Goal: Task Accomplishment & Management: Manage account settings

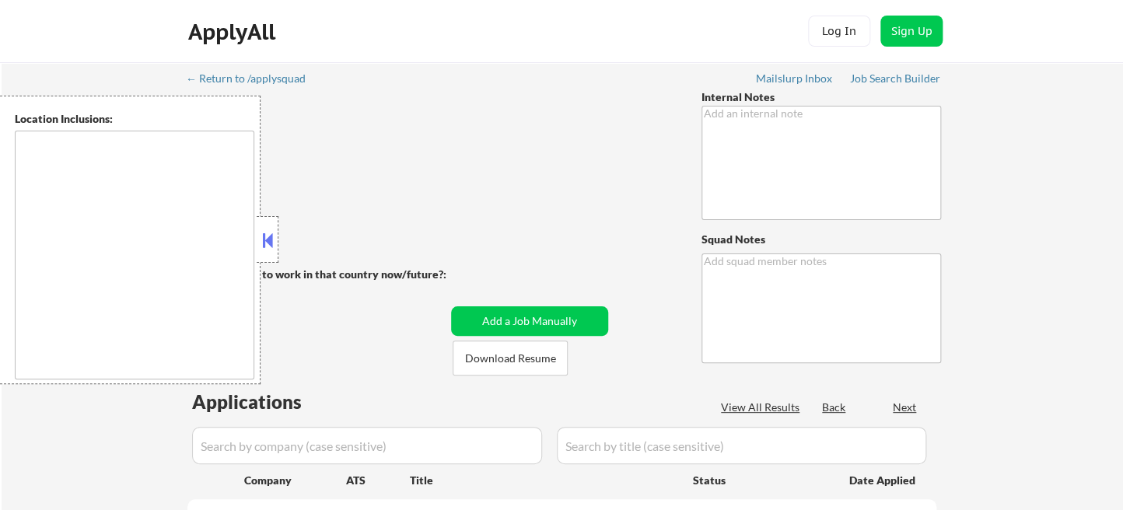
click at [273, 244] on button at bounding box center [267, 240] width 17 height 23
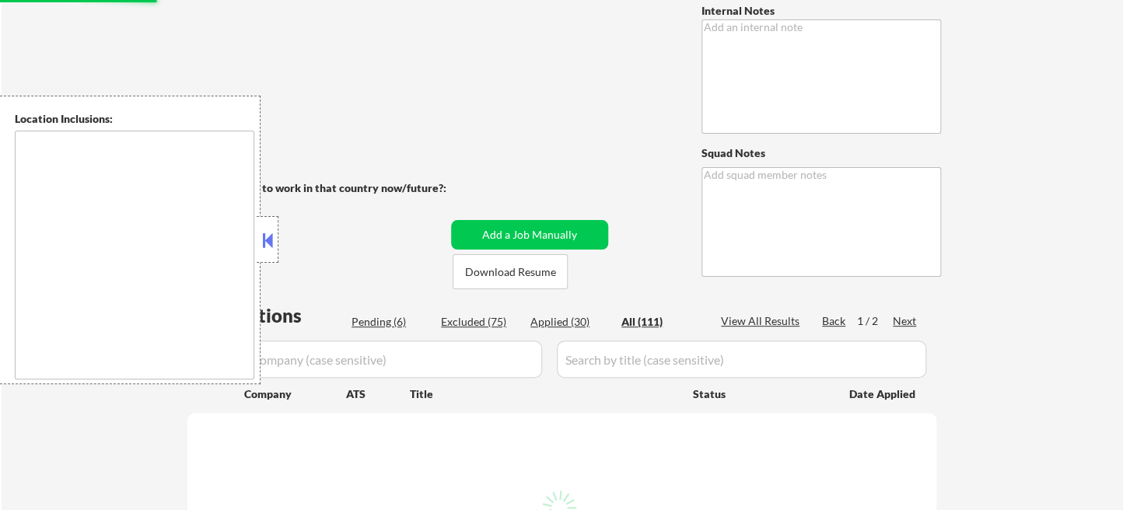
type textarea "• EU citizen from Portugal, must be applied only in Portugal OR in EU or EMEA r…"
type textarea "Ramel"
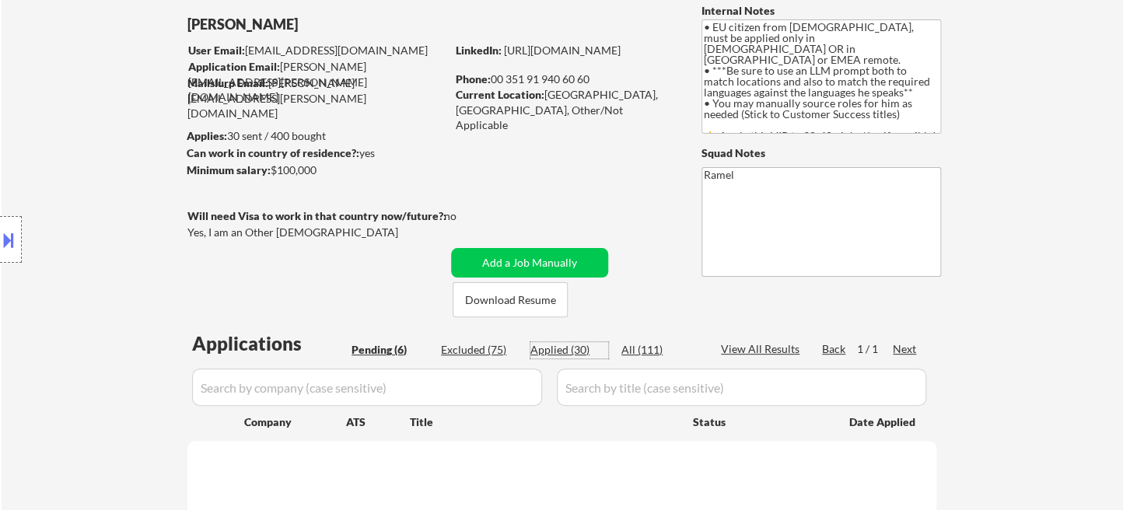
click at [568, 348] on div "Applied (30)" at bounding box center [569, 350] width 78 height 16
select select ""applied""
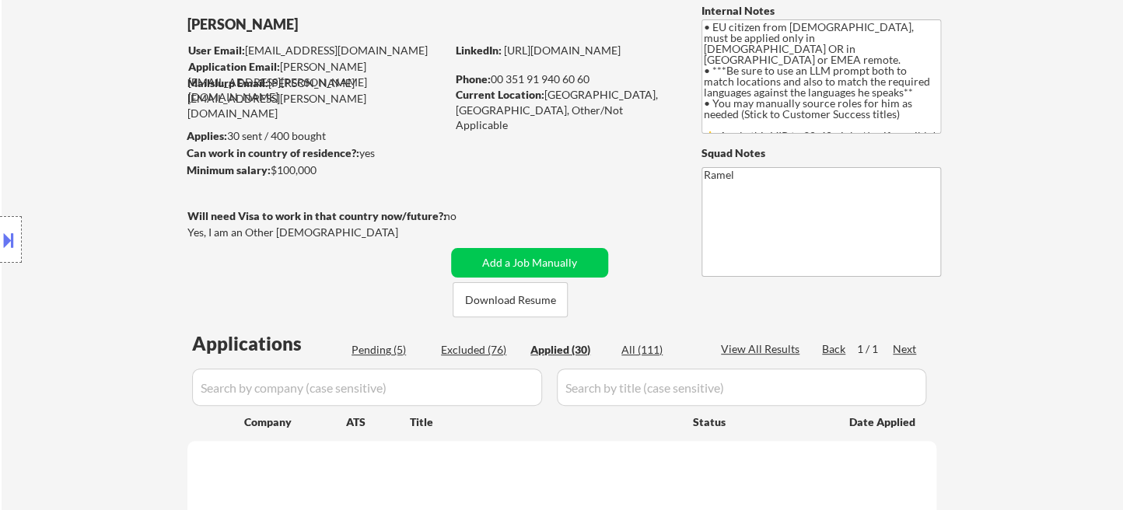
select select ""applied""
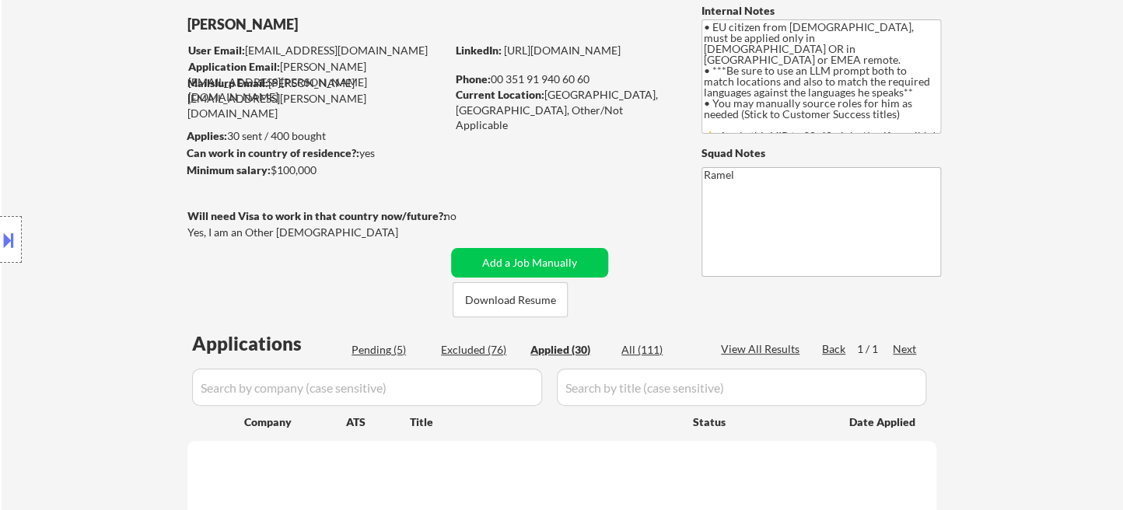
select select ""applied""
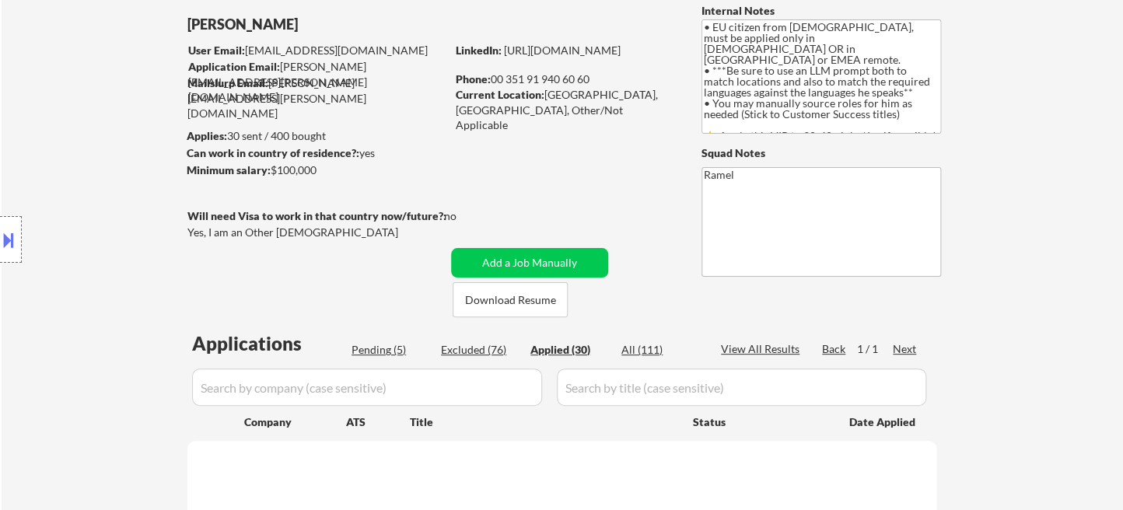
select select ""applied""
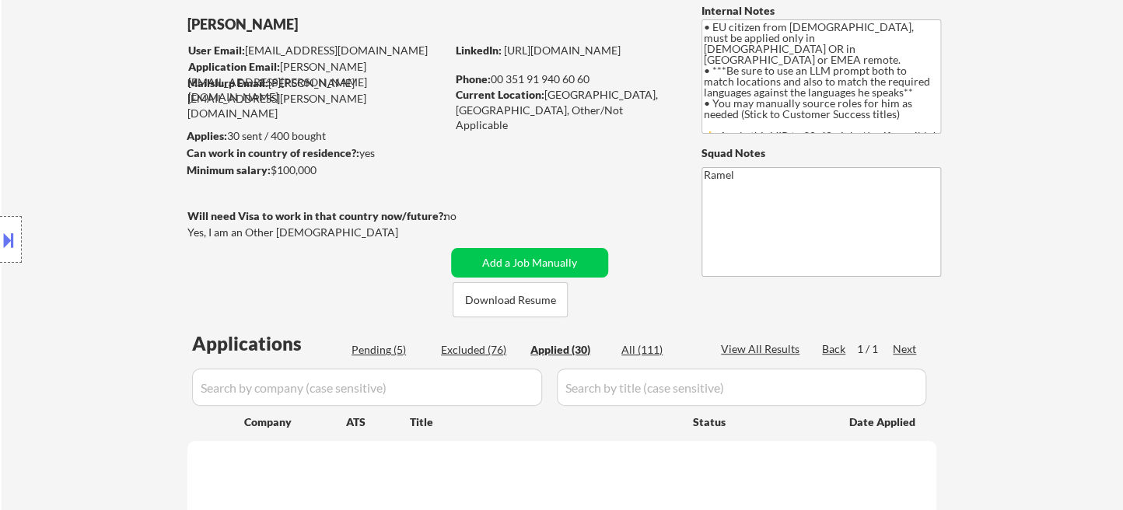
select select ""applied""
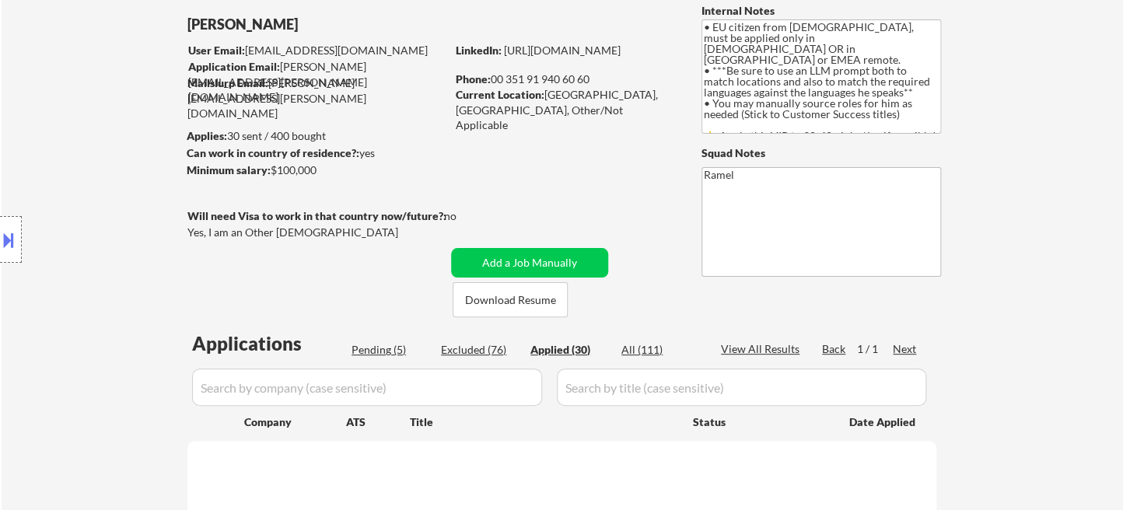
select select ""applied""
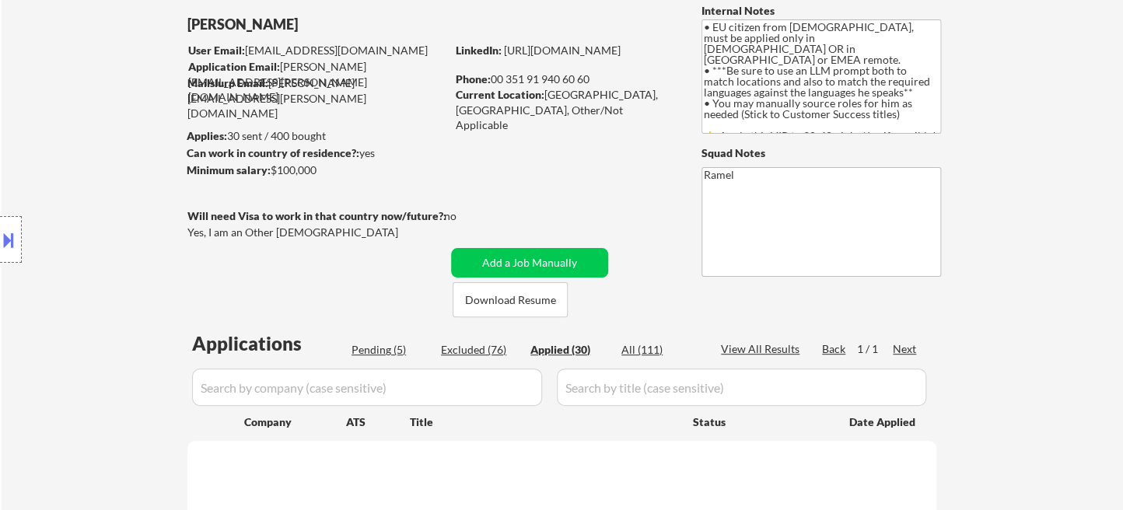
select select ""applied""
click at [572, 350] on div "Applied (30)" at bounding box center [569, 350] width 78 height 16
select select ""applied""
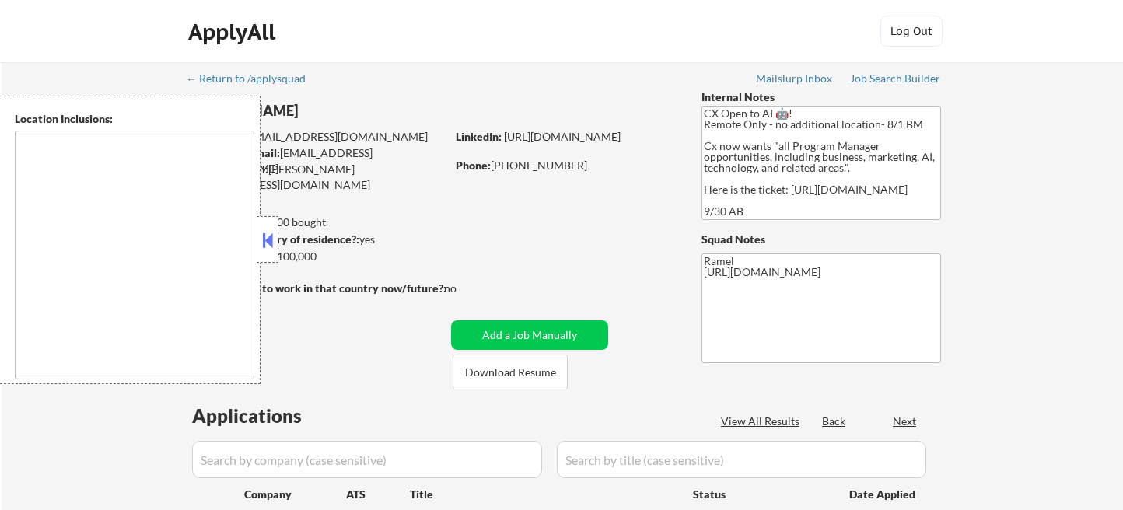
select select ""pending""
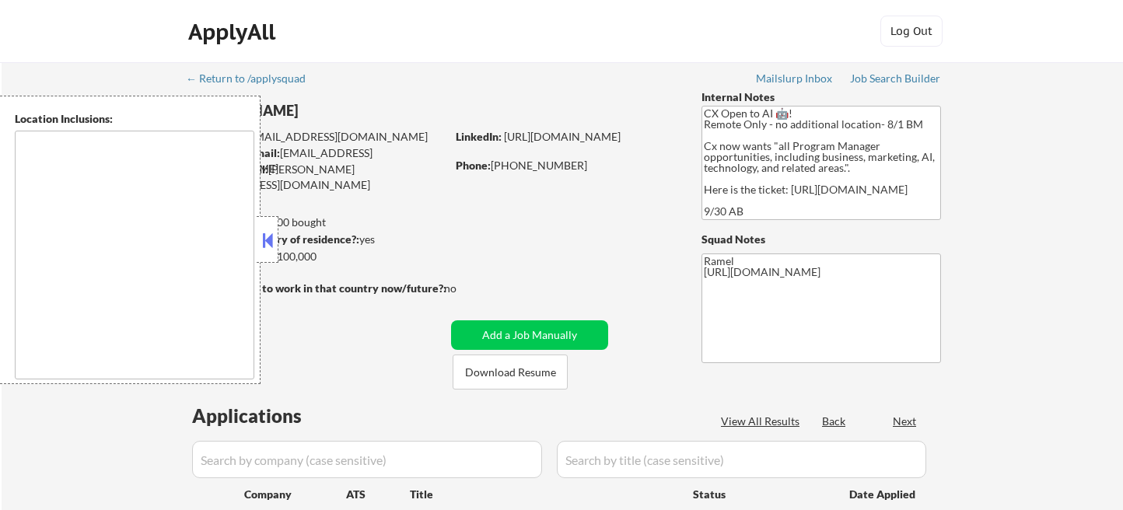
select select ""pending""
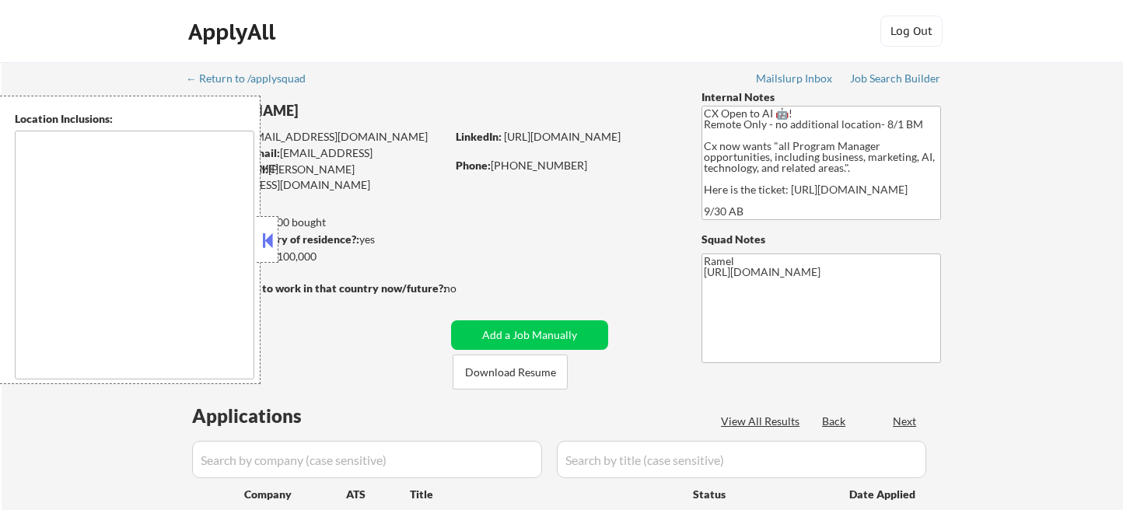
select select ""pending""
type textarea "remote"
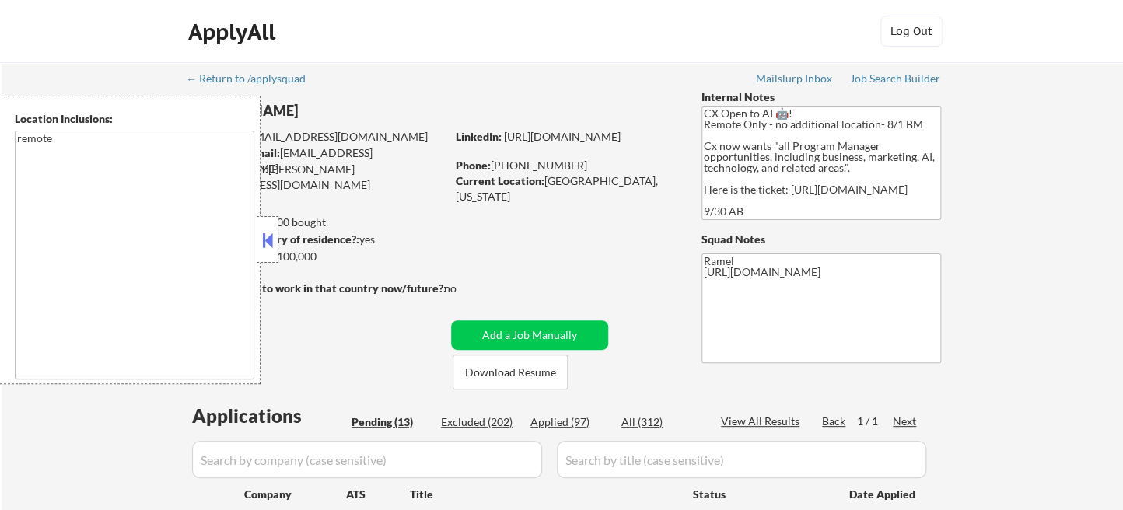
click at [269, 233] on button at bounding box center [267, 240] width 17 height 23
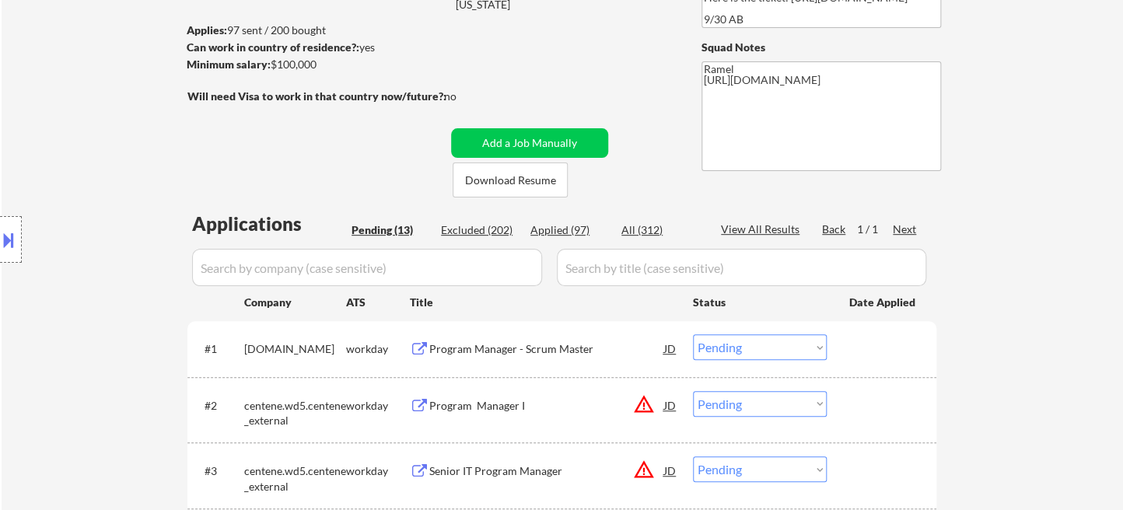
scroll to position [259, 0]
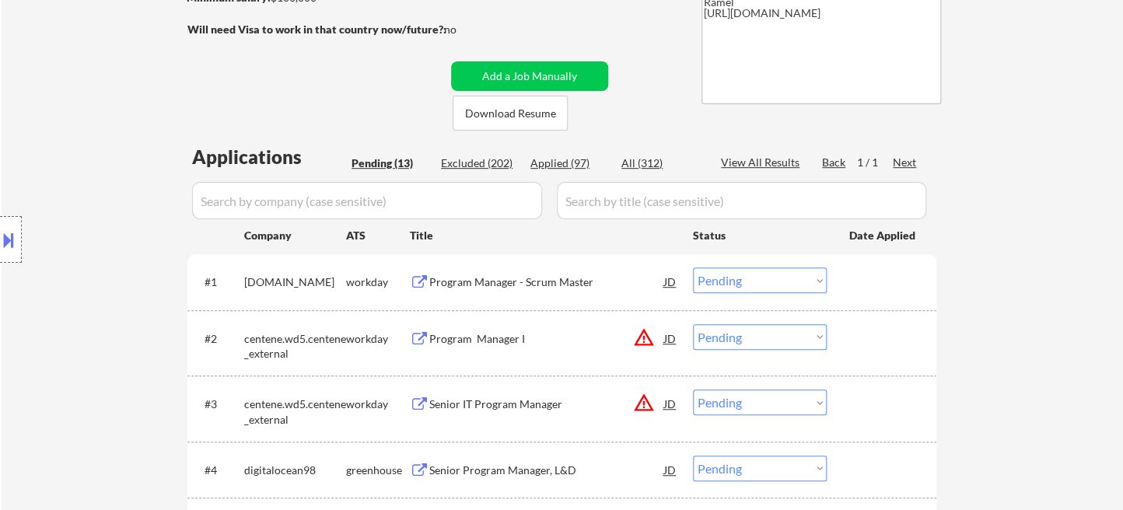
click at [488, 289] on div "Program Manager - Scrum Master" at bounding box center [546, 283] width 235 height 16
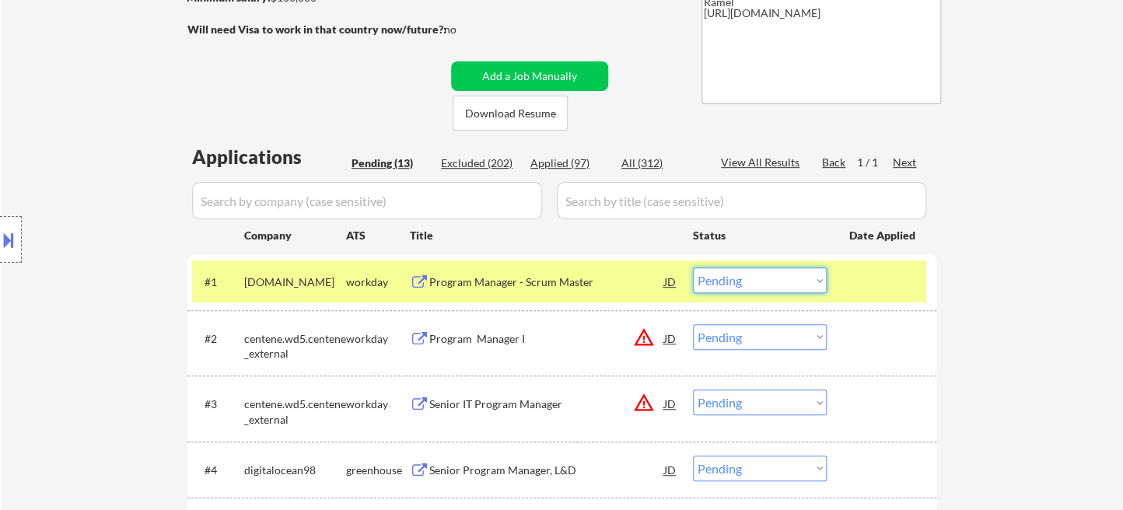
click at [753, 270] on select "Choose an option... Pending Applied Excluded (Questions) Excluded (Expired) Exc…" at bounding box center [760, 281] width 134 height 26
click at [693, 268] on select "Choose an option... Pending Applied Excluded (Questions) Excluded (Expired) Exc…" at bounding box center [760, 281] width 134 height 26
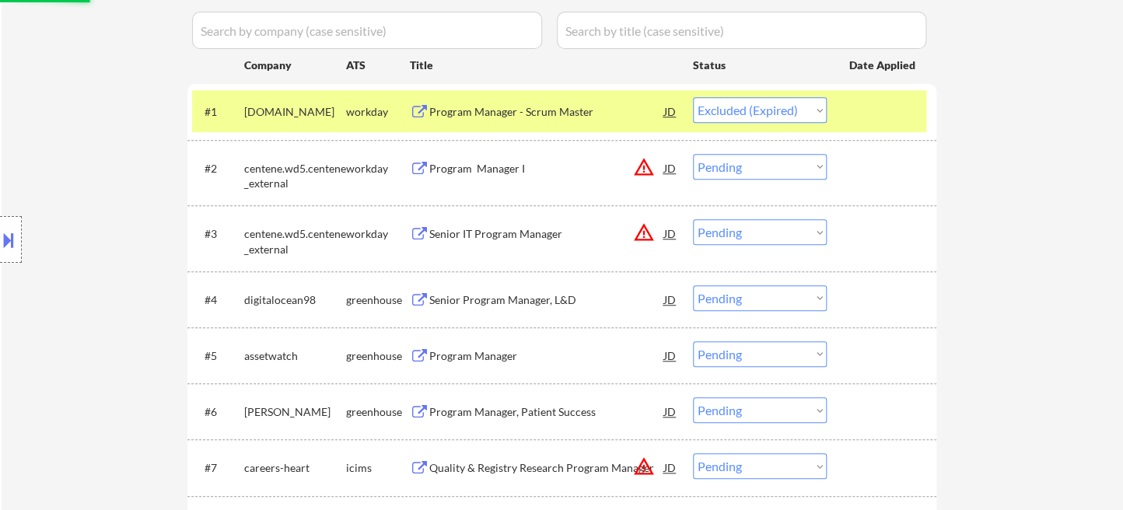
scroll to position [432, 0]
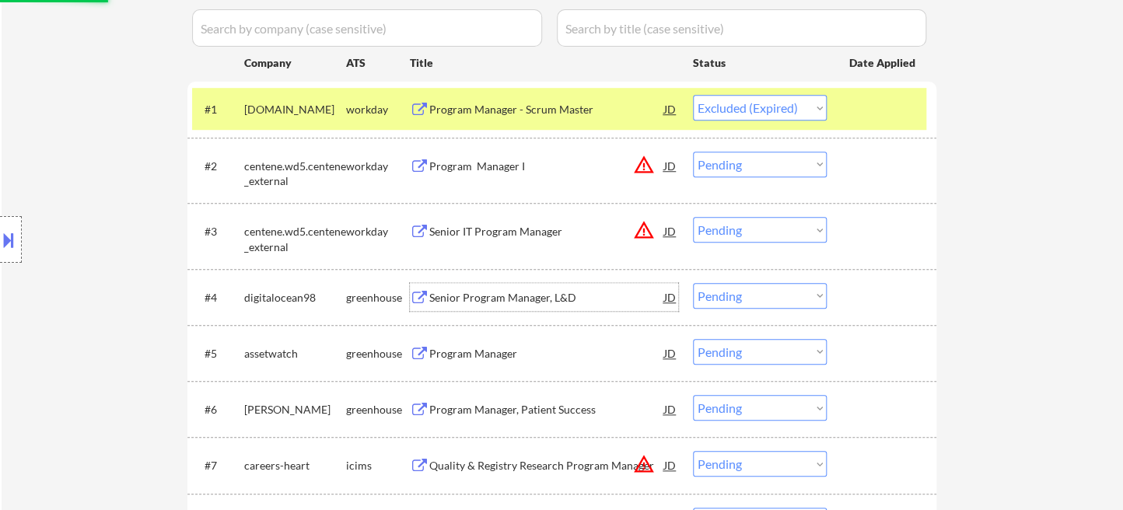
click at [541, 304] on div "Senior Program Manager, L&D" at bounding box center [546, 297] width 235 height 28
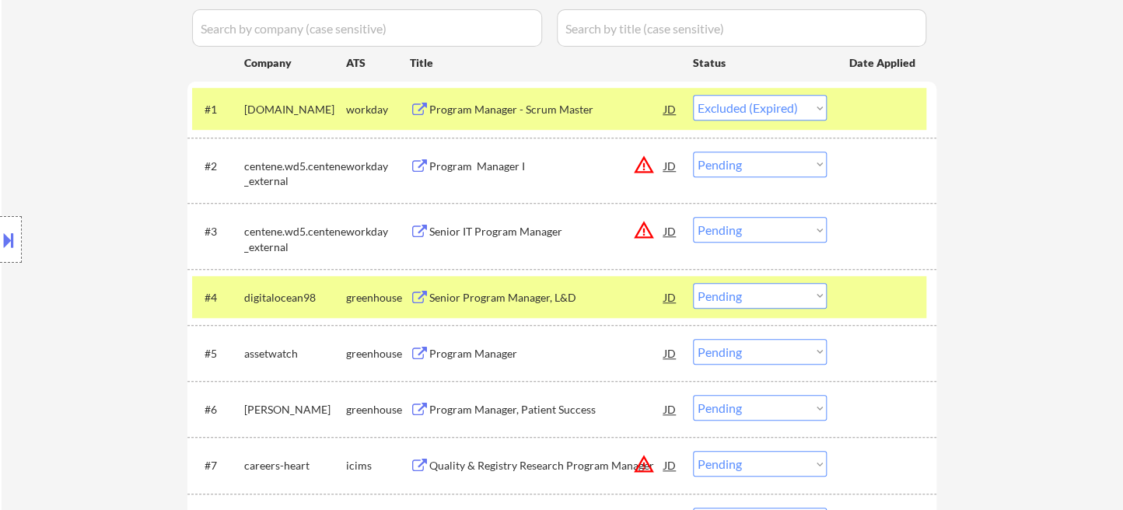
select select ""pending""
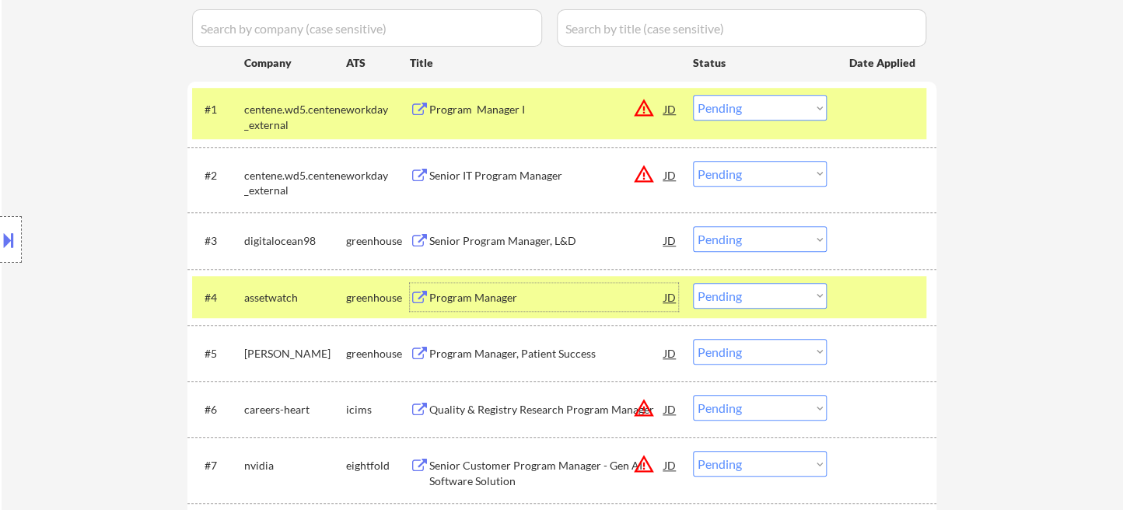
click at [757, 241] on select "Choose an option... Pending Applied Excluded (Questions) Excluded (Expired) Exc…" at bounding box center [760, 239] width 134 height 26
click at [693, 226] on select "Choose an option... Pending Applied Excluded (Questions) Excluded (Expired) Exc…" at bounding box center [760, 239] width 134 height 26
click at [462, 295] on div "Program Manager" at bounding box center [546, 298] width 235 height 16
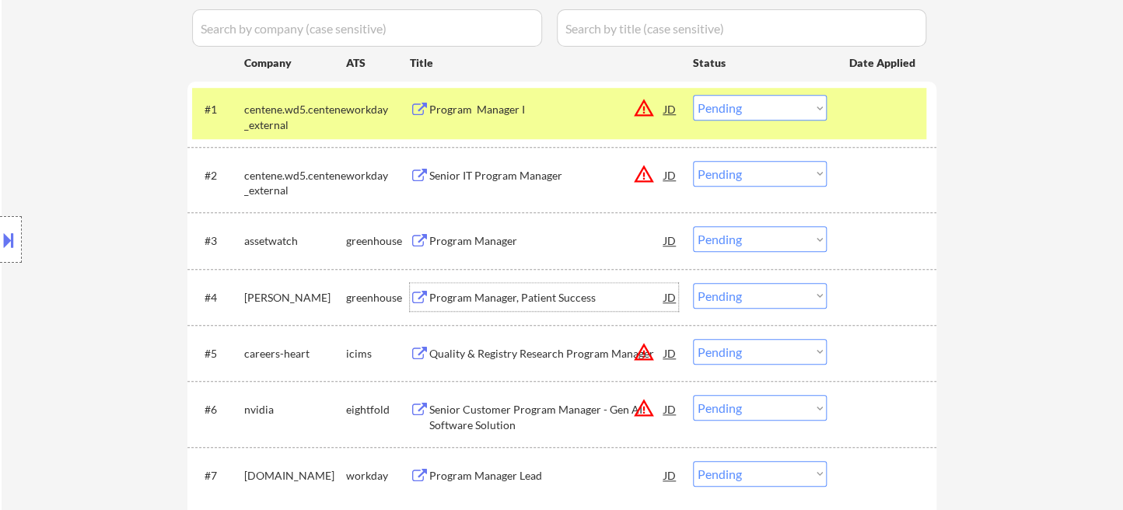
click at [745, 244] on select "Choose an option... Pending Applied Excluded (Questions) Excluded (Expired) Exc…" at bounding box center [760, 239] width 134 height 26
click at [693, 226] on select "Choose an option... Pending Applied Excluded (Questions) Excluded (Expired) Exc…" at bounding box center [760, 239] width 134 height 26
click at [502, 307] on div "Program Manager, Patient Success" at bounding box center [546, 297] width 235 height 28
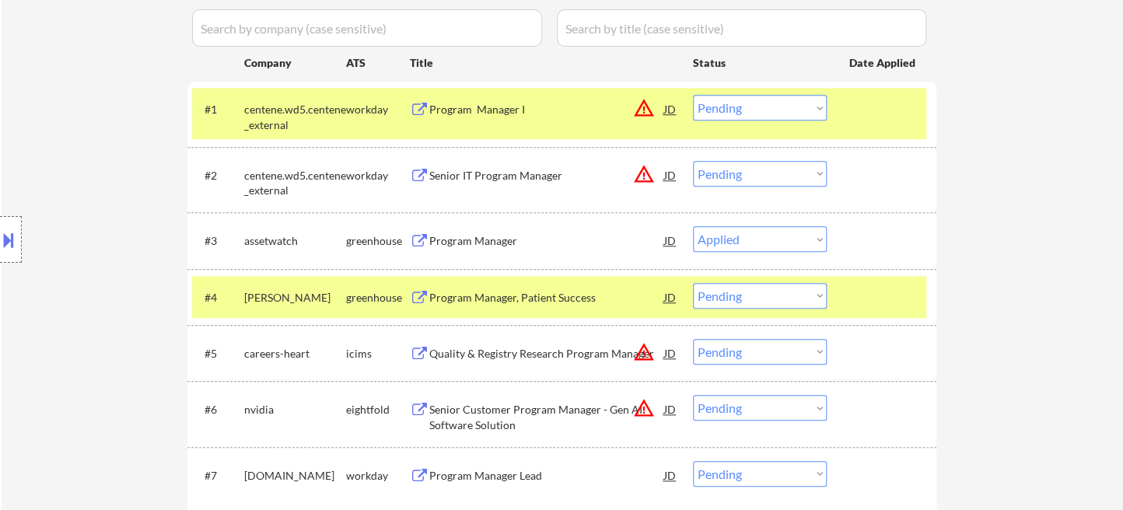
select select ""pending""
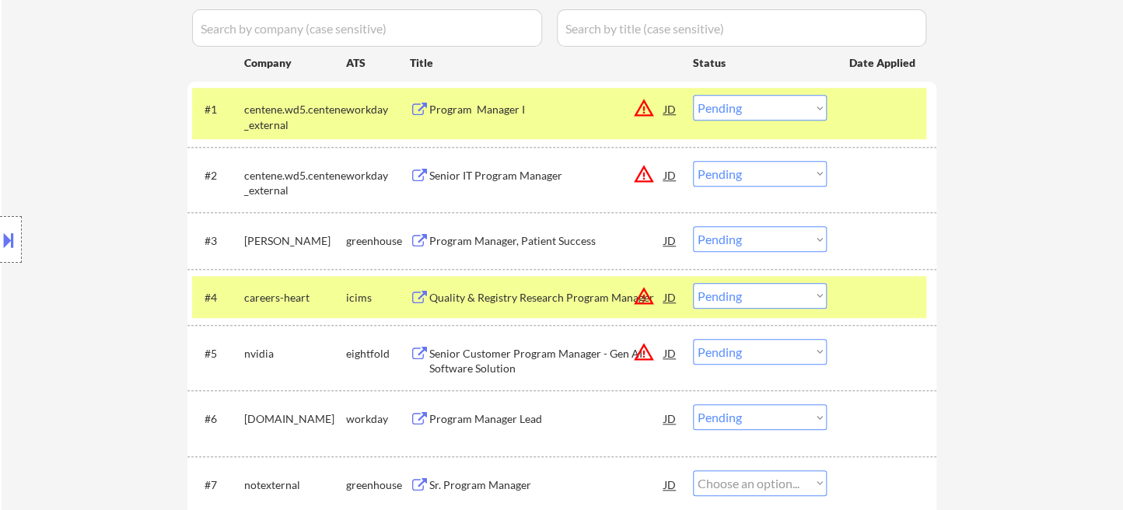
select select ""pending""
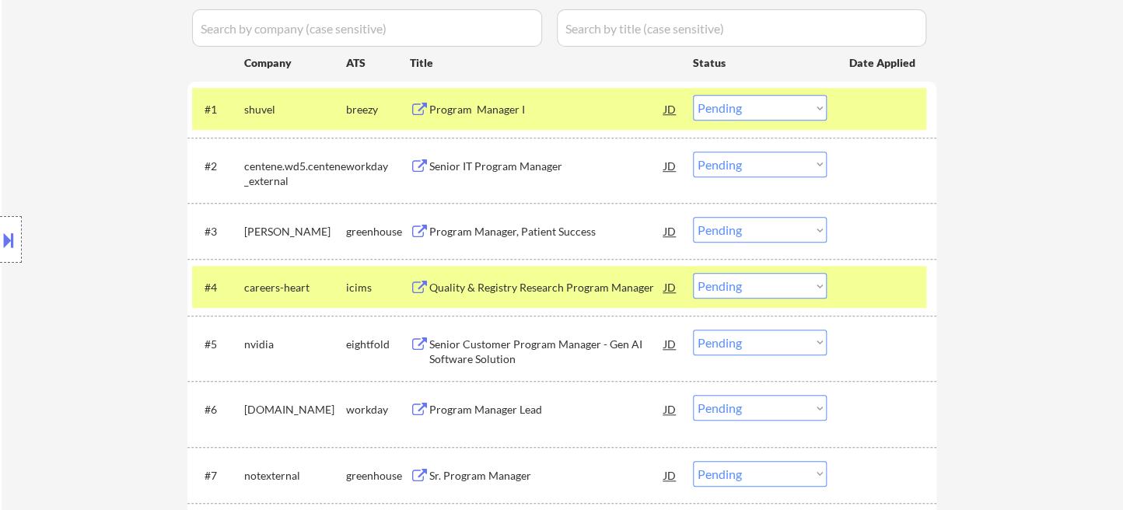
select select ""pending""
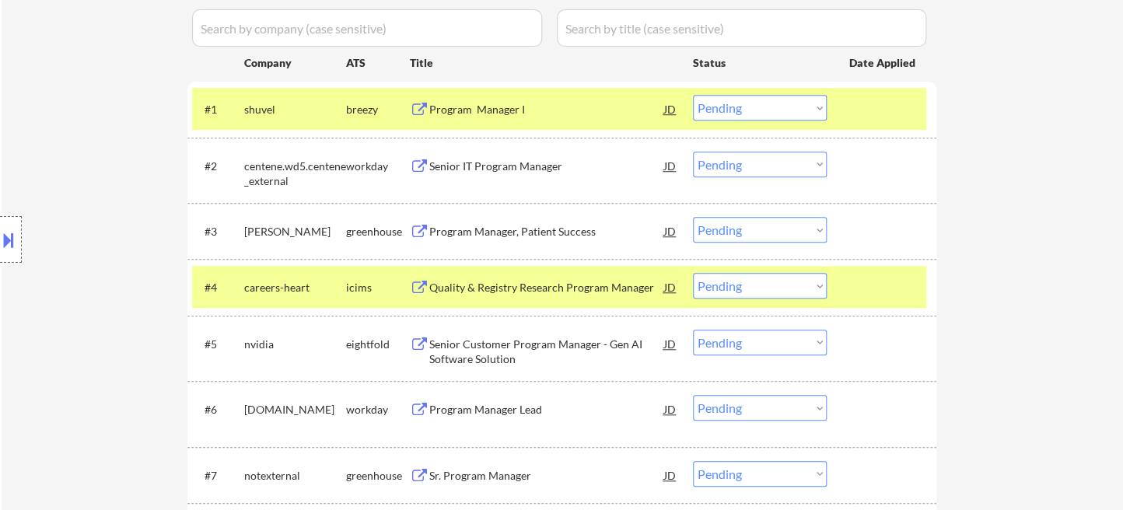
select select ""pending""
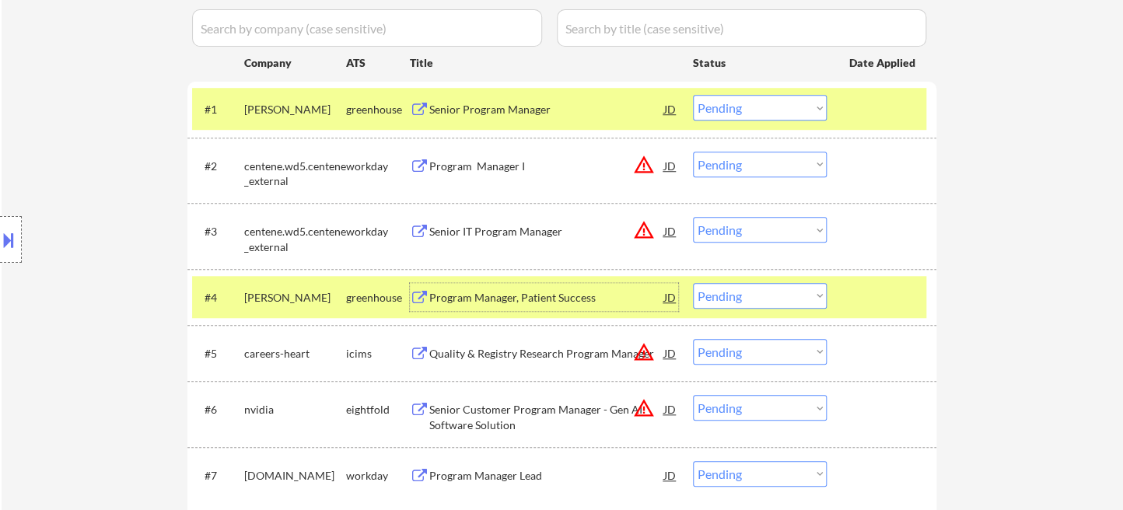
click at [749, 298] on select "Choose an option... Pending Applied Excluded (Questions) Excluded (Expired) Exc…" at bounding box center [760, 296] width 134 height 26
select select ""applied""
click at [693, 283] on select "Choose an option... Pending Applied Excluded (Questions) Excluded (Expired) Exc…" at bounding box center [760, 296] width 134 height 26
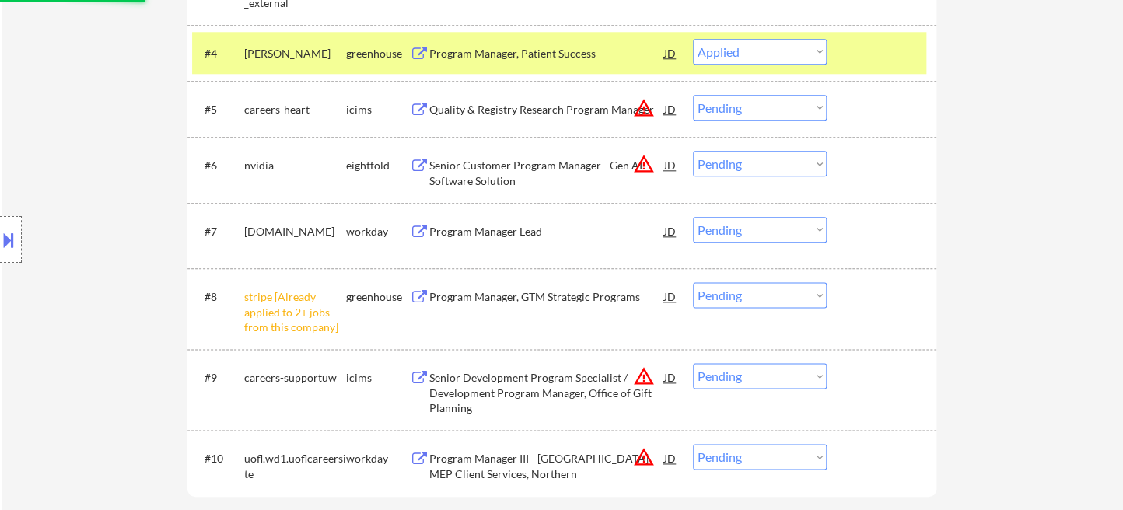
scroll to position [778, 0]
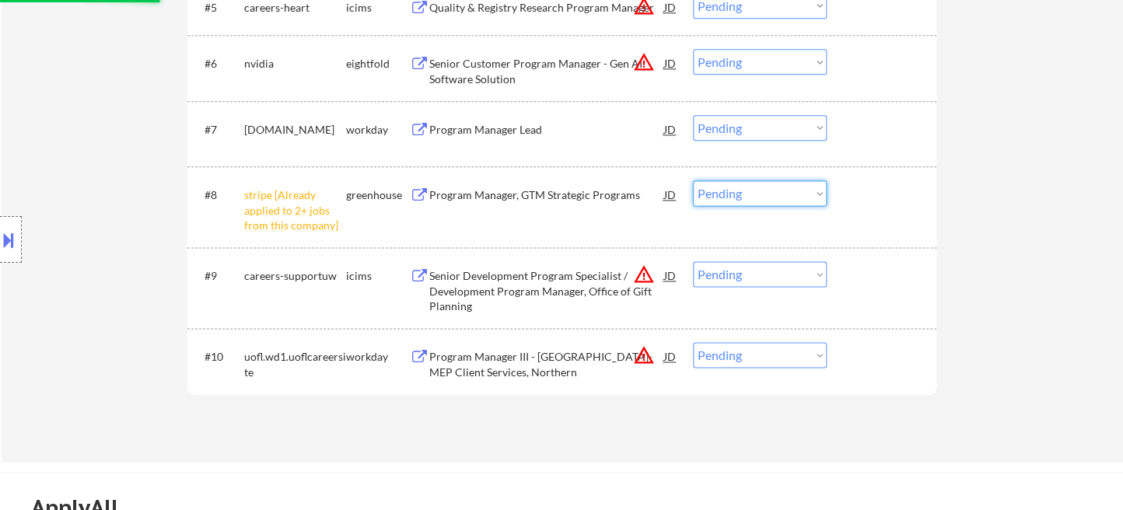
drag, startPoint x: 710, startPoint y: 198, endPoint x: 719, endPoint y: 201, distance: 10.1
click at [710, 198] on select "Choose an option... Pending Applied Excluded (Questions) Excluded (Expired) Exc…" at bounding box center [760, 193] width 134 height 26
select select ""excluded__other_""
click at [693, 180] on select "Choose an option... Pending Applied Excluded (Questions) Excluded (Expired) Exc…" at bounding box center [760, 193] width 134 height 26
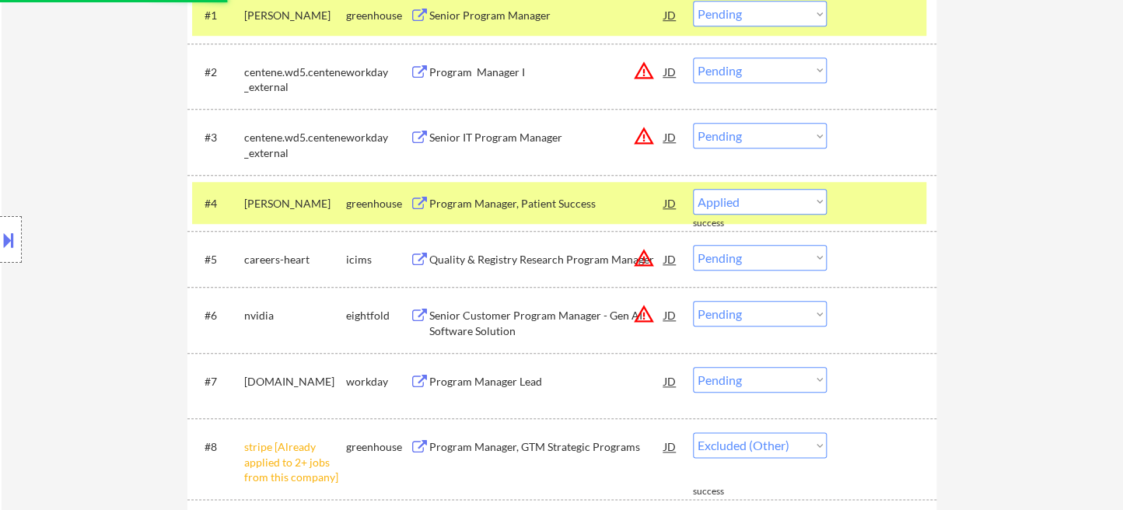
scroll to position [432, 0]
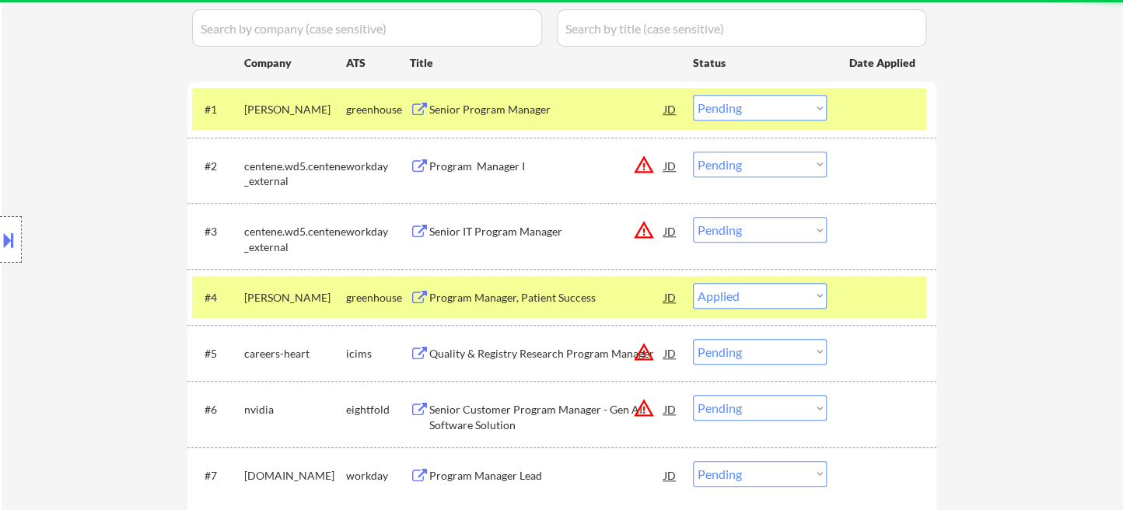
drag, startPoint x: 759, startPoint y: 163, endPoint x: 764, endPoint y: 170, distance: 8.4
click at [759, 163] on select "Choose an option... Pending Applied Excluded (Questions) Excluded (Expired) Exc…" at bounding box center [760, 165] width 134 height 26
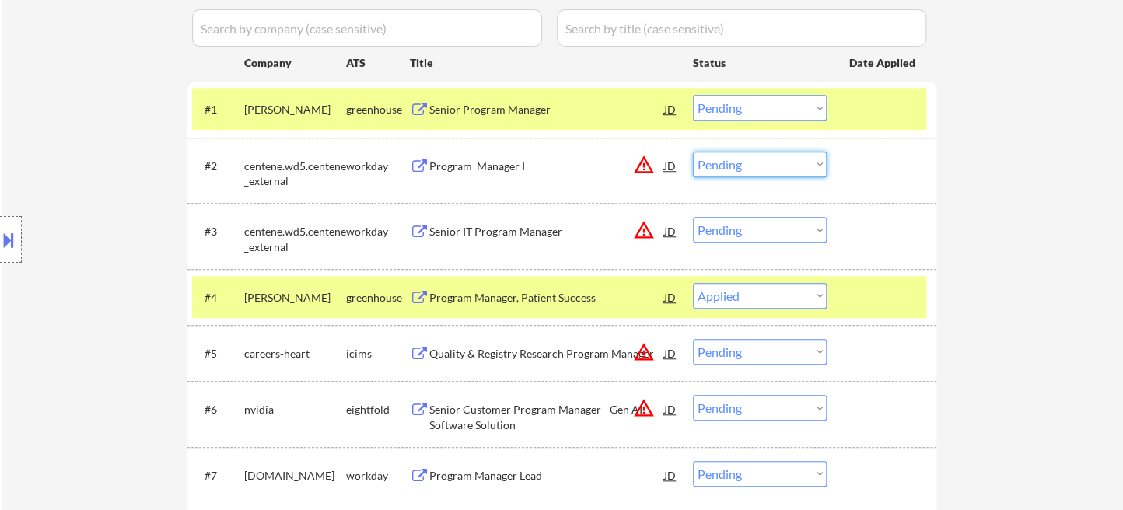
select select ""excluded""
click at [693, 152] on select "Choose an option... Pending Applied Excluded (Questions) Excluded (Expired) Exc…" at bounding box center [760, 165] width 134 height 26
click at [771, 234] on select "Choose an option... Pending Applied Excluded (Questions) Excluded (Expired) Exc…" at bounding box center [760, 230] width 134 height 26
select select ""excluded""
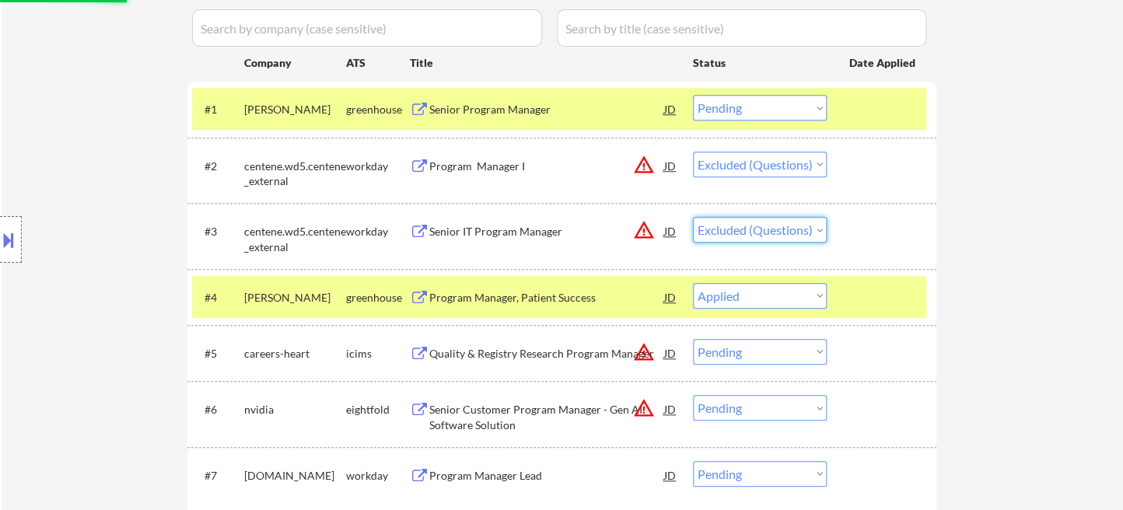
click at [693, 217] on select "Choose an option... Pending Applied Excluded (Questions) Excluded (Expired) Exc…" at bounding box center [760, 230] width 134 height 26
select select ""pending""
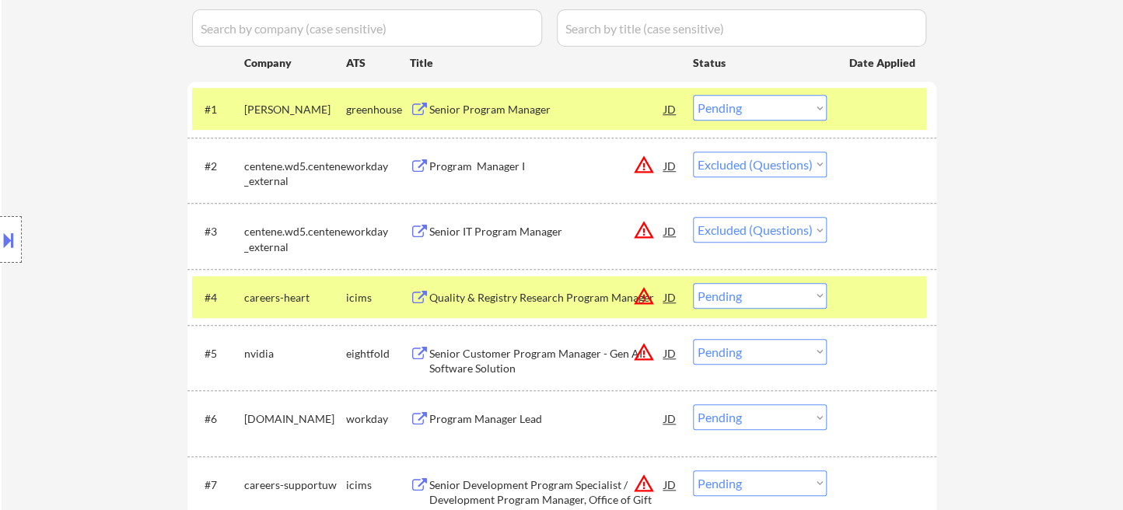
select select ""pending""
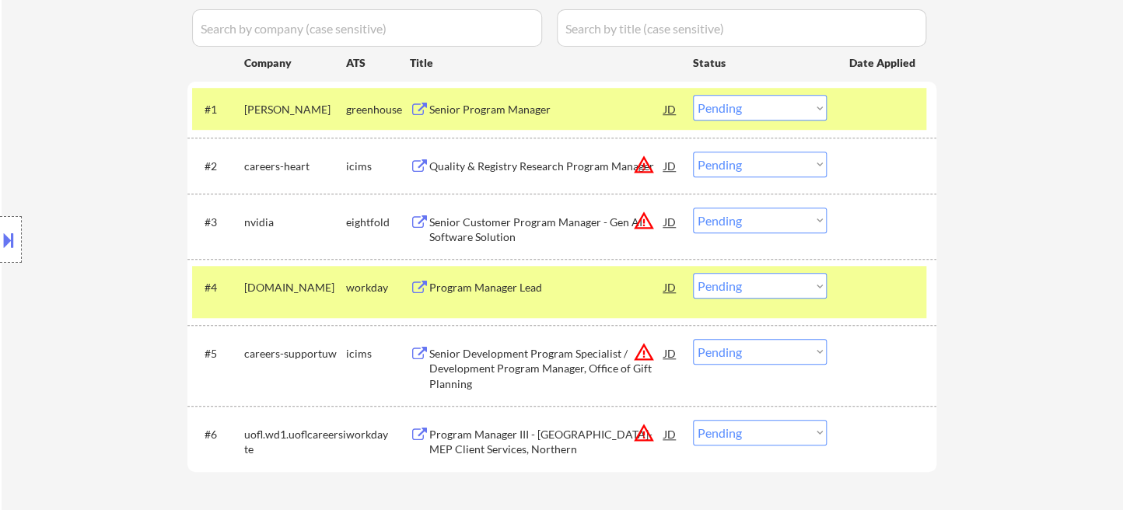
click at [527, 285] on div "Program Manager Lead" at bounding box center [546, 288] width 235 height 16
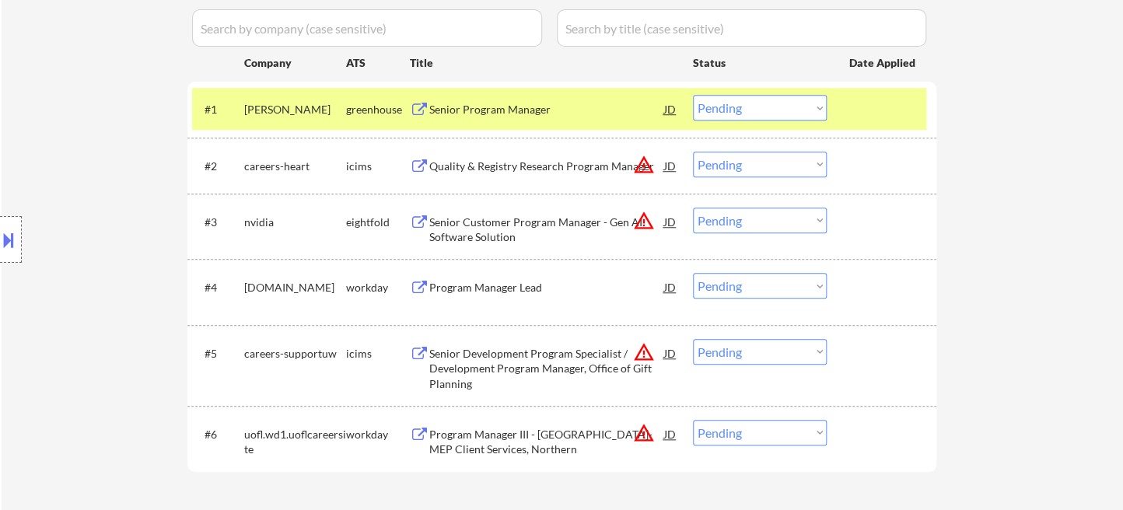
click at [7, 241] on button at bounding box center [8, 240] width 17 height 26
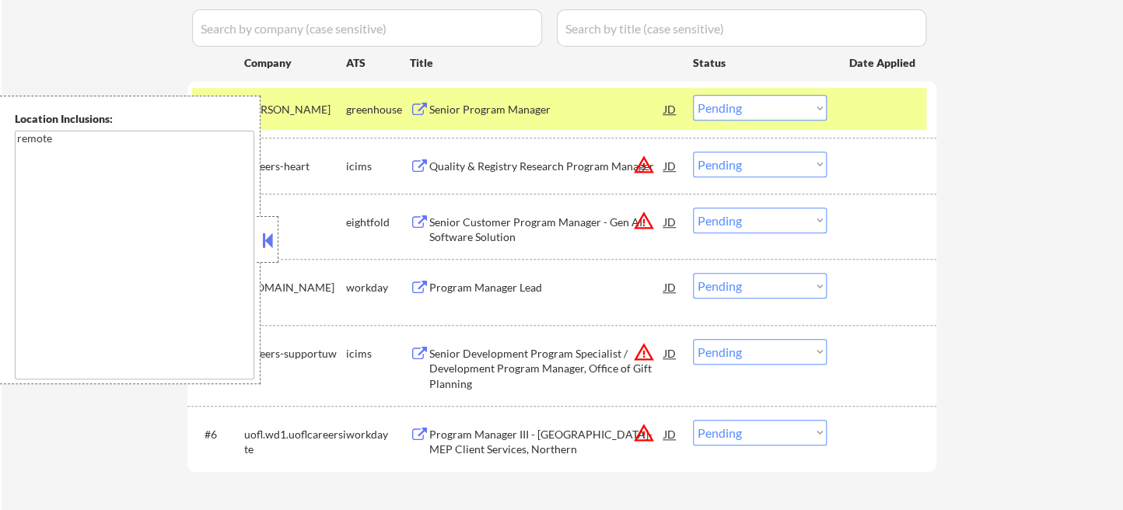
click at [264, 236] on button at bounding box center [267, 240] width 17 height 23
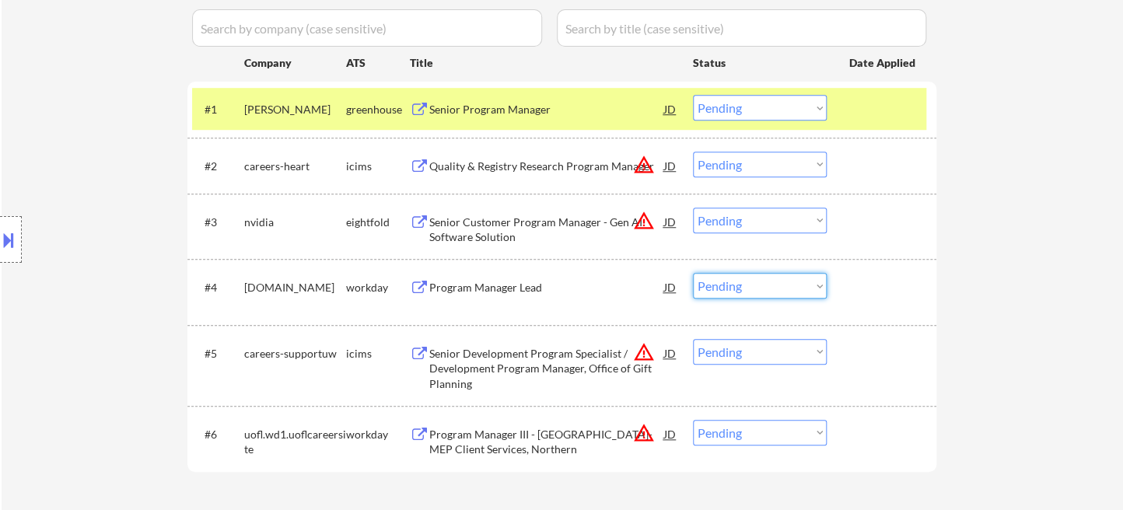
click at [782, 296] on select "Choose an option... Pending Applied Excluded (Questions) Excluded (Expired) Exc…" at bounding box center [760, 286] width 134 height 26
click at [693, 273] on select "Choose an option... Pending Applied Excluded (Questions) Excluded (Expired) Exc…" at bounding box center [760, 286] width 134 height 26
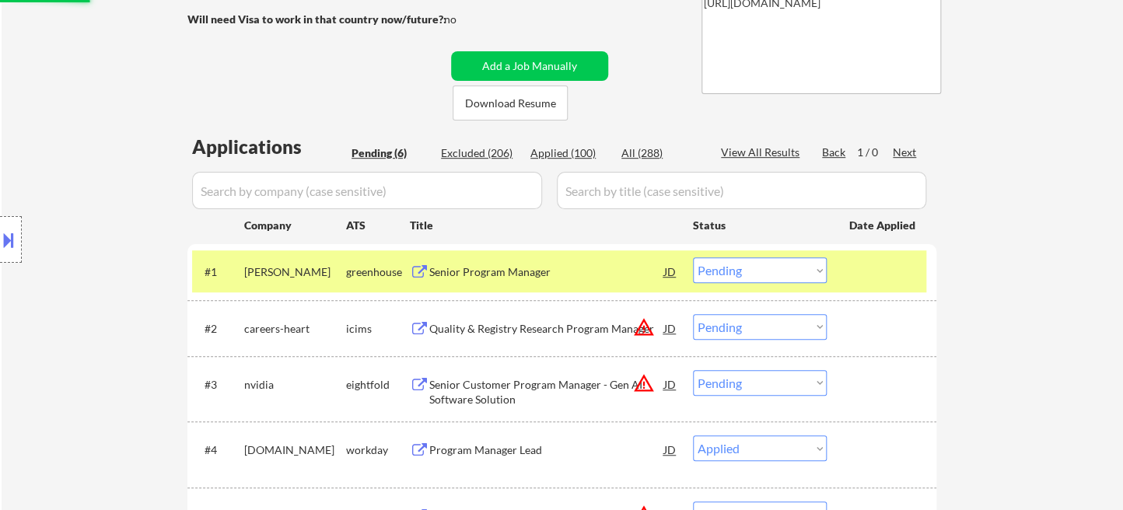
scroll to position [259, 0]
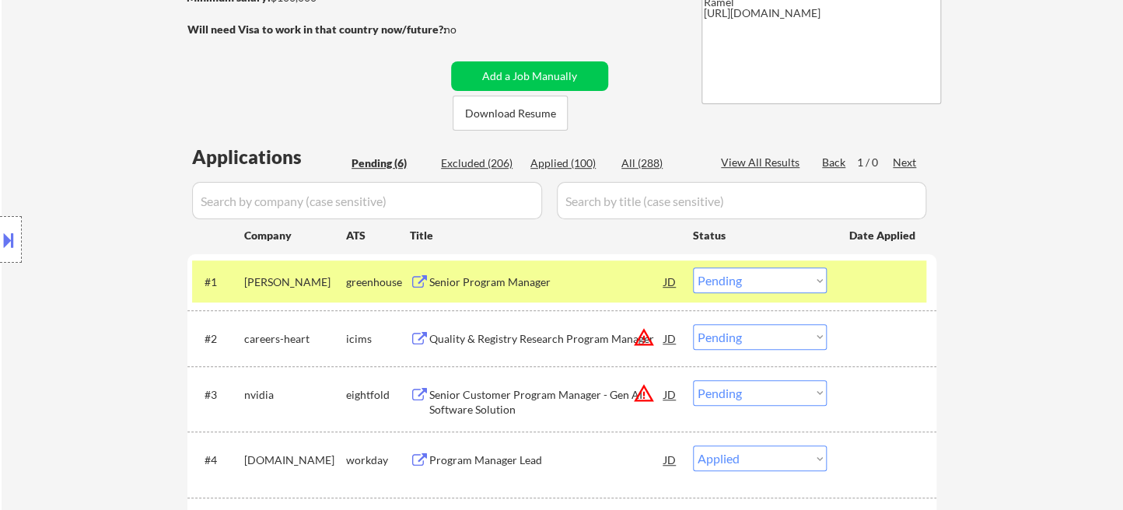
select select ""pending""
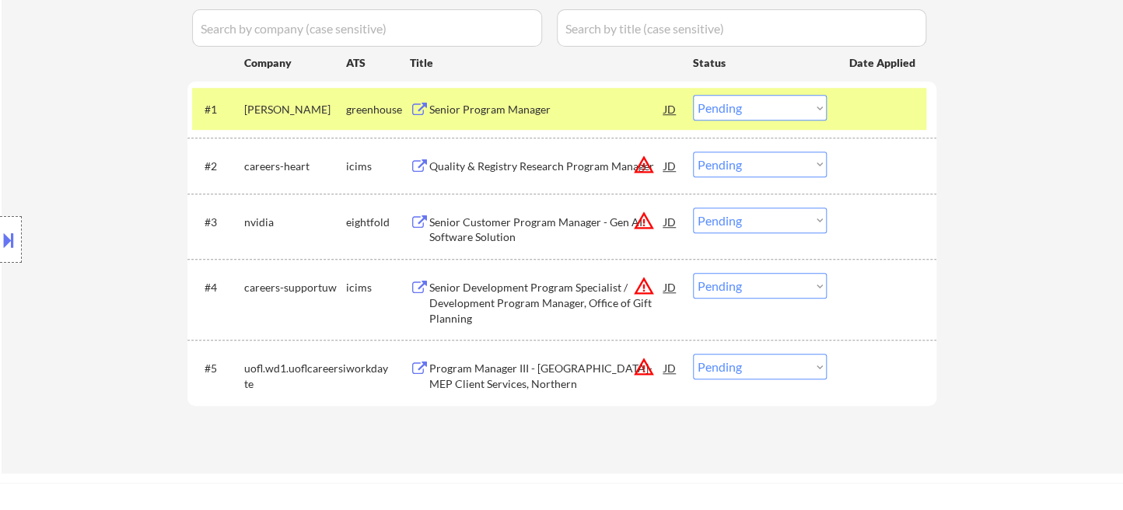
scroll to position [345, 0]
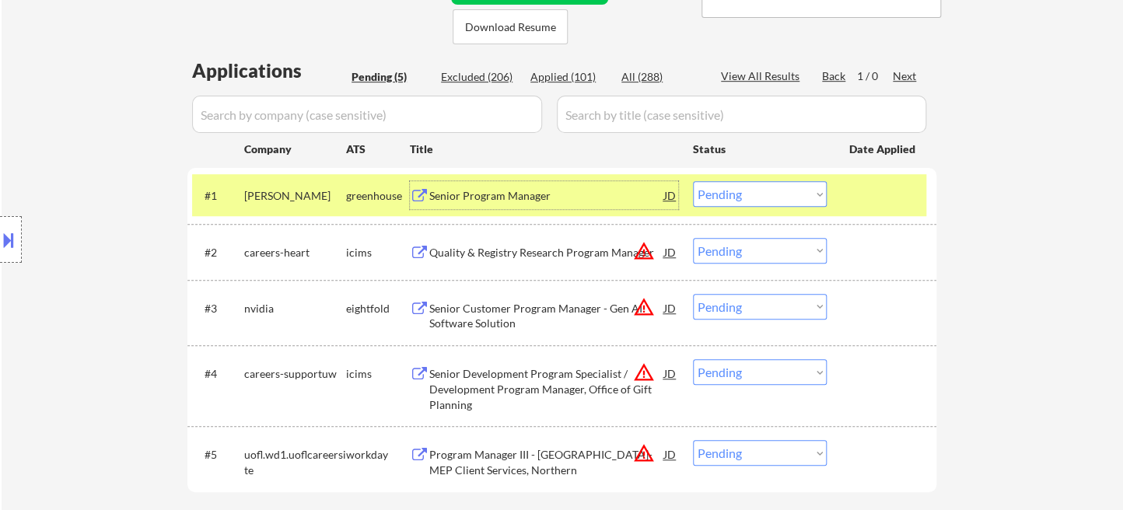
click at [470, 195] on div "Senior Program Manager" at bounding box center [546, 196] width 235 height 16
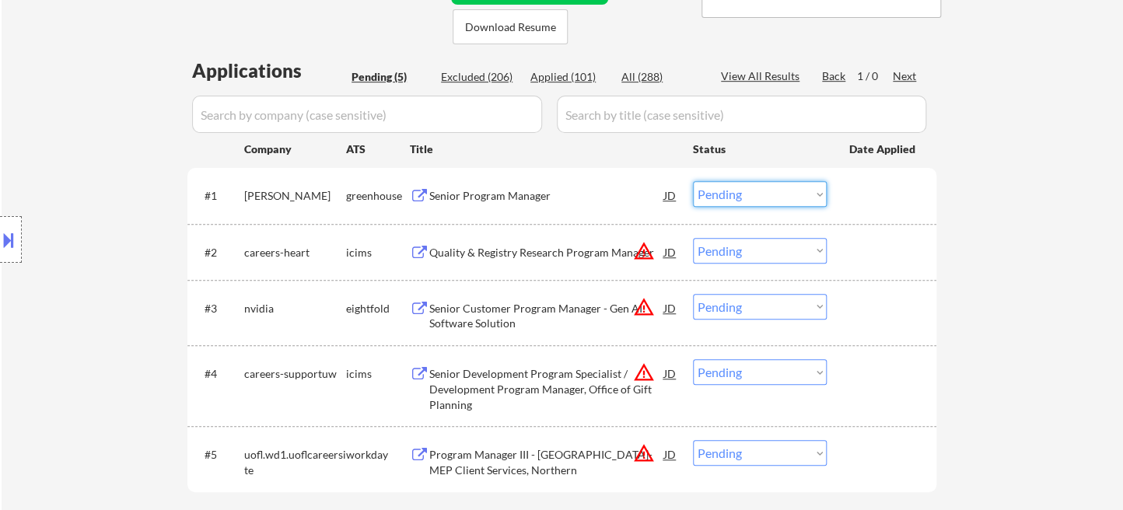
drag, startPoint x: 742, startPoint y: 191, endPoint x: 747, endPoint y: 201, distance: 11.5
click at [742, 191] on select "Choose an option... Pending Applied Excluded (Questions) Excluded (Expired) Exc…" at bounding box center [760, 194] width 134 height 26
click at [693, 181] on select "Choose an option... Pending Applied Excluded (Questions) Excluded (Expired) Exc…" at bounding box center [760, 194] width 134 height 26
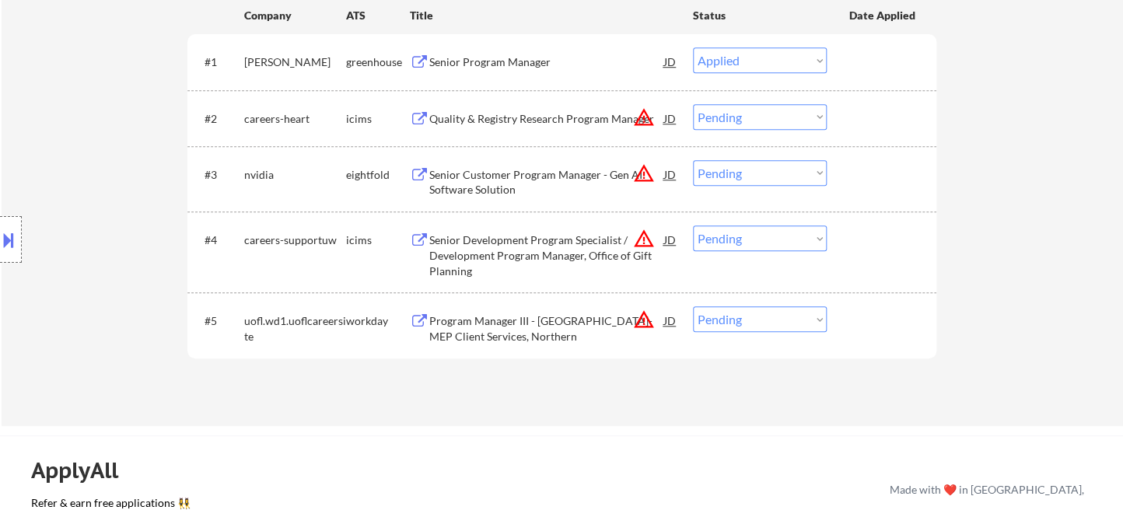
scroll to position [518, 0]
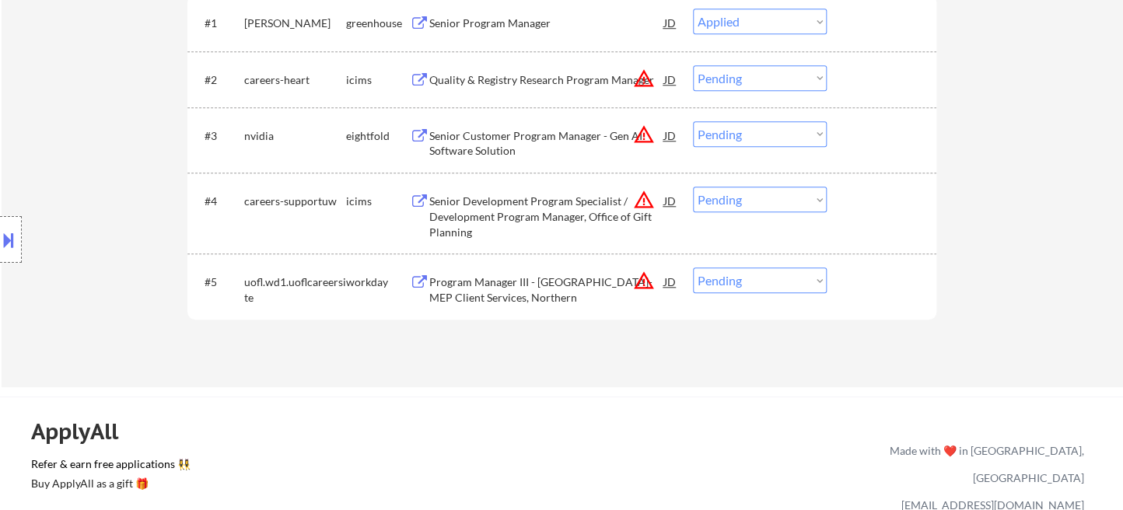
click at [522, 289] on div "Program Manager III - KY-MEP Client Services, Northern" at bounding box center [546, 290] width 235 height 30
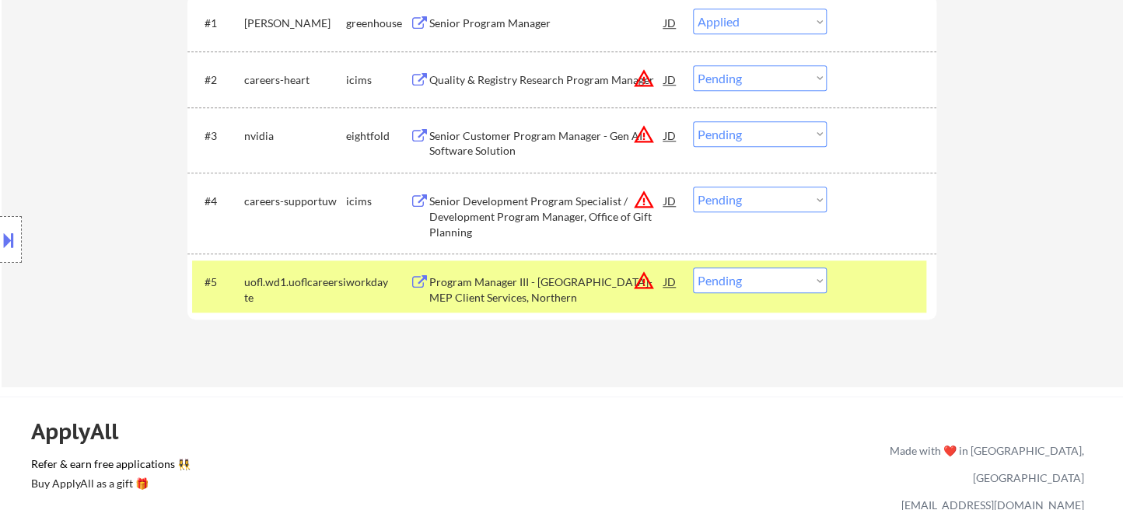
select select ""pending""
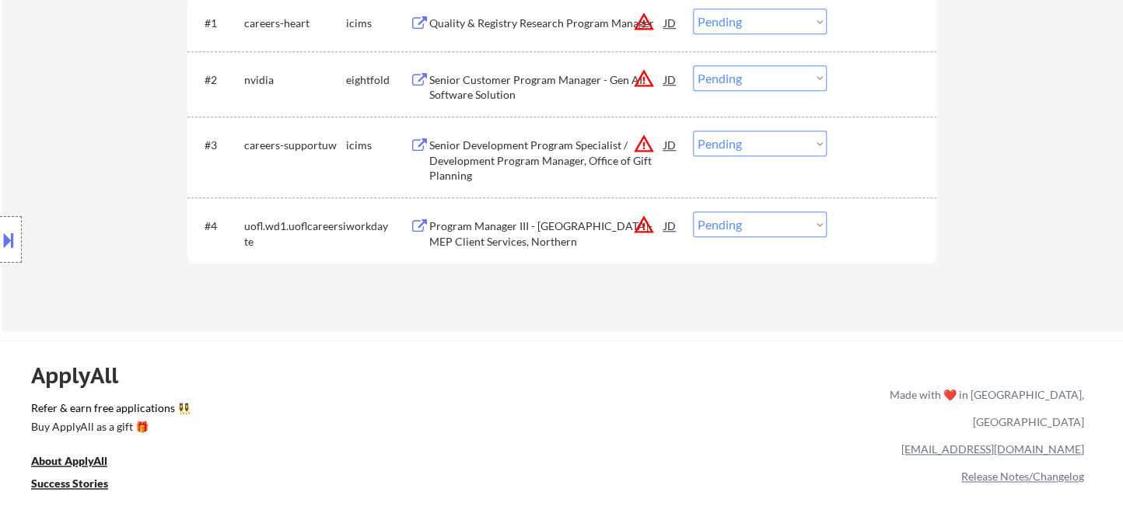
drag, startPoint x: 747, startPoint y: 227, endPoint x: 758, endPoint y: 234, distance: 13.6
click at [747, 227] on select "Choose an option... Pending Applied Excluded (Questions) Excluded (Expired) Exc…" at bounding box center [760, 225] width 134 height 26
select select ""excluded__location_""
click at [693, 212] on select "Choose an option... Pending Applied Excluded (Questions) Excluded (Expired) Exc…" at bounding box center [760, 225] width 134 height 26
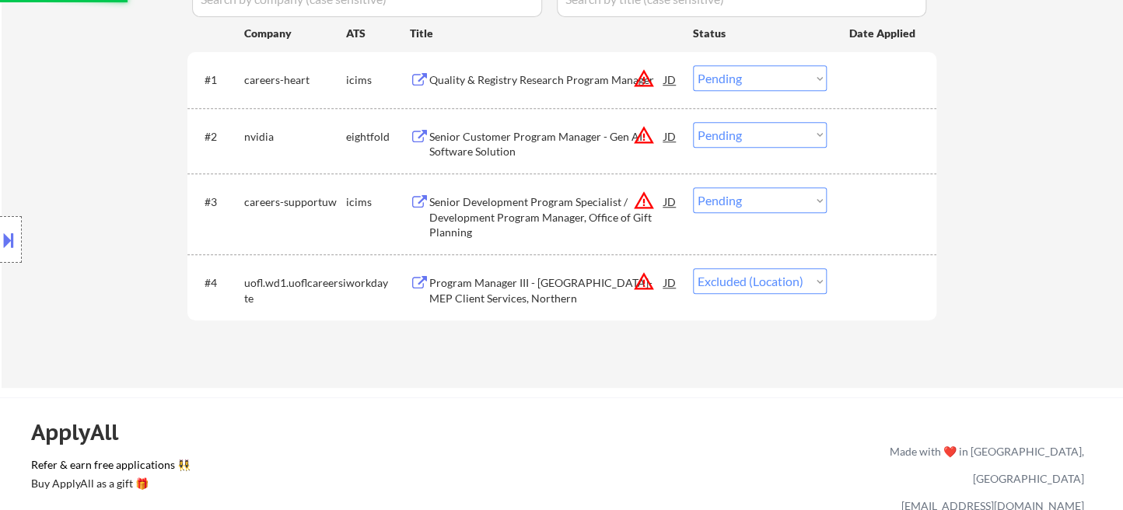
scroll to position [432, 0]
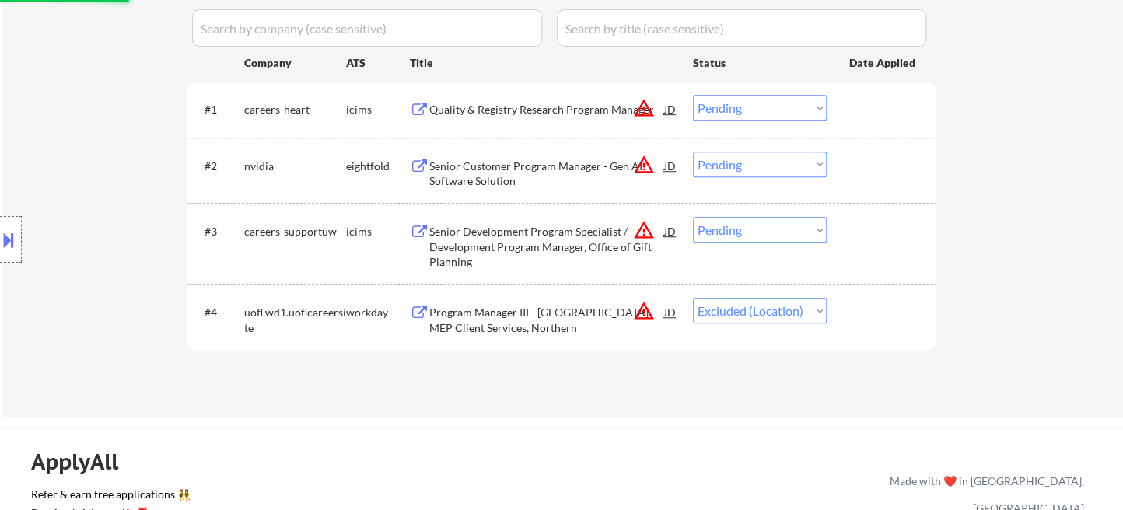
click at [740, 229] on select "Choose an option... Pending Applied Excluded (Questions) Excluded (Expired) Exc…" at bounding box center [760, 230] width 134 height 26
select select ""excluded__location_""
click at [693, 217] on select "Choose an option... Pending Applied Excluded (Questions) Excluded (Expired) Exc…" at bounding box center [760, 230] width 134 height 26
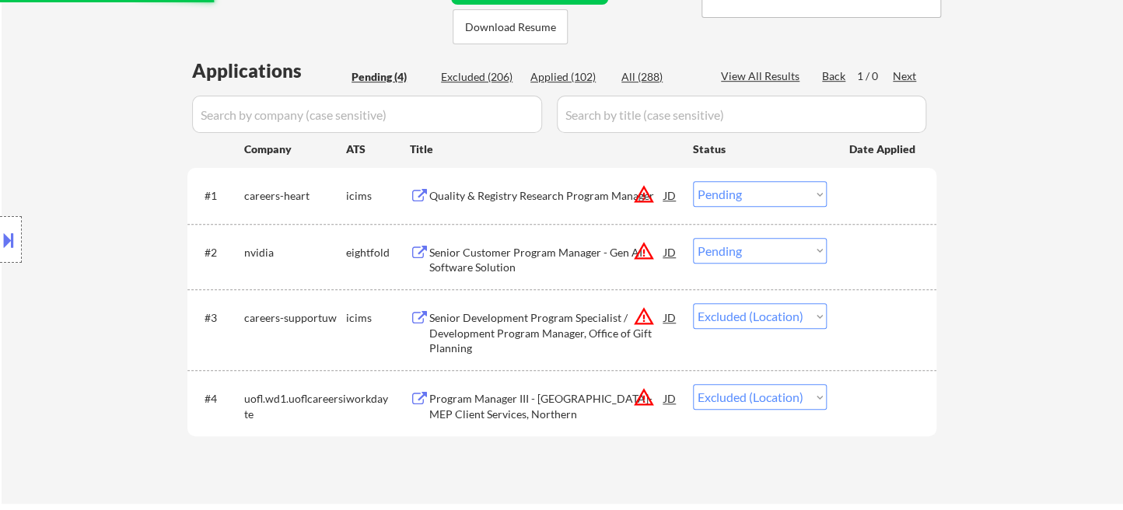
click at [728, 254] on select "Choose an option... Pending Applied Excluded (Questions) Excluded (Expired) Exc…" at bounding box center [760, 251] width 134 height 26
select select ""excluded__location_""
click at [693, 238] on select "Choose an option... Pending Applied Excluded (Questions) Excluded (Expired) Exc…" at bounding box center [760, 251] width 134 height 26
click at [564, 197] on div "Quality & Registry Research Program Manager" at bounding box center [546, 196] width 235 height 16
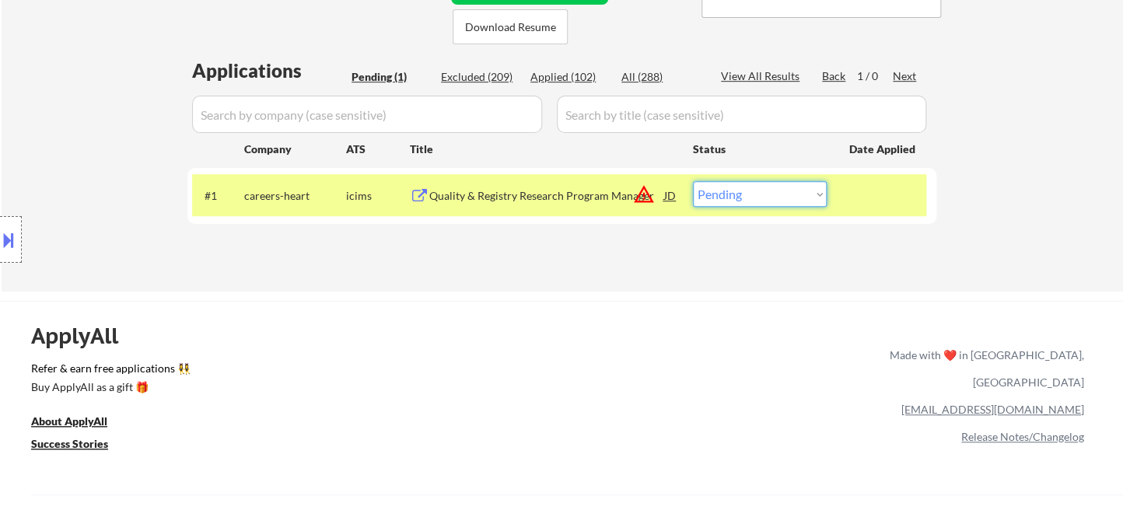
click at [793, 182] on select "Choose an option... Pending Applied Excluded (Questions) Excluded (Expired) Exc…" at bounding box center [760, 194] width 134 height 26
select select ""excluded__location_""
click at [693, 181] on select "Choose an option... Pending Applied Excluded (Questions) Excluded (Expired) Exc…" at bounding box center [760, 194] width 134 height 26
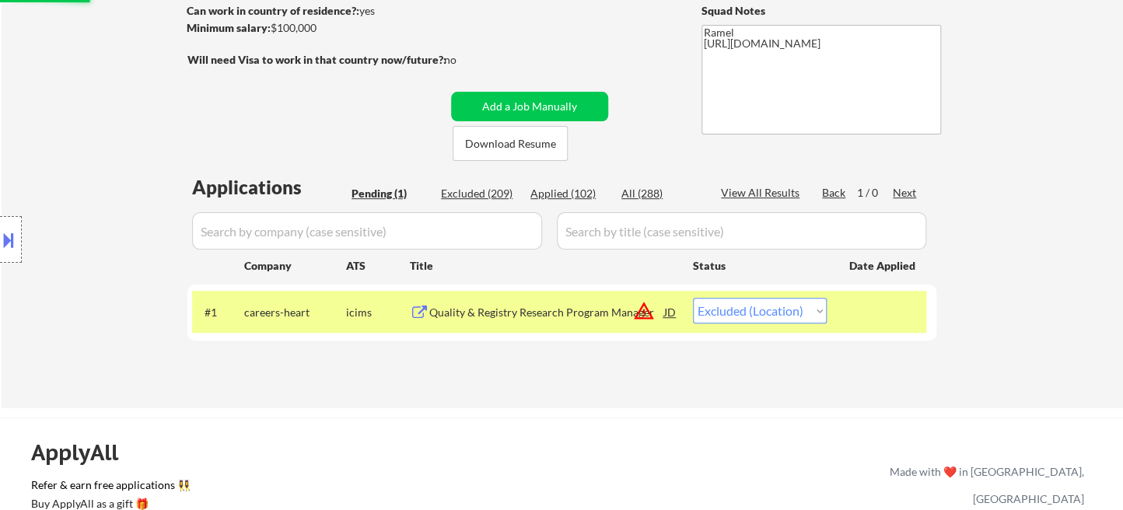
scroll to position [86, 0]
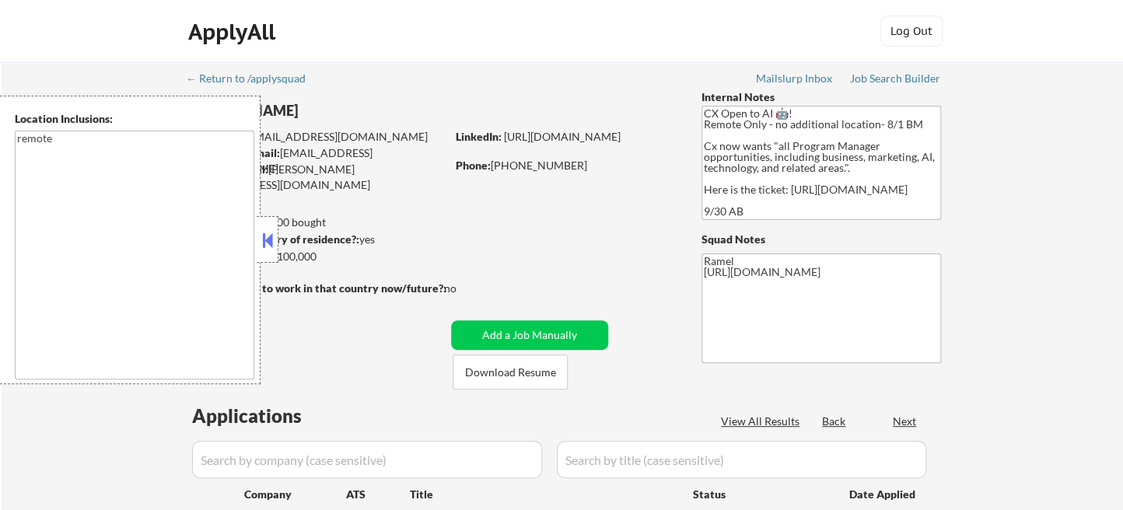
type textarea "remote"
select select ""pending""
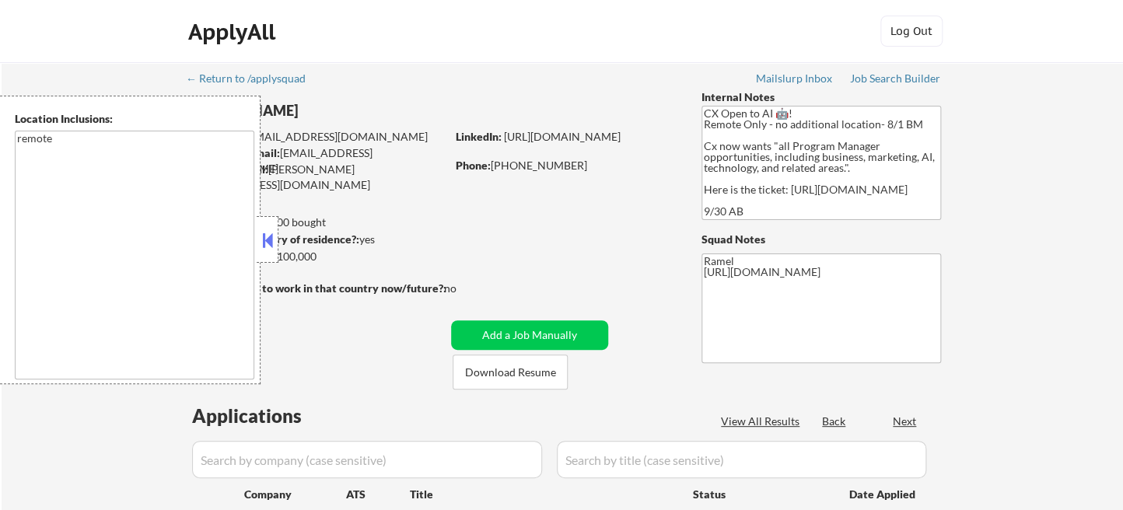
select select ""pending""
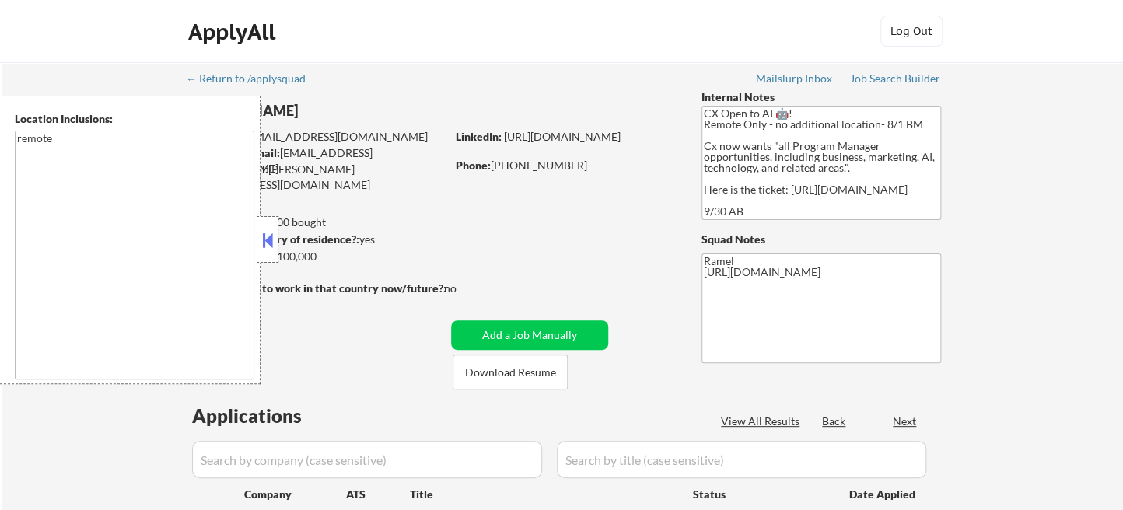
select select ""pending""
click at [271, 243] on button at bounding box center [267, 240] width 17 height 23
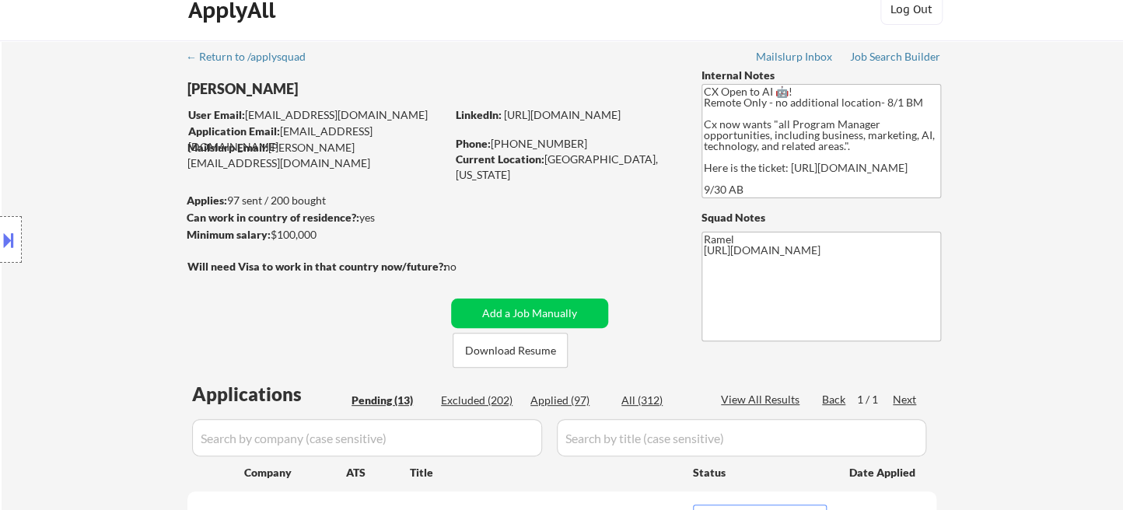
scroll to position [86, 0]
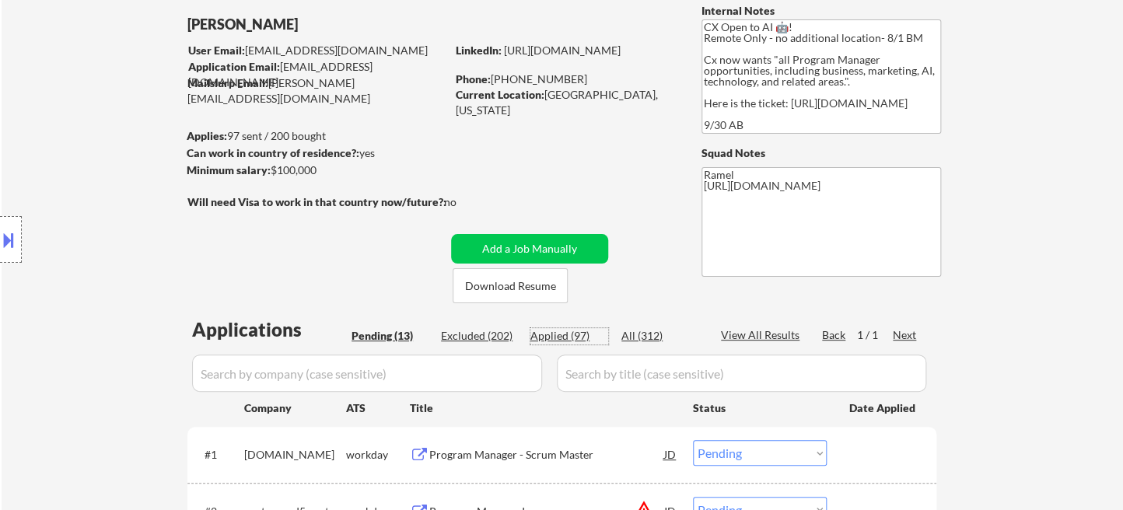
click at [581, 334] on div "Applied (97)" at bounding box center [569, 336] width 78 height 16
select select ""applied""
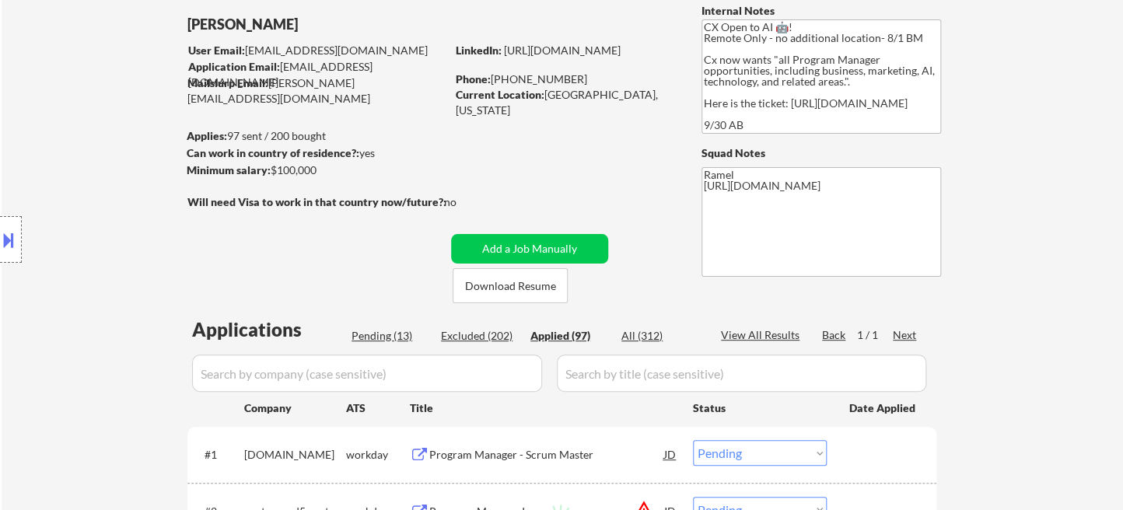
select select ""applied""
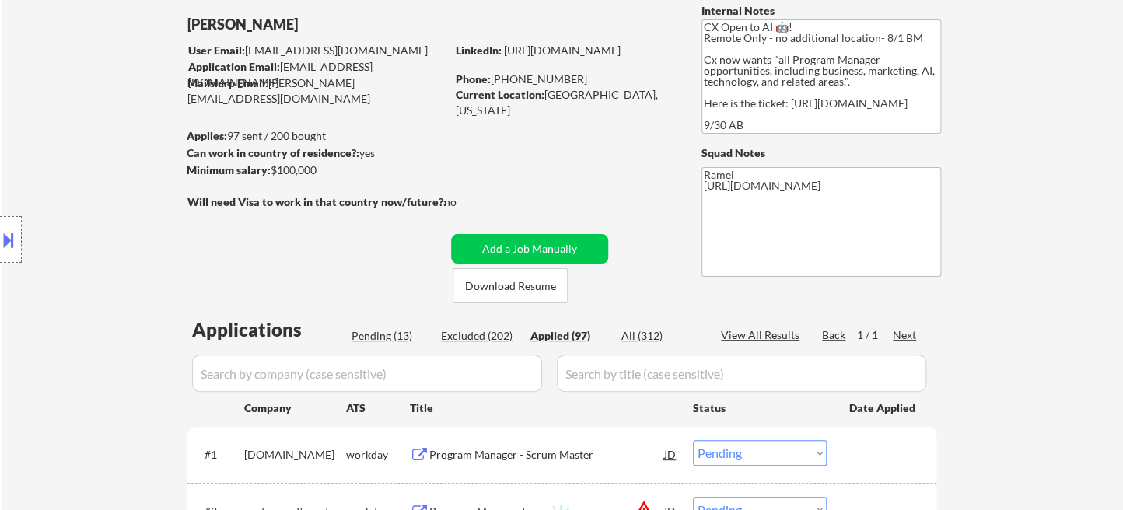
select select ""applied""
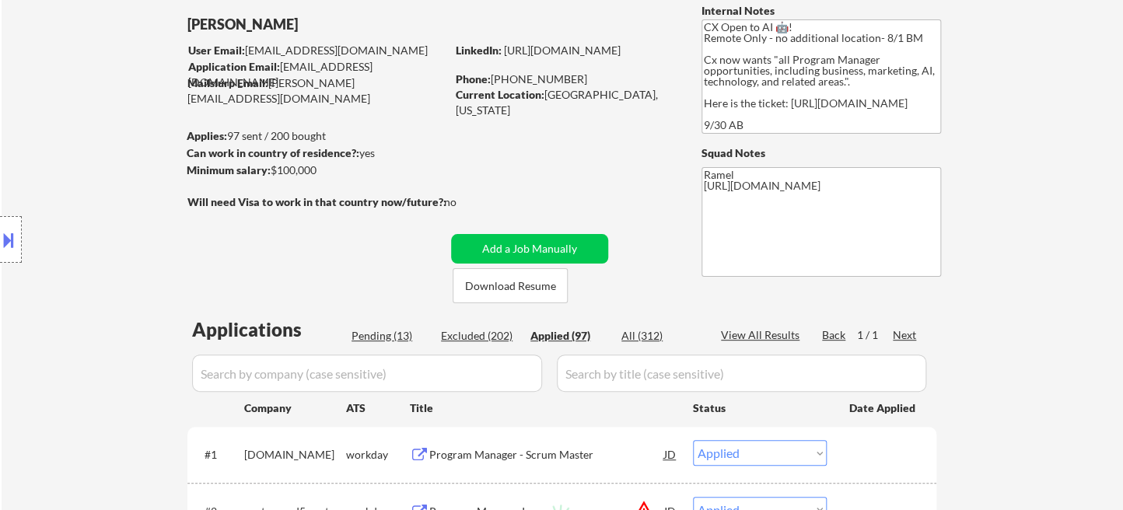
select select ""applied""
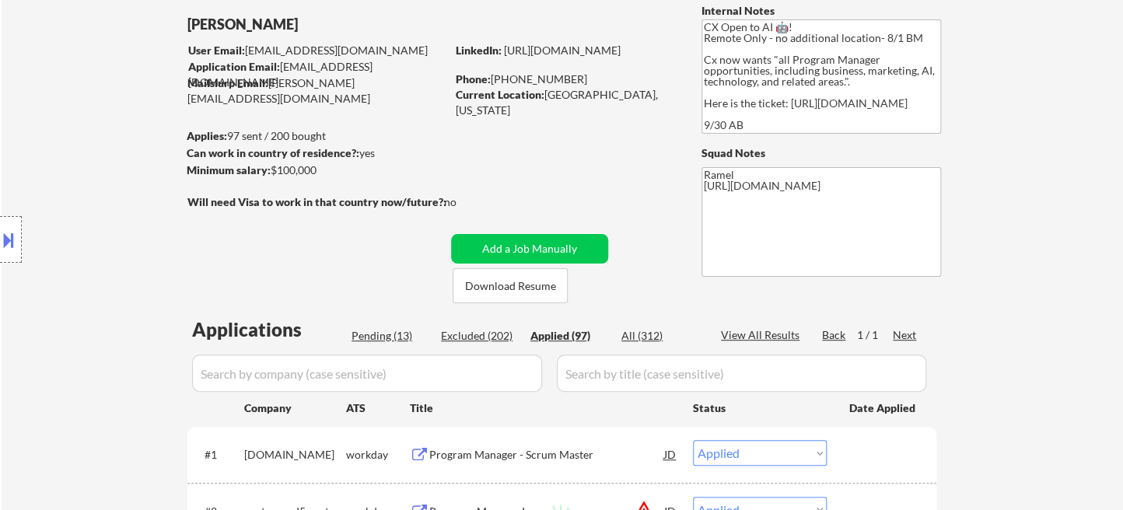
select select ""applied""
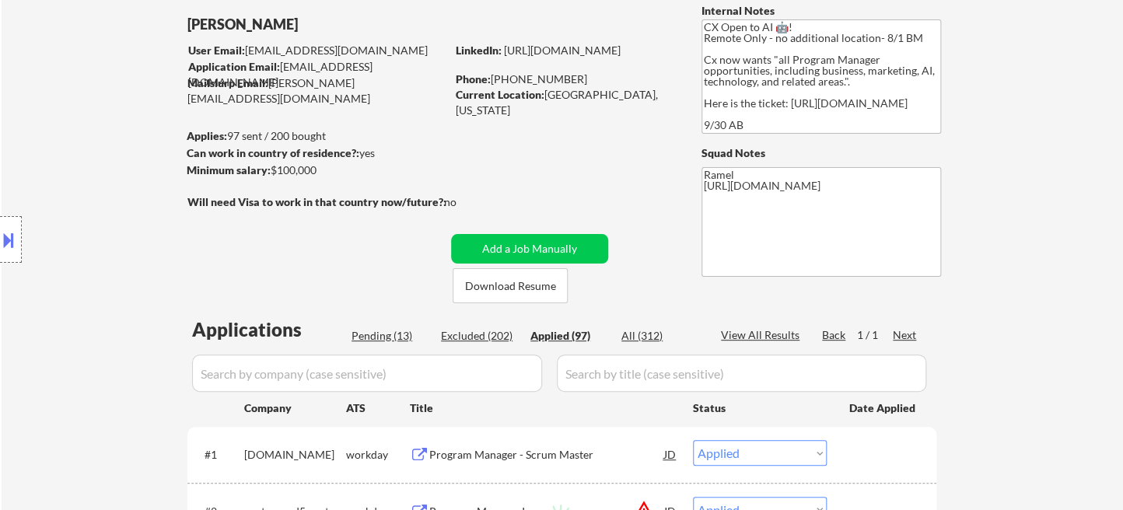
select select ""applied""
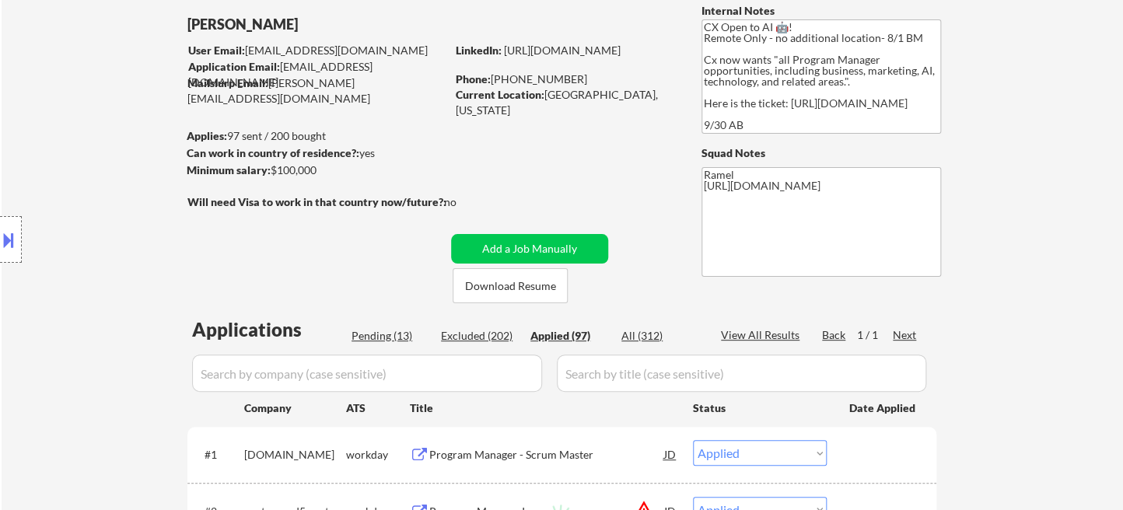
select select ""applied""
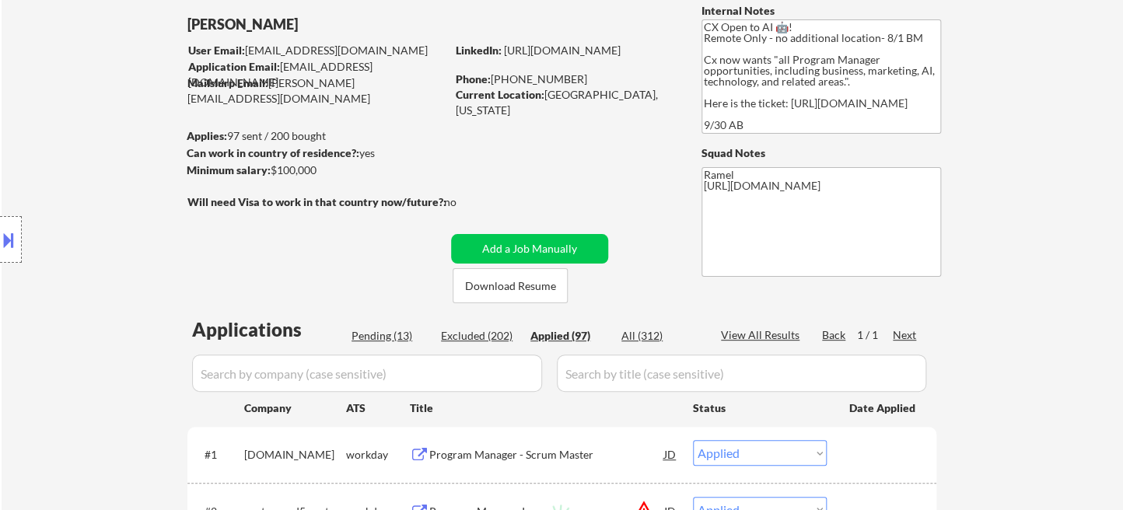
select select ""applied""
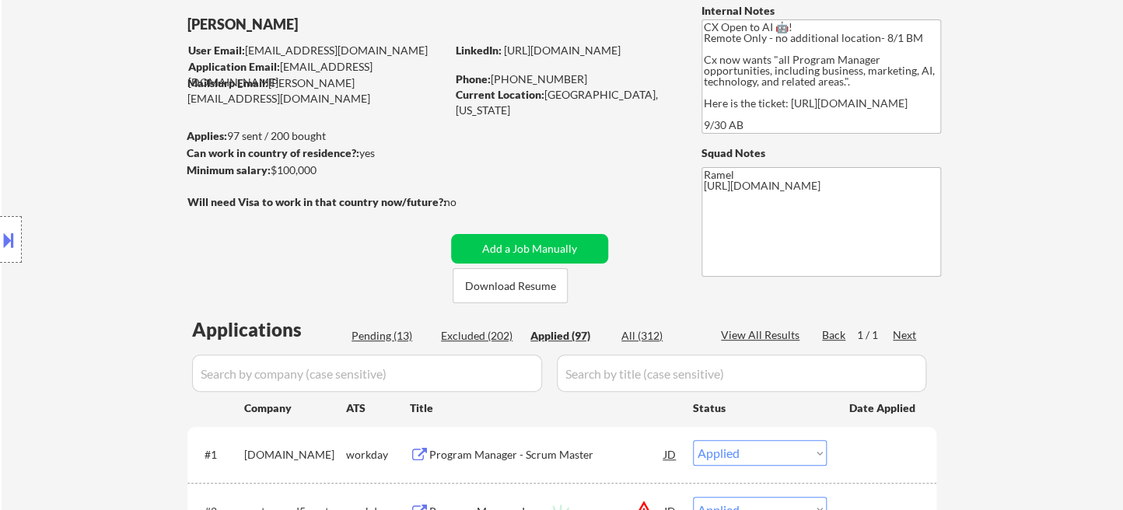
select select ""applied""
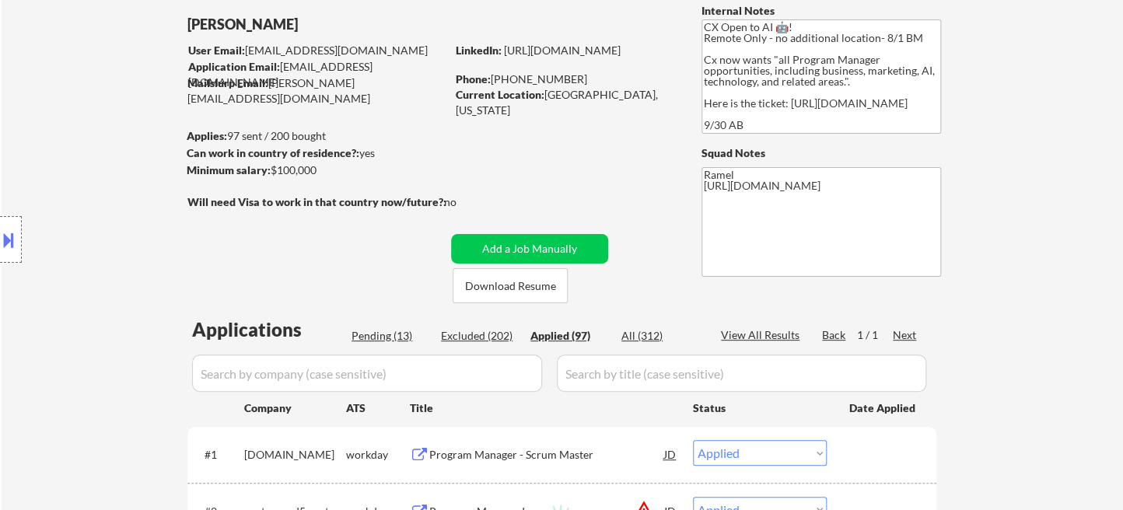
select select ""applied""
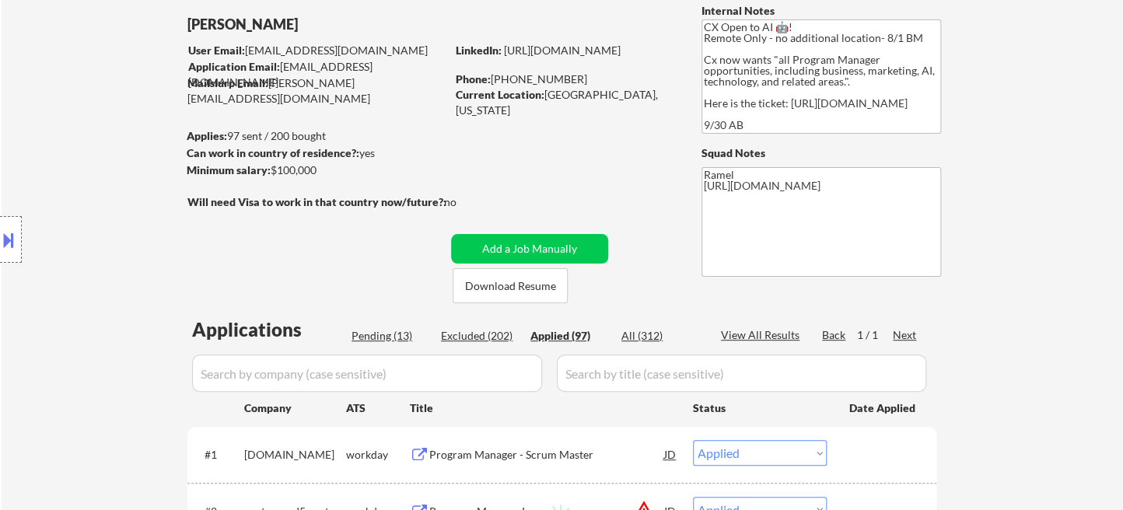
select select ""applied""
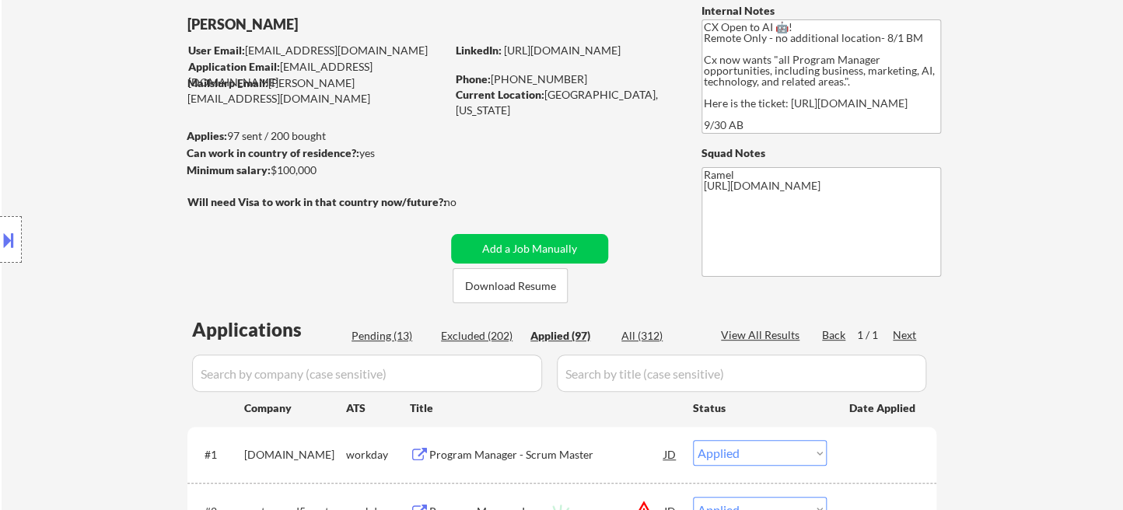
select select ""applied""
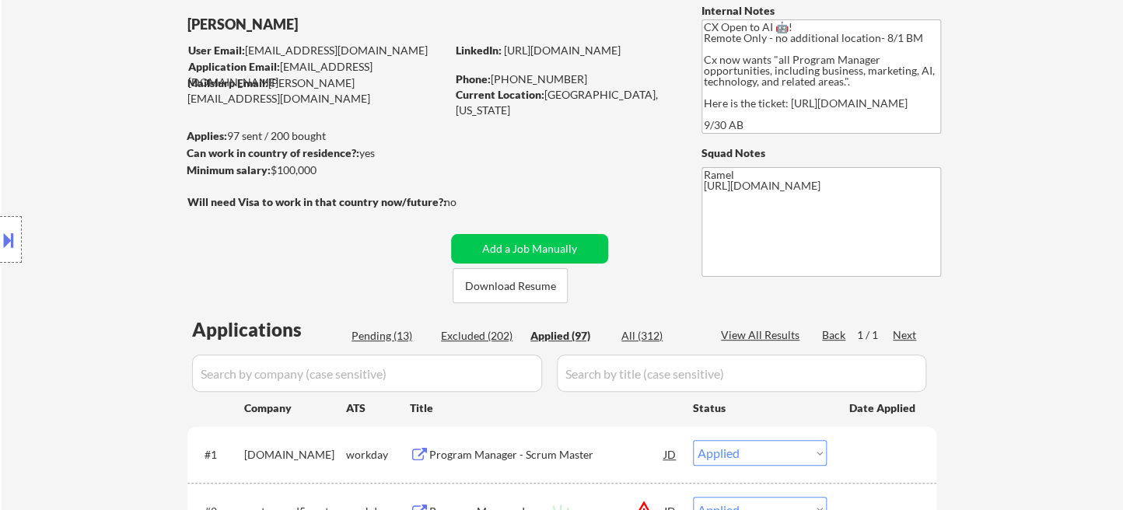
select select ""applied""
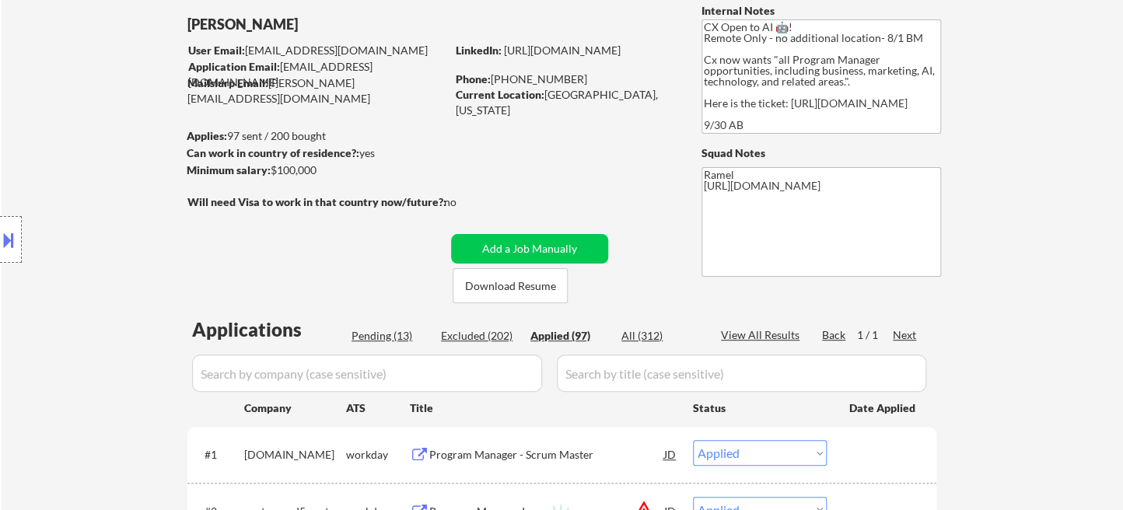
select select ""applied""
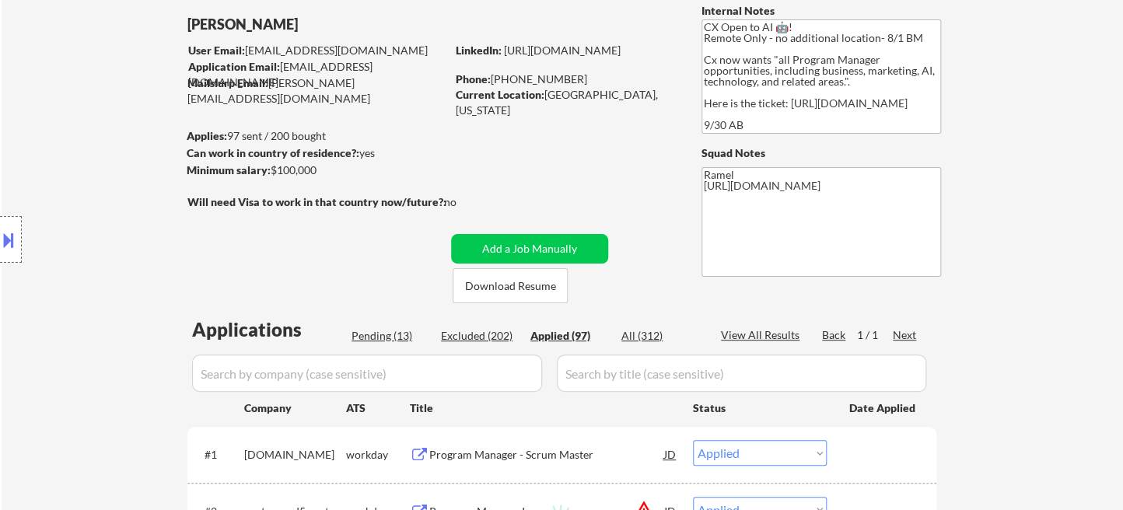
select select ""applied""
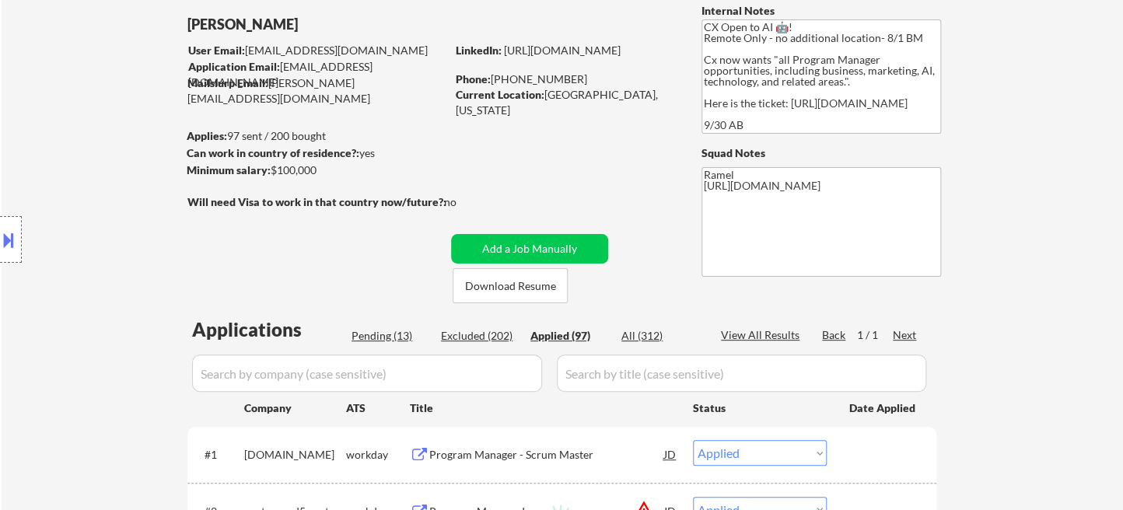
select select ""applied""
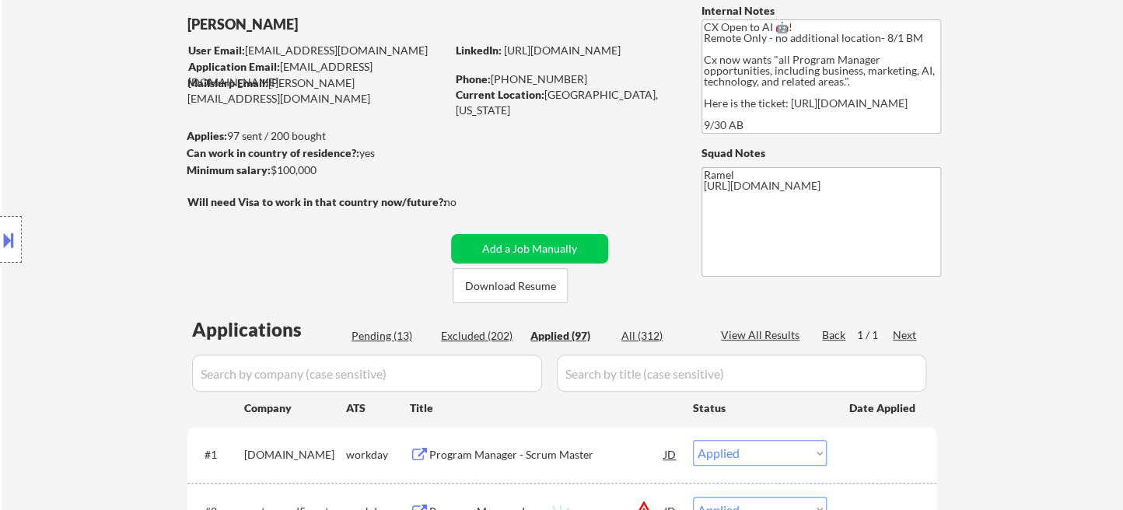
select select ""applied""
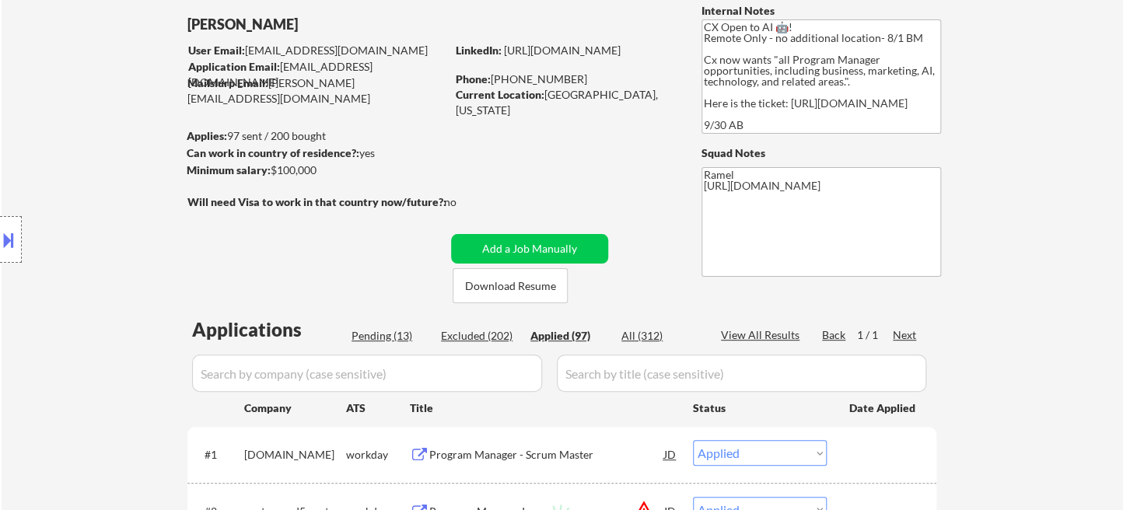
select select ""applied""
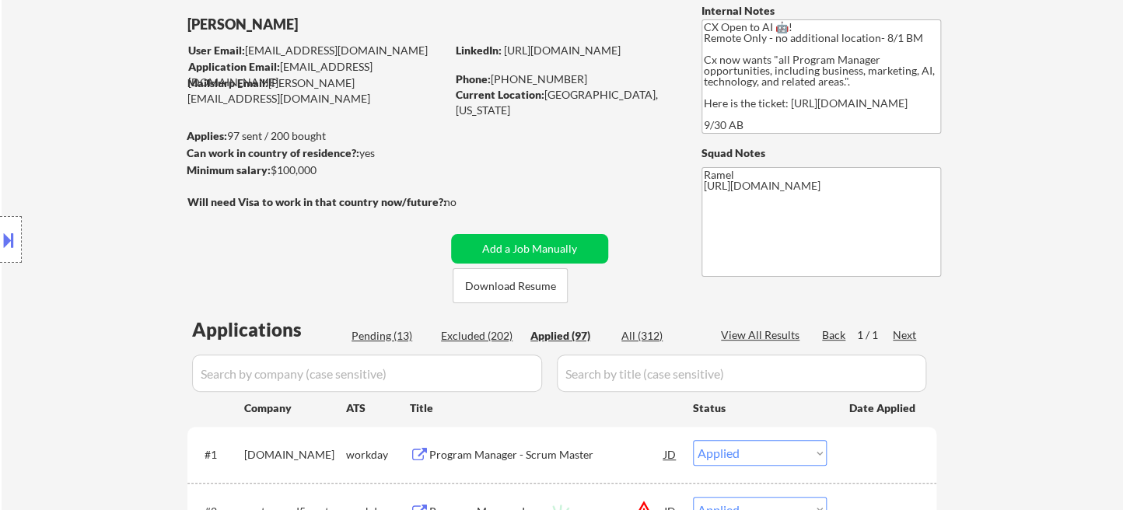
select select ""applied""
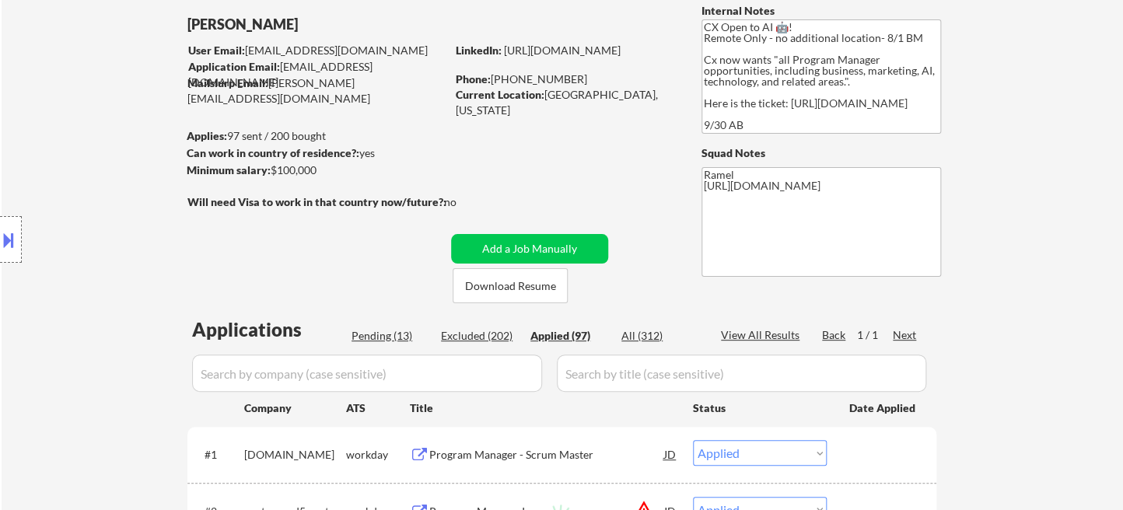
select select ""applied""
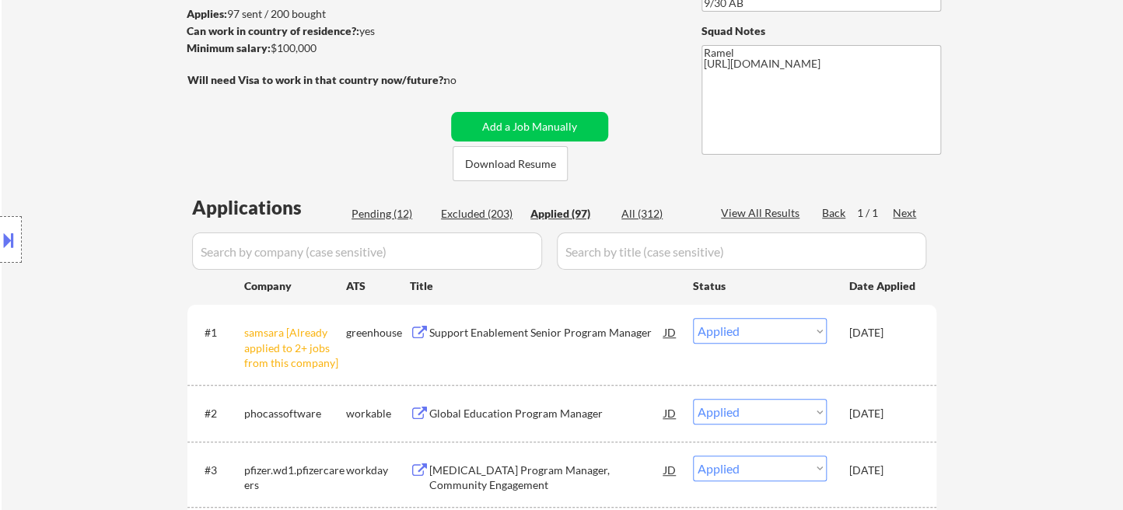
scroll to position [128, 0]
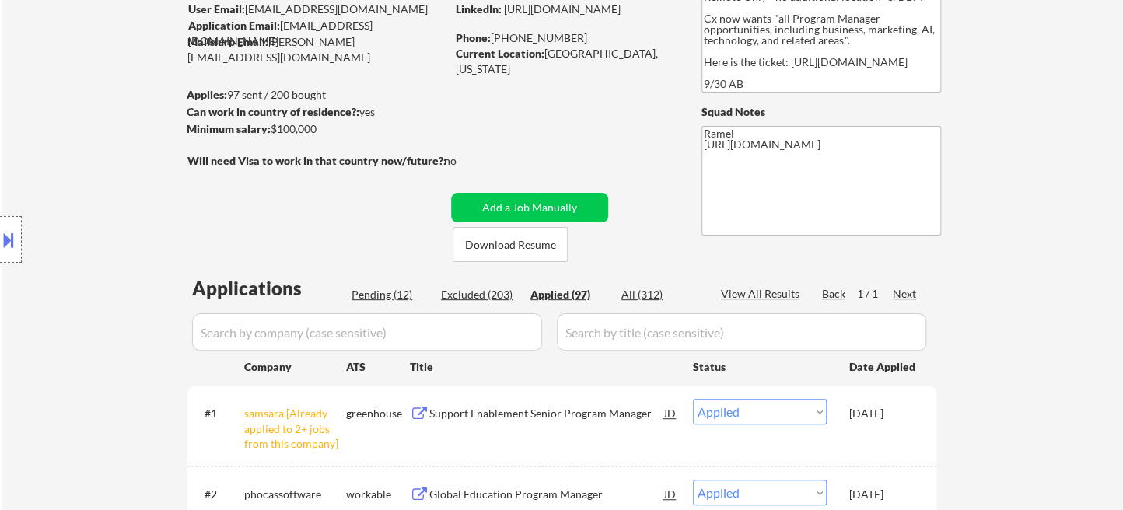
select select ""applied""
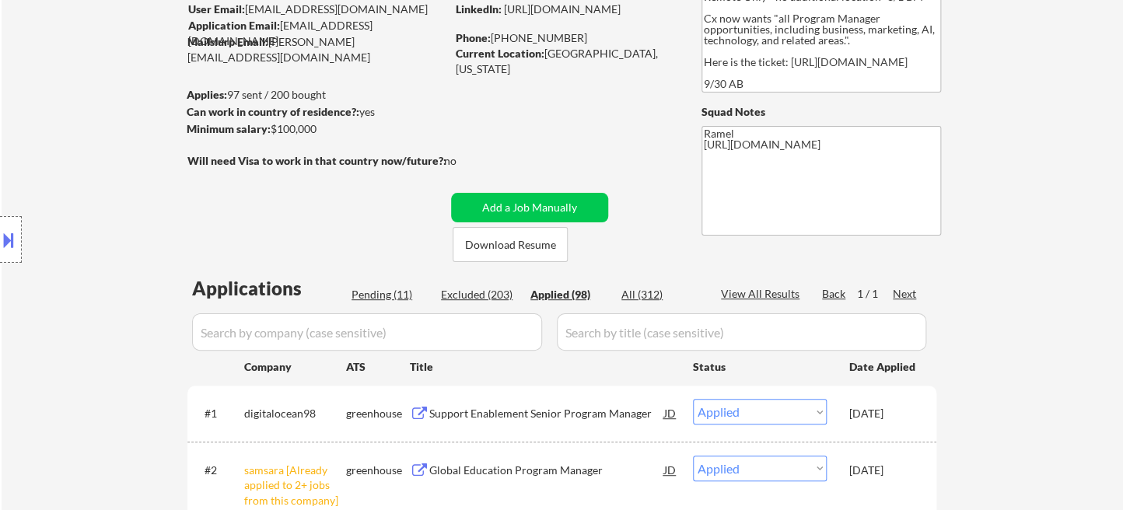
scroll to position [41, 0]
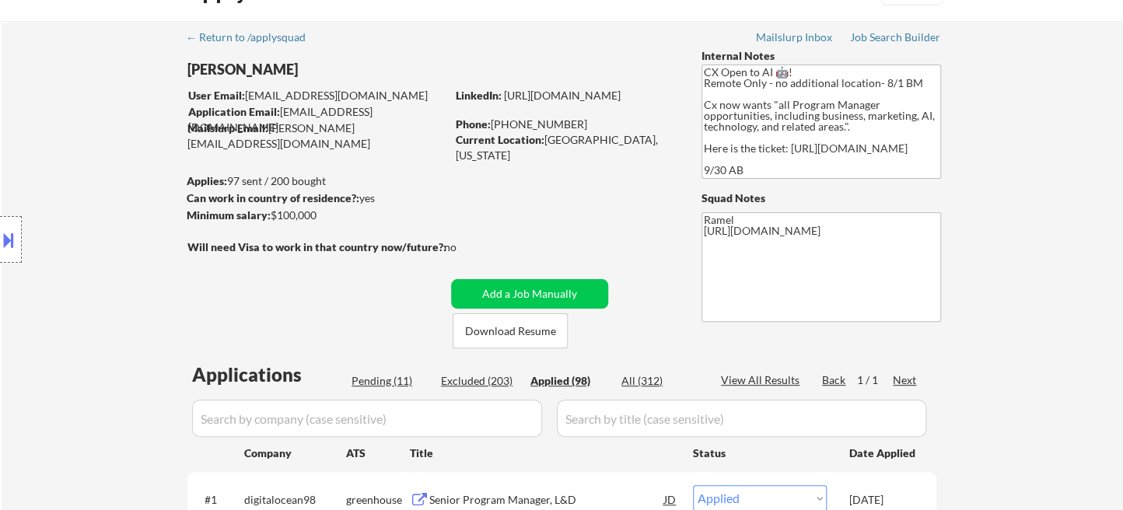
select select ""applied""
drag, startPoint x: 572, startPoint y: 123, endPoint x: 492, endPoint y: 117, distance: 80.3
click at [492, 117] on div "Phone: (281) 743-9475" at bounding box center [566, 125] width 220 height 16
copy div "(281) 743-9475"
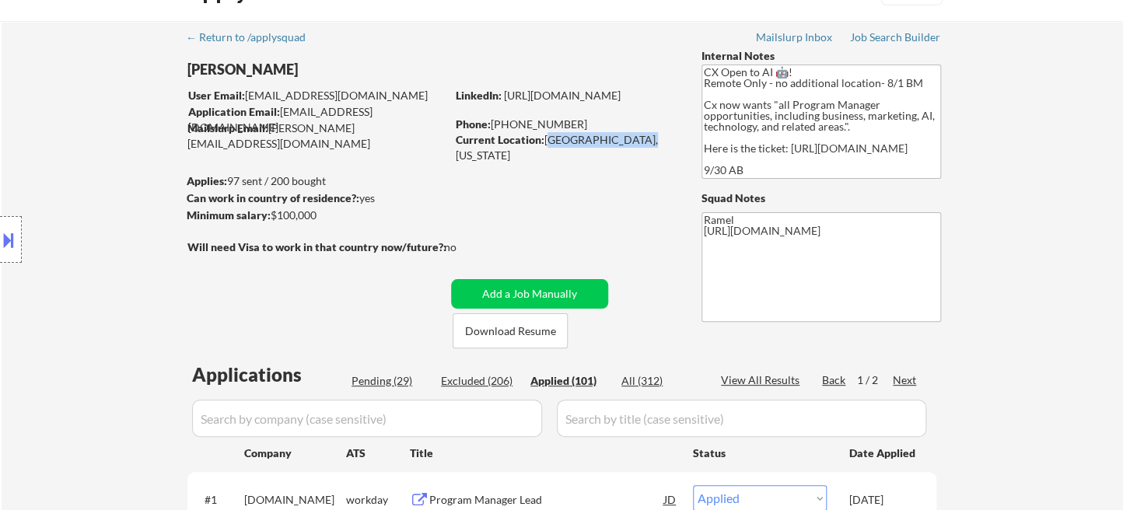
drag, startPoint x: 548, startPoint y: 138, endPoint x: 637, endPoint y: 135, distance: 89.5
click at [637, 135] on div "Current Location: Houston, TX 77082, Texas" at bounding box center [566, 147] width 220 height 30
copy div "Houston, TX 77082"
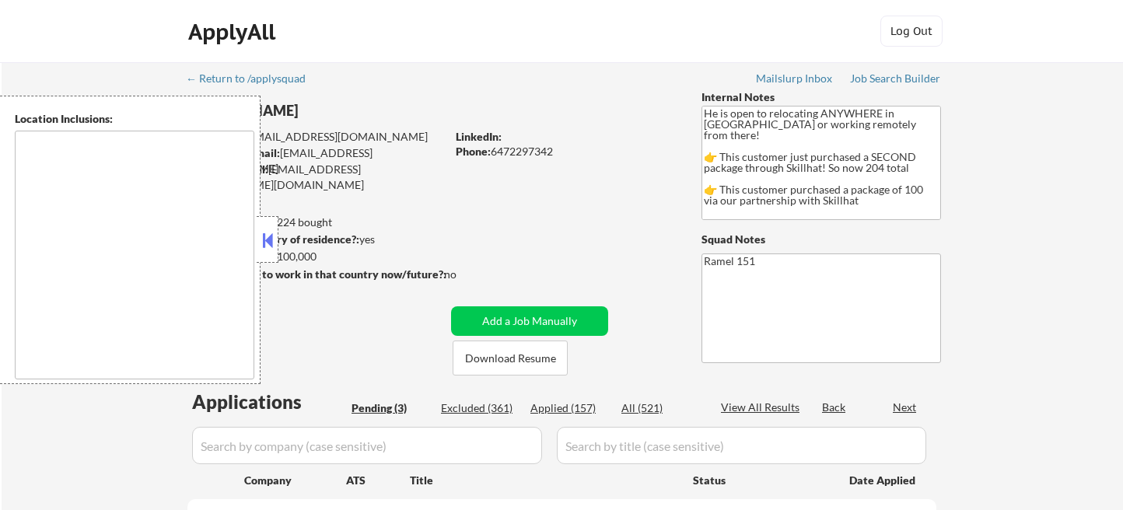
select select ""pending""
type textarea "country:CA"
click at [268, 245] on button at bounding box center [267, 240] width 17 height 23
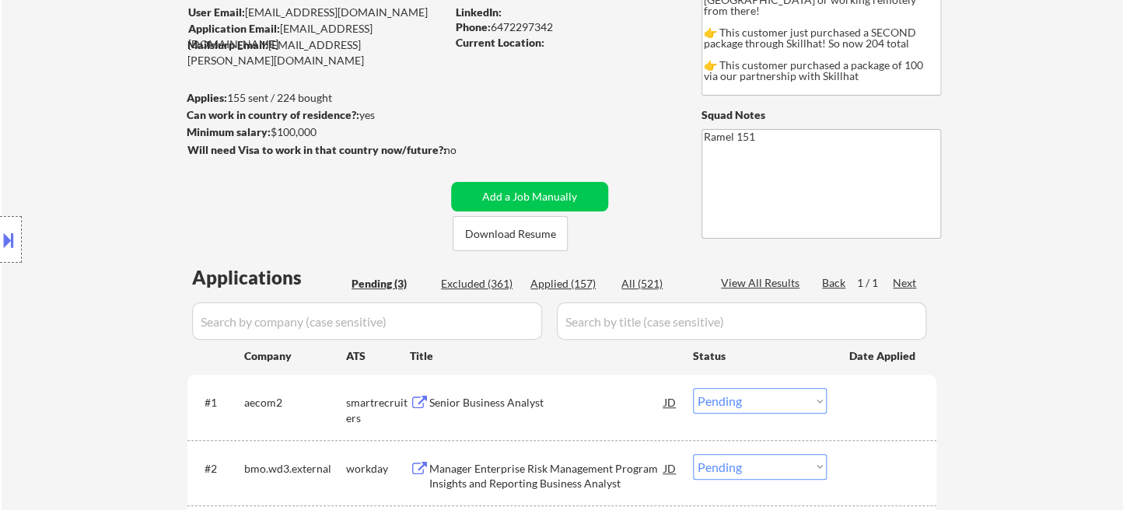
scroll to position [259, 0]
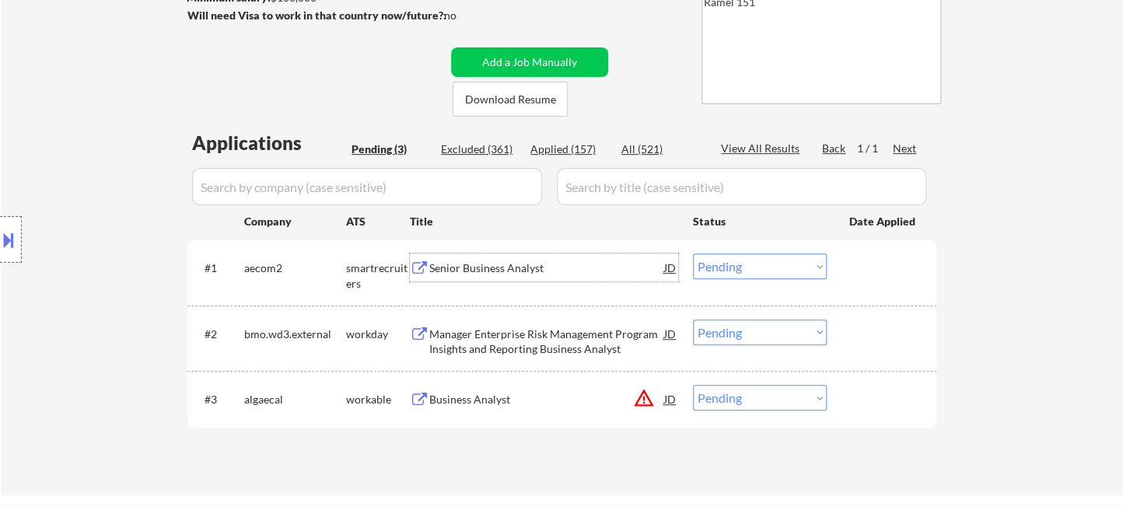
click at [508, 275] on div "Senior Business Analyst" at bounding box center [546, 269] width 235 height 16
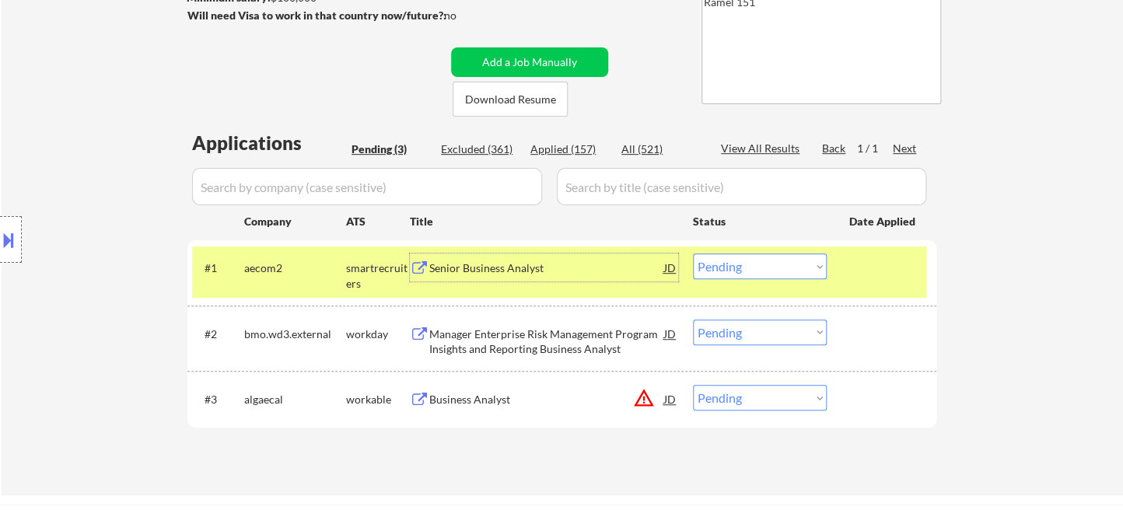
click at [742, 260] on select "Choose an option... Pending Applied Excluded (Questions) Excluded (Expired) Exc…" at bounding box center [760, 267] width 134 height 26
click at [693, 254] on select "Choose an option... Pending Applied Excluded (Questions) Excluded (Expired) Exc…" at bounding box center [760, 267] width 134 height 26
click at [572, 347] on div "Manager Enterprise Risk Management Program Insights and Reporting Business Anal…" at bounding box center [546, 342] width 235 height 30
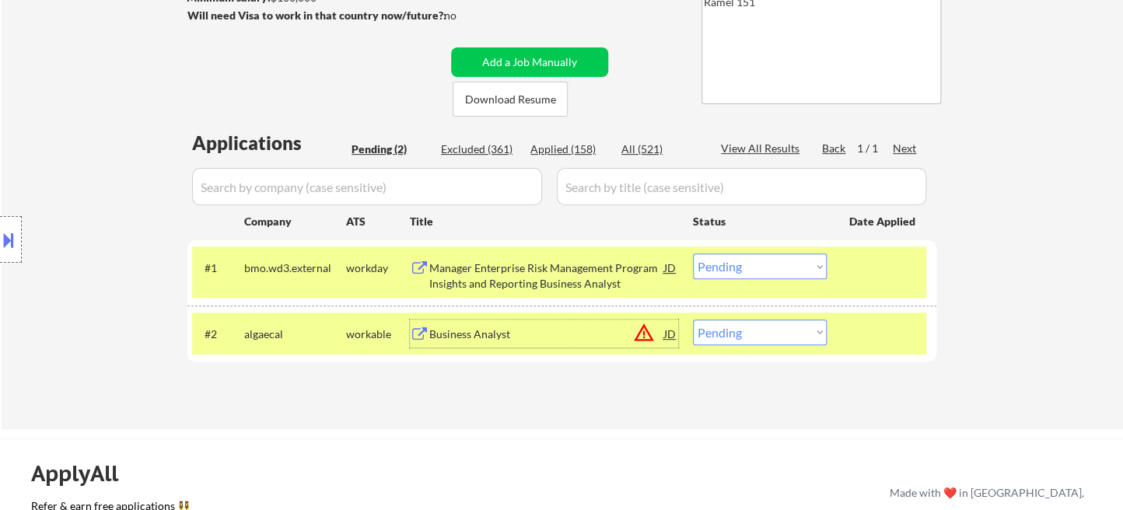
click at [783, 277] on select "Choose an option... Pending Applied Excluded (Questions) Excluded (Expired) Exc…" at bounding box center [760, 267] width 134 height 26
click at [693, 254] on select "Choose an option... Pending Applied Excluded (Questions) Excluded (Expired) Exc…" at bounding box center [760, 267] width 134 height 26
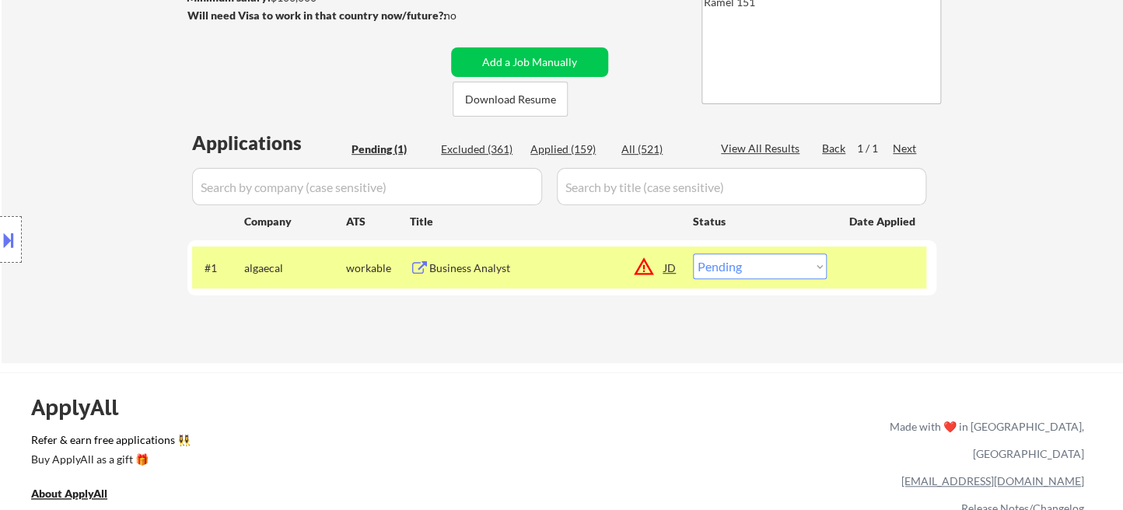
click at [503, 267] on div "Business Analyst" at bounding box center [546, 269] width 235 height 16
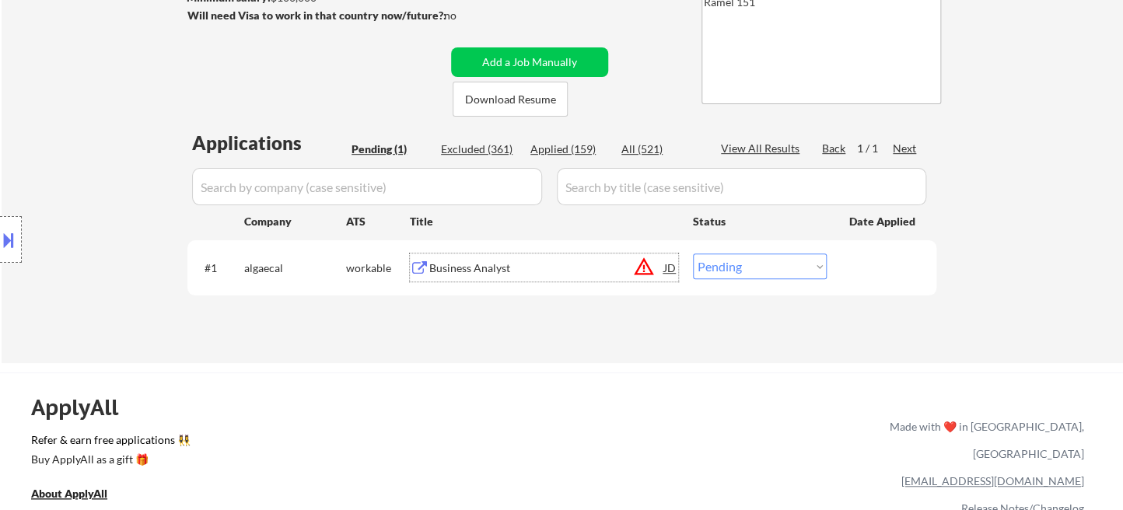
drag, startPoint x: 765, startPoint y: 271, endPoint x: 774, endPoint y: 277, distance: 10.6
click at [765, 271] on select "Choose an option... Pending Applied Excluded (Questions) Excluded (Expired) Exc…" at bounding box center [760, 267] width 134 height 26
select select ""excluded""
click at [693, 254] on select "Choose an option... Pending Applied Excluded (Questions) Excluded (Expired) Exc…" at bounding box center [760, 267] width 134 height 26
click at [519, 344] on div "← Return to /applysquad Mailslurp Inbox Job Search Builder Titilayo Balogun Use…" at bounding box center [562, 77] width 776 height 548
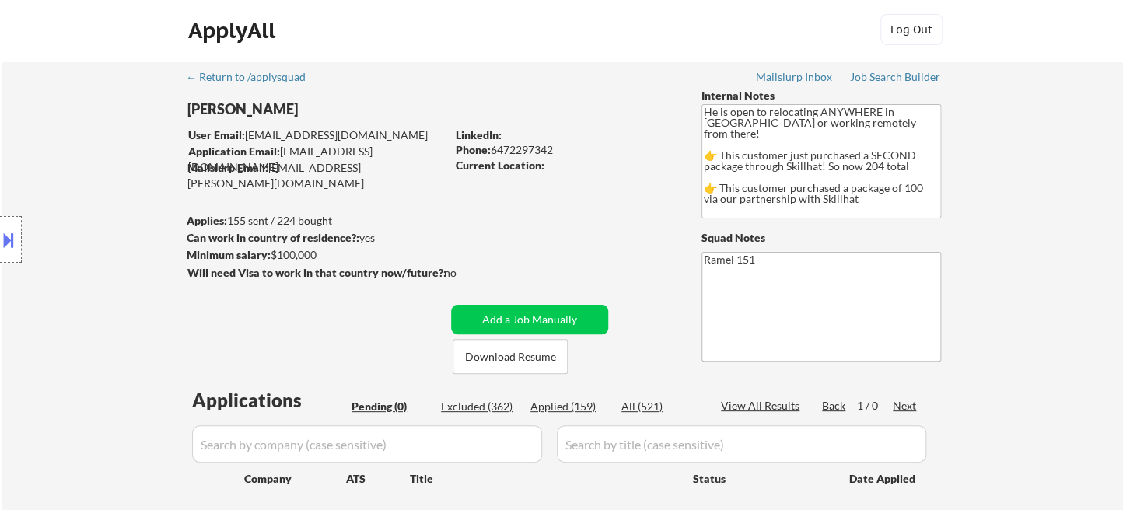
scroll to position [0, 0]
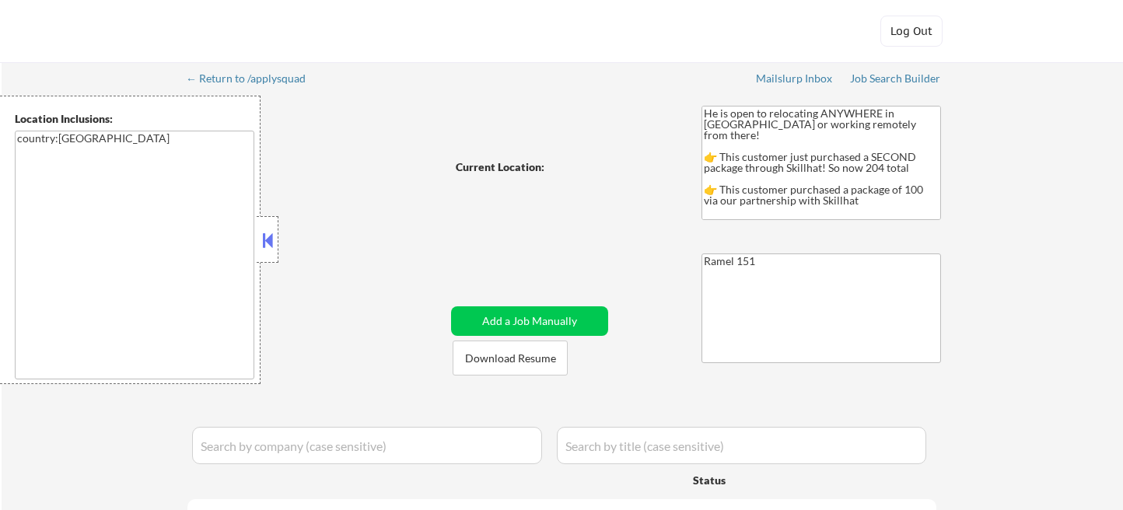
select select ""pending""
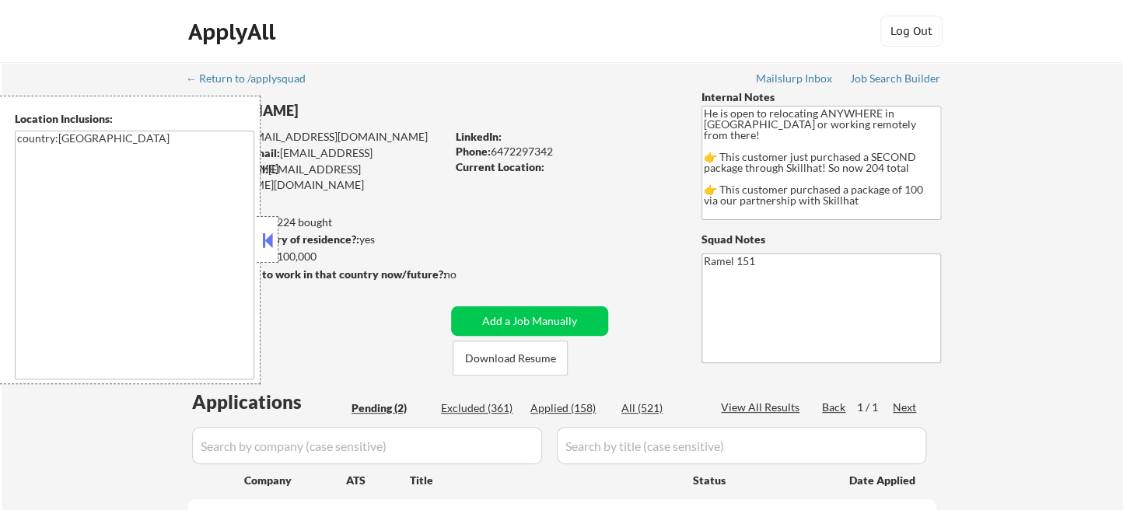
click at [264, 245] on button at bounding box center [267, 240] width 17 height 23
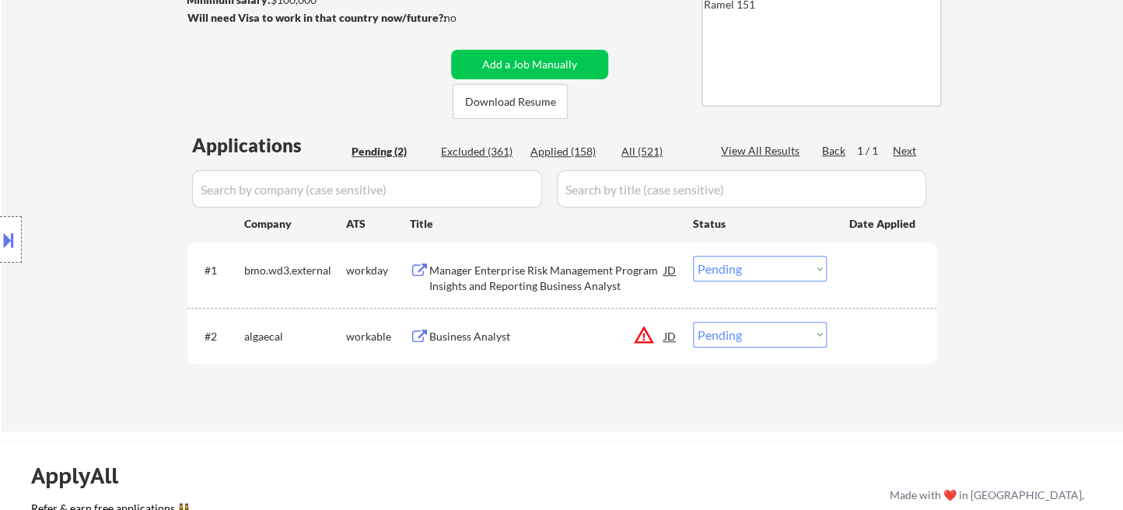
scroll to position [259, 0]
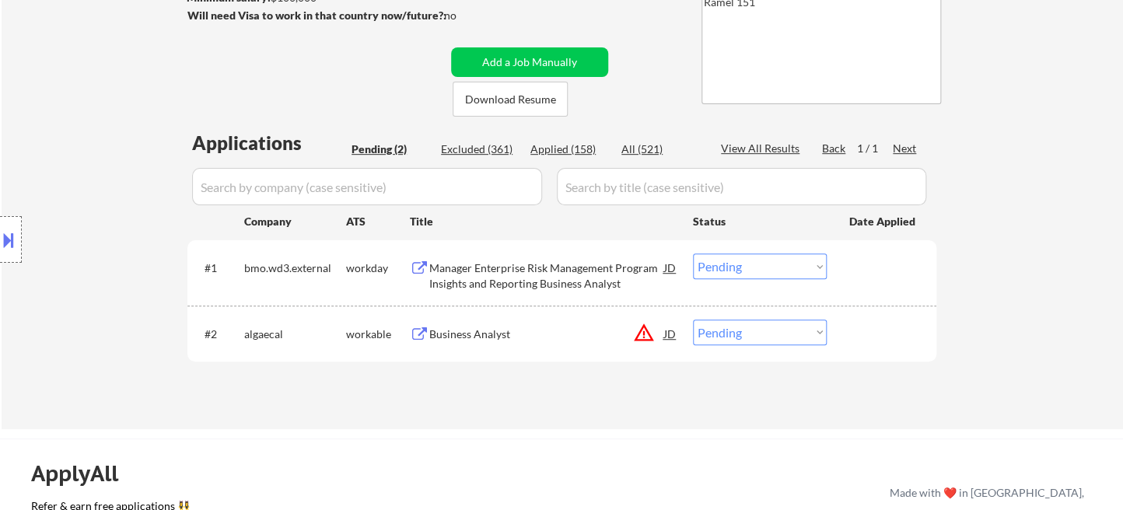
click at [558, 154] on div "Applied (158)" at bounding box center [569, 150] width 78 height 16
click at [577, 145] on div "Applied (158)" at bounding box center [569, 150] width 78 height 16
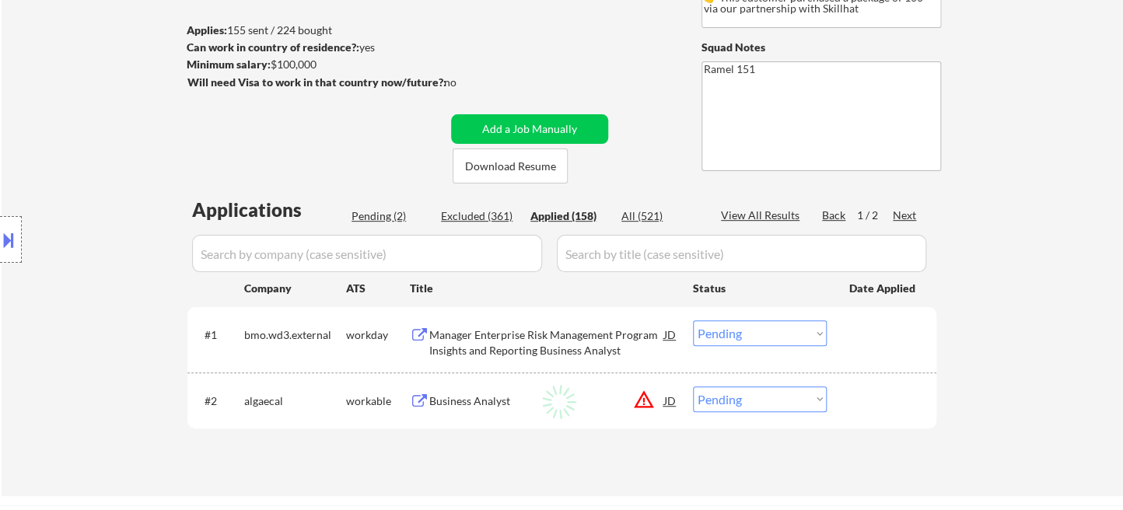
scroll to position [86, 0]
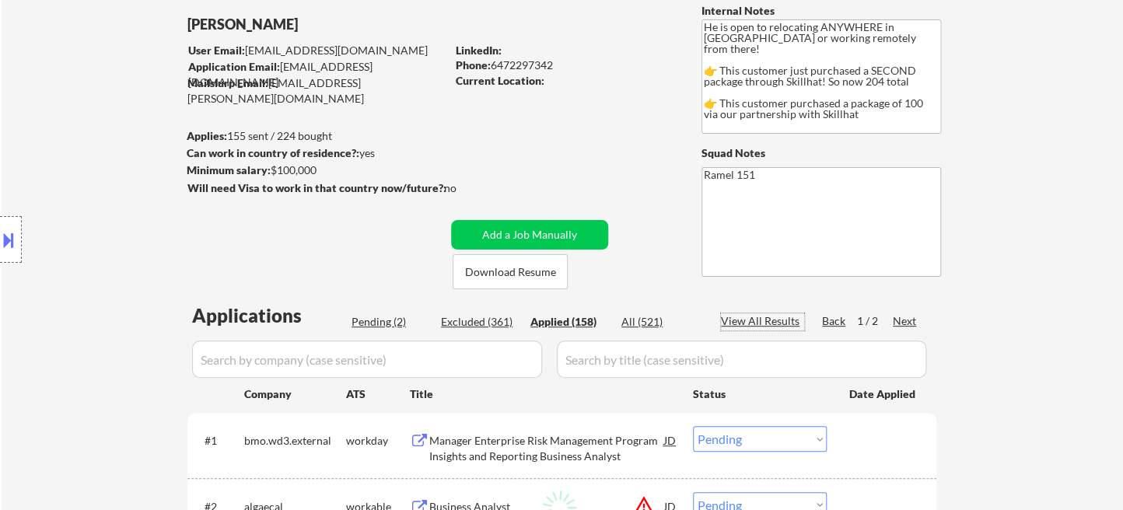
click at [759, 325] on div "View All Results" at bounding box center [762, 321] width 83 height 16
select select ""applied""
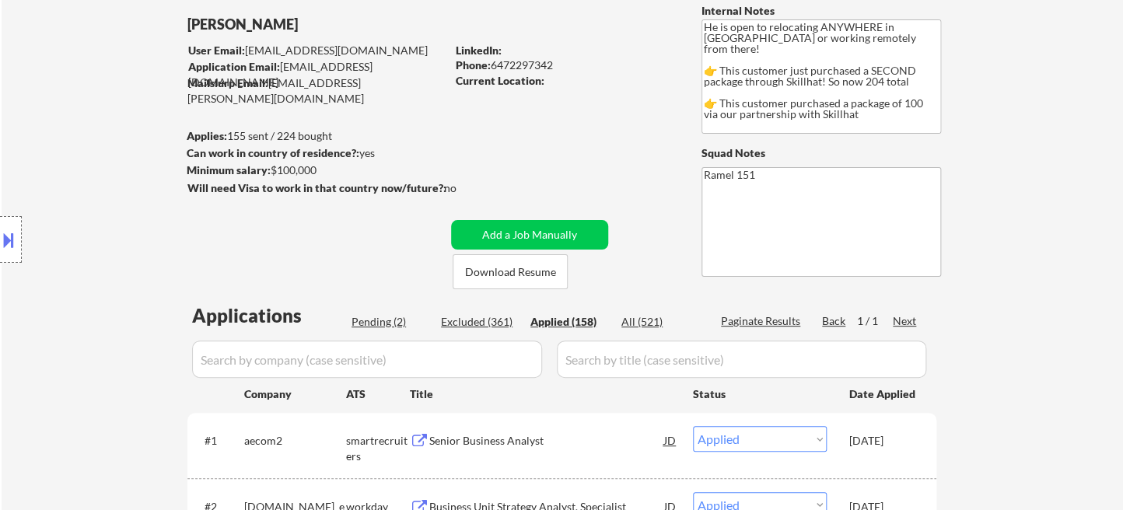
select select ""applied""
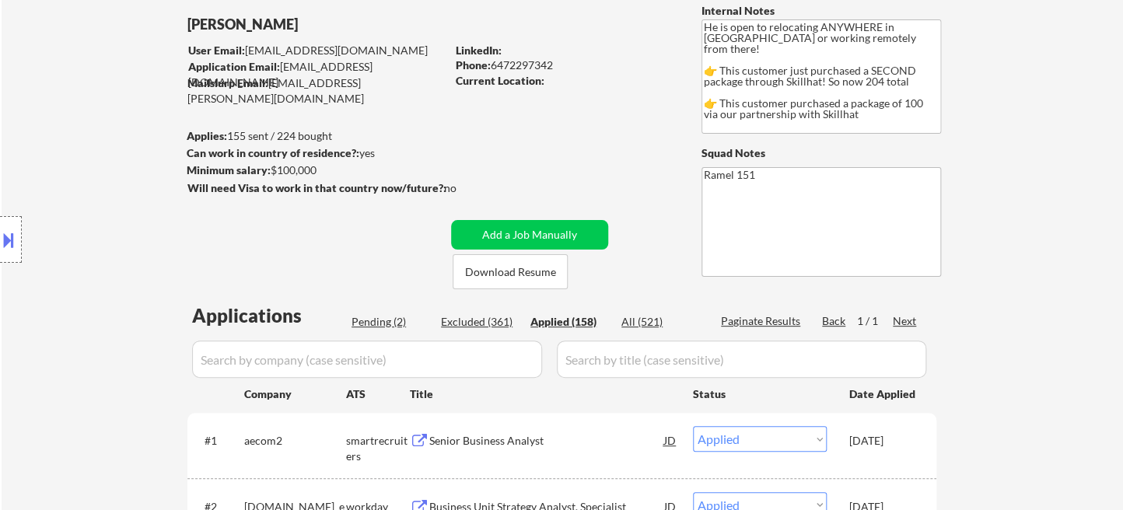
select select ""applied""
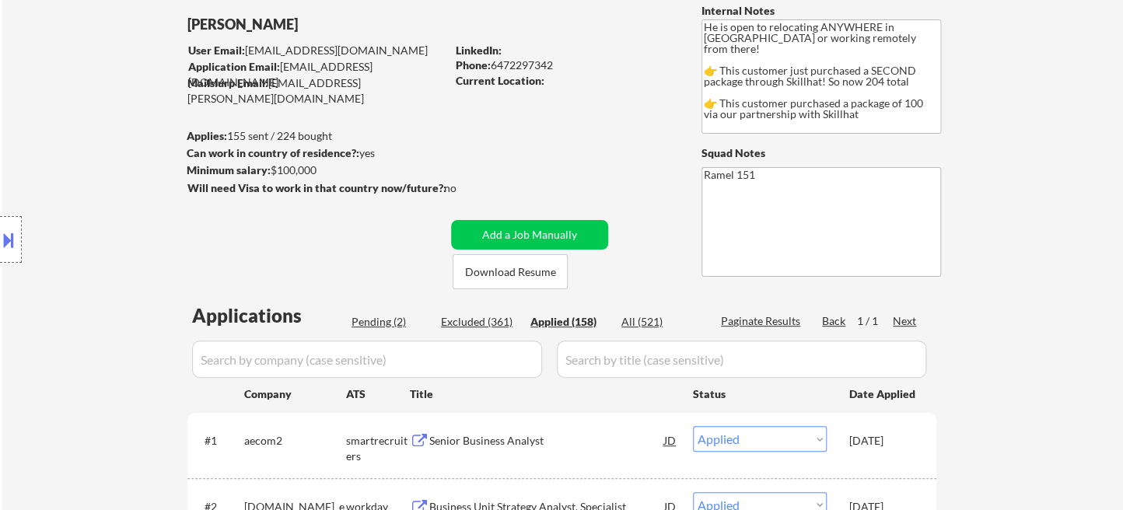
select select ""applied""
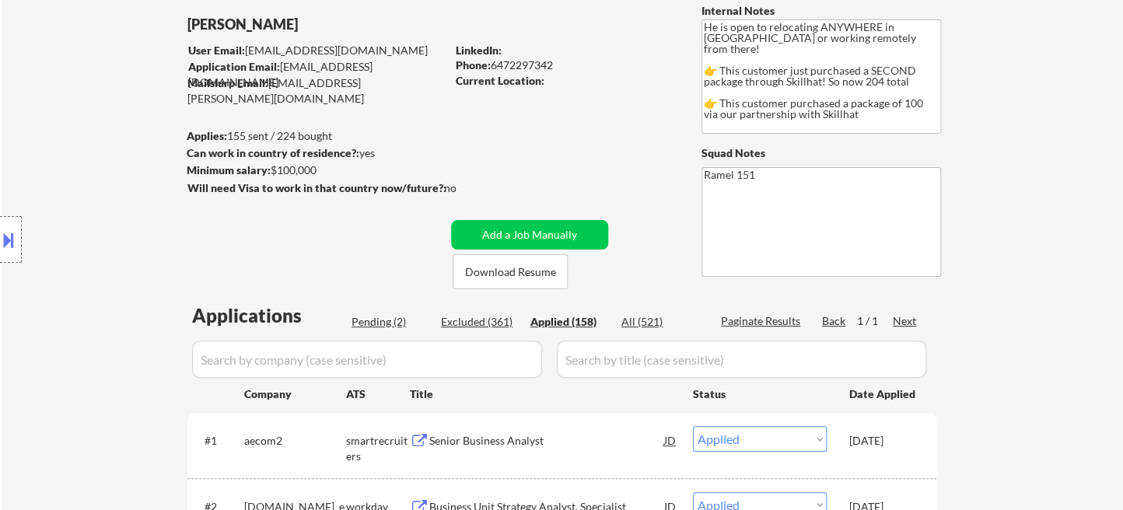
select select ""applied""
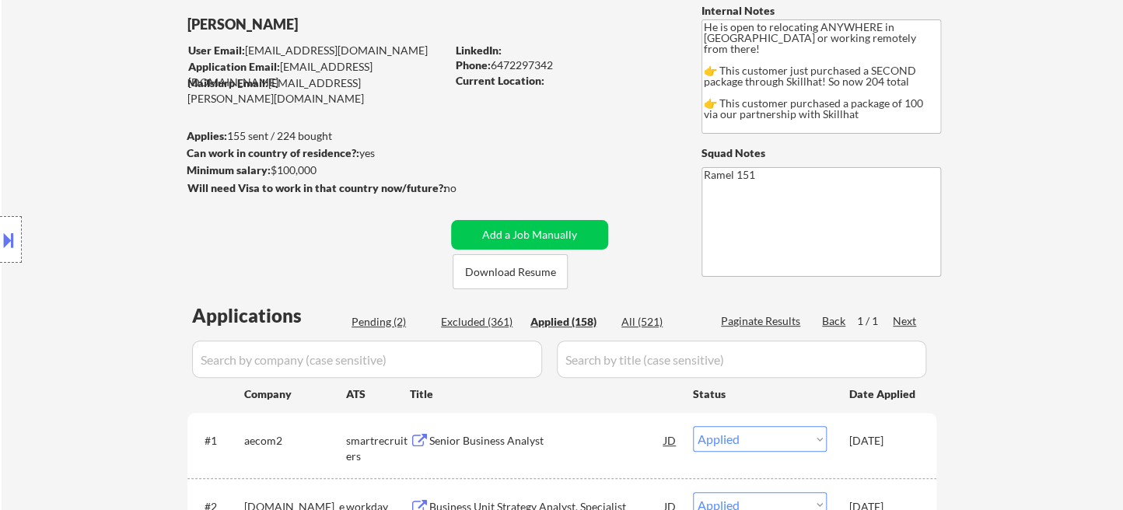
select select ""applied""
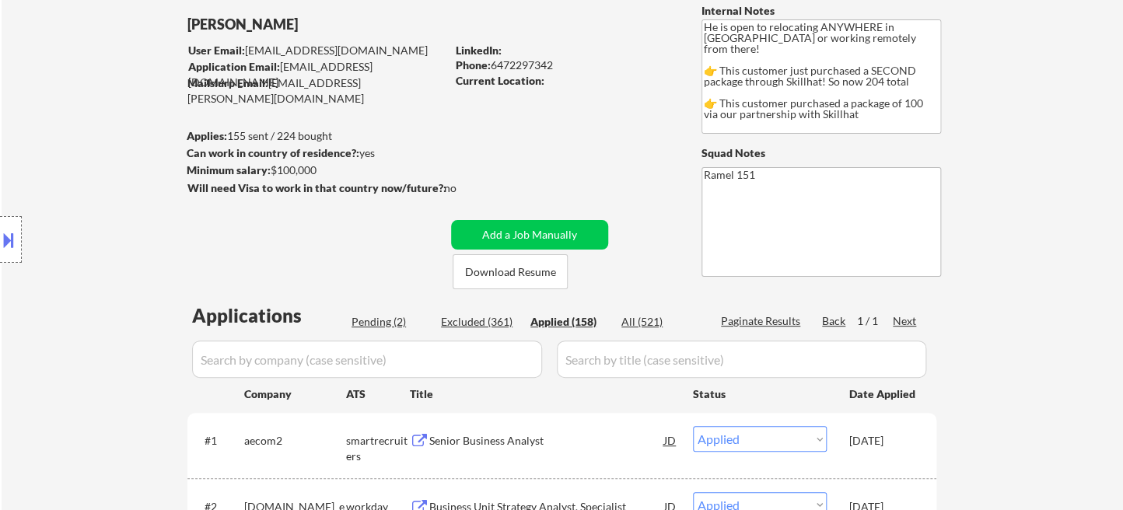
select select ""applied""
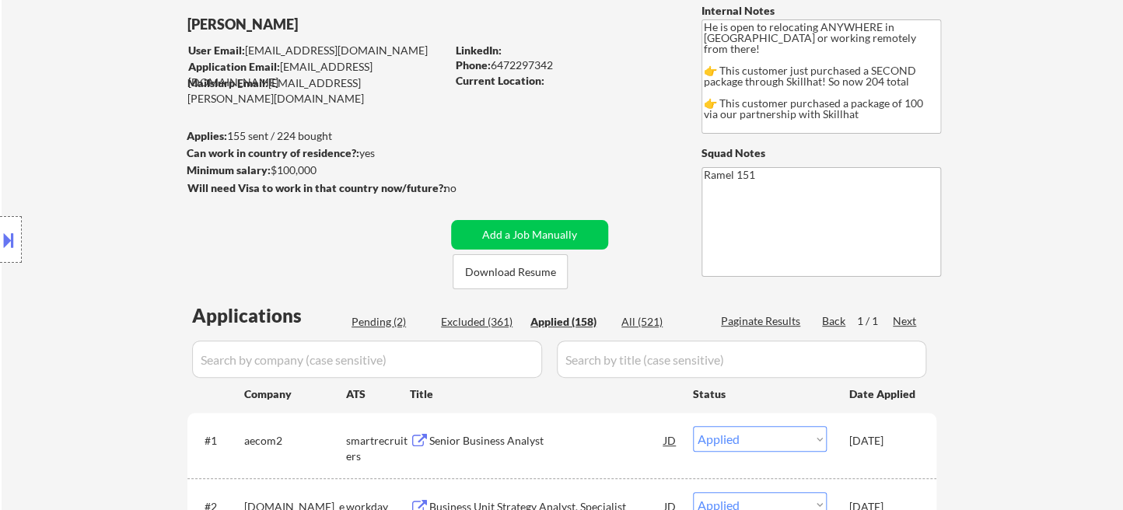
select select ""applied""
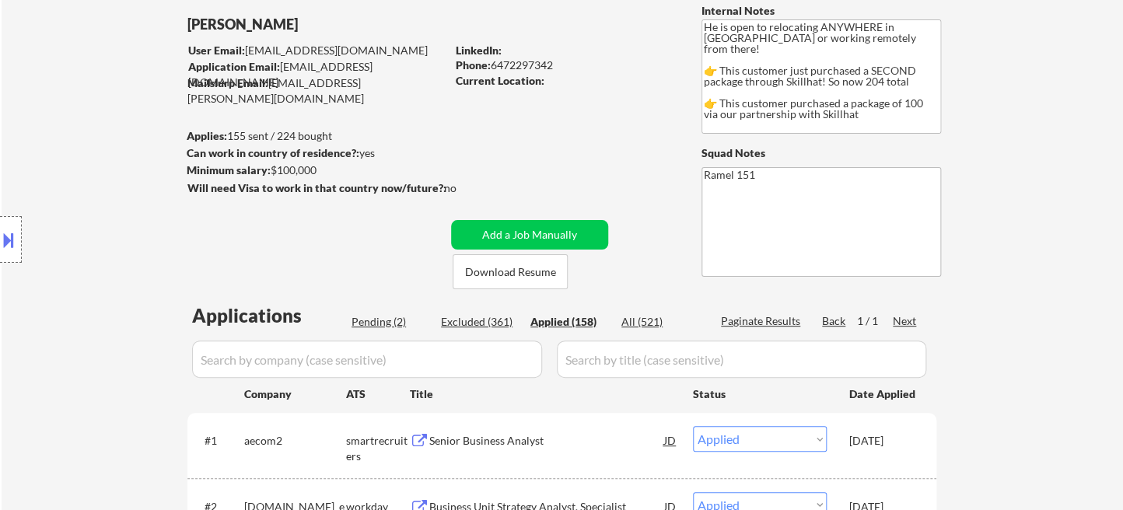
select select ""applied""
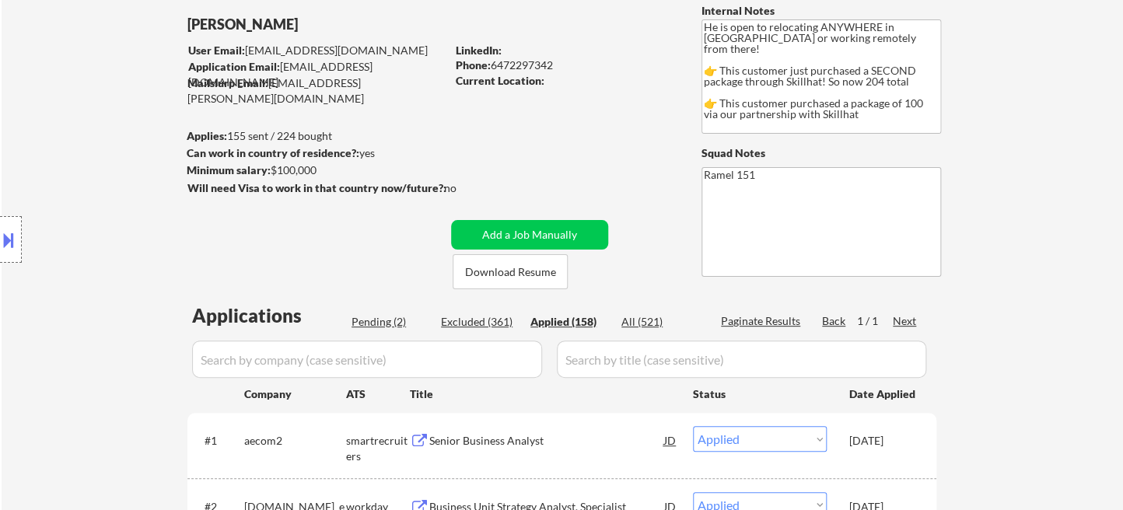
select select ""applied""
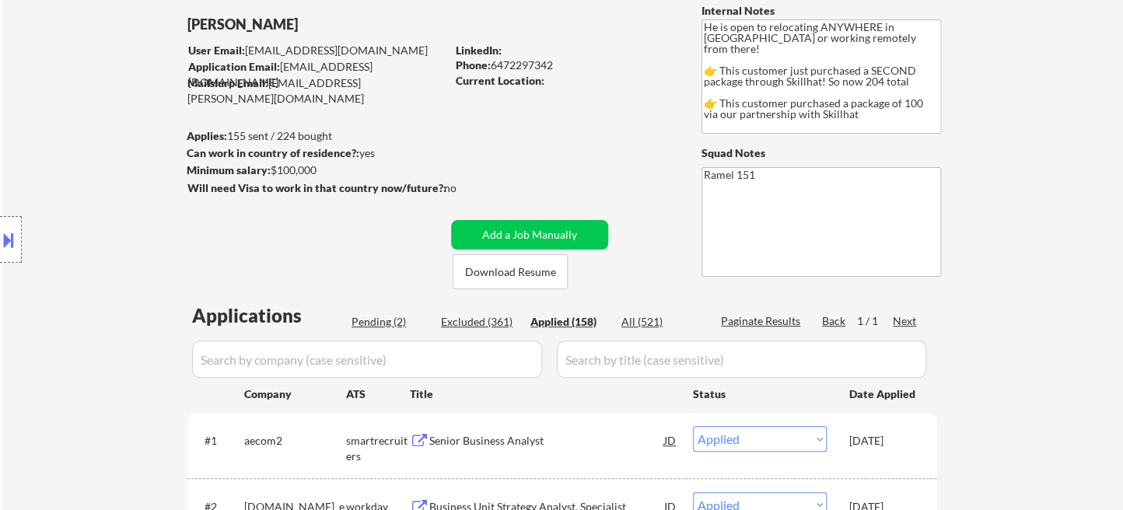
select select ""applied""
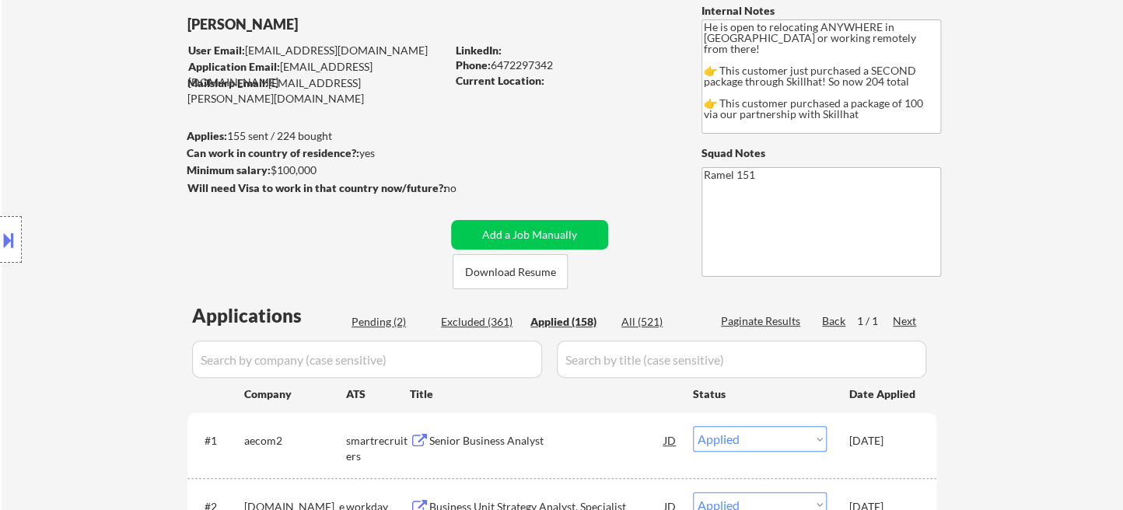
select select ""applied""
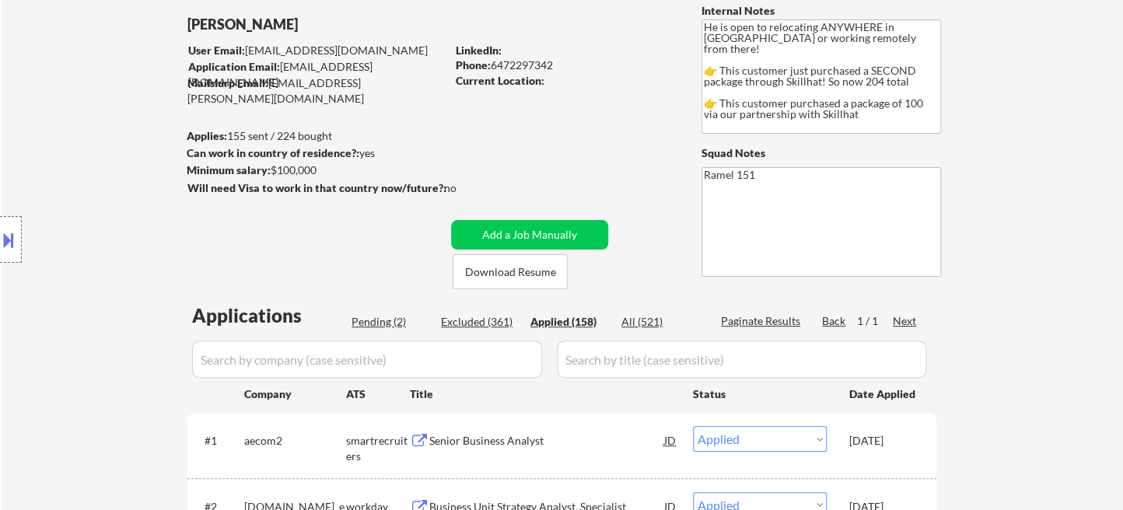
select select ""applied""
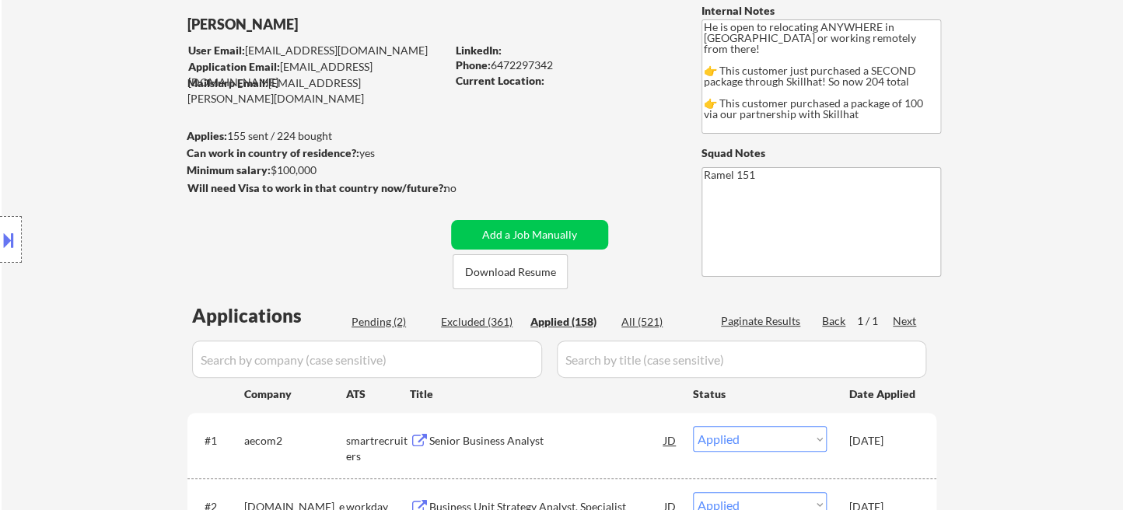
select select ""applied""
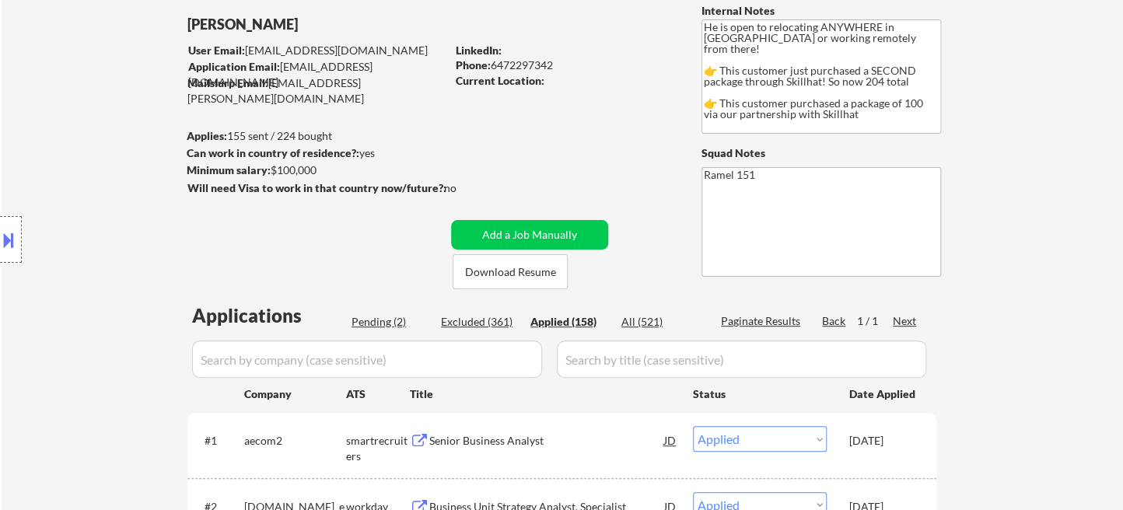
select select ""applied""
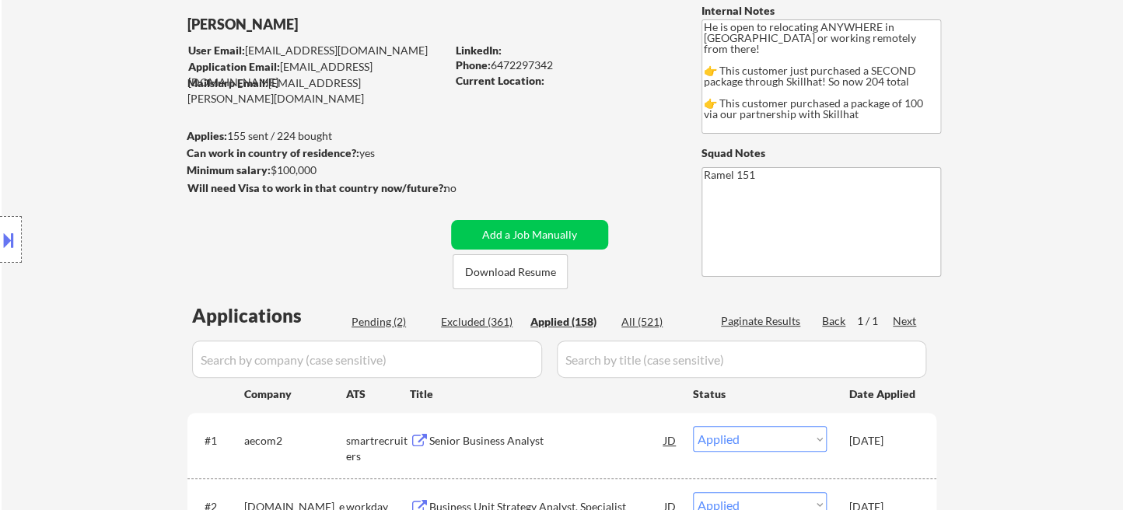
select select ""applied""
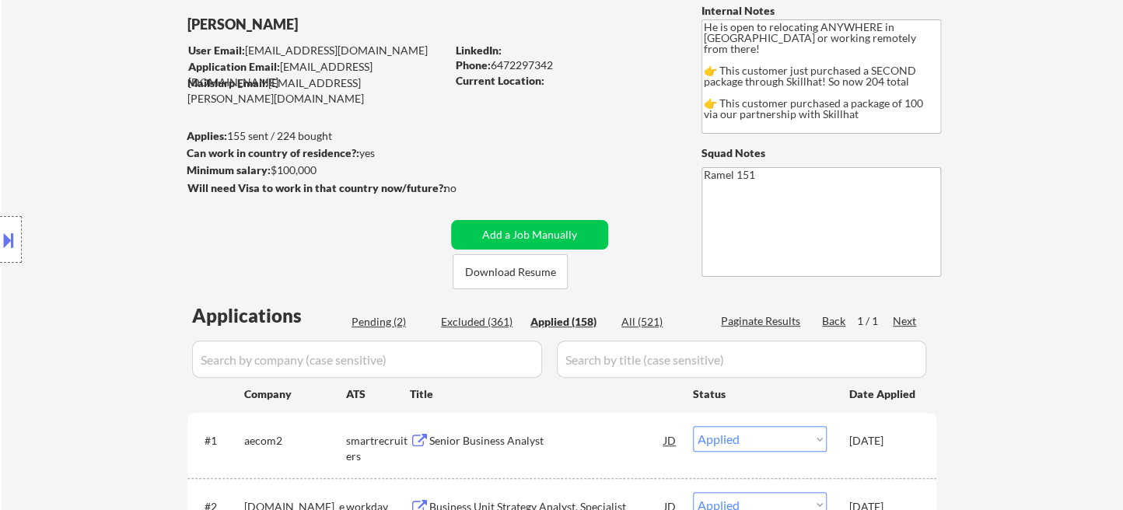
select select ""applied""
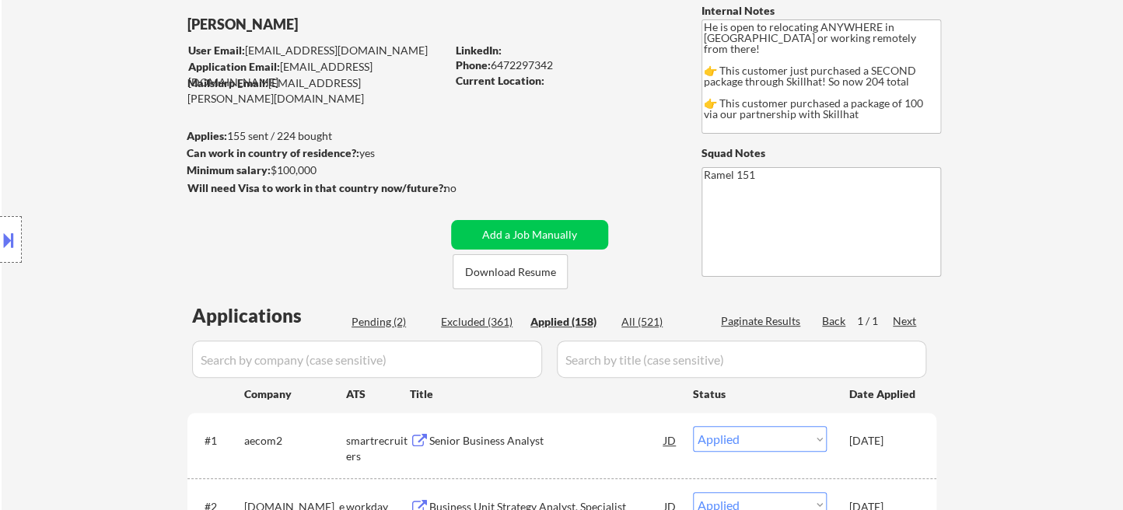
select select ""applied""
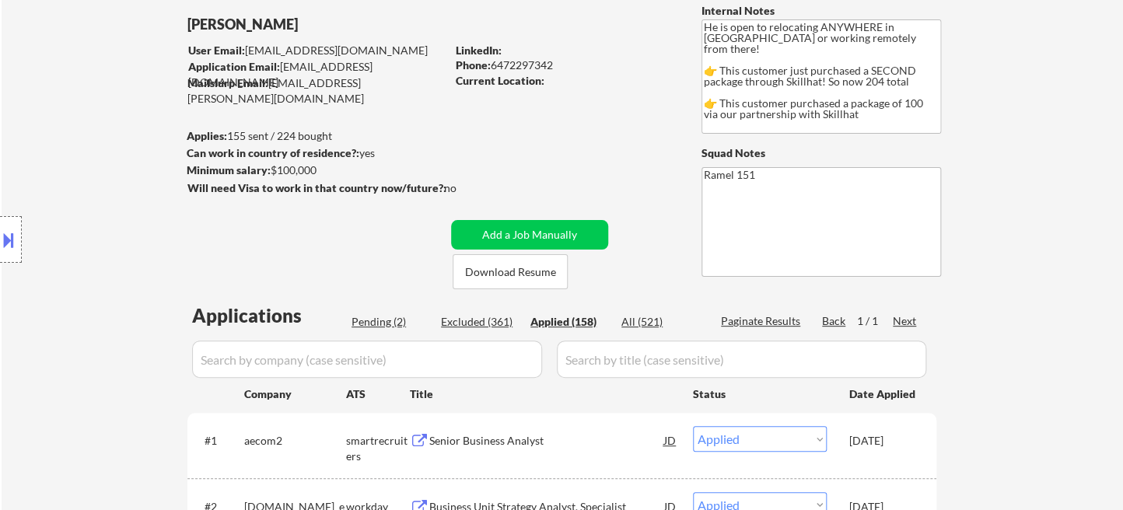
select select ""applied""
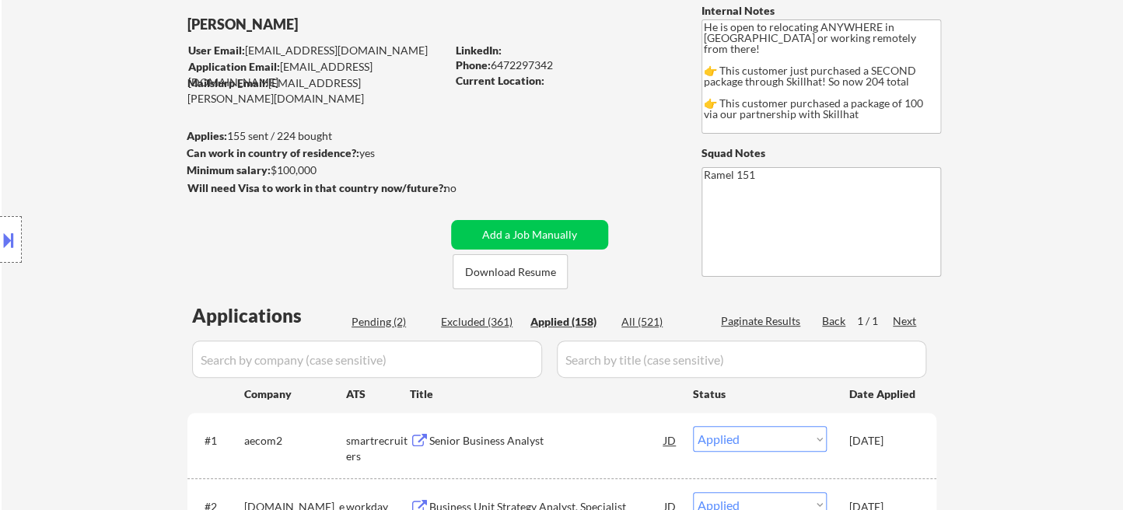
select select ""applied""
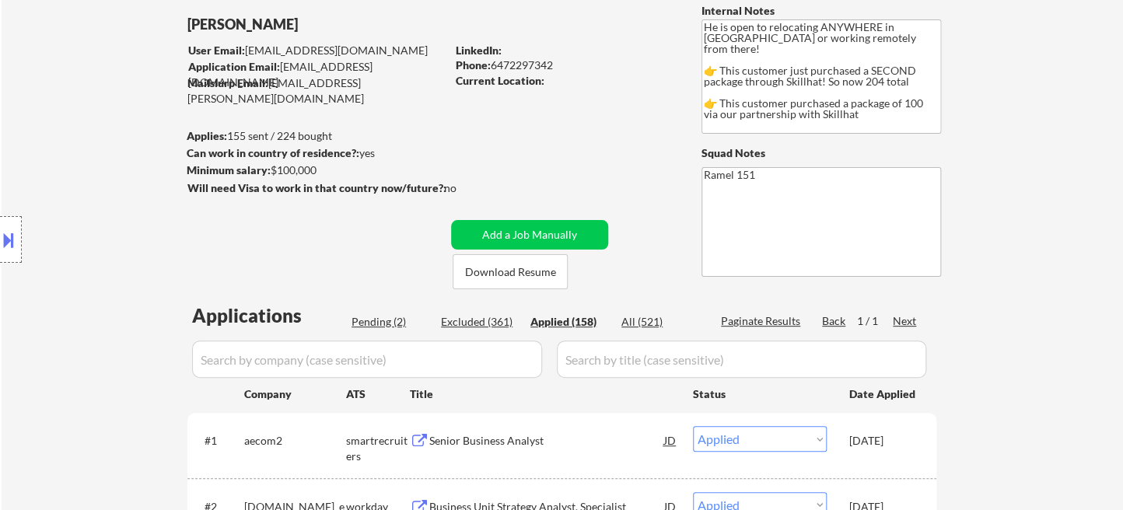
select select ""applied""
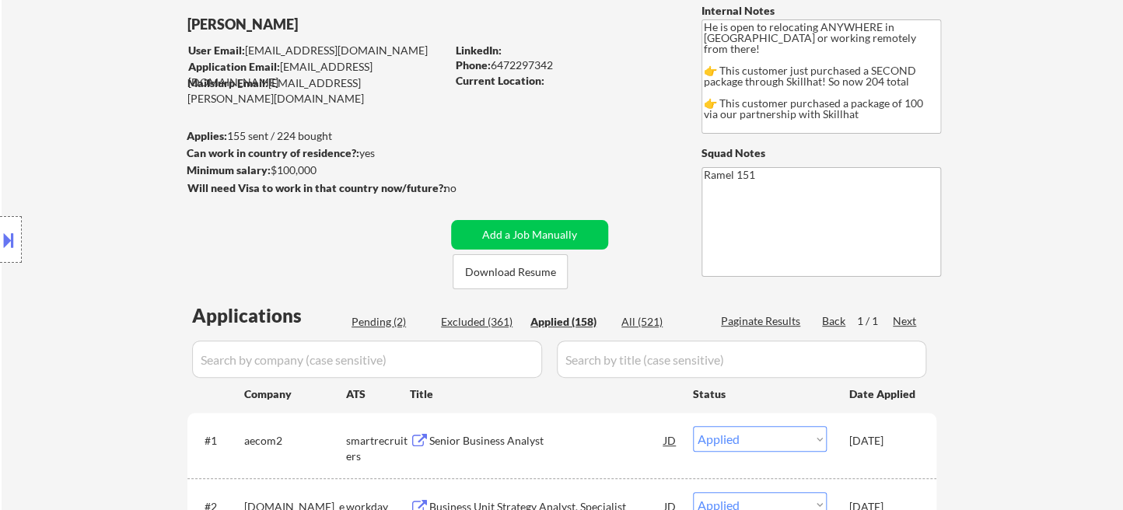
select select ""applied""
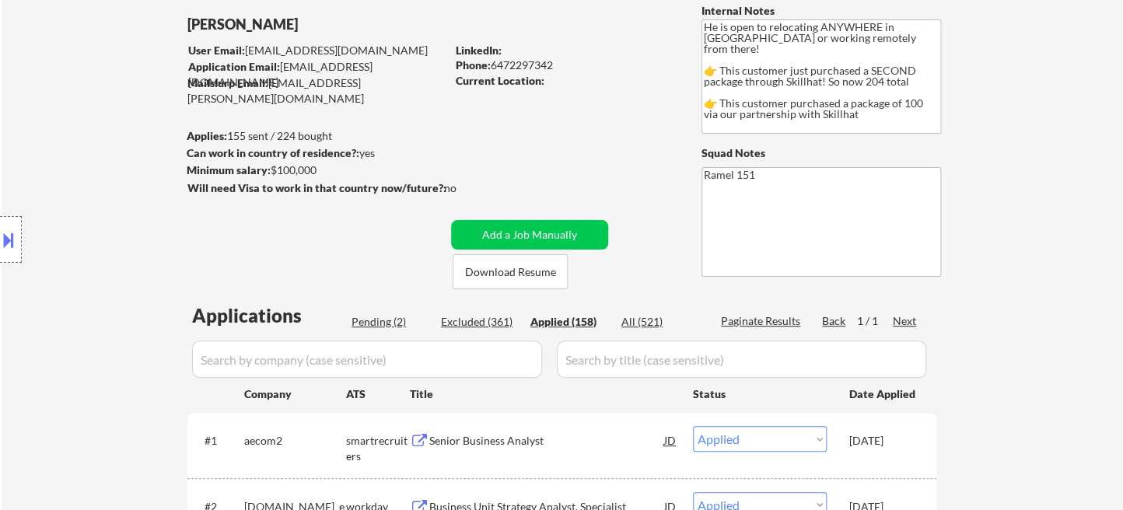
select select ""applied""
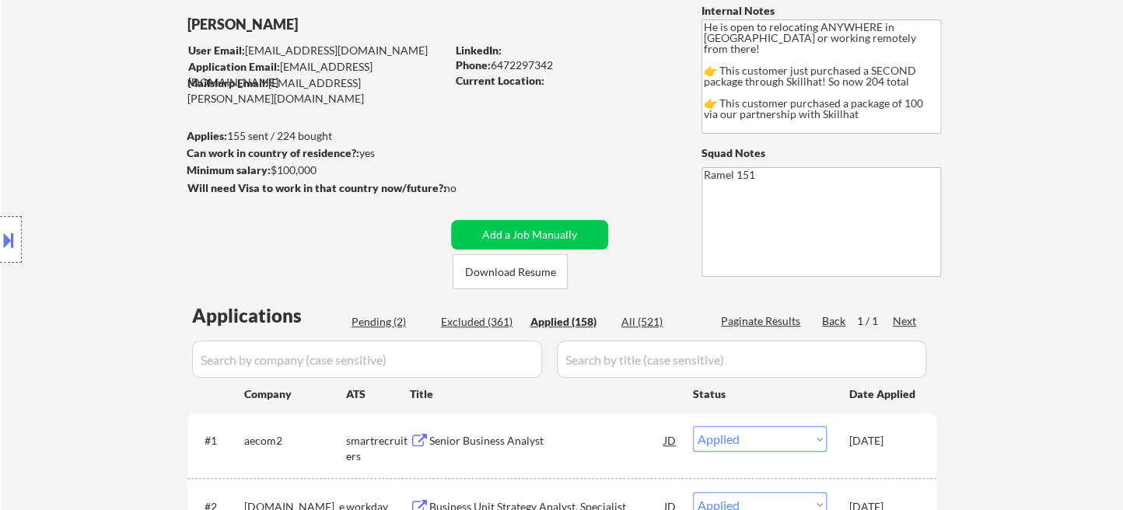
select select ""applied""
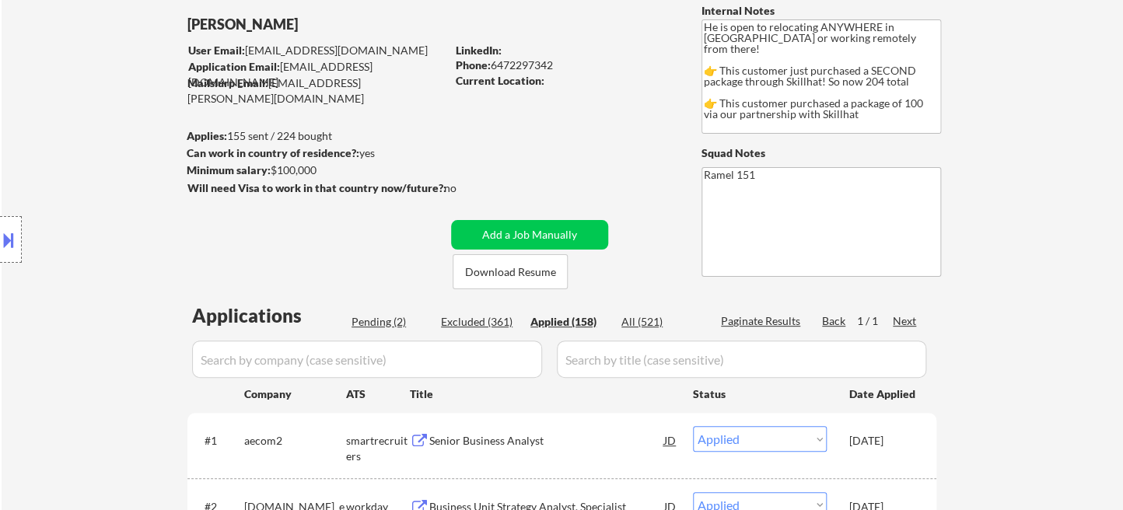
select select ""applied""
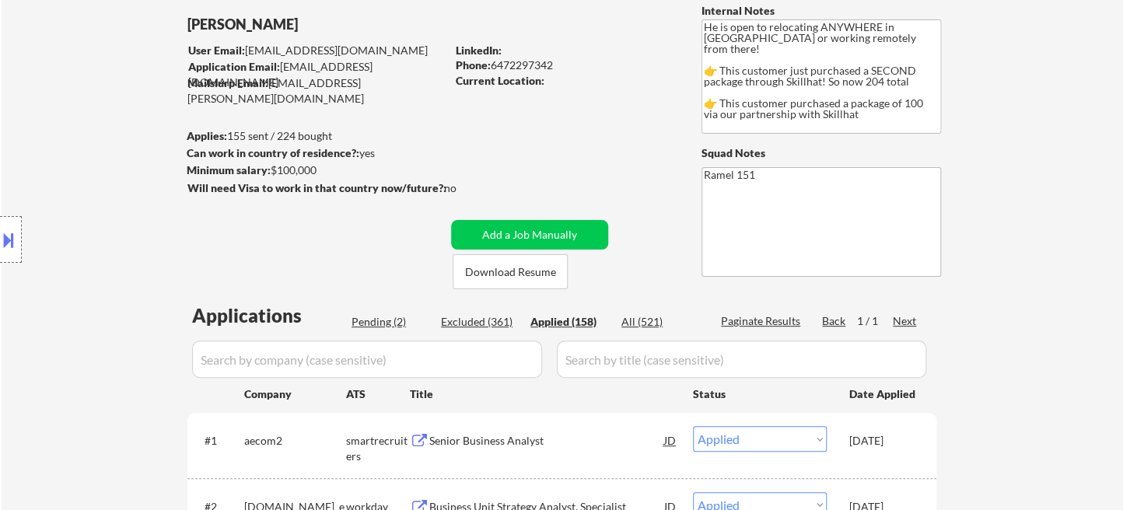
select select ""applied""
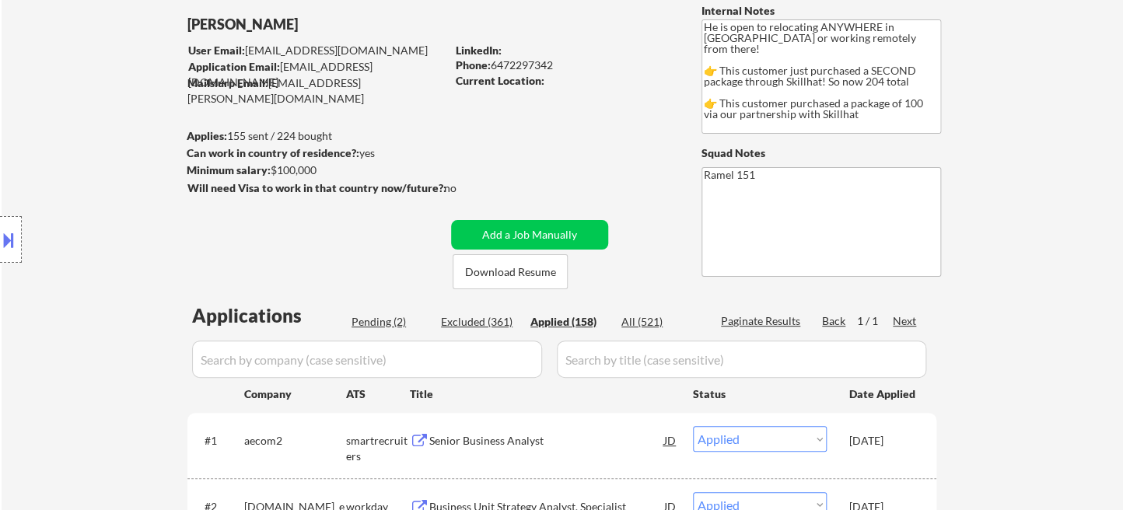
select select ""applied""
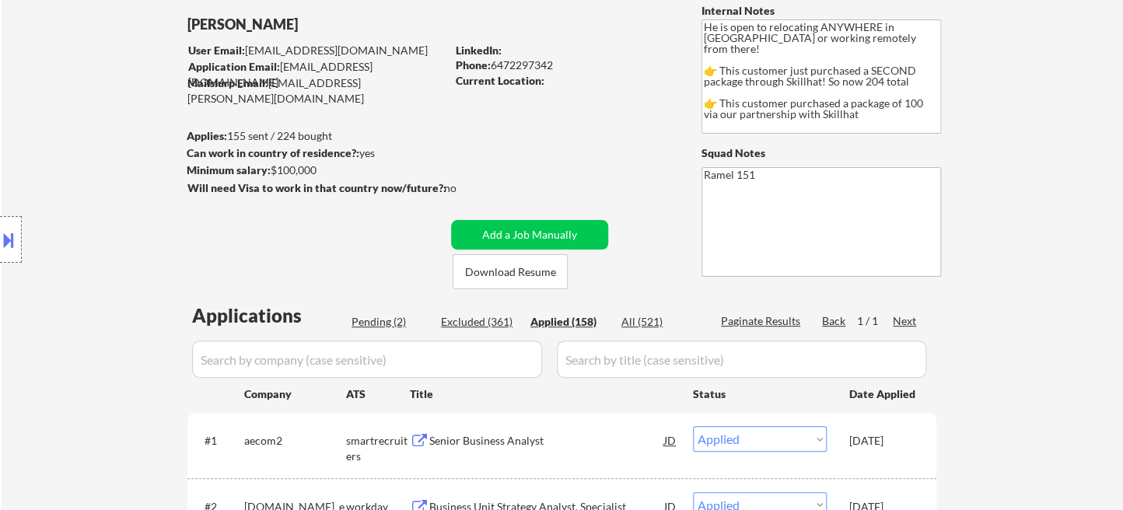
select select ""applied""
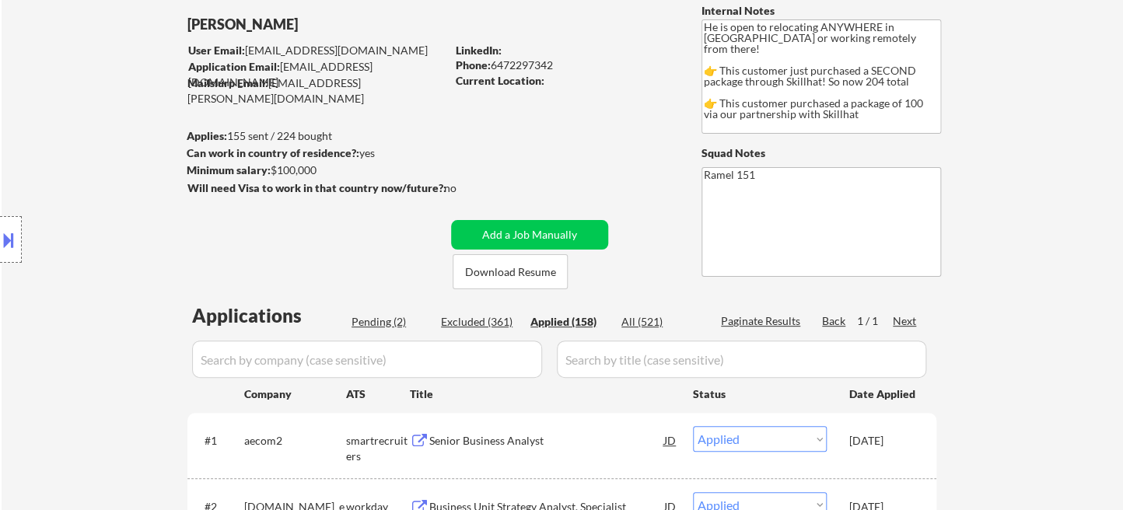
select select ""applied""
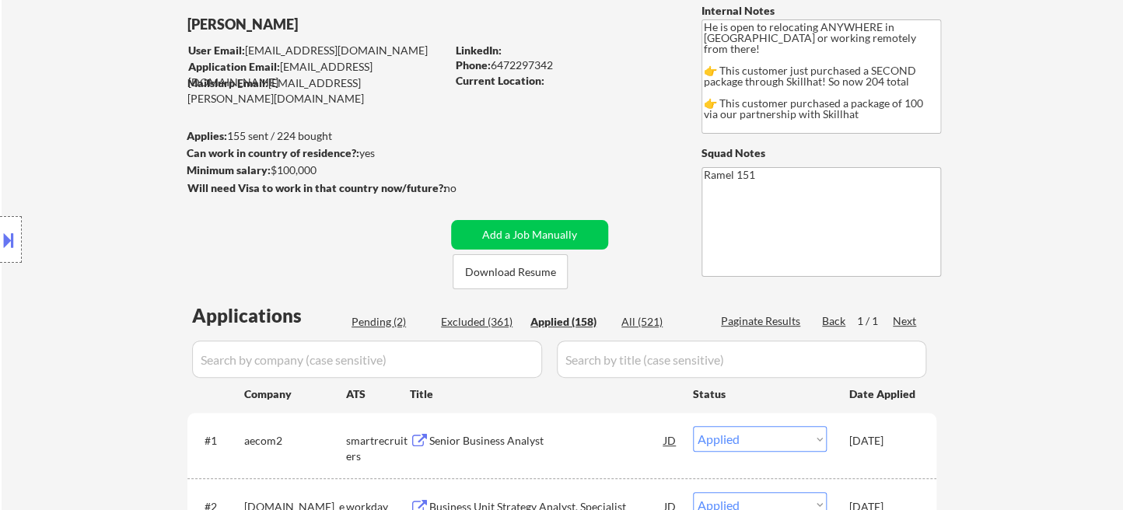
select select ""applied""
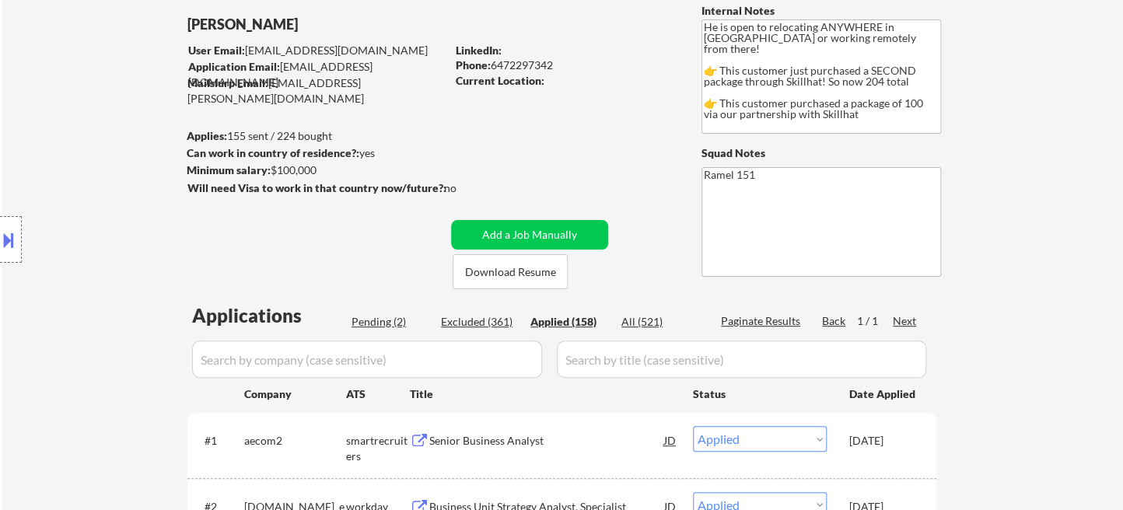
select select ""applied""
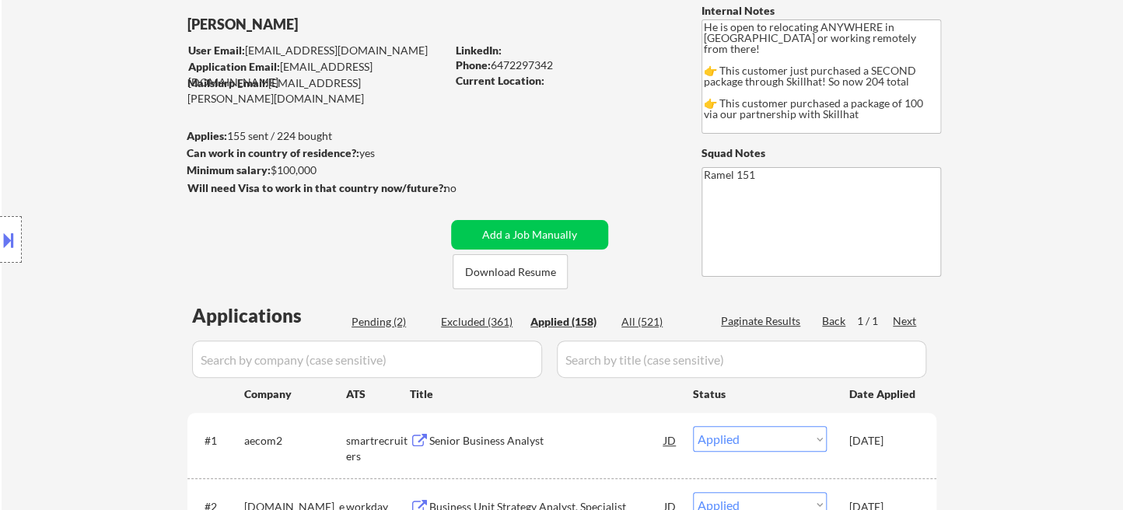
select select ""applied""
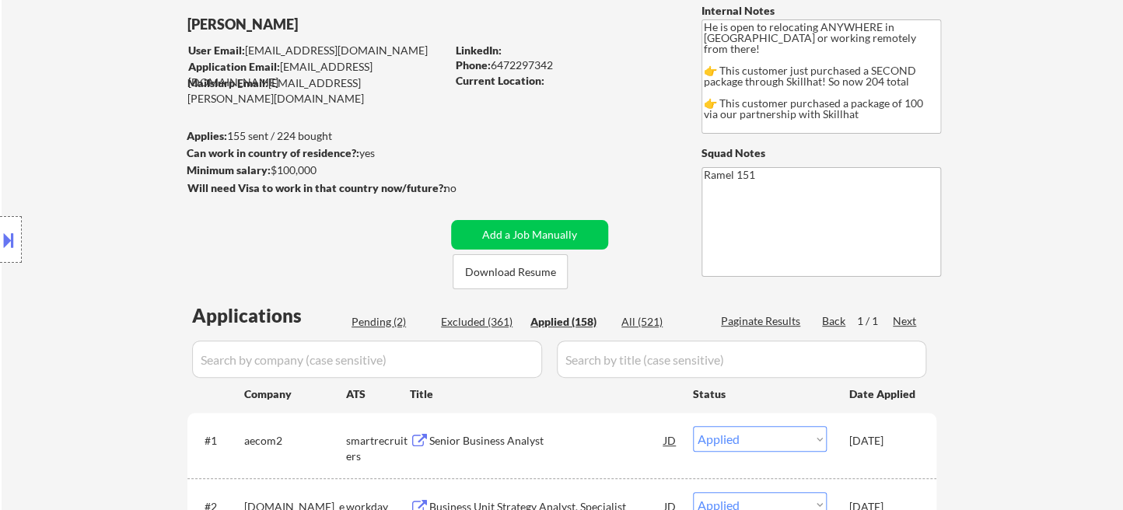
select select ""applied""
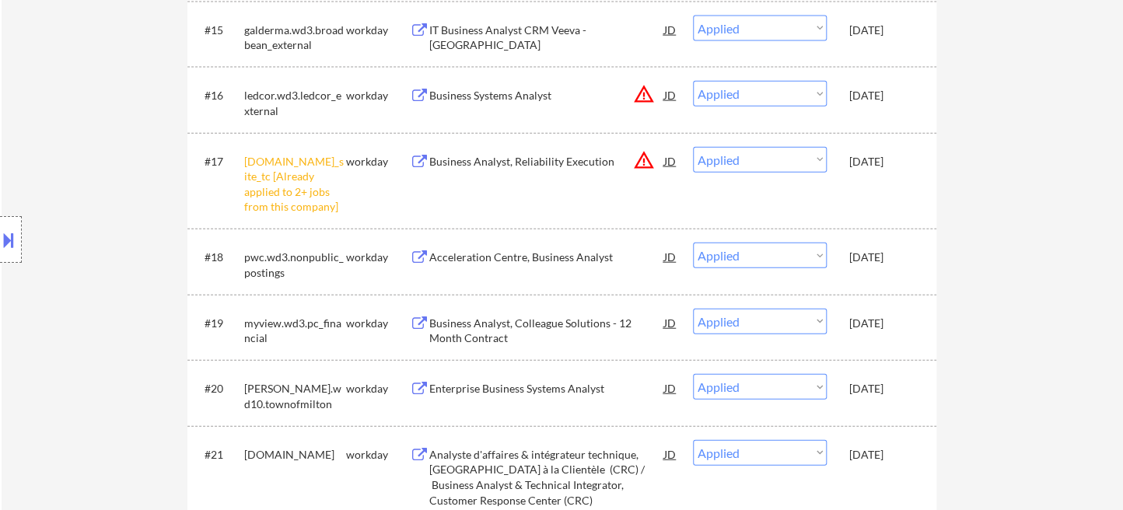
scroll to position [0, 0]
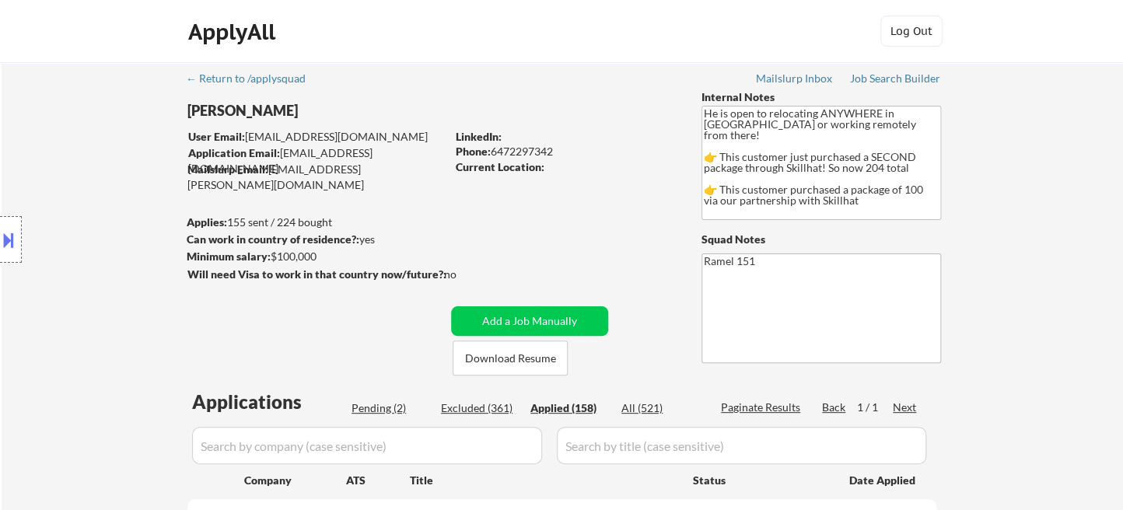
click at [508, 151] on div "Phone: 6472297342" at bounding box center [566, 152] width 220 height 16
select select ""applied""
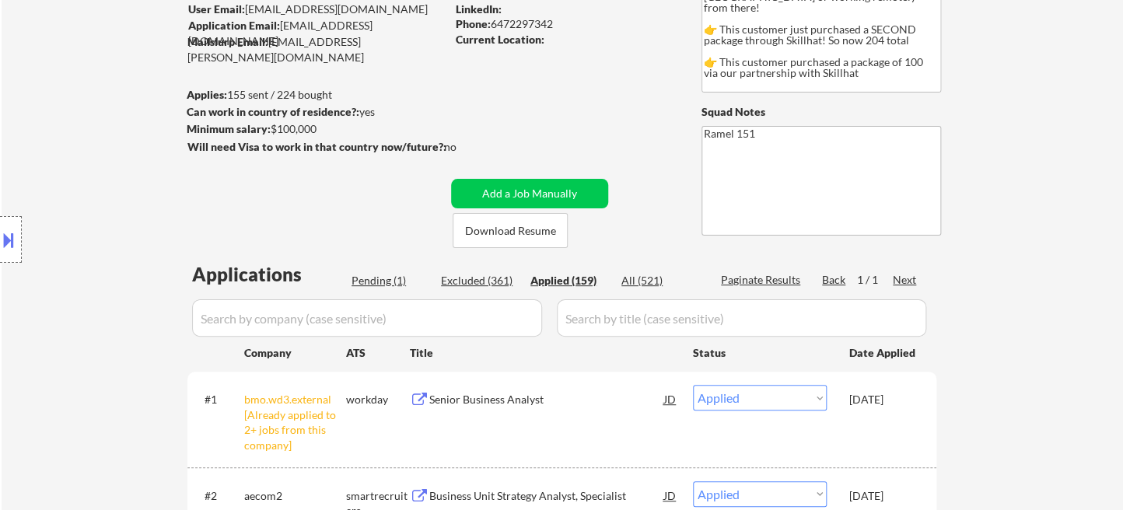
scroll to position [173, 0]
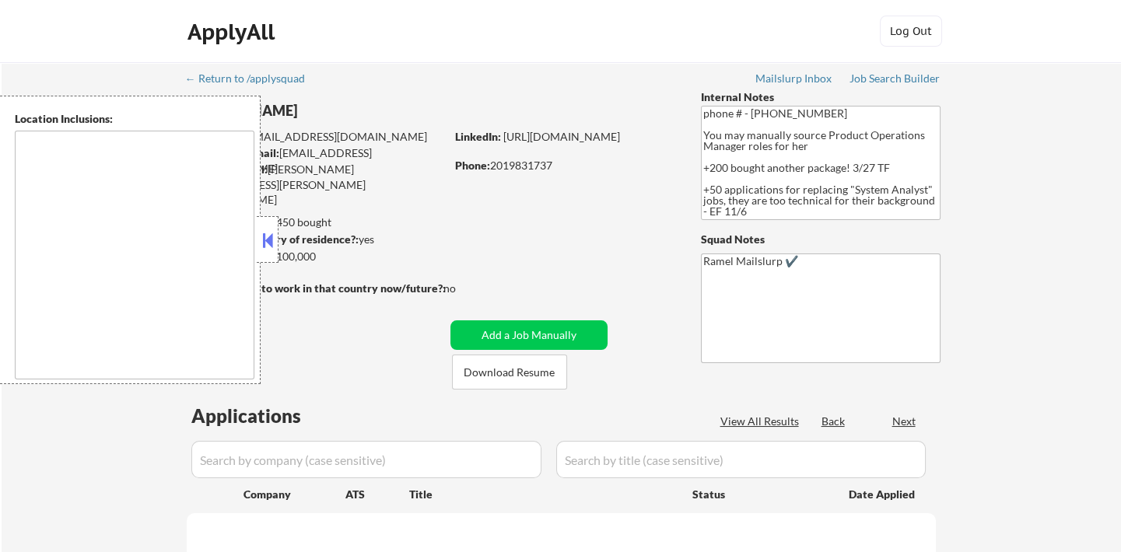
click at [271, 243] on button at bounding box center [267, 240] width 17 height 23
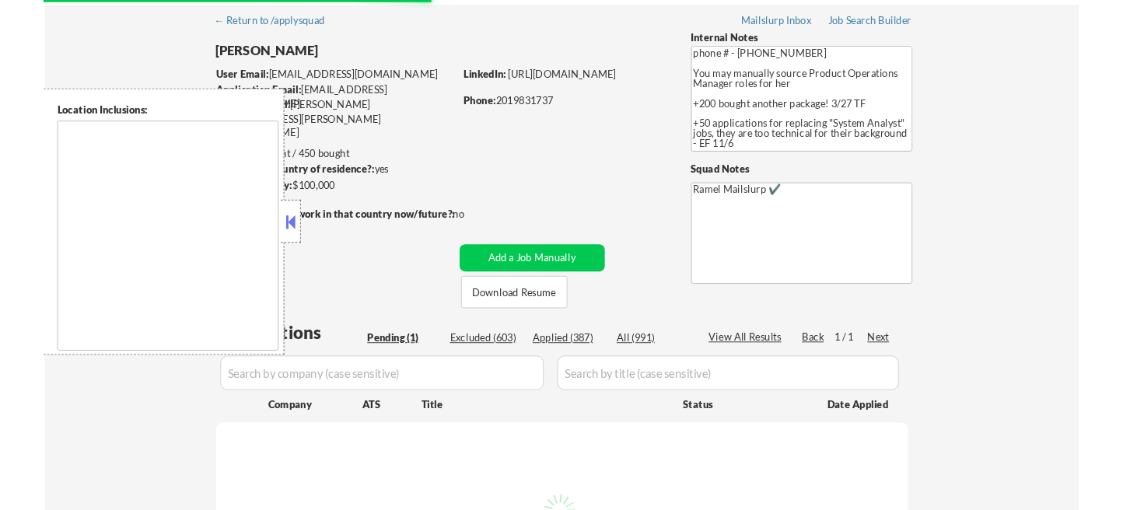
scroll to position [86, 0]
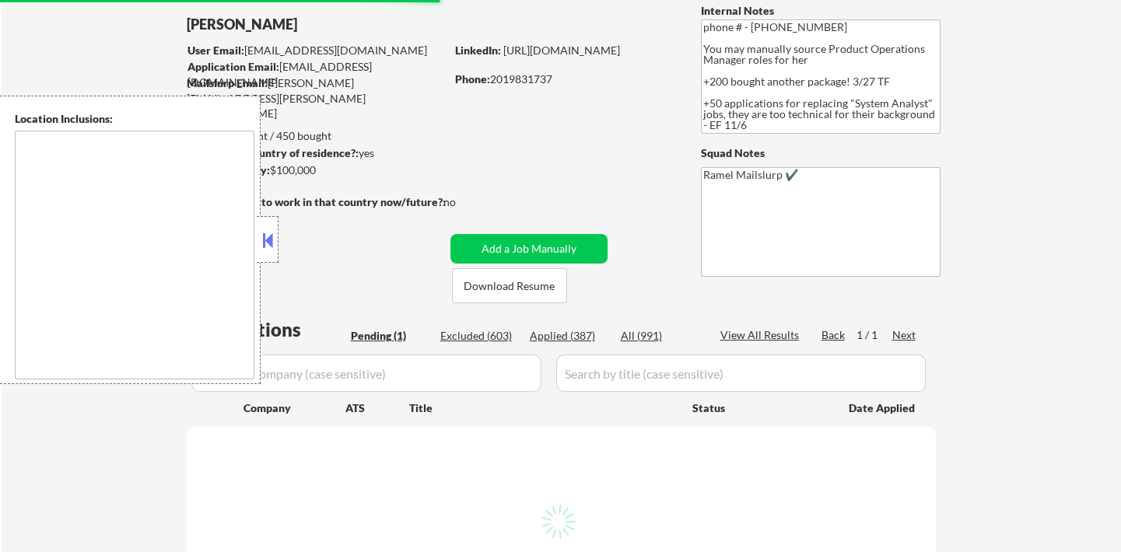
click at [274, 244] on button at bounding box center [267, 240] width 17 height 23
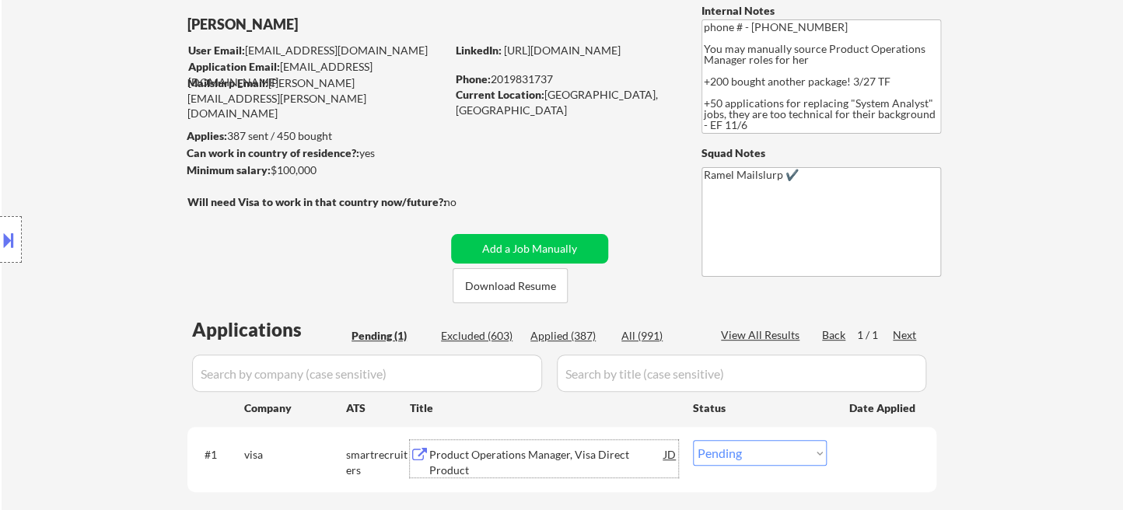
click at [510, 459] on div "Product Operations Manager, Visa Direct Product" at bounding box center [546, 462] width 235 height 30
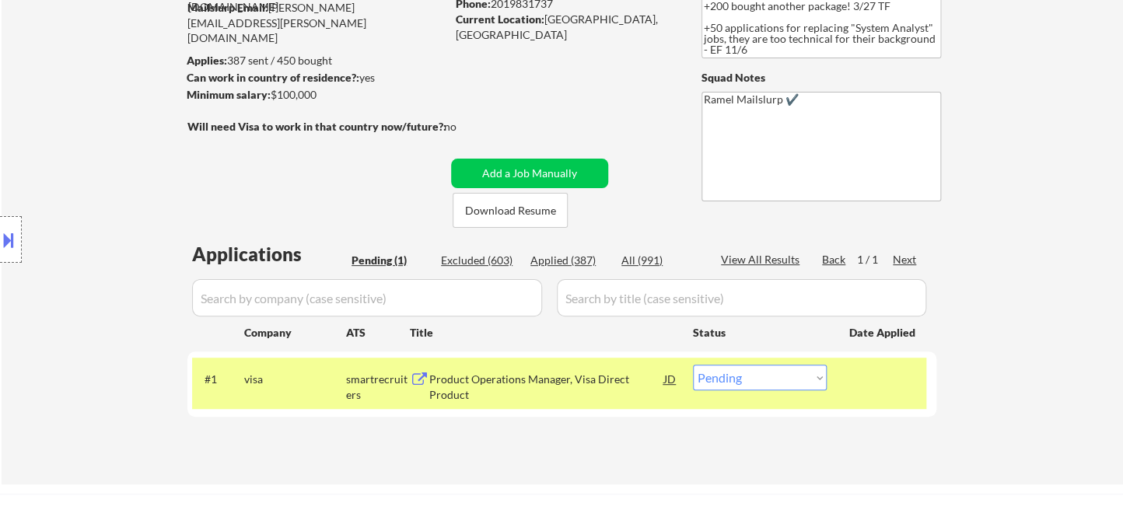
scroll to position [259, 0]
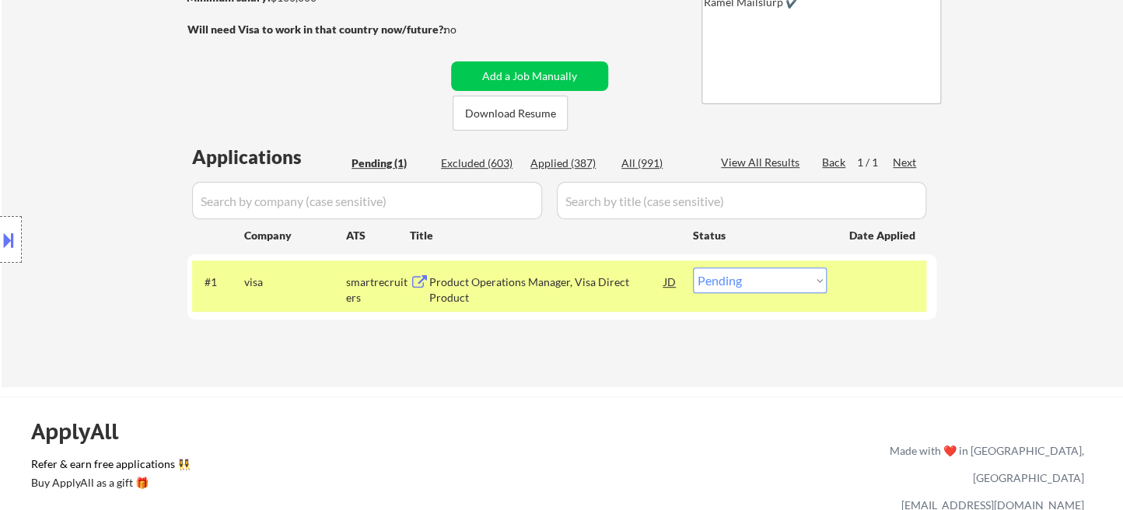
click at [740, 288] on select "Choose an option... Pending Applied Excluded (Questions) Excluded (Expired) Exc…" at bounding box center [760, 281] width 134 height 26
select select ""applied""
click at [693, 268] on select "Choose an option... Pending Applied Excluded (Questions) Excluded (Expired) Exc…" at bounding box center [760, 281] width 134 height 26
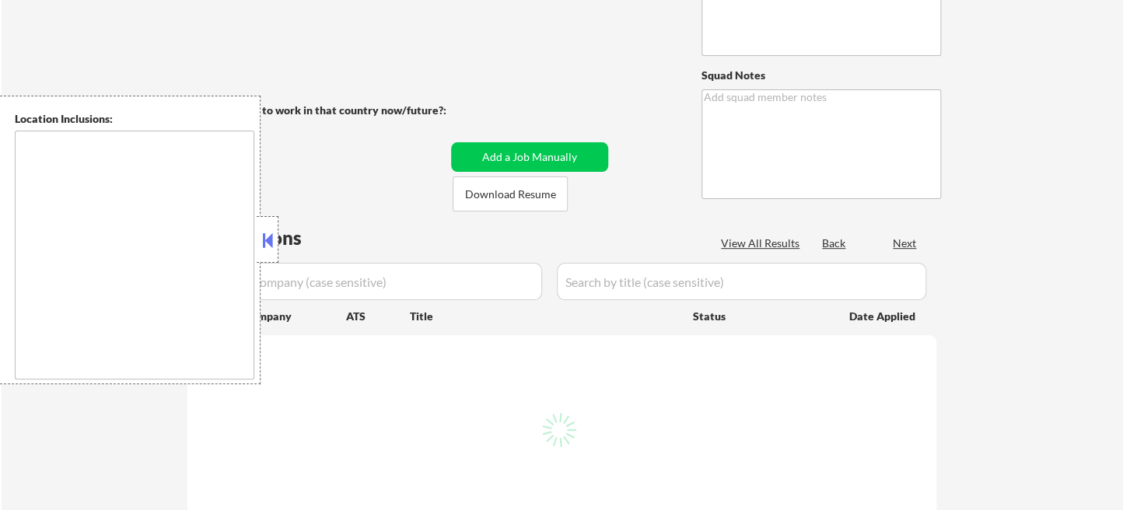
scroll to position [173, 0]
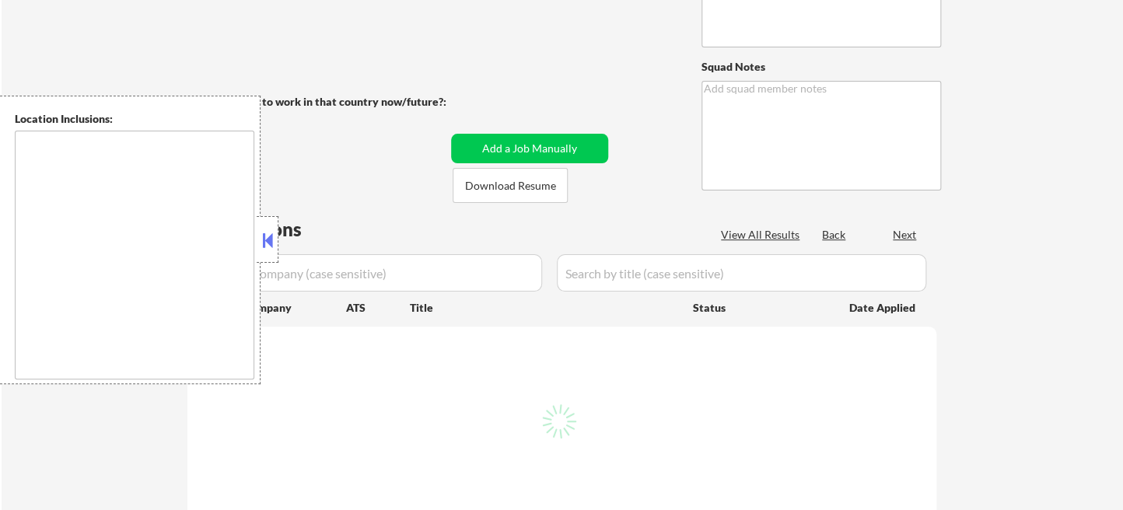
type textarea "phone # - [PHONE_NUMBER] You may manually source Product Operations Manager rol…"
type textarea "Ramel Mailslurp ✔️"
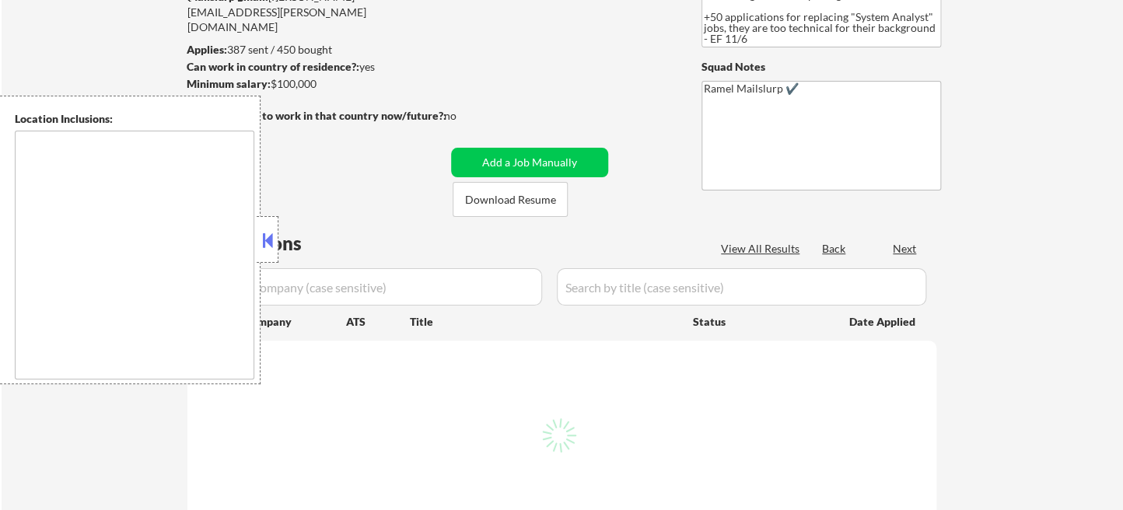
click at [267, 244] on button at bounding box center [267, 240] width 17 height 23
click at [263, 243] on button at bounding box center [267, 240] width 17 height 23
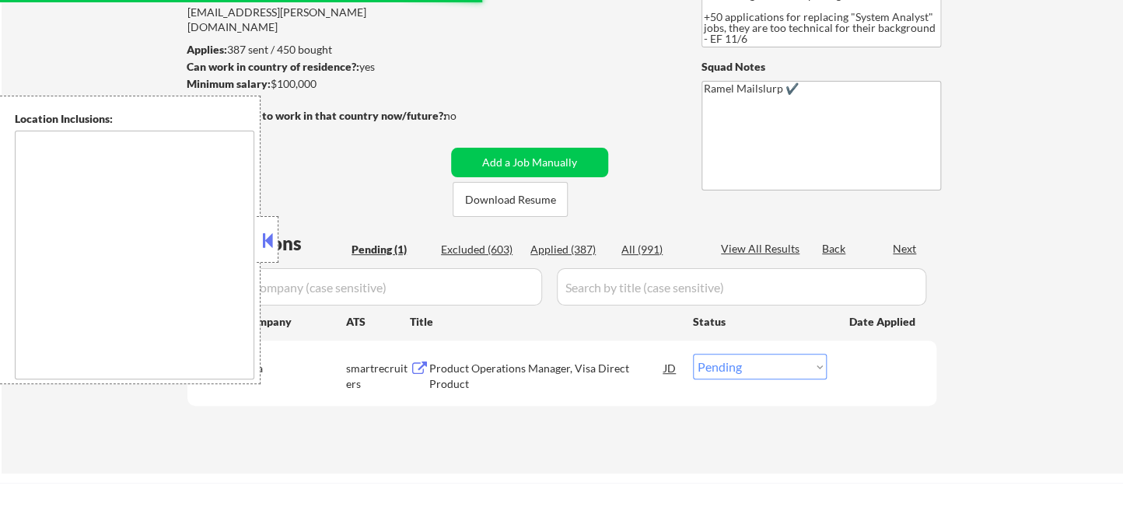
click at [268, 241] on button at bounding box center [267, 240] width 17 height 23
click at [583, 250] on div "Applied (387)" at bounding box center [569, 250] width 78 height 16
click at [267, 243] on button at bounding box center [267, 240] width 17 height 23
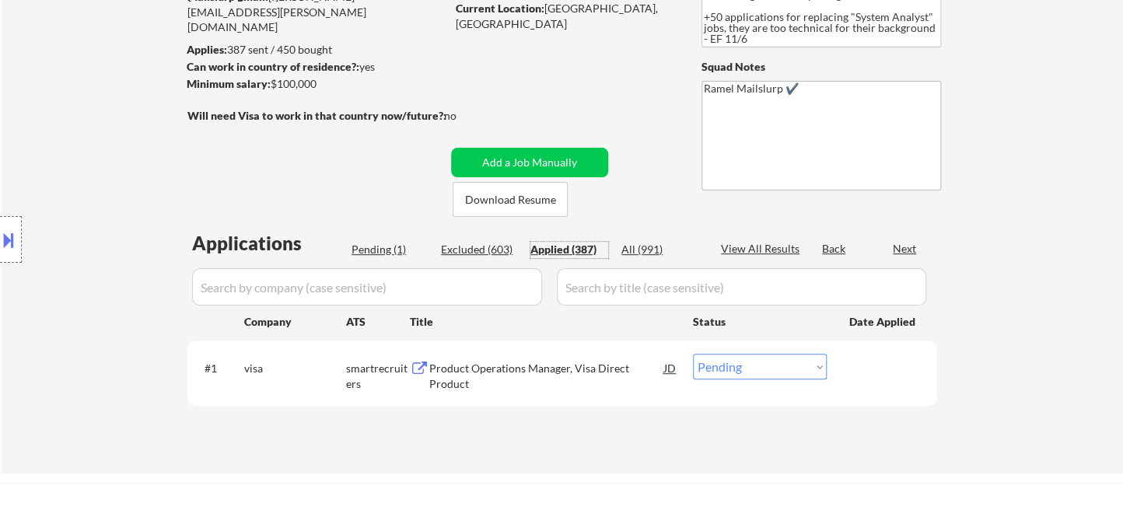
click at [567, 247] on div "Applied (387)" at bounding box center [569, 250] width 78 height 16
click at [580, 247] on div "Applied (387)" at bounding box center [569, 250] width 78 height 16
click at [788, 247] on div "View All Results" at bounding box center [762, 249] width 83 height 16
select select ""applied""
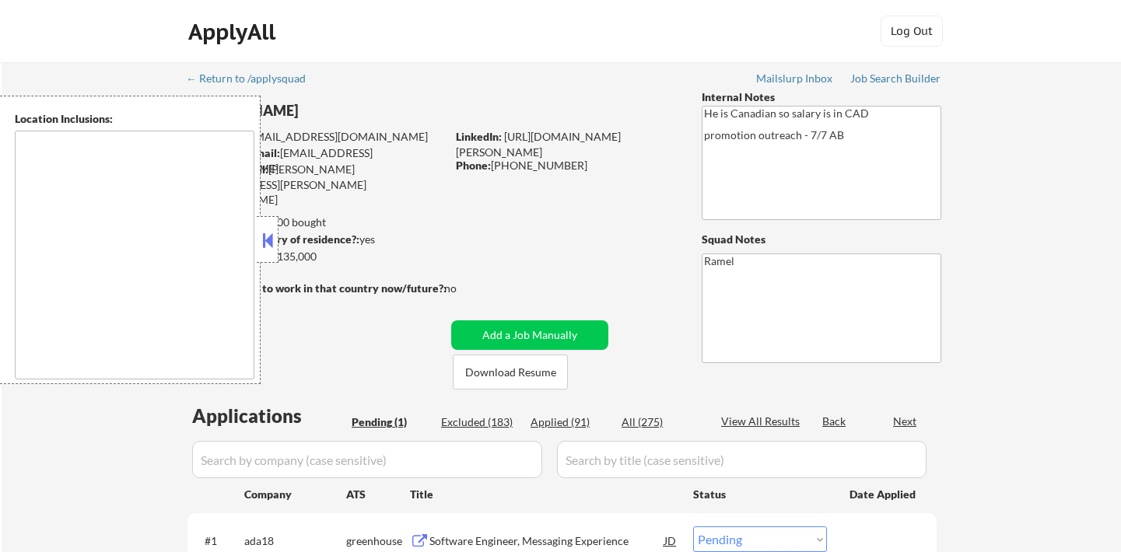
select select ""pending""
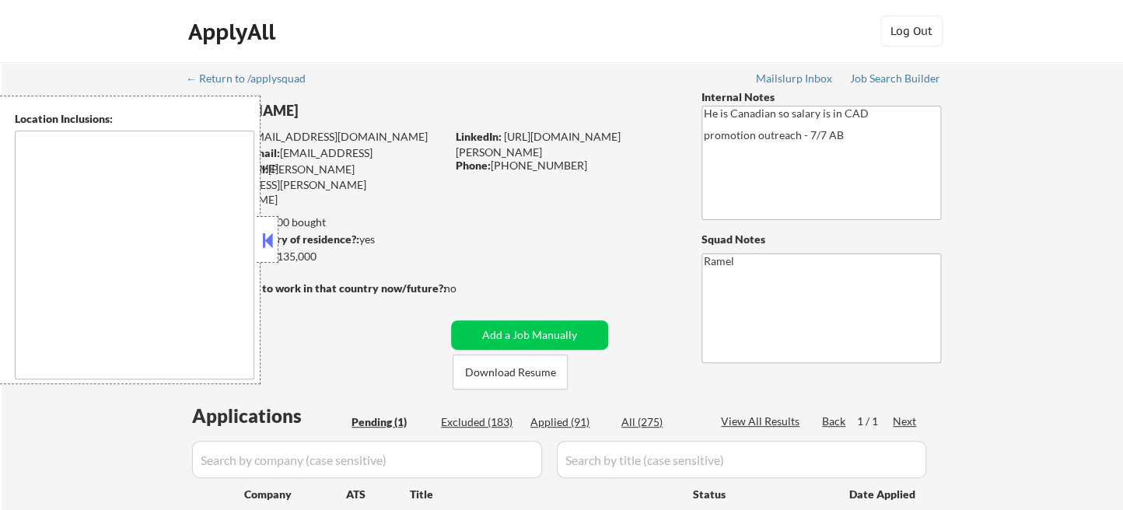
type textarea "remote"
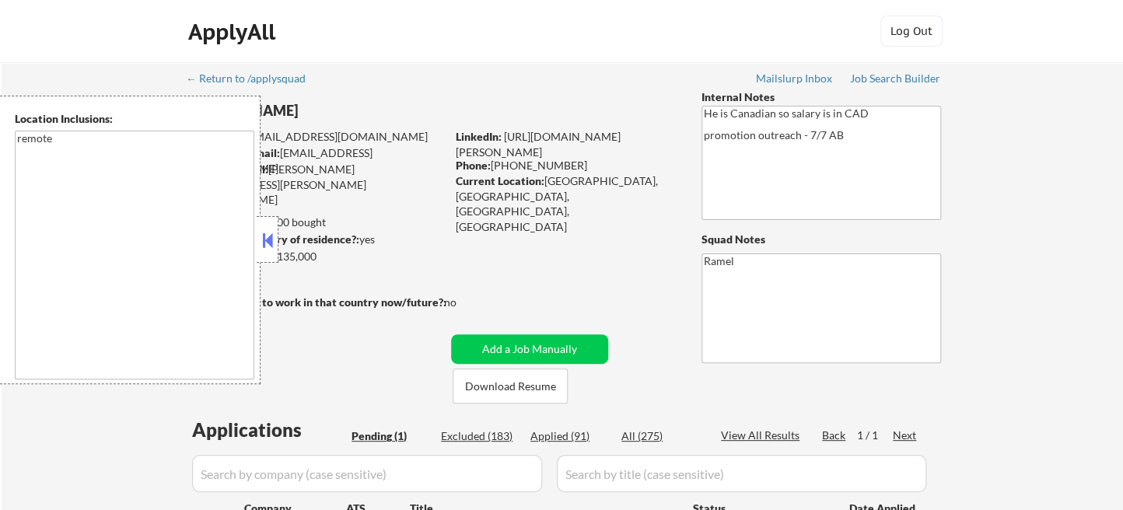
click at [266, 240] on button at bounding box center [267, 240] width 17 height 23
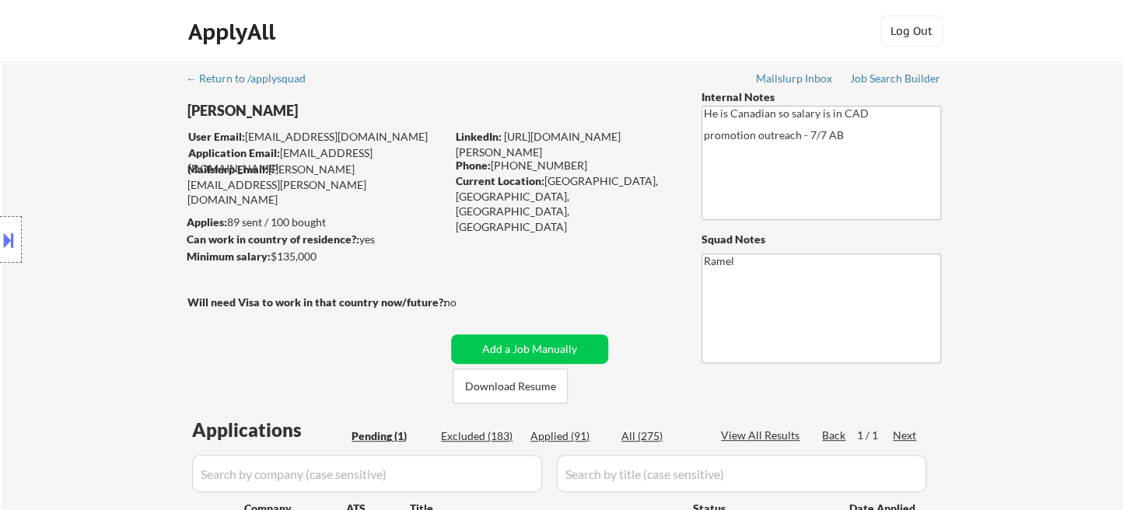
scroll to position [173, 0]
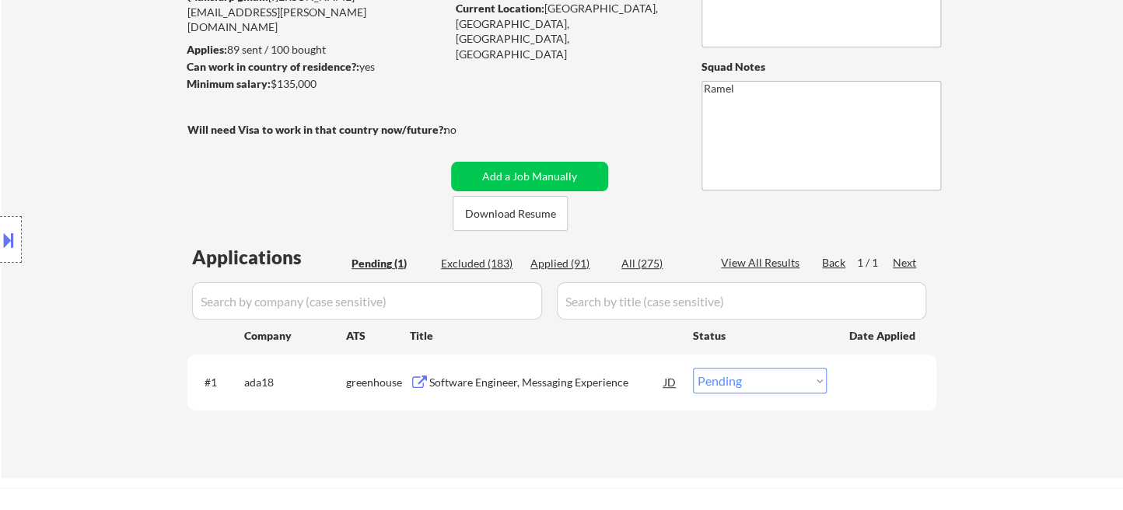
click at [534, 384] on div "Software Engineer, Messaging Experience" at bounding box center [546, 383] width 235 height 16
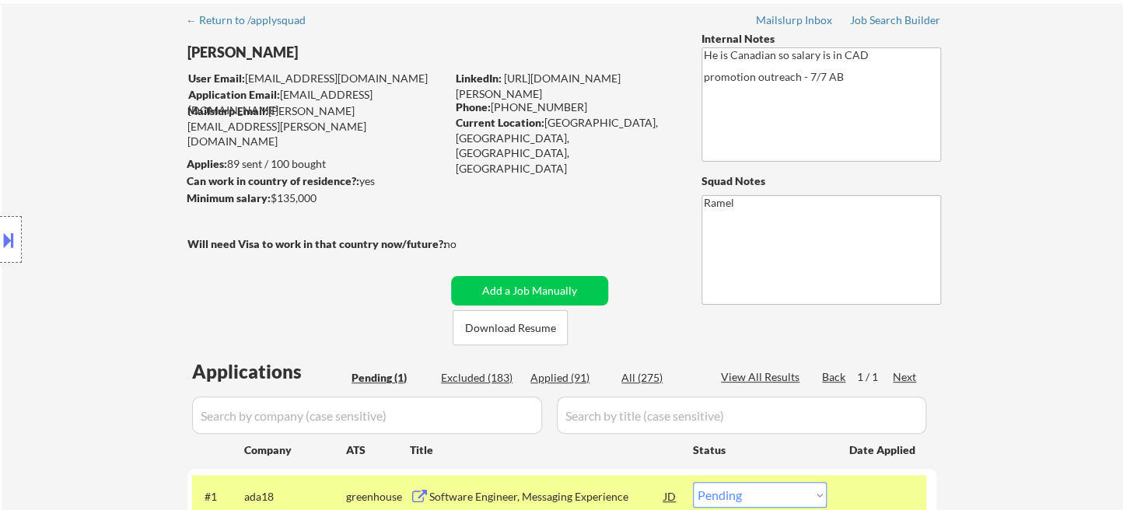
scroll to position [345, 0]
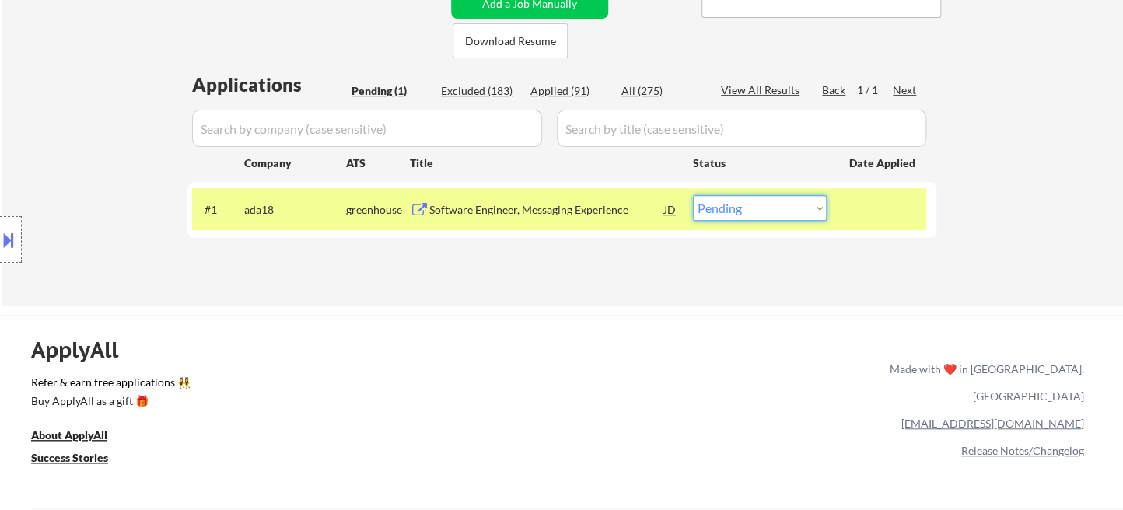
click at [772, 200] on select "Choose an option... Pending Applied Excluded (Questions) Excluded (Expired) Exc…" at bounding box center [760, 208] width 134 height 26
select select ""applied""
click at [693, 195] on select "Choose an option... Pending Applied Excluded (Questions) Excluded (Expired) Exc…" at bounding box center [760, 208] width 134 height 26
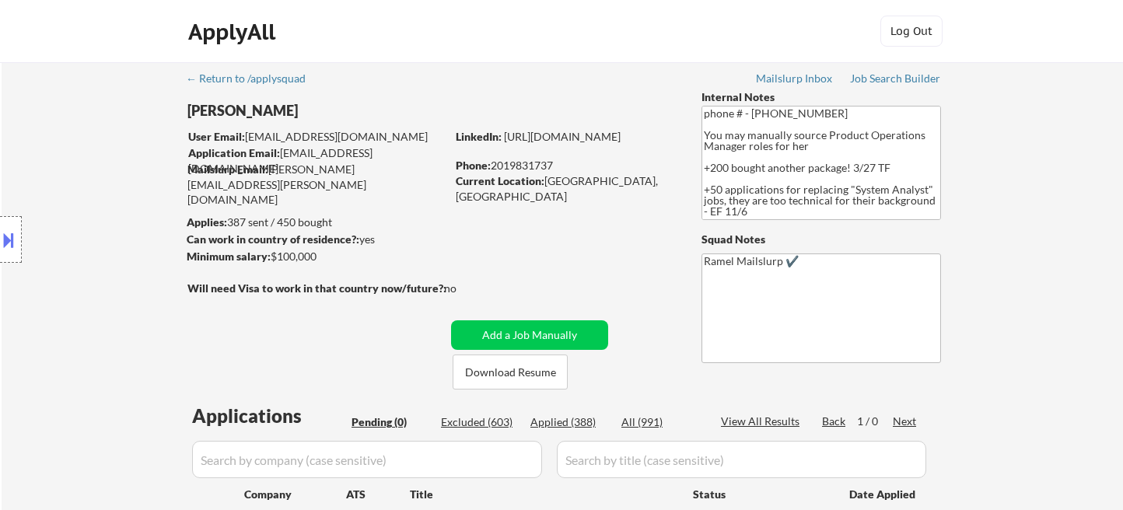
scroll to position [173, 0]
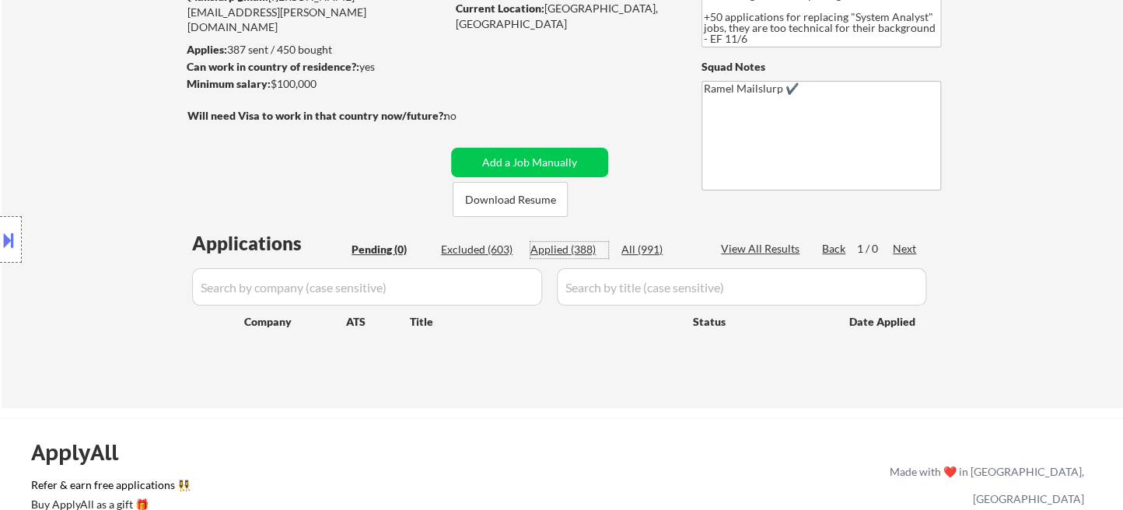
click at [577, 252] on div "Applied (388)" at bounding box center [569, 250] width 78 height 16
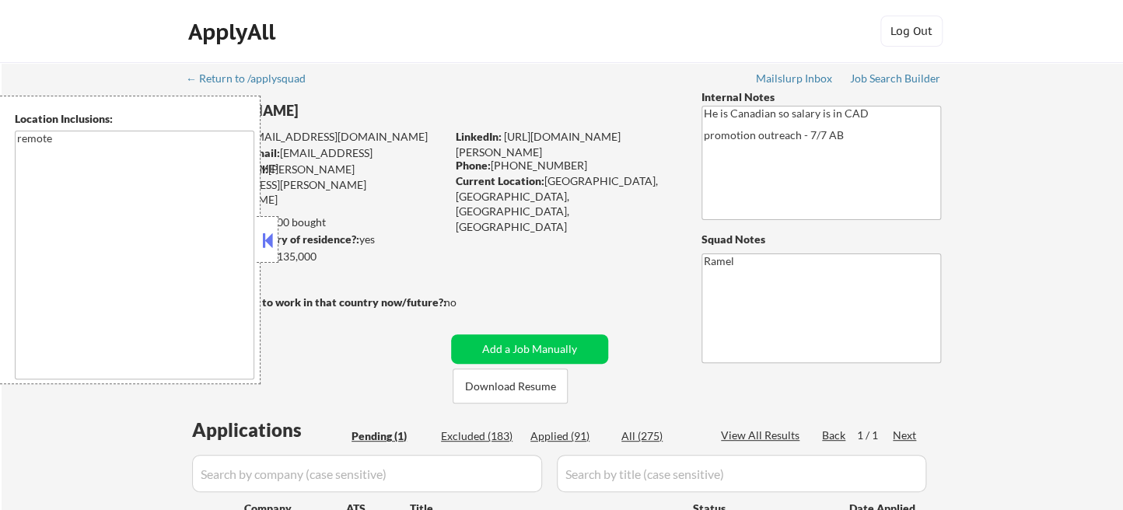
scroll to position [299, 0]
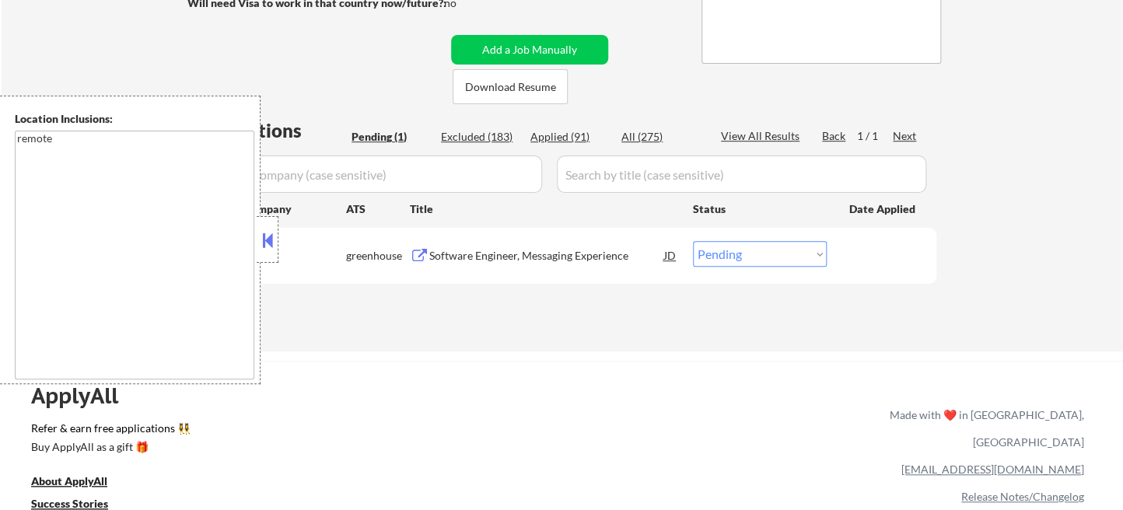
click at [263, 230] on button at bounding box center [267, 240] width 17 height 23
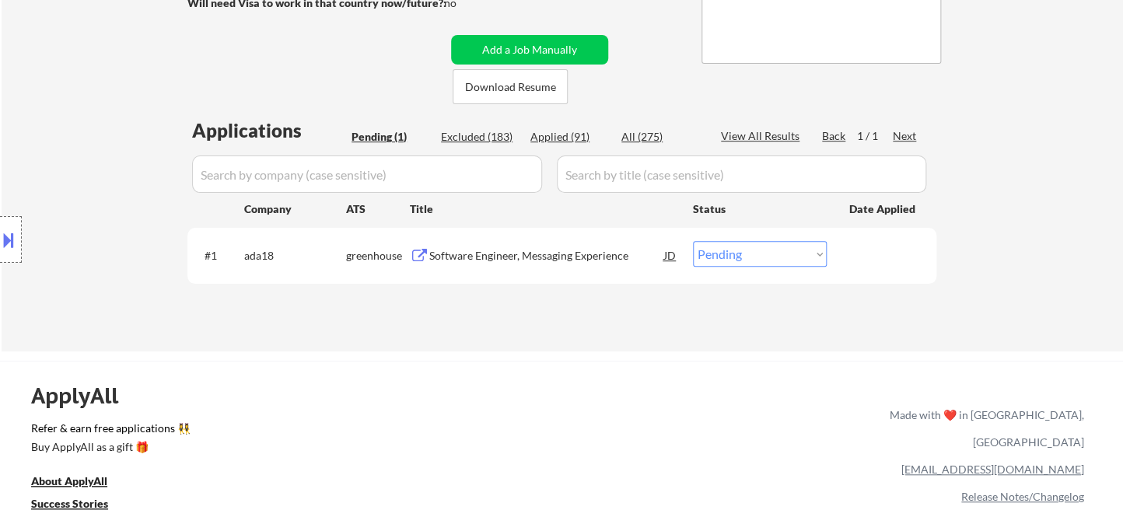
click at [568, 142] on div "Applied (91)" at bounding box center [569, 137] width 78 height 16
select select ""applied""
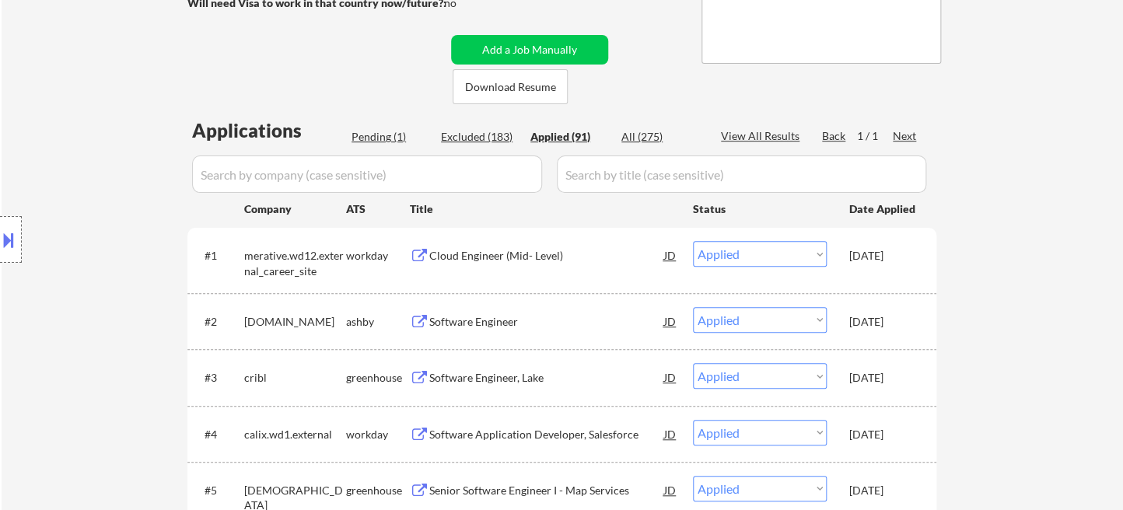
scroll to position [40, 0]
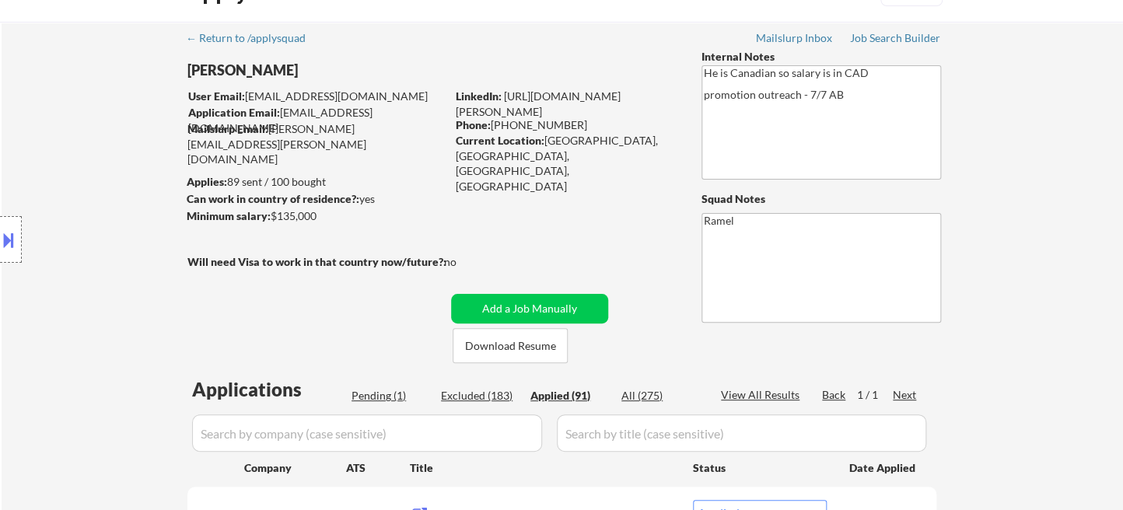
select select ""applied""
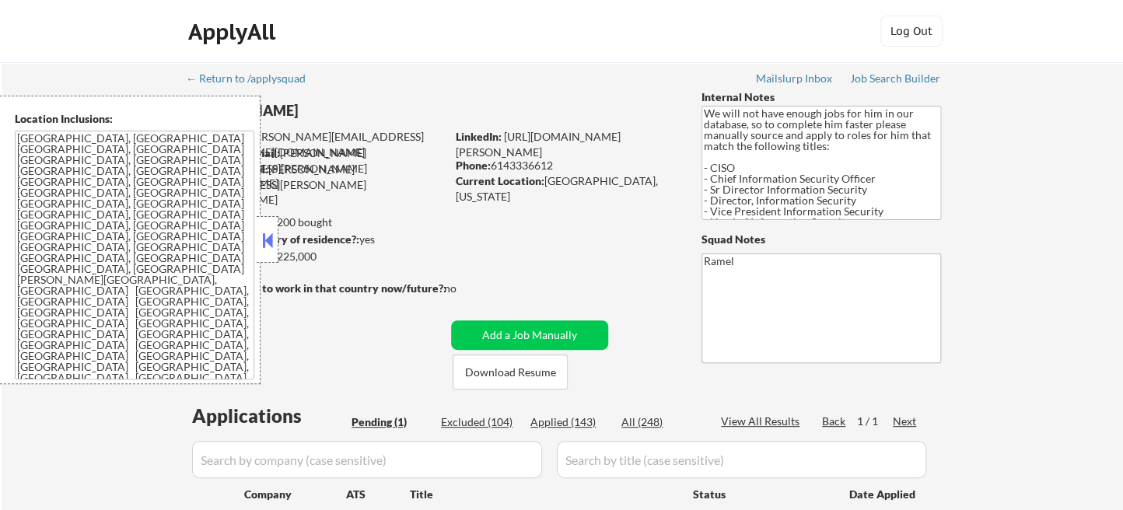
drag, startPoint x: 271, startPoint y: 235, endPoint x: 282, endPoint y: 241, distance: 13.2
click at [271, 235] on button at bounding box center [267, 240] width 17 height 23
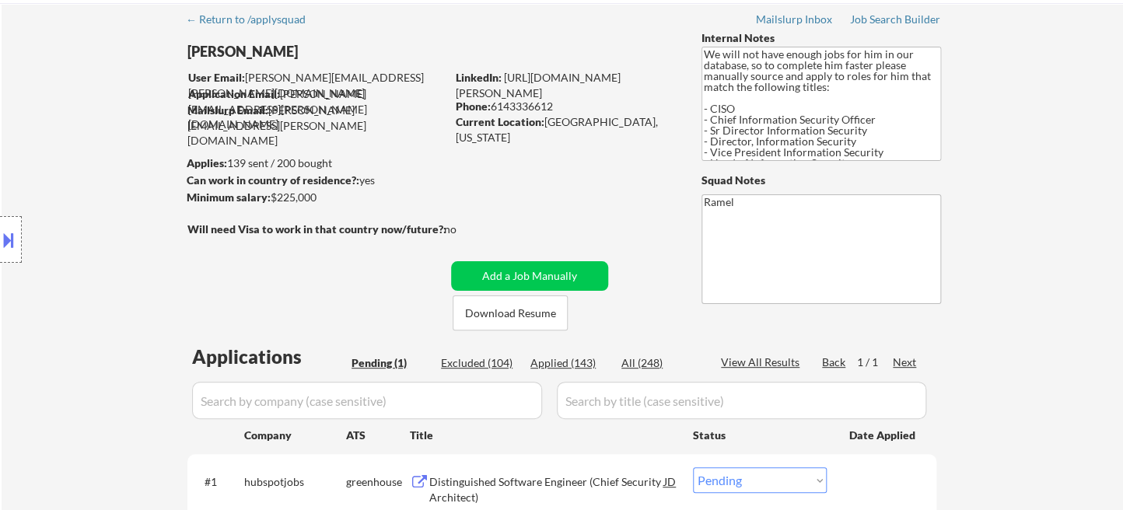
scroll to position [259, 0]
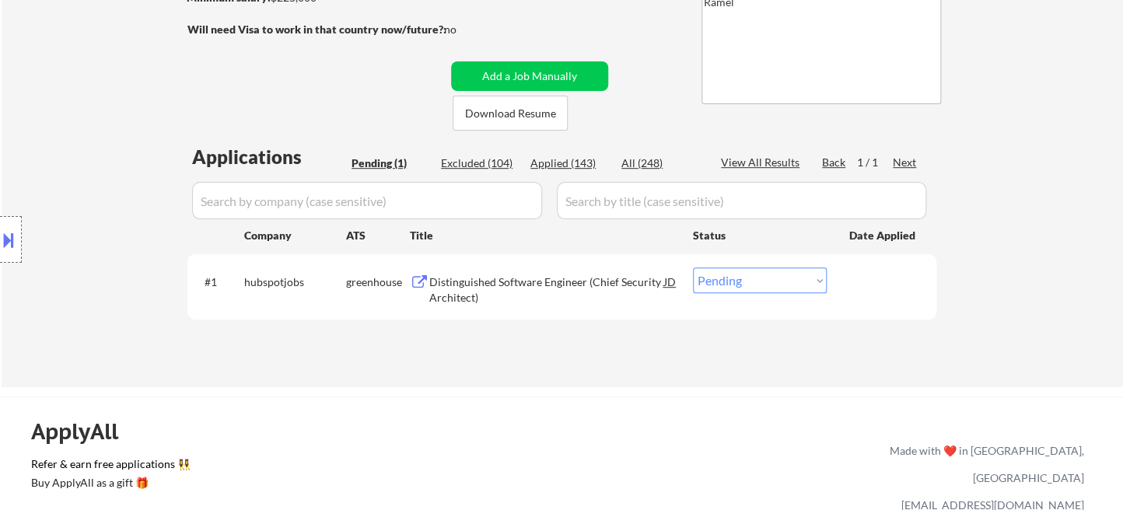
click at [535, 287] on div "Distinguished Software Engineer (Chief Security Architect)" at bounding box center [546, 290] width 235 height 30
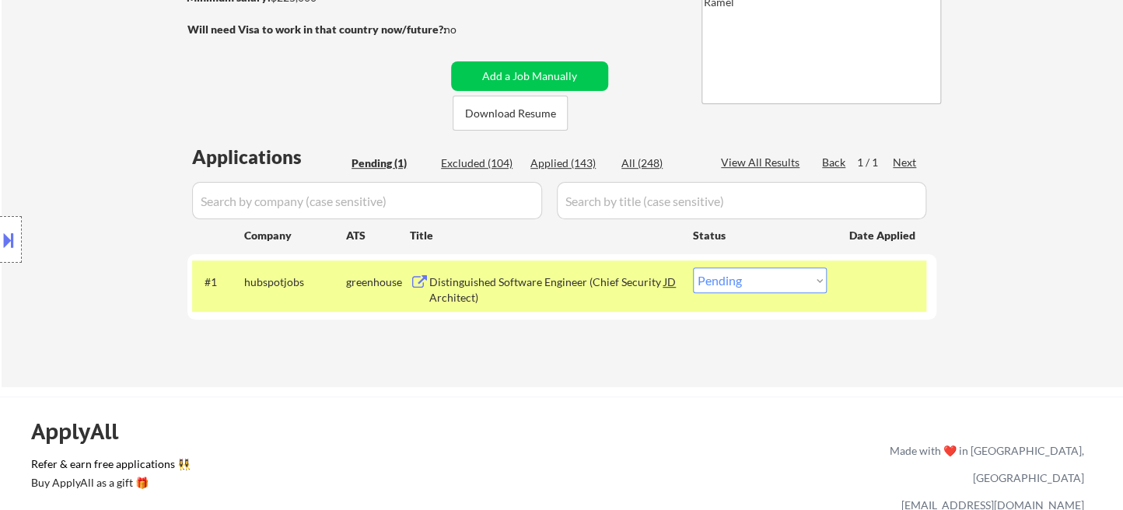
drag, startPoint x: 759, startPoint y: 278, endPoint x: 759, endPoint y: 291, distance: 12.4
click at [759, 278] on select "Choose an option... Pending Applied Excluded (Questions) Excluded (Expired) Exc…" at bounding box center [760, 281] width 134 height 26
select select ""applied""
click at [693, 268] on select "Choose an option... Pending Applied Excluded (Questions) Excluded (Expired) Exc…" at bounding box center [760, 281] width 134 height 26
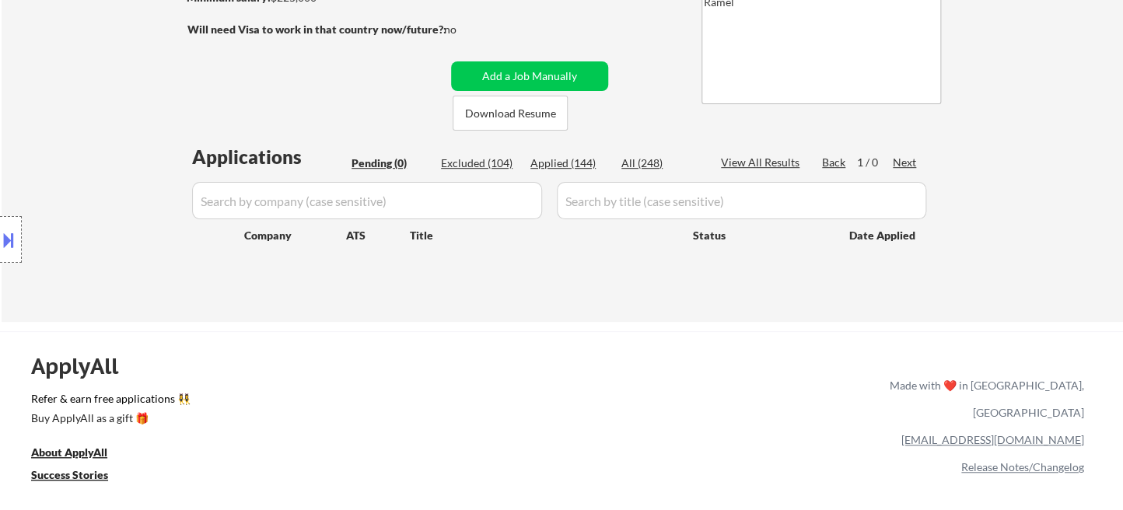
click at [17, 121] on div "Location Inclusions: Dallas, TX Irving, TX University Park, TX Highland Park, T…" at bounding box center [139, 240] width 278 height 289
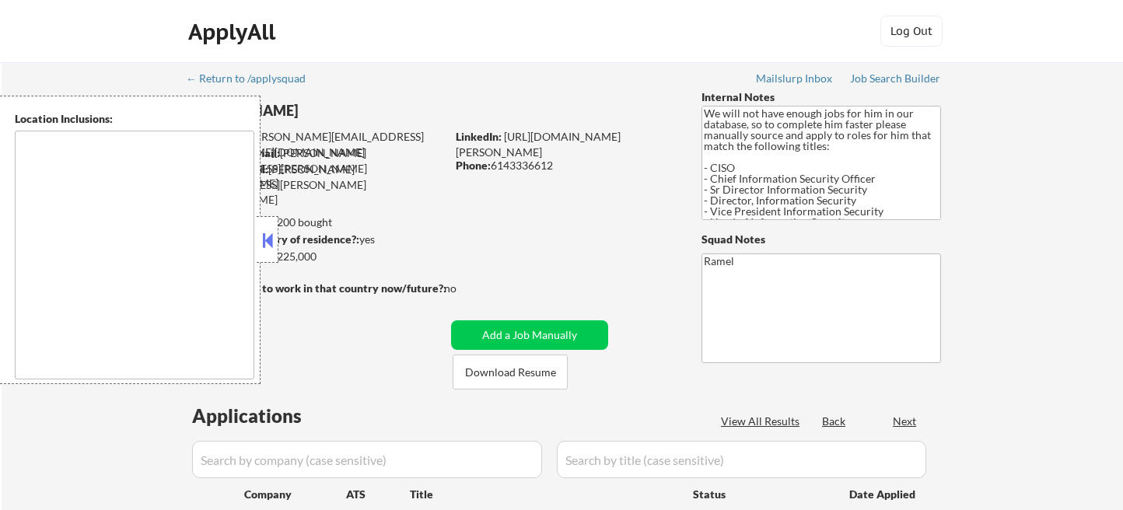
select select ""pending""
type textarea "[GEOGRAPHIC_DATA], [GEOGRAPHIC_DATA] [GEOGRAPHIC_DATA], [GEOGRAPHIC_DATA] [GEOG…"
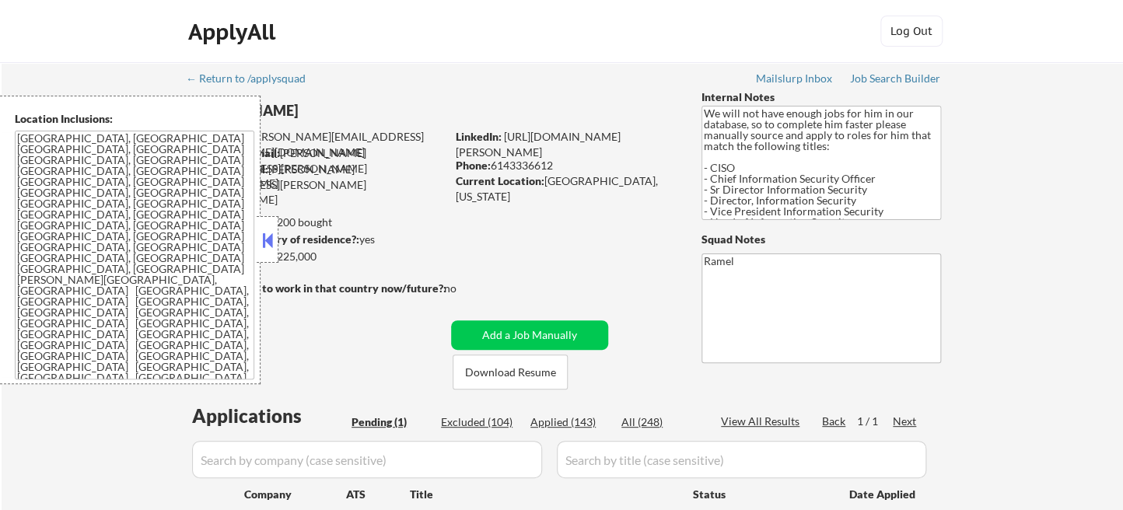
click at [268, 248] on button at bounding box center [267, 240] width 17 height 23
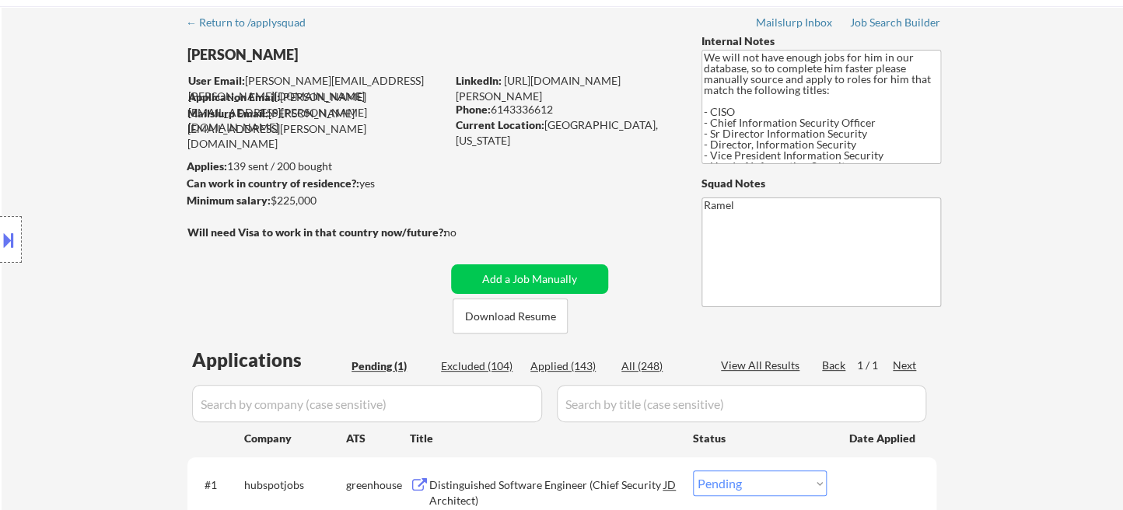
scroll to position [86, 0]
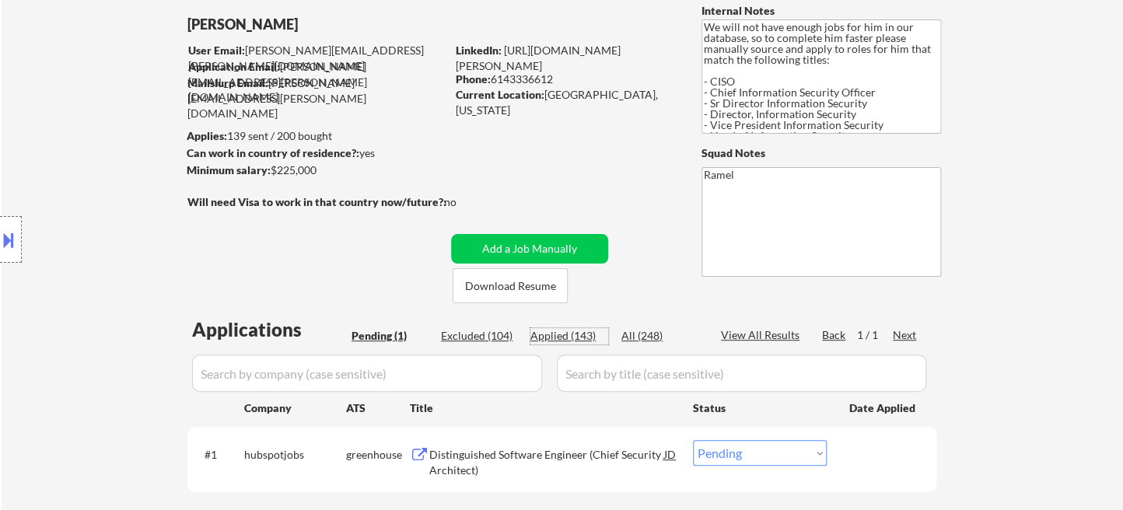
click at [575, 341] on div "Applied (143)" at bounding box center [569, 336] width 78 height 16
select select ""applied""
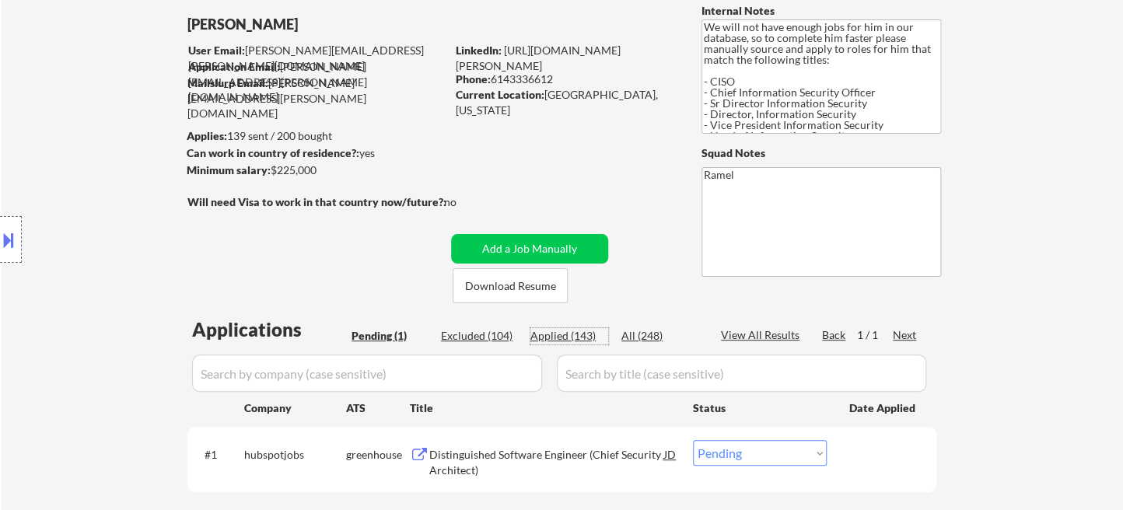
select select ""applied""
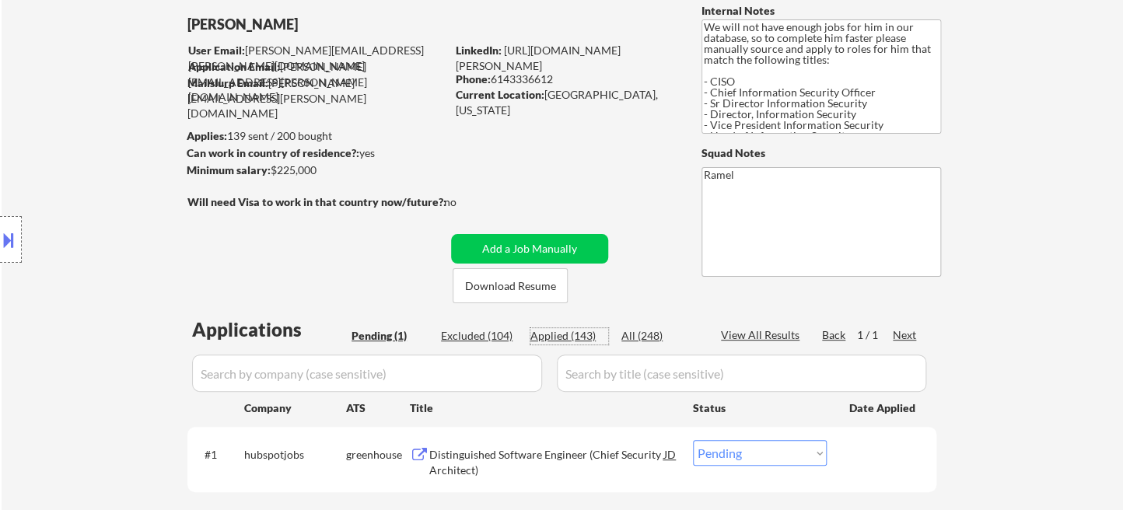
select select ""applied""
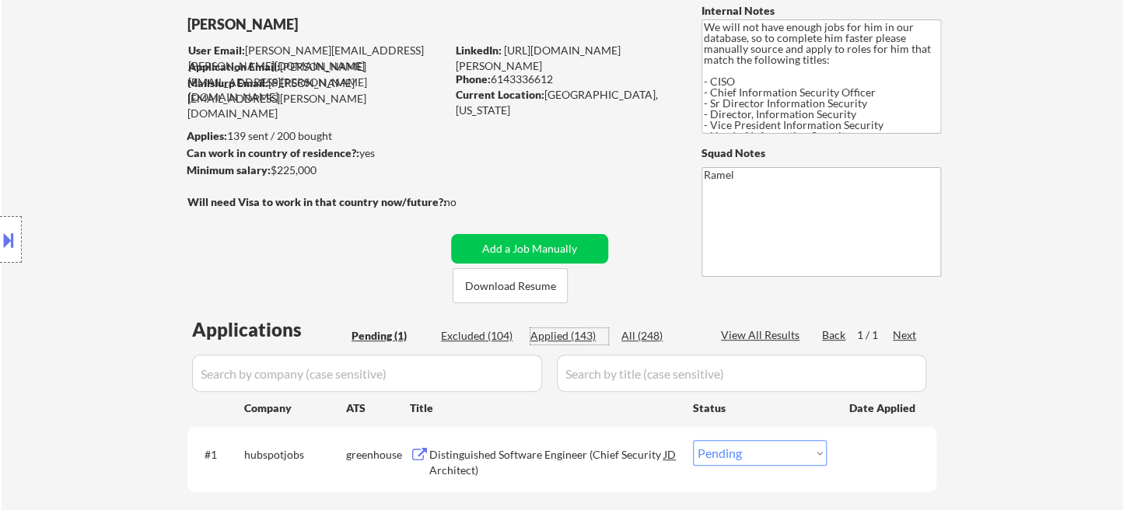
select select ""applied""
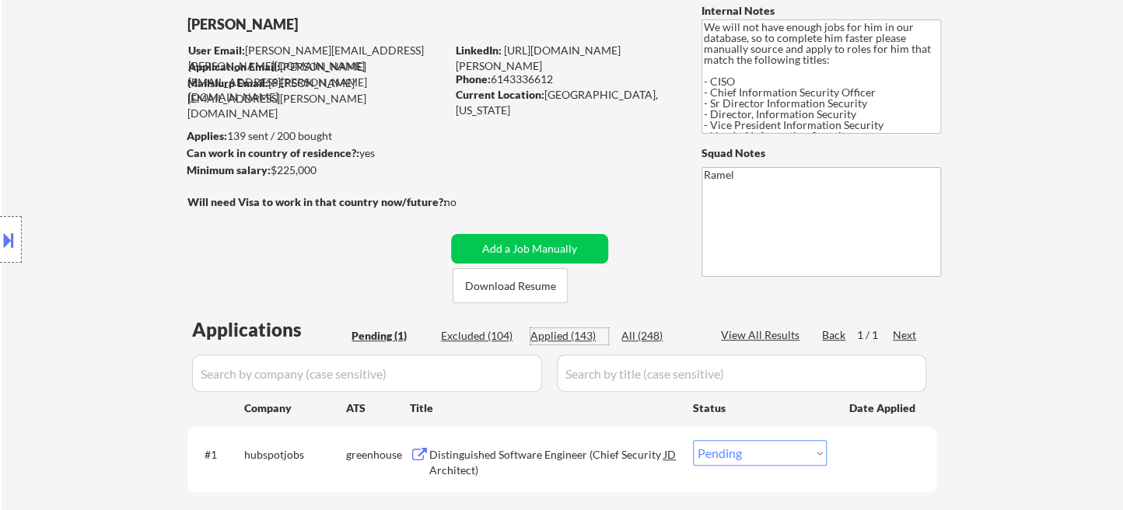
select select ""applied""
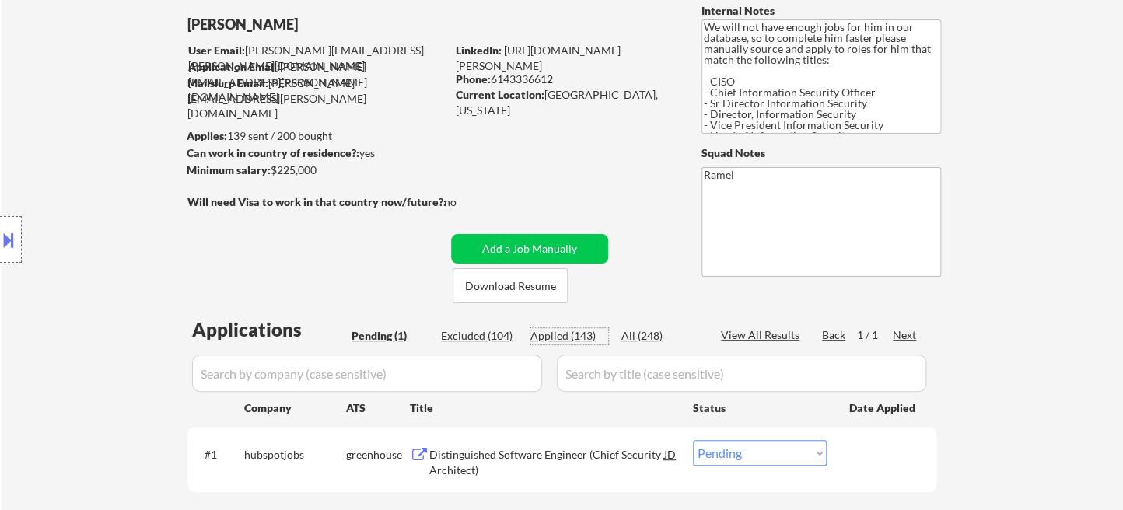
select select ""applied""
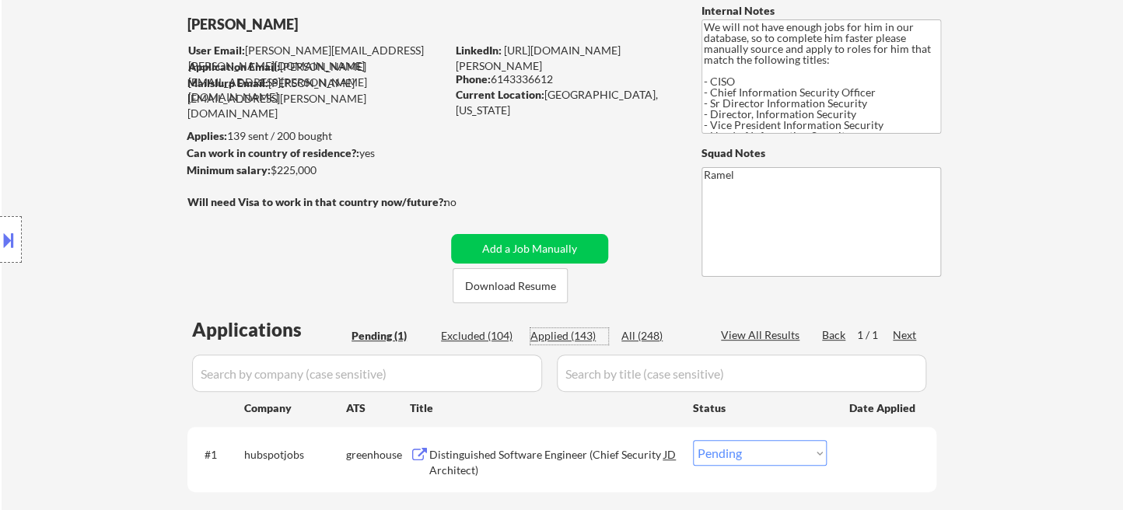
select select ""applied""
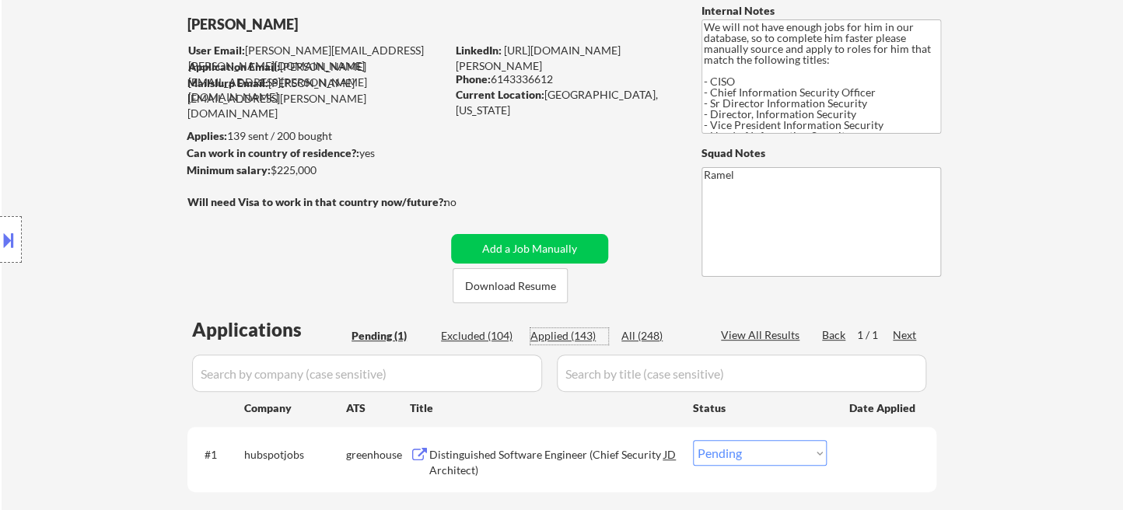
select select ""applied""
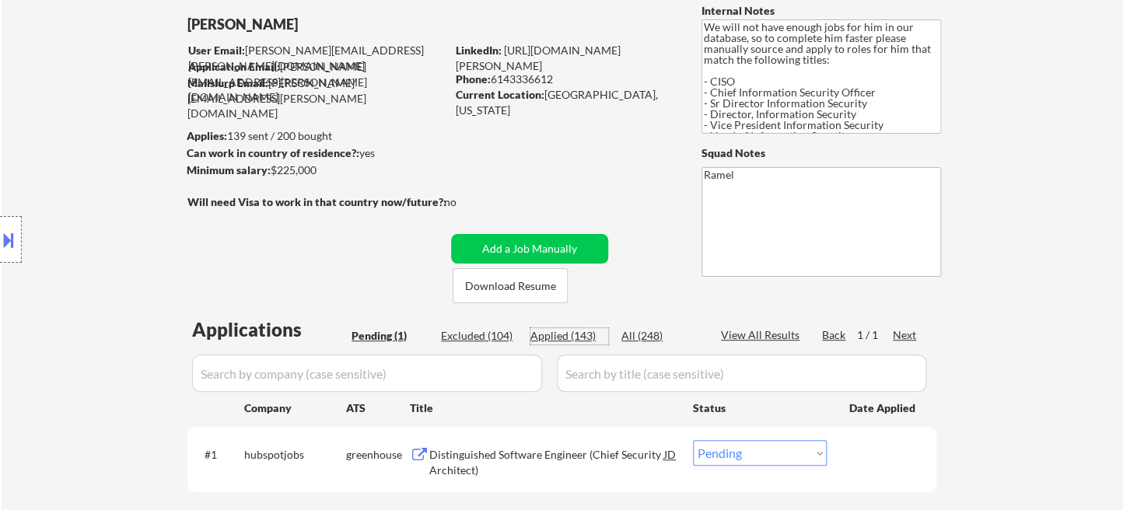
select select ""applied""
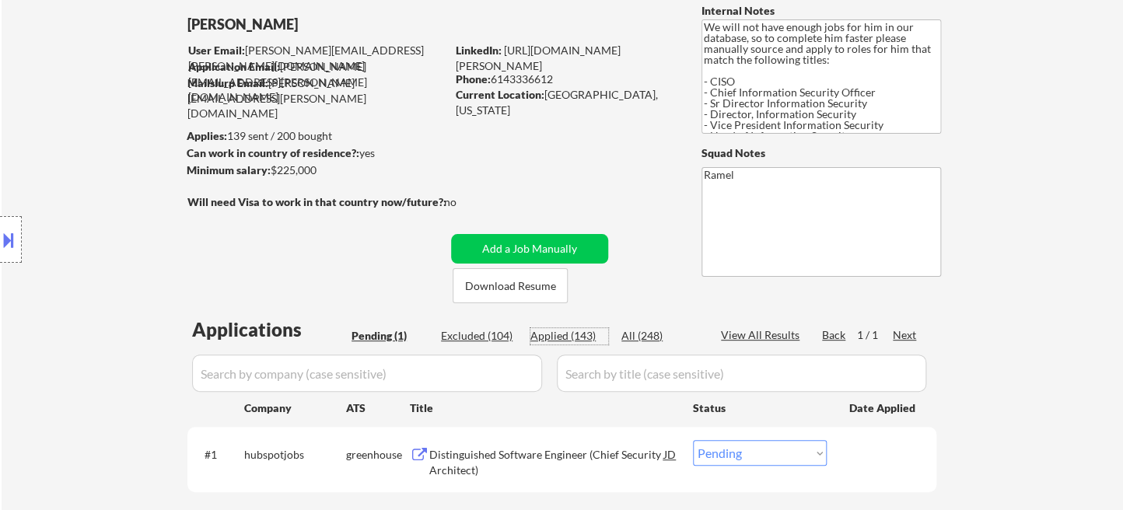
select select ""applied""
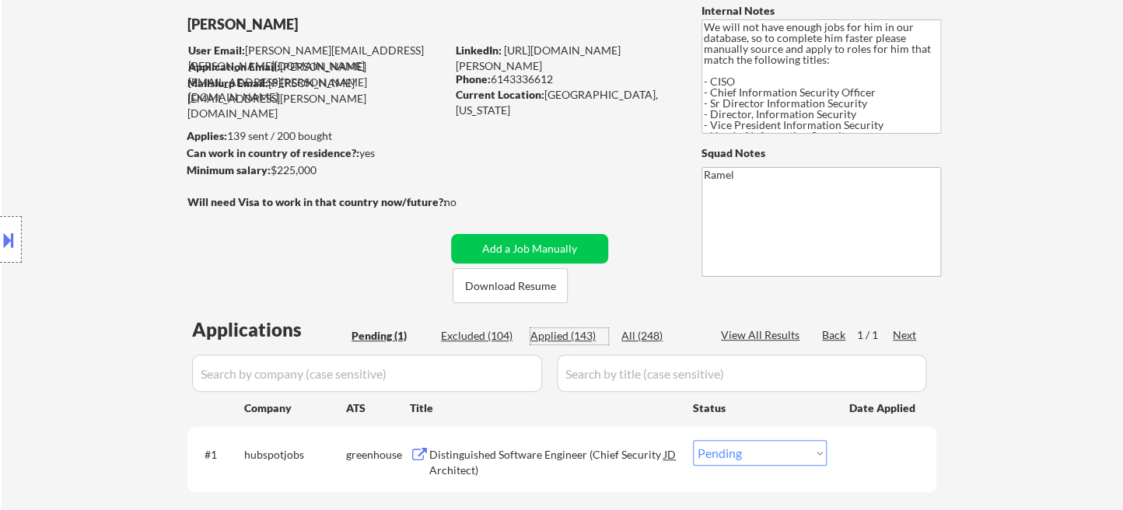
select select ""applied""
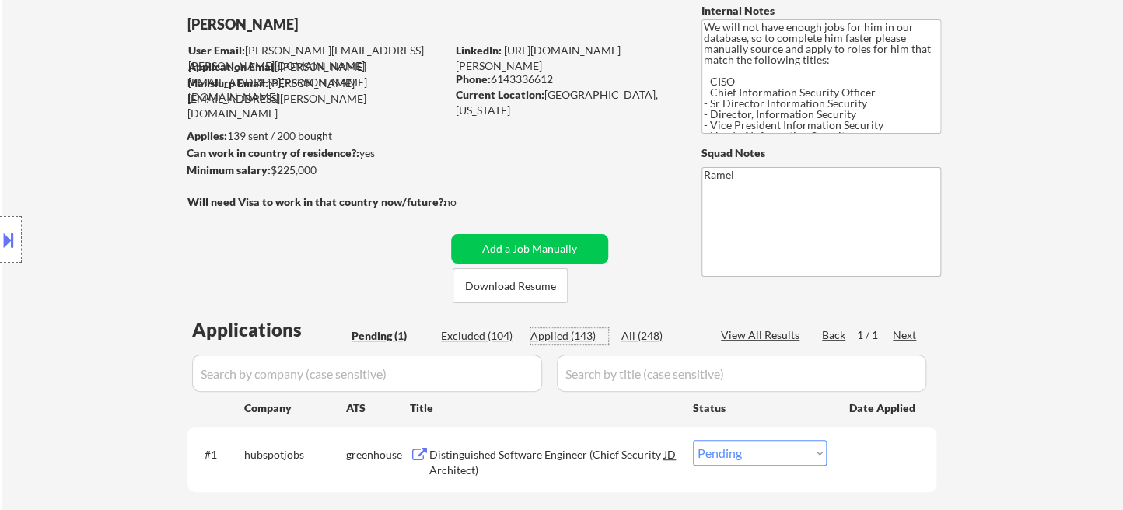
select select ""applied""
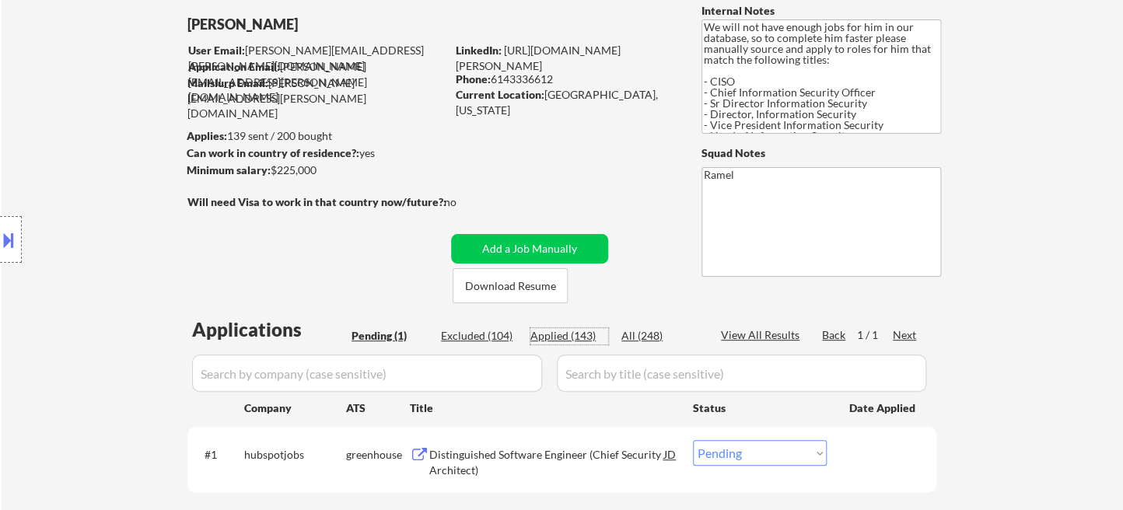
select select ""applied""
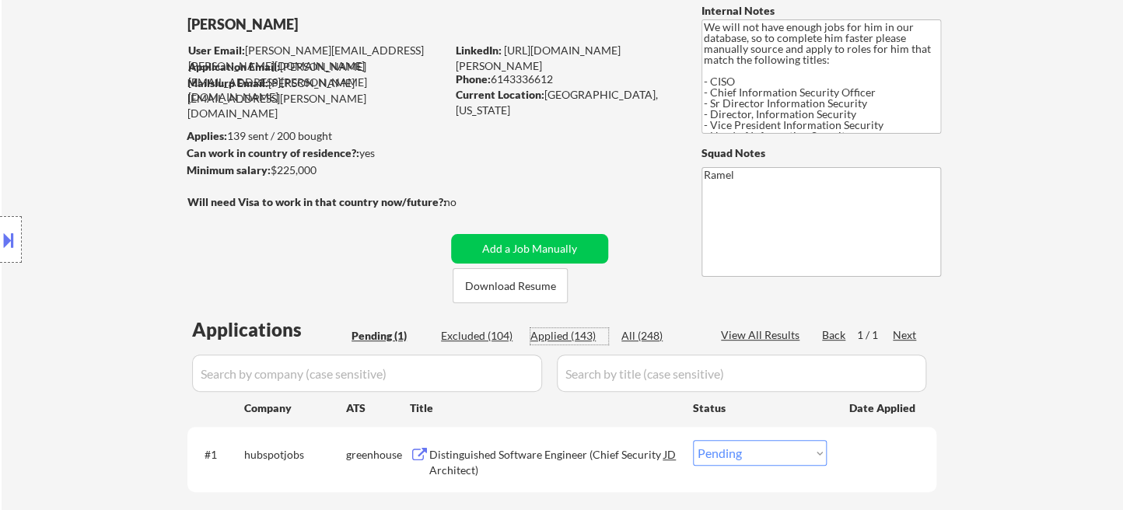
select select ""applied""
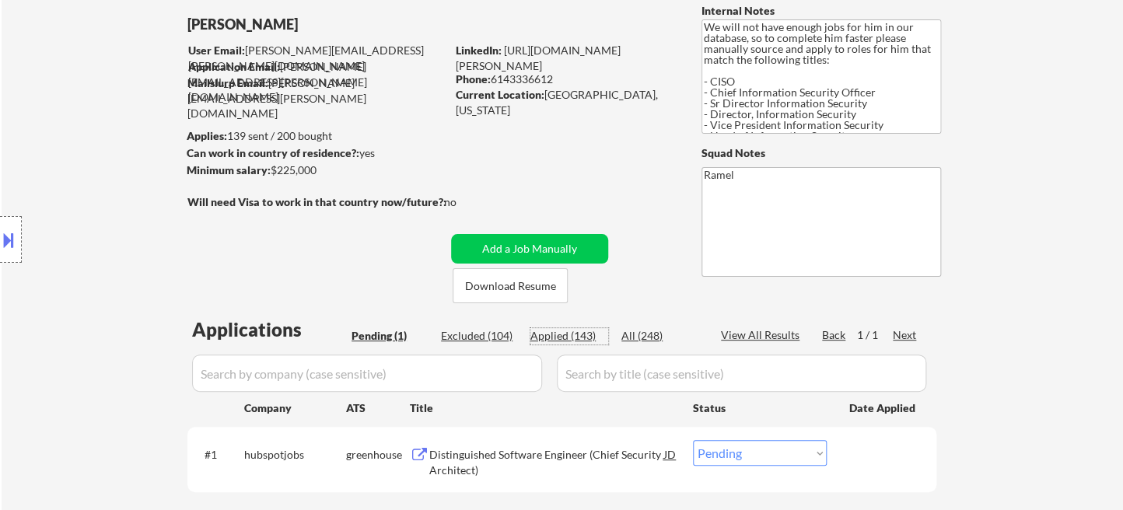
select select ""applied""
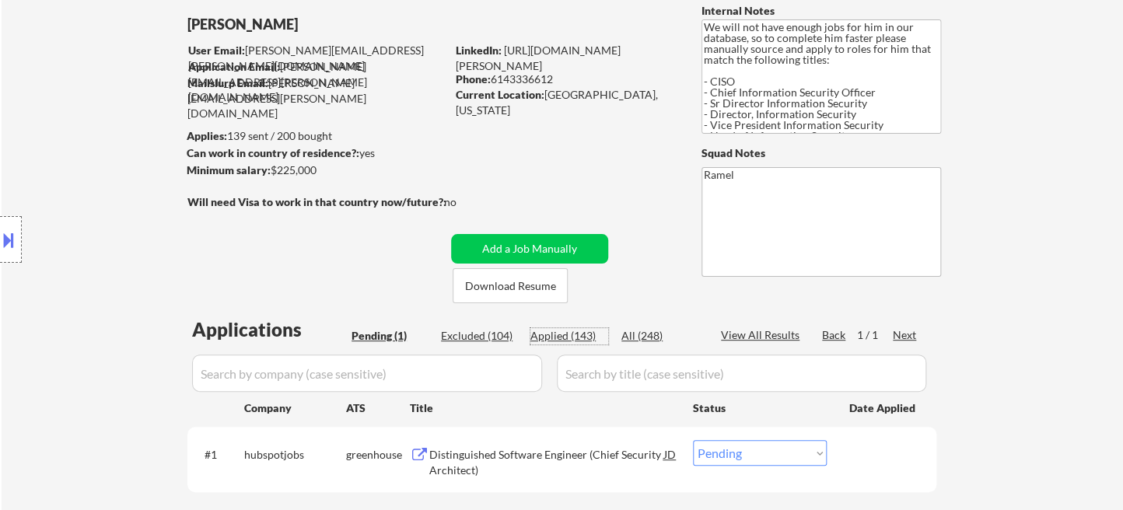
select select ""applied""
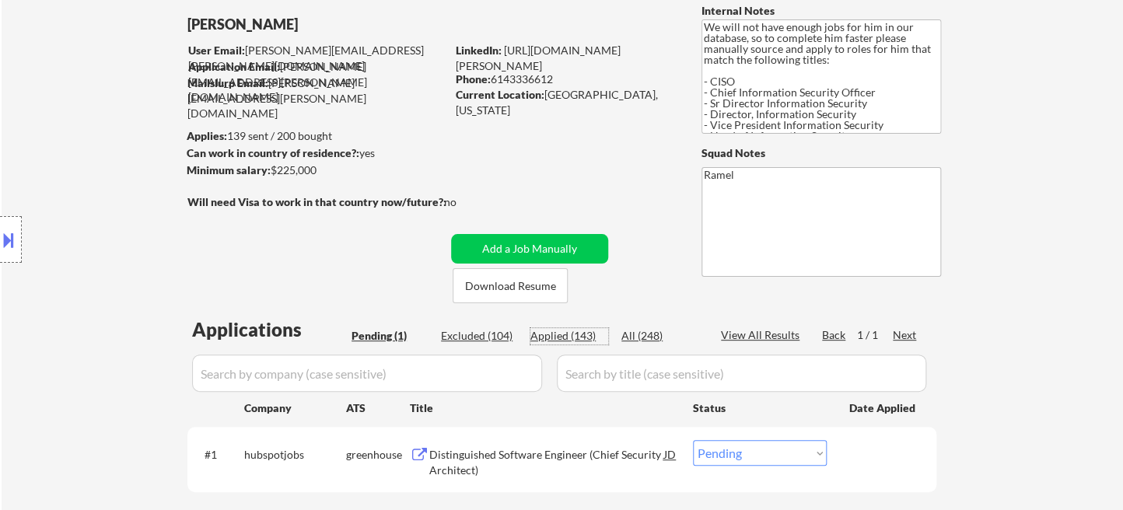
select select ""applied""
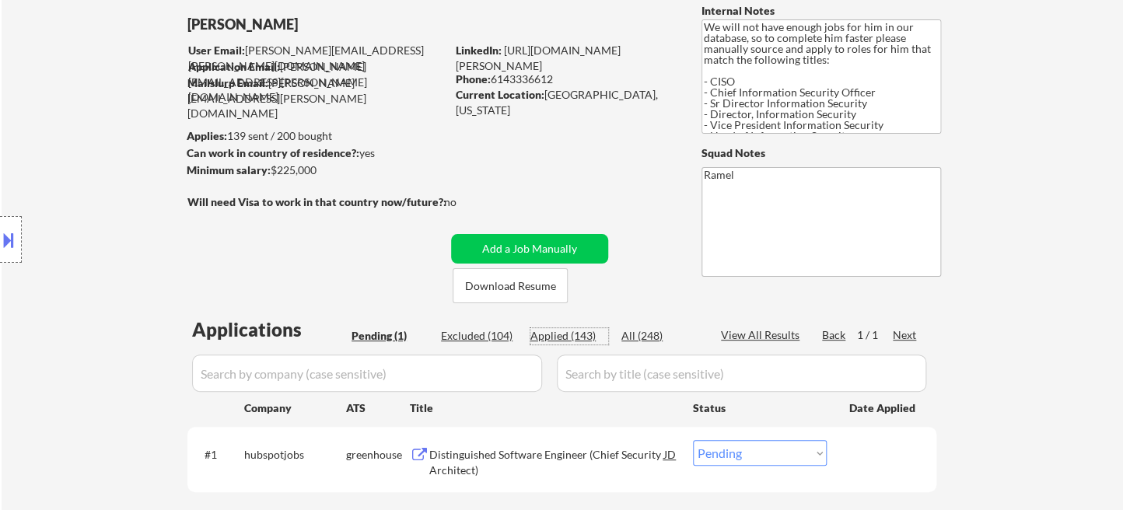
select select ""applied""
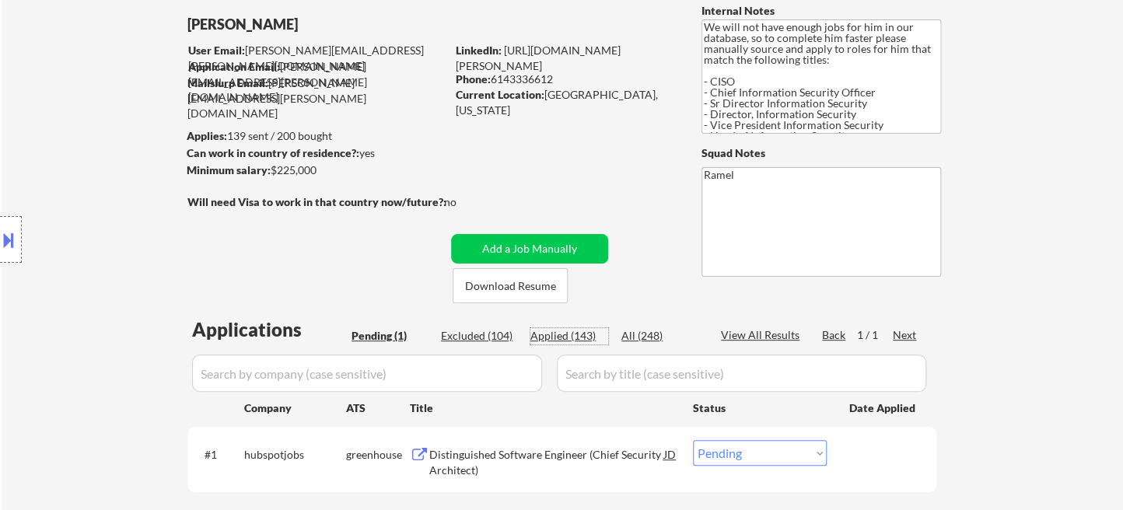
select select ""applied""
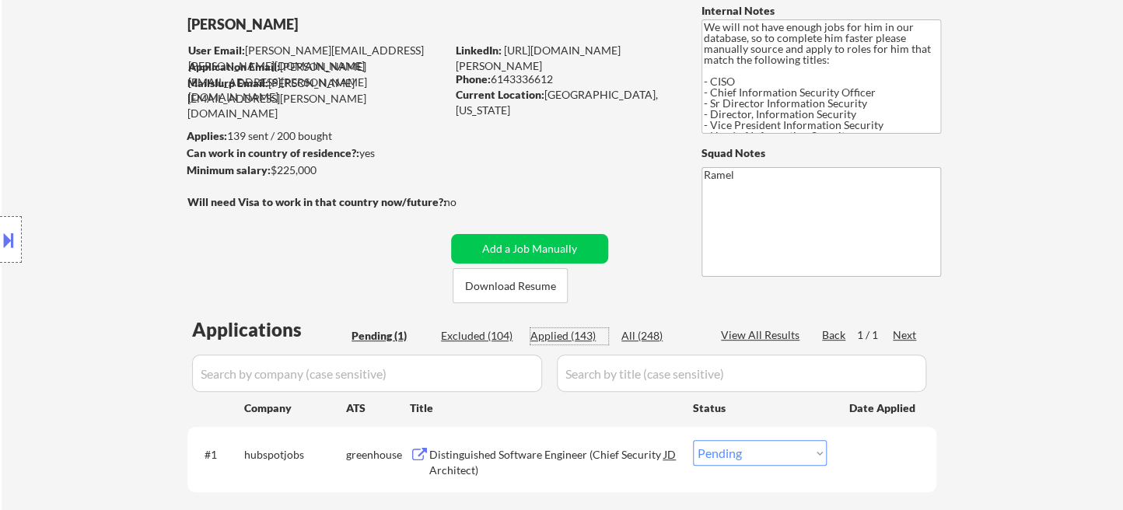
select select ""applied""
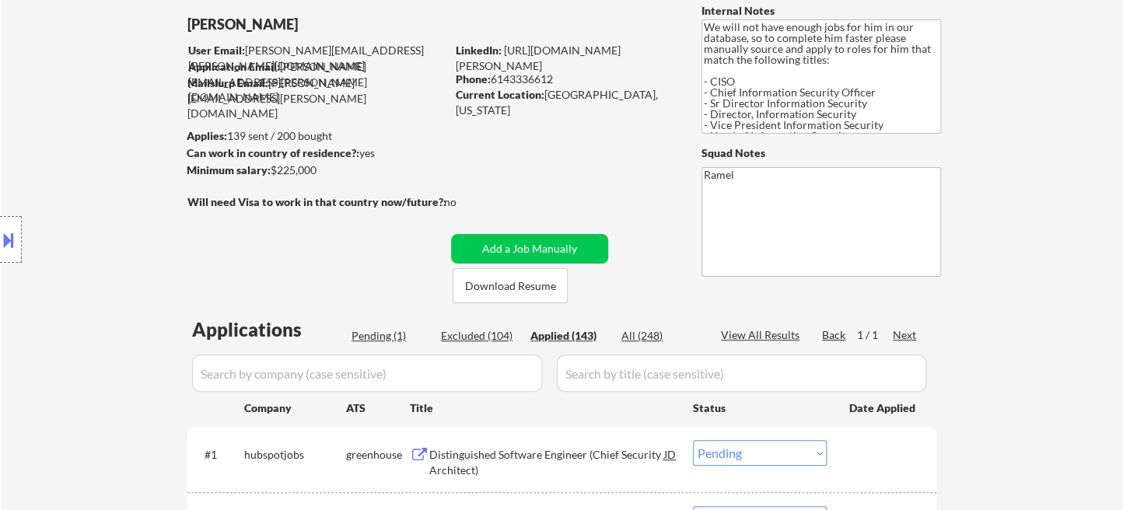
select select ""applied""
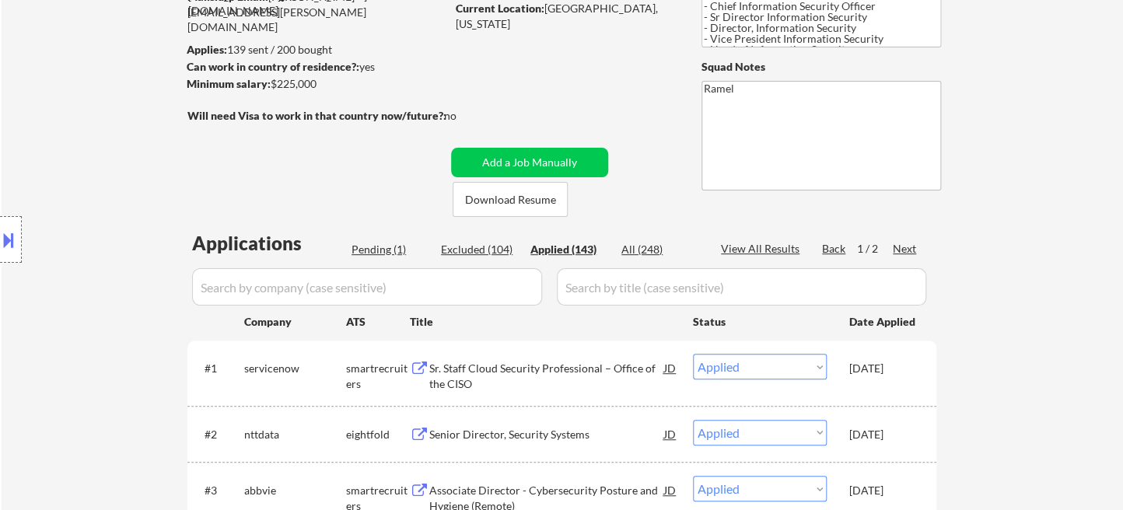
click at [761, 257] on div "View All Results" at bounding box center [762, 249] width 83 height 17
select select ""applied""
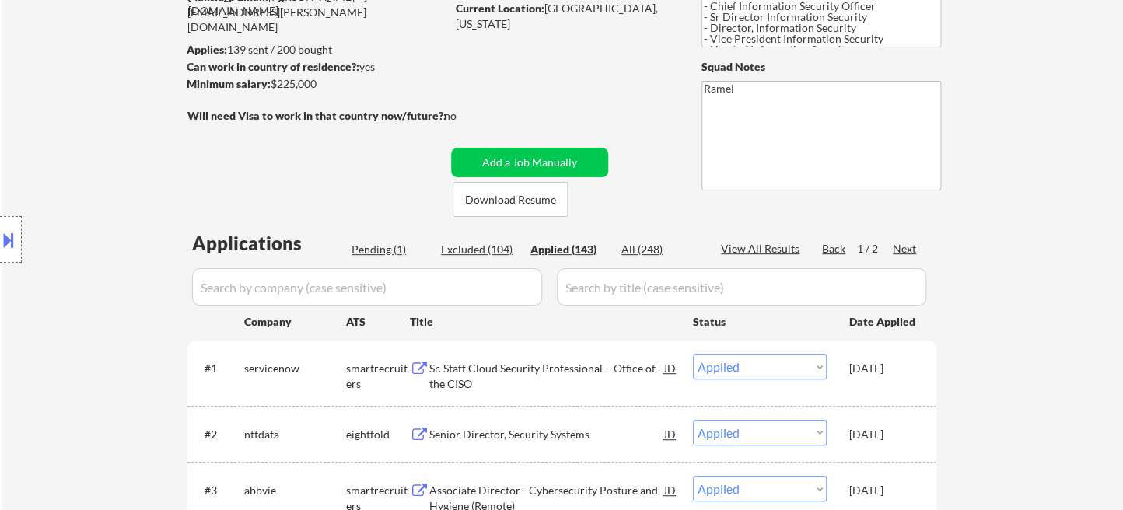
select select ""applied""
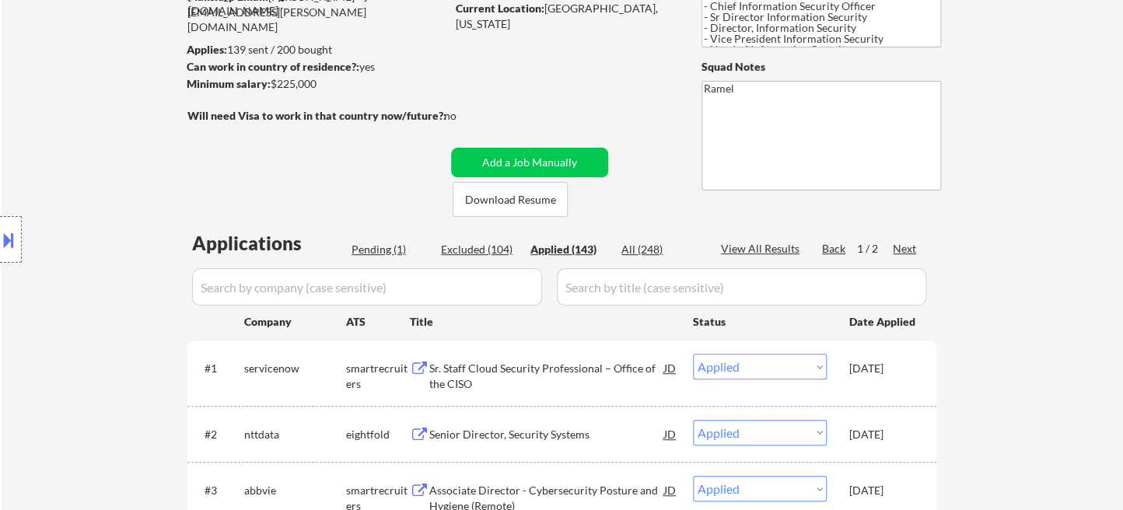
select select ""applied""
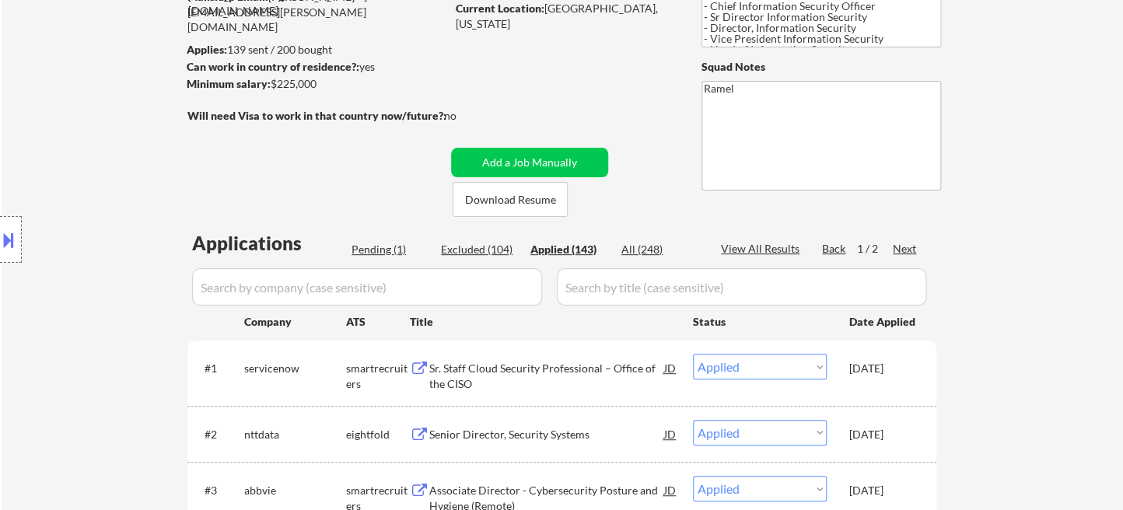
select select ""applied""
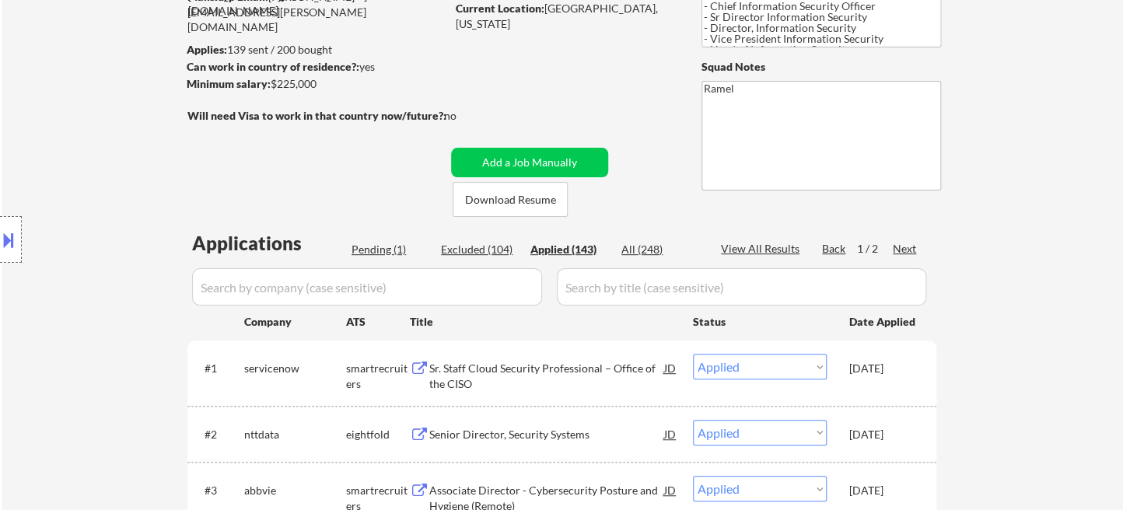
select select ""applied""
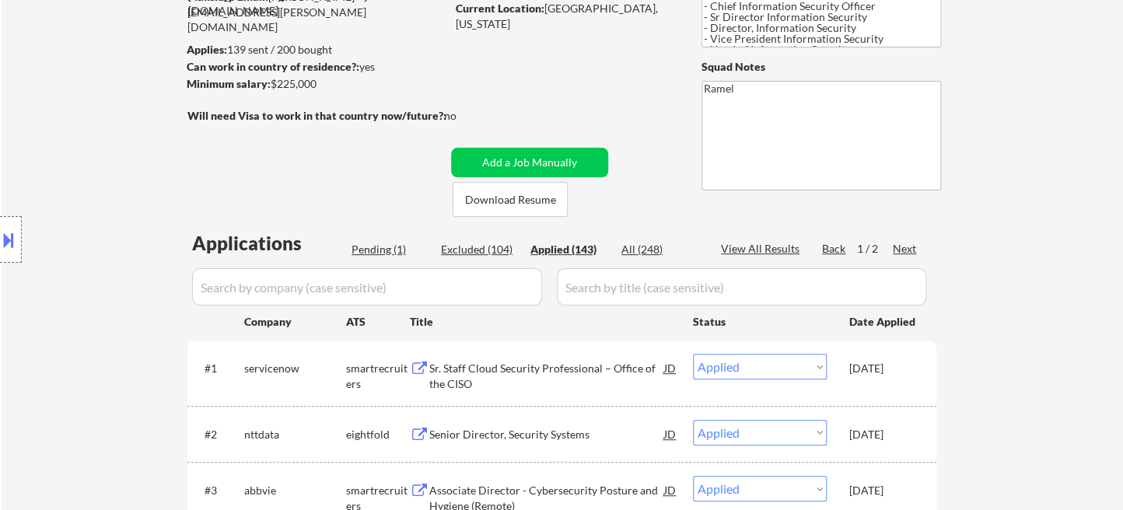
select select ""applied""
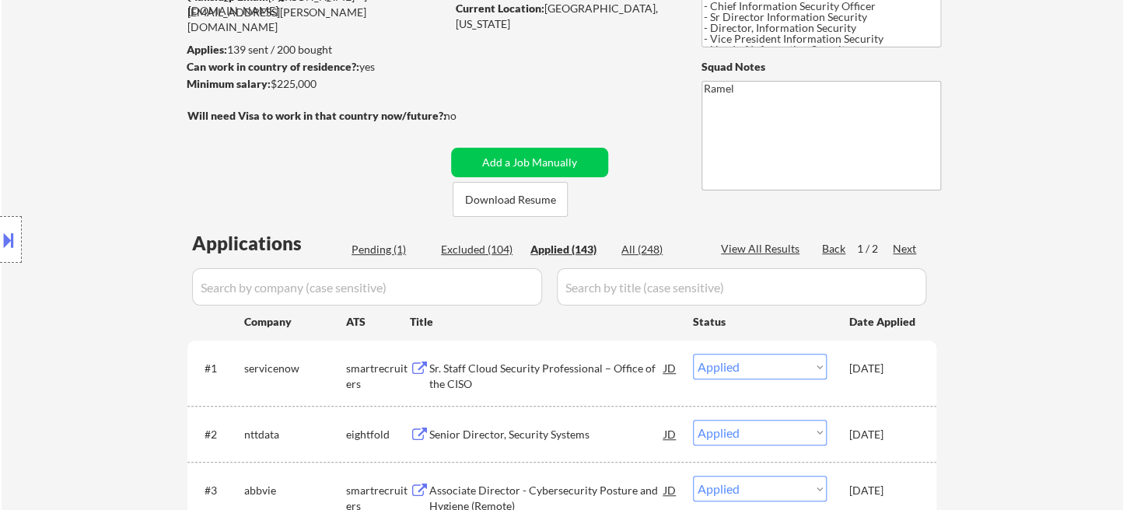
select select ""applied""
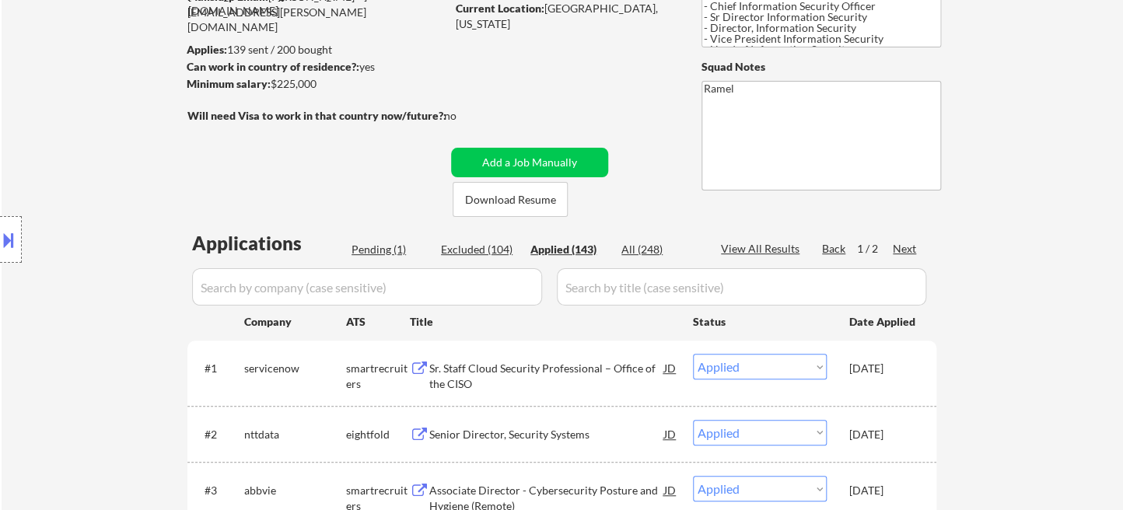
select select ""applied""
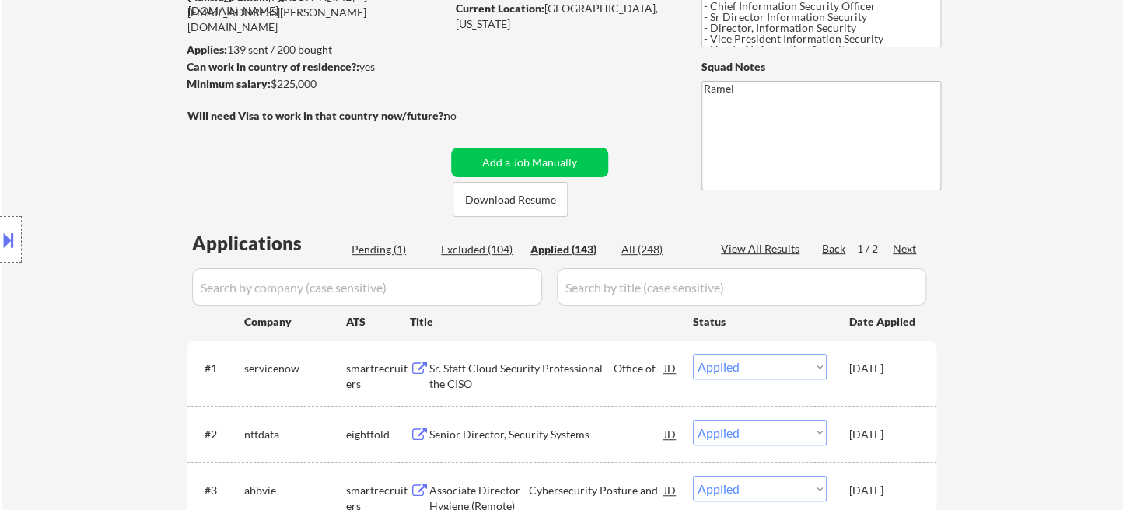
select select ""applied""
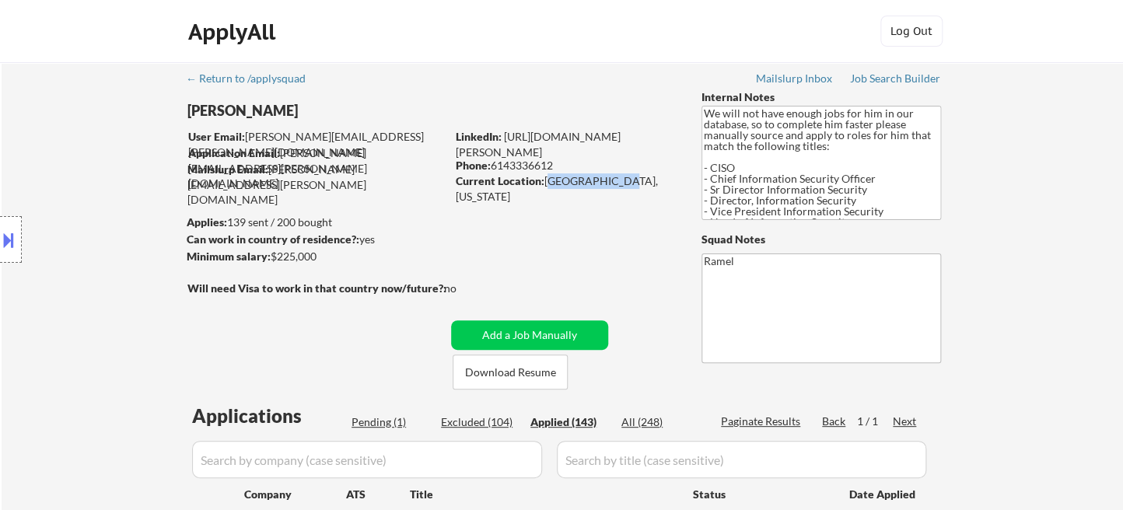
drag, startPoint x: 545, startPoint y: 180, endPoint x: 619, endPoint y: 181, distance: 73.9
click at [619, 181] on div "Current Location: Irving, Texas" at bounding box center [566, 188] width 220 height 30
copy div "Irving, Texas"
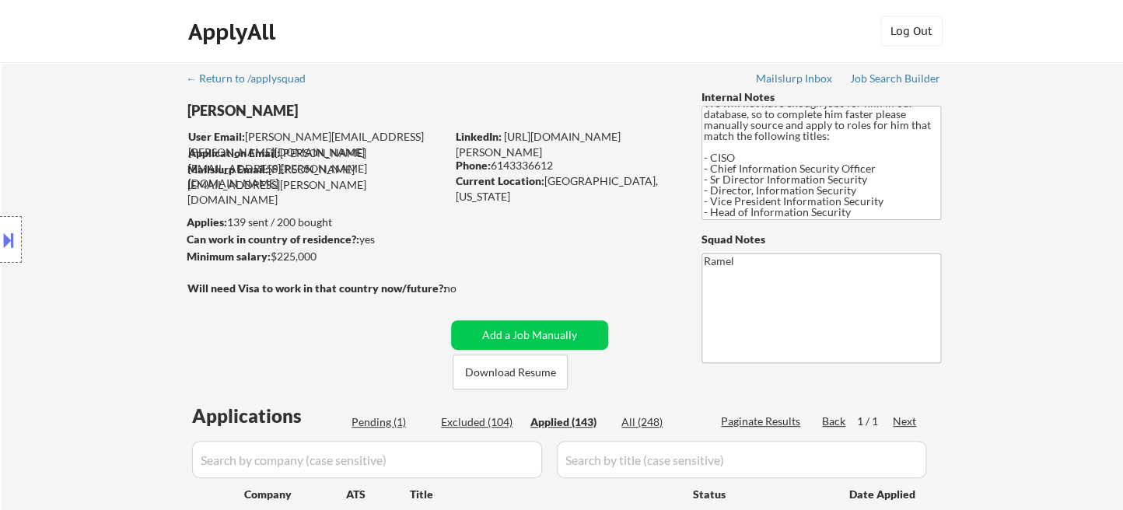
select select ""applied""
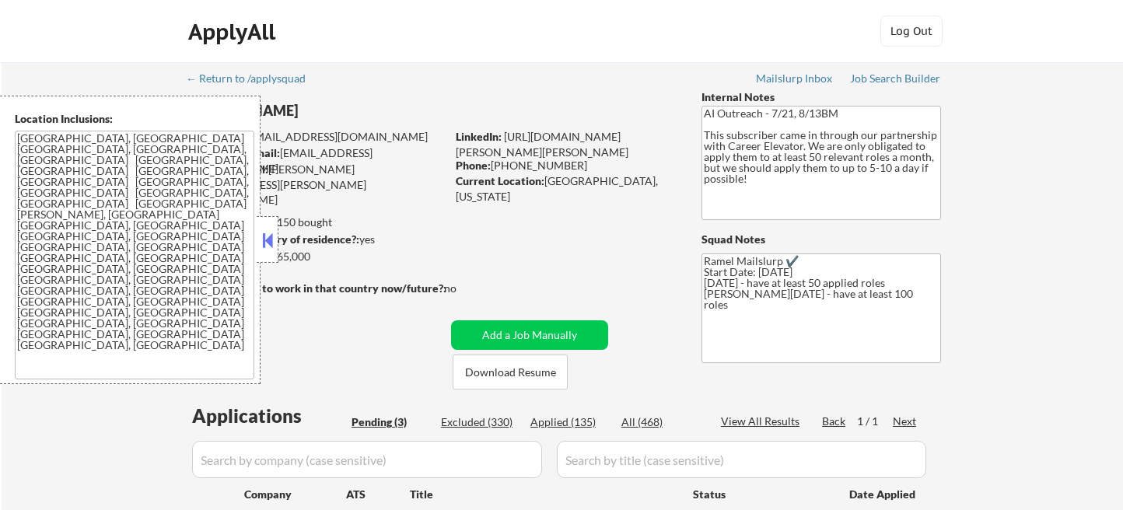
select select ""pending""
click at [262, 233] on button at bounding box center [267, 240] width 17 height 23
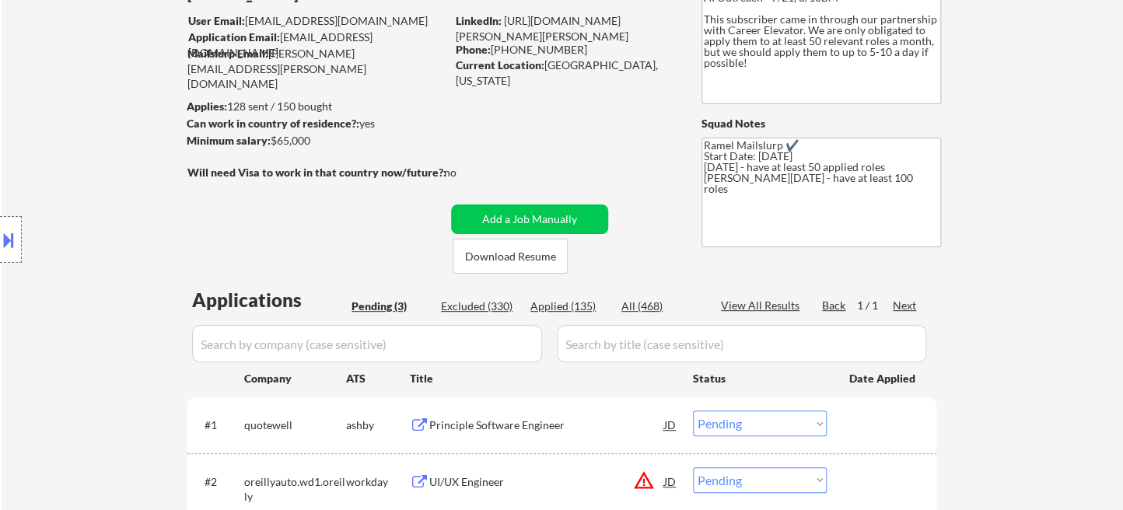
scroll to position [345, 0]
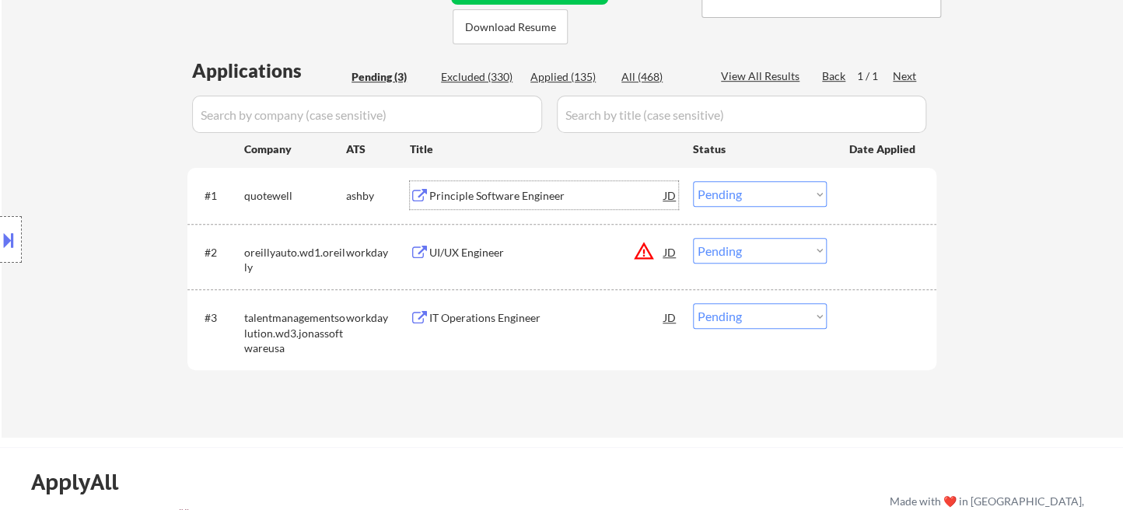
click at [543, 203] on div "Principle Software Engineer" at bounding box center [546, 196] width 235 height 16
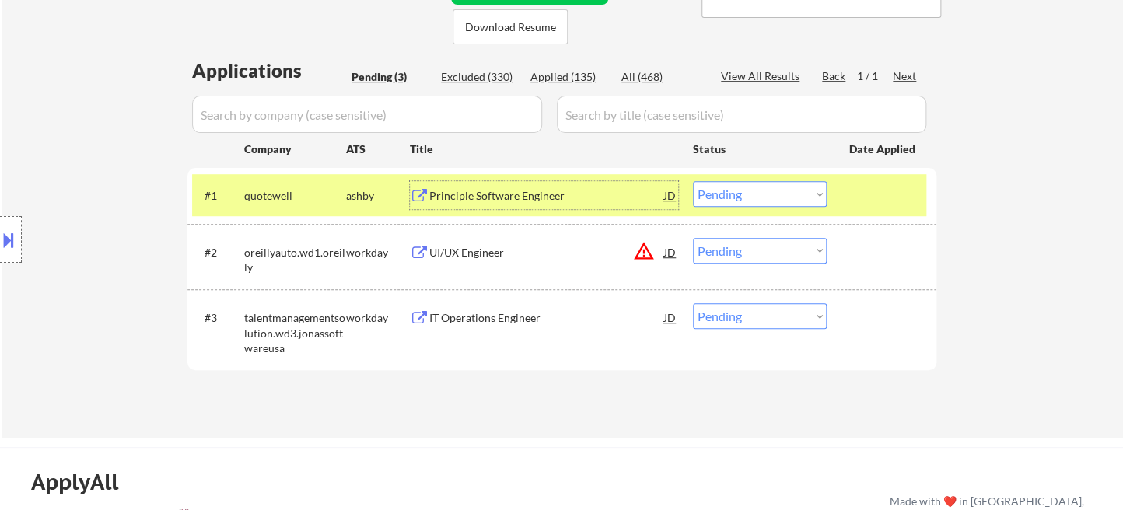
click at [775, 195] on select "Choose an option... Pending Applied Excluded (Questions) Excluded (Expired) Exc…" at bounding box center [760, 194] width 134 height 26
click at [693, 181] on select "Choose an option... Pending Applied Excluded (Questions) Excluded (Expired) Exc…" at bounding box center [760, 194] width 134 height 26
click at [499, 319] on div "IT Operations Engineer" at bounding box center [546, 318] width 235 height 16
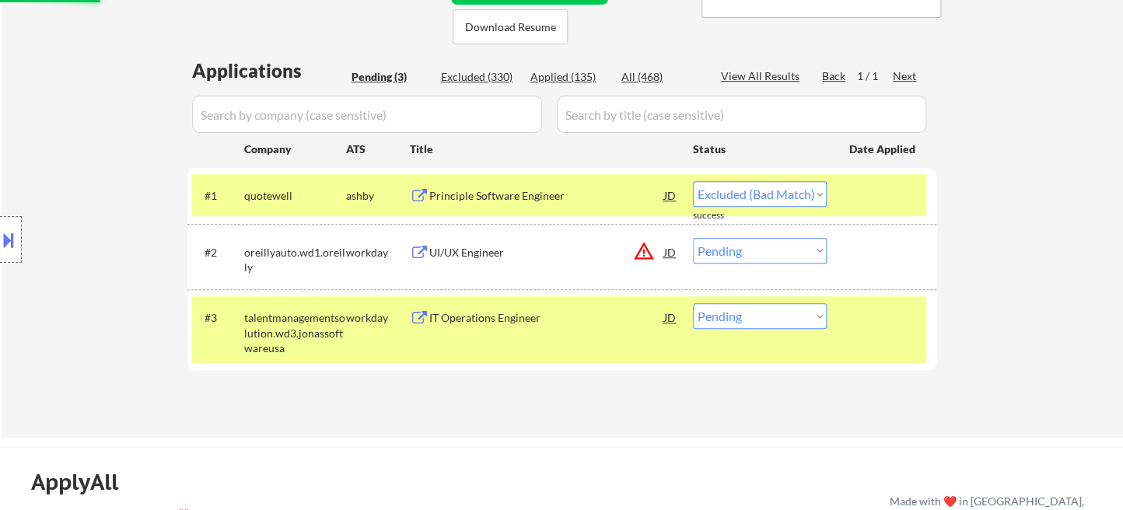
select select ""pending""
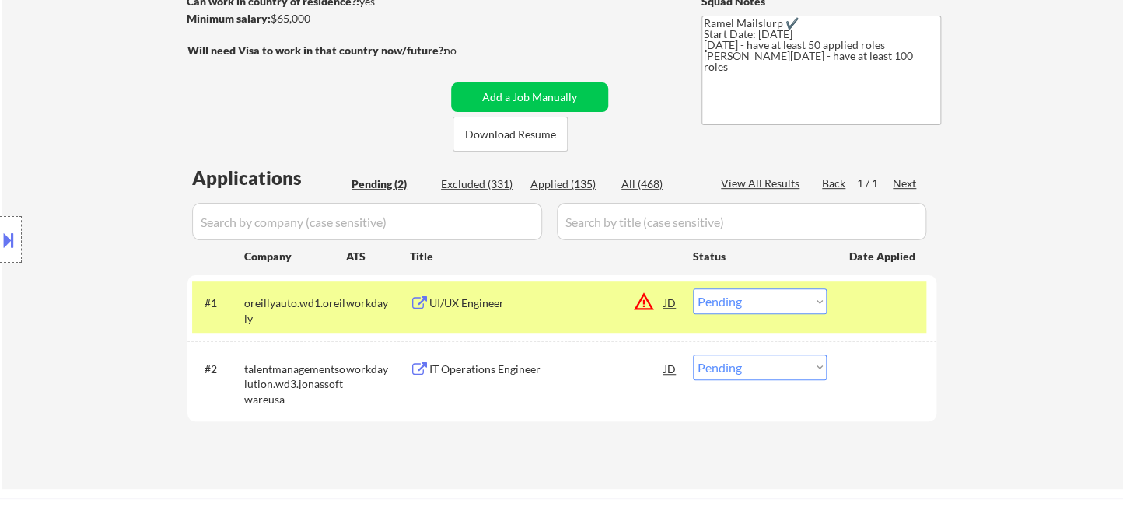
scroll to position [259, 0]
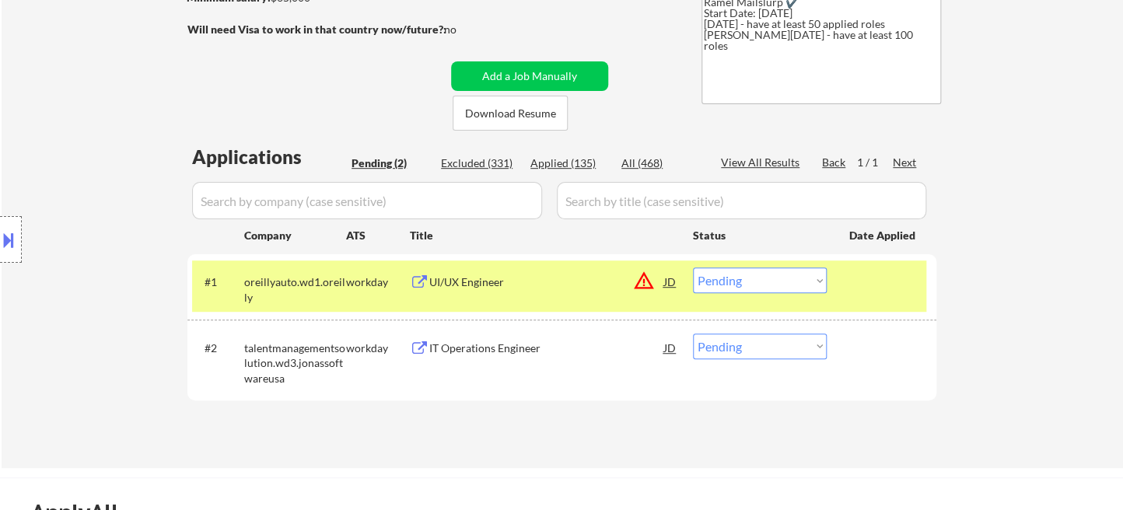
drag, startPoint x: 37, startPoint y: 107, endPoint x: 138, endPoint y: 72, distance: 107.0
click at [37, 106] on div "Location Inclusions: [GEOGRAPHIC_DATA], [GEOGRAPHIC_DATA] [GEOGRAPHIC_DATA], [G…" at bounding box center [139, 240] width 278 height 289
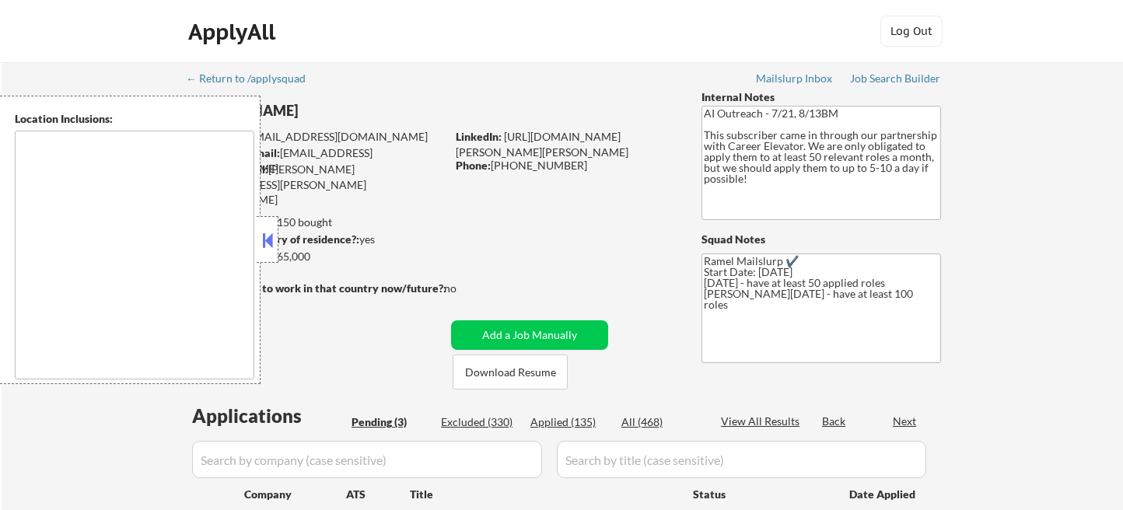
type textarea "[GEOGRAPHIC_DATA], [GEOGRAPHIC_DATA] [GEOGRAPHIC_DATA], [GEOGRAPHIC_DATA], [GEO…"
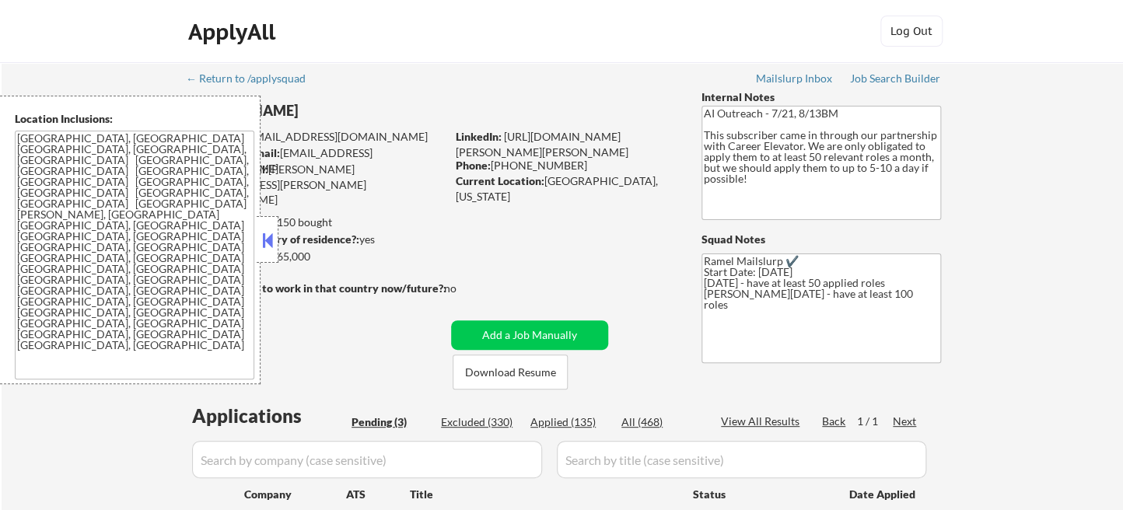
select select ""pending""
click at [268, 243] on button at bounding box center [267, 240] width 17 height 23
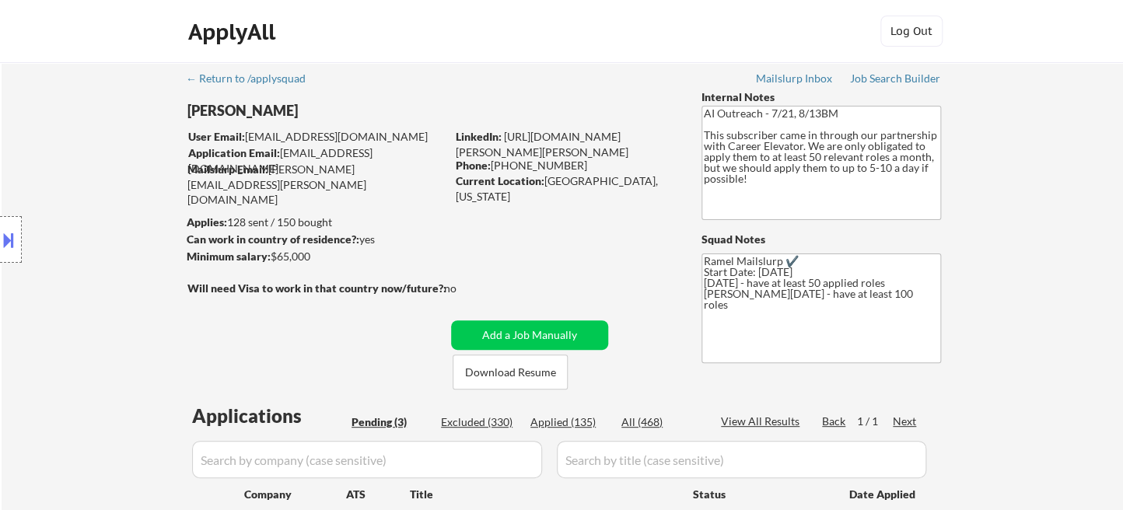
click at [583, 422] on div "Applied (135)" at bounding box center [569, 423] width 78 height 16
select select ""applied""
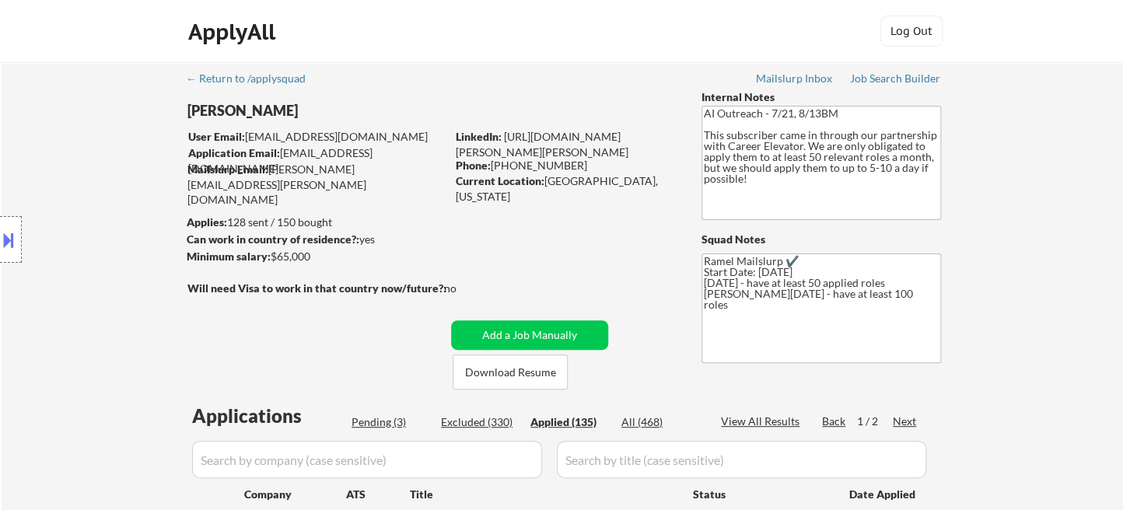
select select ""applied""
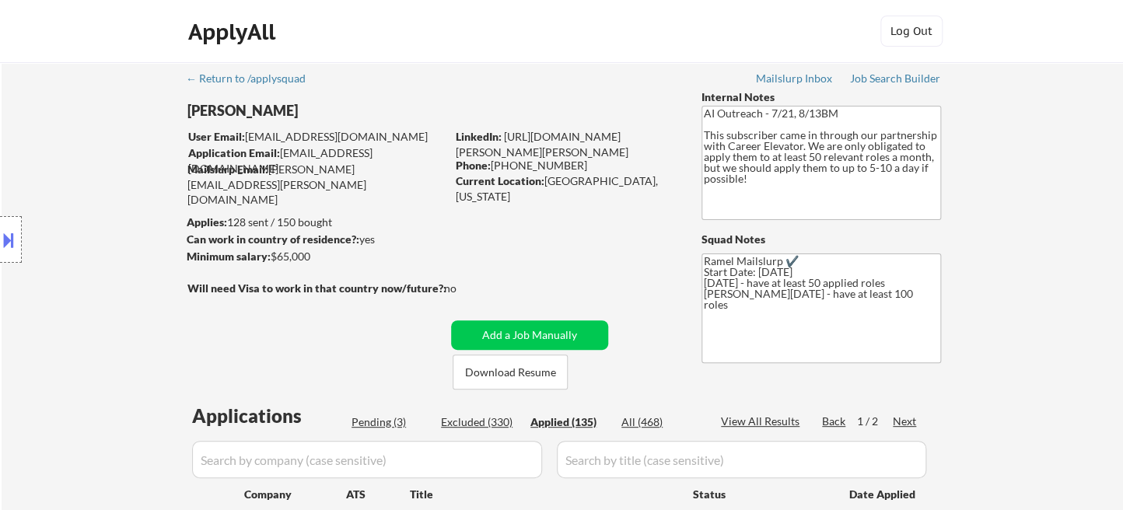
select select ""applied""
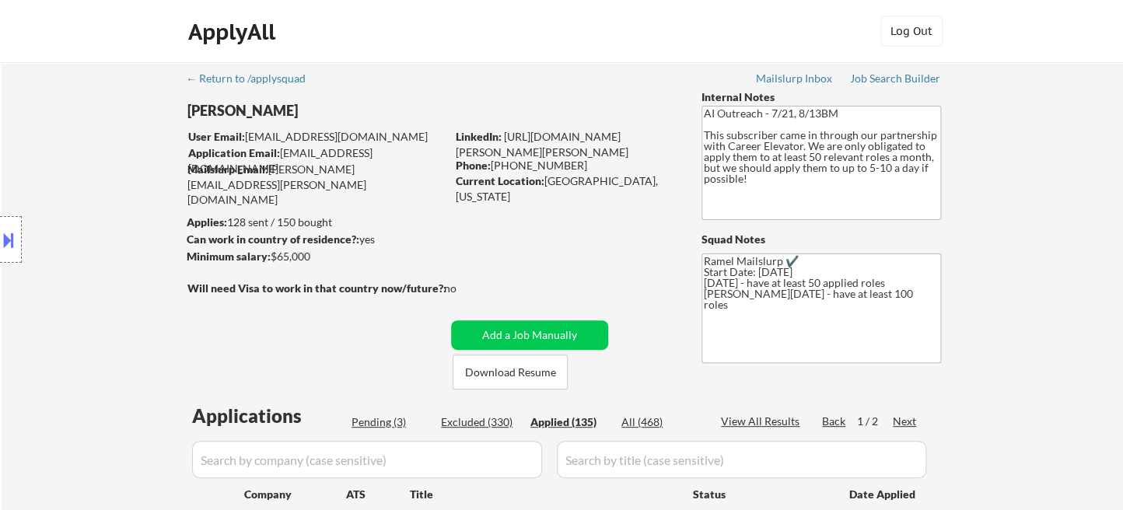
select select ""applied""
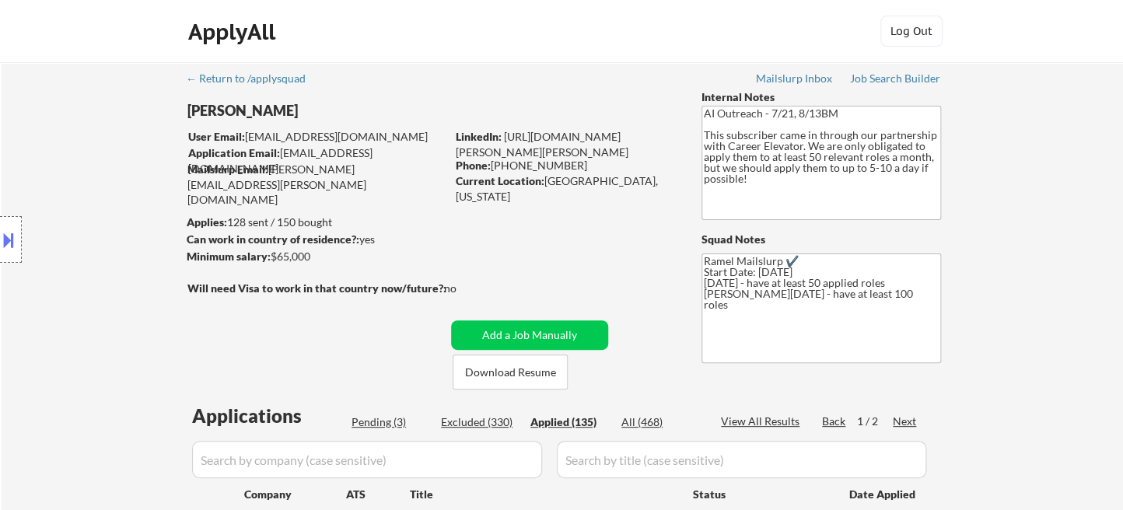
select select ""applied""
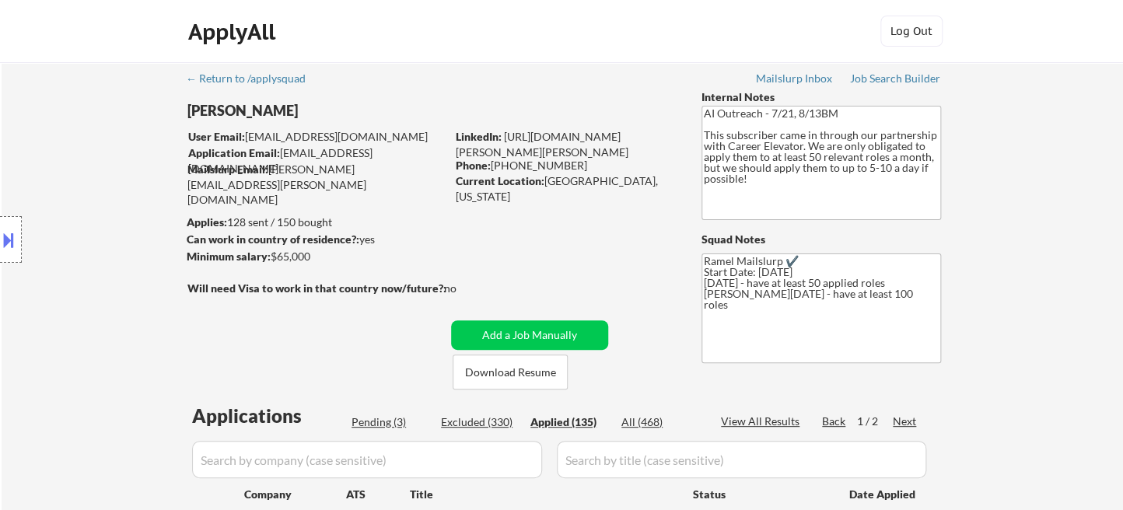
select select ""applied""
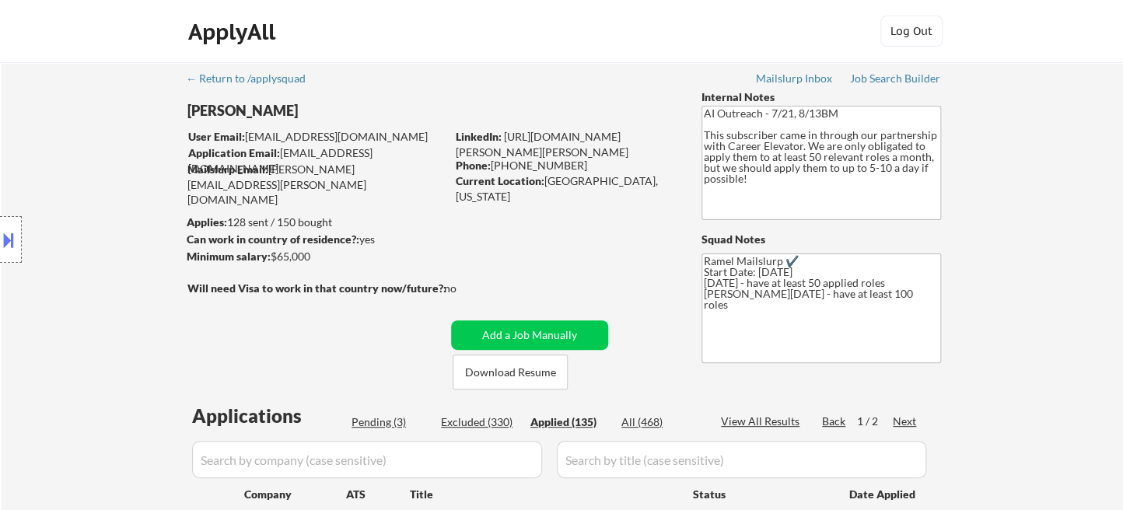
select select ""applied""
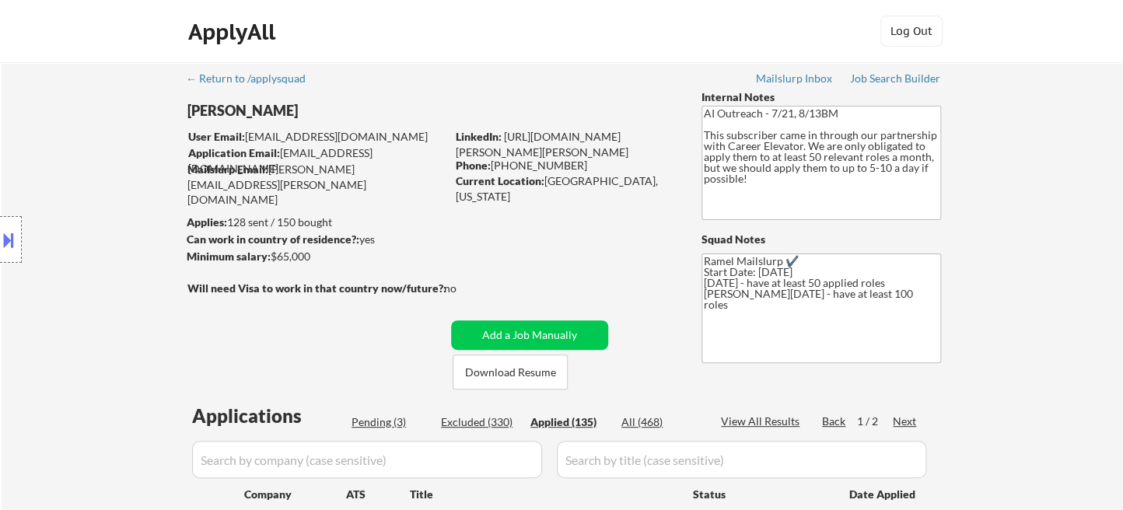
select select ""applied""
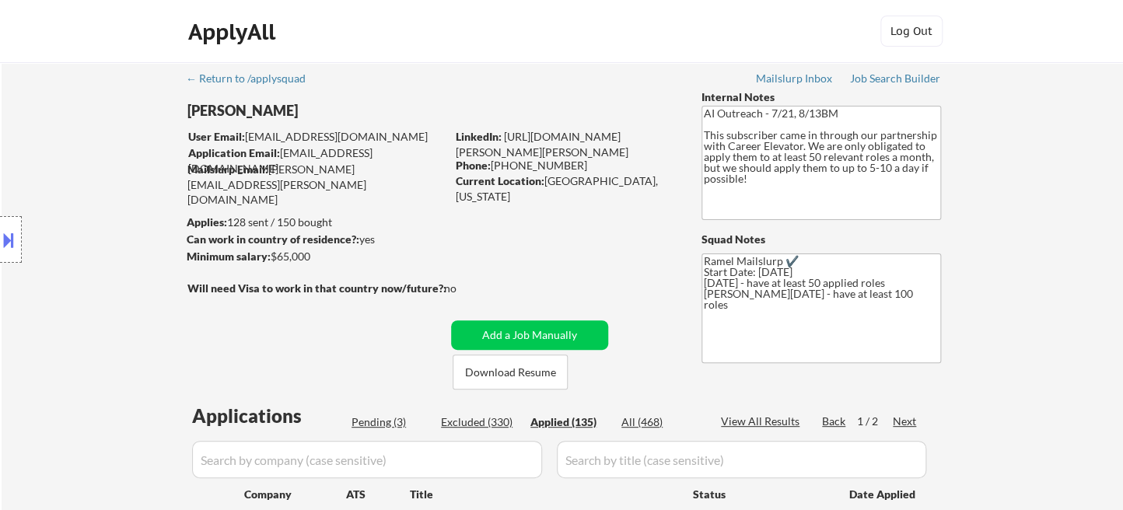
select select ""applied""
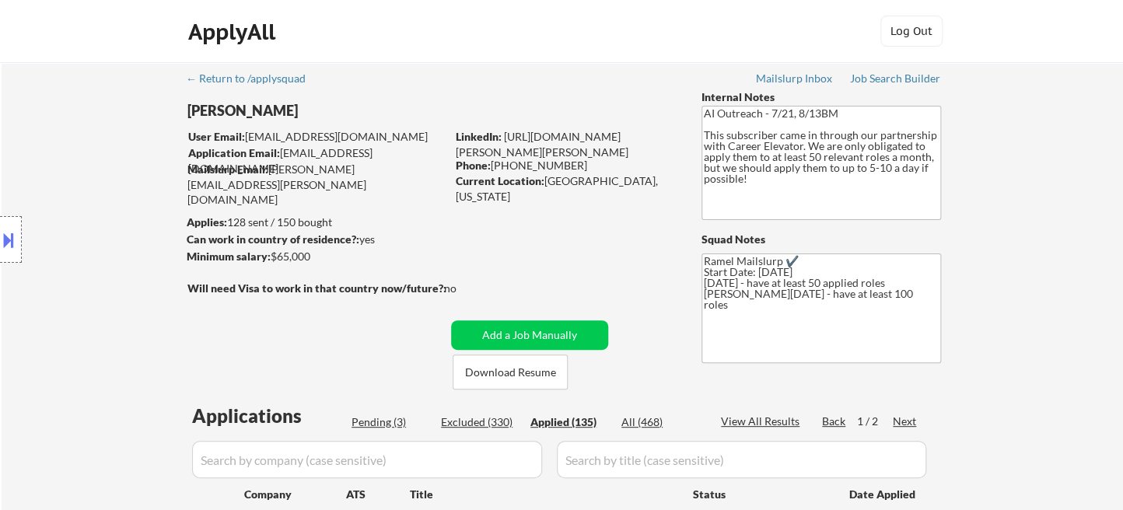
select select ""applied""
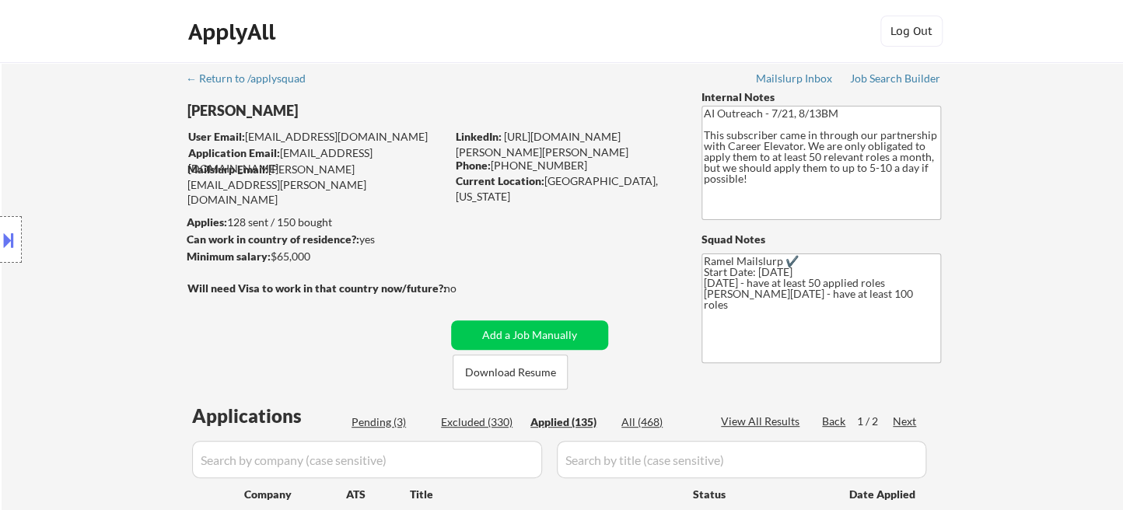
select select ""applied""
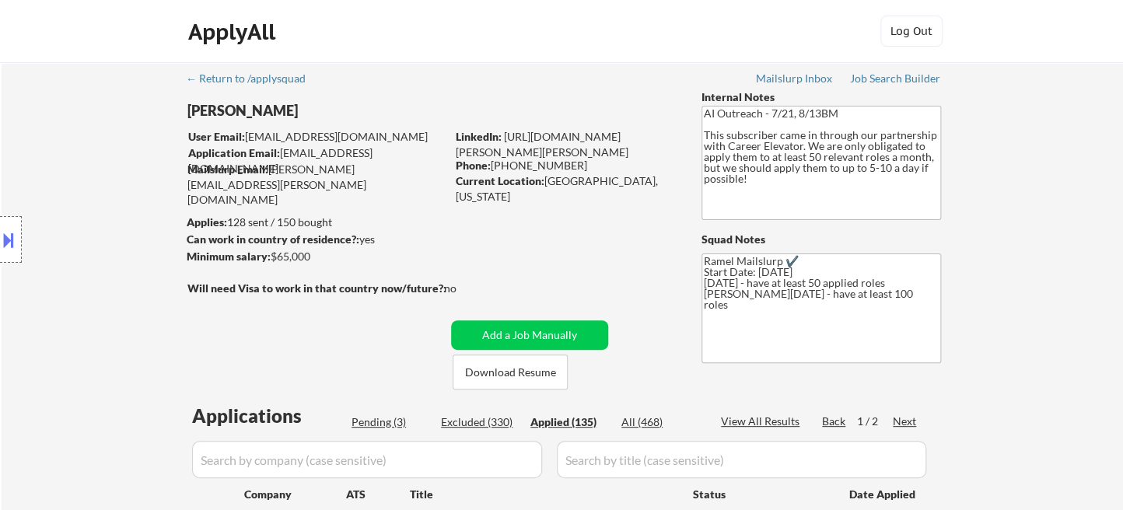
select select ""applied""
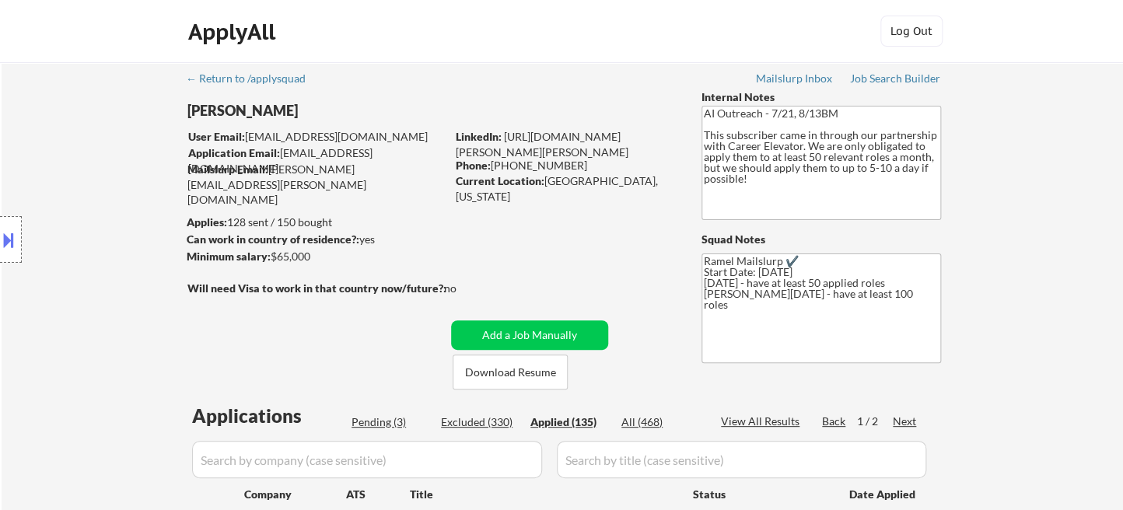
select select ""applied""
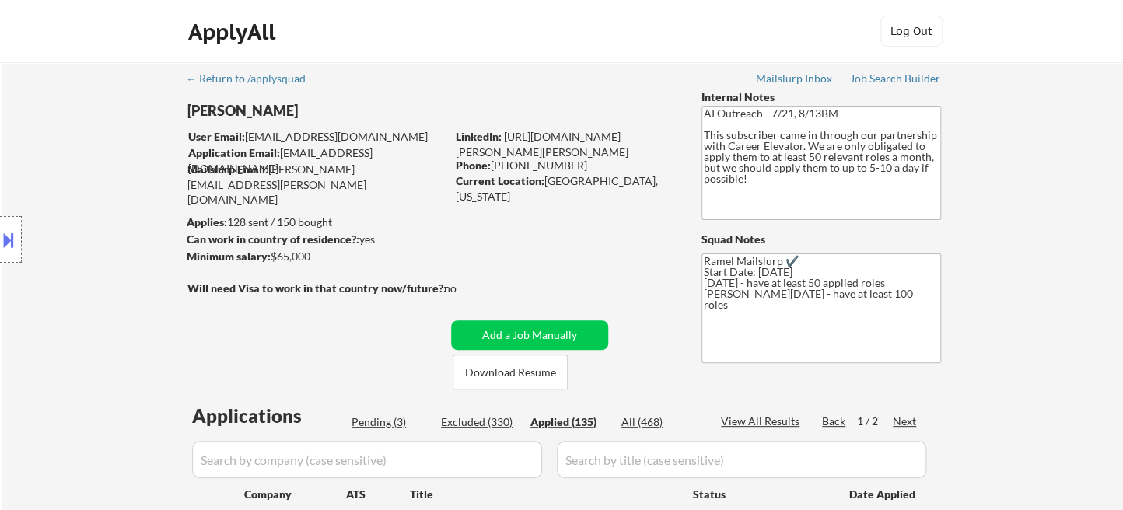
select select ""applied""
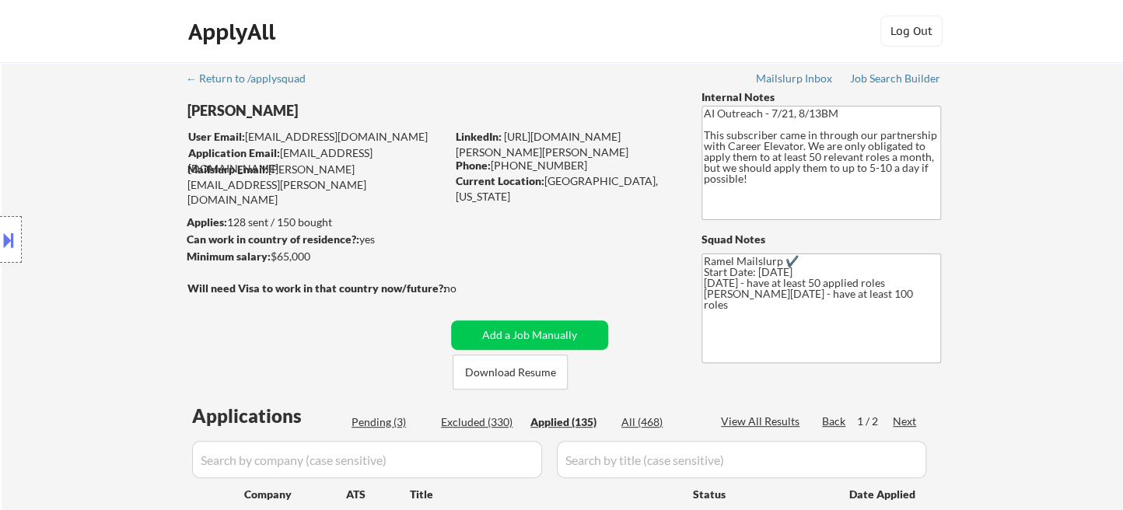
select select ""applied""
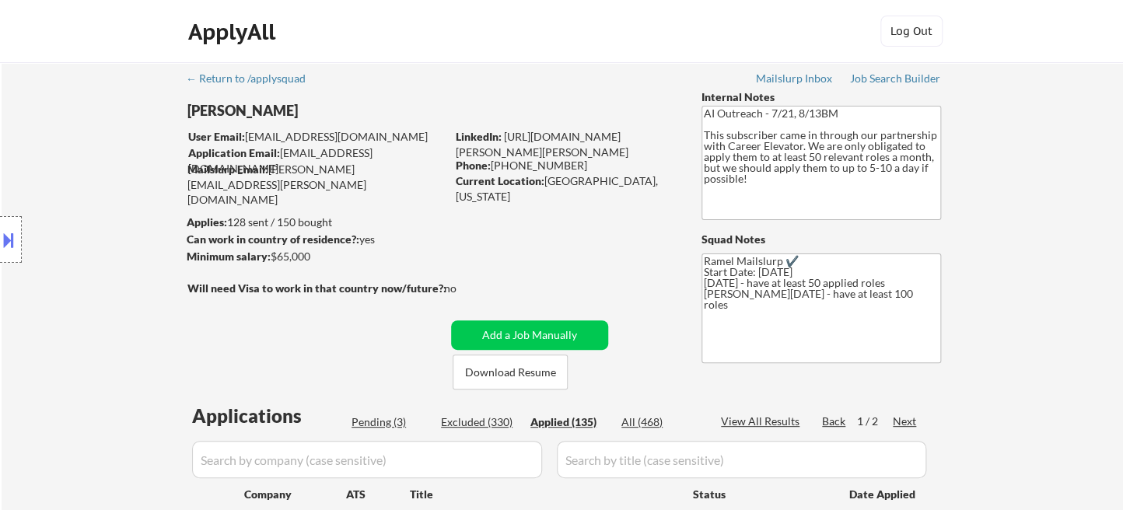
select select ""applied""
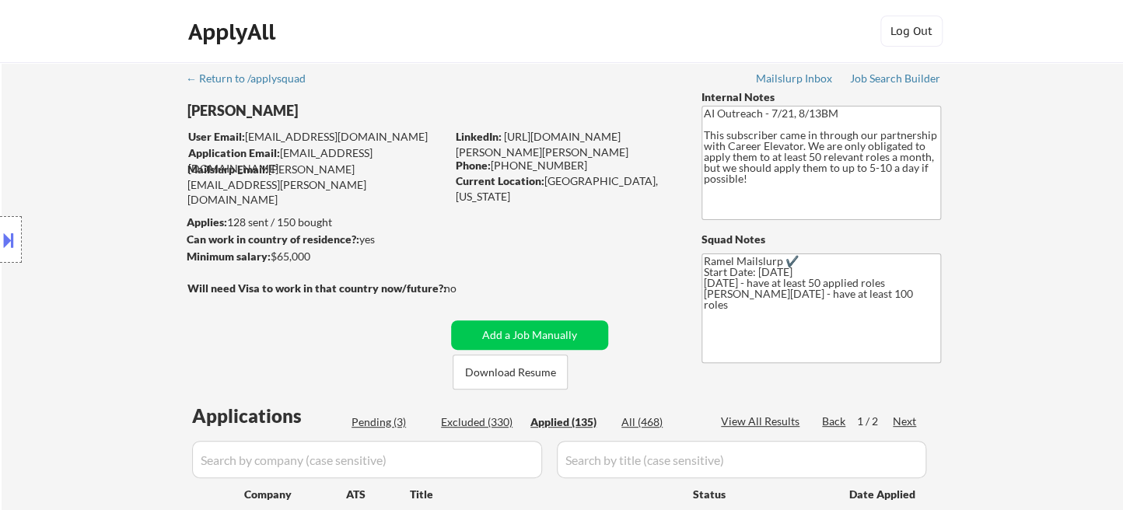
select select ""applied""
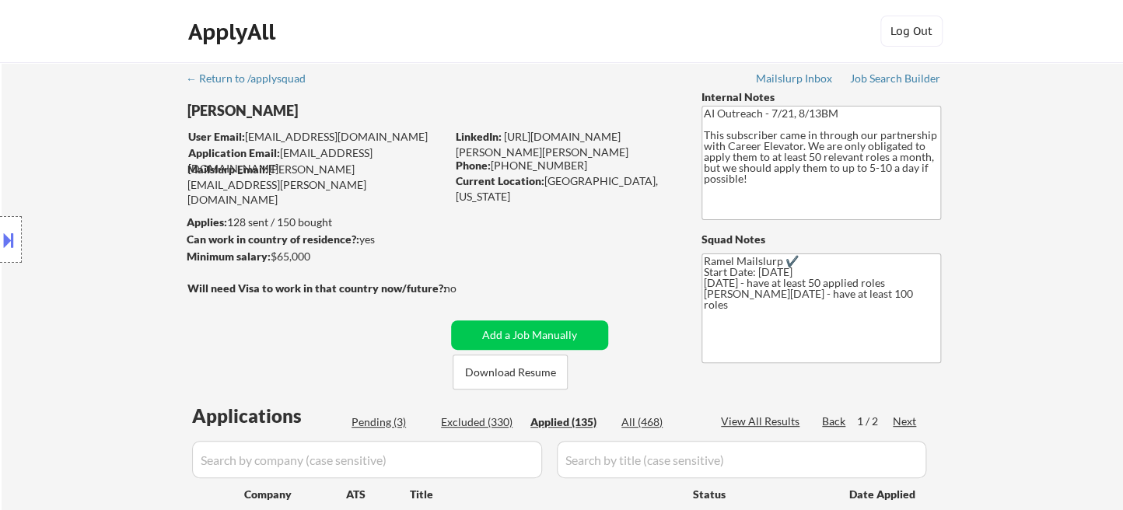
select select ""applied""
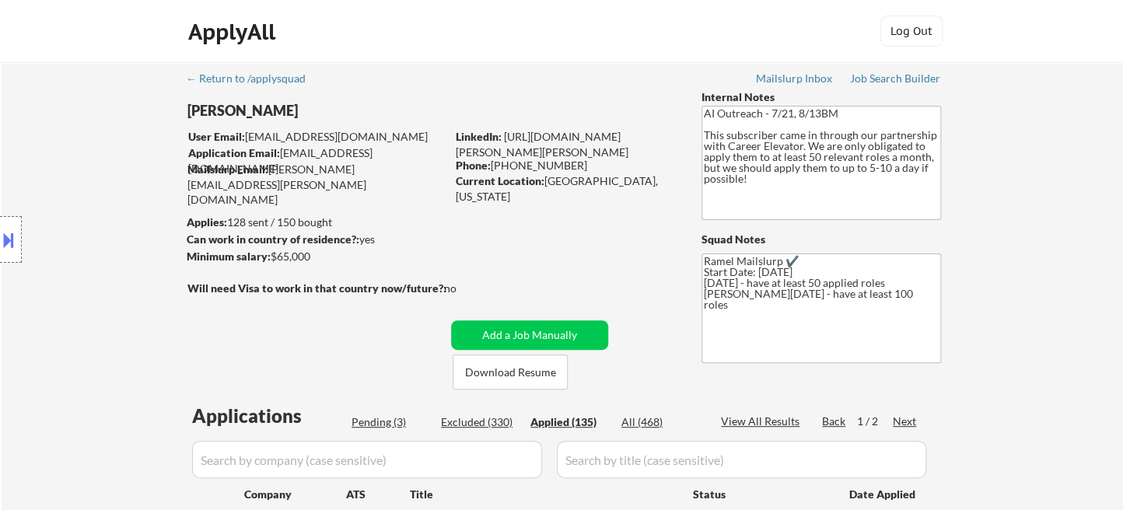
select select ""applied""
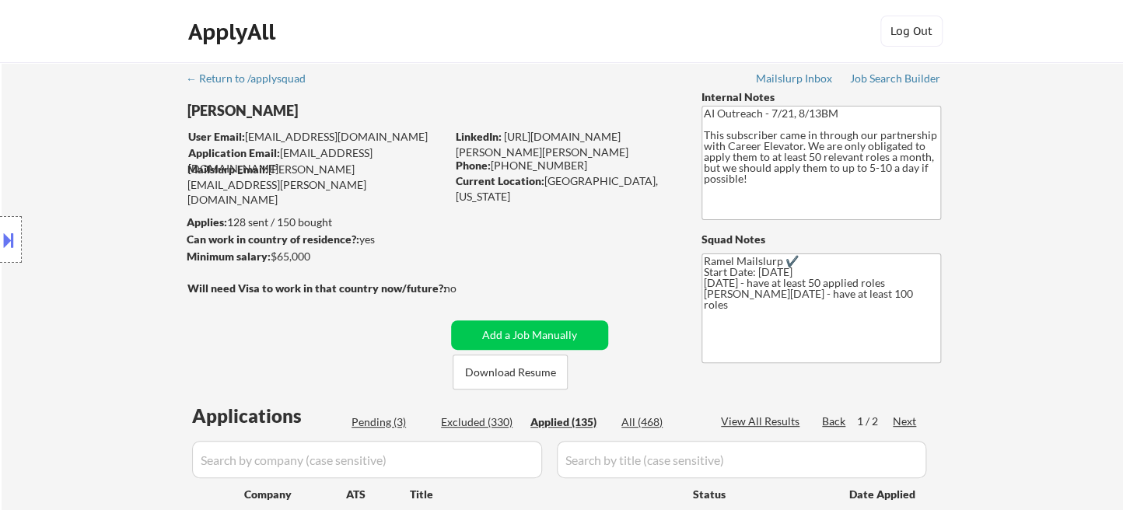
select select ""applied""
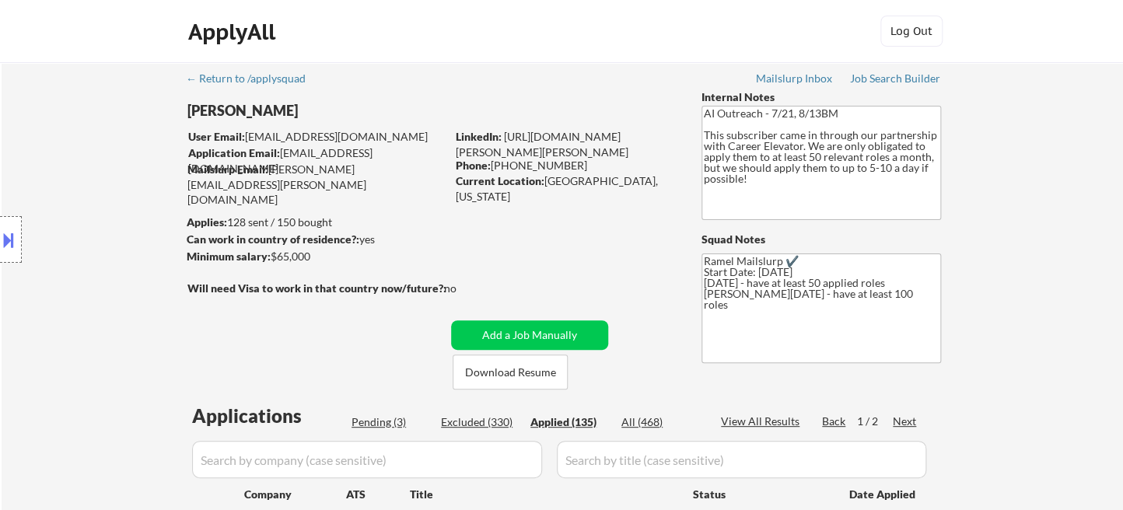
select select ""applied""
drag, startPoint x: 567, startPoint y: 164, endPoint x: 494, endPoint y: 168, distance: 73.2
click at [494, 168] on div "Phone: 704-617-2773" at bounding box center [566, 166] width 220 height 16
copy div "[PHONE_NUMBER]"
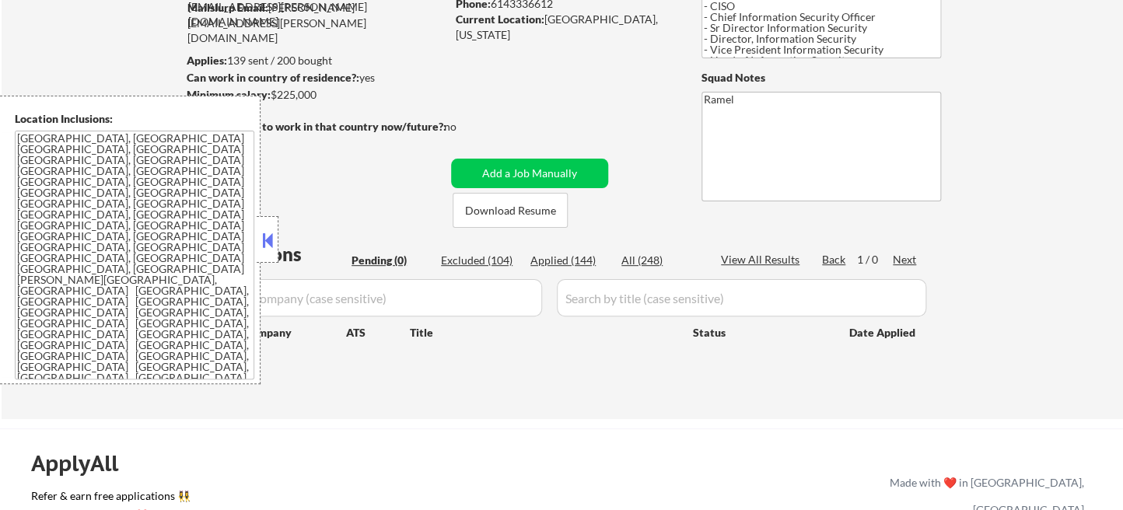
scroll to position [173, 0]
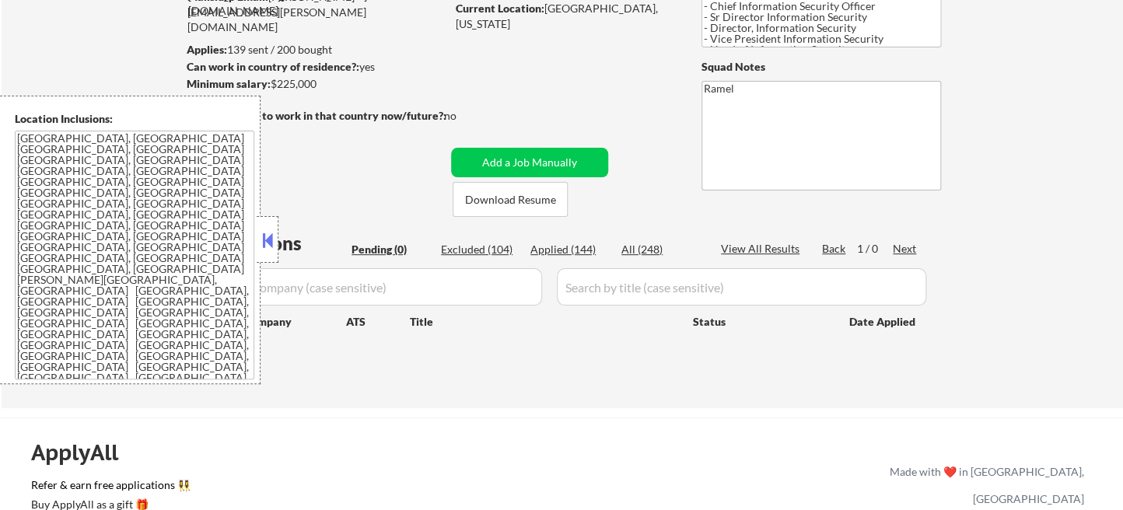
click at [578, 250] on div "Applied (144)" at bounding box center [569, 250] width 78 height 16
click at [579, 254] on div "Applied (144)" at bounding box center [569, 250] width 78 height 16
select select ""applied""
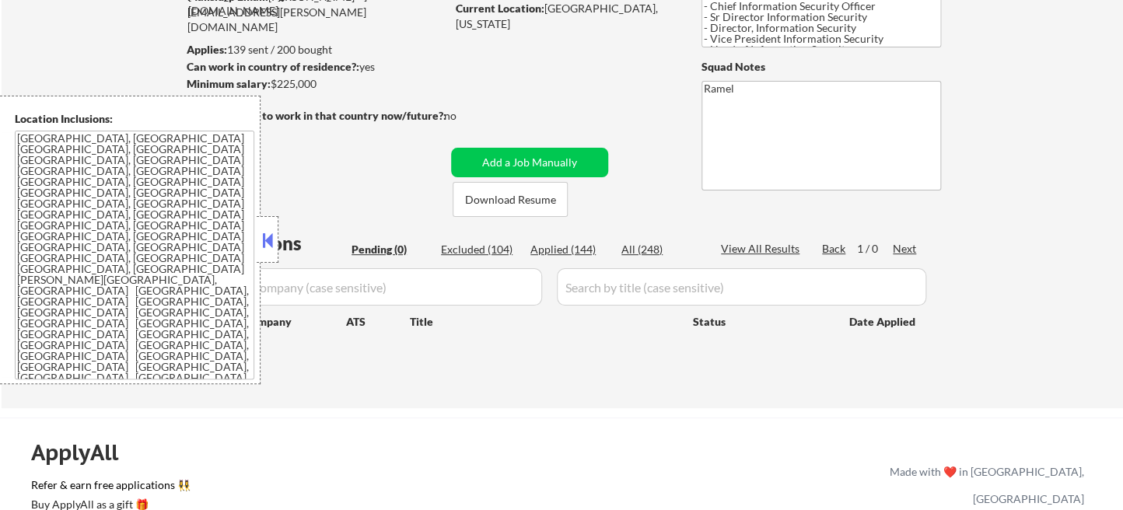
select select ""applied""
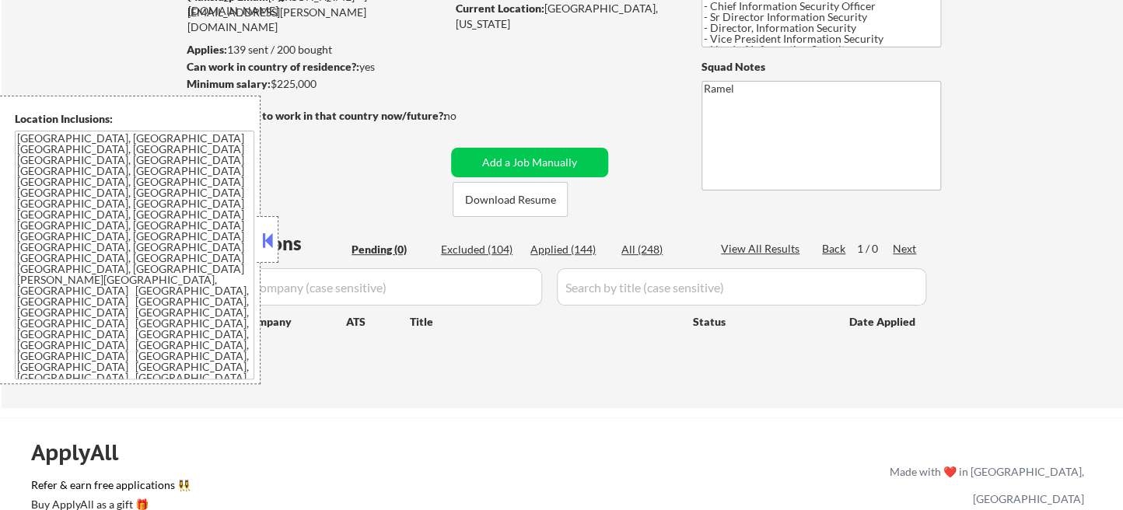
select select ""applied""
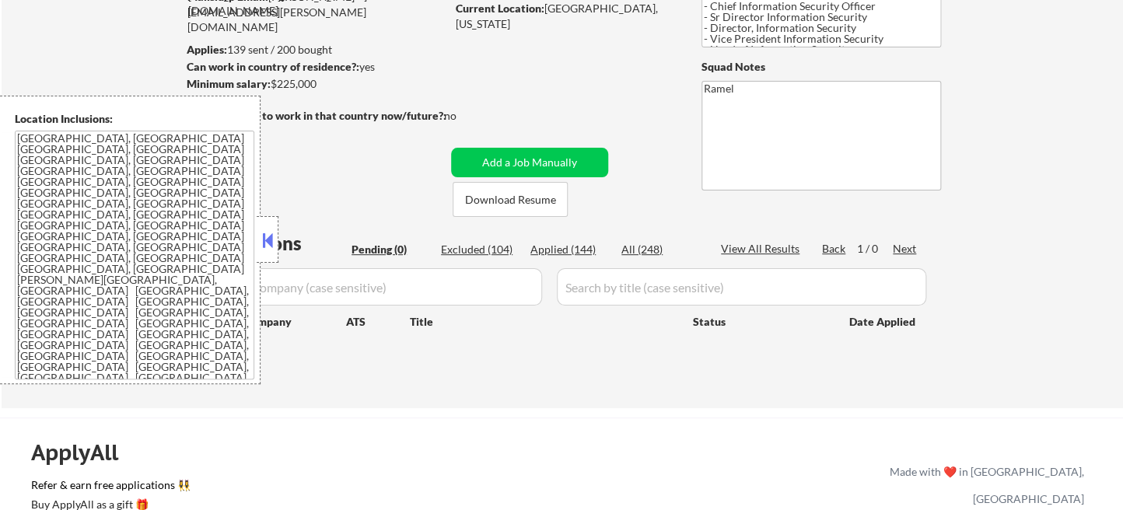
select select ""applied""
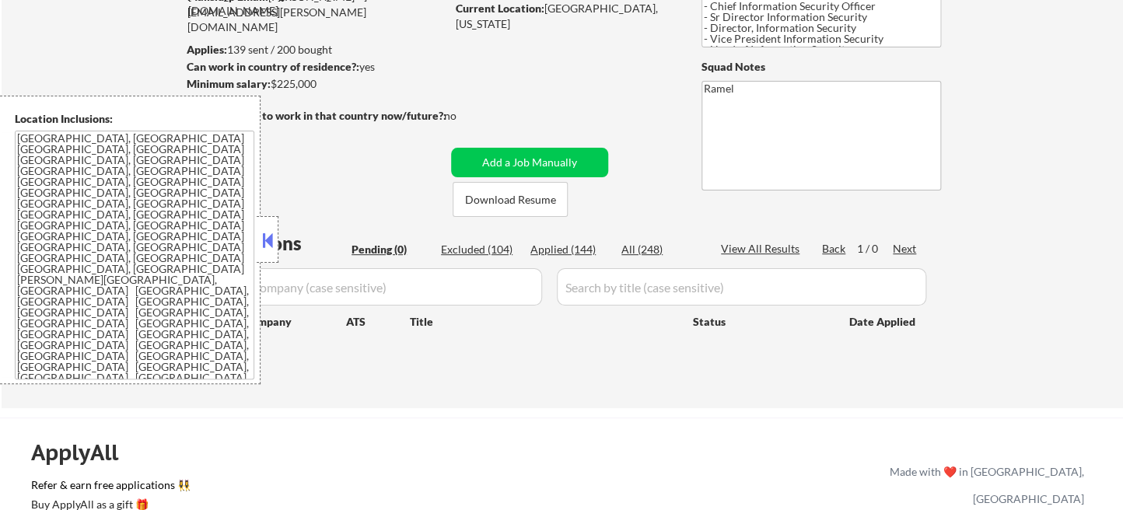
select select ""applied""
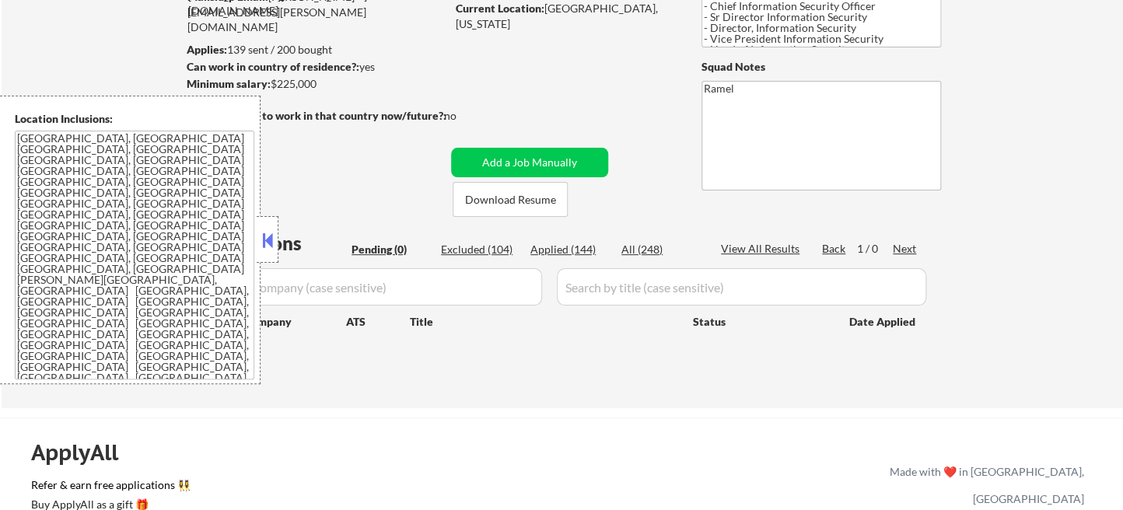
select select ""applied""
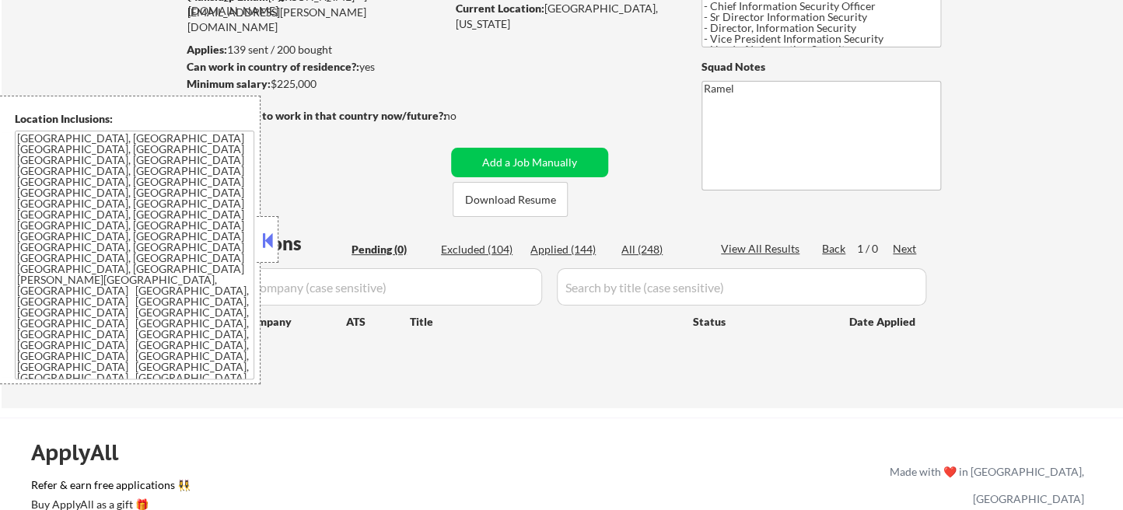
select select ""applied""
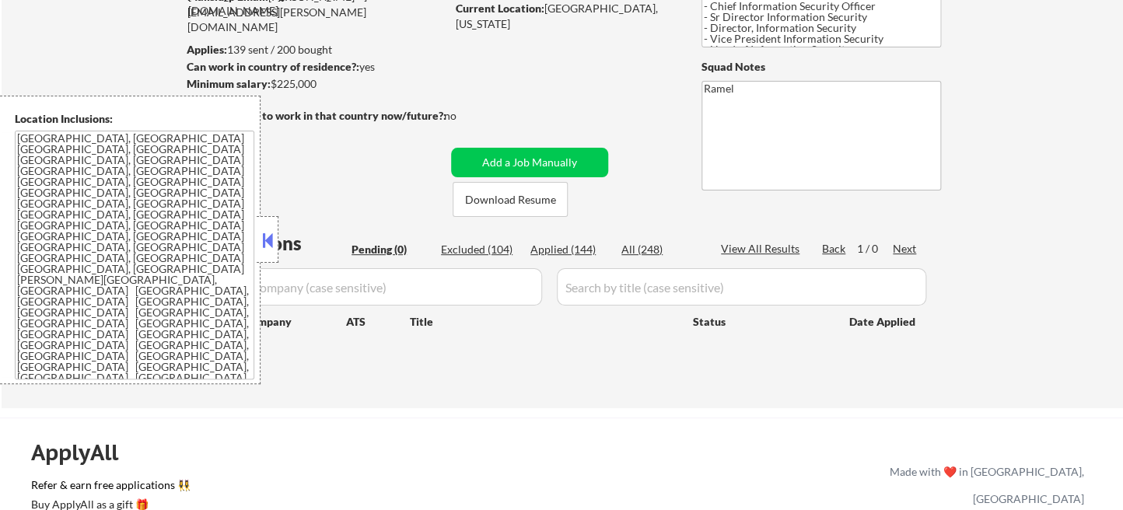
select select ""applied""
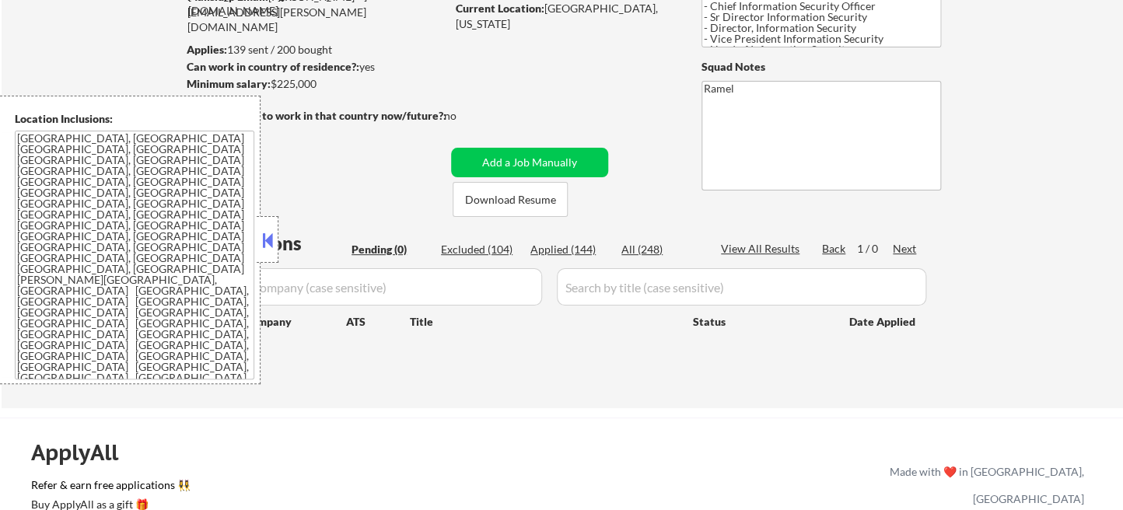
select select ""applied""
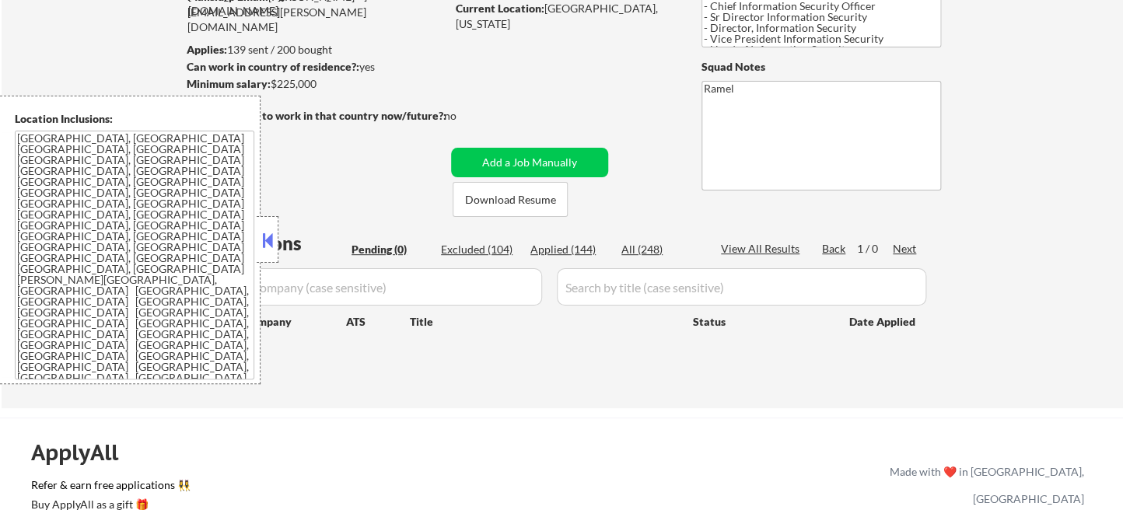
select select ""applied""
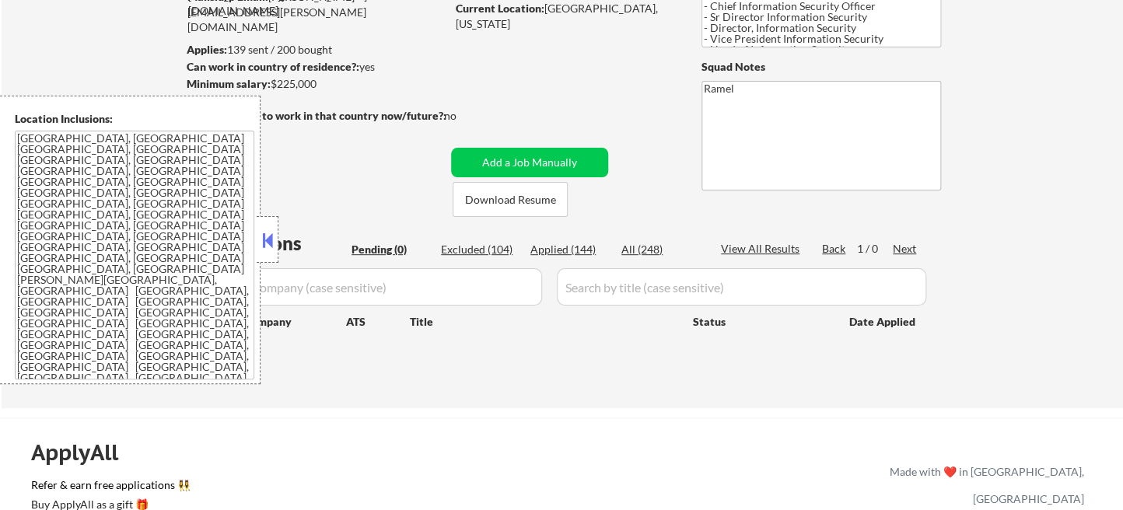
select select ""applied""
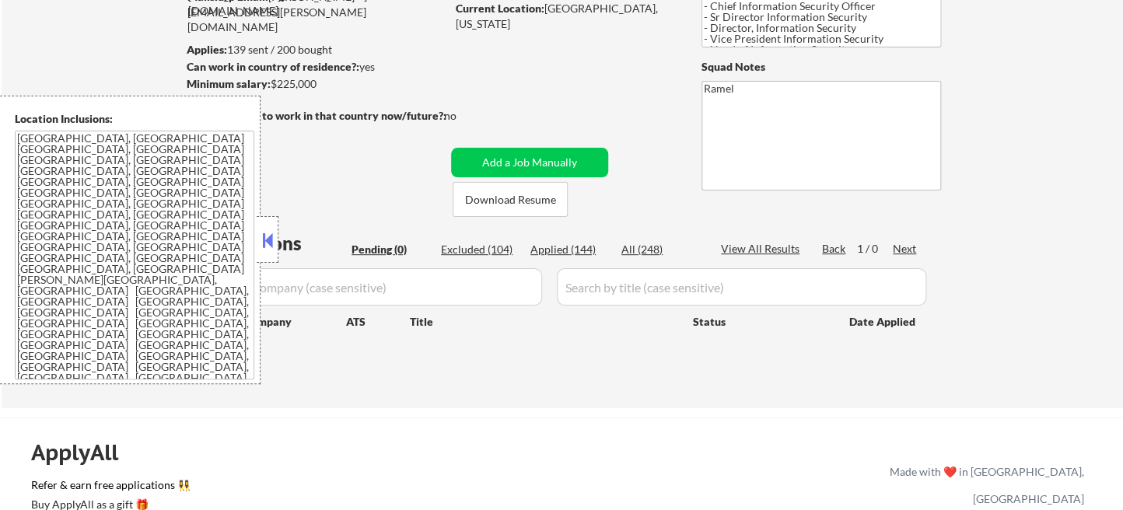
select select ""applied""
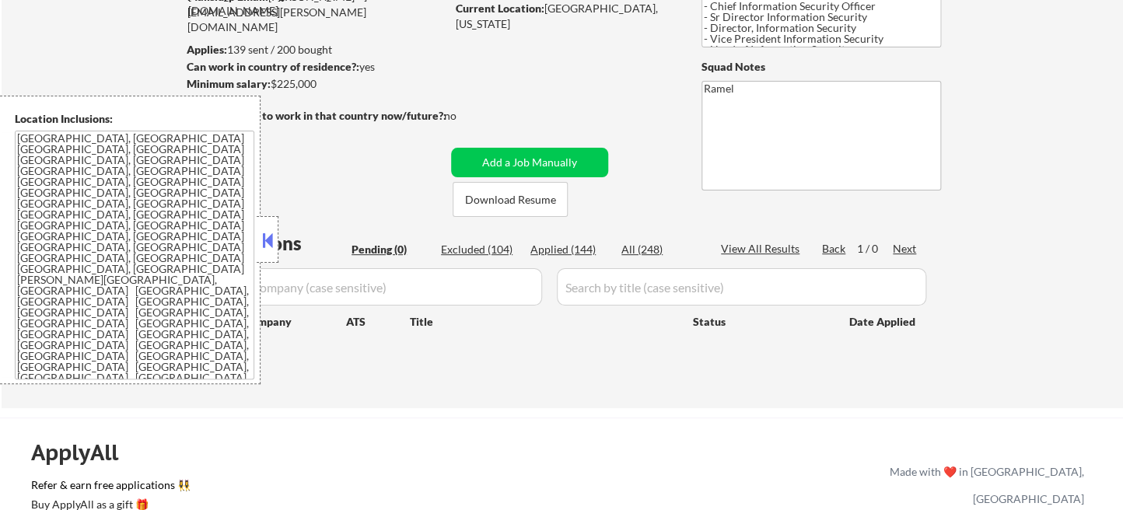
select select ""applied""
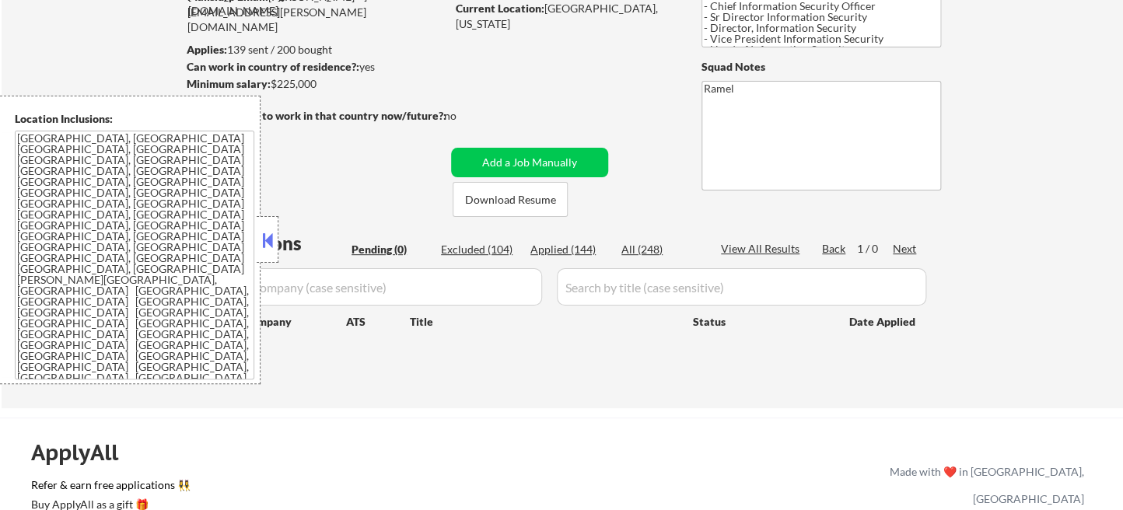
select select ""applied""
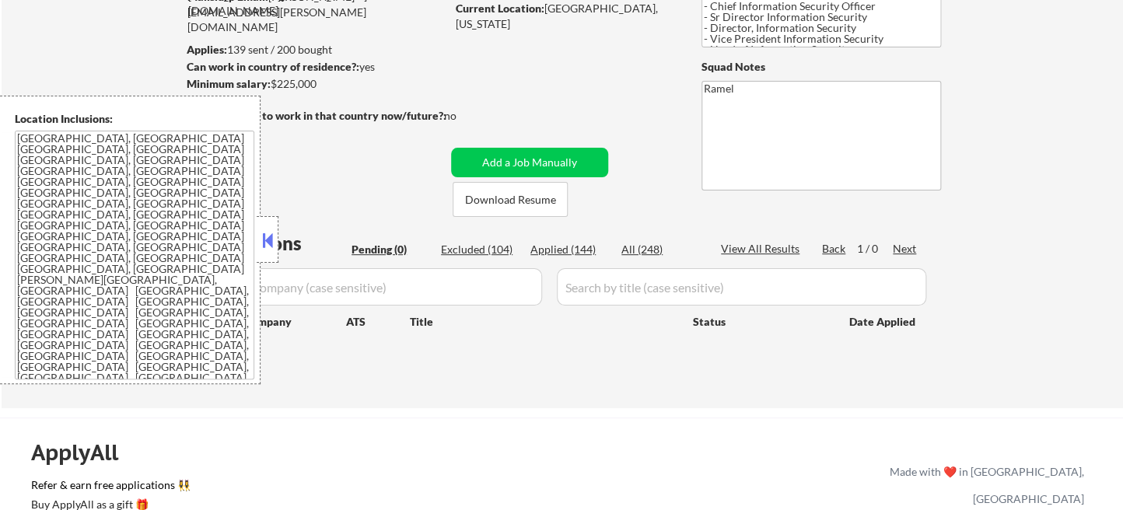
select select ""applied""
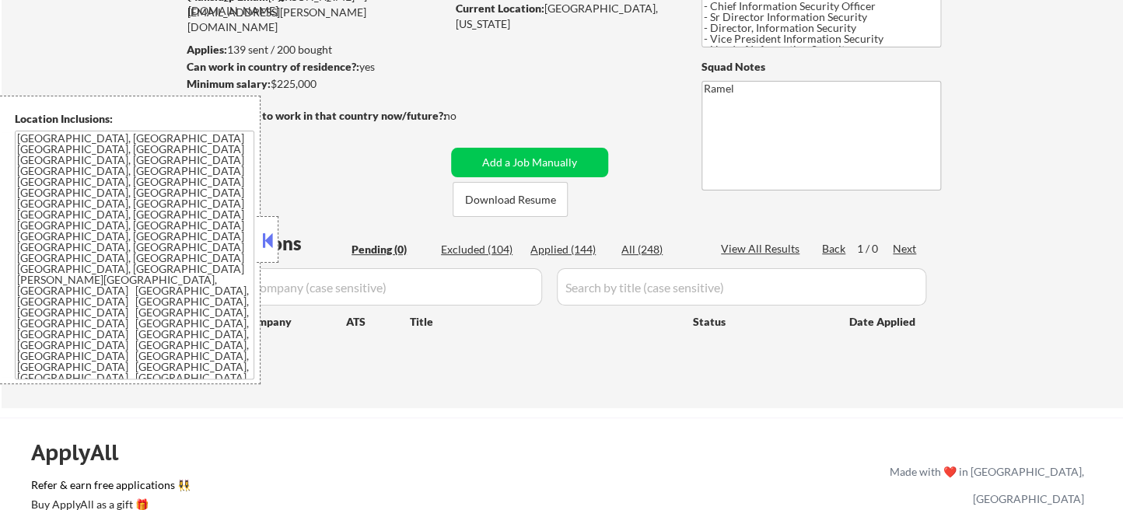
select select ""applied""
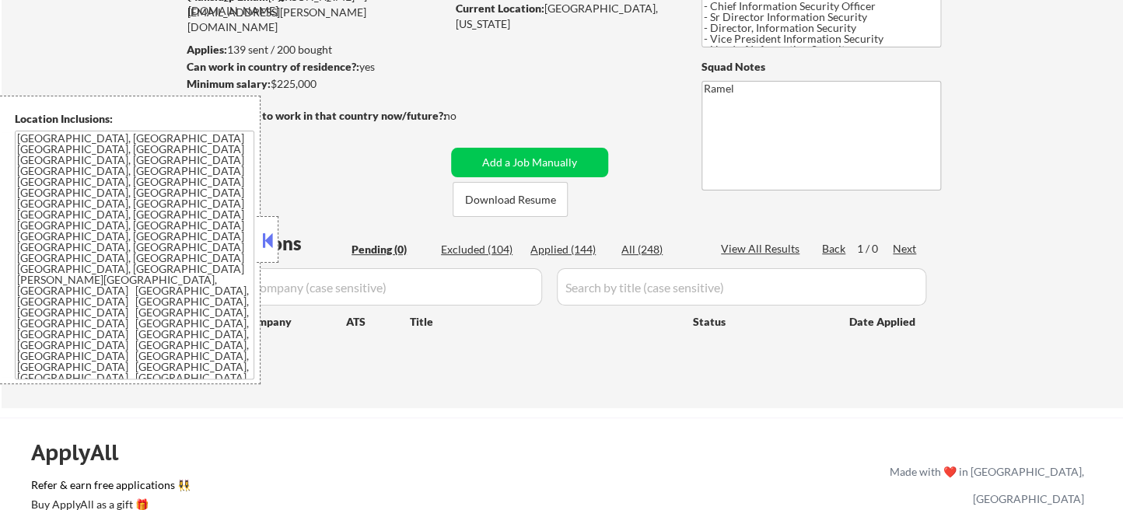
select select ""applied""
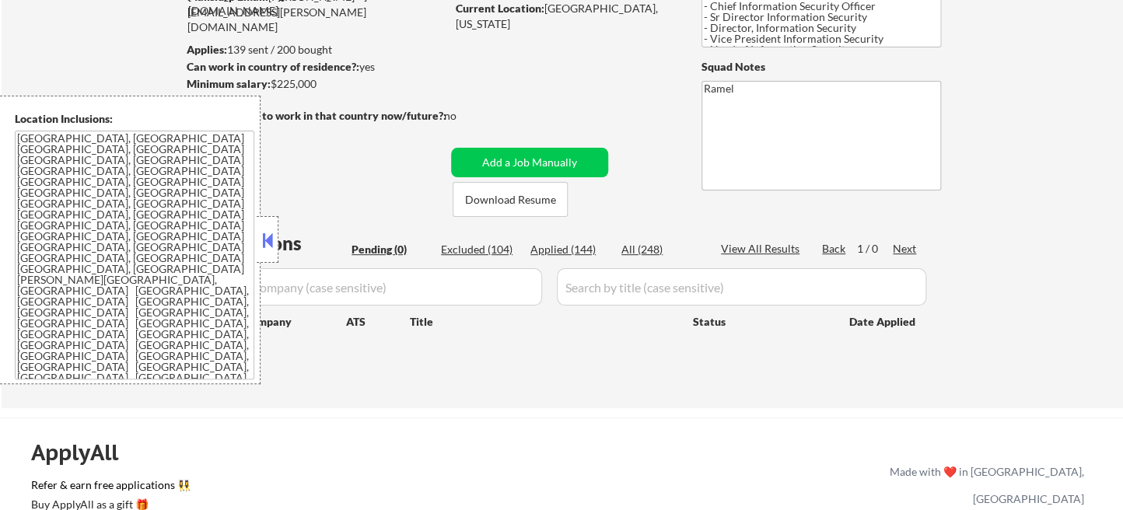
select select ""applied""
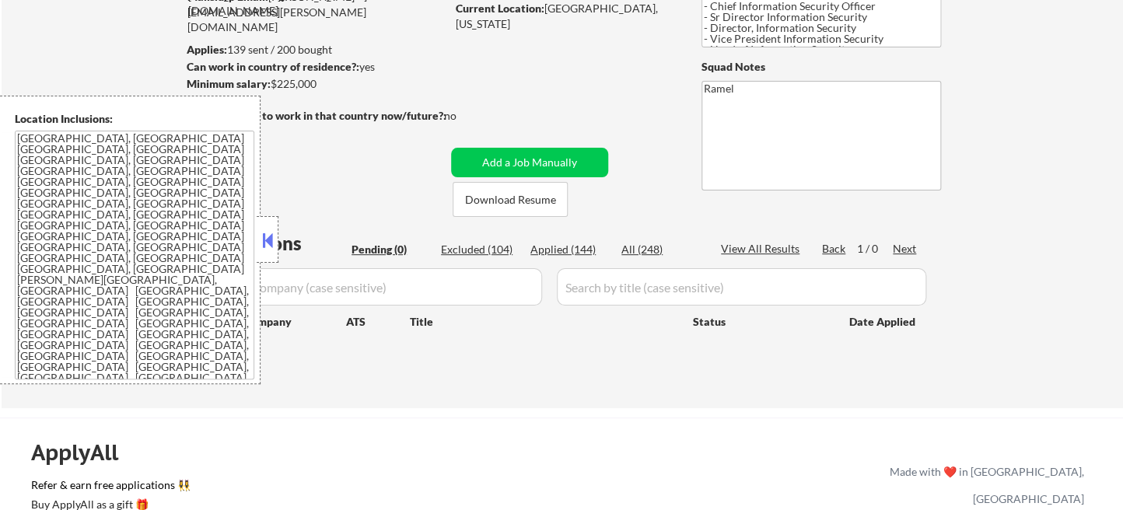
select select ""applied""
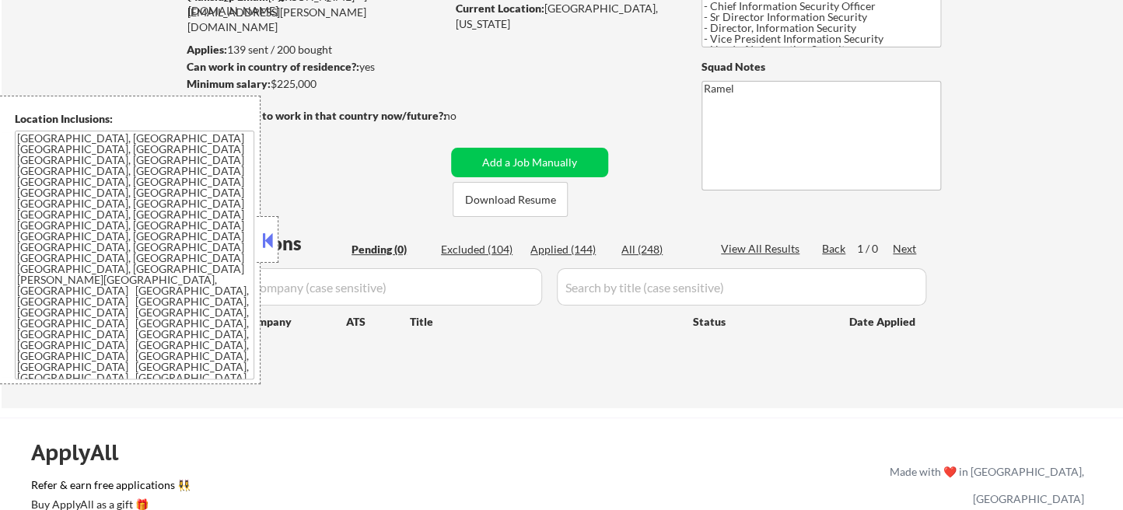
select select ""applied""
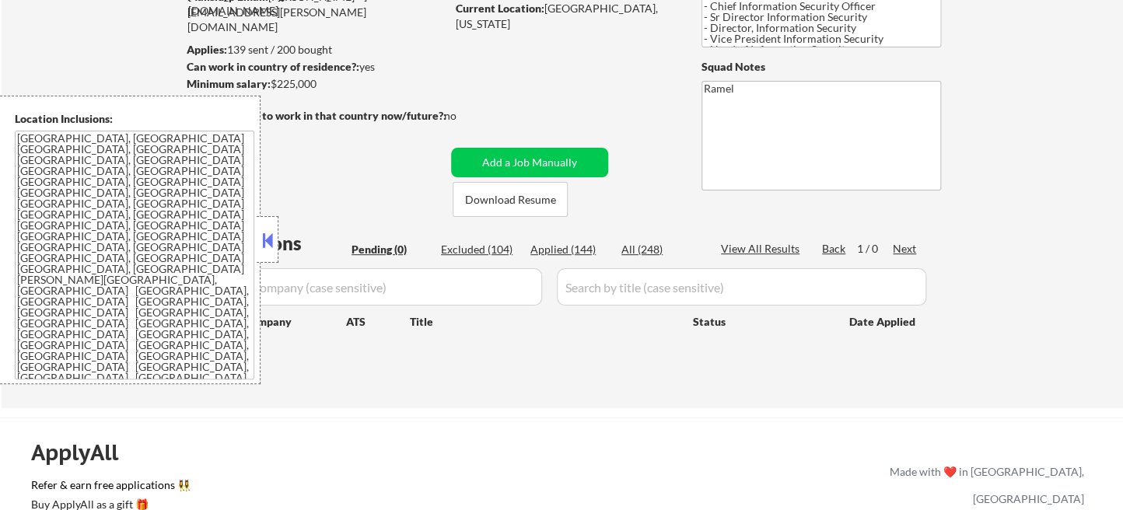
select select ""applied""
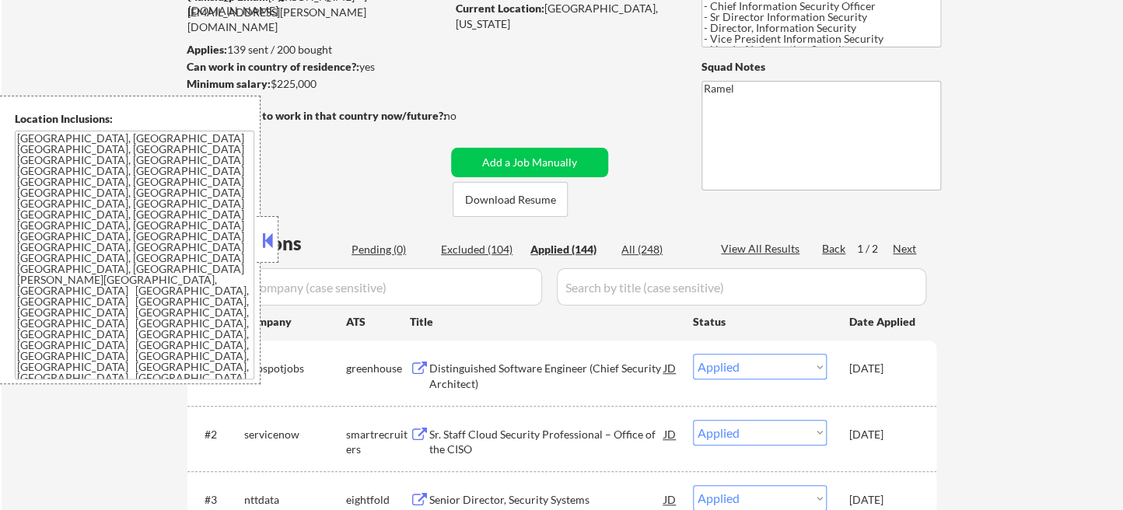
click at [271, 228] on div at bounding box center [268, 239] width 22 height 47
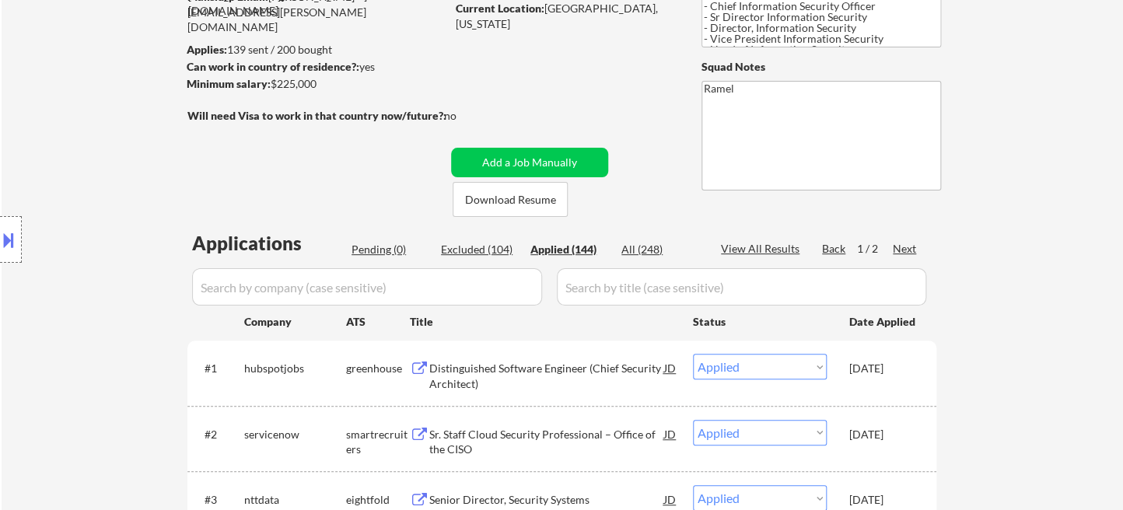
click at [524, 378] on div "Distinguished Software Engineer (Chief Security Architect)" at bounding box center [546, 376] width 235 height 30
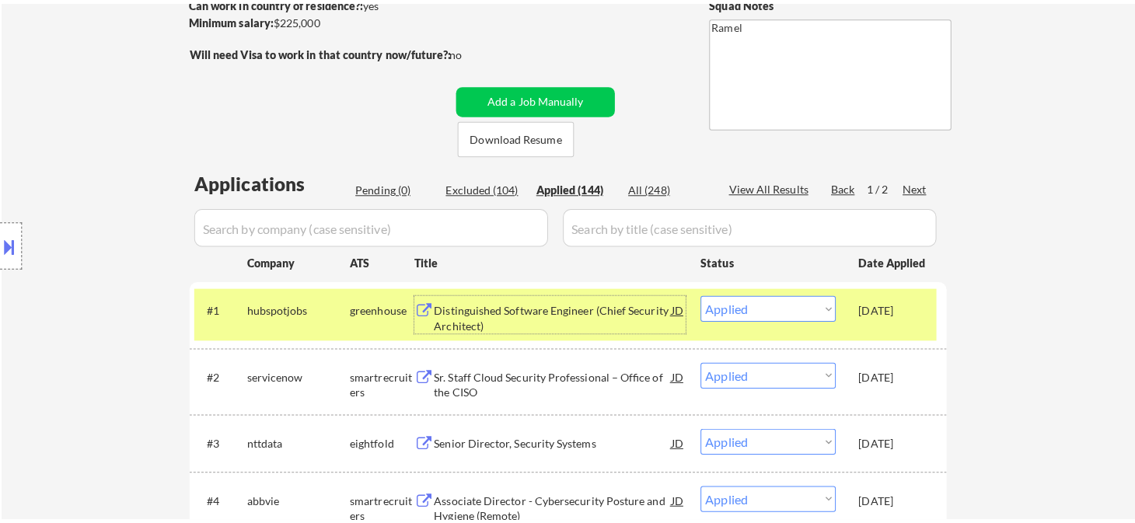
scroll to position [259, 0]
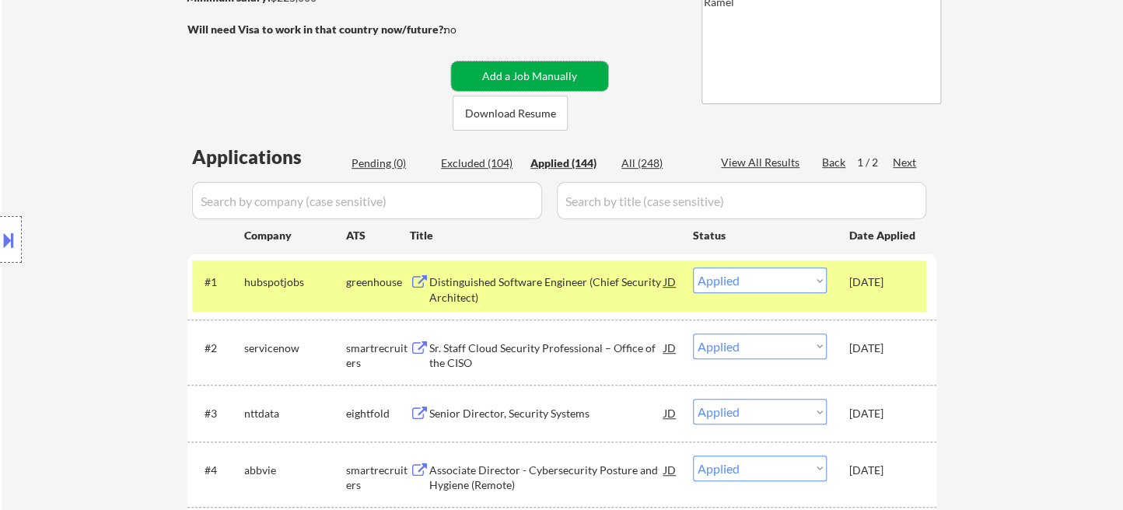
click at [585, 75] on button "Add a Job Manually" at bounding box center [529, 76] width 157 height 30
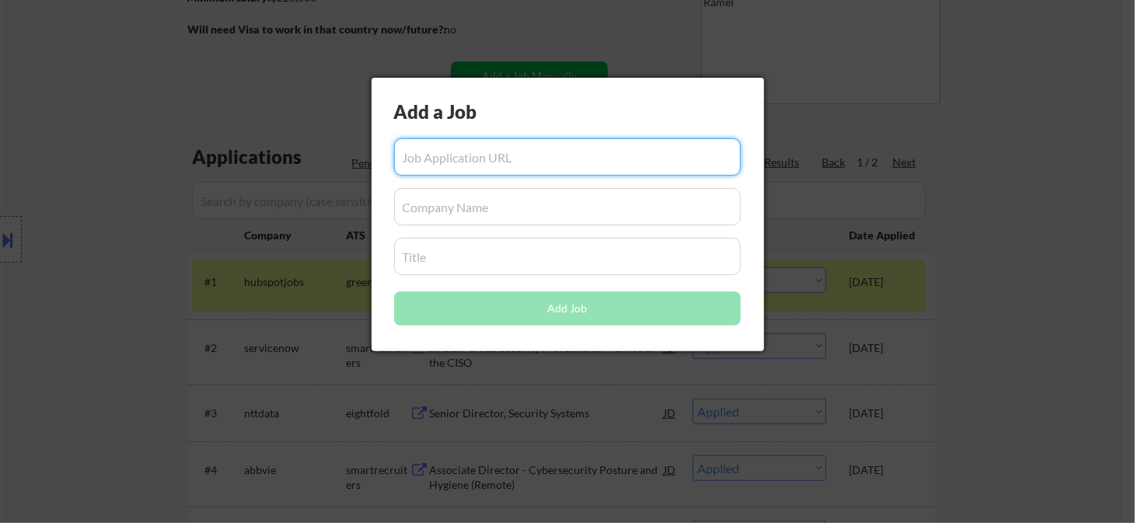
paste input "https://www.simplyhired.com/job/lummjrJGeC54ojPlIGNujMoPrPeqlEVrSHXQJ5jN0TwYvZW…"
type input "https://www.simplyhired.com/job/lummjrJGeC54ojPlIGNujMoPrPeqlEVrSHXQJ5jN0TwYvZW…"
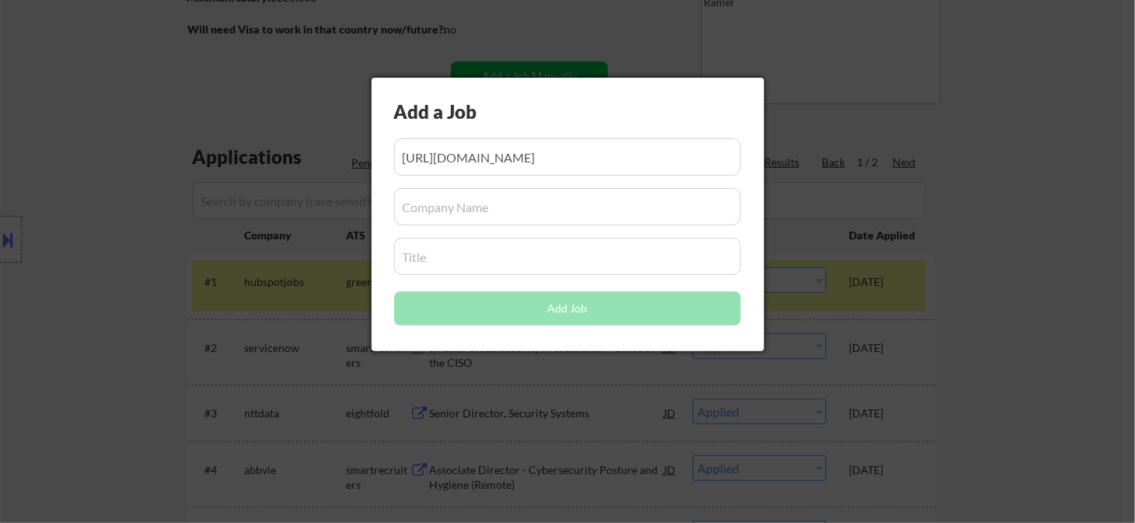
scroll to position [0, 0]
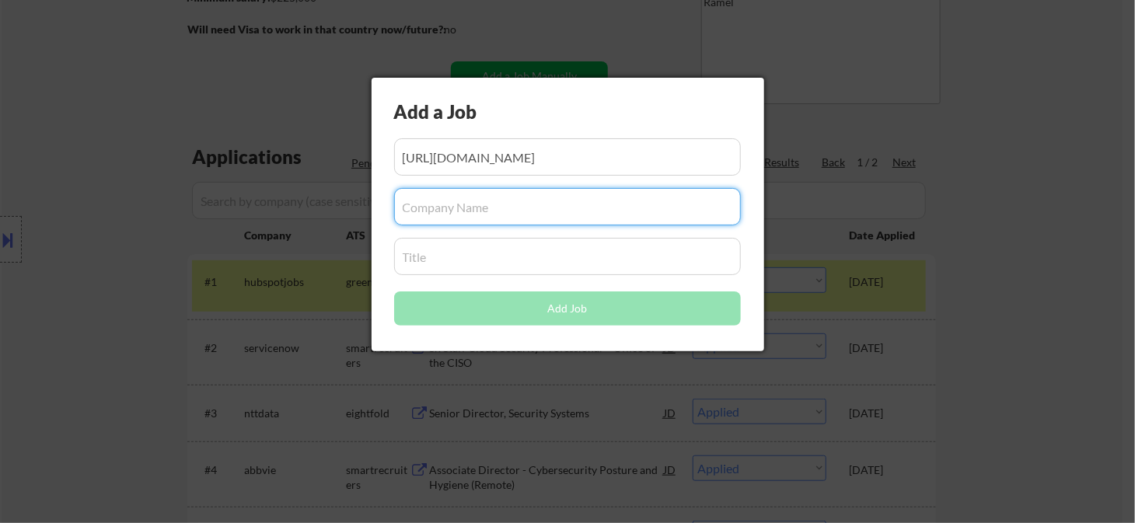
click at [505, 198] on input "input" at bounding box center [567, 206] width 347 height 37
paste input "The College Board -"
type input "The College Board -"
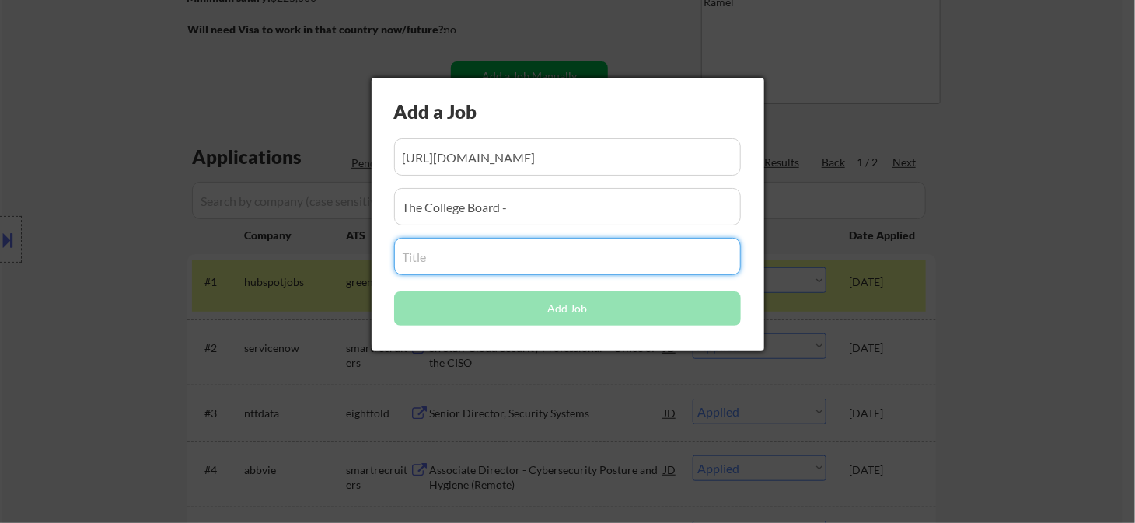
drag, startPoint x: 512, startPoint y: 268, endPoint x: 394, endPoint y: 268, distance: 118.2
click at [394, 268] on input "input" at bounding box center [567, 256] width 347 height 37
paste input "Executive Director, Information Security Governance, Risk & Compliance"
type input "Executive Director, Information Security Governance, Risk & Compliance"
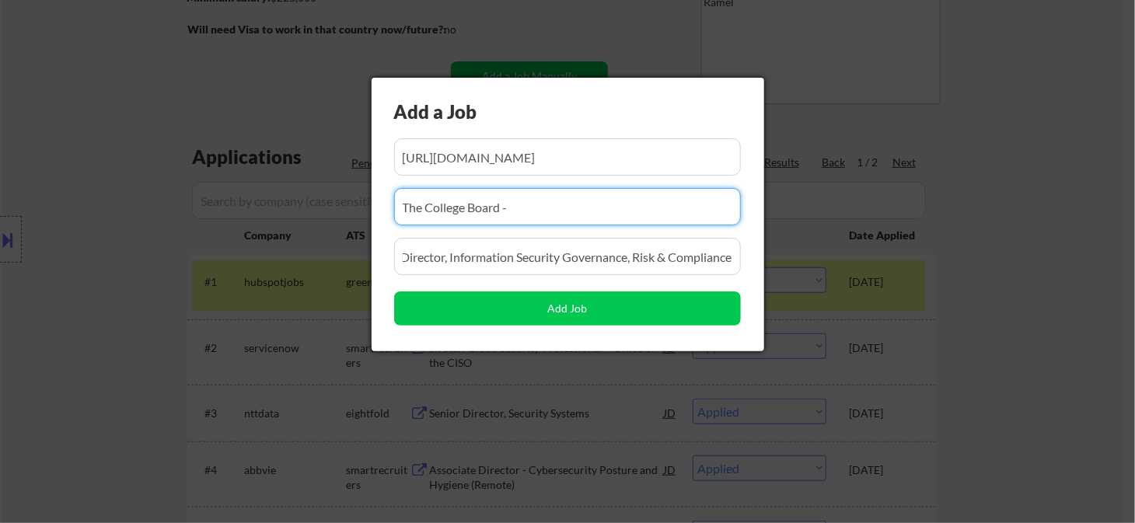
click at [588, 207] on input "input" at bounding box center [567, 206] width 347 height 37
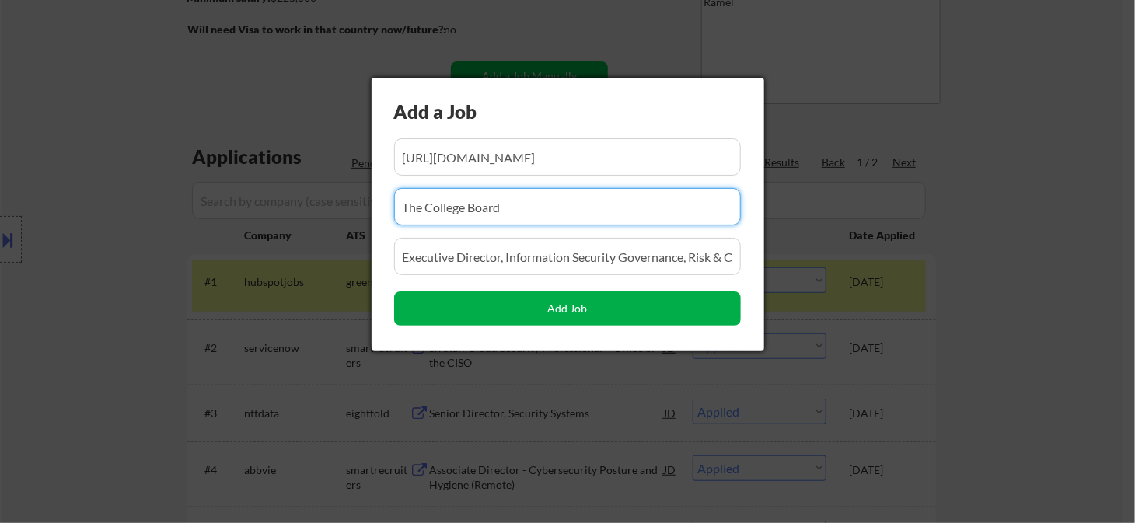
type input "The College Board"
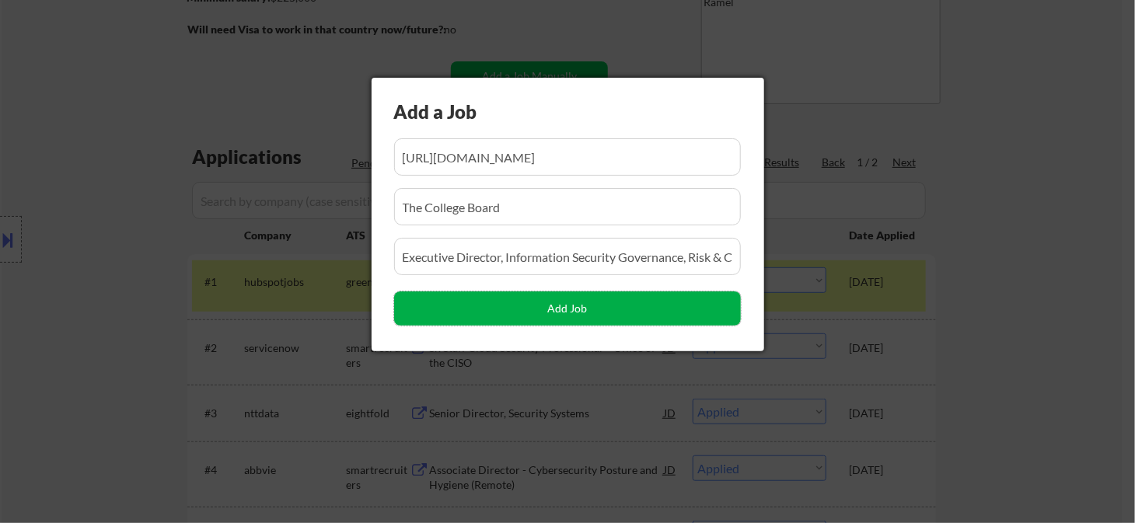
click at [645, 310] on button "Add Job" at bounding box center [567, 309] width 347 height 34
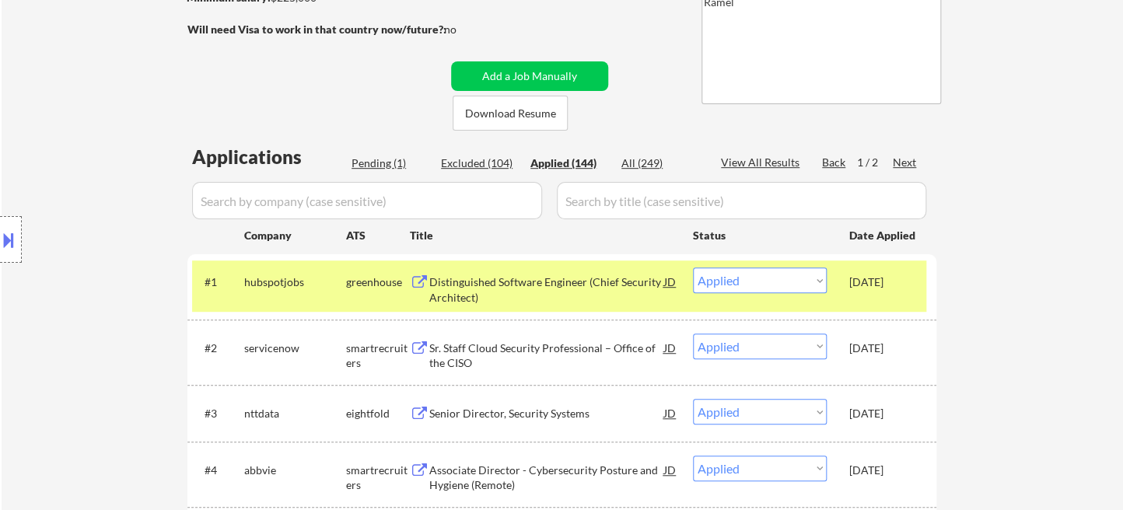
click at [367, 163] on div "Pending (1)" at bounding box center [391, 164] width 78 height 16
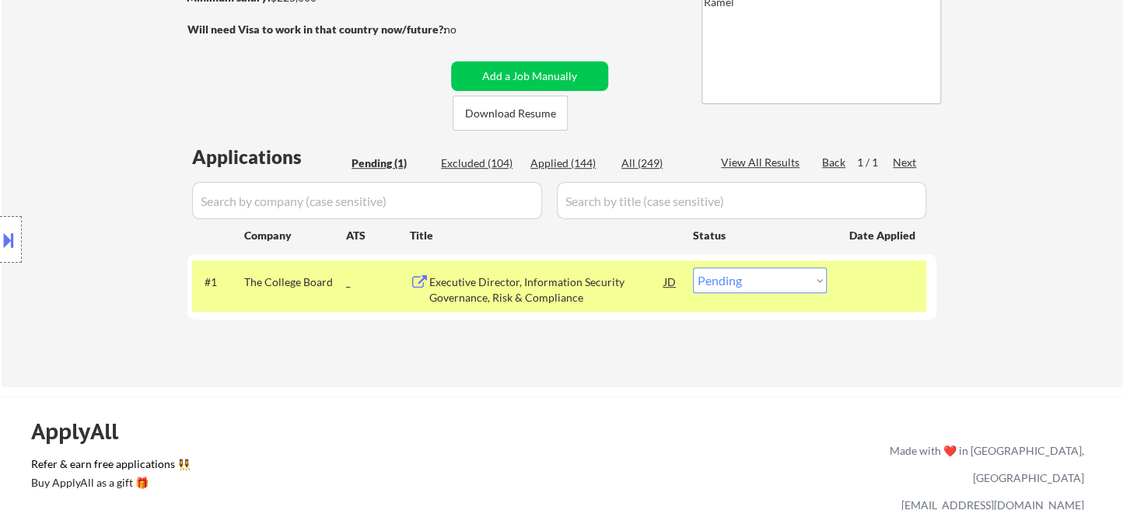
click at [722, 285] on select "Choose an option... Pending Applied Excluded (Questions) Excluded (Expired) Exc…" at bounding box center [760, 281] width 134 height 26
select select ""applied""
click at [693, 268] on select "Choose an option... Pending Applied Excluded (Questions) Excluded (Expired) Exc…" at bounding box center [760, 281] width 134 height 26
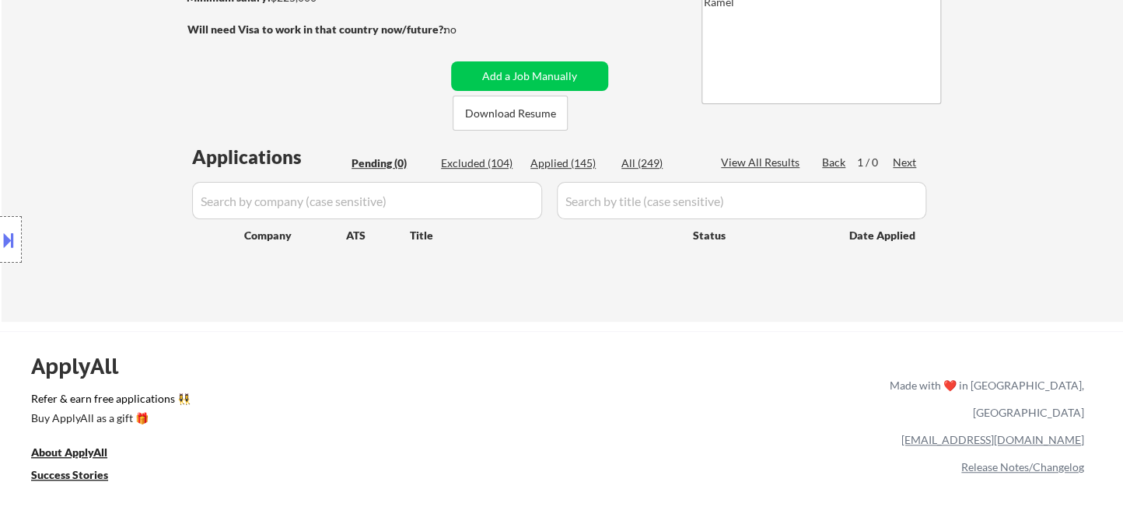
drag, startPoint x: 13, startPoint y: 240, endPoint x: 64, endPoint y: 247, distance: 51.1
click at [13, 240] on button at bounding box center [8, 240] width 17 height 26
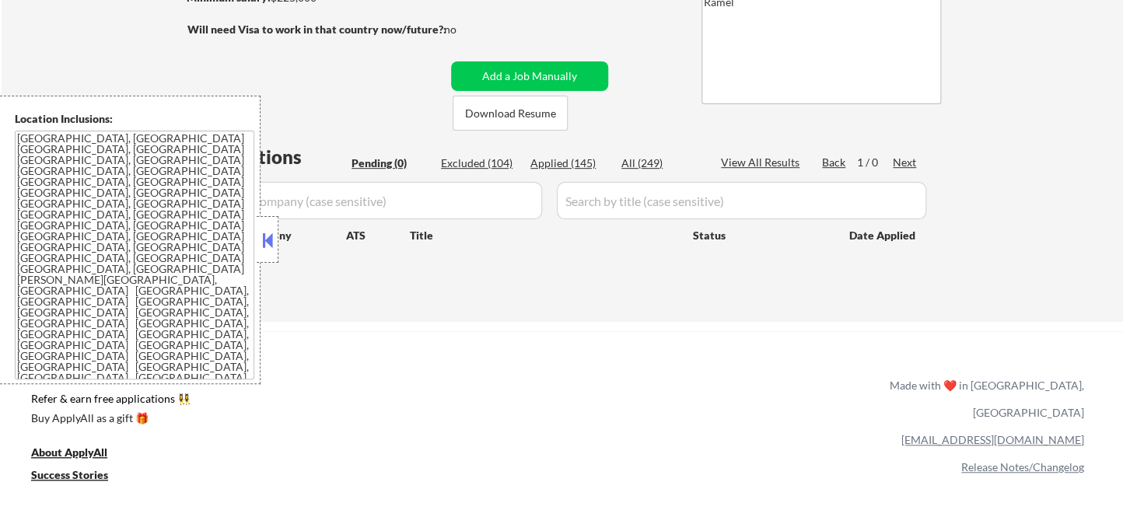
click at [261, 242] on button at bounding box center [267, 240] width 17 height 23
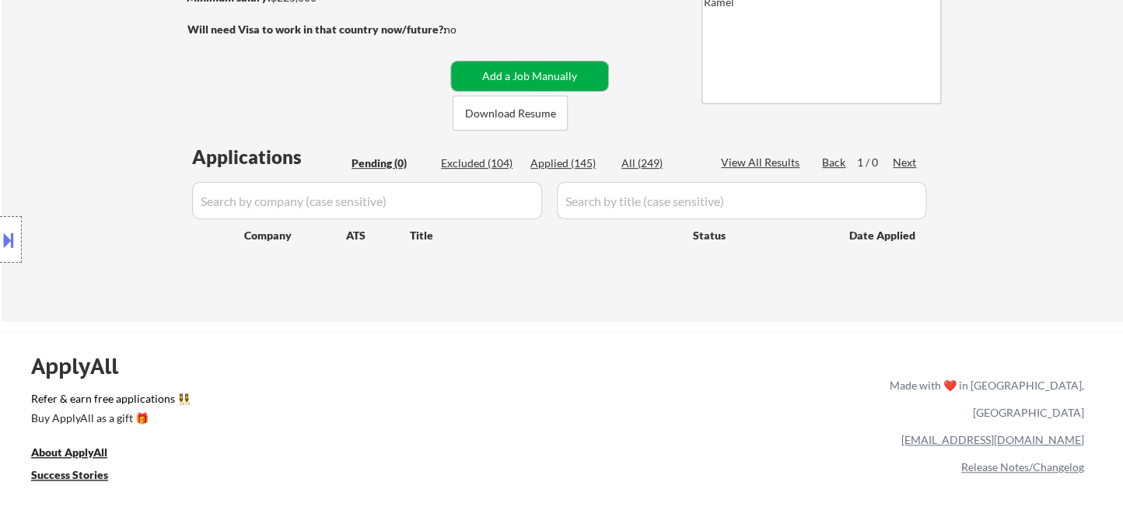
click at [490, 69] on button "Add a Job Manually" at bounding box center [529, 76] width 157 height 30
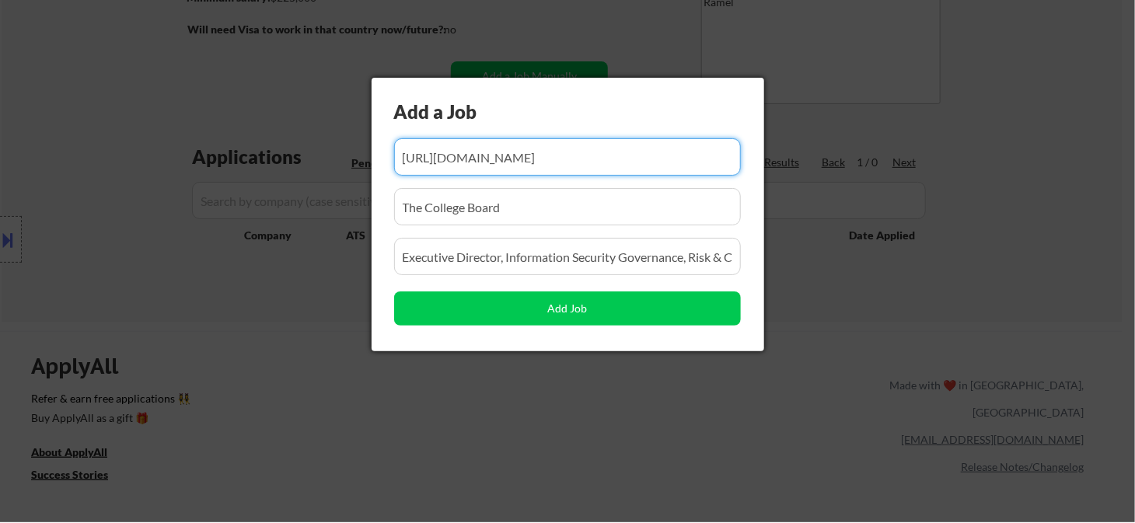
click at [558, 173] on input "input" at bounding box center [567, 156] width 347 height 37
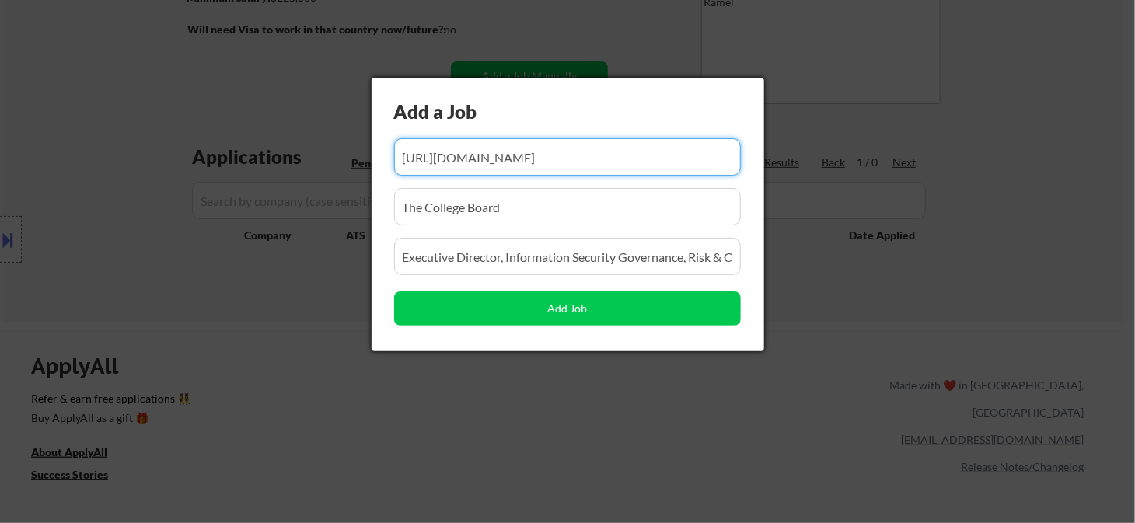
paste input "https://www.simplyhired.com/job/qiTKztkFD2IwPYgBFscxkMUw4b3-sScmD65VzHg-SEW7_Zh…"
type input "https://www.simplyhired.com/job/qiTKztkFD2IwPYgBFscxkMUw4b3-sScmD65VzHg-SEW7_Zh…"
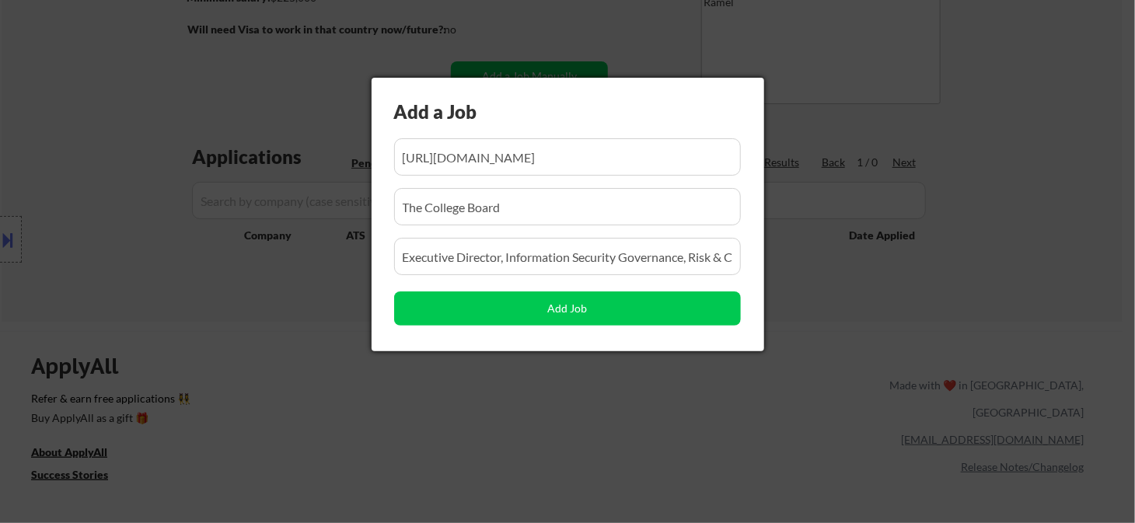
scroll to position [0, 0]
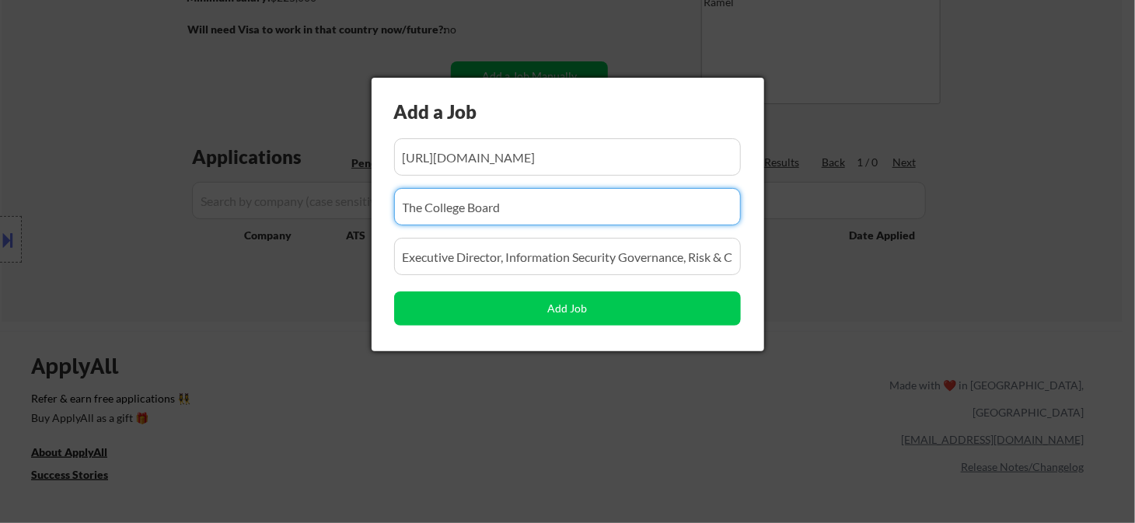
drag, startPoint x: 534, startPoint y: 219, endPoint x: 325, endPoint y: 219, distance: 209.2
click at [325, 219] on body "← Return to /applysquad Mailslurp Inbox Job Search Builder Aaron Lafferty User …" at bounding box center [567, 2] width 1135 height 523
paste input "Empyrean Benefit Solutions"
type input "Empyrean Benefit Solutions"
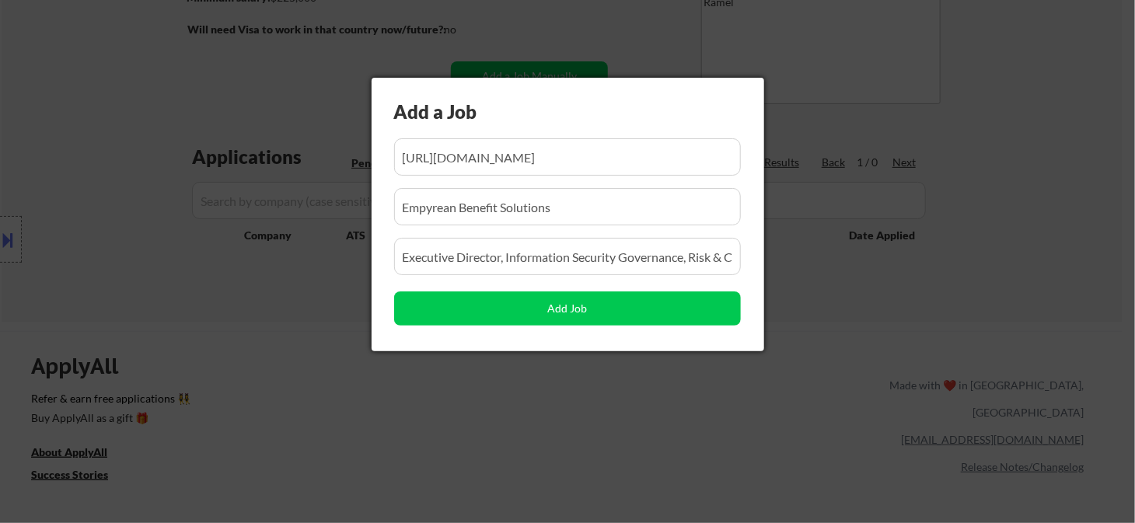
click at [548, 256] on input "input" at bounding box center [567, 256] width 347 height 37
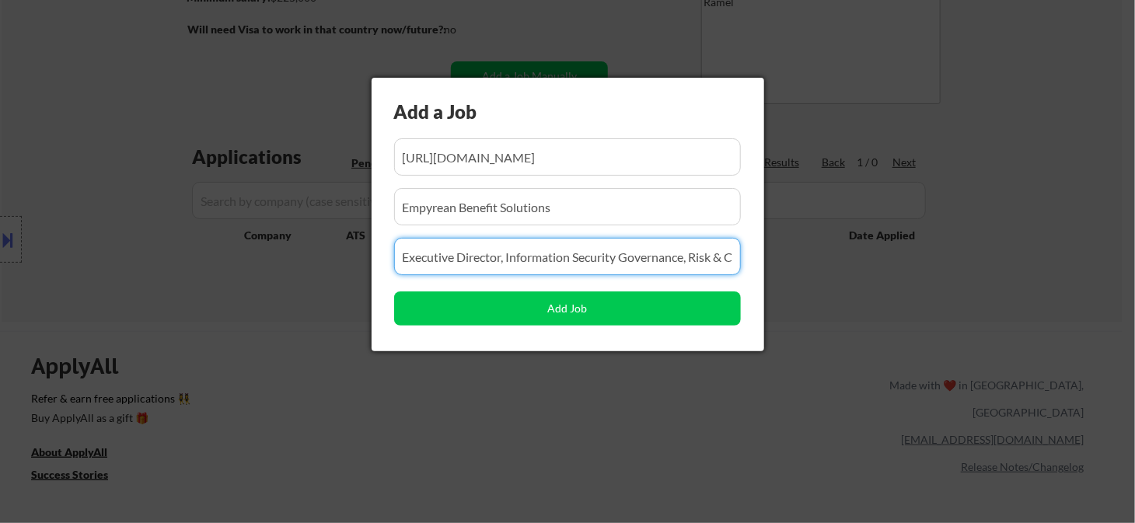
paste input "Information Security Director"
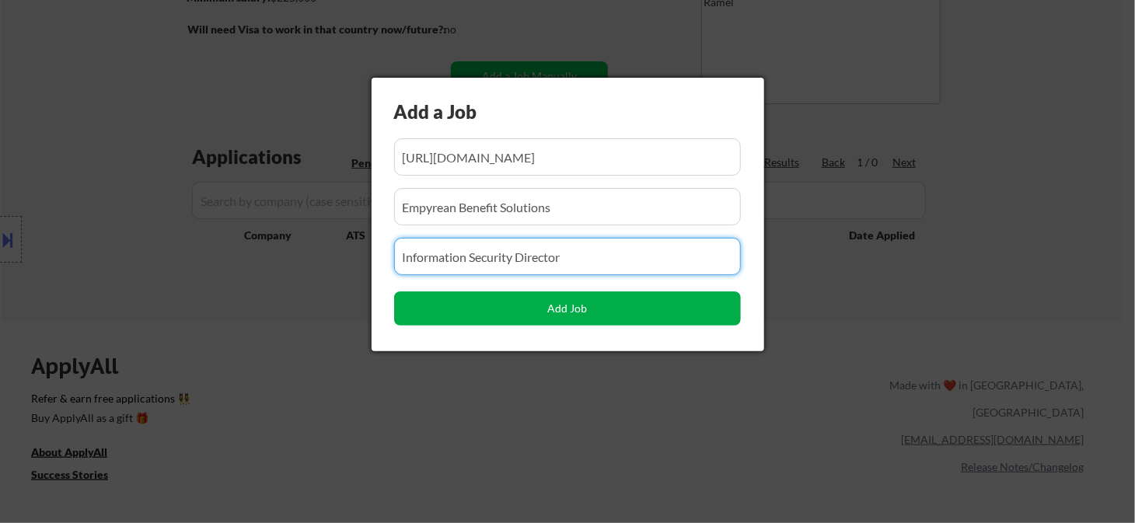
type input "Information Security Director"
click at [506, 311] on button "Add Job" at bounding box center [567, 309] width 347 height 34
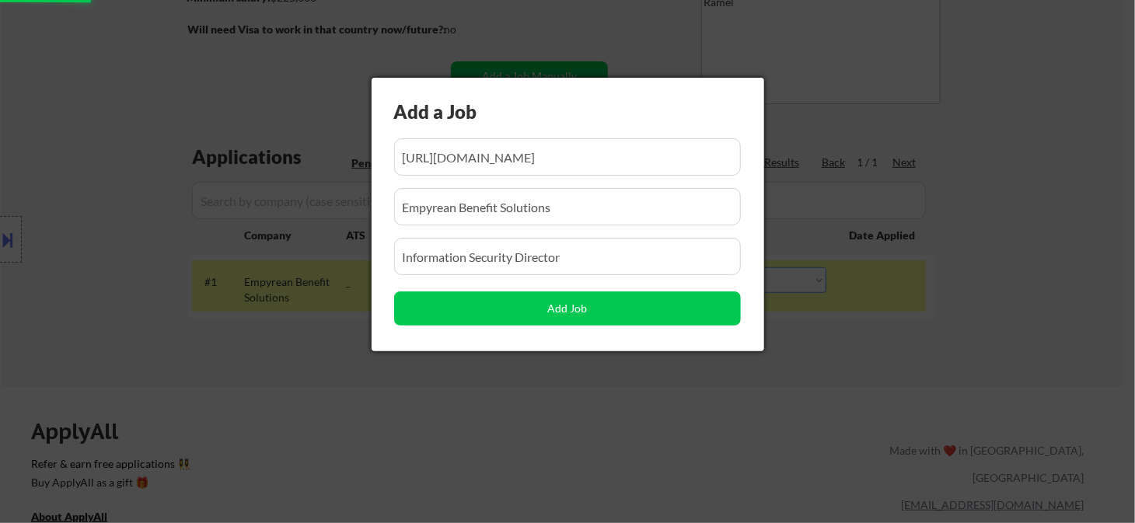
drag, startPoint x: 274, startPoint y: 341, endPoint x: 284, endPoint y: 348, distance: 12.3
click at [271, 342] on div at bounding box center [567, 261] width 1135 height 523
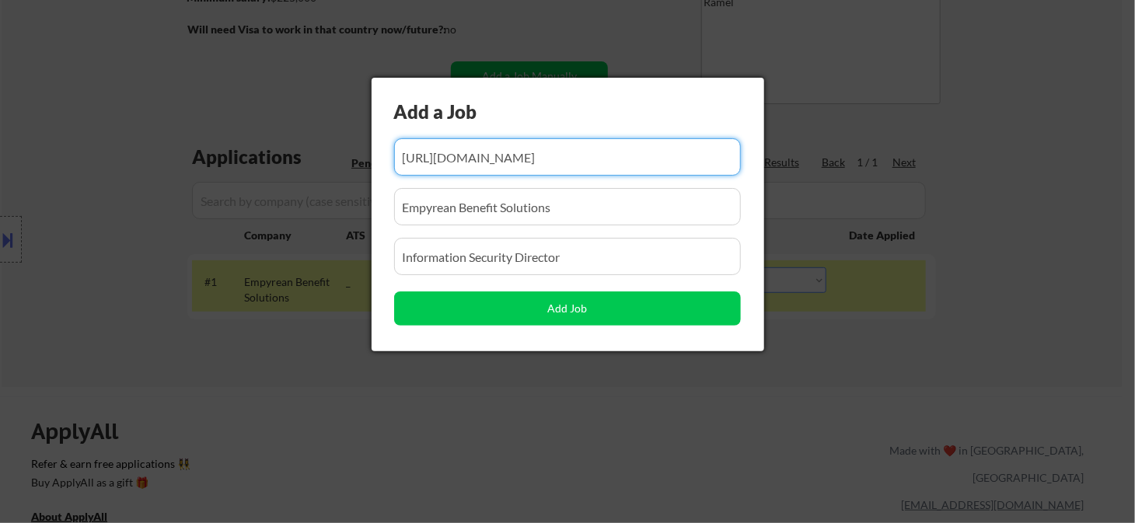
click at [835, 348] on div at bounding box center [567, 261] width 1135 height 523
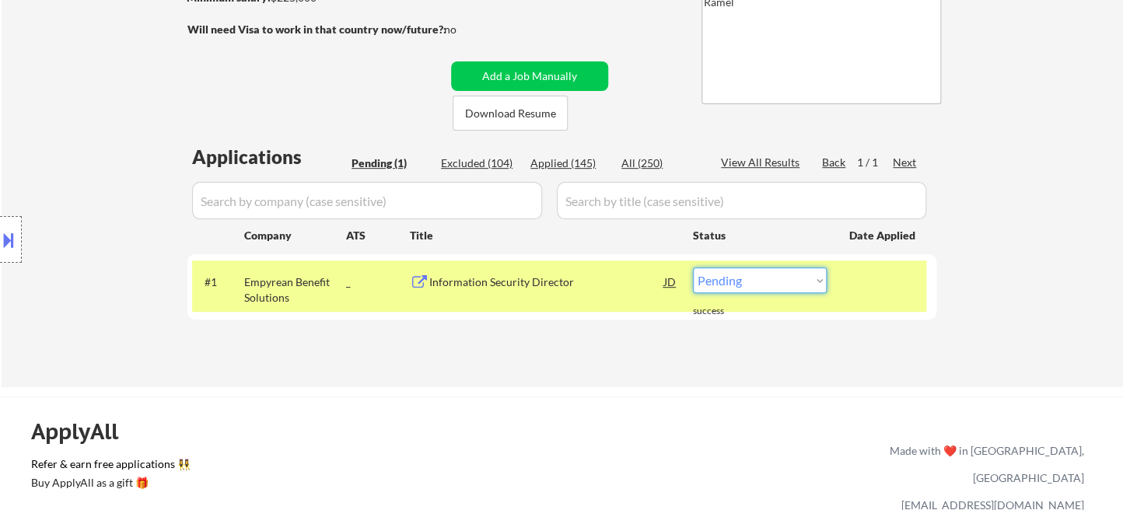
click at [758, 285] on select "Choose an option... Pending Applied Excluded (Questions) Excluded (Expired) Exc…" at bounding box center [760, 281] width 134 height 26
select select ""applied""
click at [693, 268] on select "Choose an option... Pending Applied Excluded (Questions) Excluded (Expired) Exc…" at bounding box center [760, 281] width 134 height 26
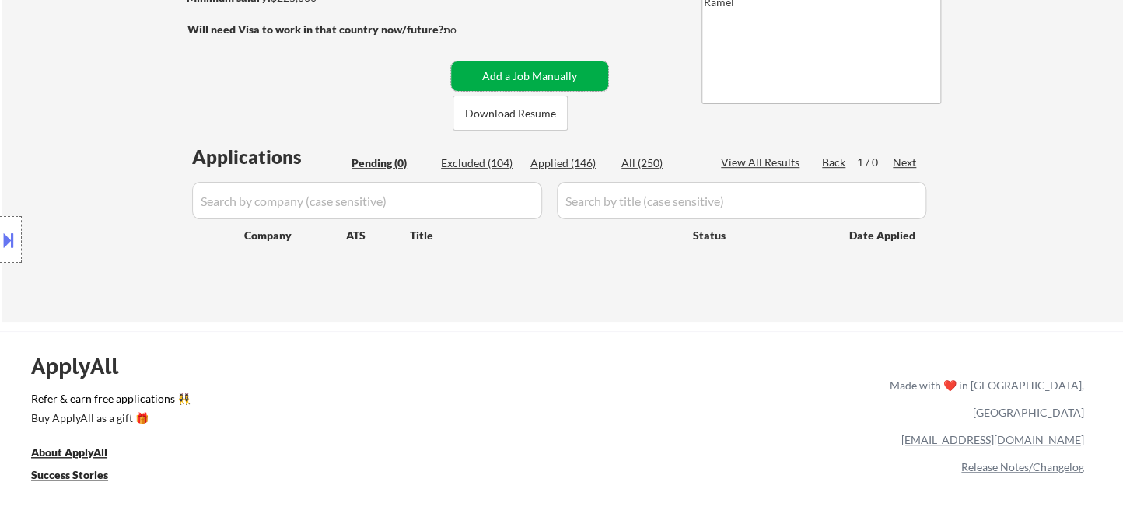
click at [498, 68] on button "Add a Job Manually" at bounding box center [529, 76] width 157 height 30
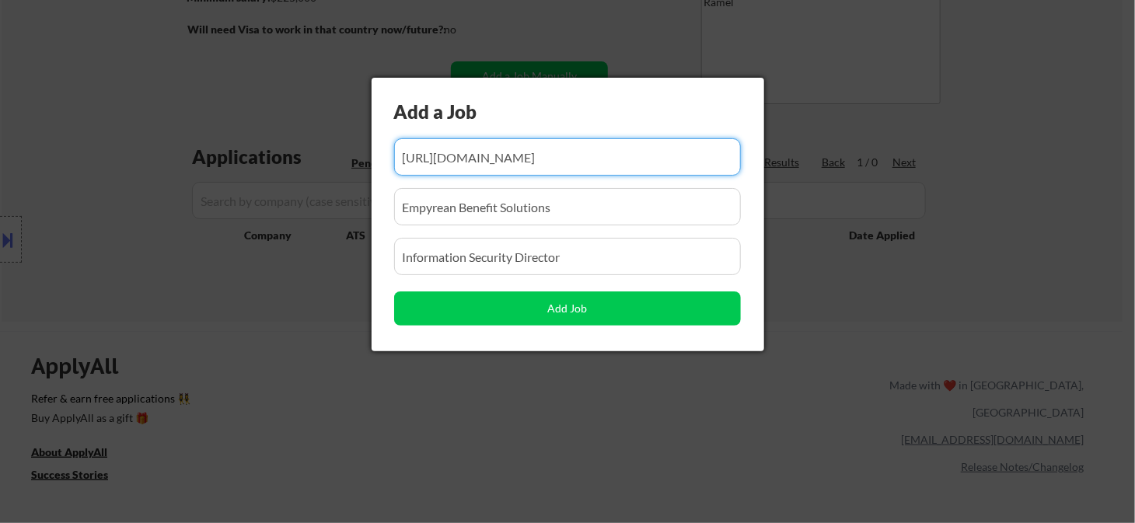
scroll to position [0, 236]
click at [534, 156] on input "input" at bounding box center [567, 156] width 347 height 37
paste input "https://www.simplyhired.com/job/2xzIXorXUt_gH-7cbfqQBUca7Ks2a3pXnhpaVuviLTuS5vO…"
type input "https://www.simplyhired.com/job/2xzIXorXUt_gH-7cbfqQBUca7Ks2a3pXnhpaVuviLTuS5vO…"
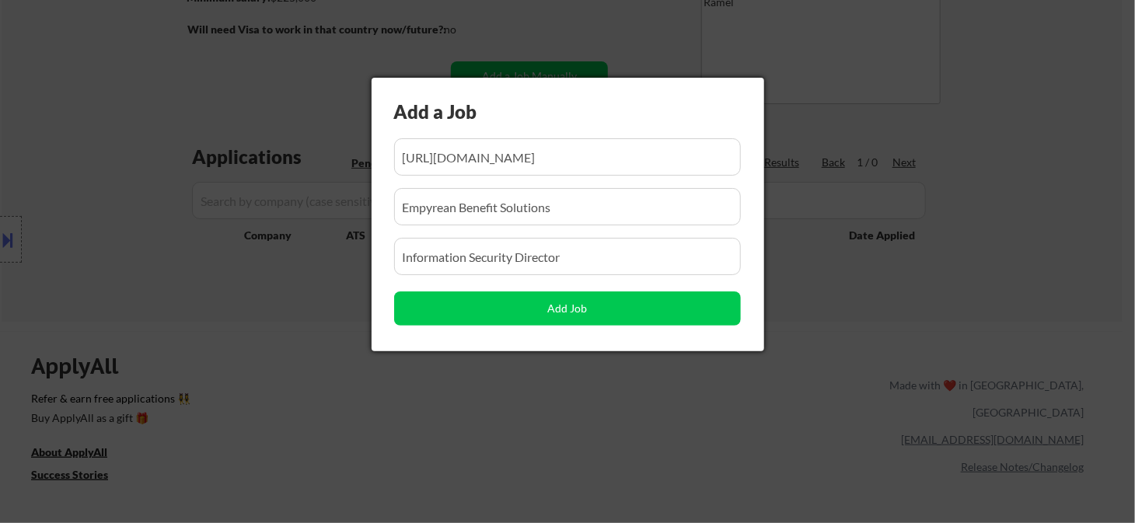
scroll to position [0, 0]
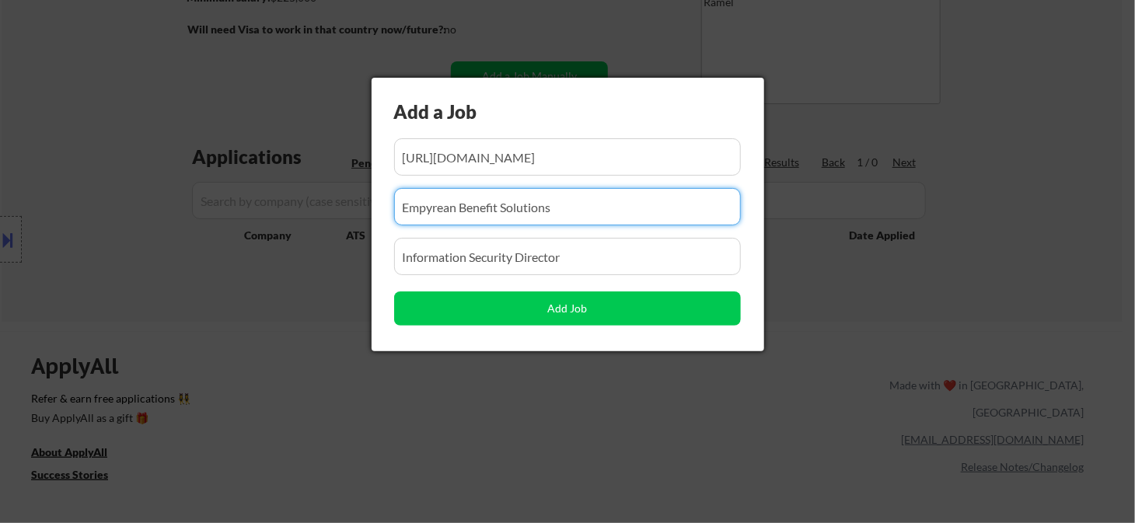
drag, startPoint x: 626, startPoint y: 215, endPoint x: 221, endPoint y: 205, distance: 405.3
click at [216, 207] on body "← Return to /applysquad Mailslurp Inbox Job Search Builder Aaron Lafferty User …" at bounding box center [567, 2] width 1135 height 523
paste input "SailPoint"
type input "SailPoint"
drag, startPoint x: 601, startPoint y: 258, endPoint x: 255, endPoint y: 254, distance: 346.1
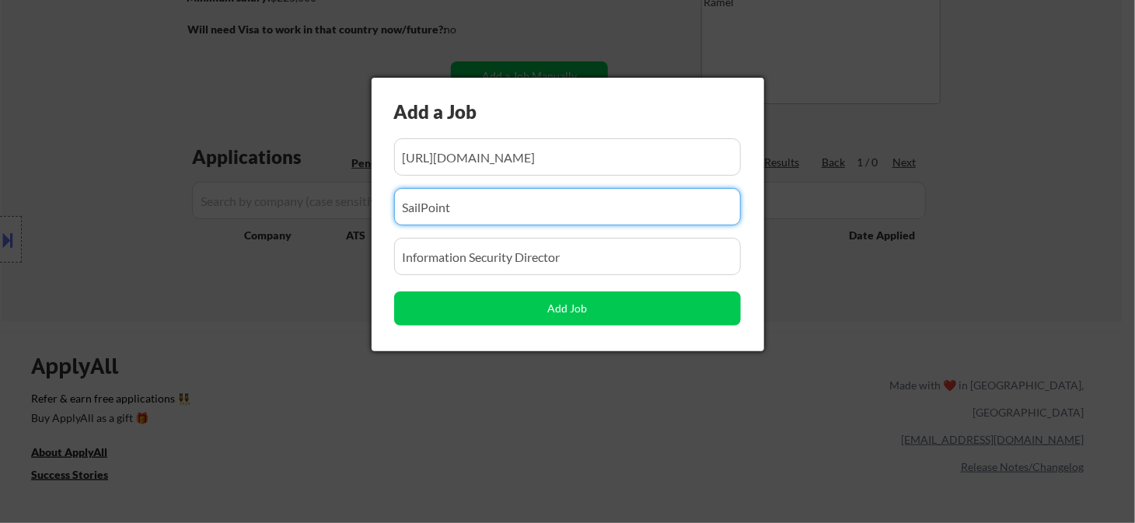
click at [255, 254] on body "← Return to /applysquad Mailslurp Inbox Job Search Builder Aaron Lafferty User …" at bounding box center [567, 2] width 1135 height 523
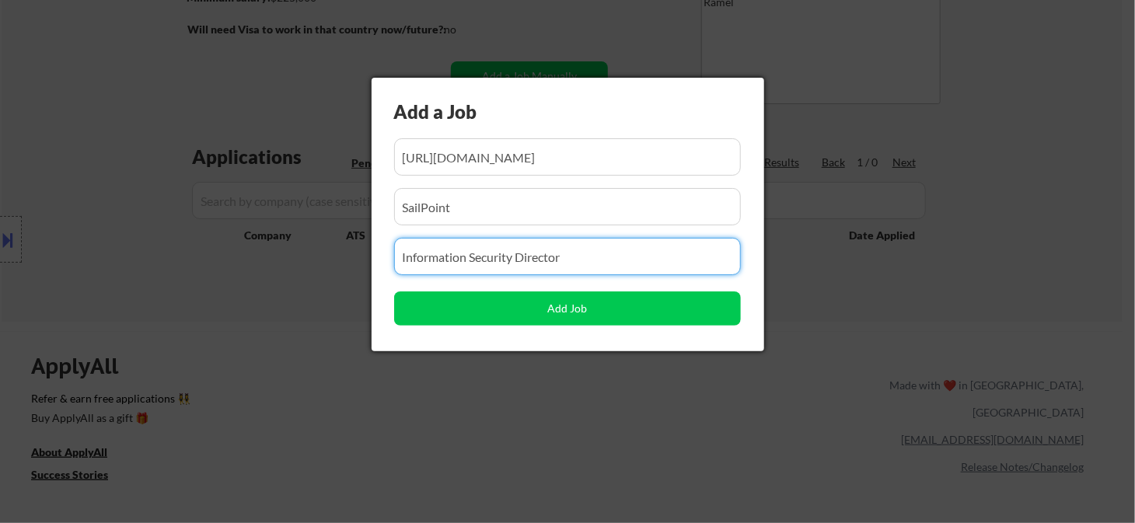
paste input "Director, Product and Application Security"
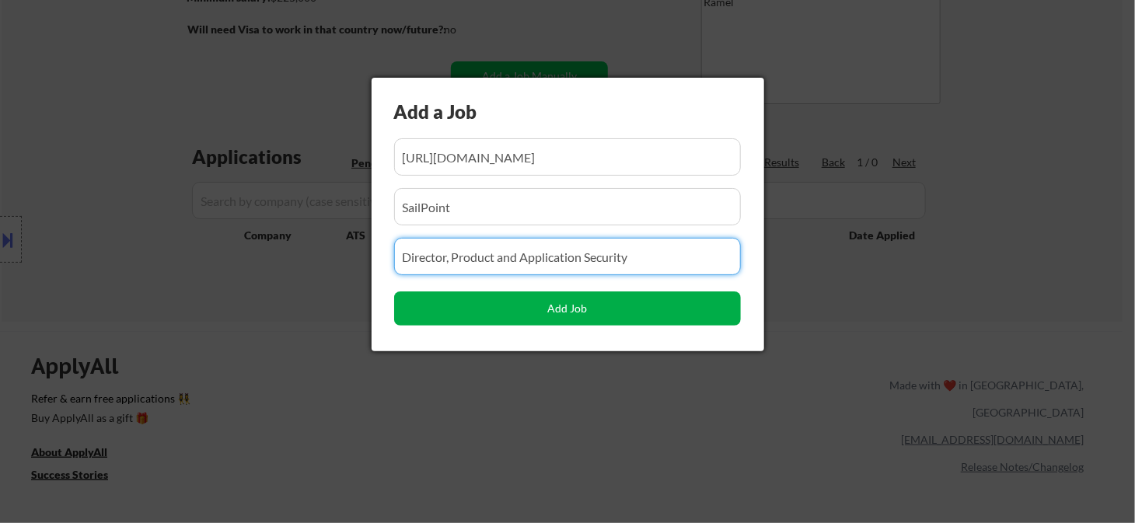
type input "Director, Product and Application Security"
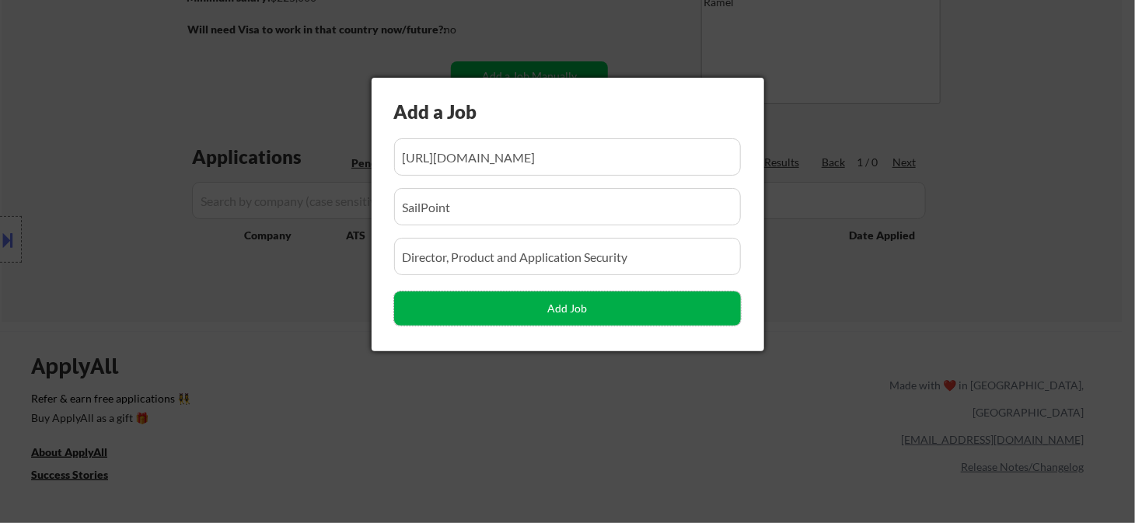
click at [438, 306] on button "Add Job" at bounding box center [567, 309] width 347 height 34
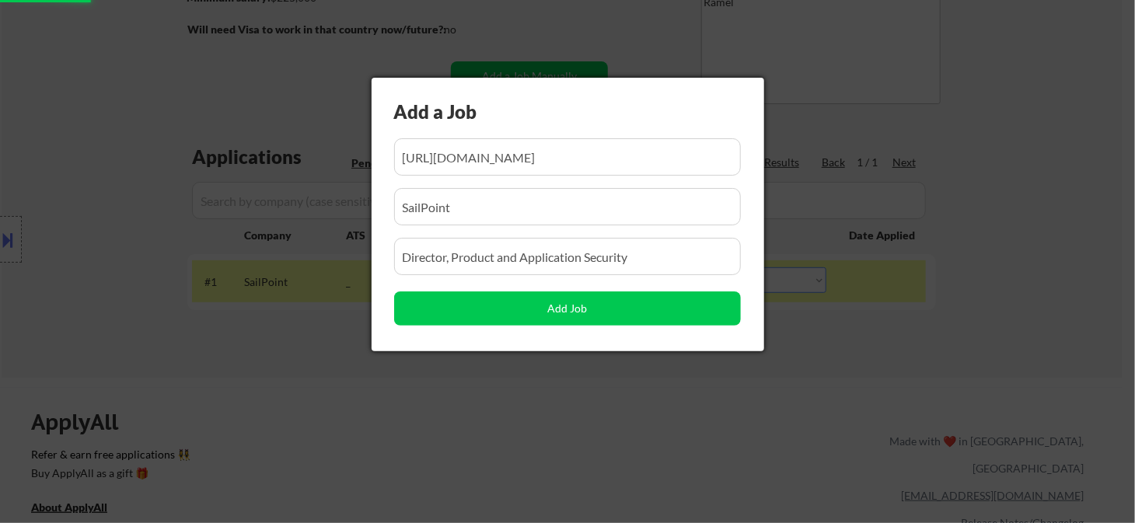
click at [351, 436] on div at bounding box center [567, 261] width 1135 height 523
click at [824, 353] on div at bounding box center [567, 261] width 1135 height 523
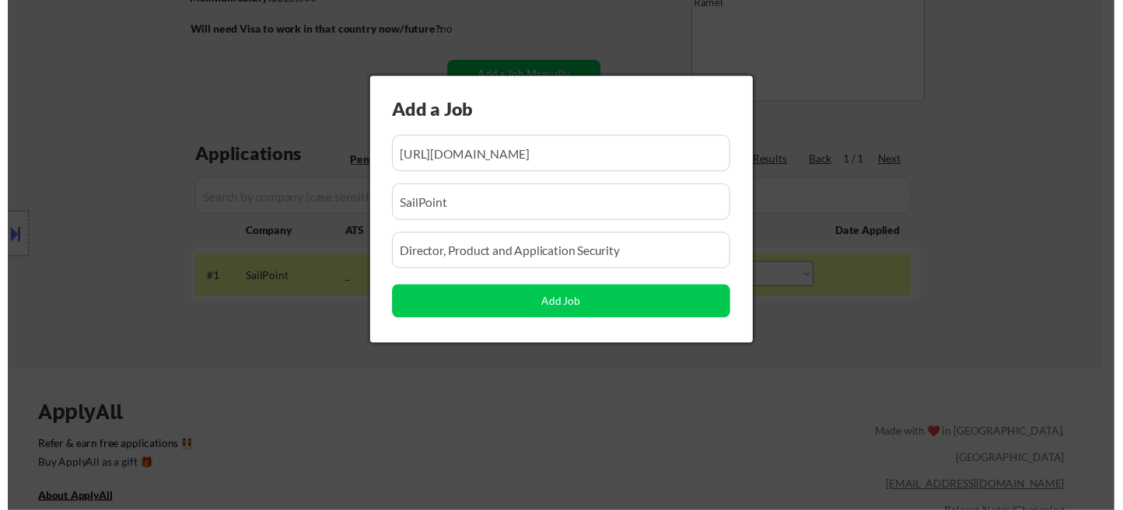
scroll to position [0, 0]
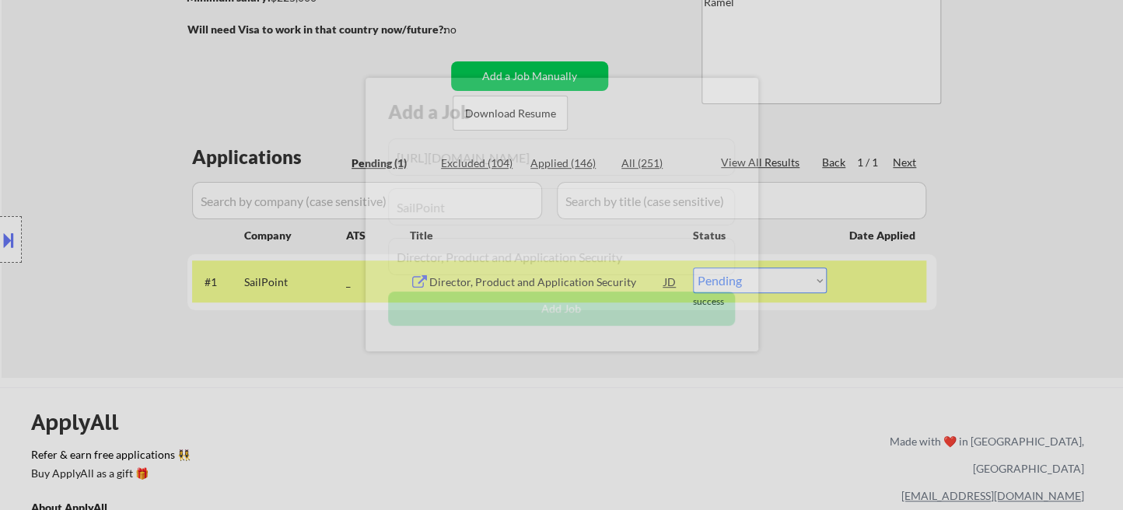
click at [776, 284] on select "Choose an option... Pending Applied Excluded (Questions) Excluded (Expired) Exc…" at bounding box center [760, 281] width 134 height 26
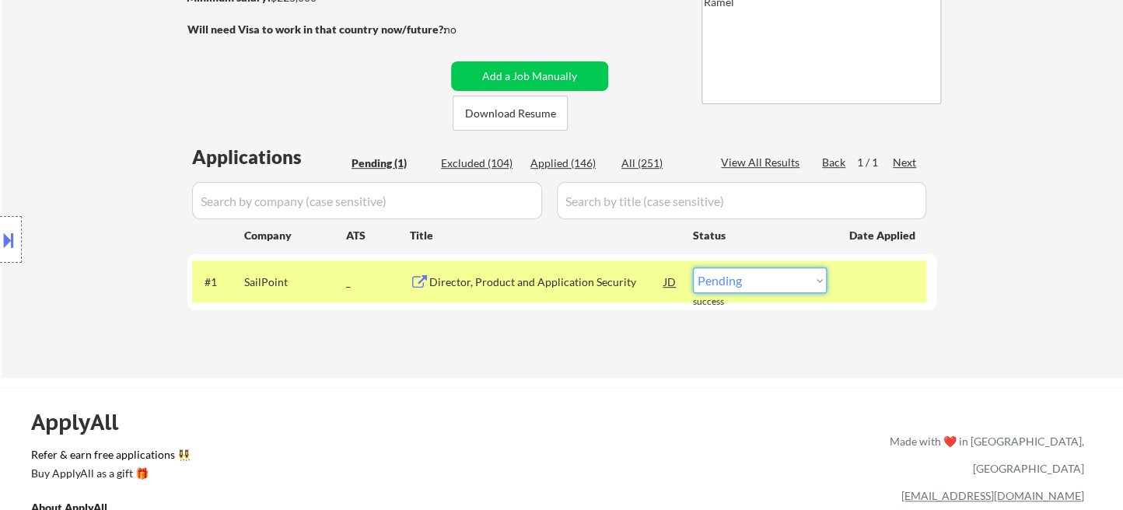
select select ""applied""
click at [693, 268] on select "Choose an option... Pending Applied Excluded (Questions) Excluded (Expired) Exc…" at bounding box center [760, 281] width 134 height 26
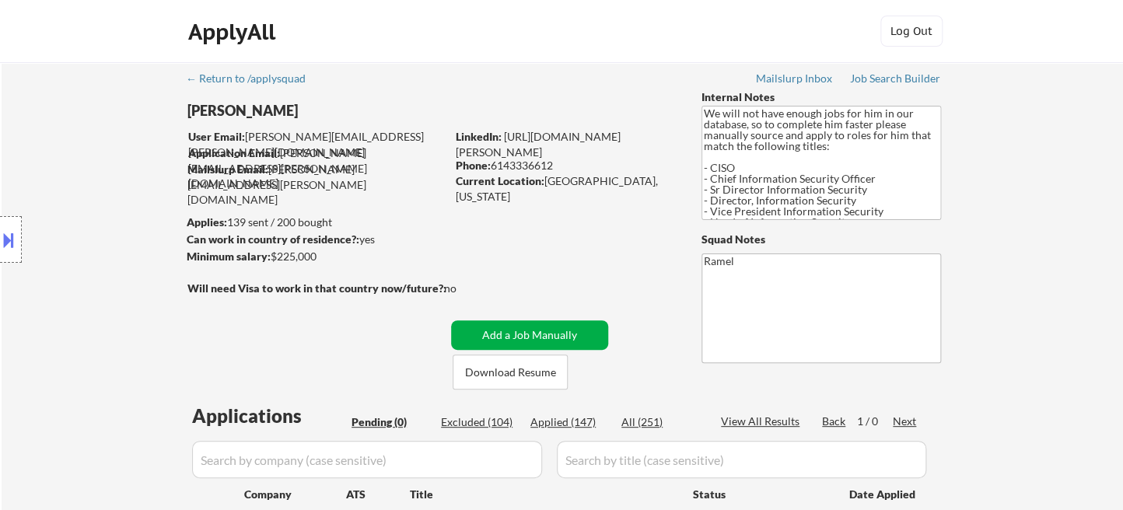
click at [570, 336] on button "Add a Job Manually" at bounding box center [529, 335] width 157 height 30
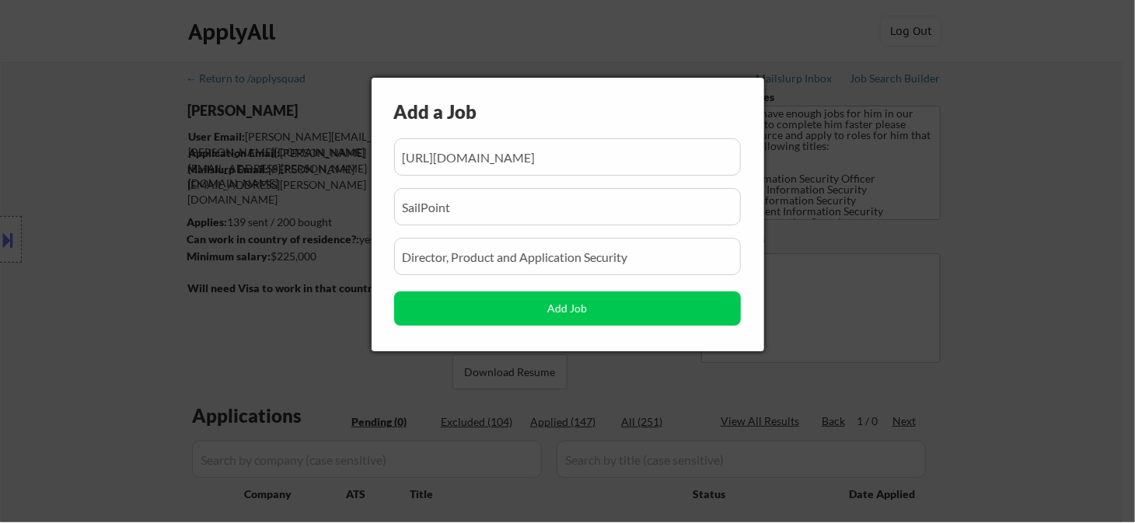
scroll to position [0, 225]
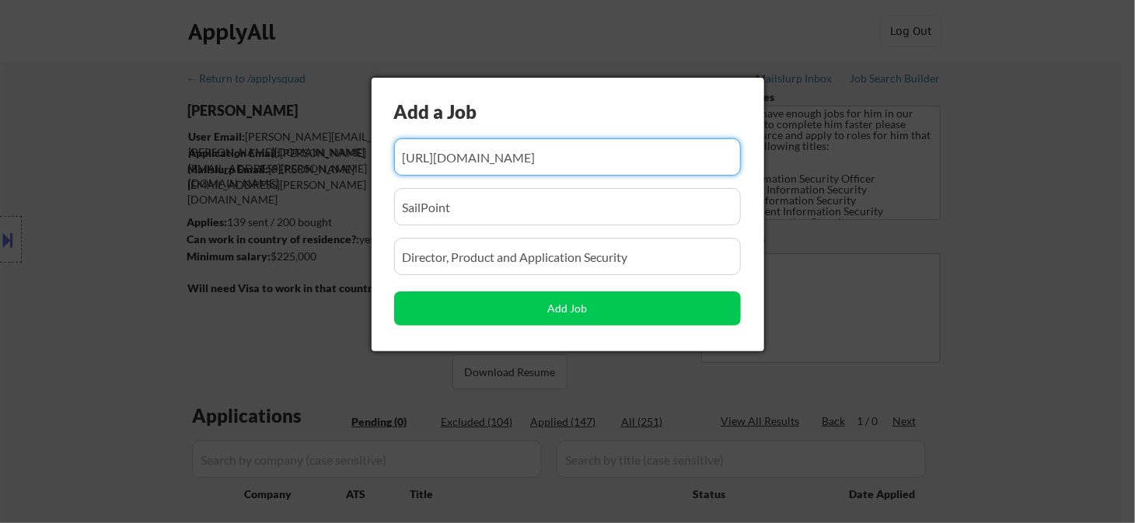
click at [572, 155] on input "input" at bounding box center [567, 156] width 347 height 37
paste input "https://www.simplyhired.com/job/wXTU4sEjmK6W17r6rkAAvMSmSIYh0Ju2v5gzHc0VlT3nyn3…"
type input "https://www.simplyhired.com/job/wXTU4sEjmK6W17r6rkAAvMSmSIYh0Ju2v5gzHc0VlT3nyn3…"
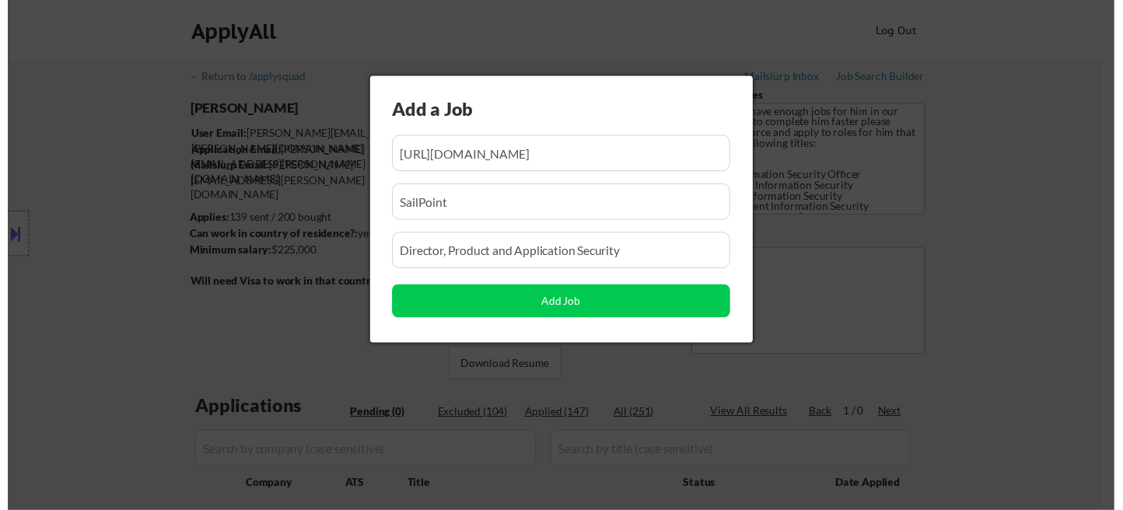
scroll to position [0, 0]
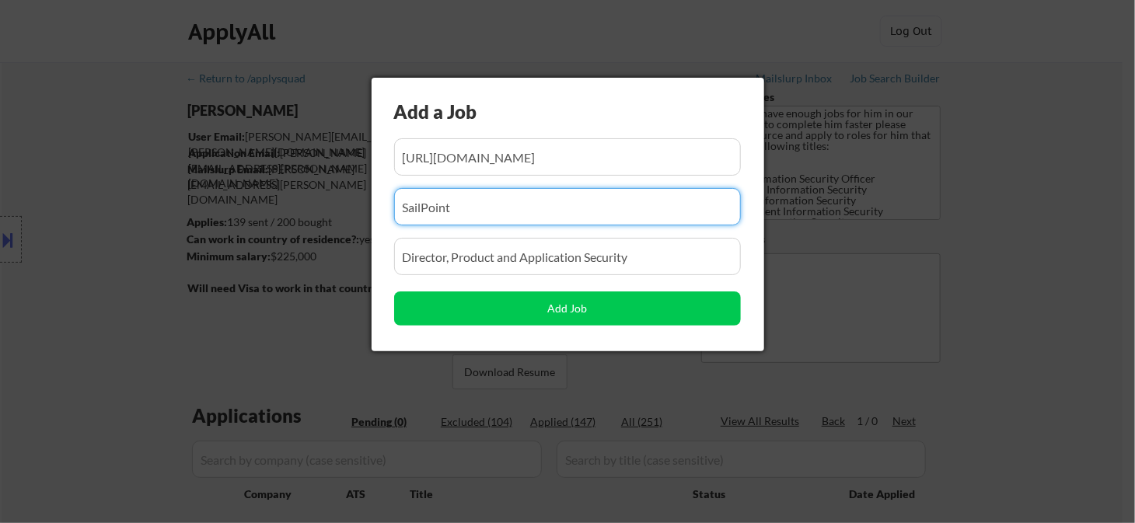
drag, startPoint x: 480, startPoint y: 206, endPoint x: 355, endPoint y: 195, distance: 125.7
click at [362, 197] on body "← Return to /applysquad Mailslurp Inbox Job Search Builder Aaron Lafferty User …" at bounding box center [567, 261] width 1135 height 523
paste input "National Consulting Partners"
type input "National Consulting Partners"
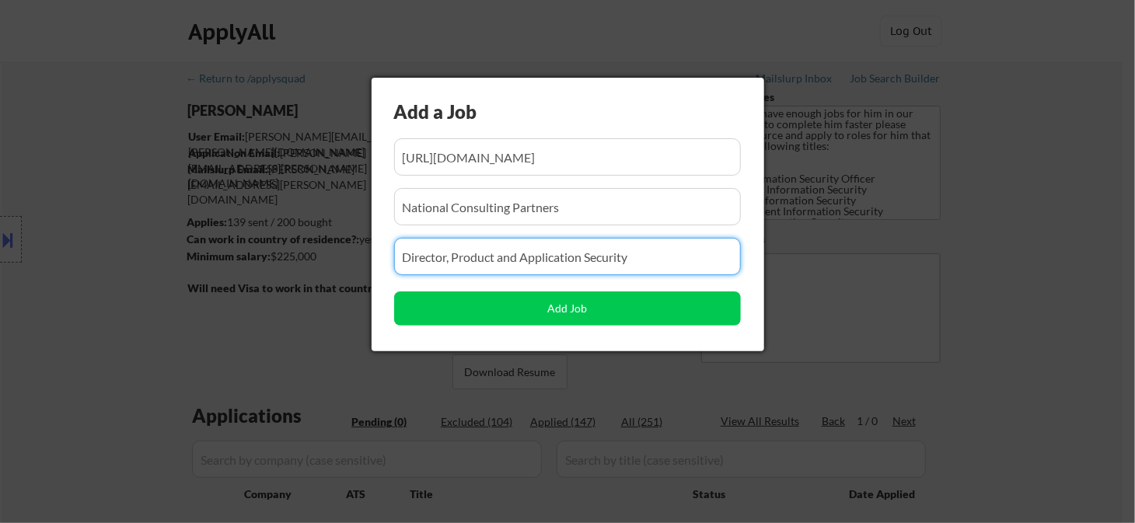
drag, startPoint x: 577, startPoint y: 251, endPoint x: 259, endPoint y: 243, distance: 318.2
click at [259, 243] on body "← Return to /applysquad Mailslurp Inbox Job Search Builder Aaron Lafferty User …" at bounding box center [567, 261] width 1135 height 523
paste input "Program Director, Systems Integration (Cyber-OSINT)"
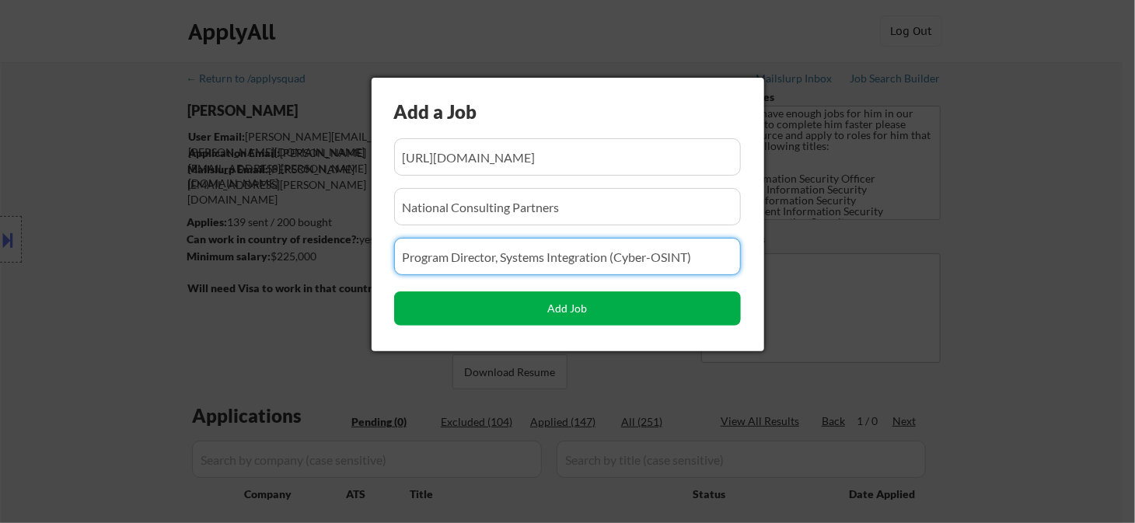
type input "Program Director, Systems Integration (Cyber-OSINT)"
click at [452, 310] on button "Add Job" at bounding box center [567, 309] width 347 height 34
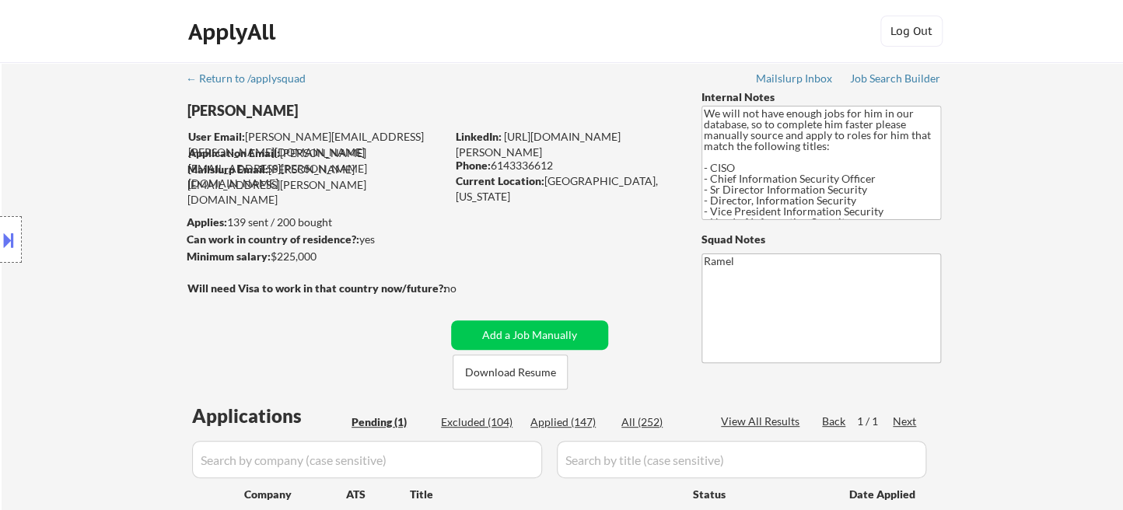
click at [1054, 296] on div "← Return to /applysquad Mailslurp Inbox Job Search Builder Aaron Lafferty User …" at bounding box center [562, 354] width 1121 height 584
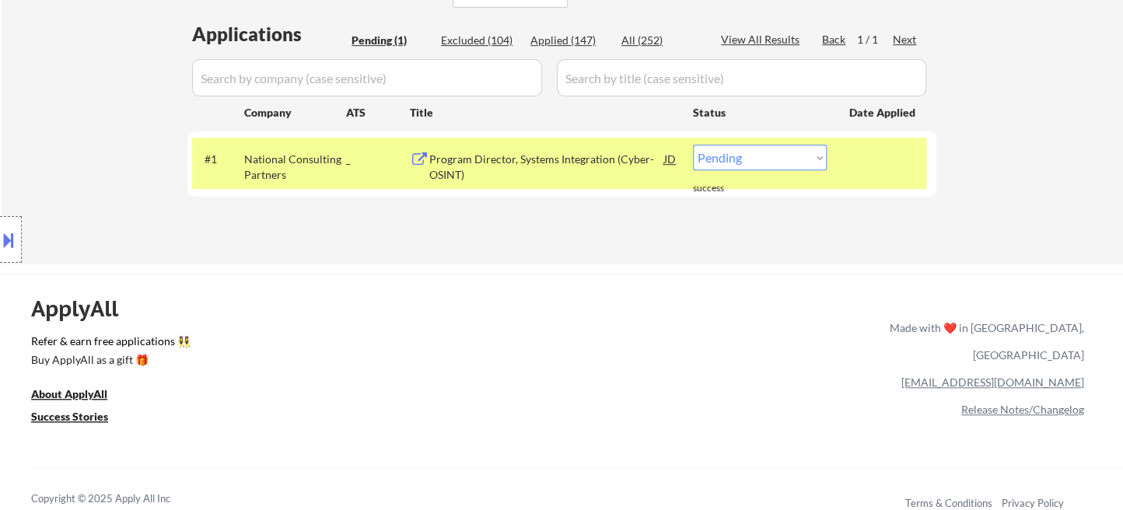
scroll to position [432, 0]
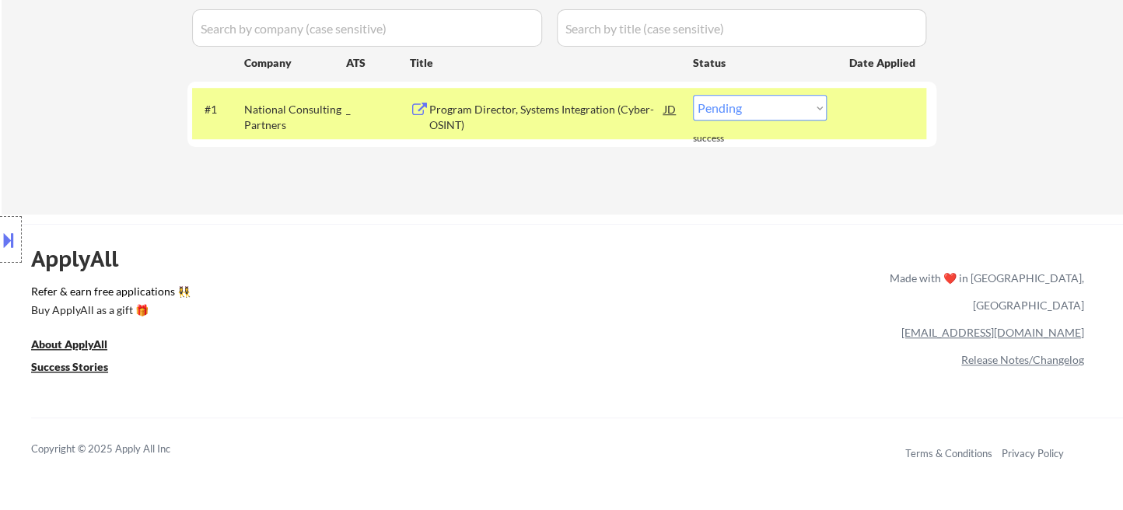
drag, startPoint x: 732, startPoint y: 107, endPoint x: 738, endPoint y: 115, distance: 10.6
click at [732, 107] on select "Choose an option... Pending Applied Excluded (Questions) Excluded (Expired) Exc…" at bounding box center [760, 108] width 134 height 26
select select ""applied""
click at [693, 95] on select "Choose an option... Pending Applied Excluded (Questions) Excluded (Expired) Exc…" at bounding box center [760, 108] width 134 height 26
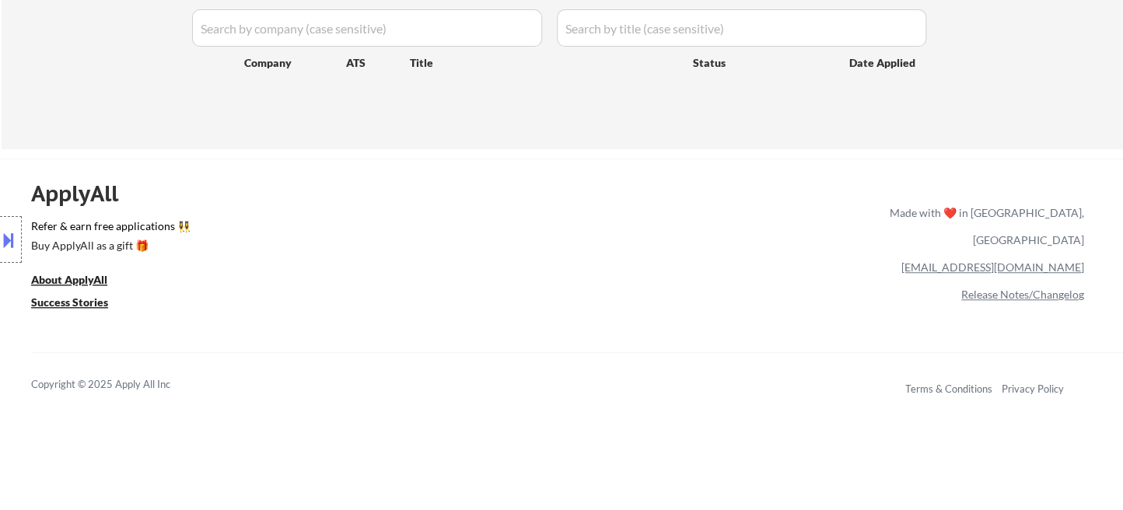
click at [39, 101] on div "Location Inclusions: Dallas, TX Irving, TX University Park, TX Highland Park, T…" at bounding box center [139, 240] width 278 height 289
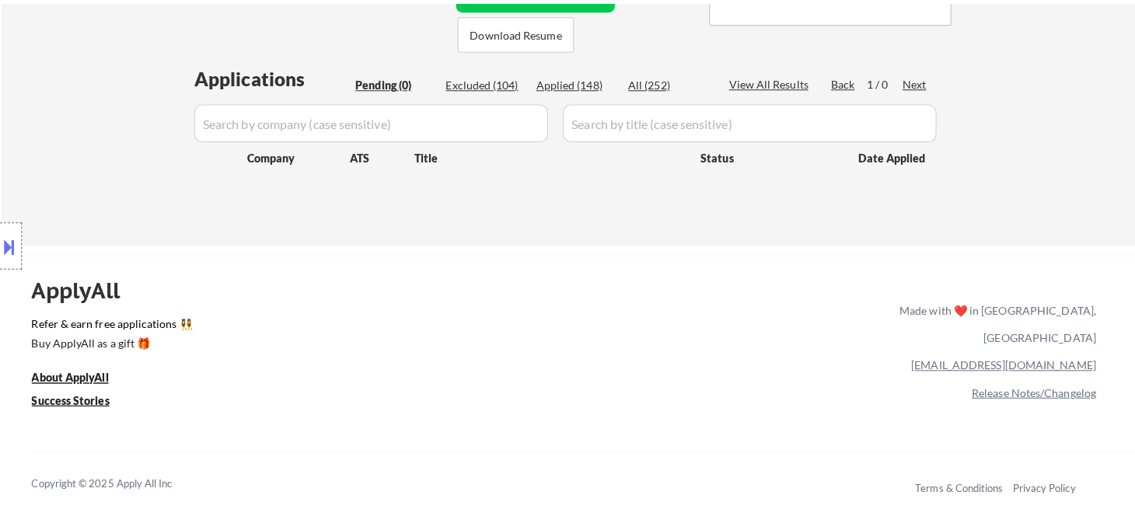
scroll to position [259, 0]
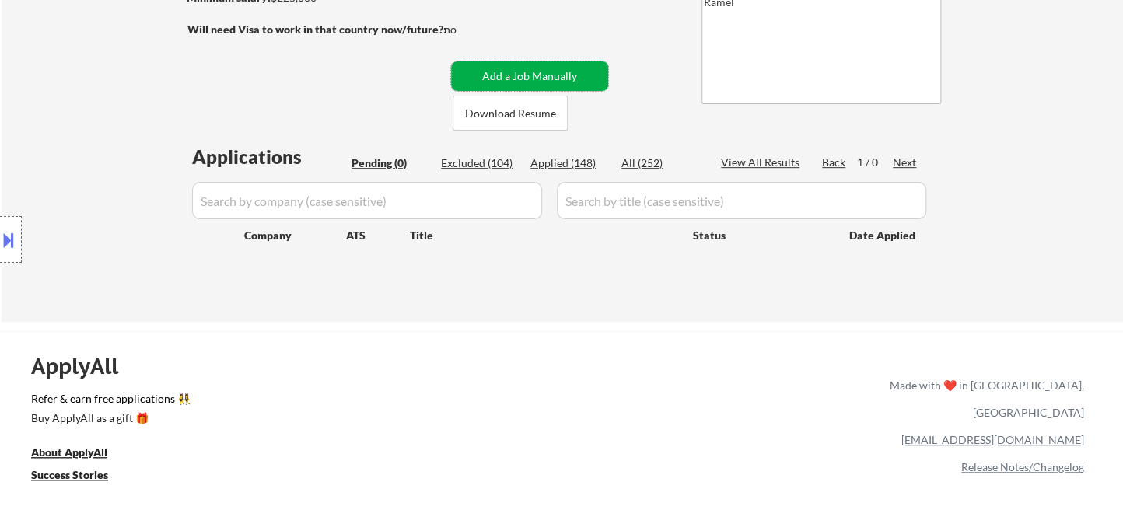
click at [524, 65] on button "Add a Job Manually" at bounding box center [529, 76] width 157 height 30
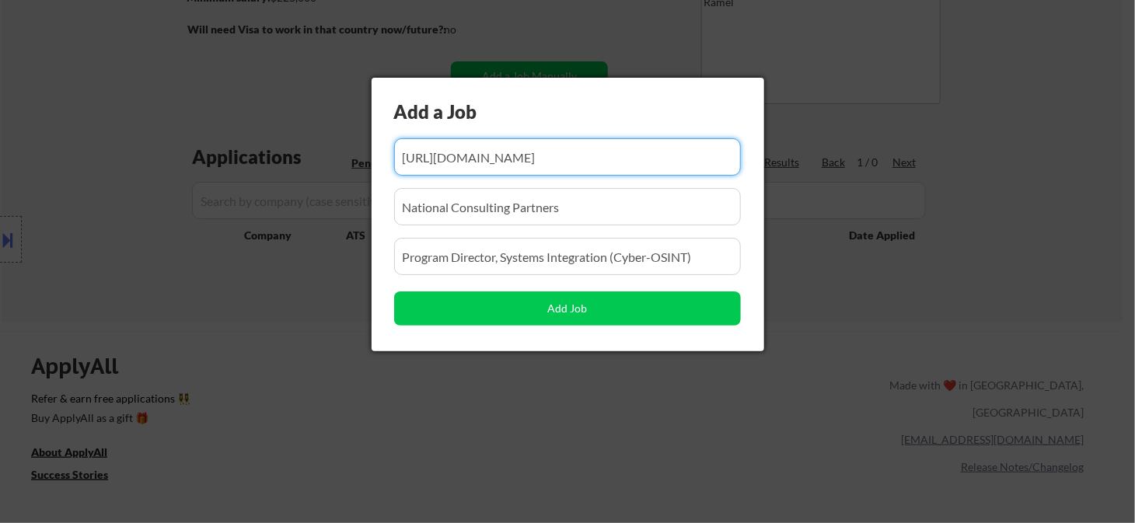
click at [581, 161] on input "input" at bounding box center [567, 156] width 347 height 37
paste input "https://www.simplyhired.com/job/jZ86E3k2kkWcHK_jIrFMCNVJSRVMTueKFtSkgqispD_M7jD…"
type input "https://www.simplyhired.com/job/jZ86E3k2kkWcHK_jIrFMCNVJSRVMTueKFtSkgqispD_M7jD…"
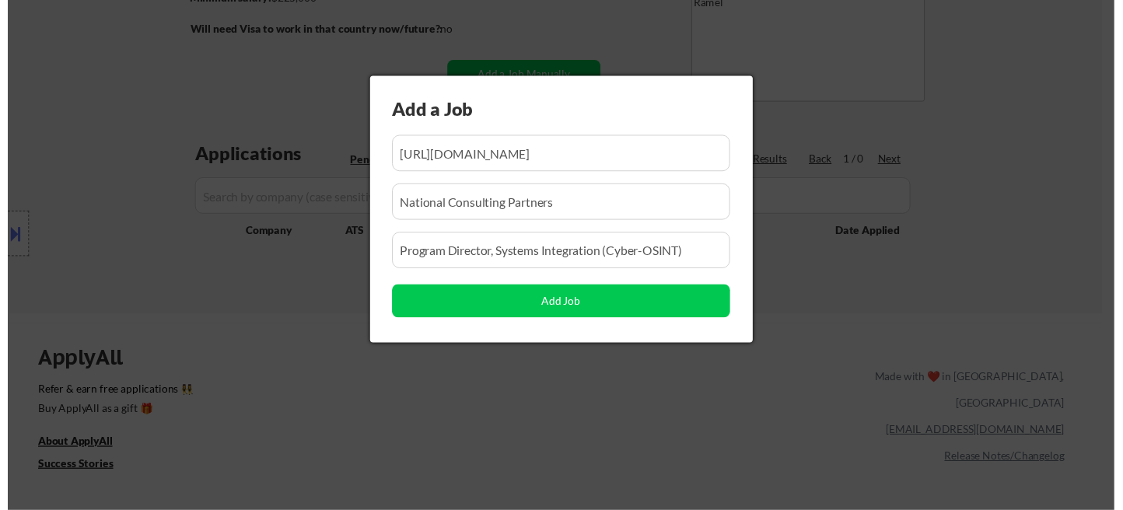
scroll to position [0, 0]
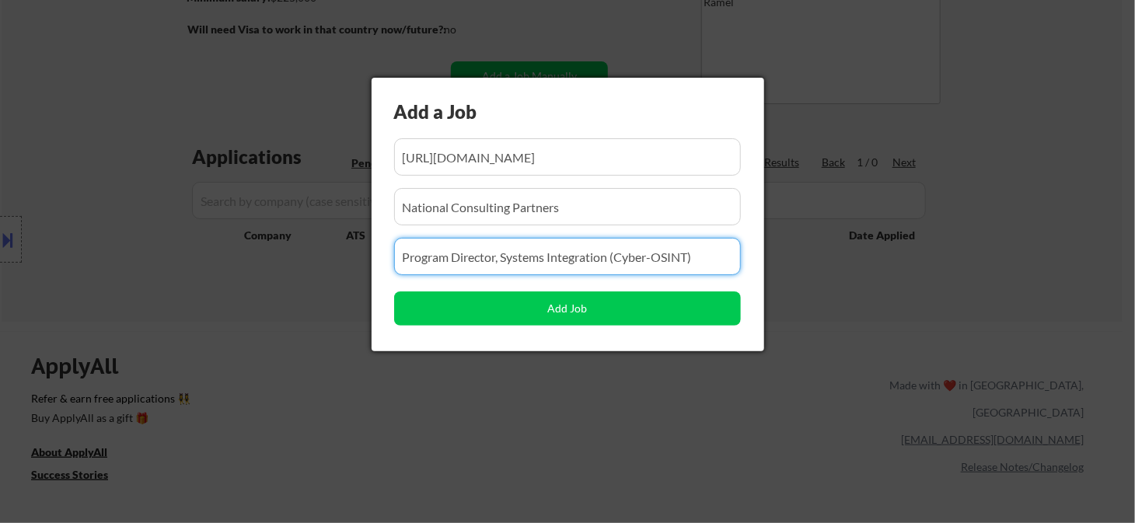
drag, startPoint x: 695, startPoint y: 259, endPoint x: 319, endPoint y: 256, distance: 376.4
click at [320, 256] on body "← Return to /applysquad Mailslurp Inbox Job Search Builder Aaron Lafferty User …" at bounding box center [567, 2] width 1135 height 523
paste input "Sr Director, Cybersecurity"
type input "Sr Director, Cybersecurity"
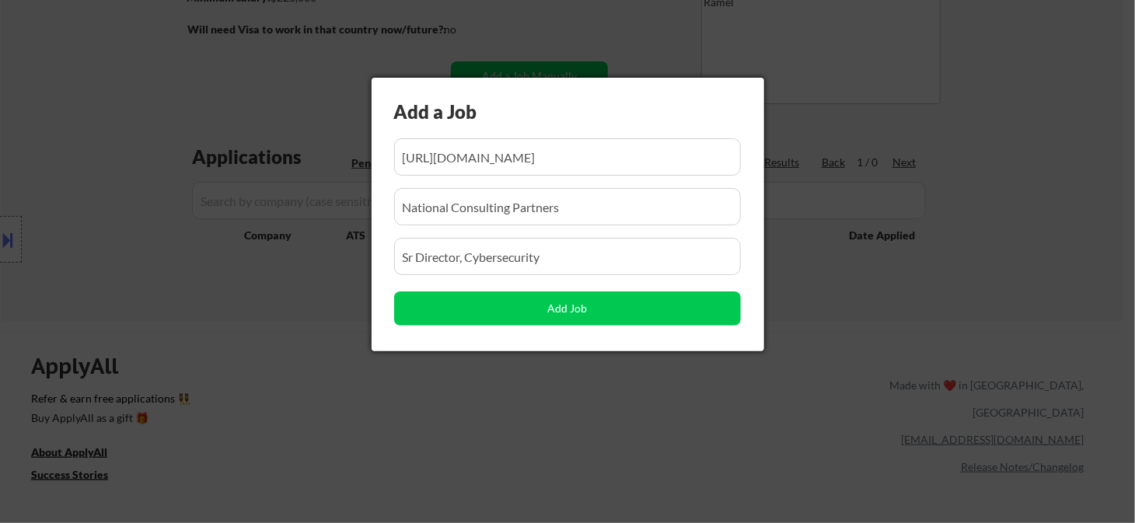
drag, startPoint x: 611, startPoint y: 219, endPoint x: 355, endPoint y: 214, distance: 256.7
click at [359, 214] on body "← Return to /applysquad Mailslurp Inbox Job Search Builder Aaron Lafferty User …" at bounding box center [567, 2] width 1135 height 523
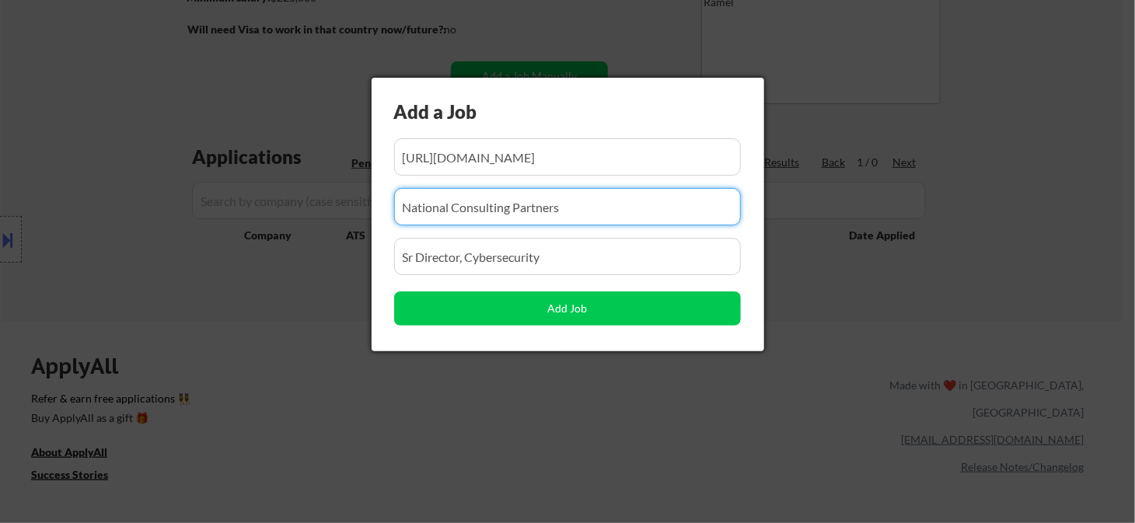
paste input "Matrix Medical Network"
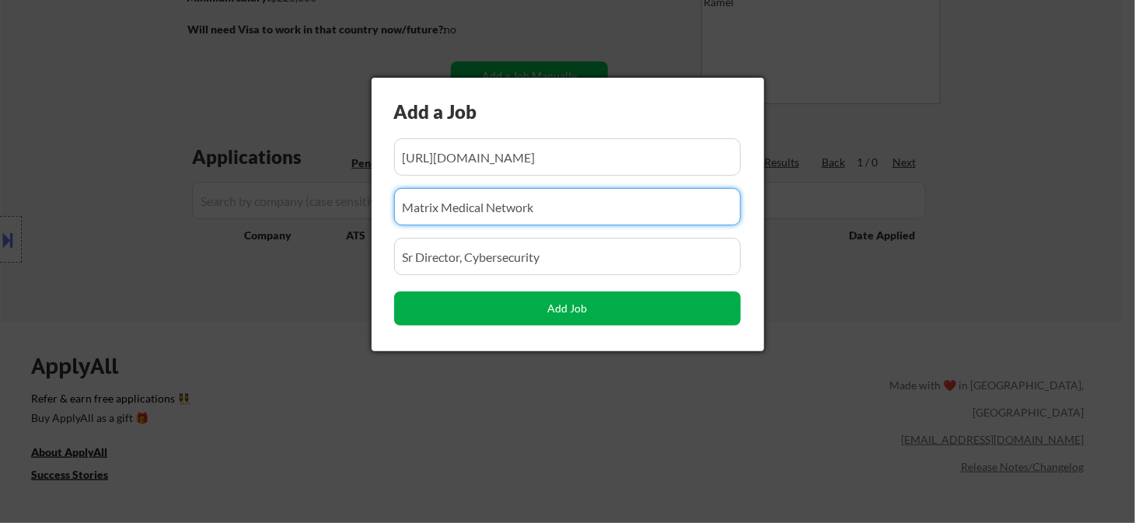
type input "Matrix Medical Network"
click at [430, 311] on button "Add Job" at bounding box center [567, 309] width 347 height 34
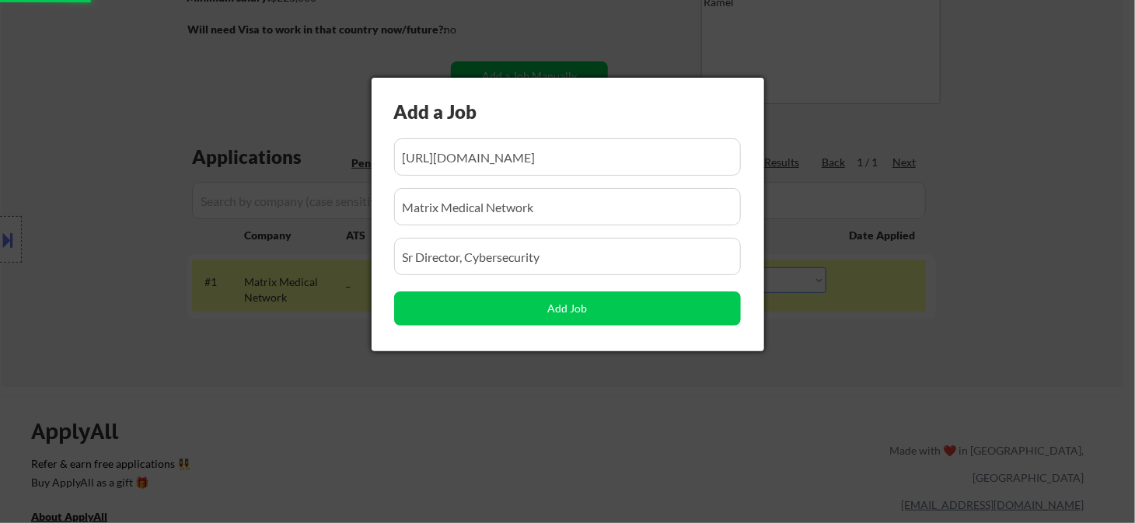
click at [381, 388] on div at bounding box center [567, 261] width 1135 height 523
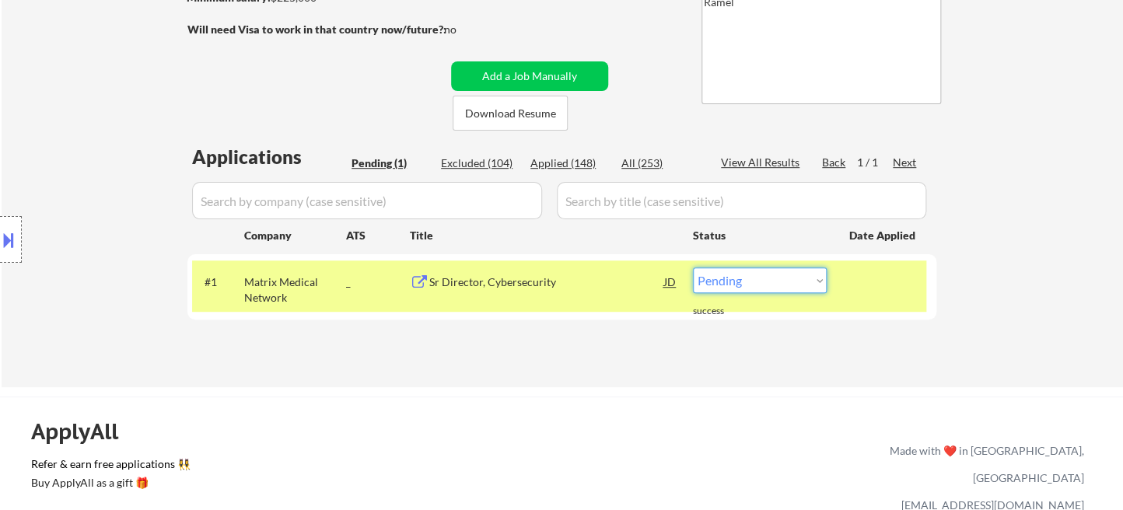
click at [751, 285] on select "Choose an option... Pending Applied Excluded (Questions) Excluded (Expired) Exc…" at bounding box center [760, 281] width 134 height 26
select select ""applied""
click at [693, 268] on select "Choose an option... Pending Applied Excluded (Questions) Excluded (Expired) Exc…" at bounding box center [760, 281] width 134 height 26
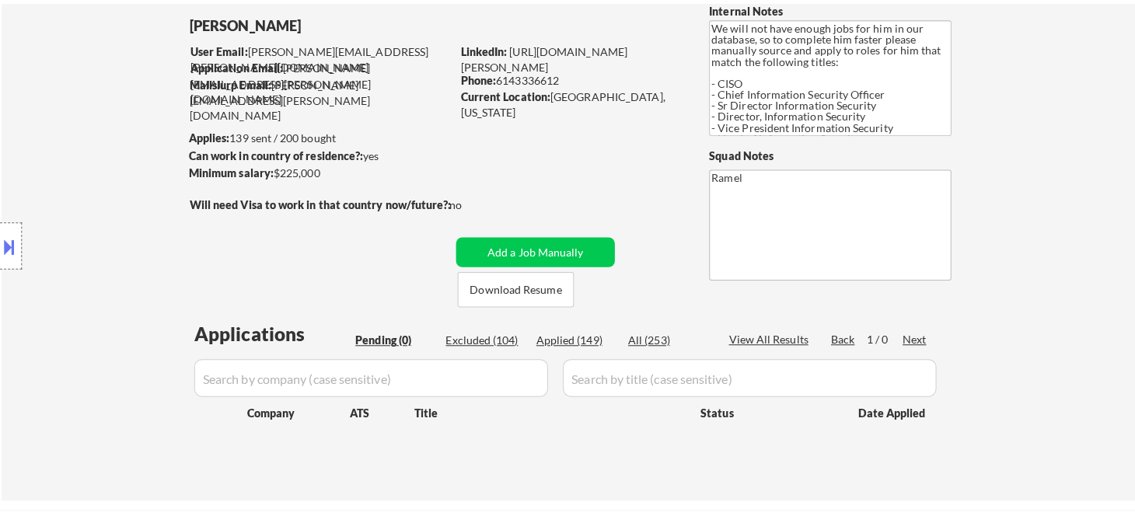
scroll to position [86, 0]
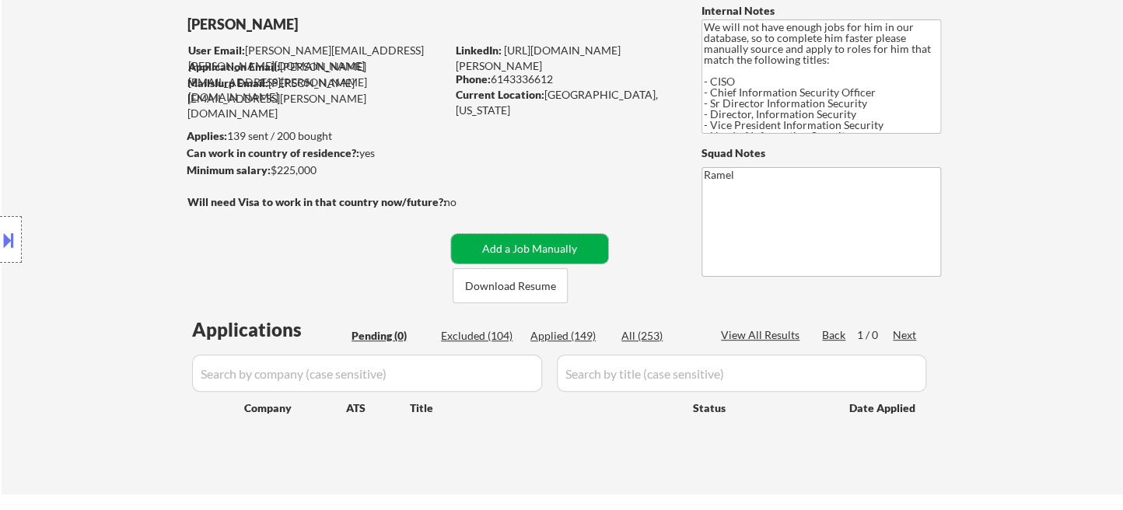
click at [584, 254] on button "Add a Job Manually" at bounding box center [529, 249] width 157 height 30
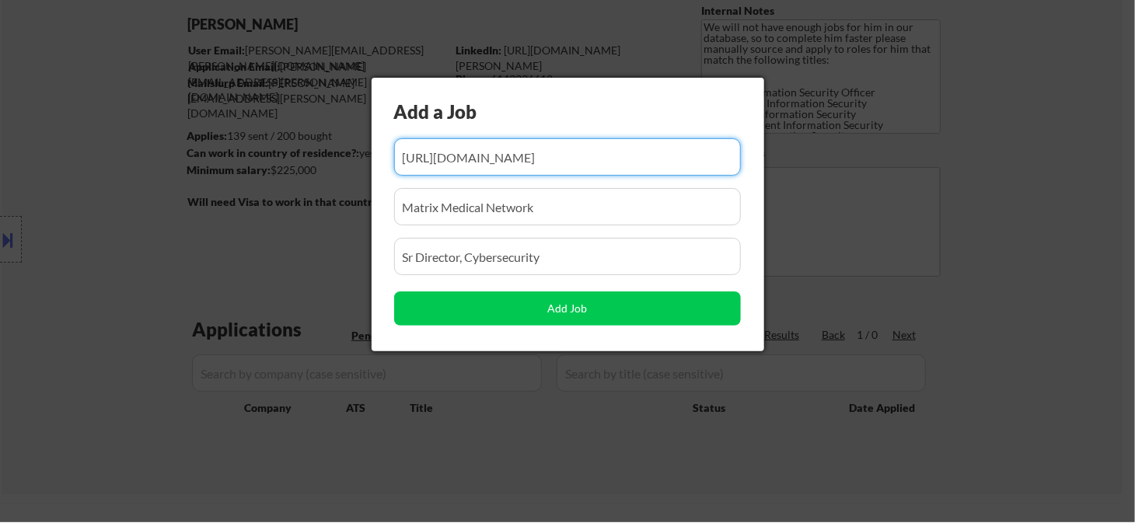
scroll to position [0, 239]
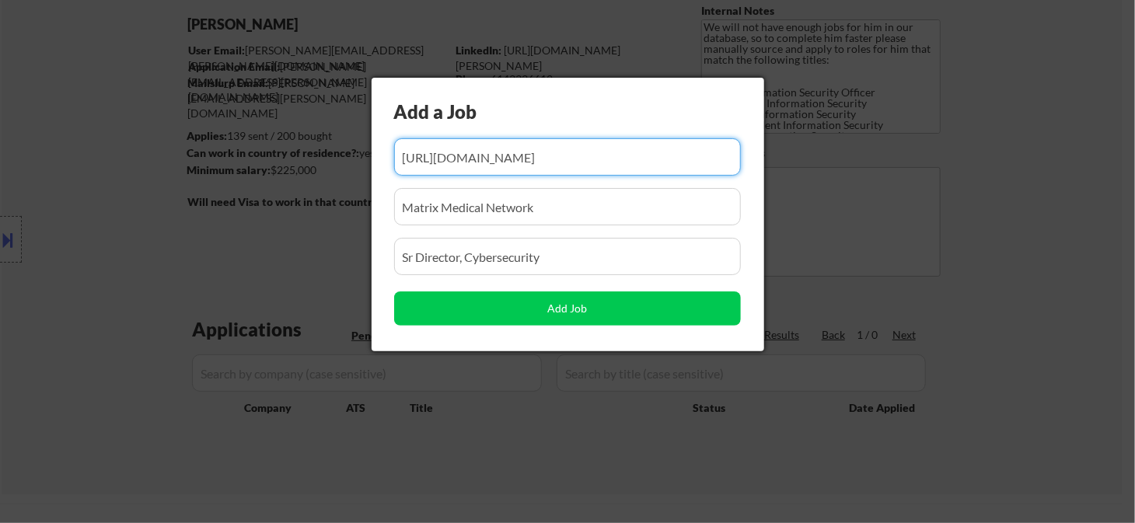
click at [577, 154] on input "input" at bounding box center [567, 156] width 347 height 37
paste input "simplyhired.com/job/rrUF5kYDXl6_1vsNKTVYO_fnh78MSIZdX2IoO1isnDsl1lTpuoAhDw?jobC…"
type input "simplyhired.com/job/rrUF5kYDXl6_1vsNKTVYO_fnh78MSIZdX2IoO1isnDsl1lTpuoAhDw?jobC…"
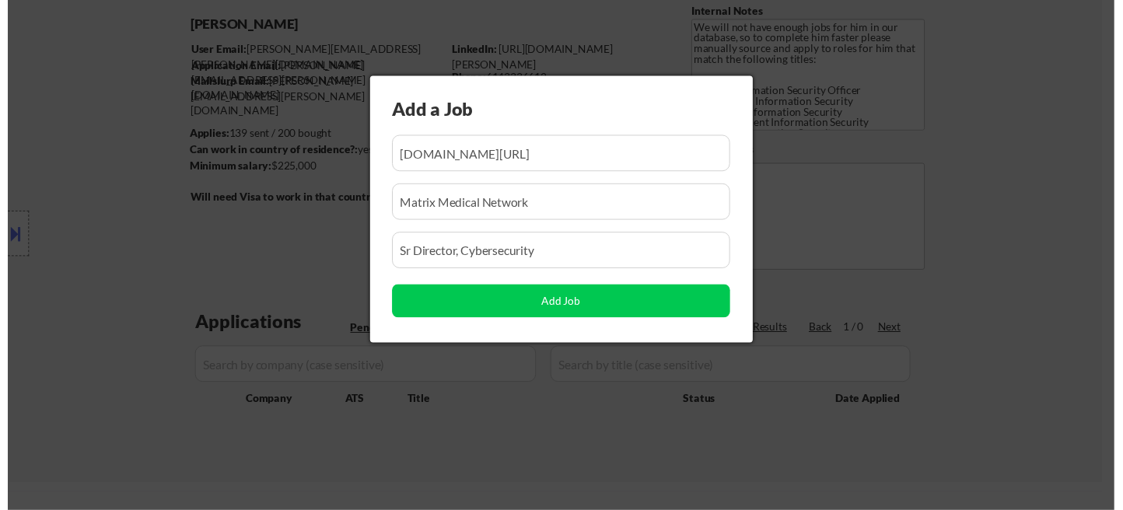
scroll to position [0, 0]
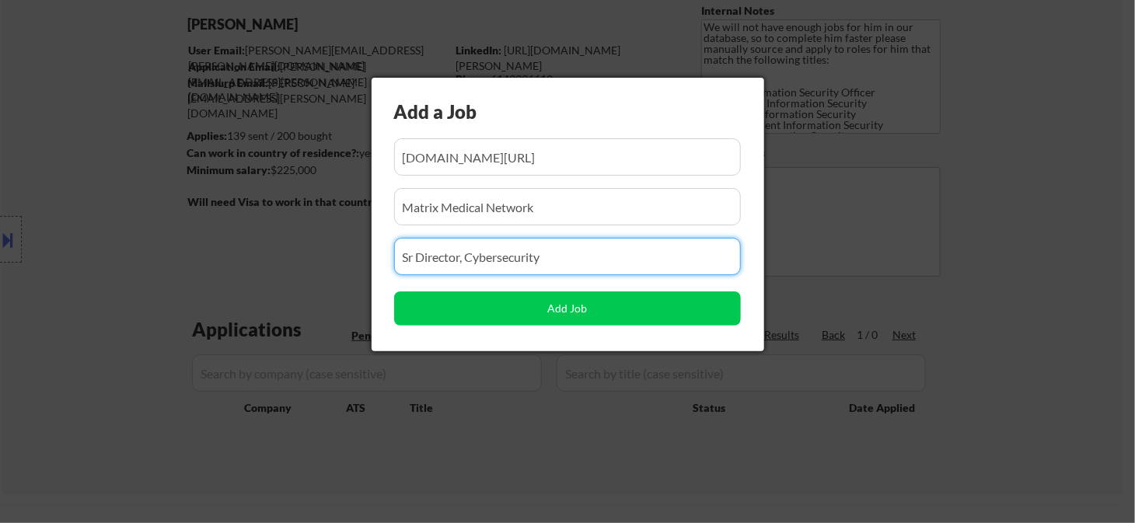
drag, startPoint x: 590, startPoint y: 244, endPoint x: 279, endPoint y: 257, distance: 310.6
click at [279, 257] on body "← Return to /applysquad Mailslurp Inbox Job Search Builder Aaron Lafferty User …" at bounding box center [567, 175] width 1135 height 523
paste input "Chief Technology Officer"
type input "Chief Technology Officer"
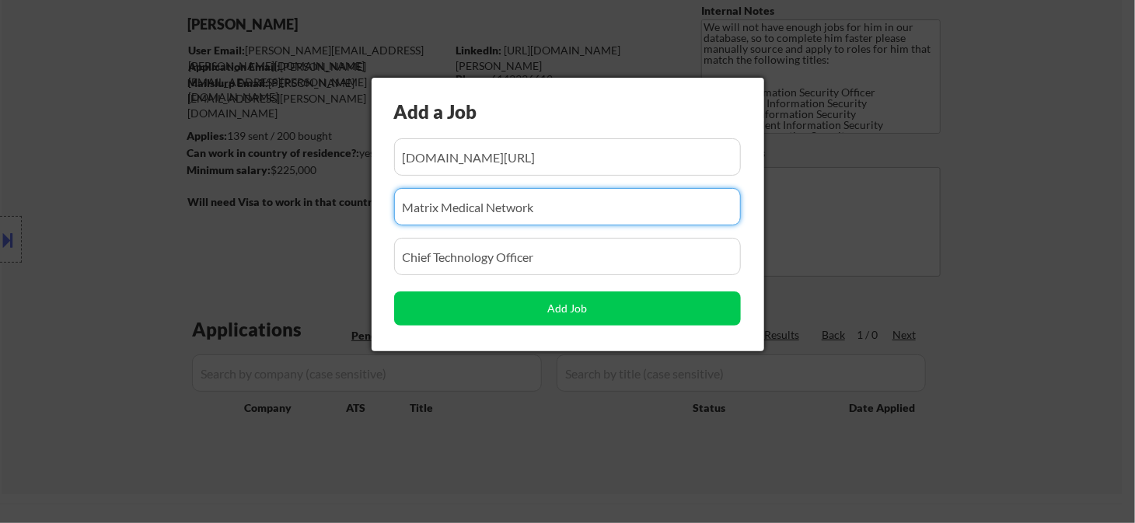
drag, startPoint x: 548, startPoint y: 201, endPoint x: 324, endPoint y: 204, distance: 224.0
click at [324, 204] on body "← Return to /applysquad Mailslurp Inbox Job Search Builder Aaron Lafferty User …" at bounding box center [567, 175] width 1135 height 523
paste input "TopDog Law LLC"
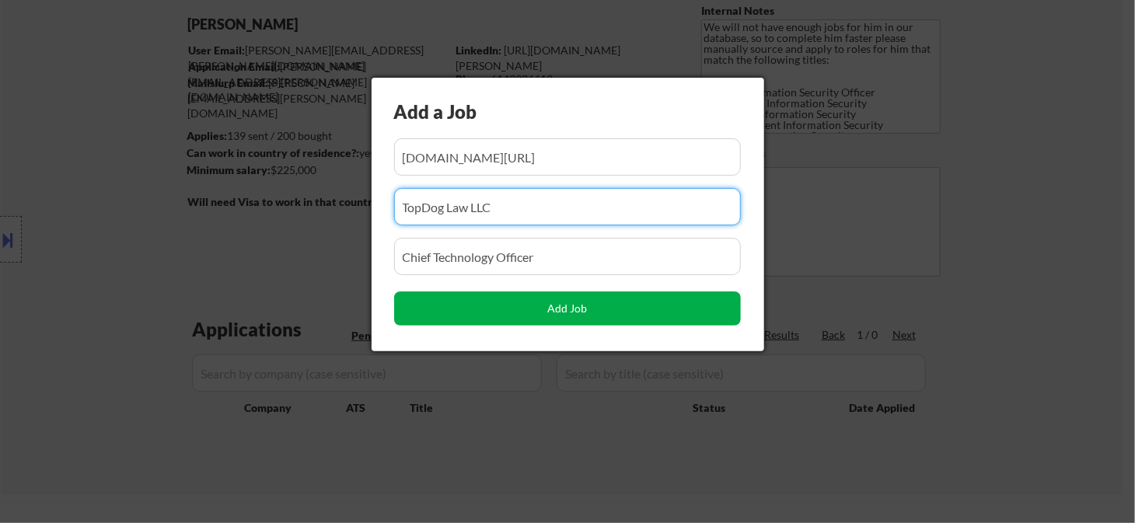
type input "TopDog Law LLC"
click at [464, 313] on button "Add Job" at bounding box center [567, 309] width 347 height 34
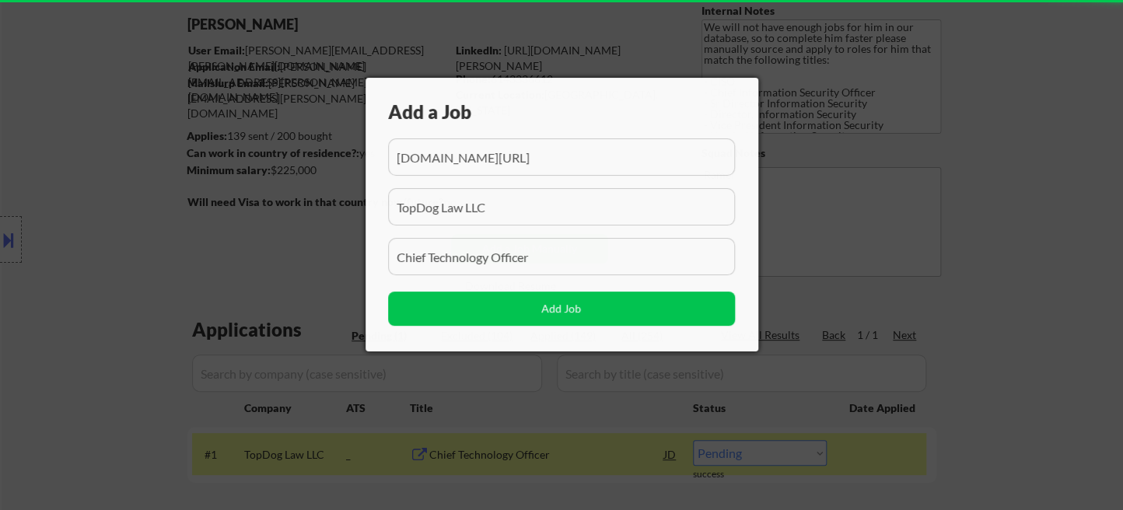
click at [1033, 257] on div at bounding box center [561, 255] width 1123 height 510
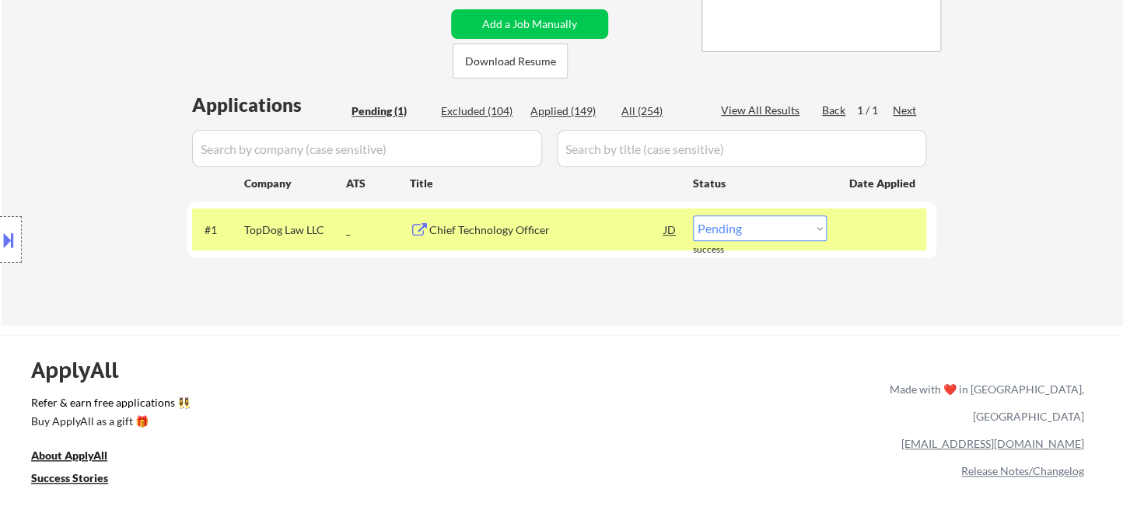
scroll to position [345, 0]
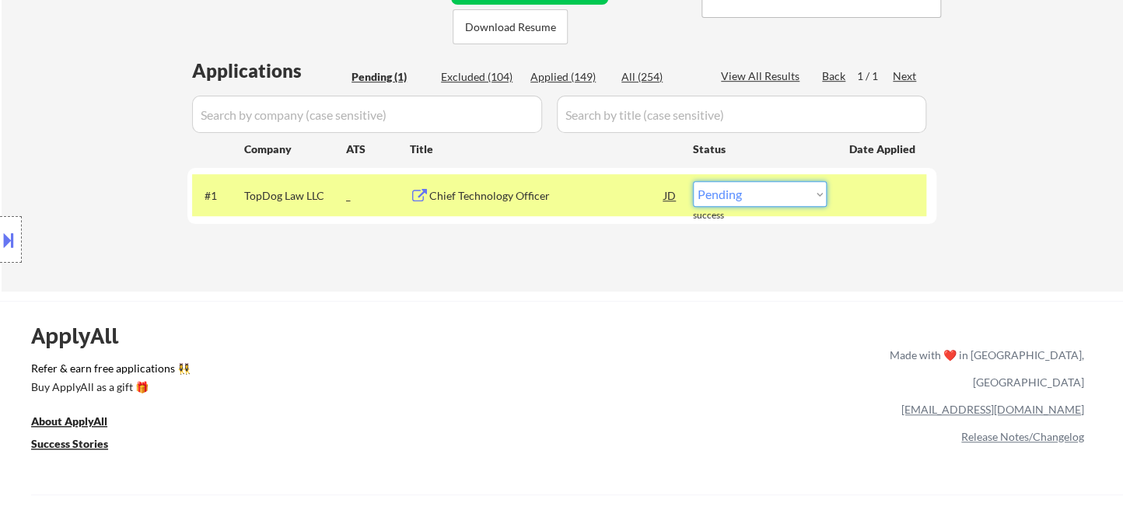
drag, startPoint x: 748, startPoint y: 197, endPoint x: 755, endPoint y: 205, distance: 10.5
click at [748, 196] on select "Choose an option... Pending Applied Excluded (Questions) Excluded (Expired) Exc…" at bounding box center [760, 194] width 134 height 26
select select ""applied""
click at [693, 181] on select "Choose an option... Pending Applied Excluded (Questions) Excluded (Expired) Exc…" at bounding box center [760, 194] width 134 height 26
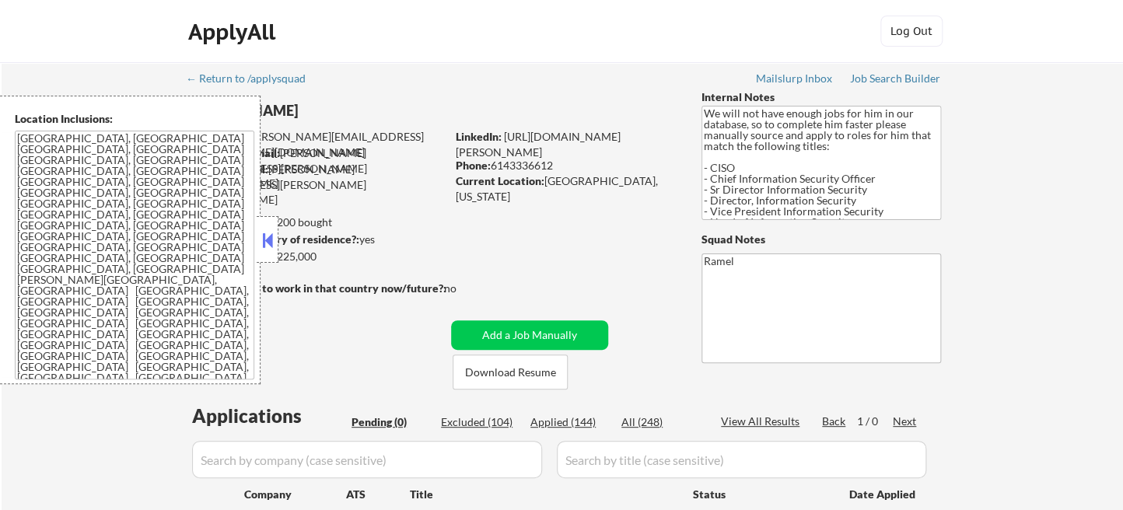
click at [268, 247] on button at bounding box center [267, 240] width 17 height 23
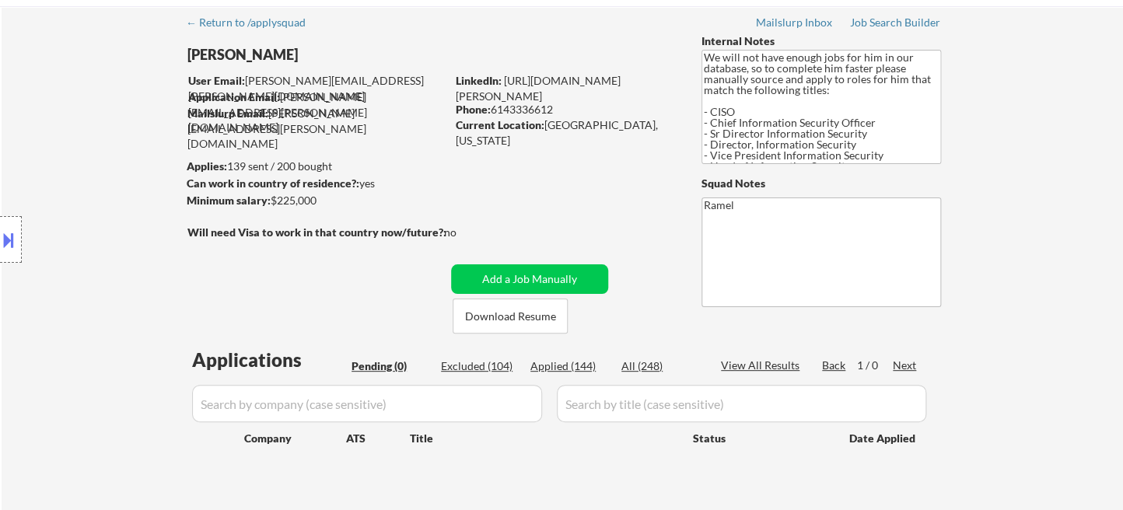
scroll to position [86, 0]
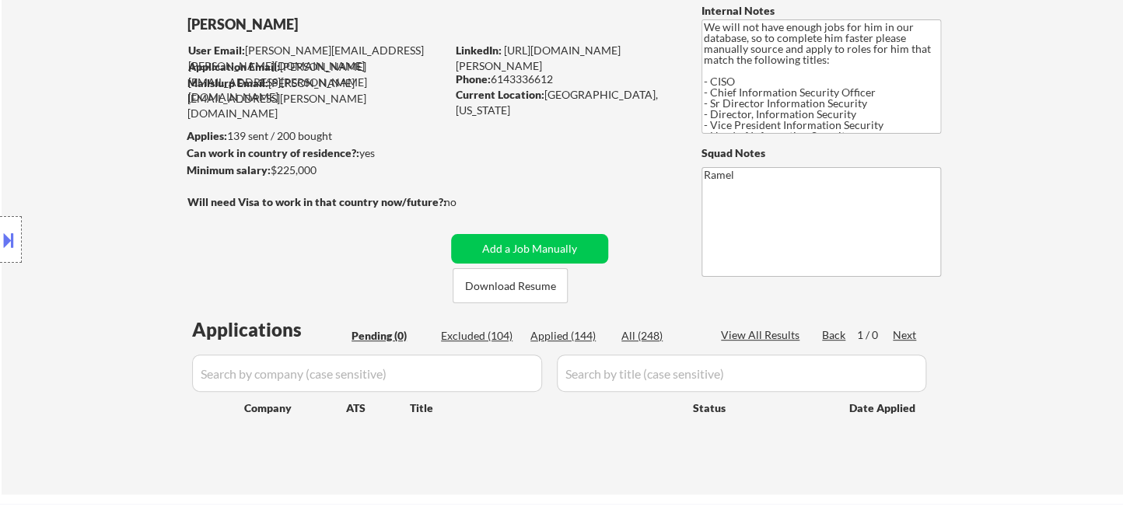
click at [570, 338] on div "Applied (144)" at bounding box center [569, 336] width 78 height 16
select select ""applied""
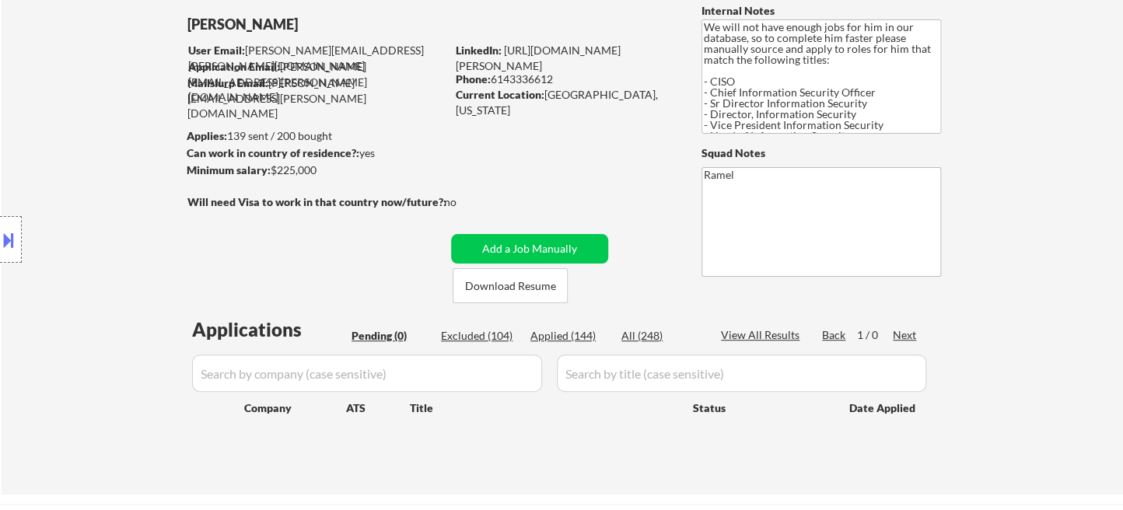
select select ""applied""
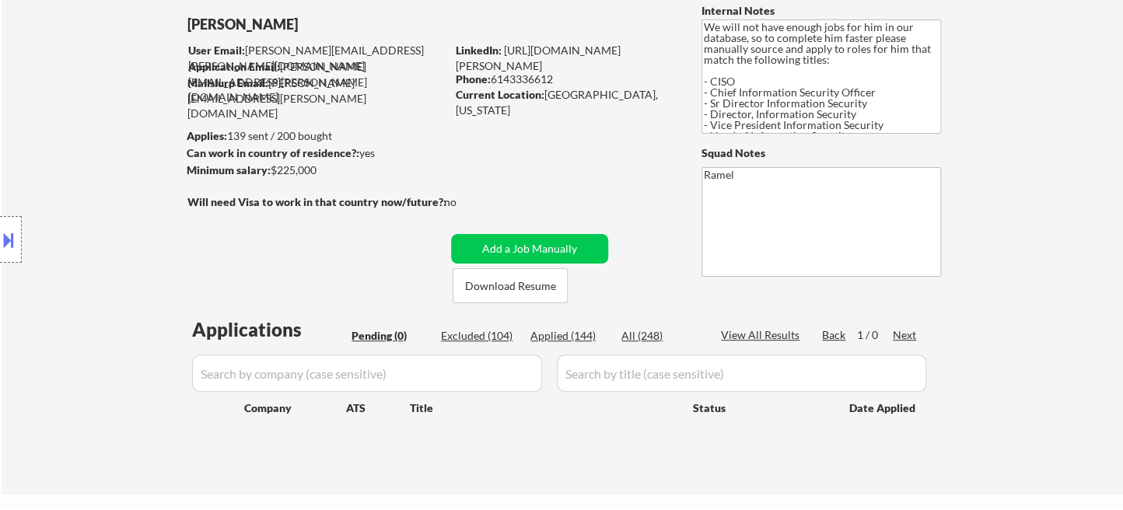
select select ""applied""
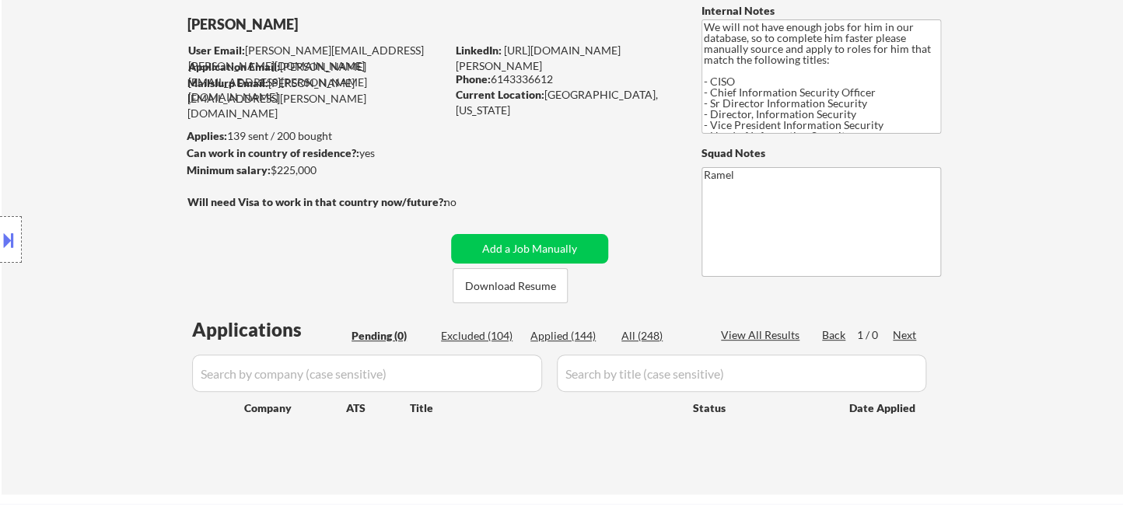
select select ""applied""
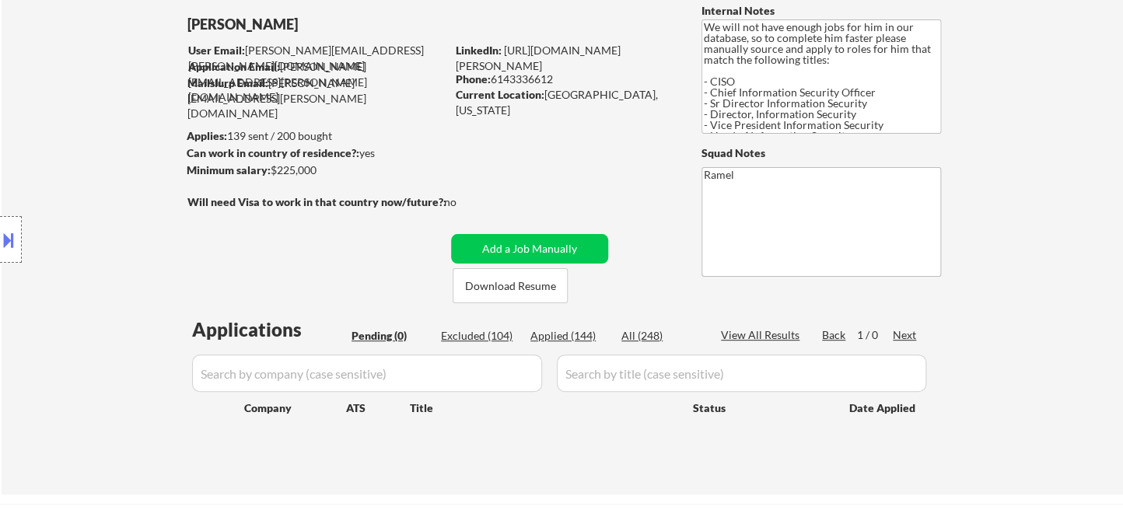
select select ""applied""
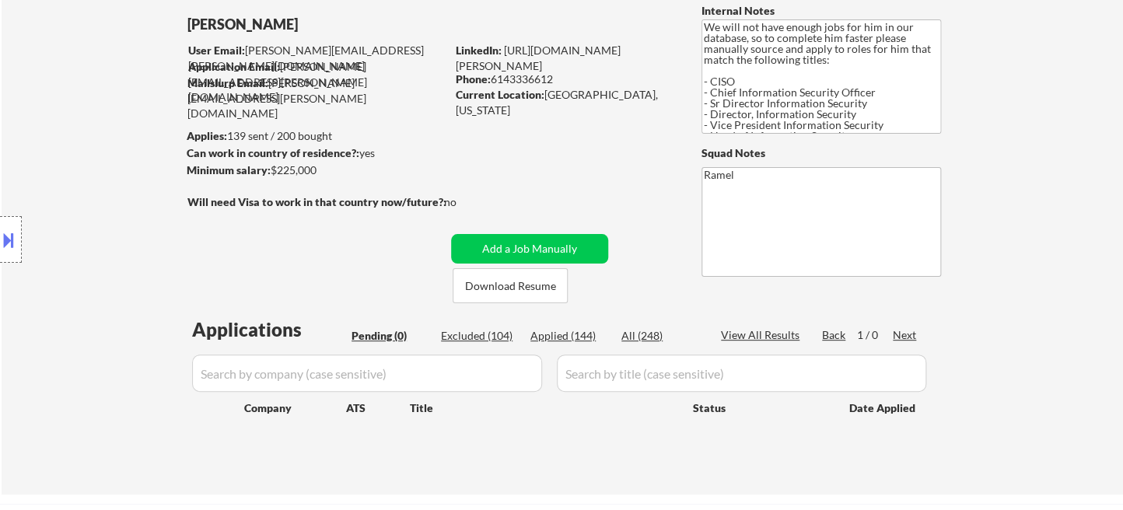
select select ""applied""
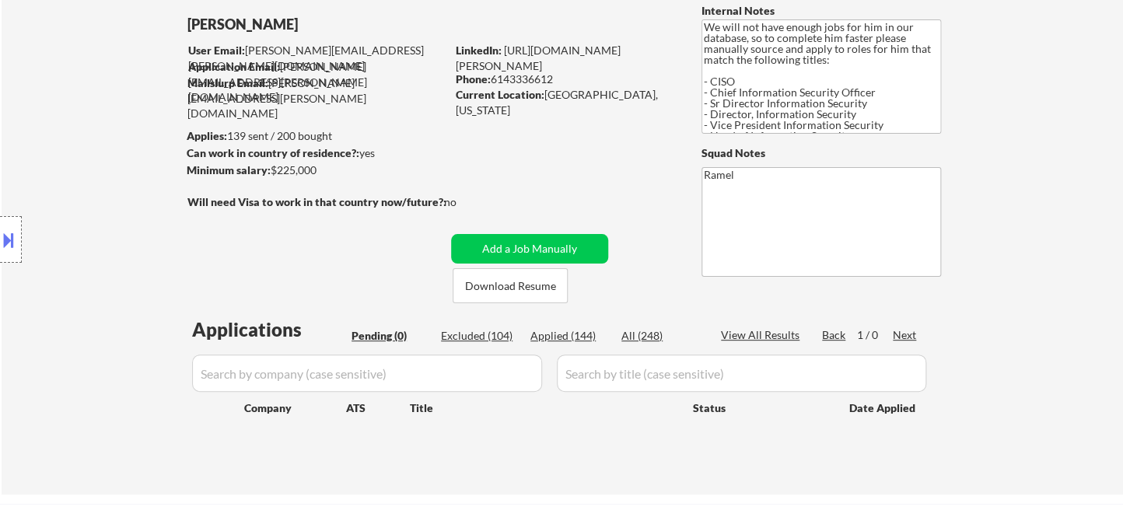
select select ""applied""
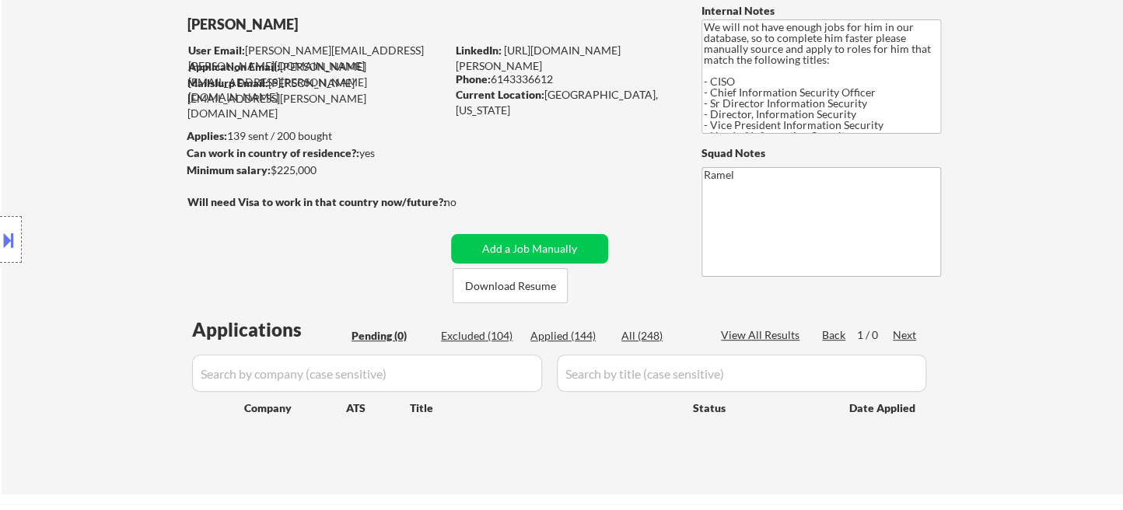
select select ""applied""
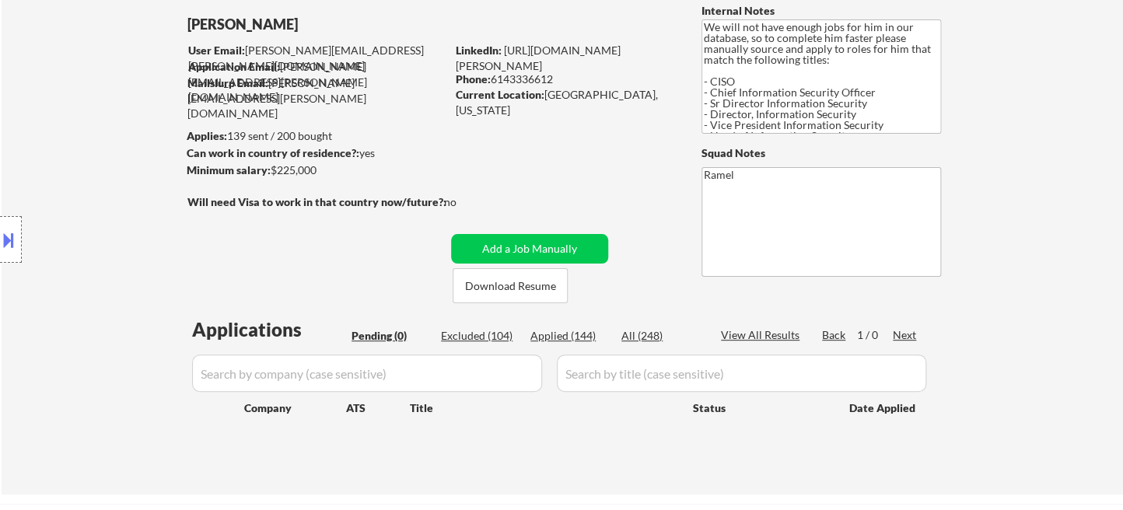
select select ""applied""
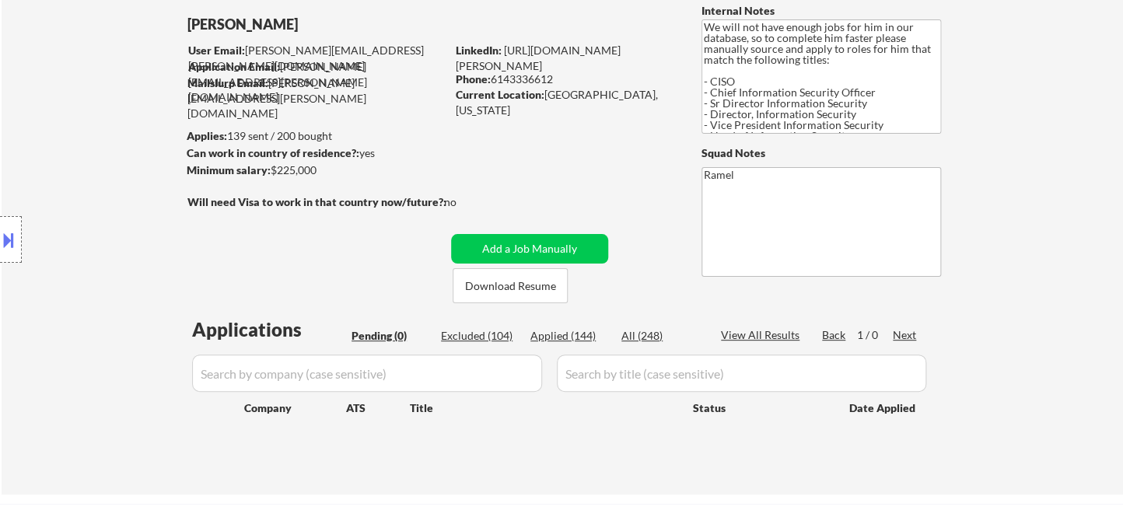
select select ""applied""
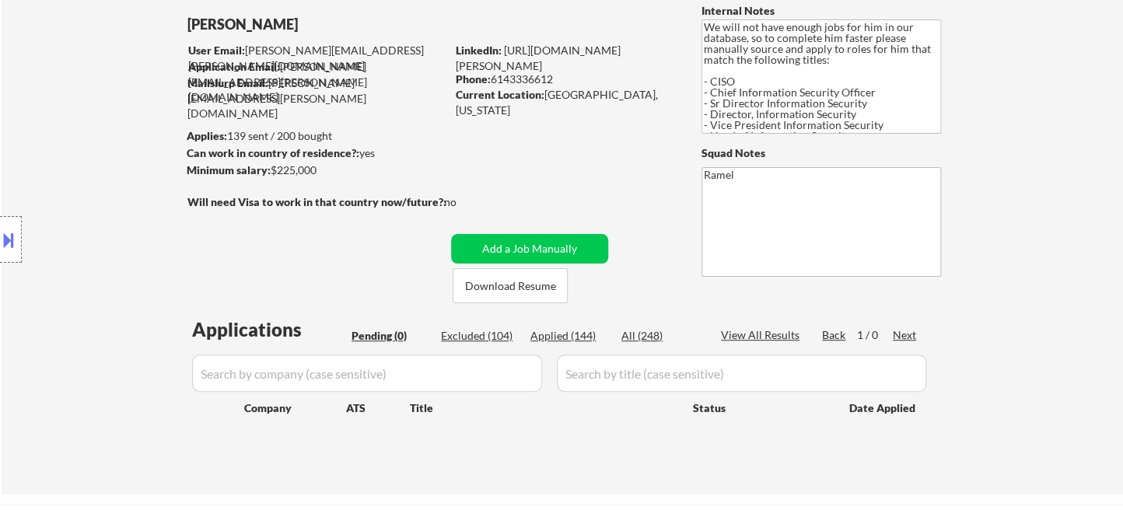
select select ""applied""
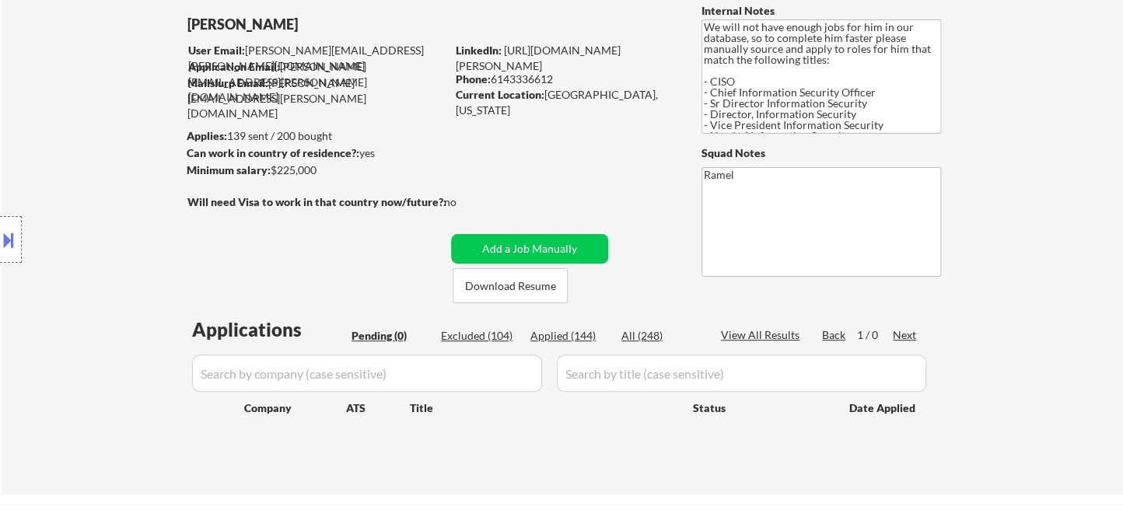
select select ""applied""
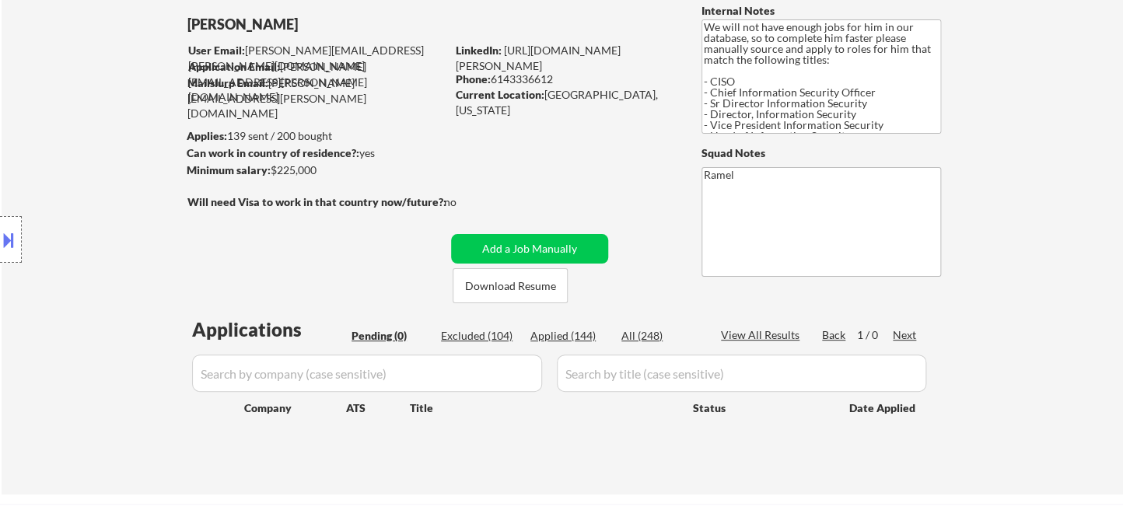
select select ""applied""
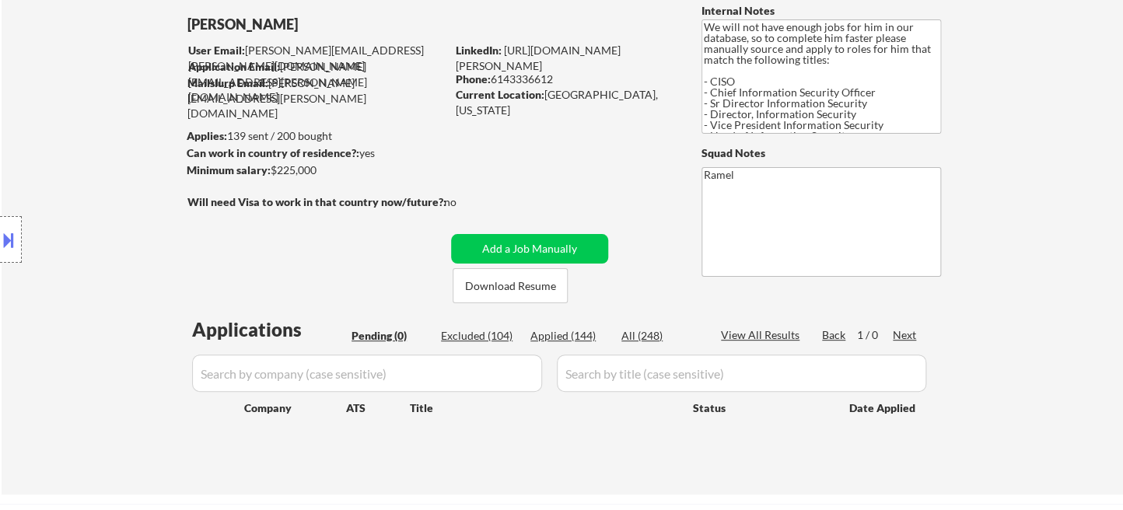
select select ""applied""
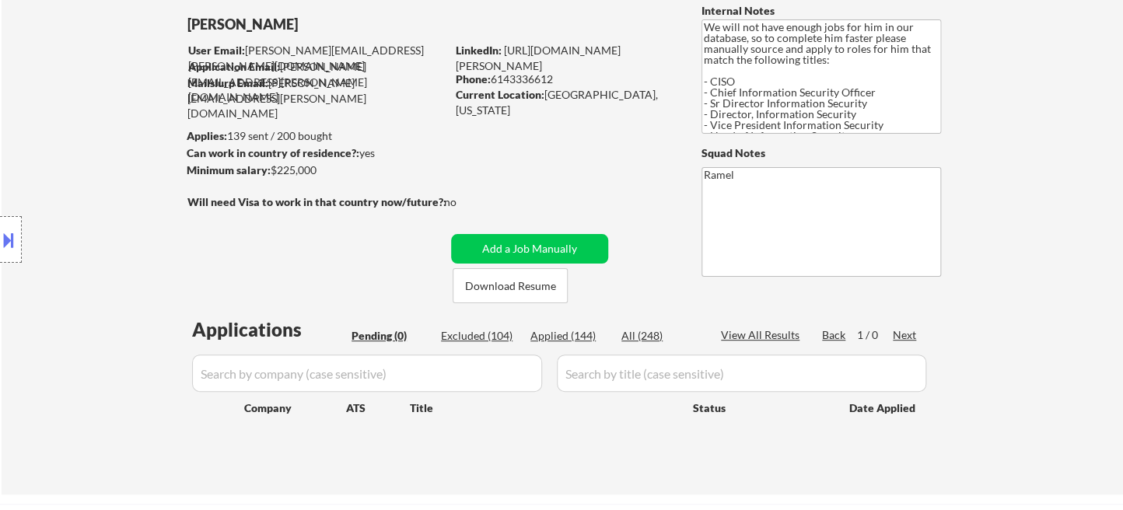
select select ""applied""
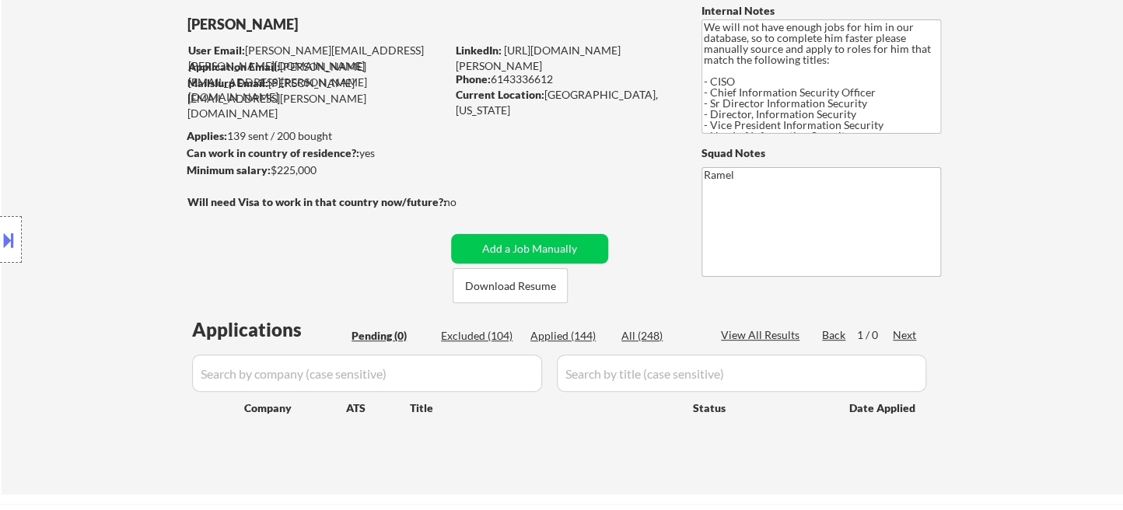
select select ""applied""
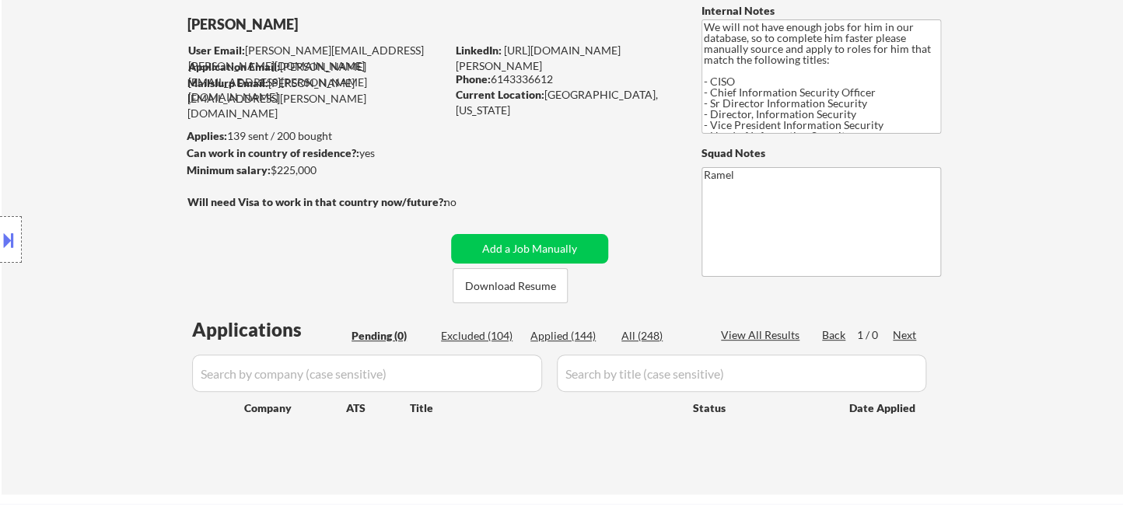
select select ""applied""
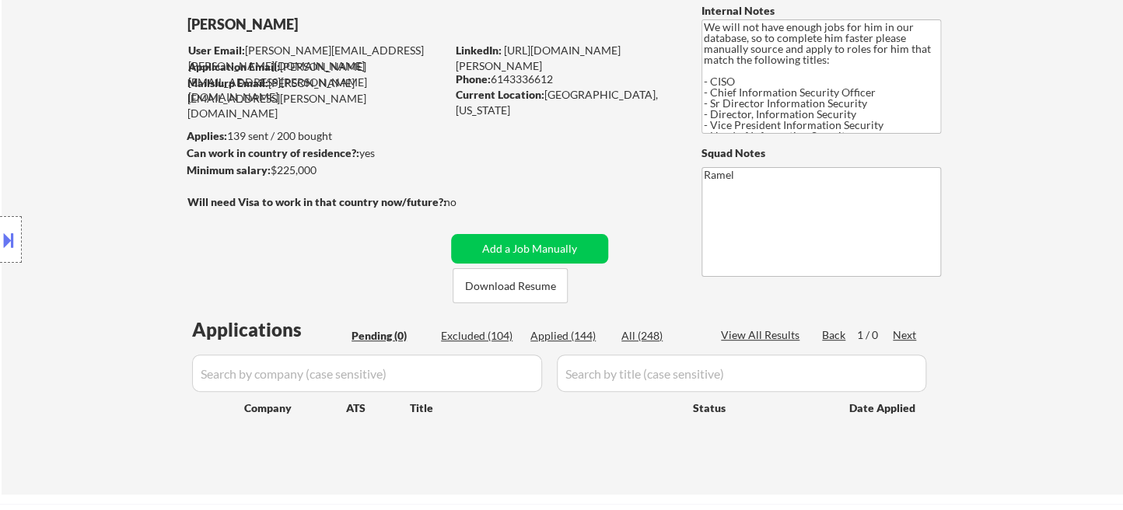
select select ""applied""
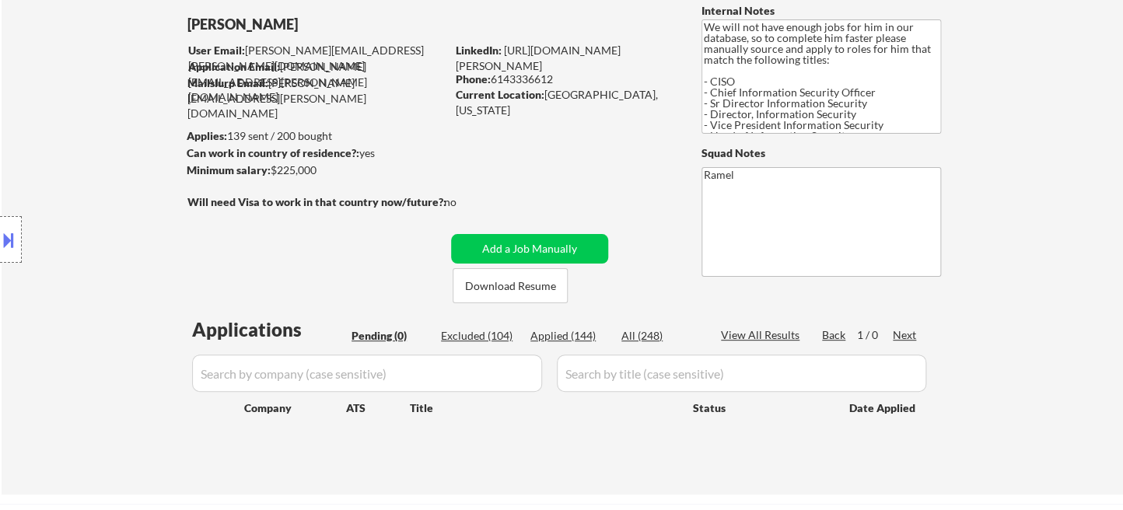
select select ""applied""
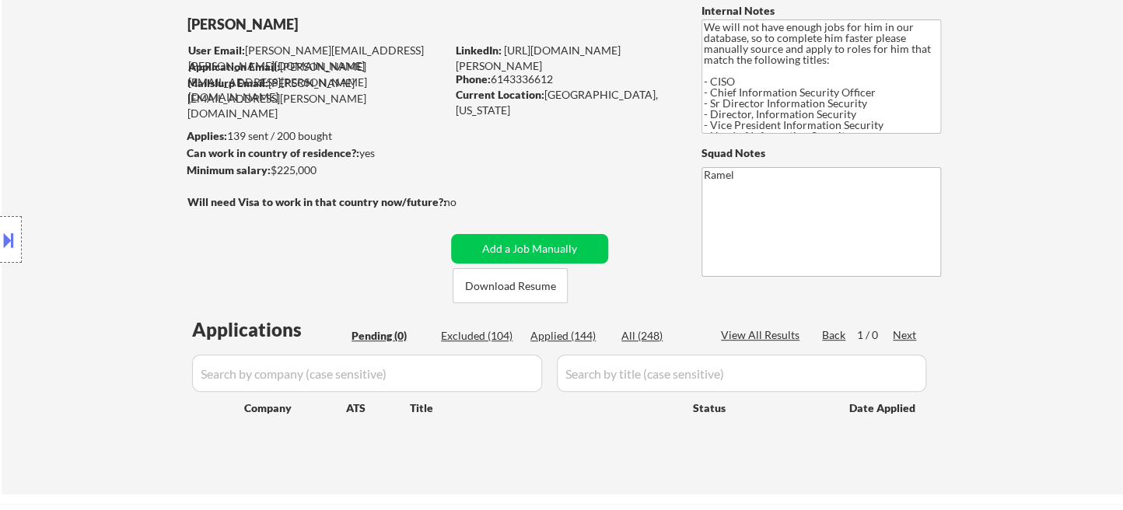
select select ""applied""
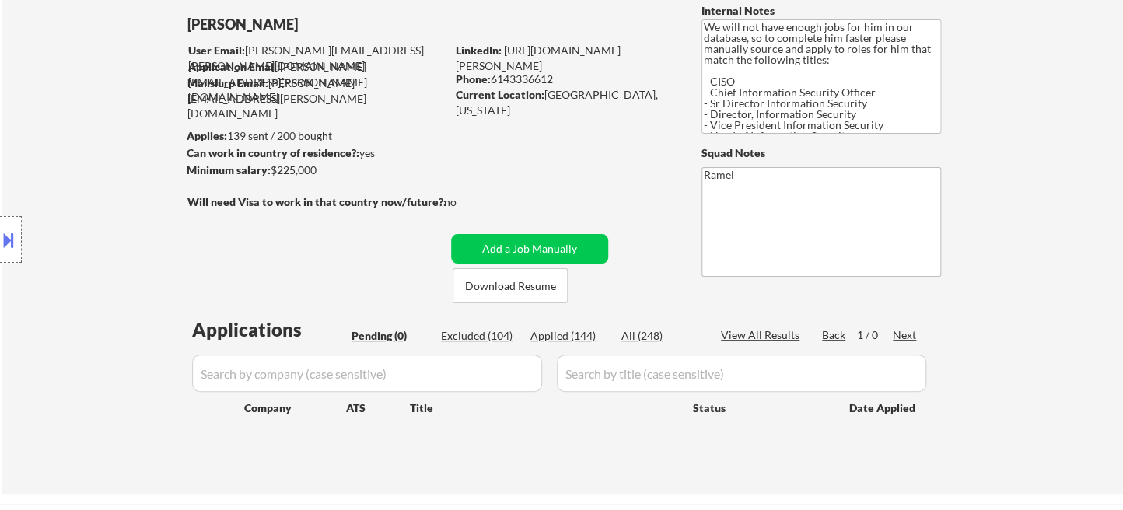
select select ""applied""
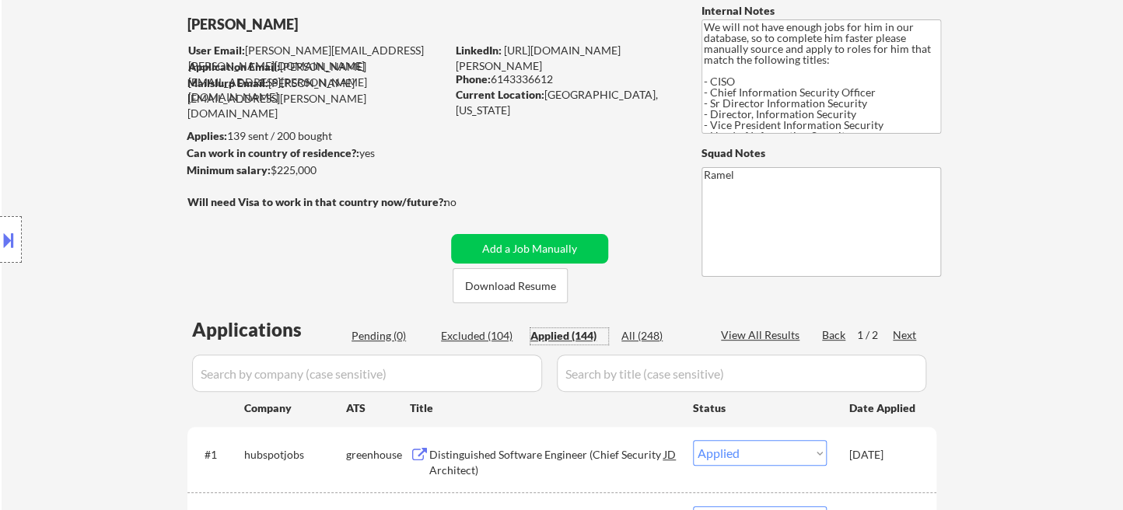
click at [736, 334] on div "View All Results" at bounding box center [762, 335] width 83 height 16
click at [762, 338] on div "View All Results" at bounding box center [762, 335] width 83 height 16
select select ""applied""
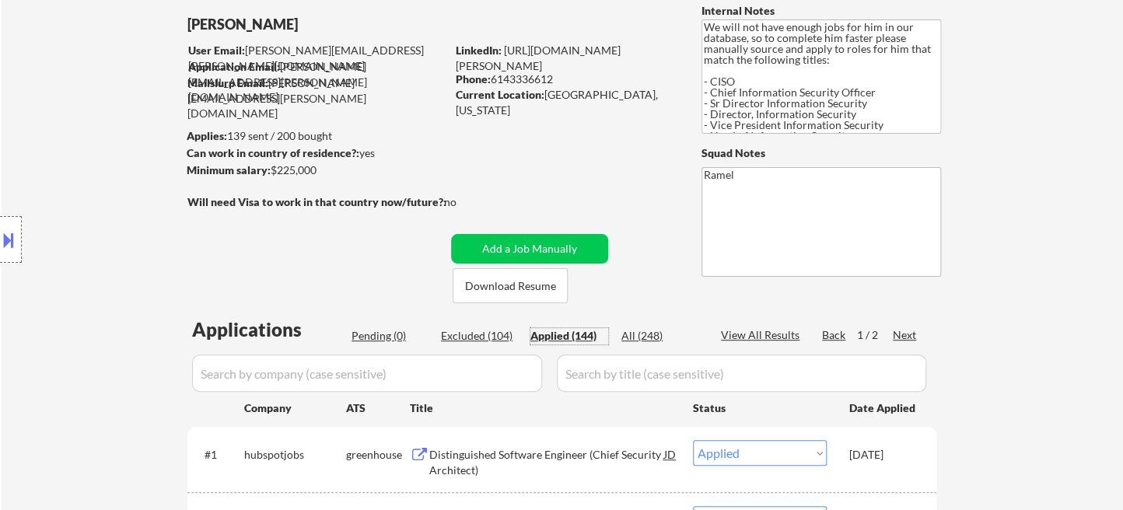
select select ""applied""
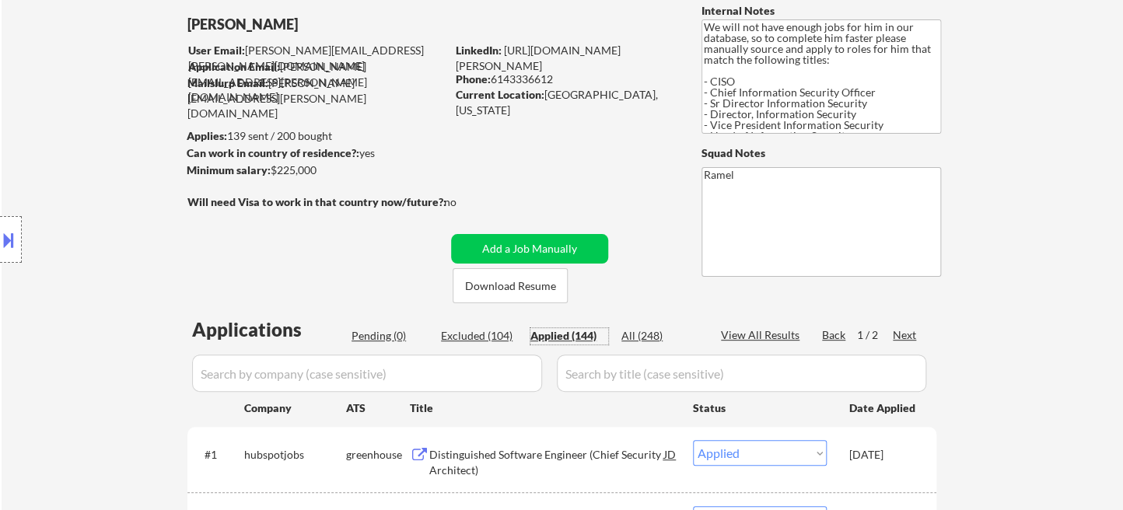
select select ""applied""
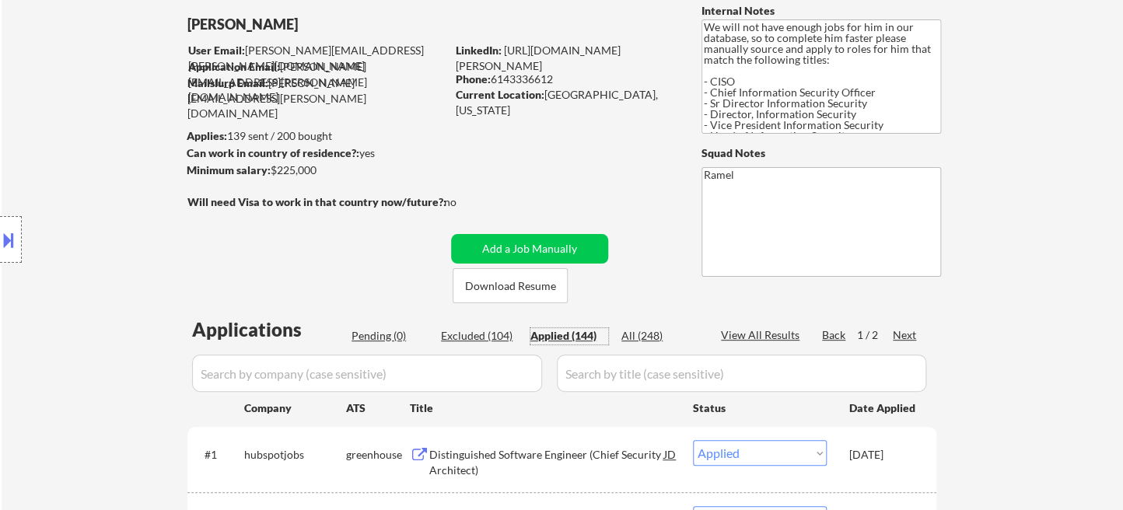
select select ""applied""
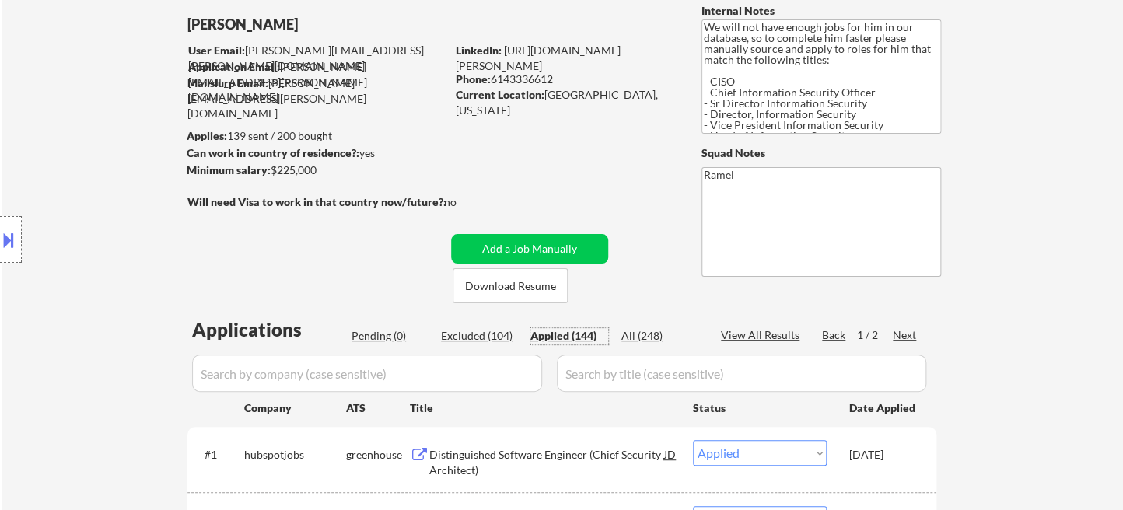
select select ""applied""
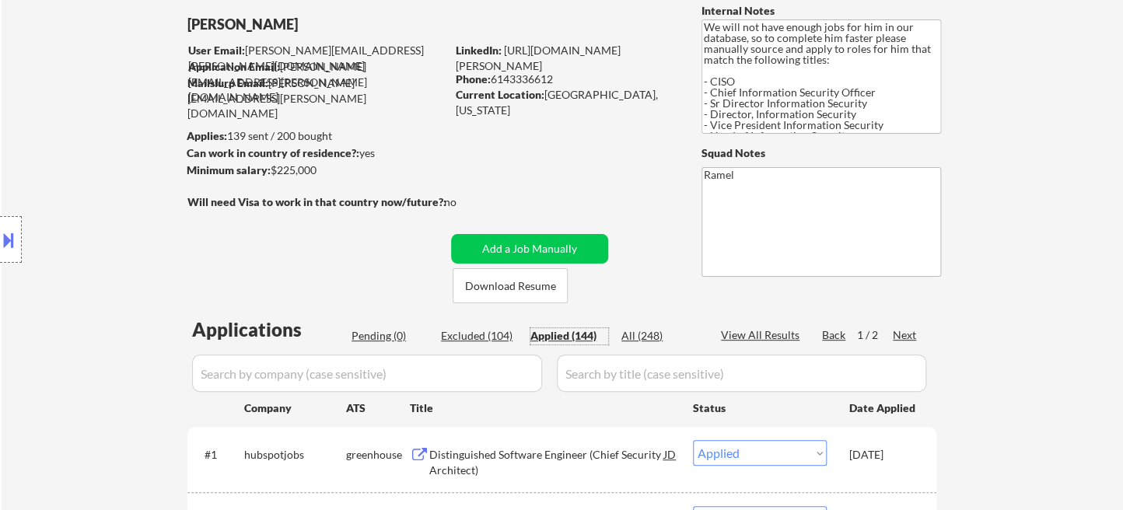
select select ""applied""
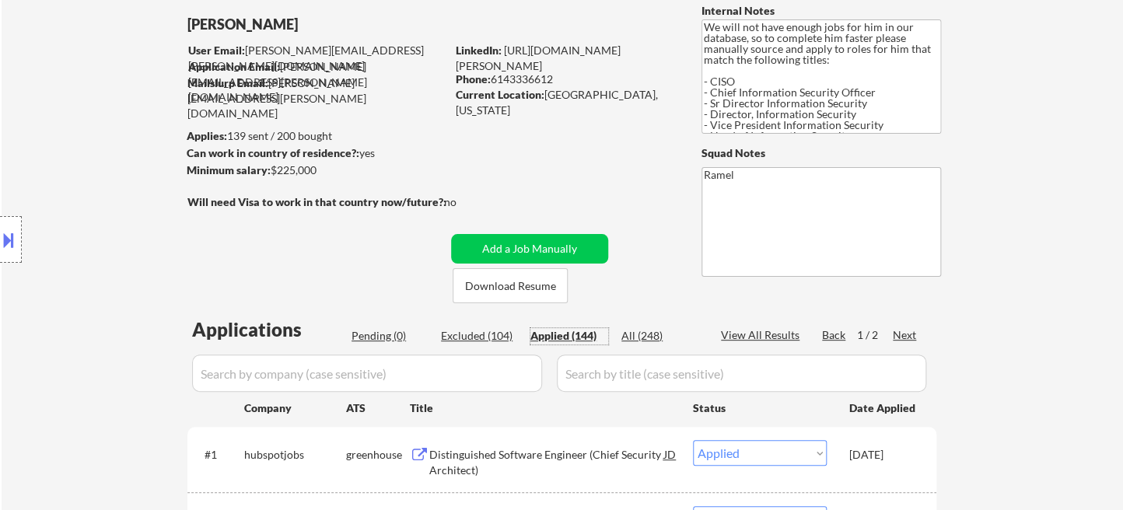
select select ""applied""
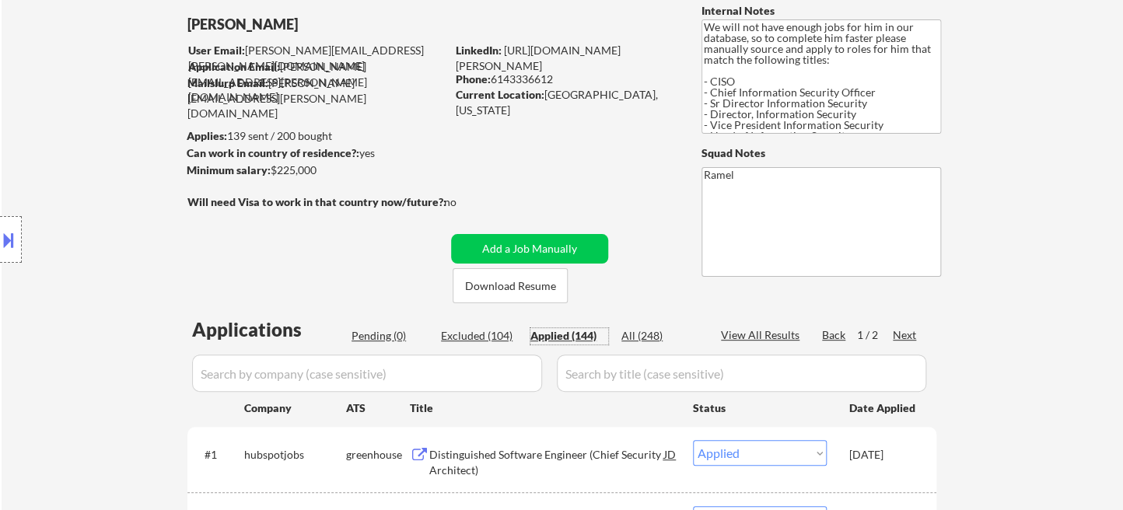
select select ""applied""
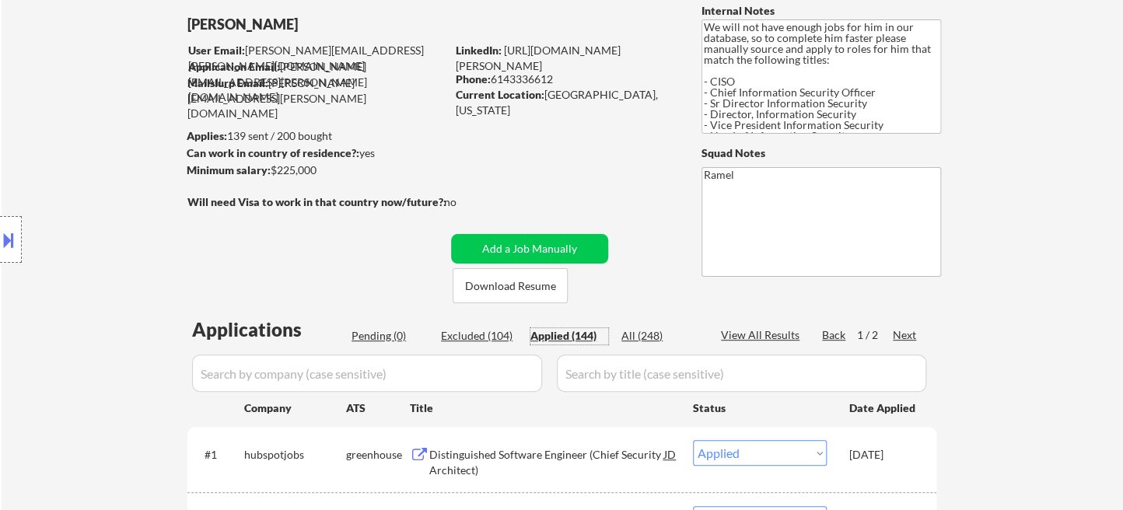
select select ""applied""
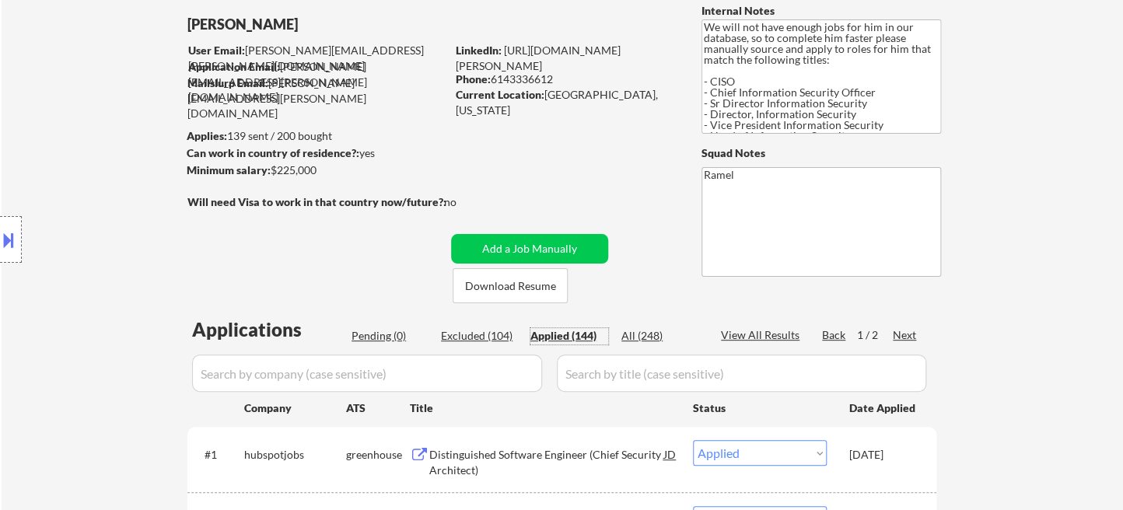
select select ""applied""
click at [779, 333] on div "View All Results" at bounding box center [762, 335] width 83 height 16
click at [779, 333] on div "Paginate Results" at bounding box center [762, 335] width 83 height 16
click at [779, 333] on div "View All Results" at bounding box center [762, 335] width 83 height 16
click at [779, 333] on div "Paginate Results" at bounding box center [762, 335] width 83 height 16
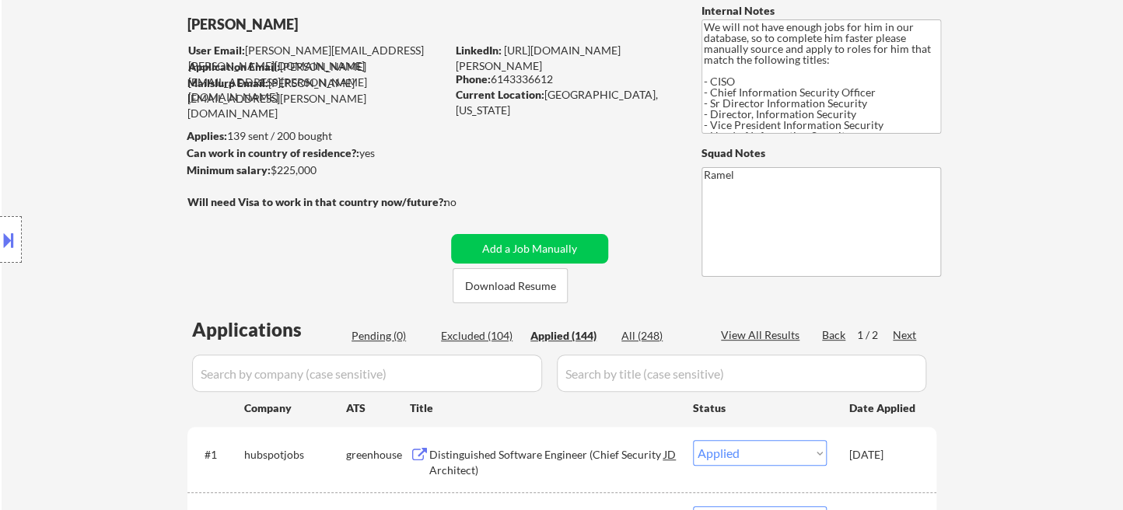
click at [768, 339] on div "View All Results" at bounding box center [762, 335] width 83 height 16
click at [534, 73] on div "Phone: 6143336612" at bounding box center [566, 80] width 220 height 16
copy div "6143336612"
select select ""applied""
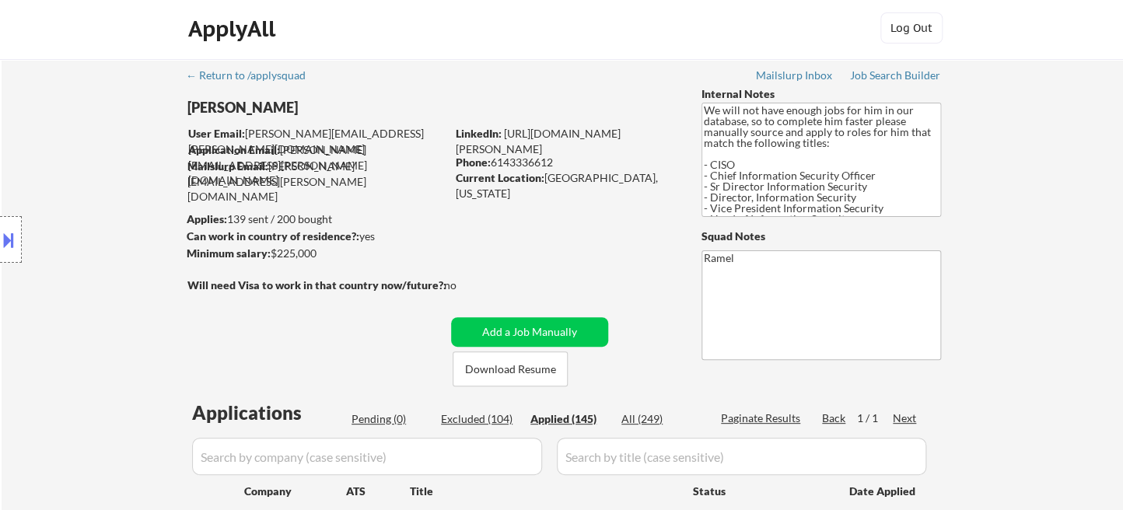
scroll to position [0, 0]
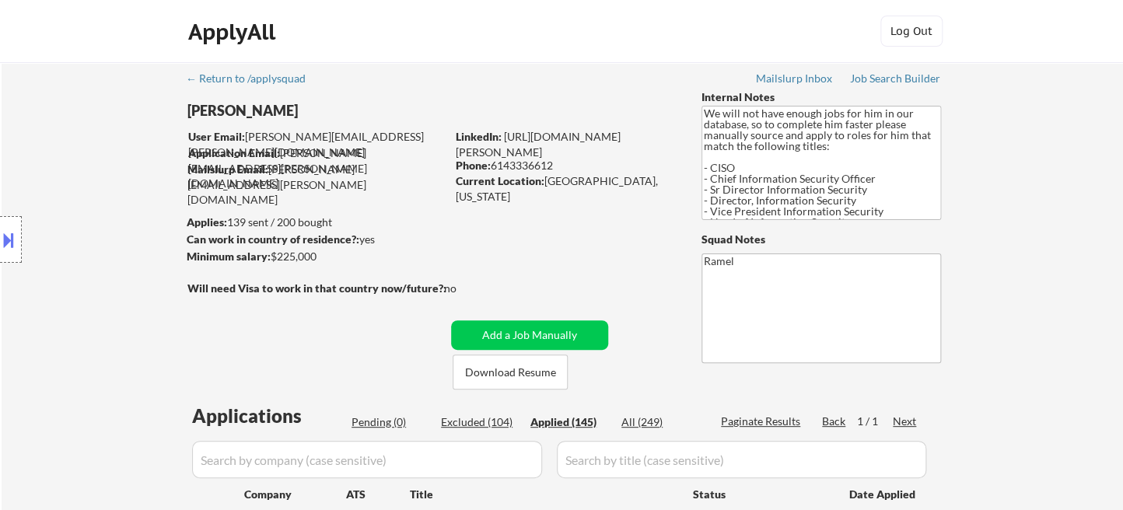
select select ""applied""
click at [527, 159] on div "Phone: 6143336612" at bounding box center [566, 166] width 220 height 16
copy div "6143336612"
select select ""applied""
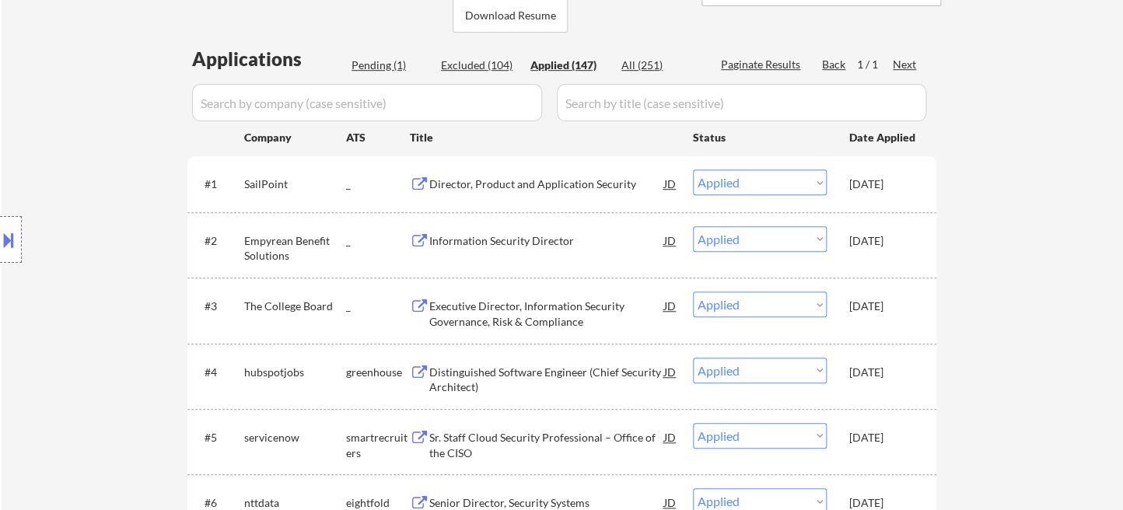
scroll to position [442, 0]
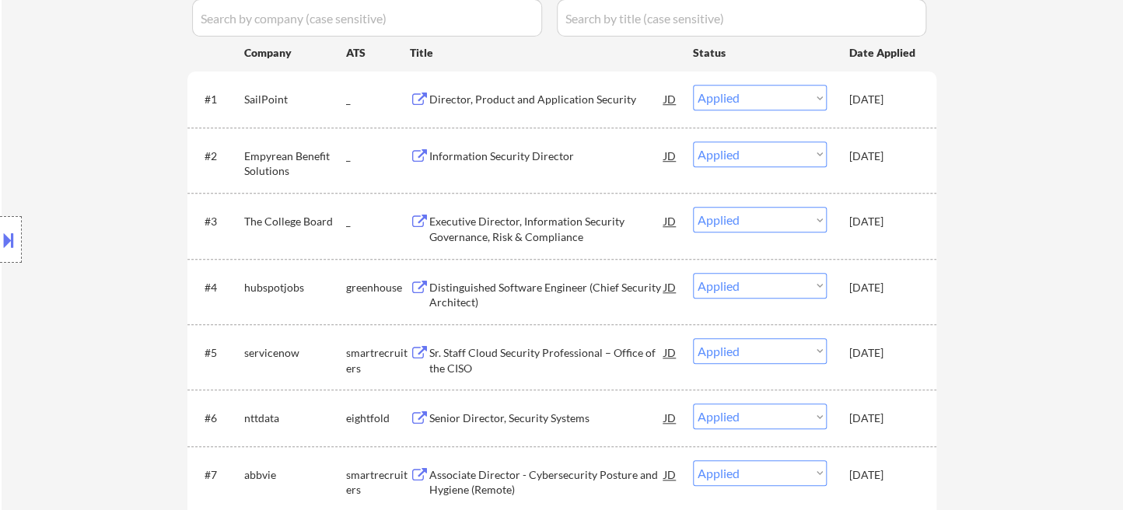
select select ""applied""
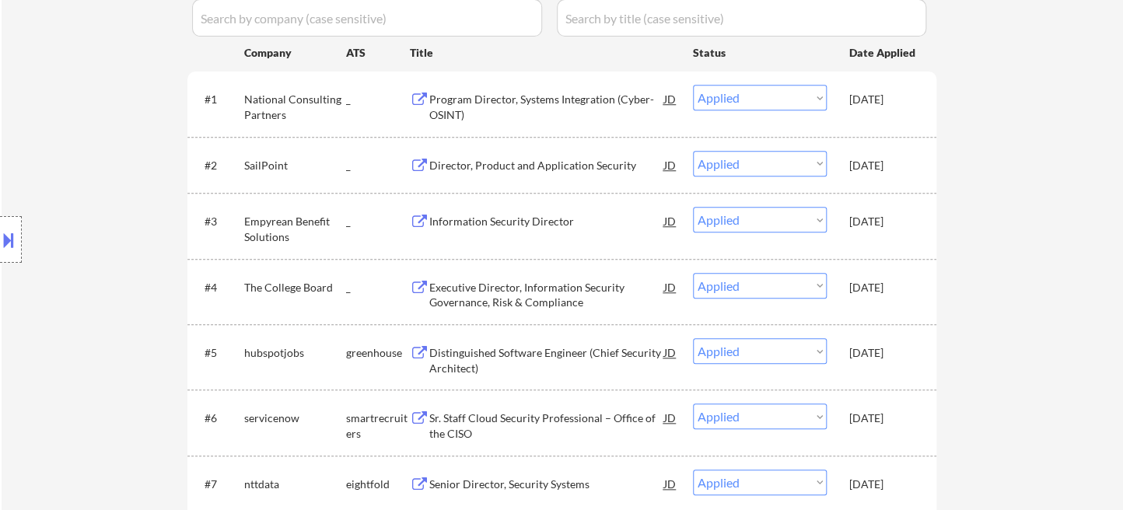
click at [40, 104] on div "Location Inclusions: Dallas, TX Irving, TX University Park, TX Highland Park, T…" at bounding box center [139, 240] width 278 height 289
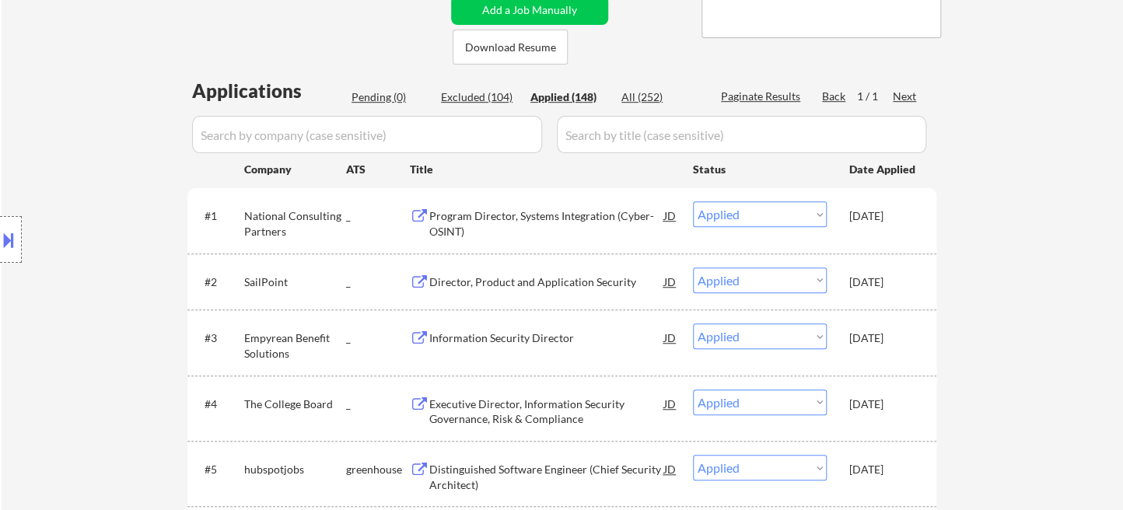
scroll to position [355, 0]
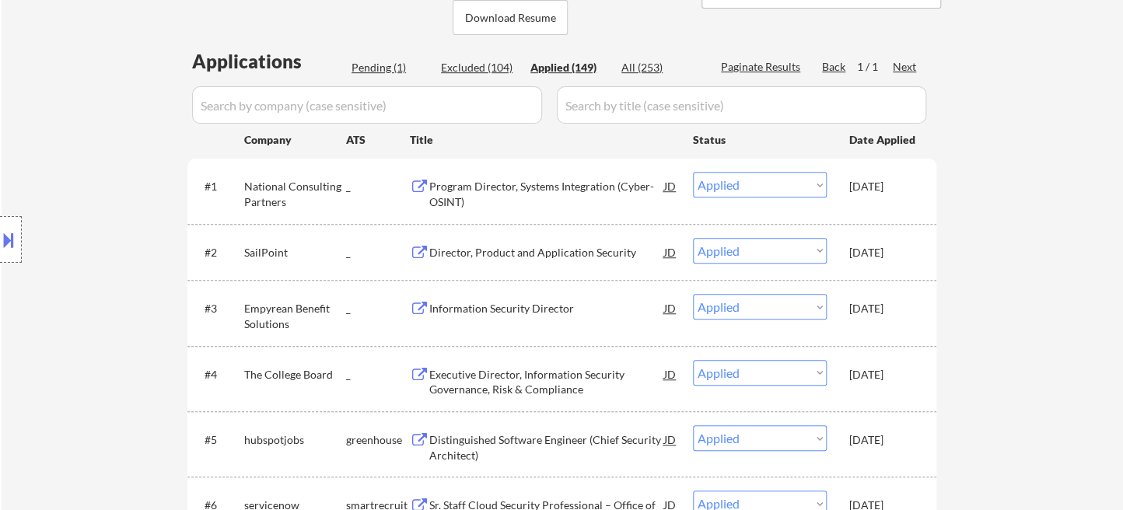
select select ""applied""
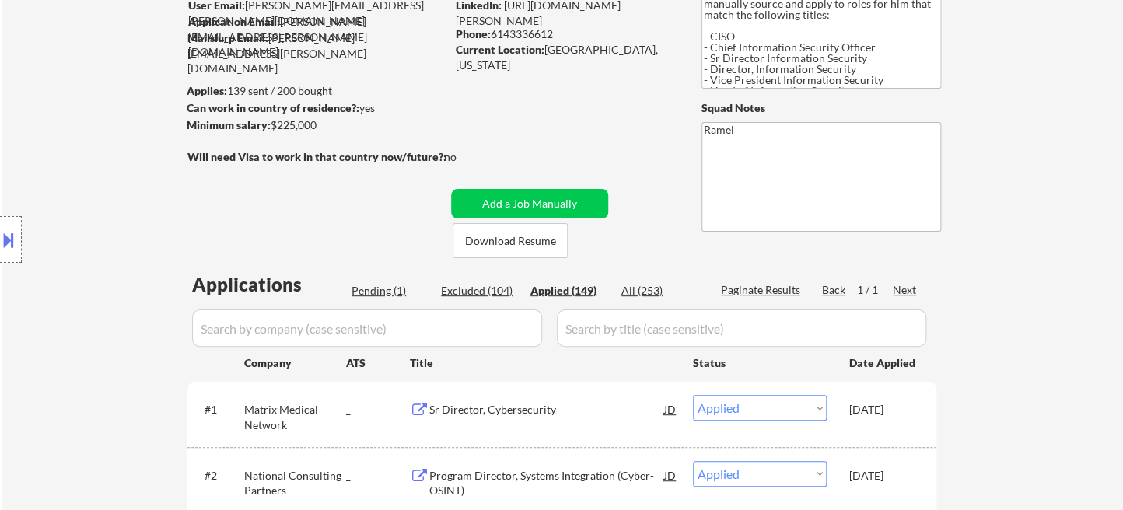
scroll to position [0, 0]
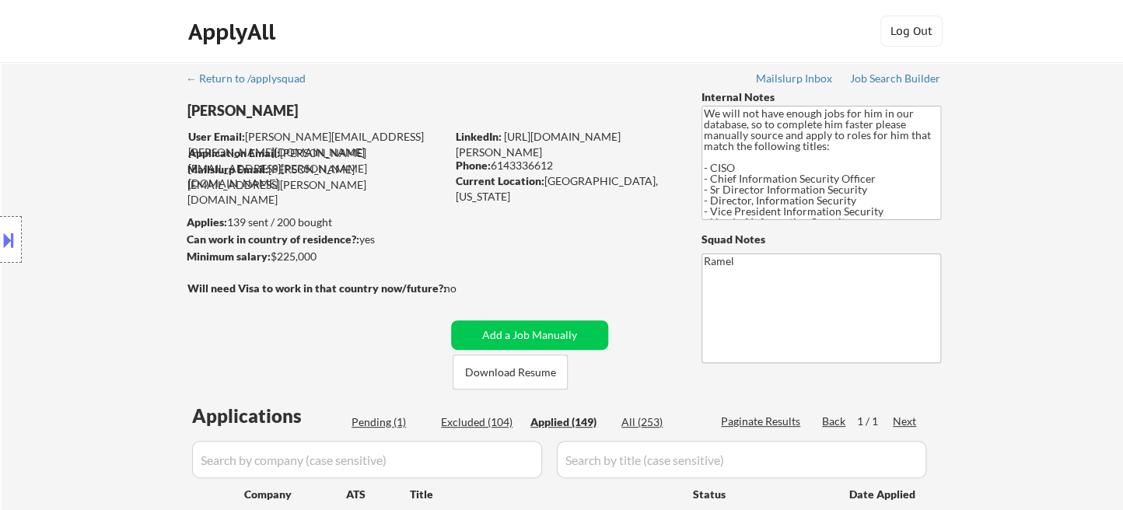
select select ""applied""
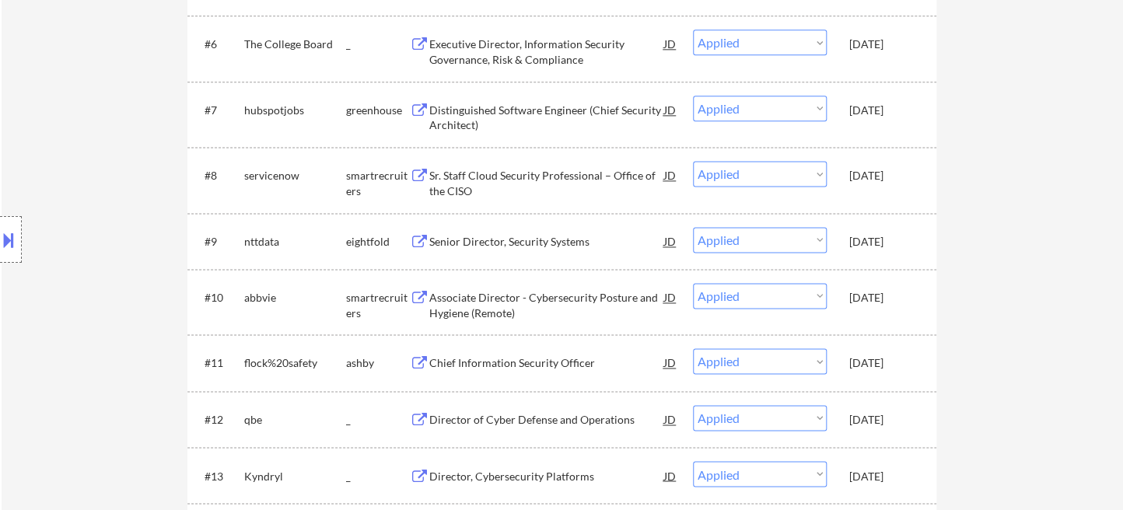
scroll to position [778, 0]
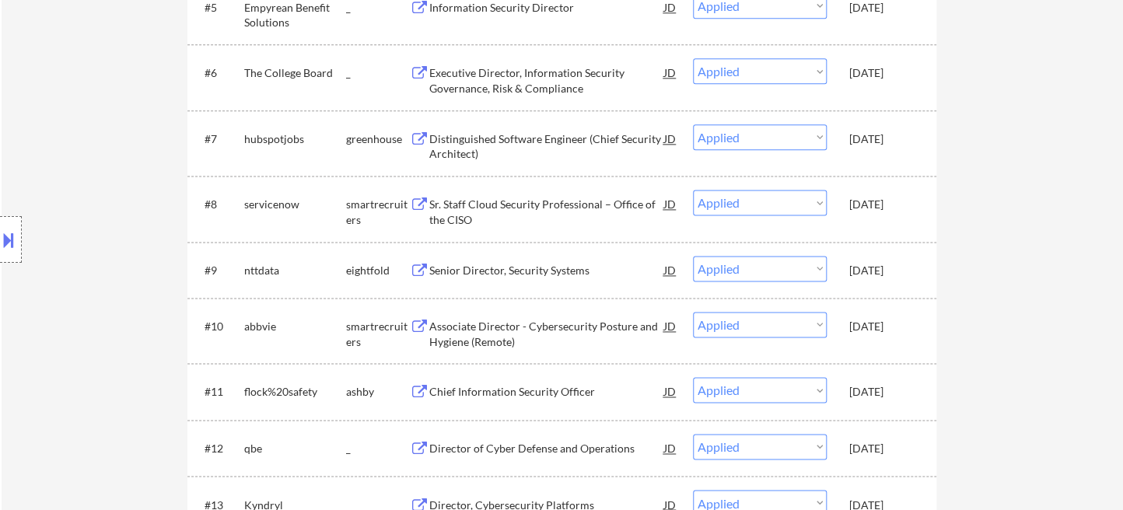
click at [28, 130] on div "Location Inclusions: Dallas, TX Irving, TX University Park, TX Highland Park, T…" at bounding box center [139, 240] width 278 height 289
drag, startPoint x: 21, startPoint y: 124, endPoint x: 106, endPoint y: 8, distance: 144.2
click at [24, 123] on div "Location Inclusions: Dallas, TX Irving, TX University Park, TX Highland Park, T…" at bounding box center [139, 240] width 278 height 289
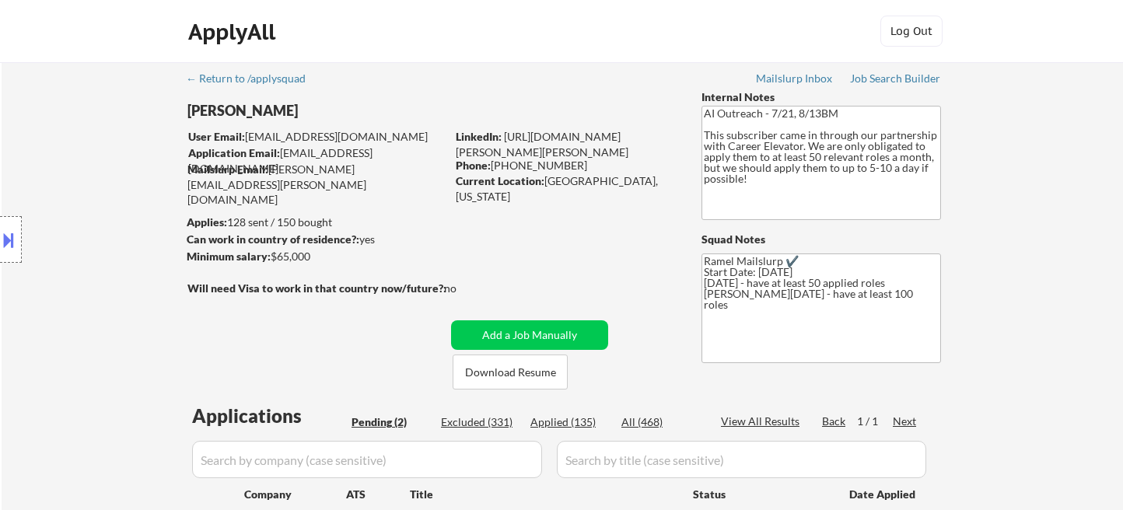
select select ""pending""
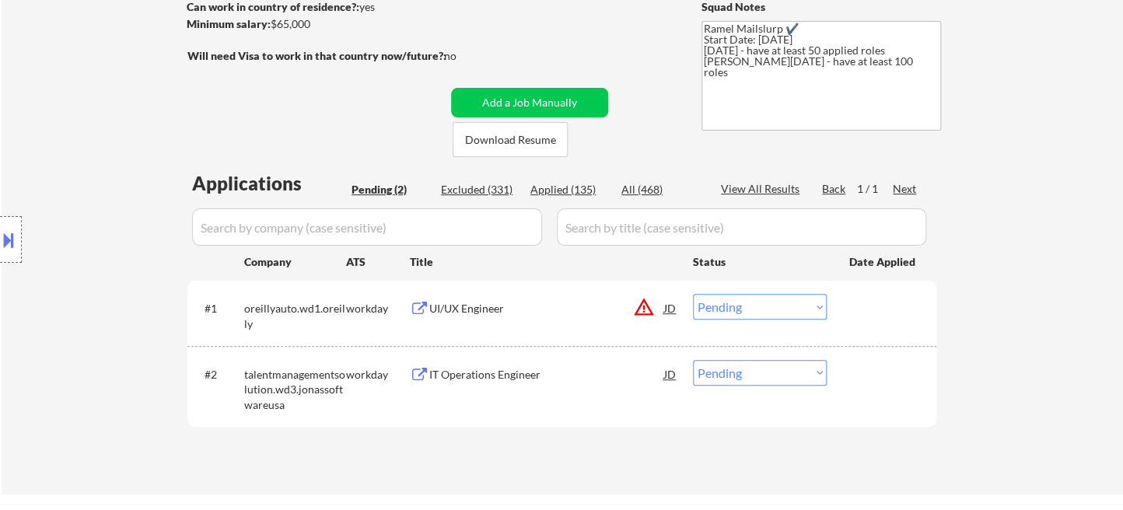
scroll to position [259, 0]
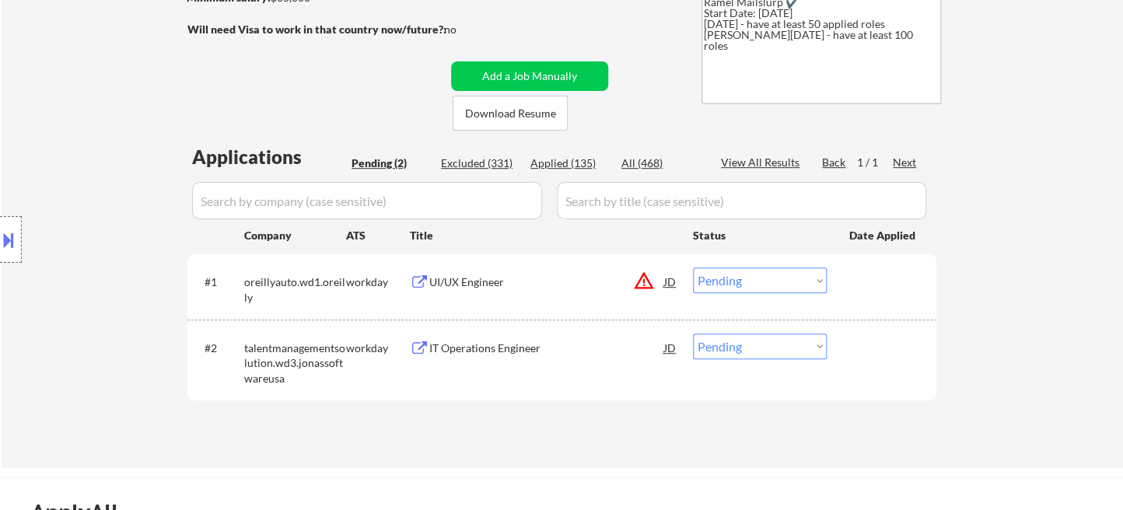
click at [465, 352] on div "IT Operations Engineer" at bounding box center [546, 349] width 235 height 16
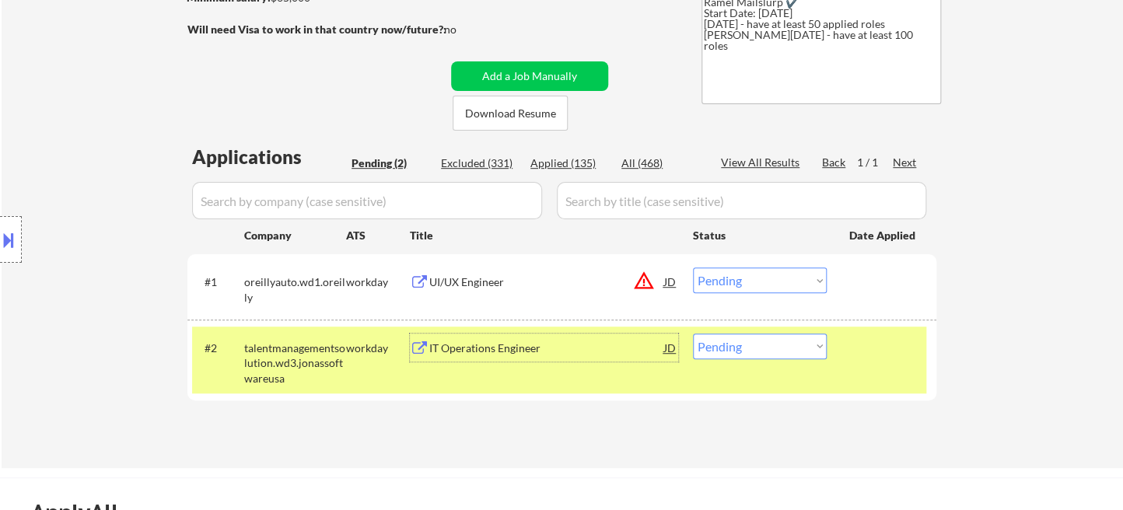
click at [497, 285] on div "UI/UX Engineer" at bounding box center [546, 283] width 235 height 16
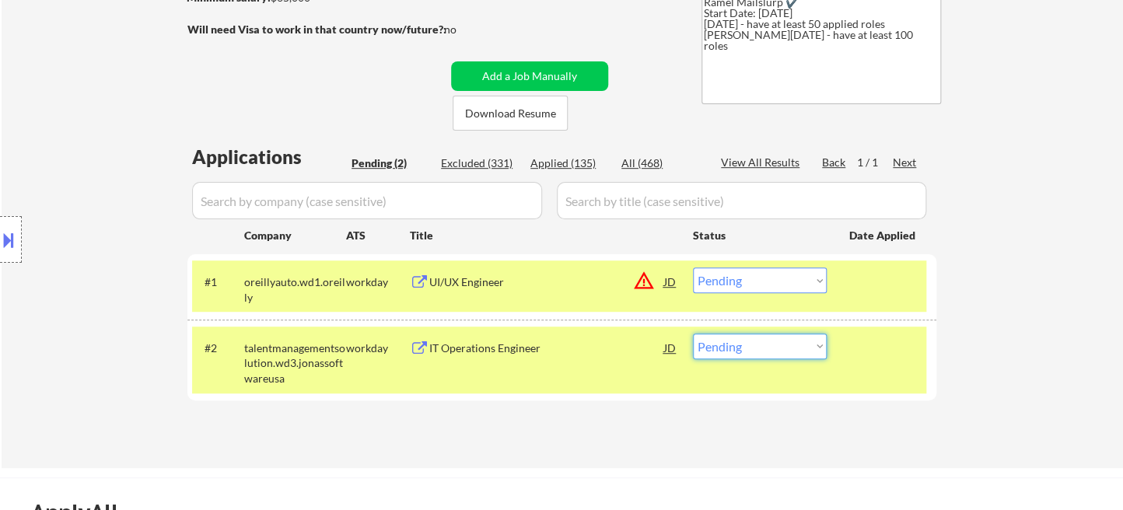
click at [723, 355] on select "Choose an option... Pending Applied Excluded (Questions) Excluded (Expired) Exc…" at bounding box center [760, 347] width 134 height 26
select select ""excluded__bad_match_""
click at [693, 334] on select "Choose an option... Pending Applied Excluded (Questions) Excluded (Expired) Exc…" at bounding box center [760, 347] width 134 height 26
click at [479, 285] on div "UI/UX Engineer" at bounding box center [546, 283] width 235 height 16
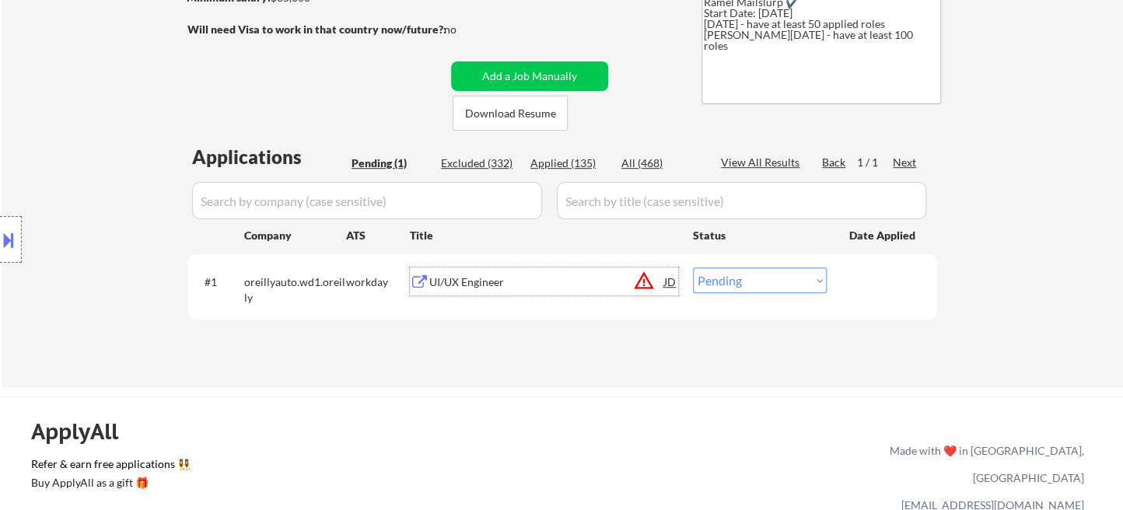
click at [798, 287] on select "Choose an option... Pending Applied Excluded (Questions) Excluded (Expired) Exc…" at bounding box center [760, 281] width 134 height 26
click at [693, 268] on select "Choose an option... Pending Applied Excluded (Questions) Excluded (Expired) Exc…" at bounding box center [760, 281] width 134 height 26
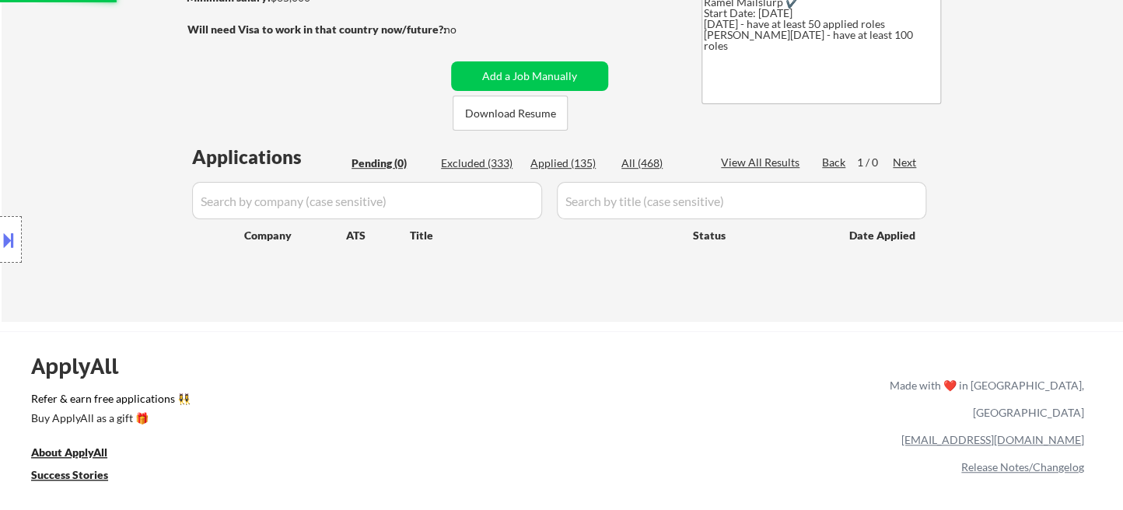
click at [572, 165] on div "Applied (135)" at bounding box center [569, 164] width 78 height 16
select select ""applied""
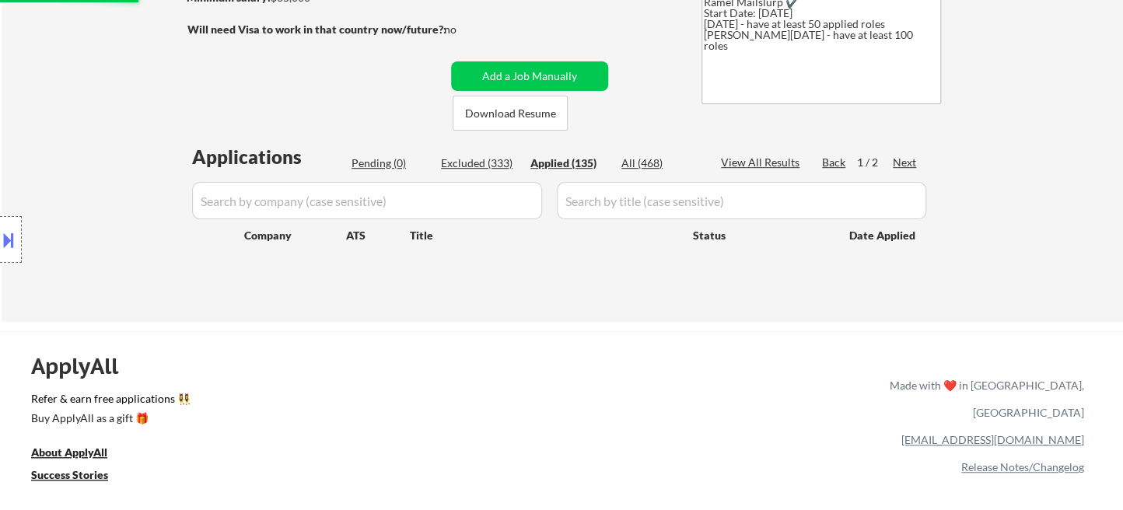
select select ""applied""
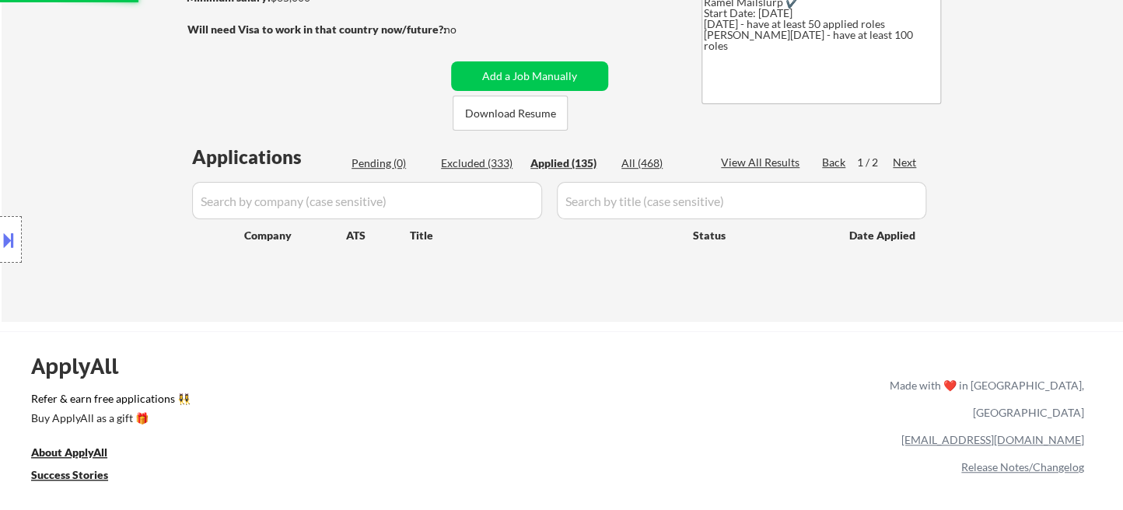
select select ""applied""
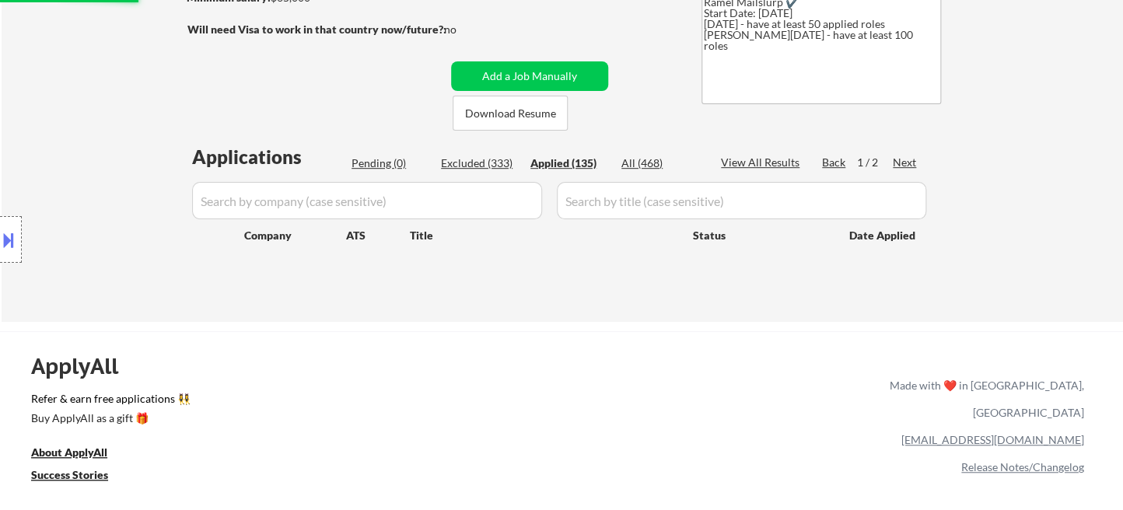
select select ""applied""
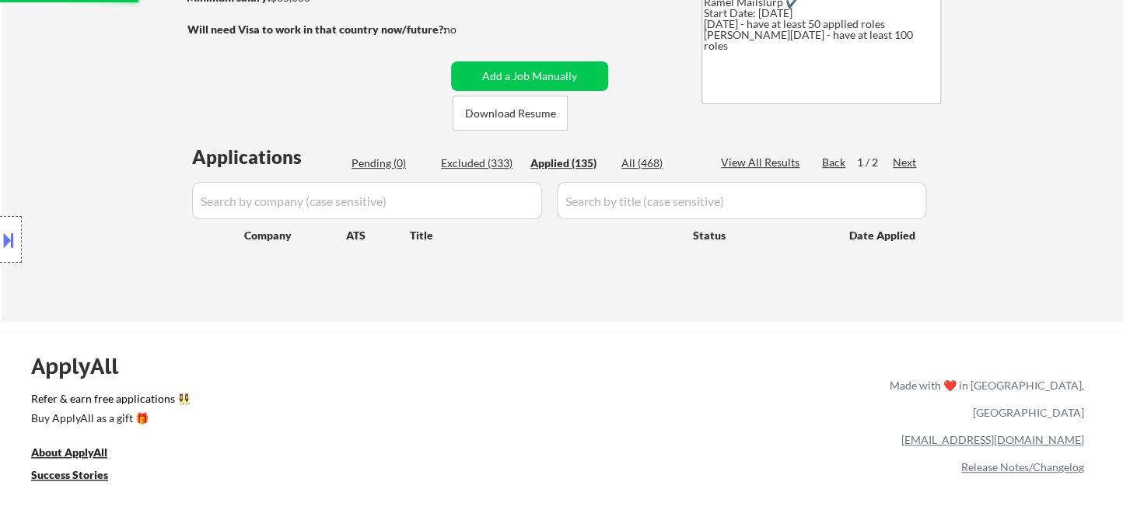
select select ""applied""
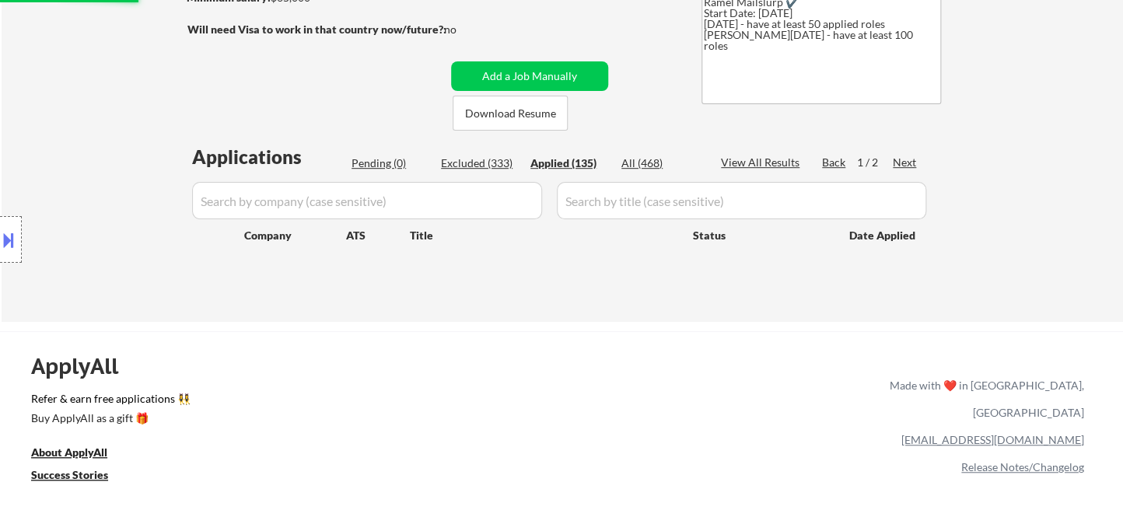
select select ""applied""
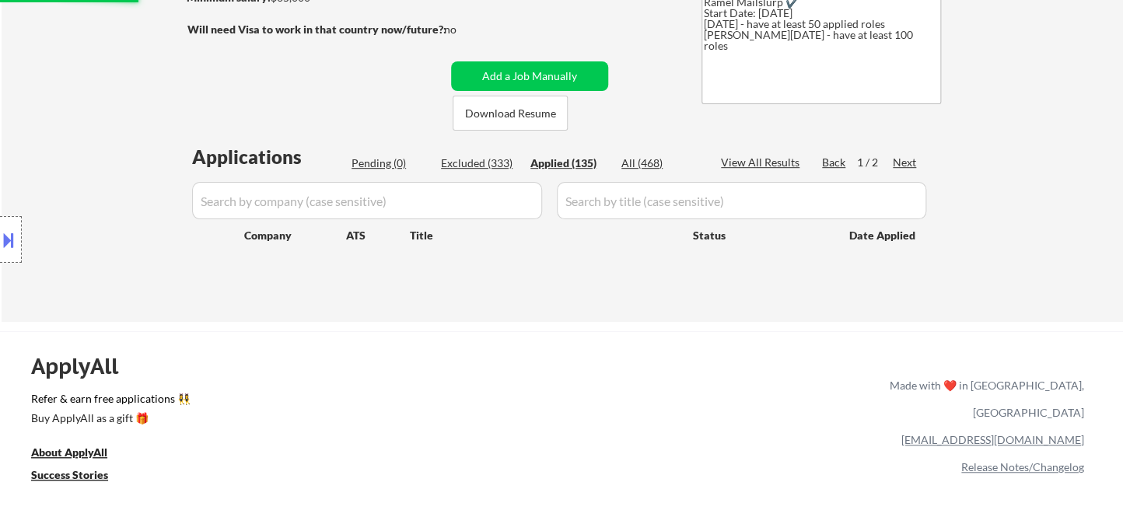
select select ""applied""
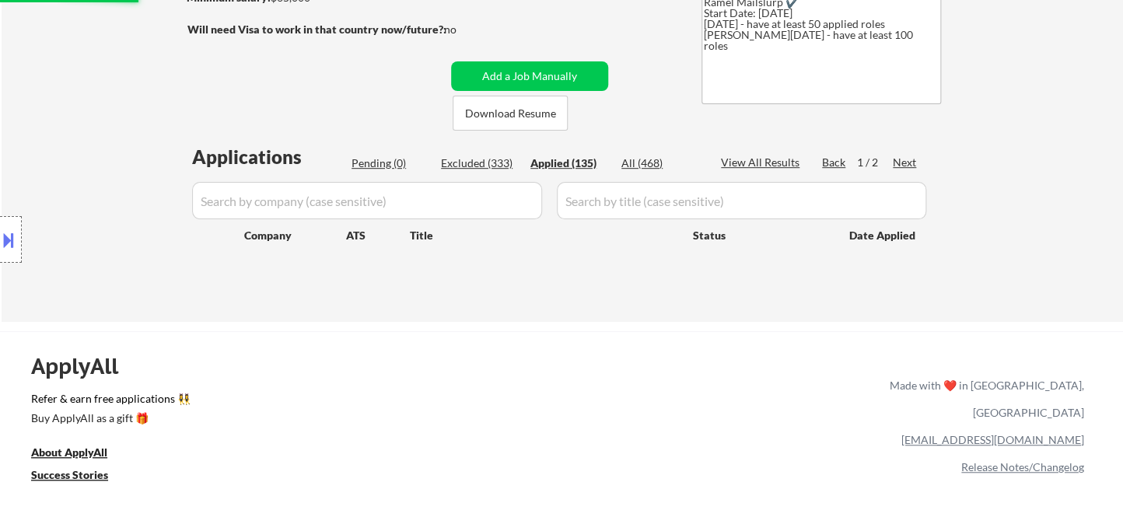
select select ""applied""
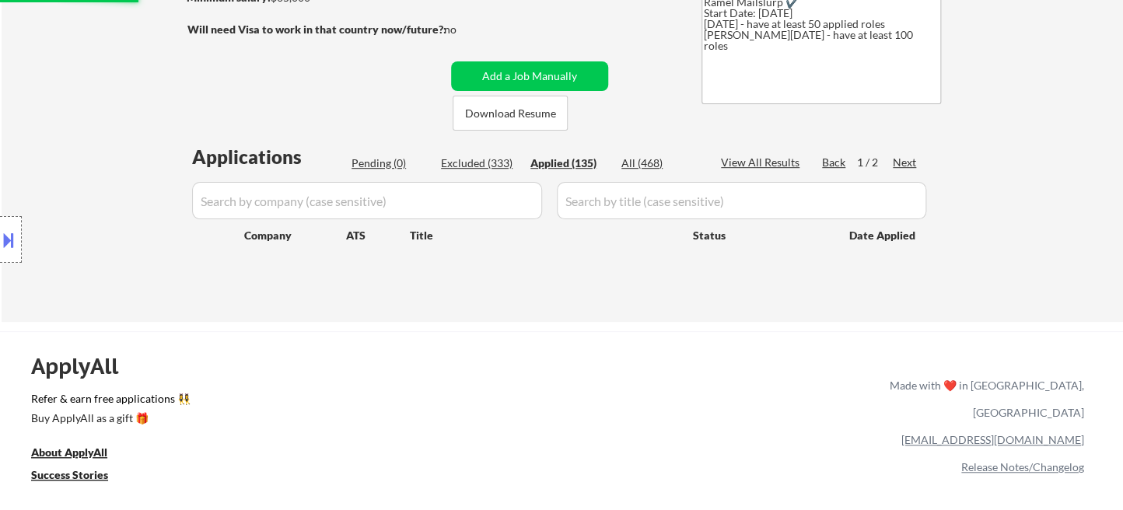
select select ""applied""
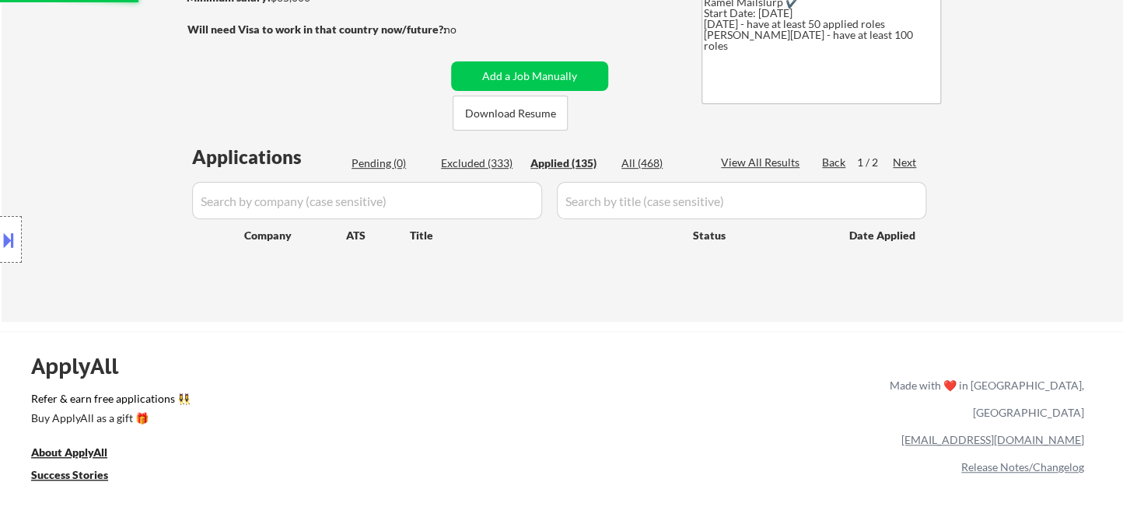
select select ""applied""
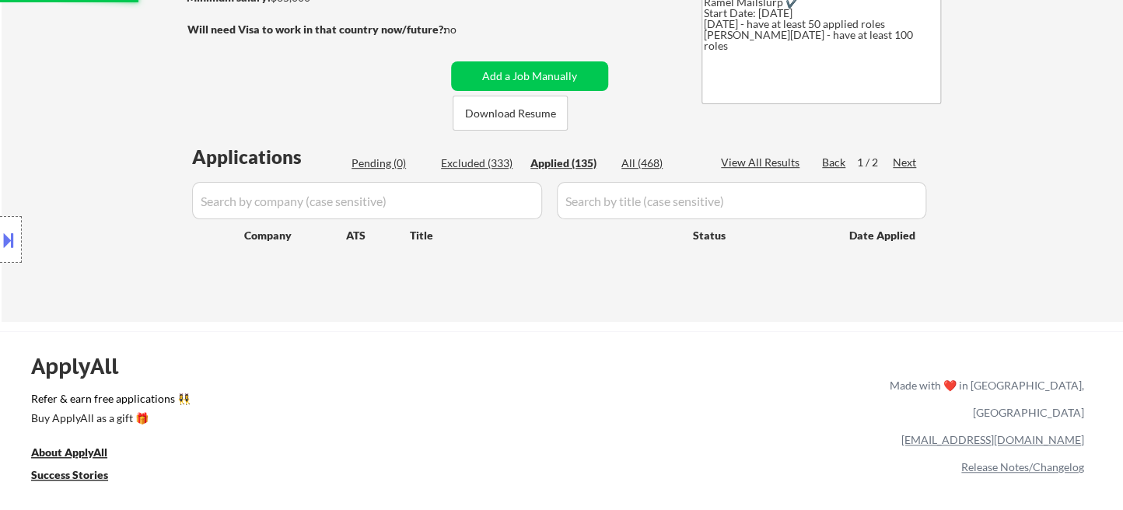
select select ""applied""
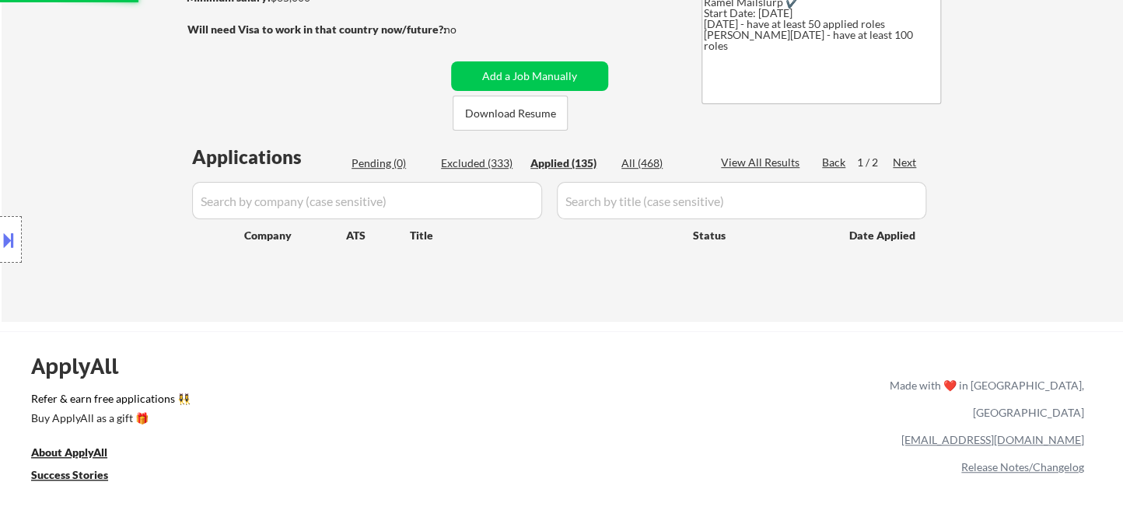
select select ""applied""
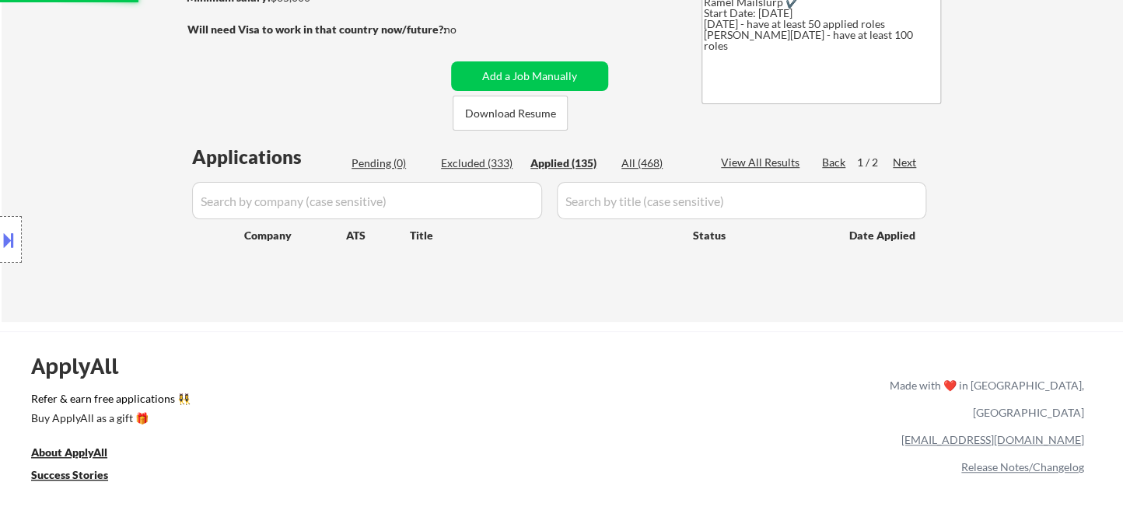
select select ""applied""
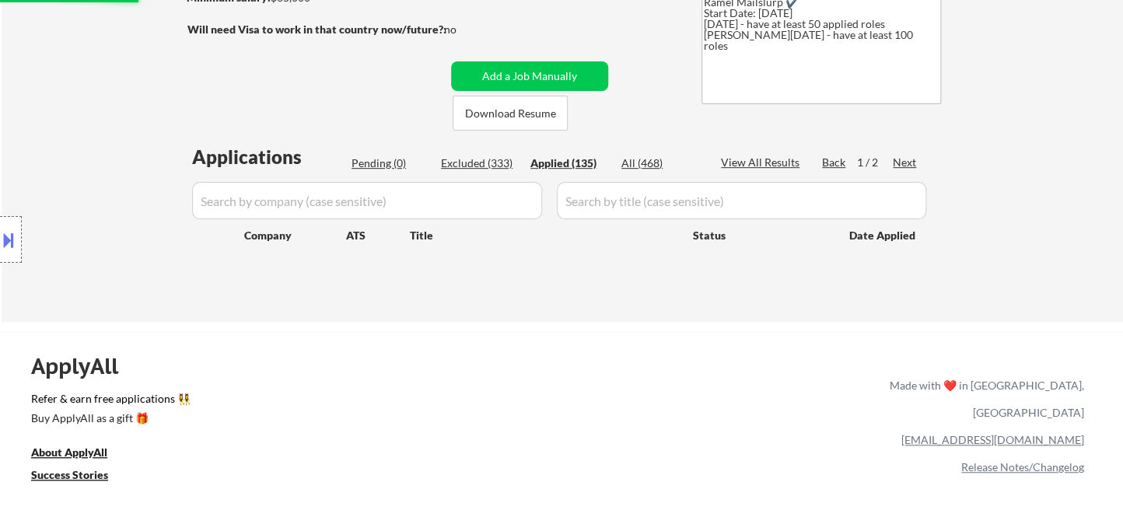
select select ""applied""
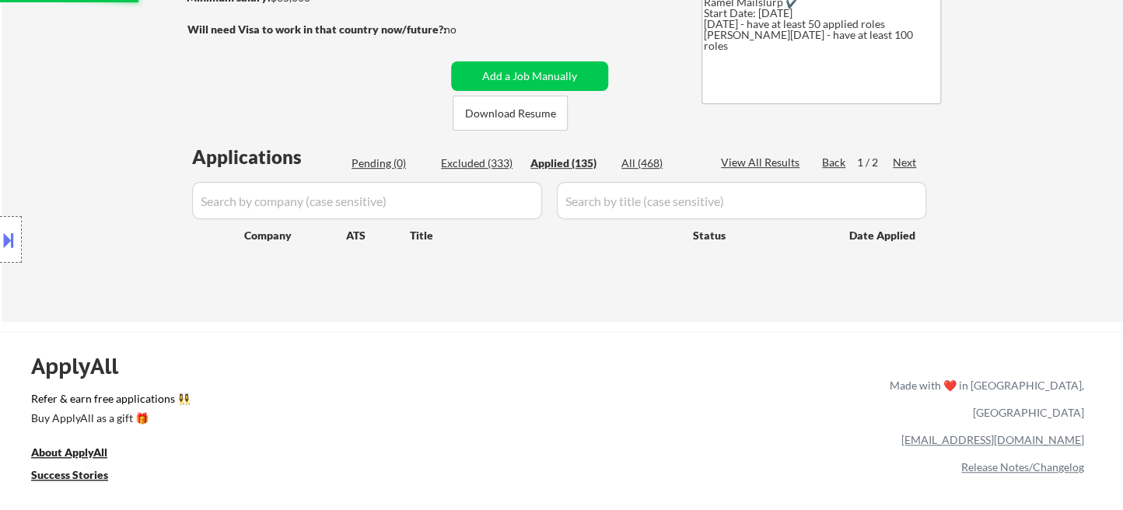
select select ""applied""
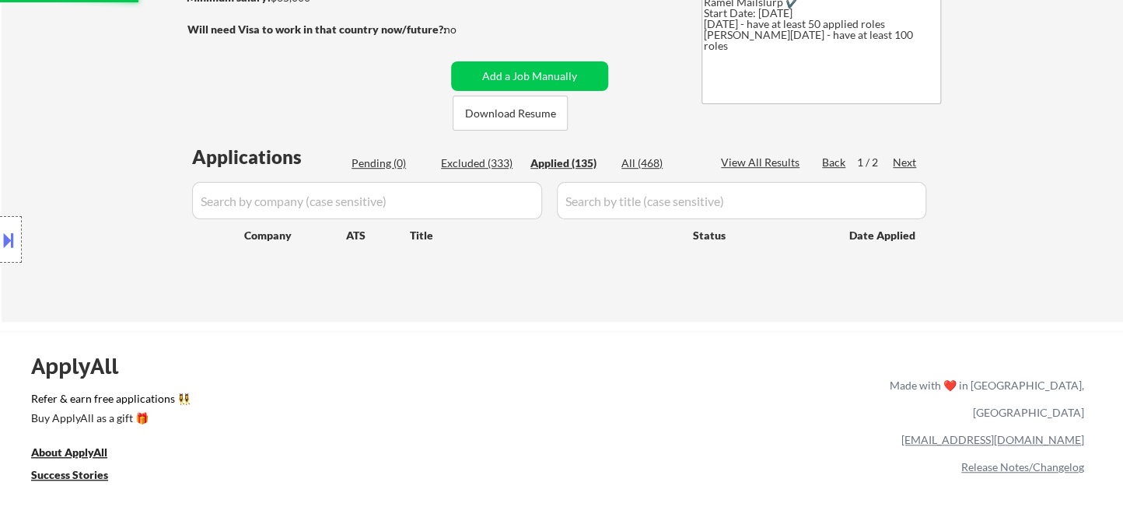
select select ""applied""
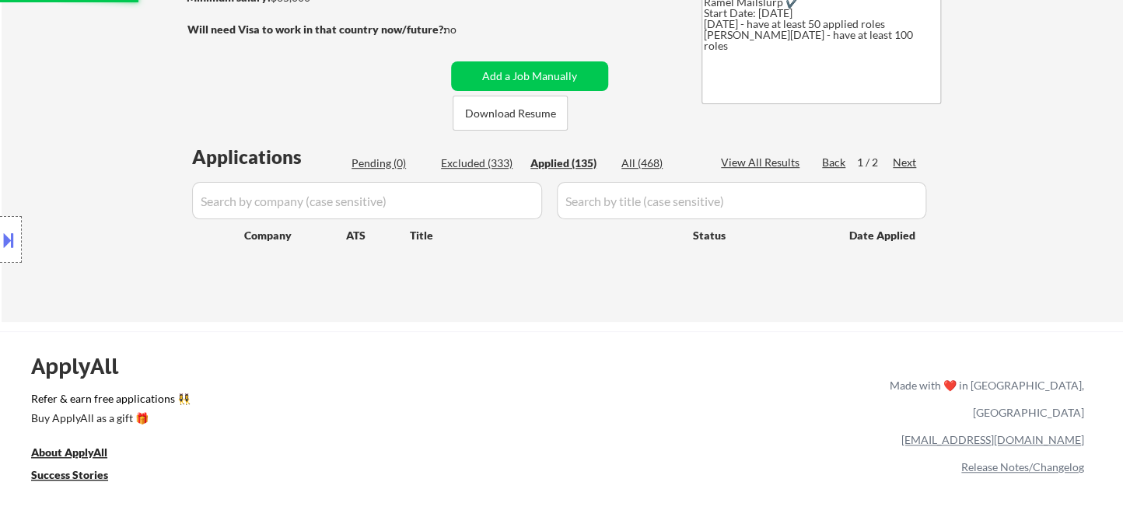
select select ""applied""
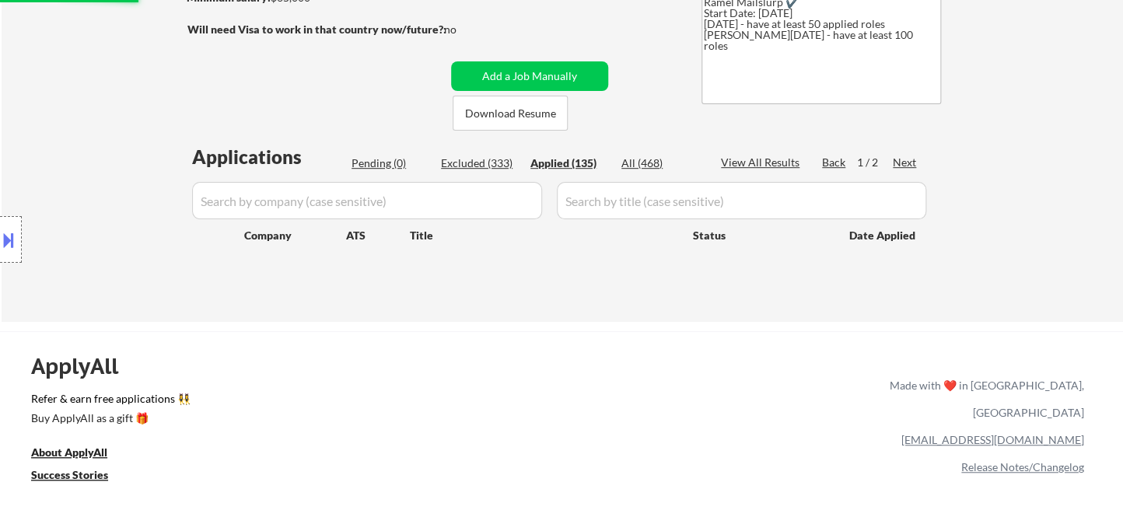
select select ""applied""
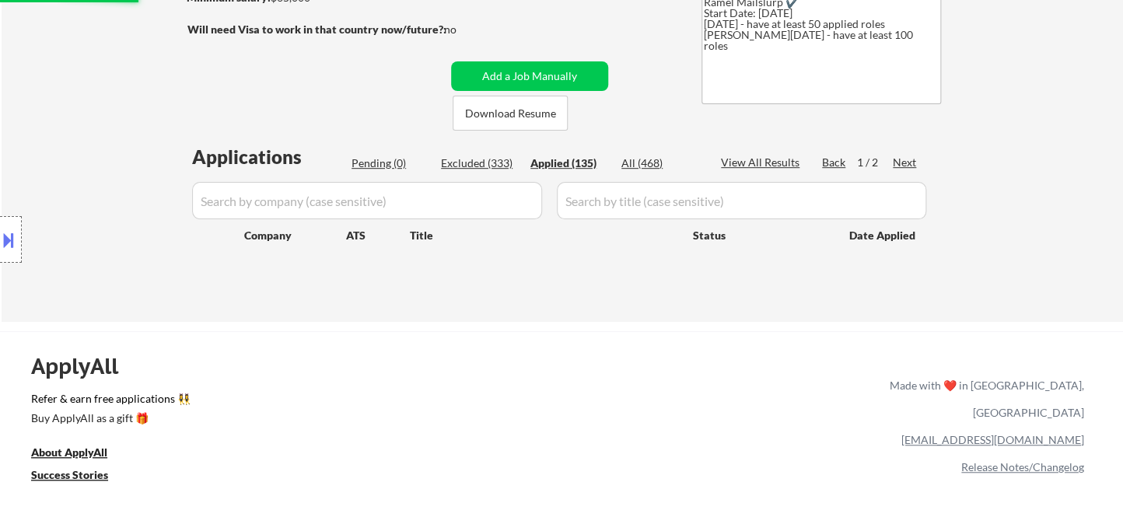
select select ""applied""
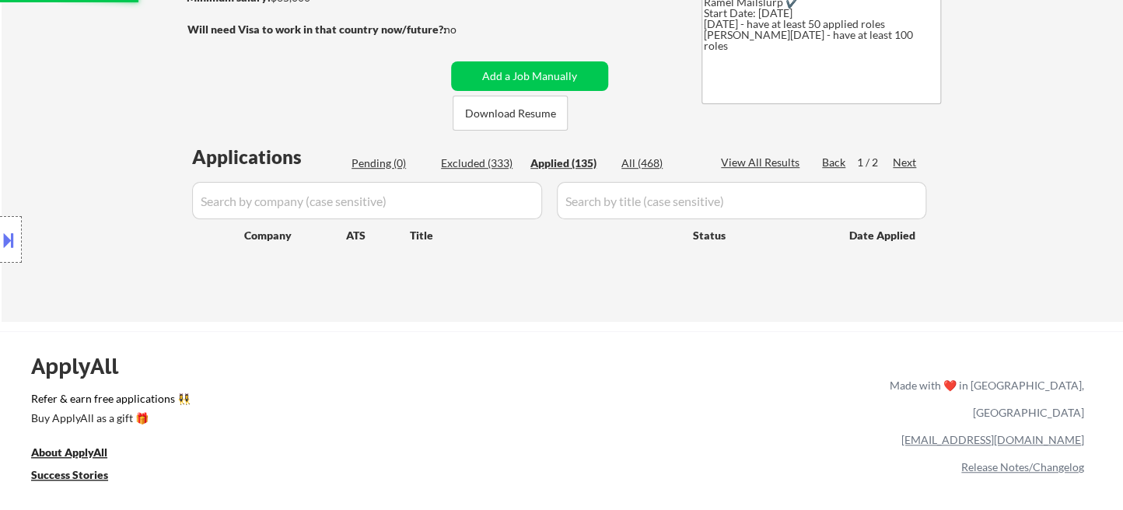
select select ""applied""
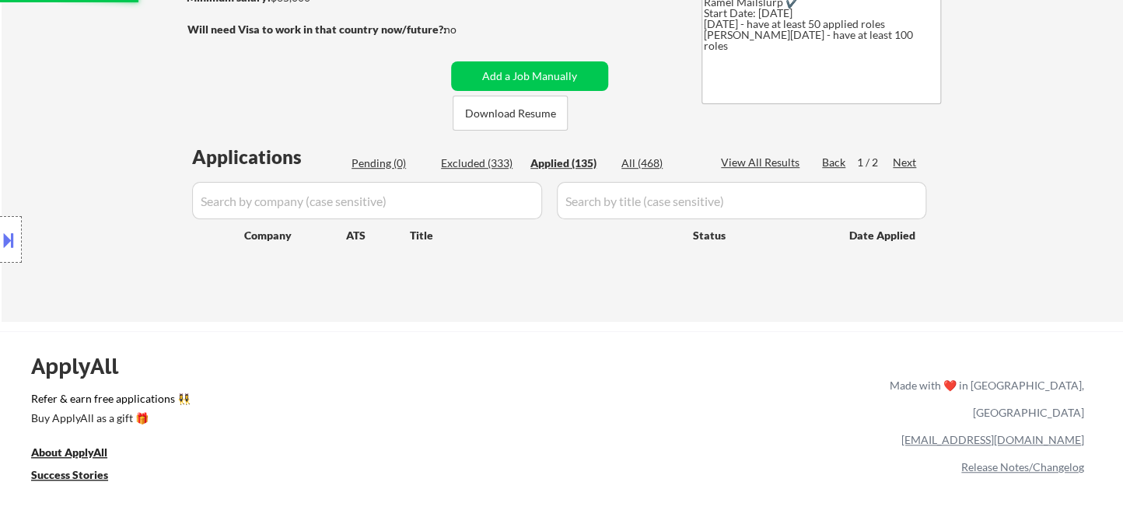
select select ""applied""
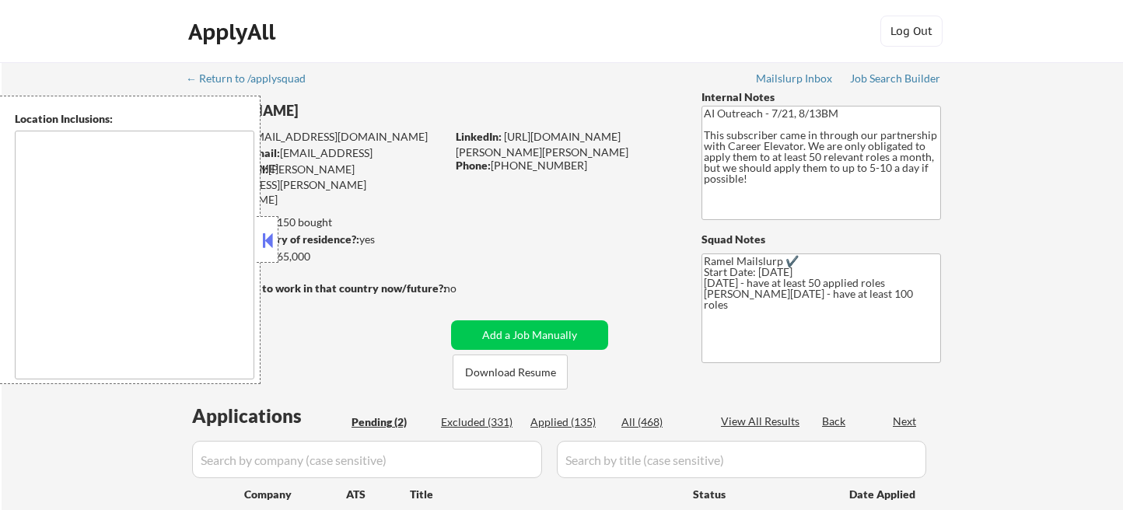
select select ""pending""
type textarea "[GEOGRAPHIC_DATA], [GEOGRAPHIC_DATA] [GEOGRAPHIC_DATA], [GEOGRAPHIC_DATA], [GEO…"
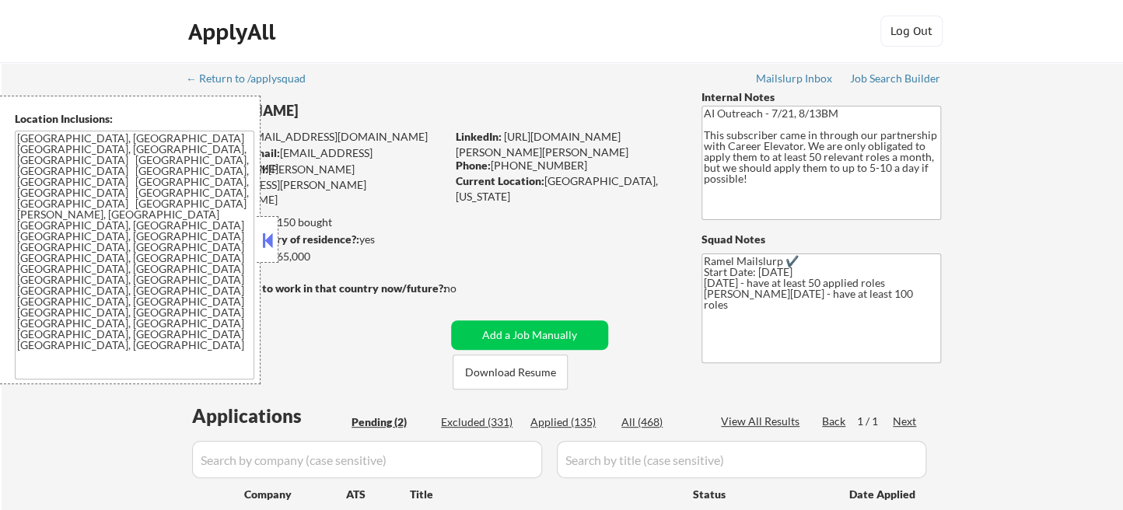
click at [264, 241] on button at bounding box center [267, 240] width 17 height 23
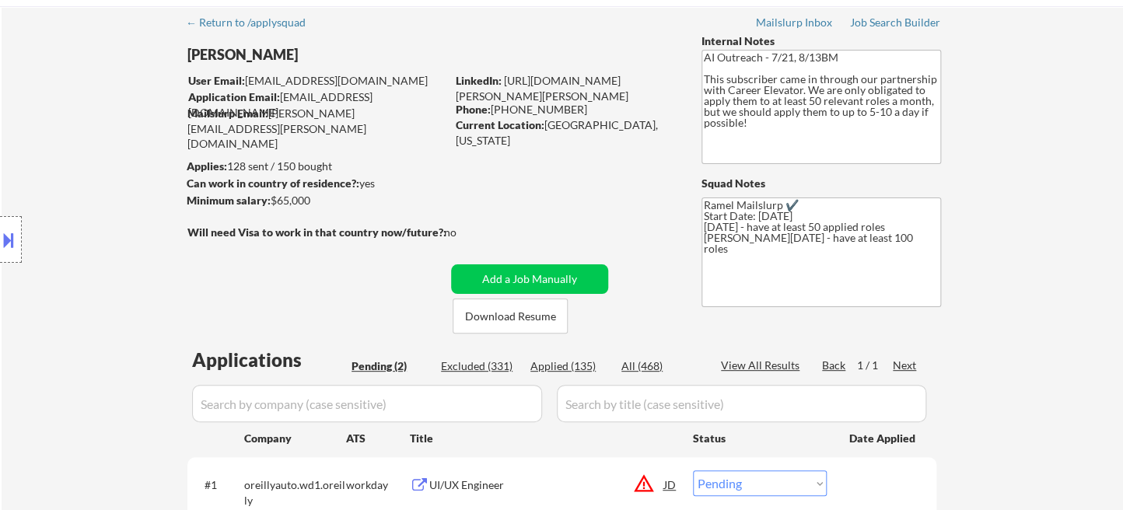
scroll to position [173, 0]
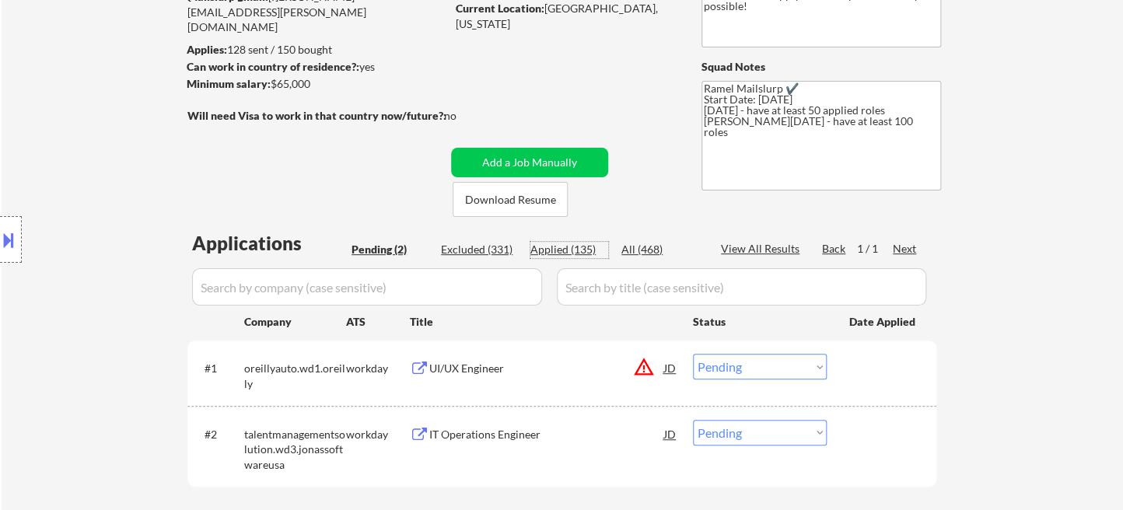
click at [585, 250] on div "Applied (135)" at bounding box center [569, 250] width 78 height 16
select select ""applied""
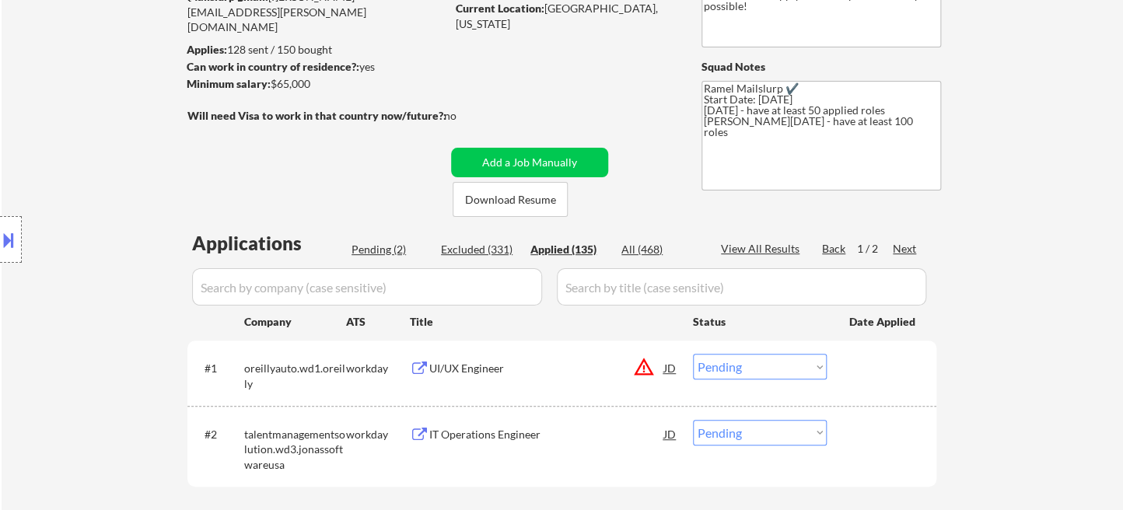
select select ""applied""
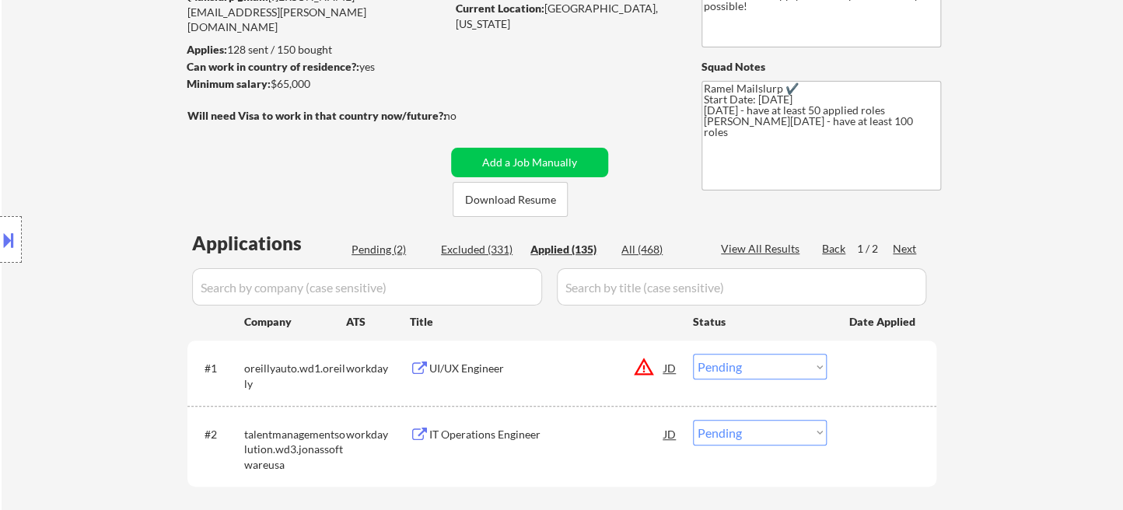
select select ""applied""
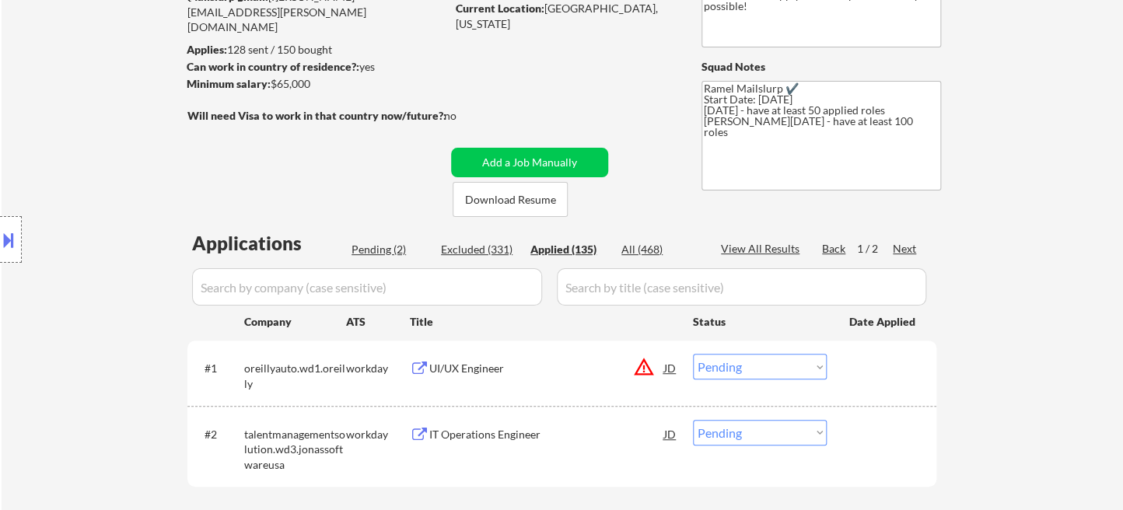
select select ""applied""
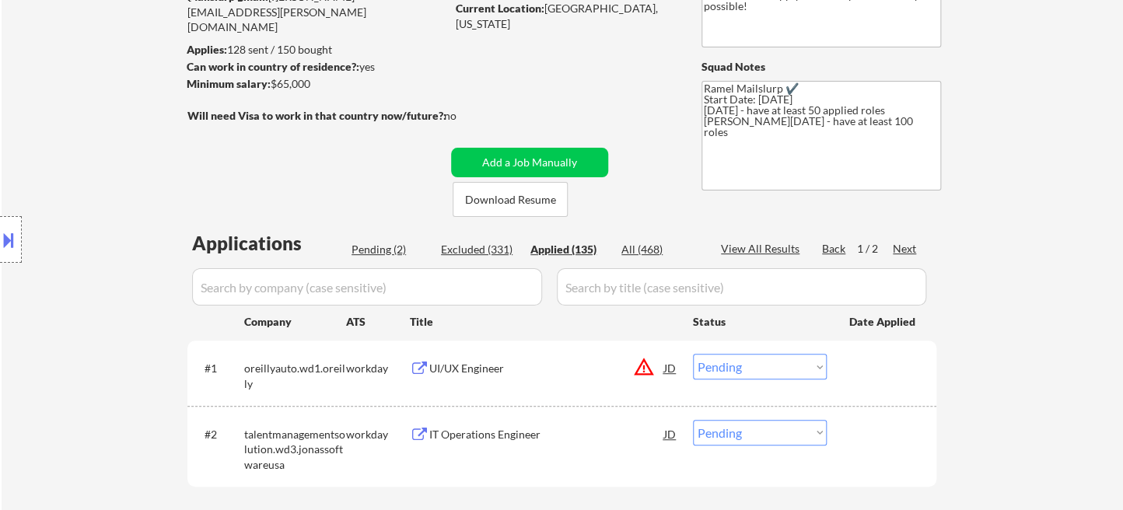
select select ""applied""
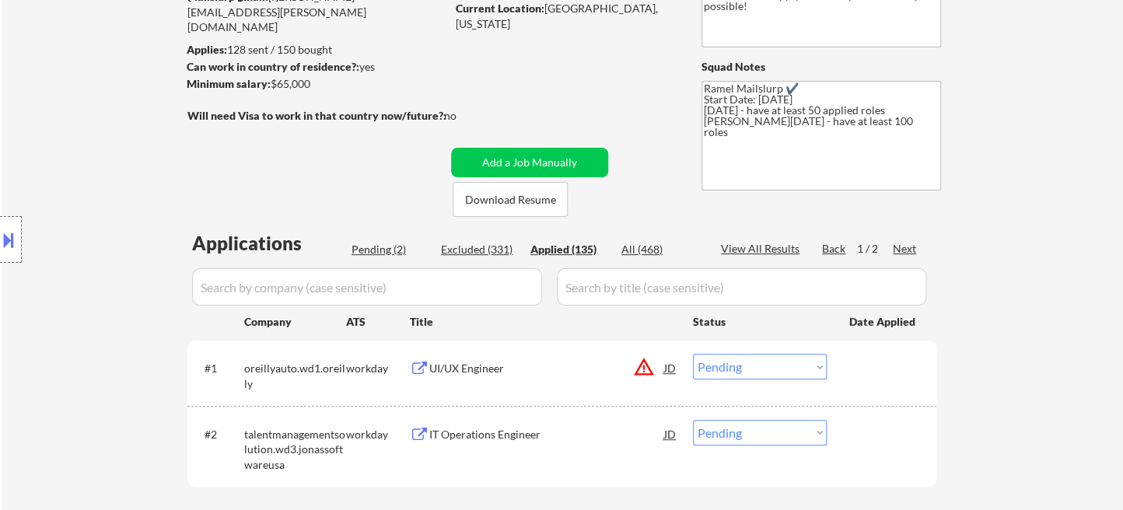
select select ""applied""
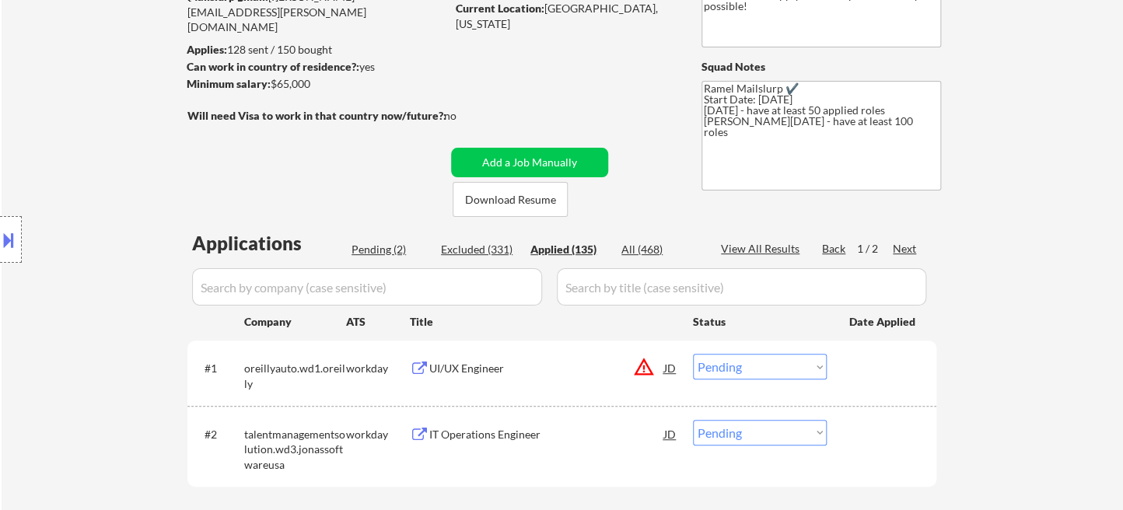
select select ""applied""
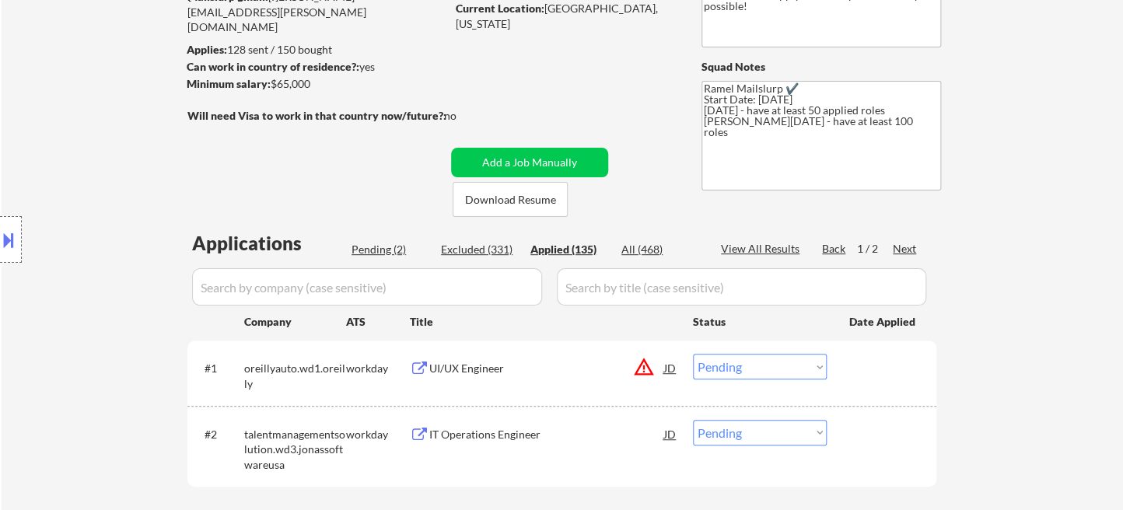
select select ""applied""
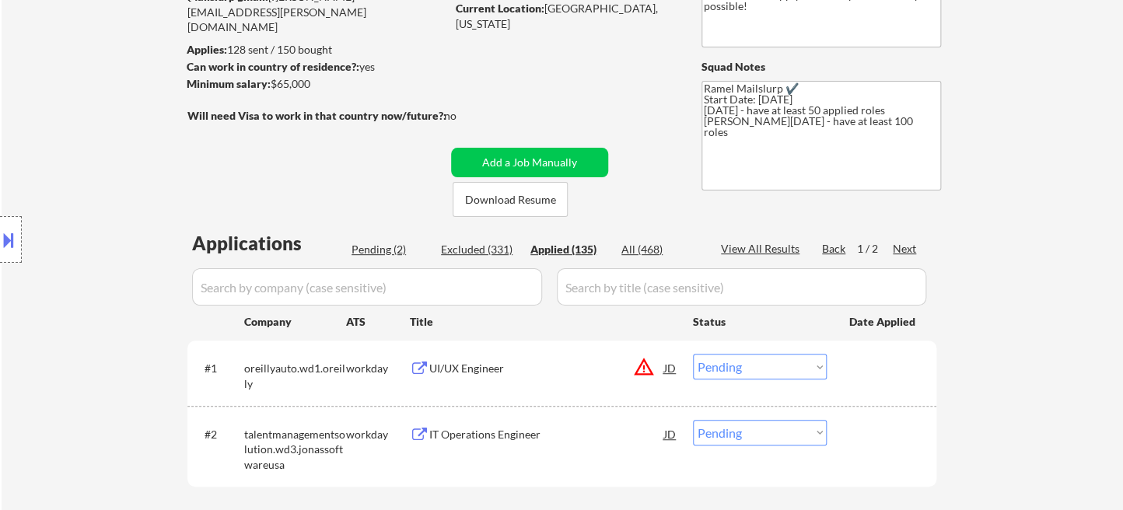
select select ""applied""
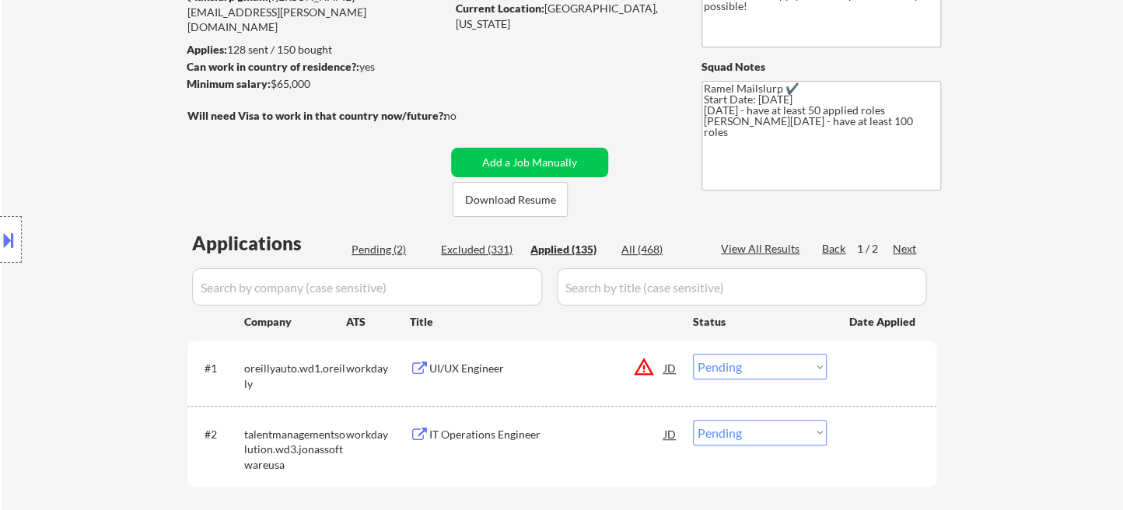
select select ""applied""
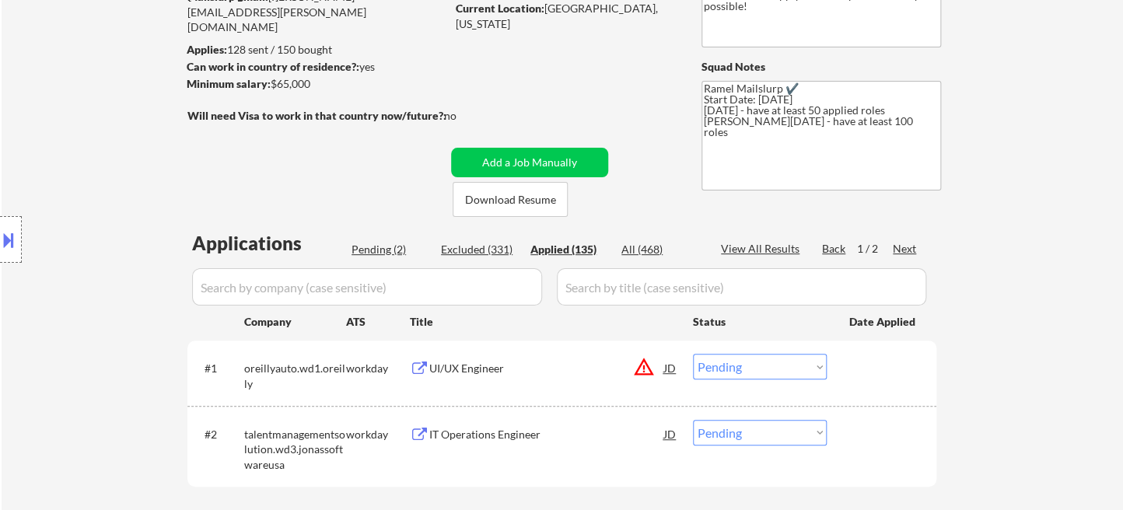
select select ""applied""
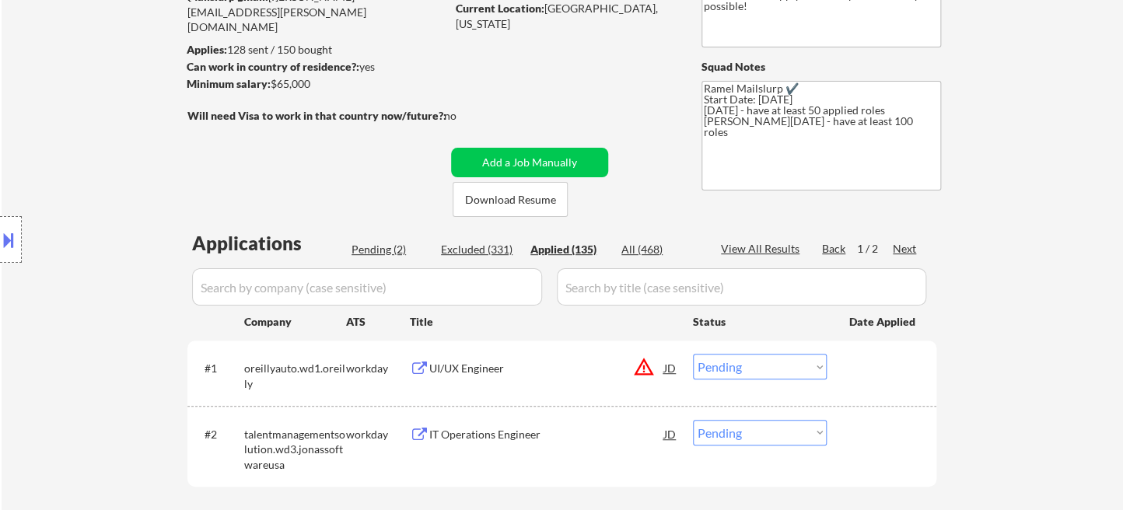
select select ""applied""
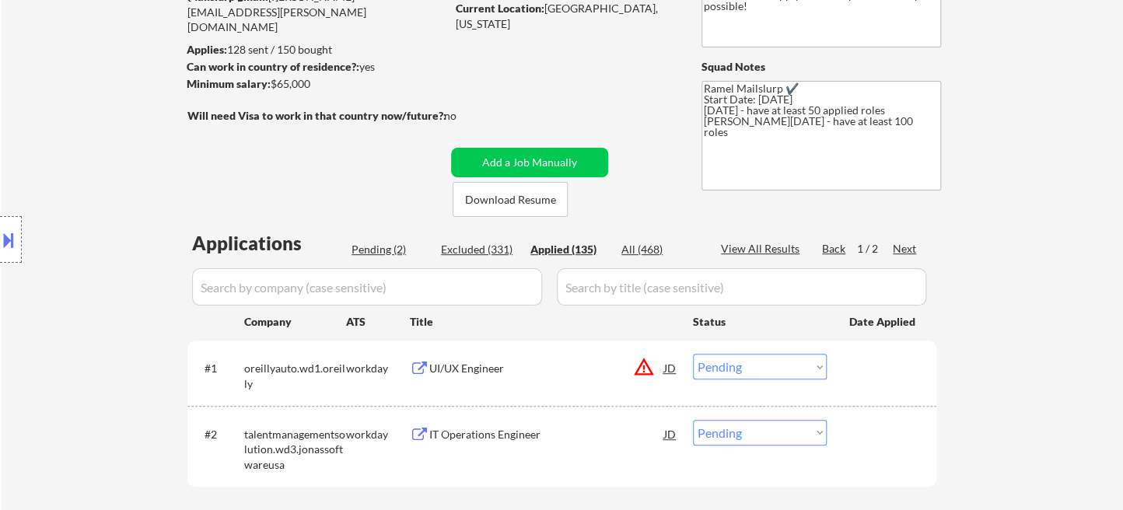
select select ""applied""
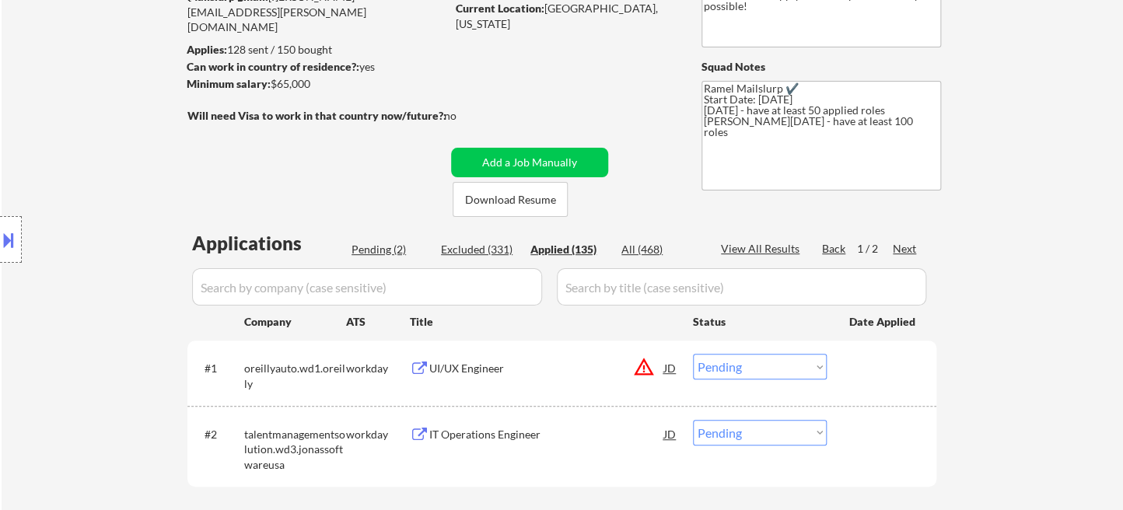
select select ""applied""
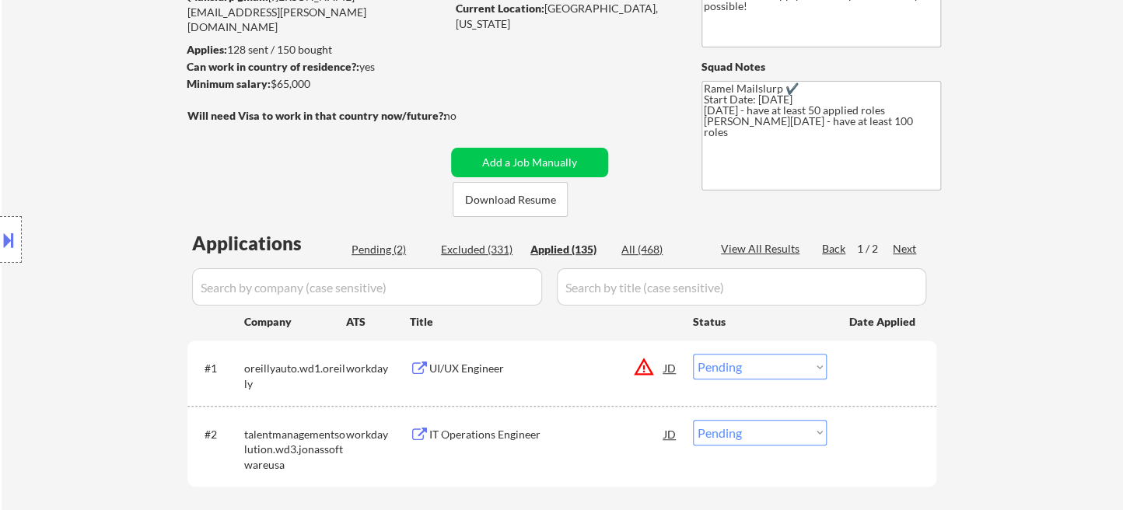
select select ""applied""
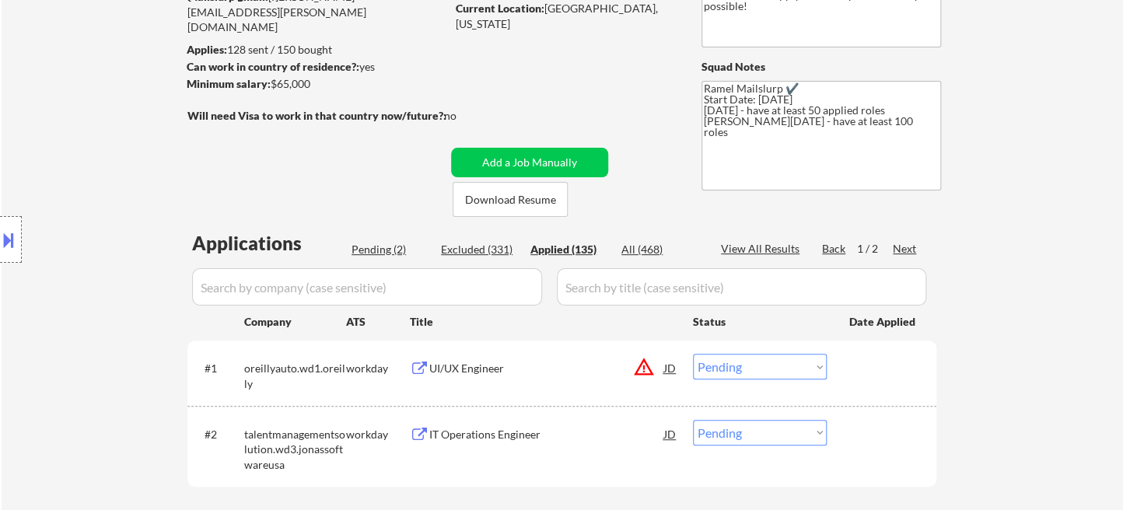
select select ""applied""
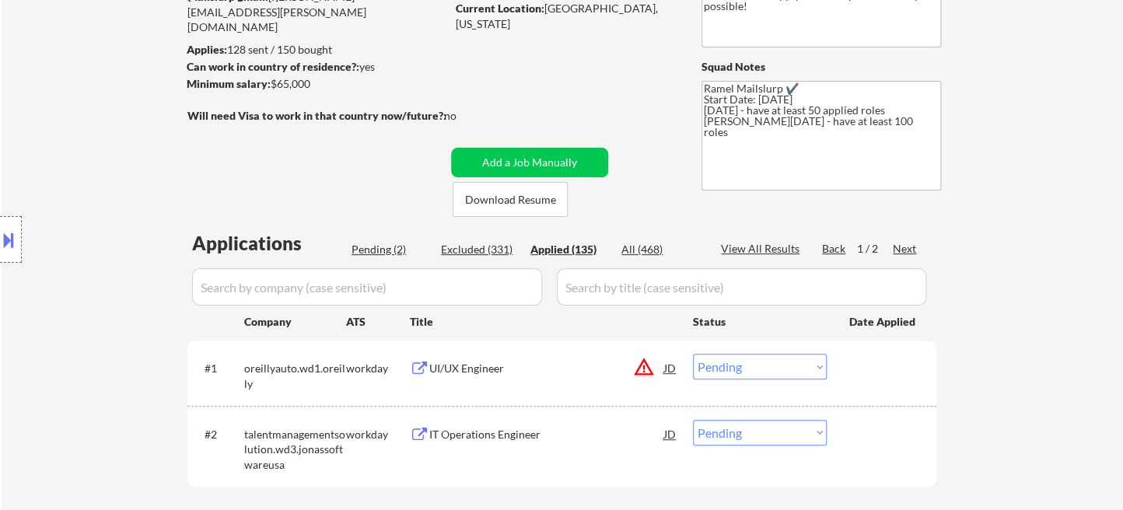
select select ""applied""
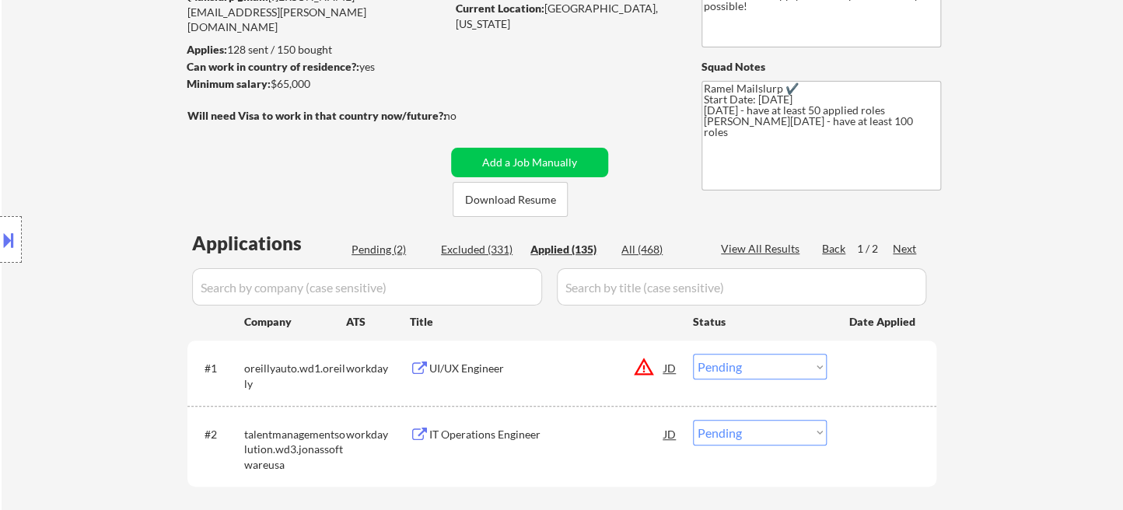
select select ""applied""
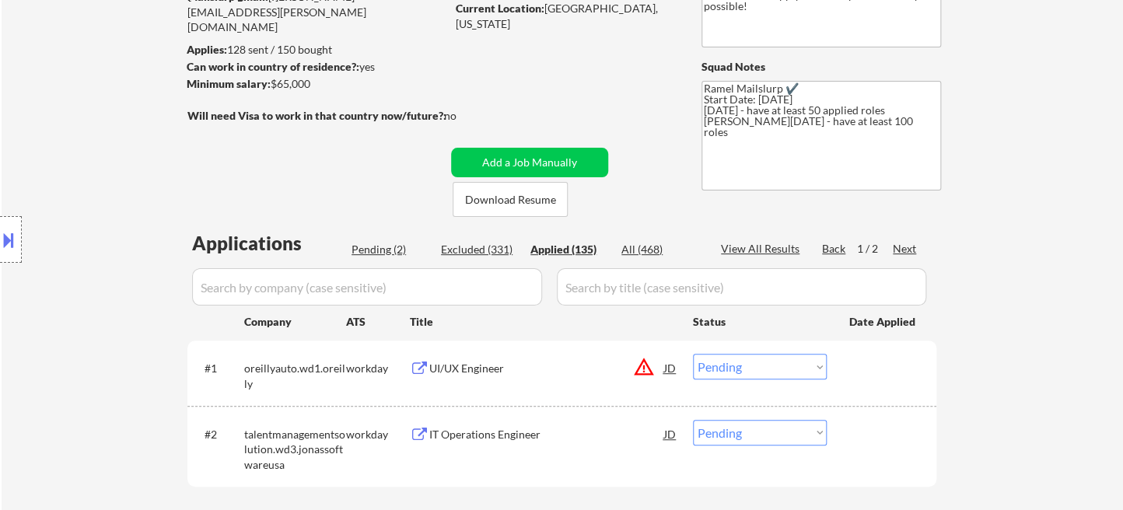
select select ""applied""
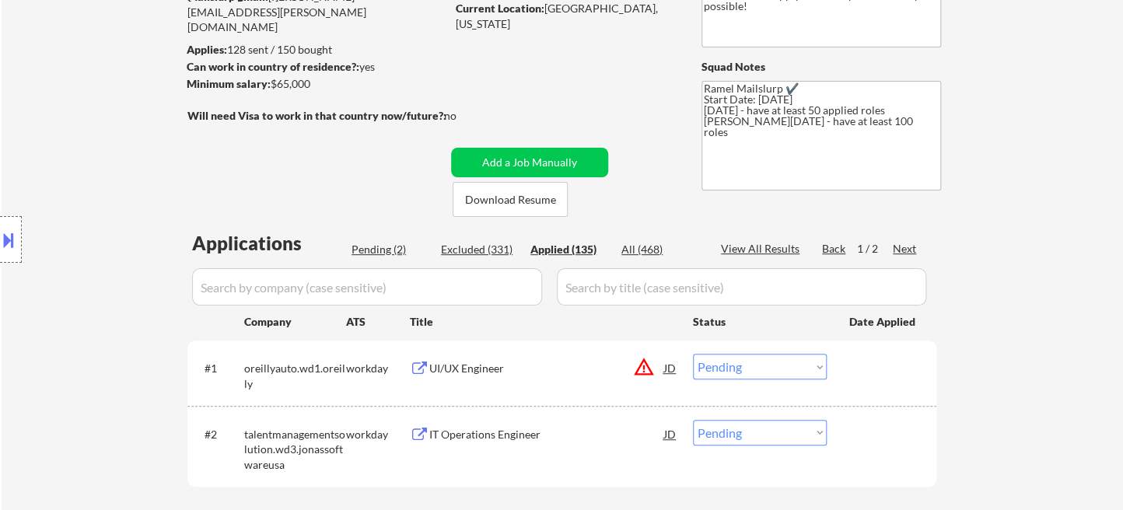
select select ""applied""
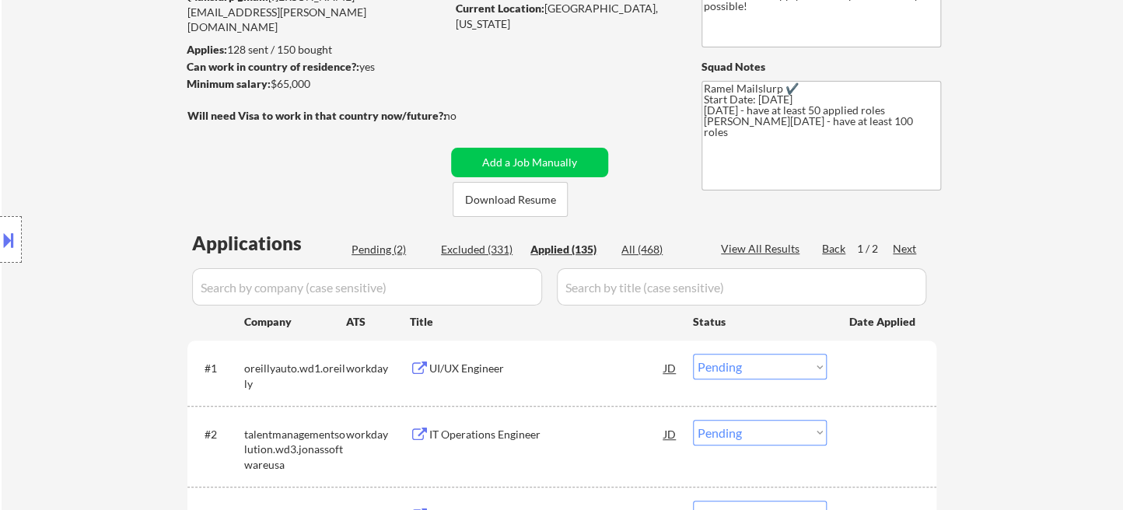
select select ""applied""
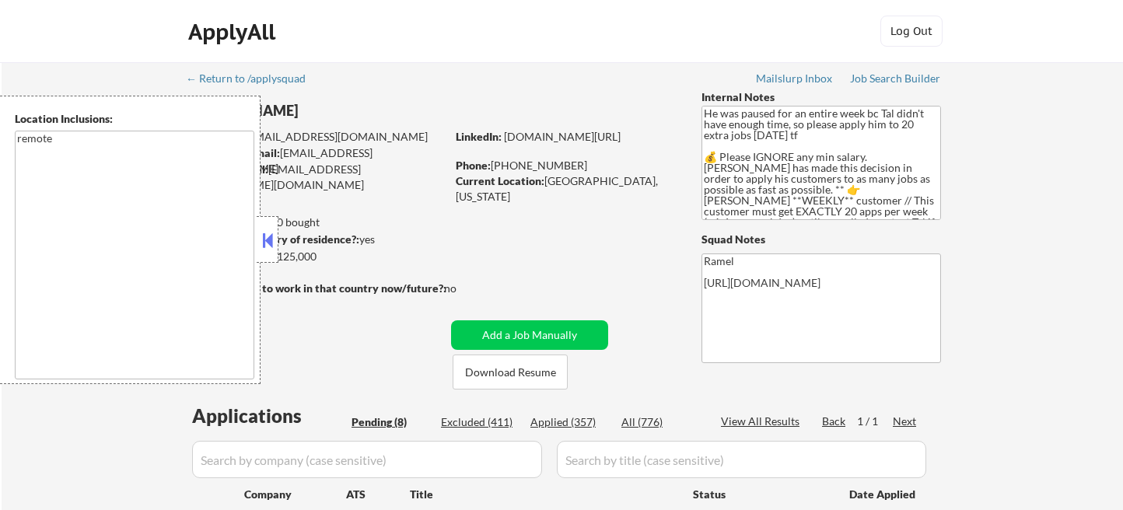
select select ""pending""
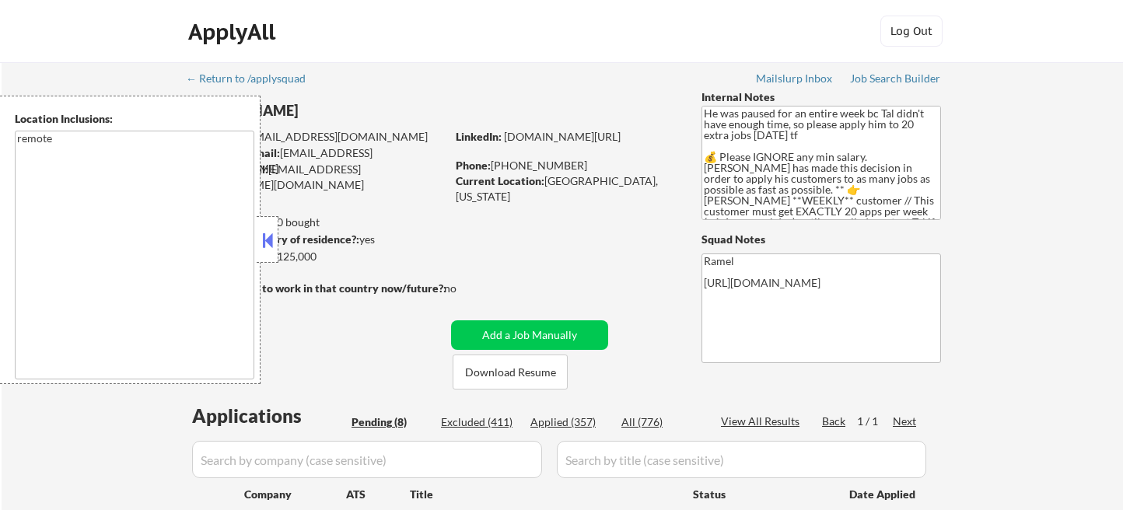
select select ""pending""
drag, startPoint x: 264, startPoint y: 236, endPoint x: 277, endPoint y: 236, distance: 13.2
click at [264, 236] on button at bounding box center [267, 240] width 17 height 23
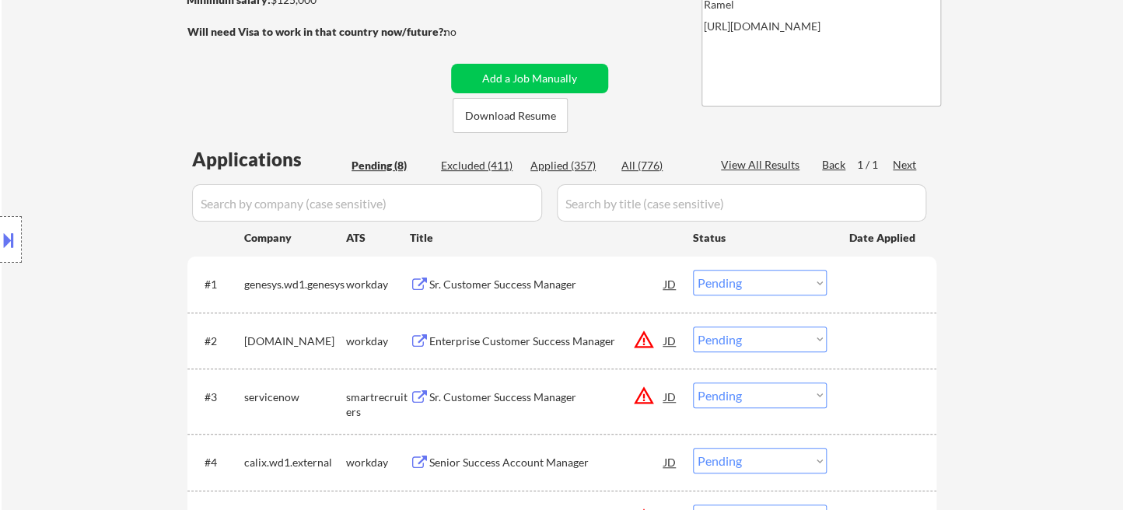
scroll to position [259, 0]
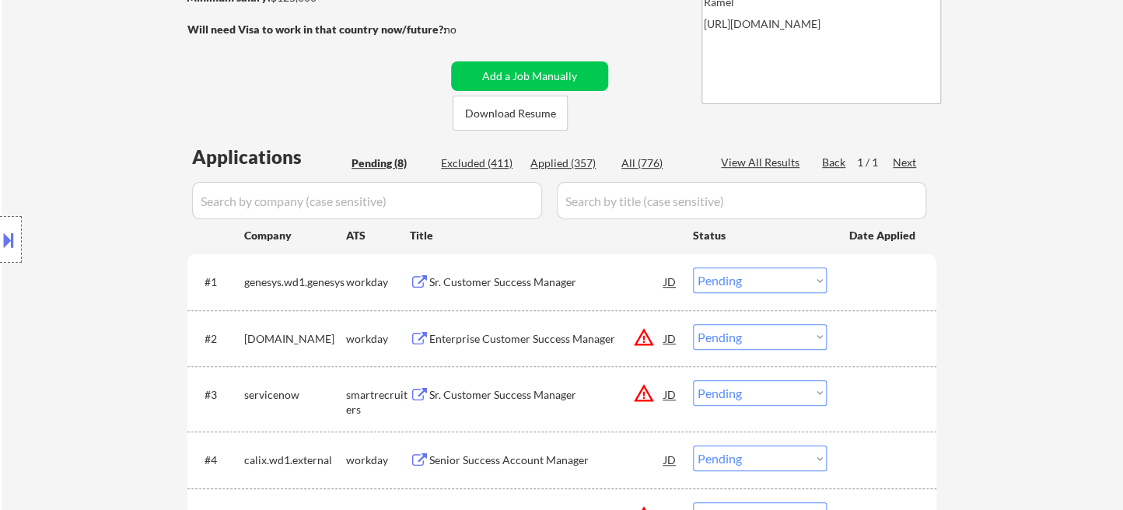
click at [476, 281] on div "Sr. Customer Success Manager" at bounding box center [546, 283] width 235 height 16
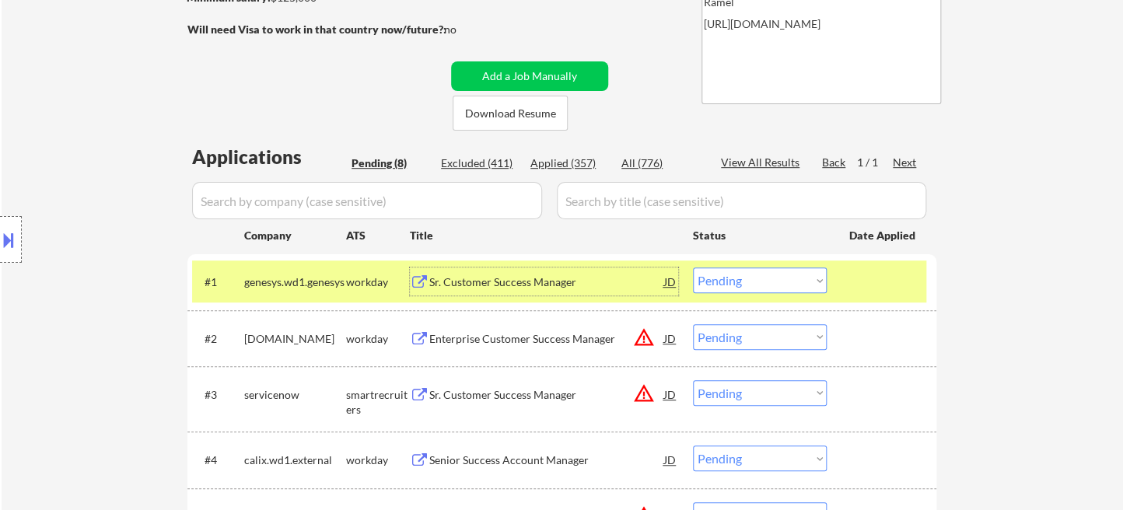
drag, startPoint x: 741, startPoint y: 272, endPoint x: 748, endPoint y: 276, distance: 8.0
click at [741, 272] on select "Choose an option... Pending Applied Excluded (Questions) Excluded (Expired) Exc…" at bounding box center [760, 281] width 134 height 26
click at [693, 268] on select "Choose an option... Pending Applied Excluded (Questions) Excluded (Expired) Exc…" at bounding box center [760, 281] width 134 height 26
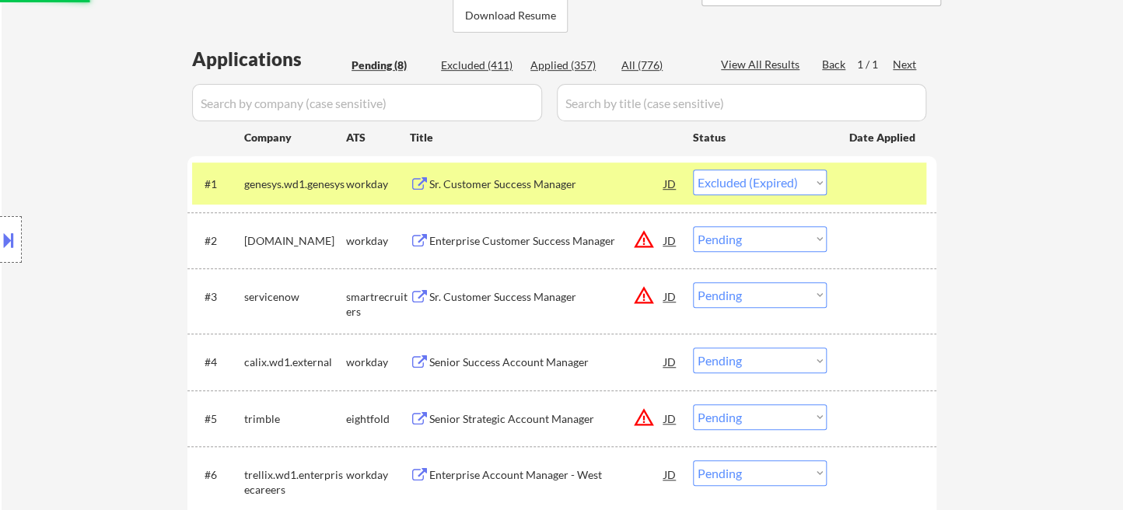
scroll to position [432, 0]
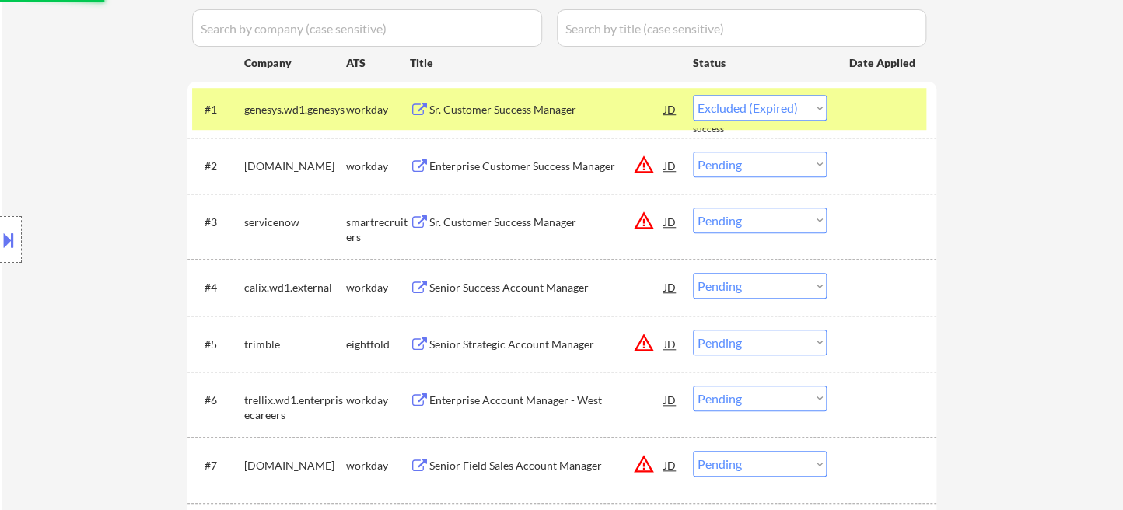
click at [516, 289] on div "Senior Success Account Manager" at bounding box center [546, 288] width 235 height 16
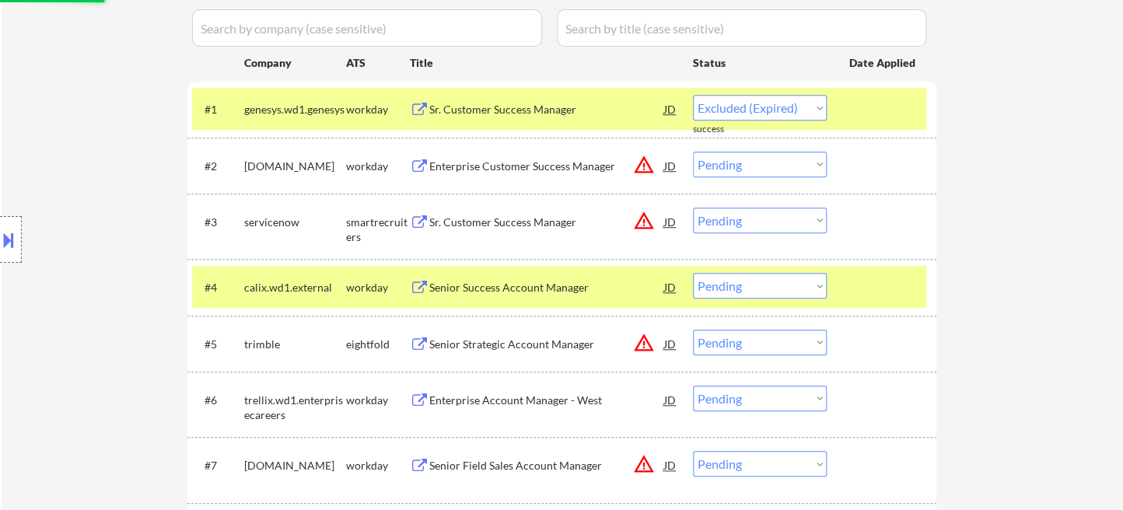
select select ""pending""
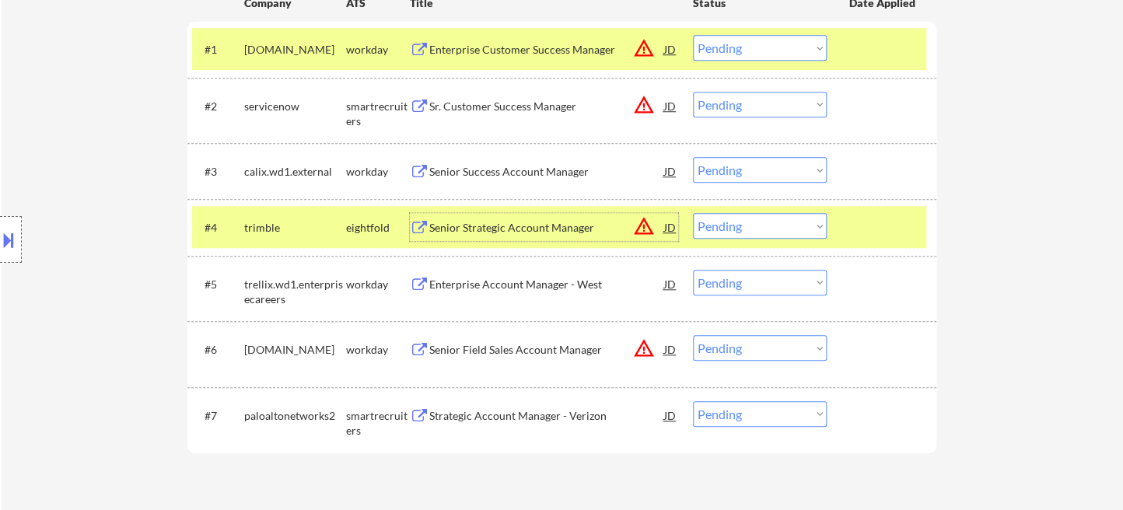
scroll to position [518, 0]
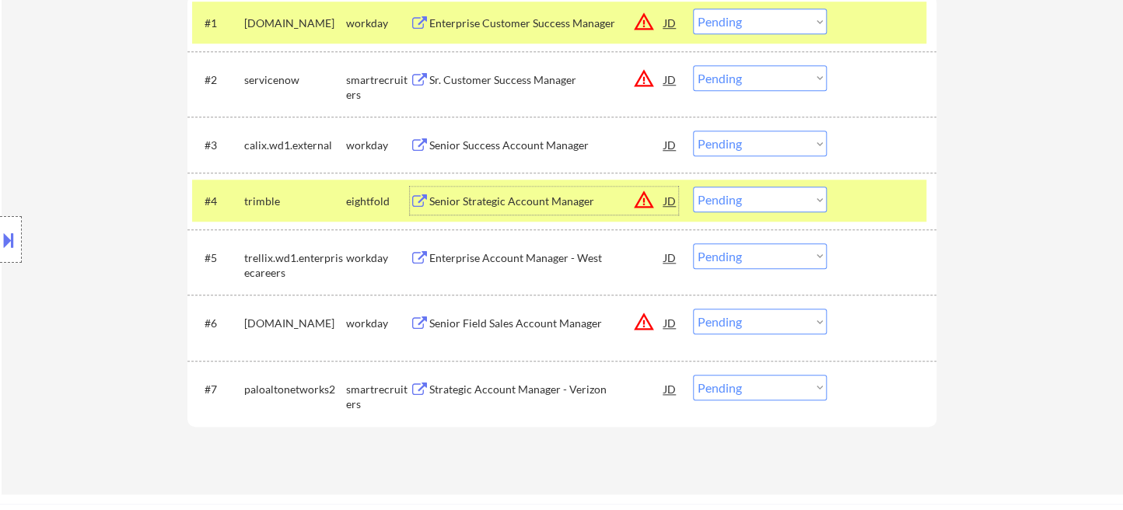
click at [478, 260] on div "Enterprise Account Manager - West" at bounding box center [546, 258] width 235 height 16
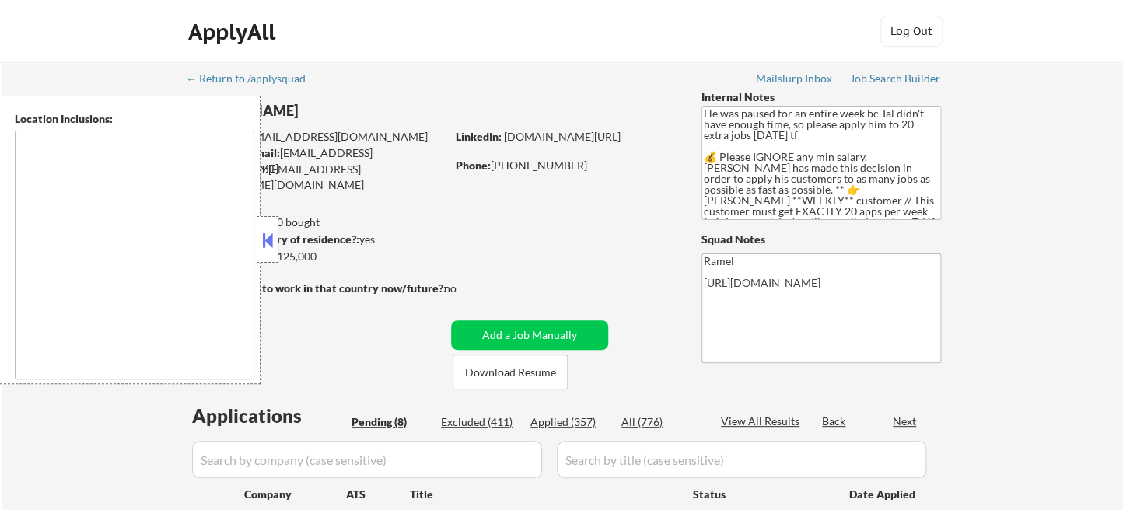
select select ""pending""
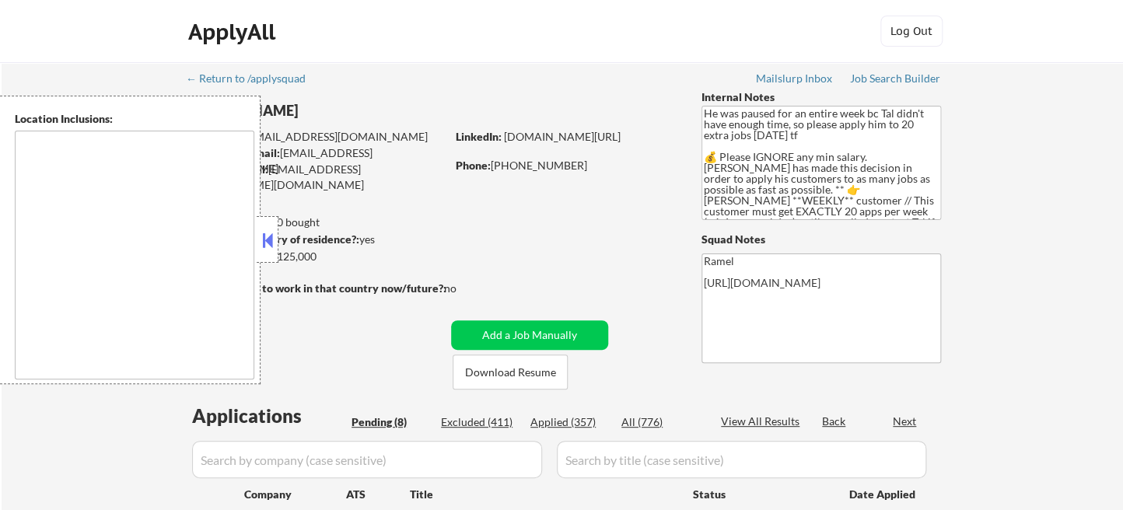
select select ""pending""
type textarea "remote"
click at [588, 422] on div "Applied (357)" at bounding box center [569, 423] width 78 height 16
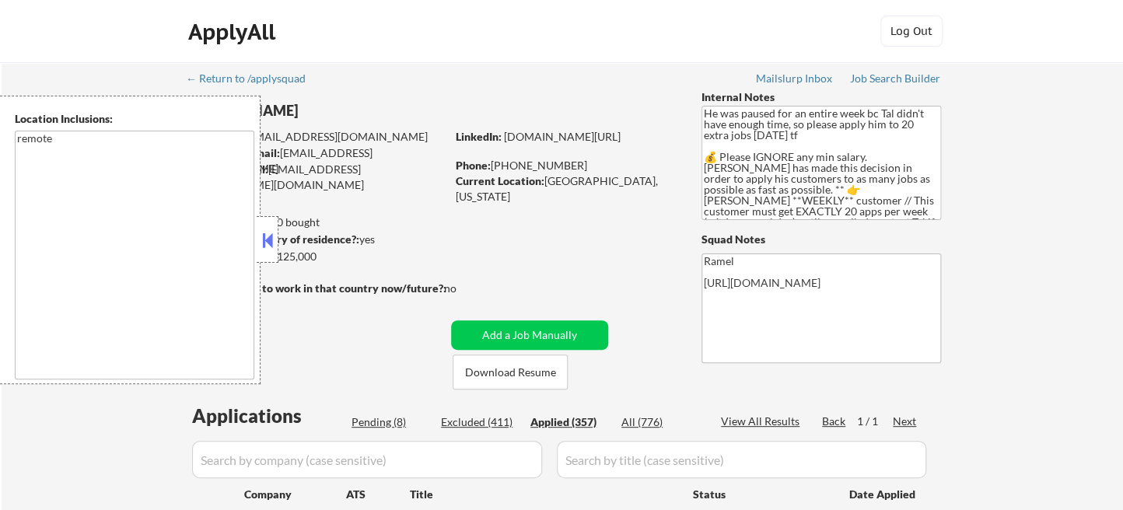
click at [266, 233] on button at bounding box center [267, 240] width 17 height 23
select select ""applied""
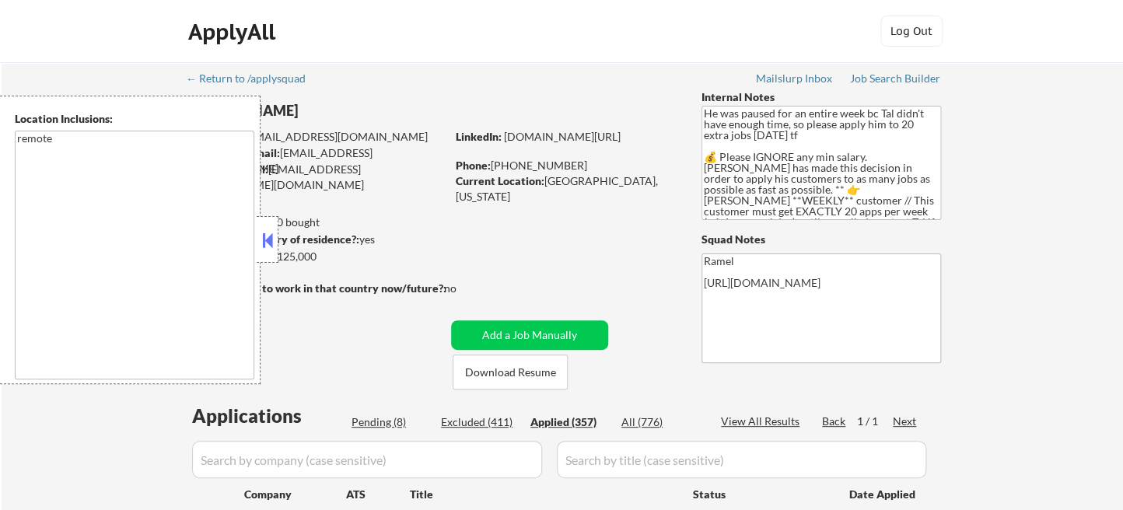
select select ""applied""
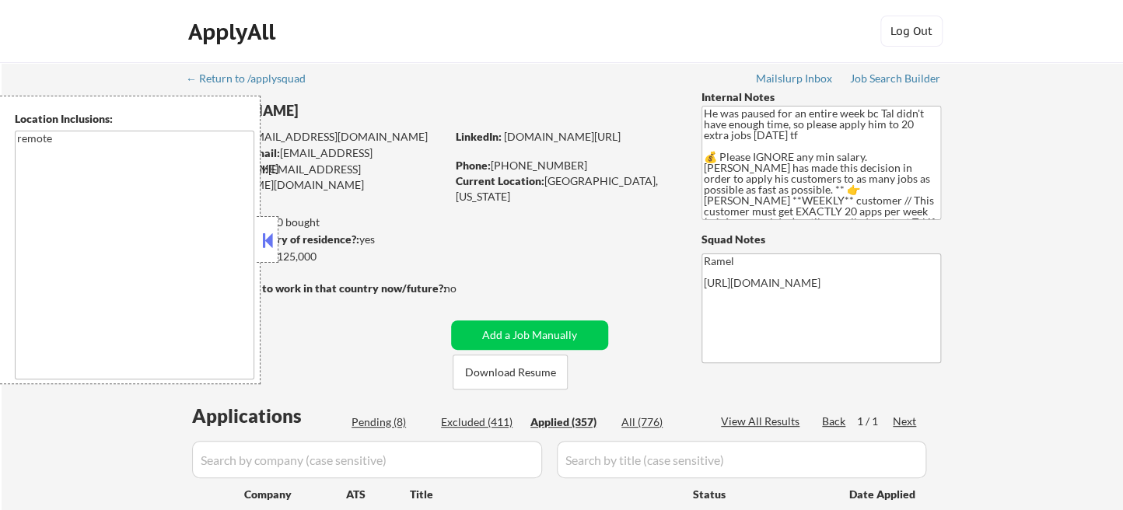
select select ""applied""
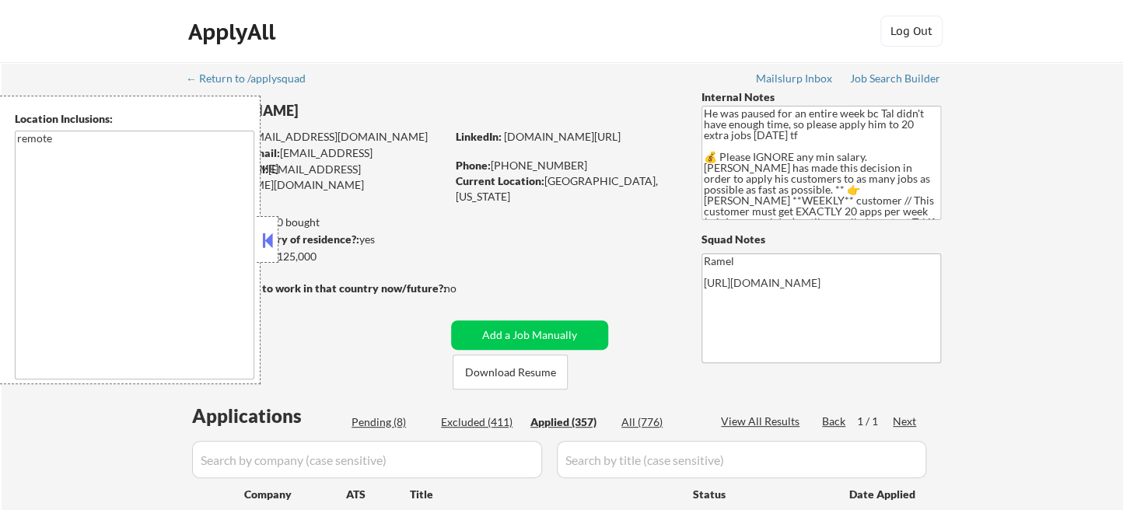
select select ""applied""
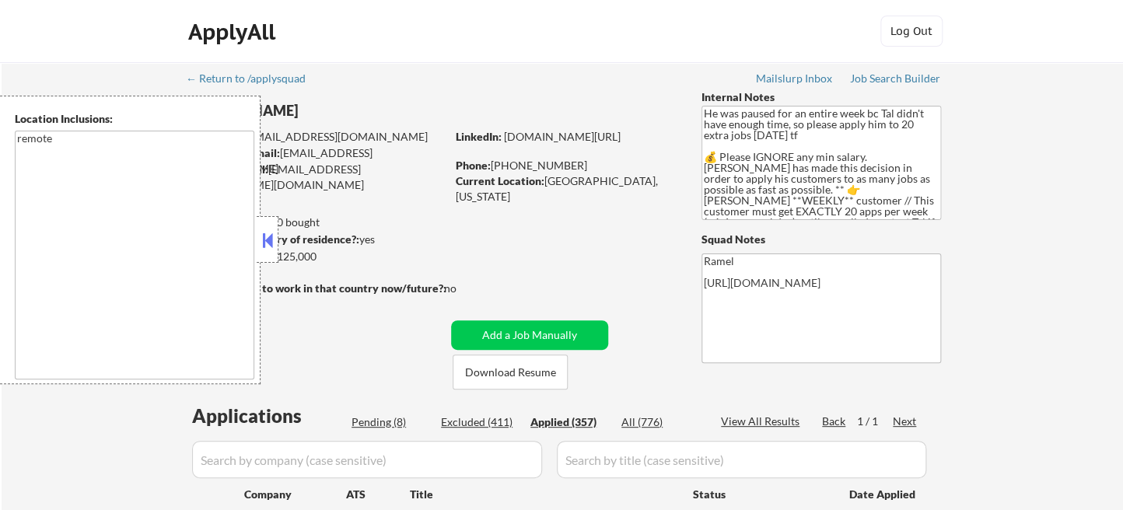
select select ""applied""
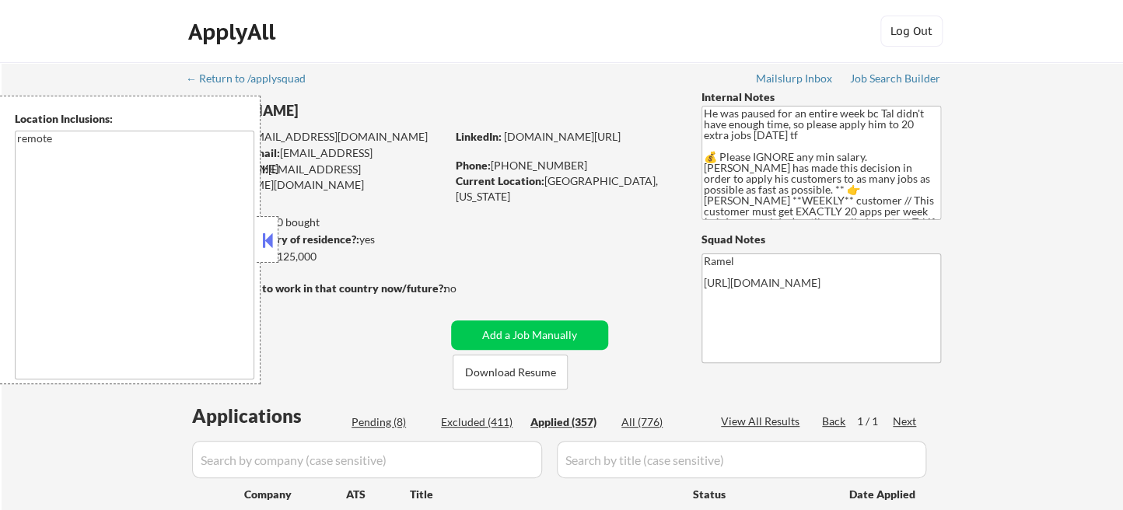
select select ""applied""
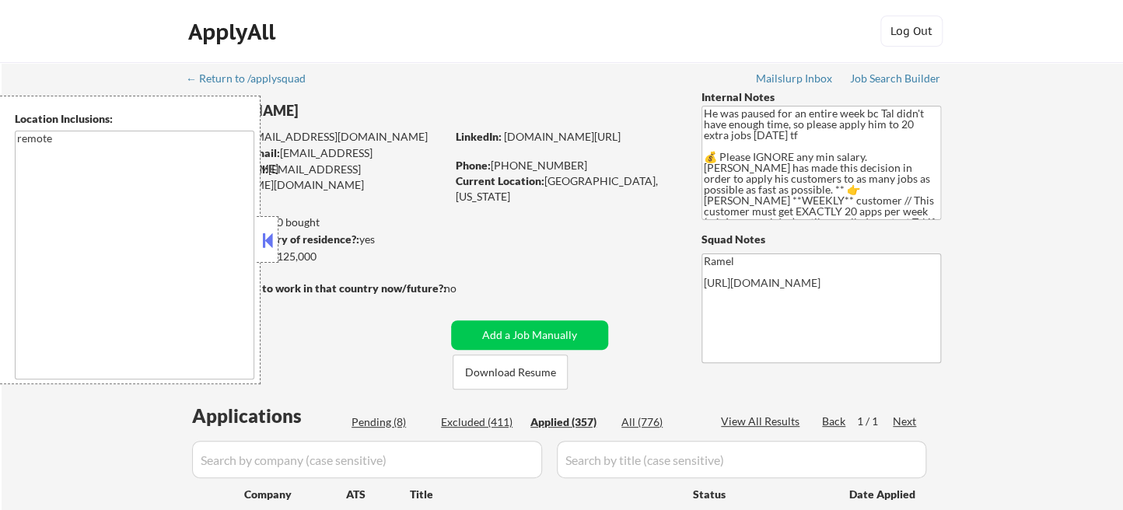
select select ""applied""
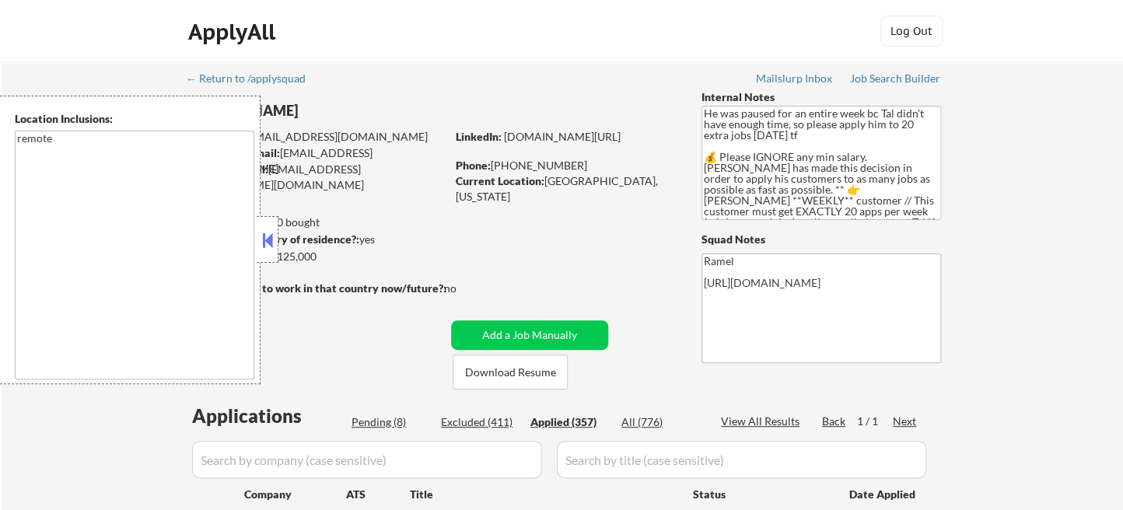
select select ""applied""
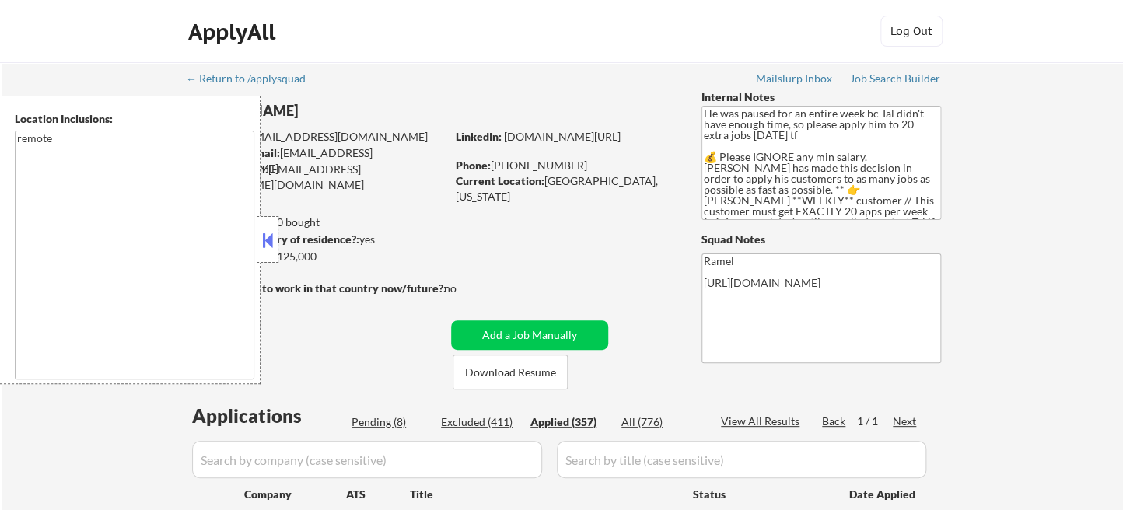
select select ""applied""
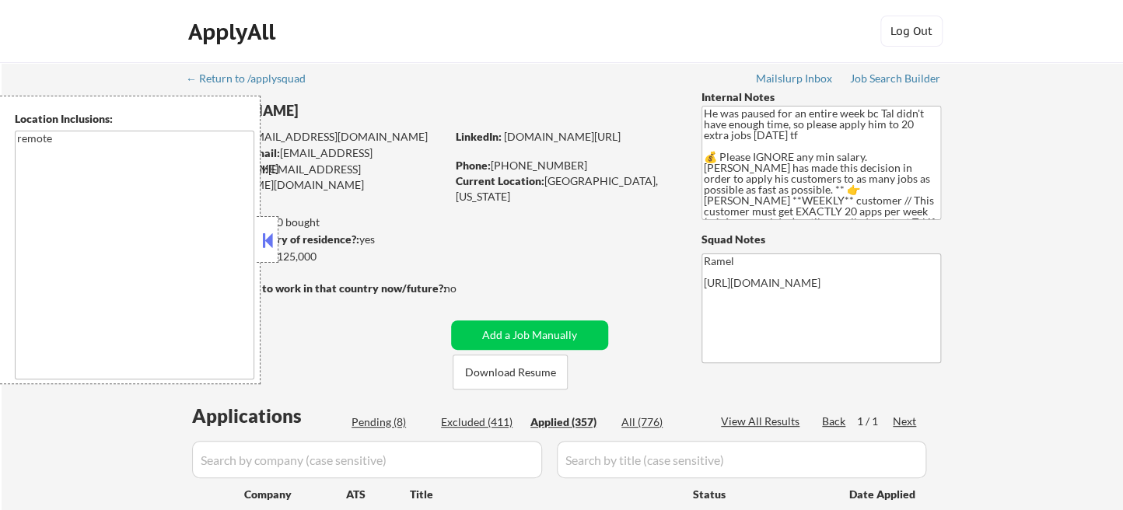
select select ""applied""
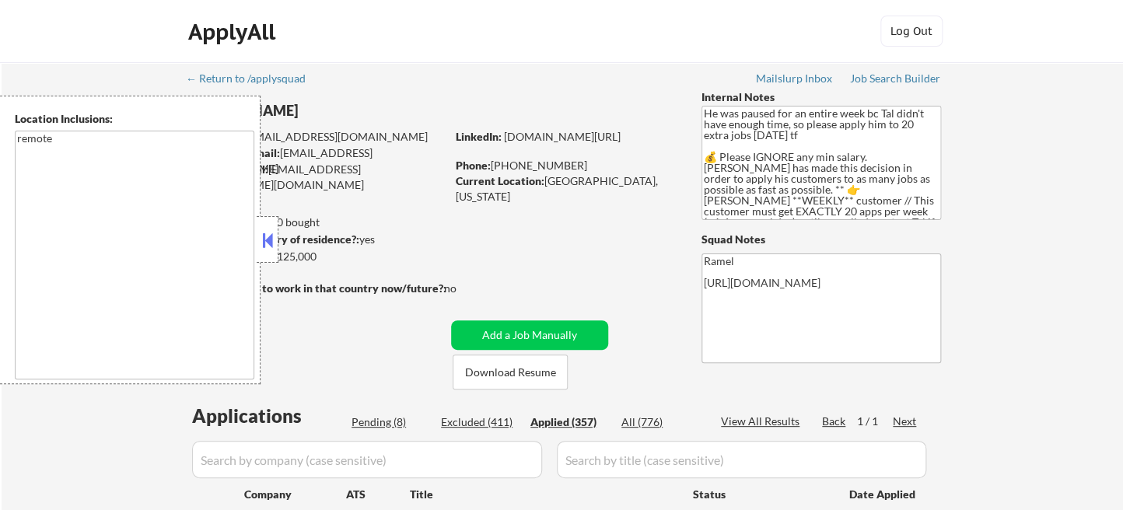
select select ""applied""
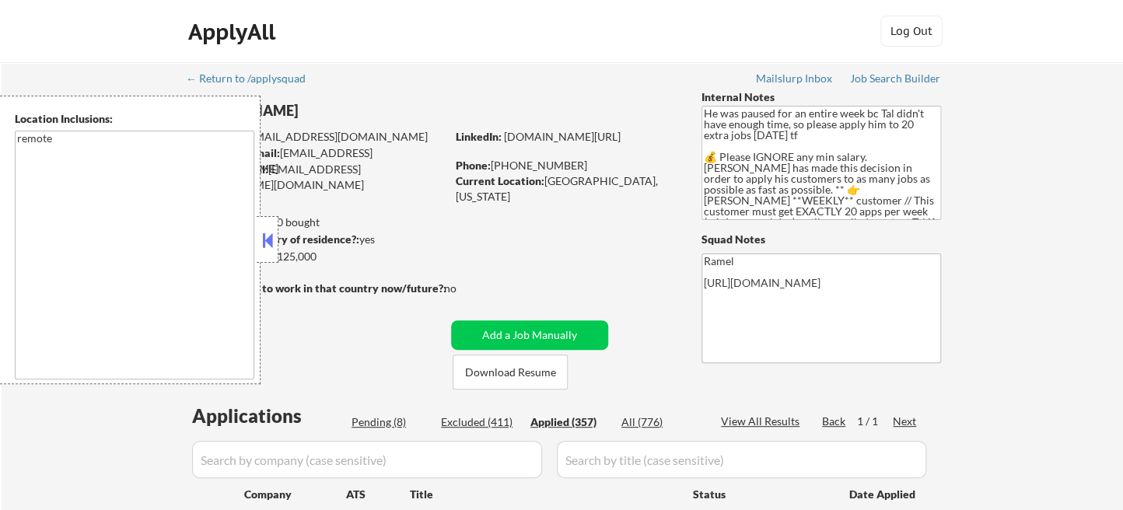
select select ""applied""
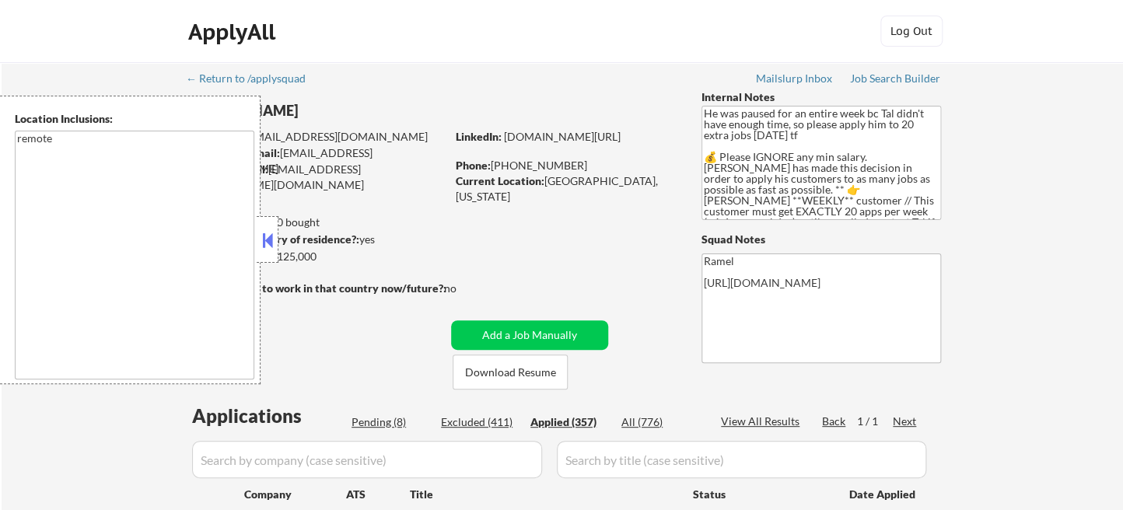
select select ""applied""
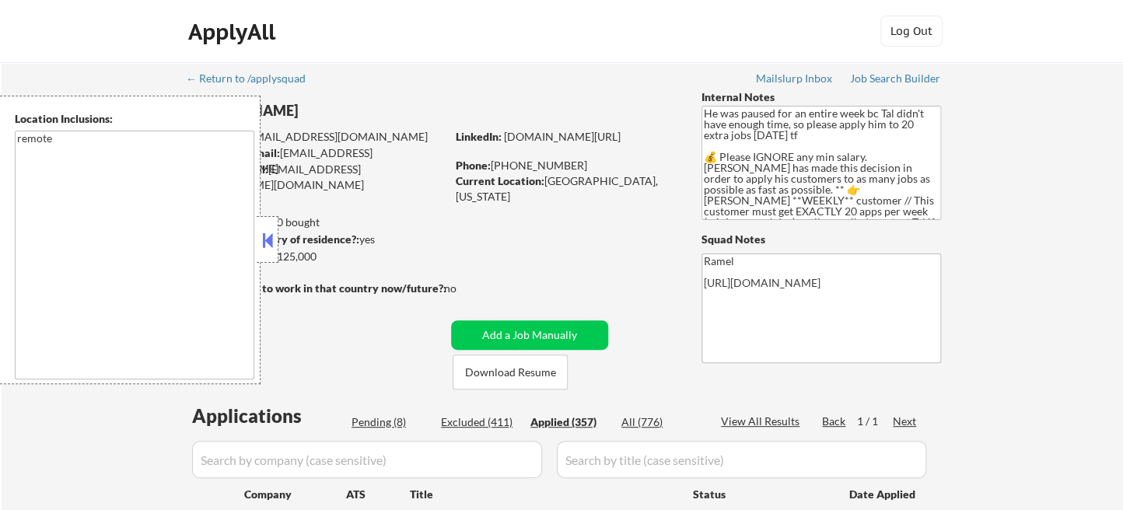
select select ""applied""
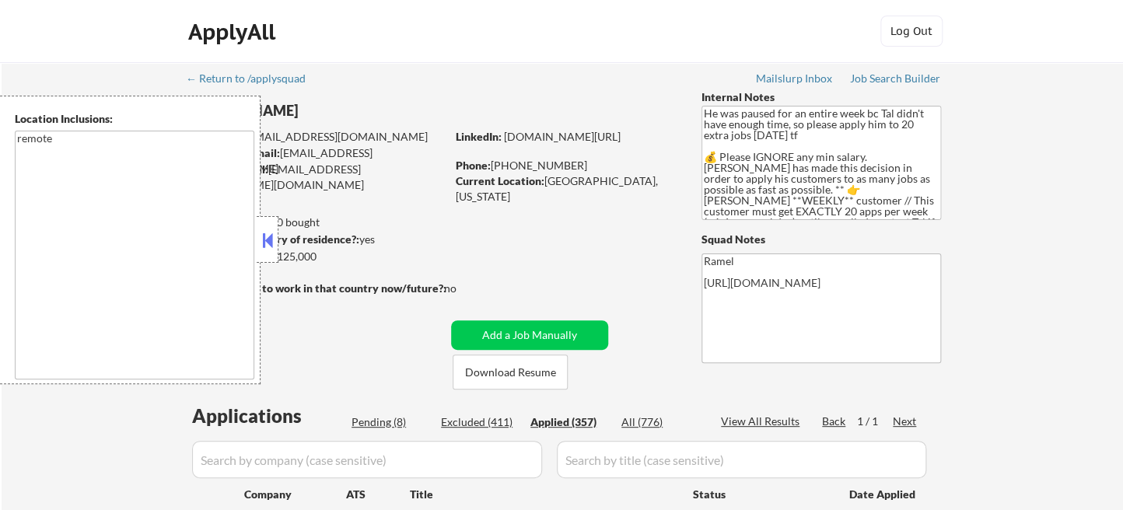
select select ""applied""
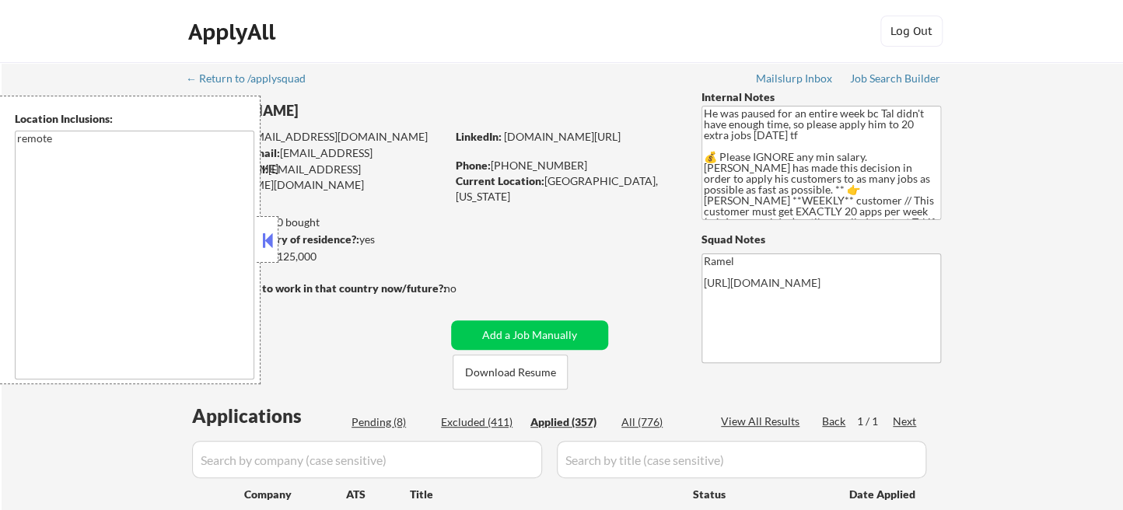
select select ""applied""
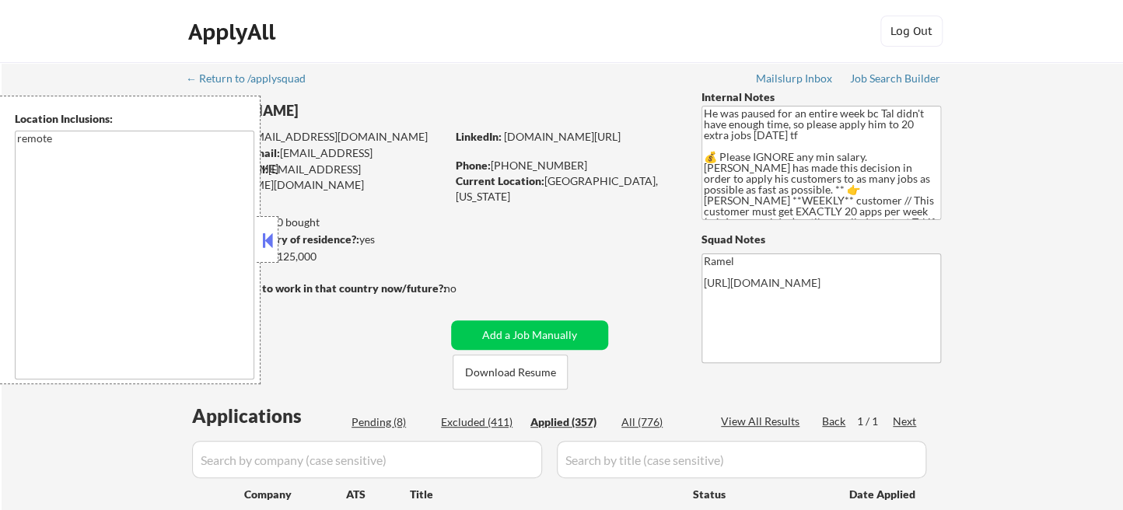
select select ""applied""
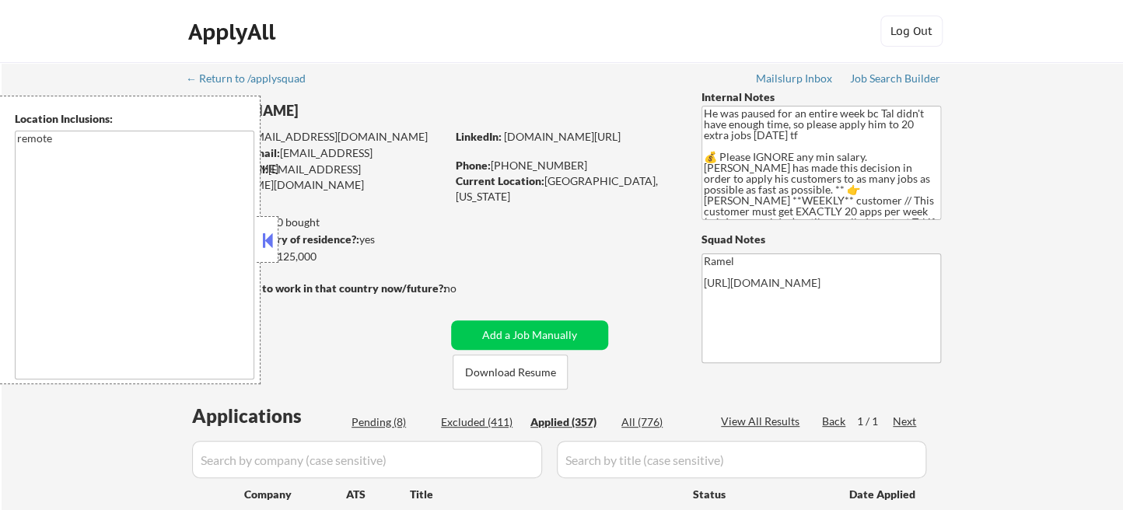
select select ""applied""
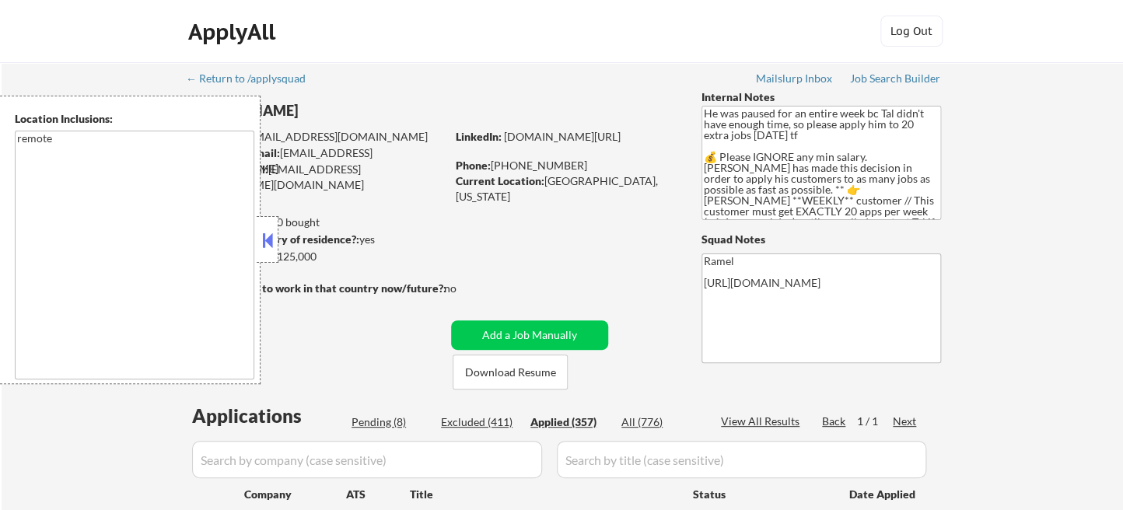
select select ""applied""
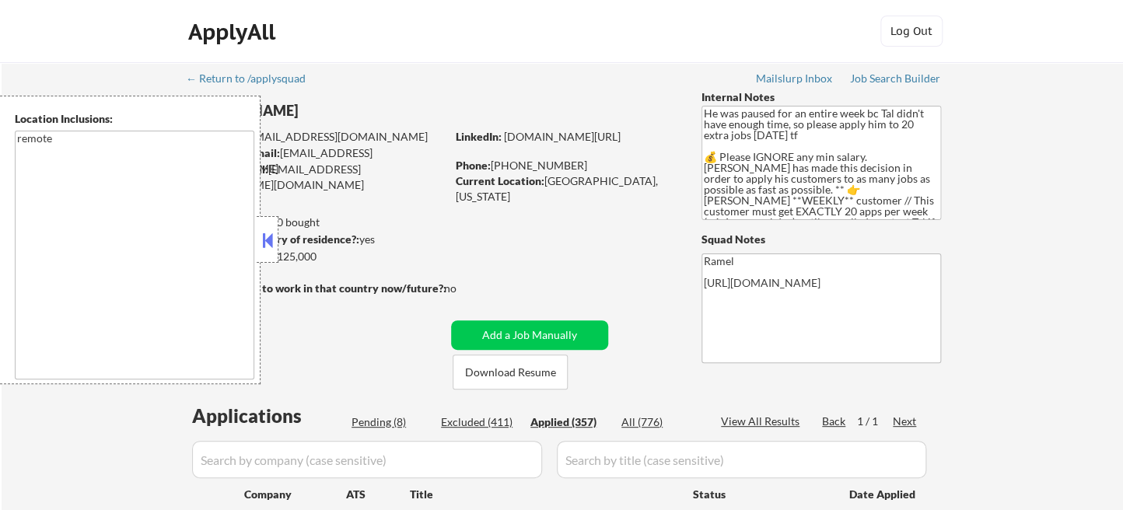
select select ""applied""
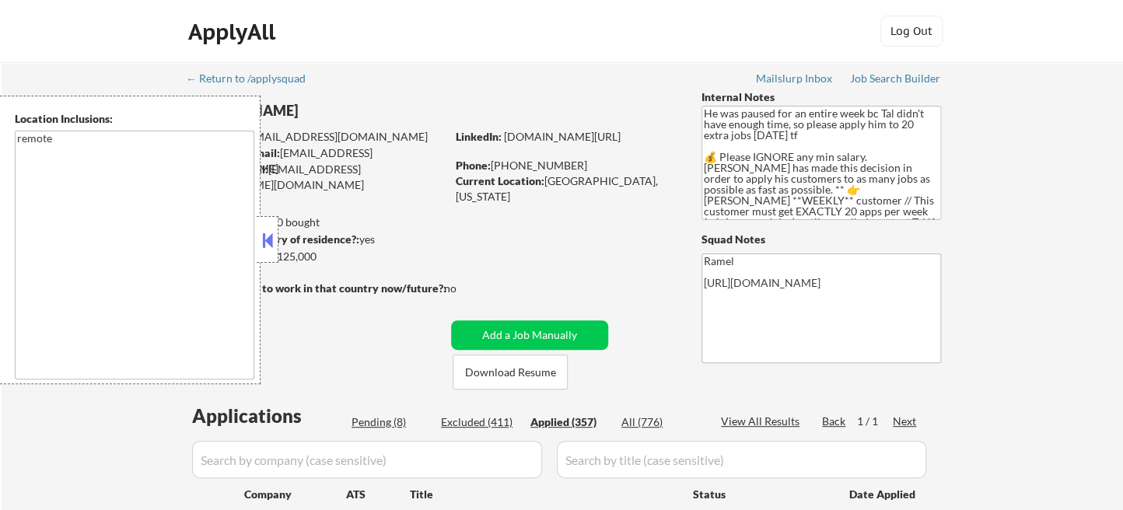
select select ""applied""
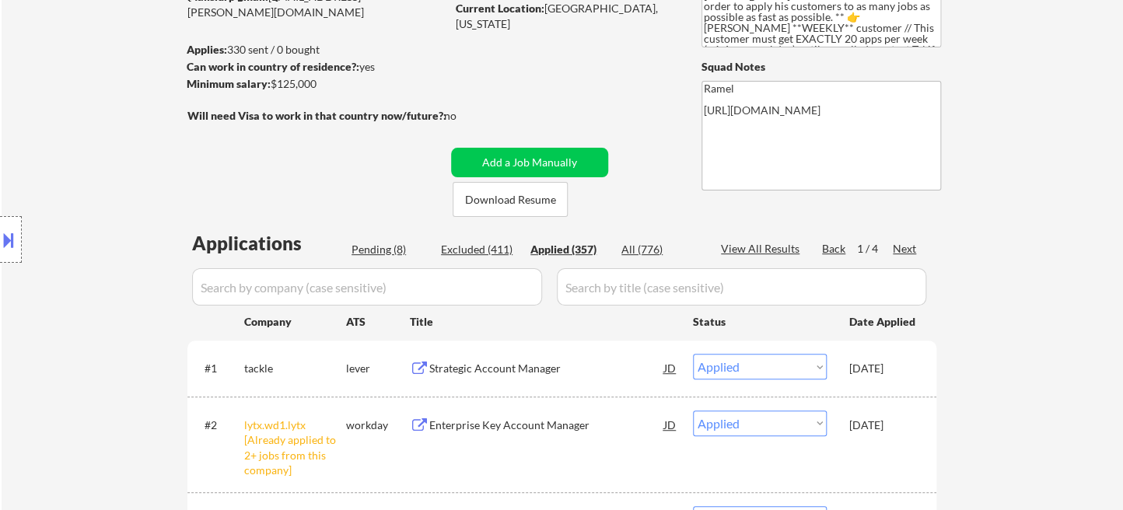
scroll to position [162, 0]
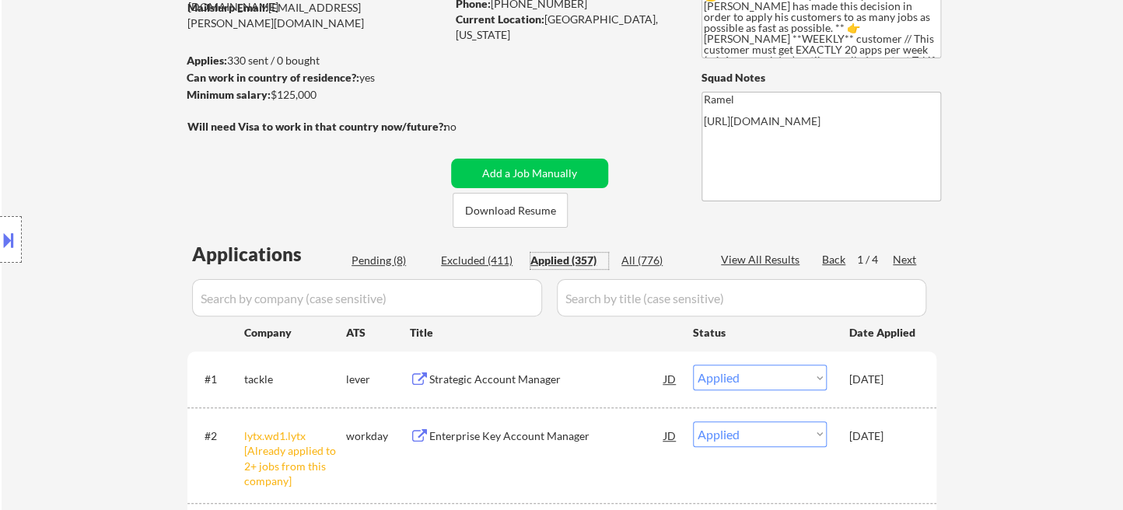
click at [568, 261] on div "Applied (357)" at bounding box center [569, 261] width 78 height 16
click at [778, 258] on div "View All Results" at bounding box center [762, 260] width 83 height 16
select select ""applied""
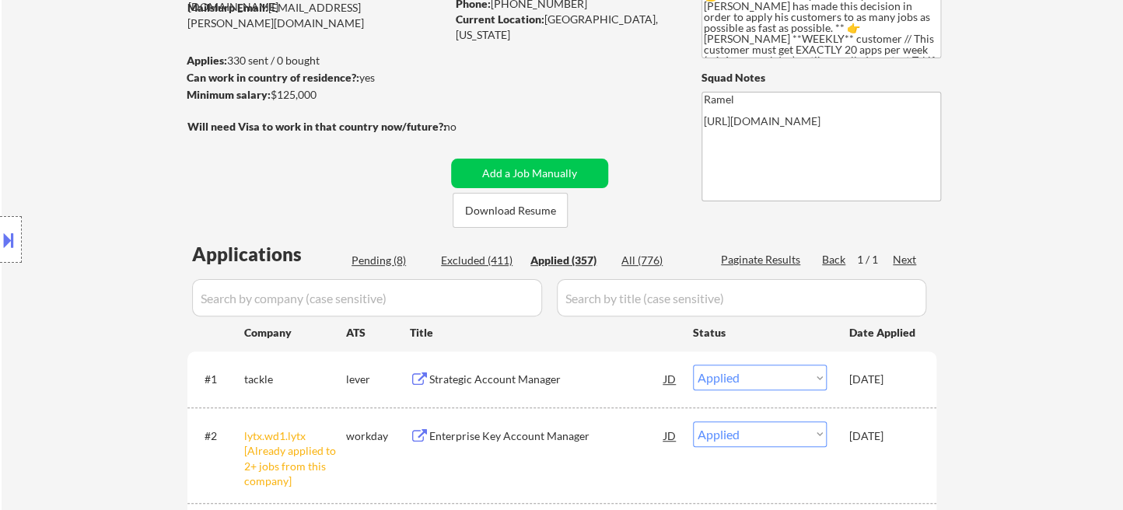
select select ""applied""
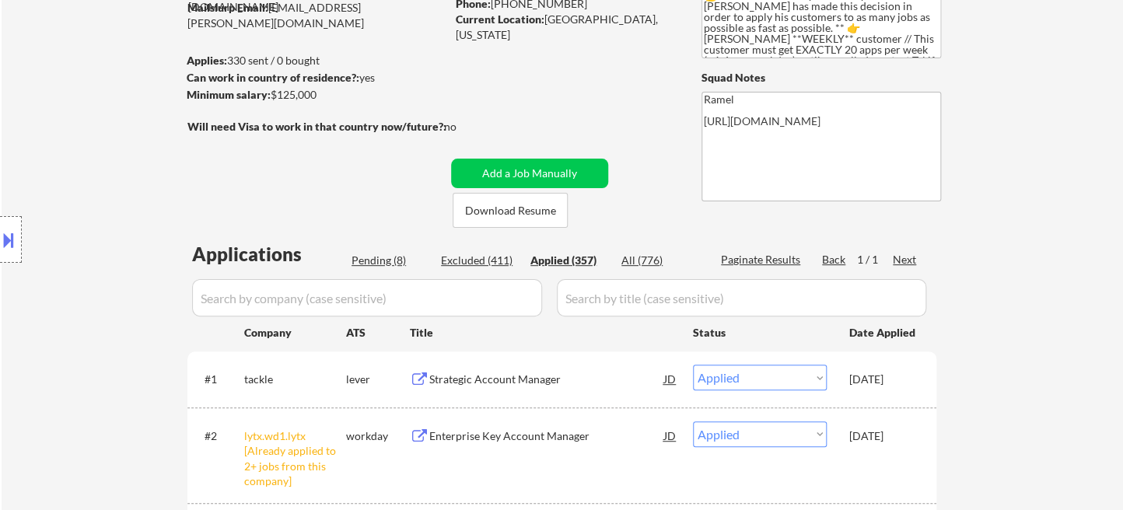
select select ""applied""
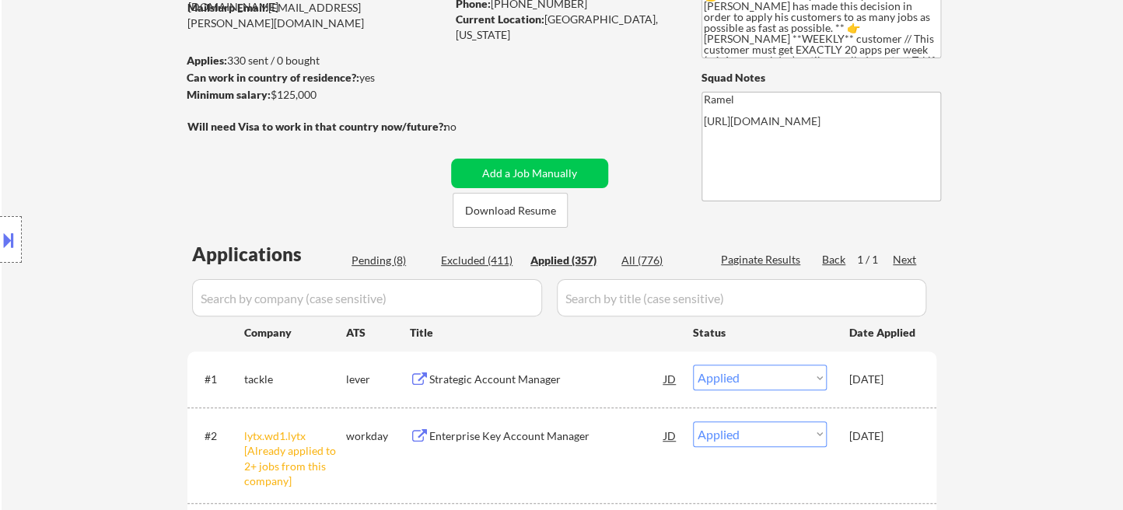
select select ""applied""
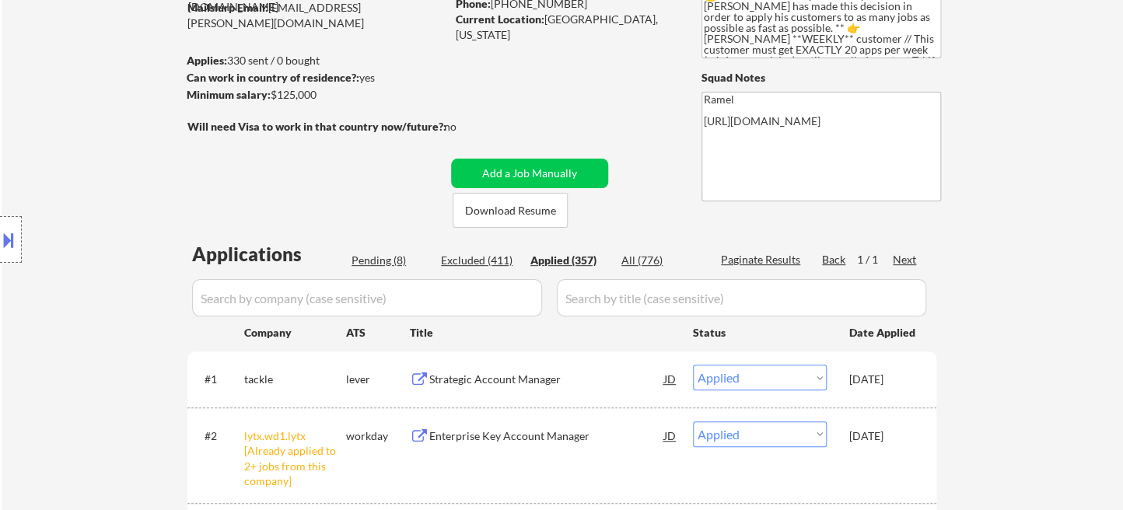
select select ""applied""
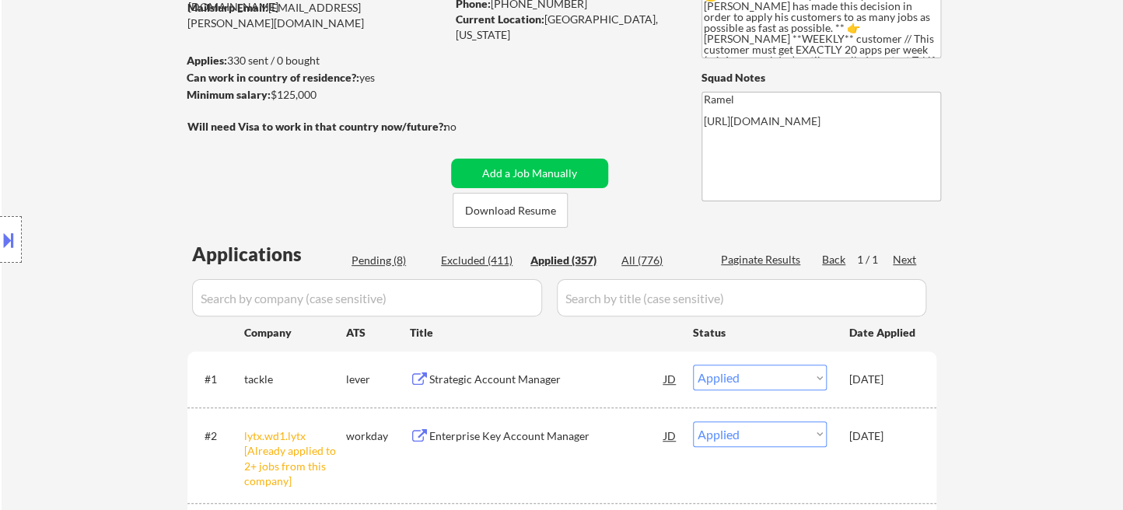
select select ""applied""
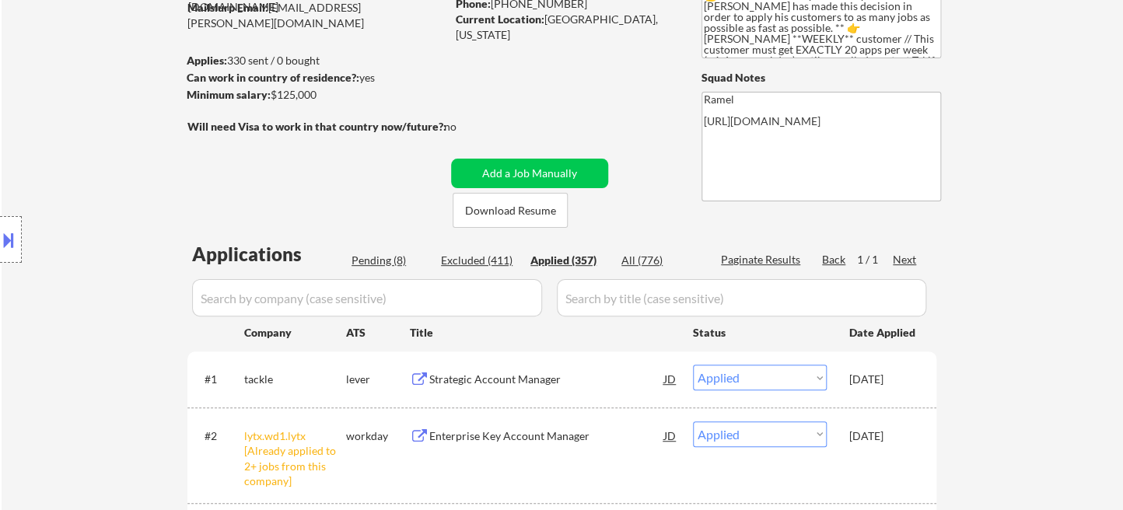
select select ""applied""
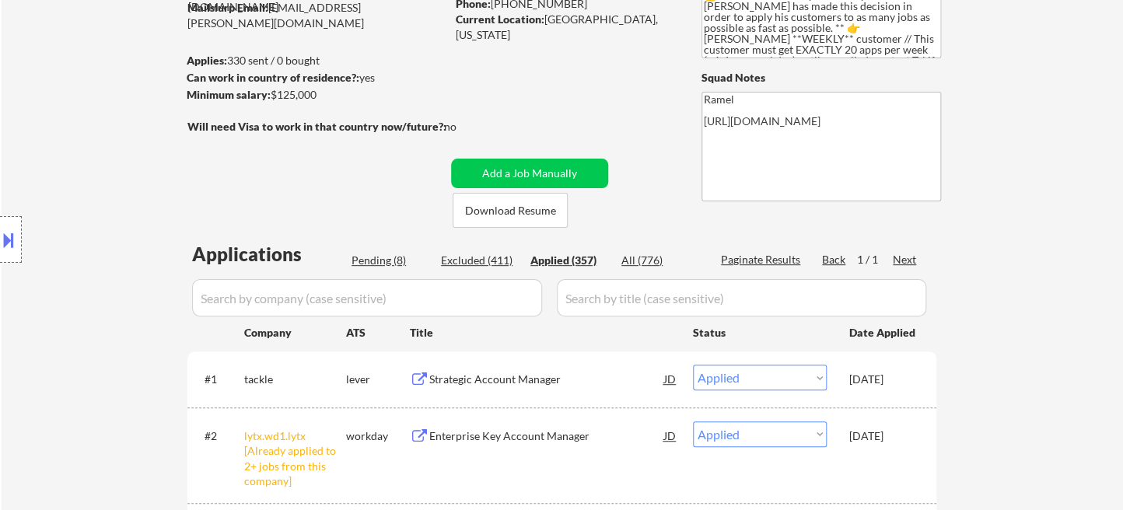
select select ""applied""
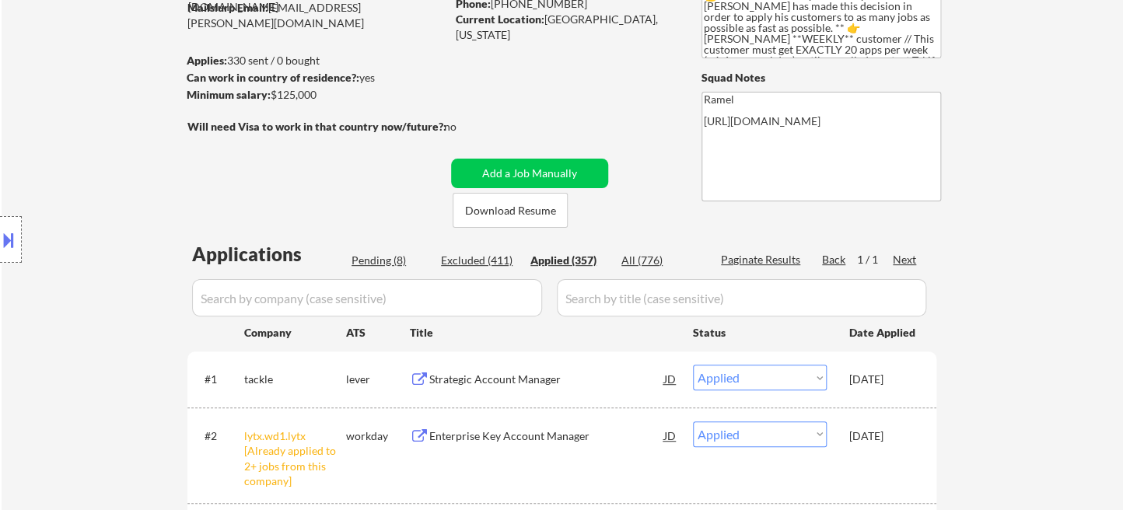
select select ""applied""
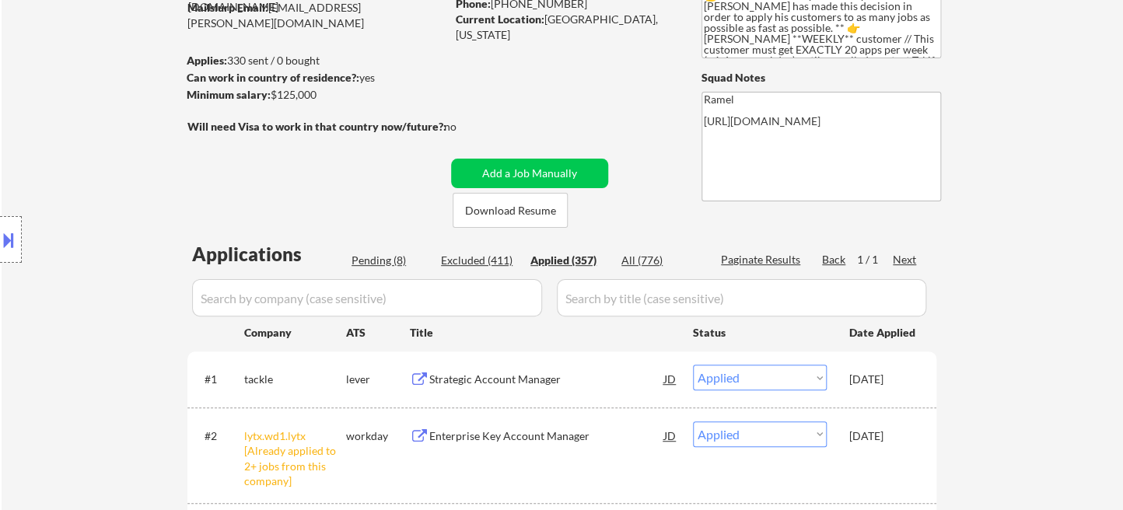
select select ""applied""
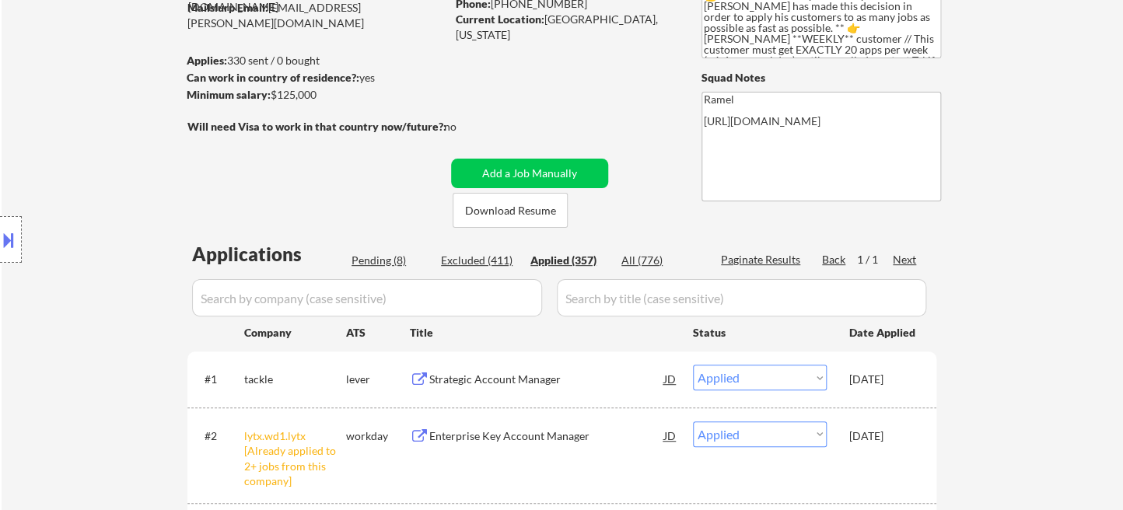
select select ""applied""
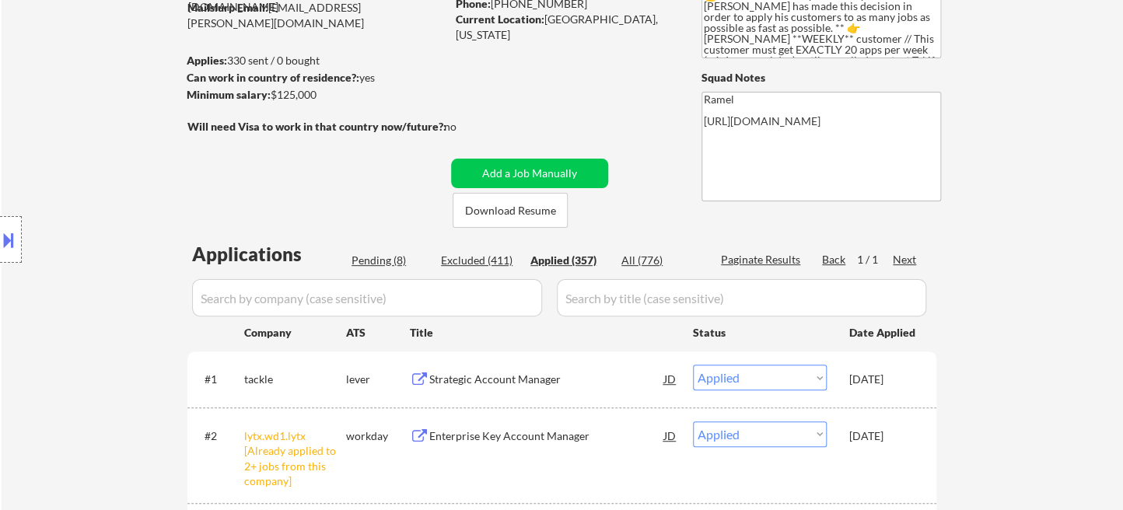
select select ""applied""
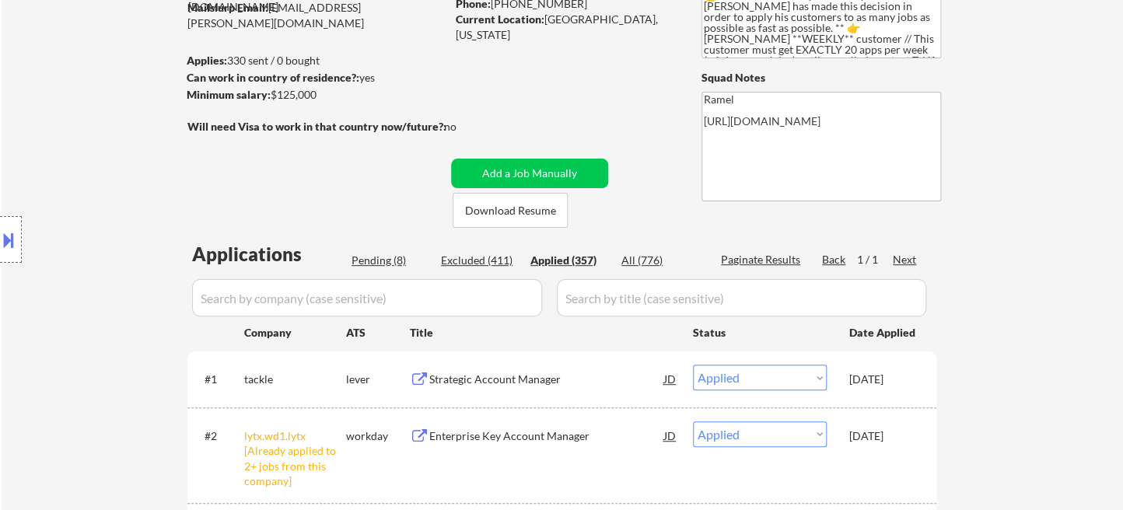
select select ""applied""
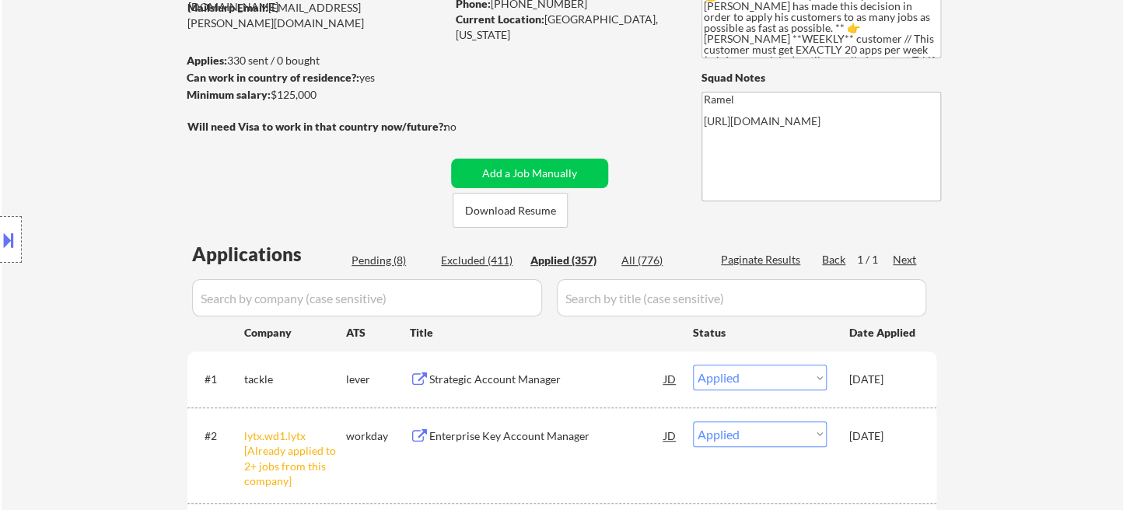
select select ""applied""
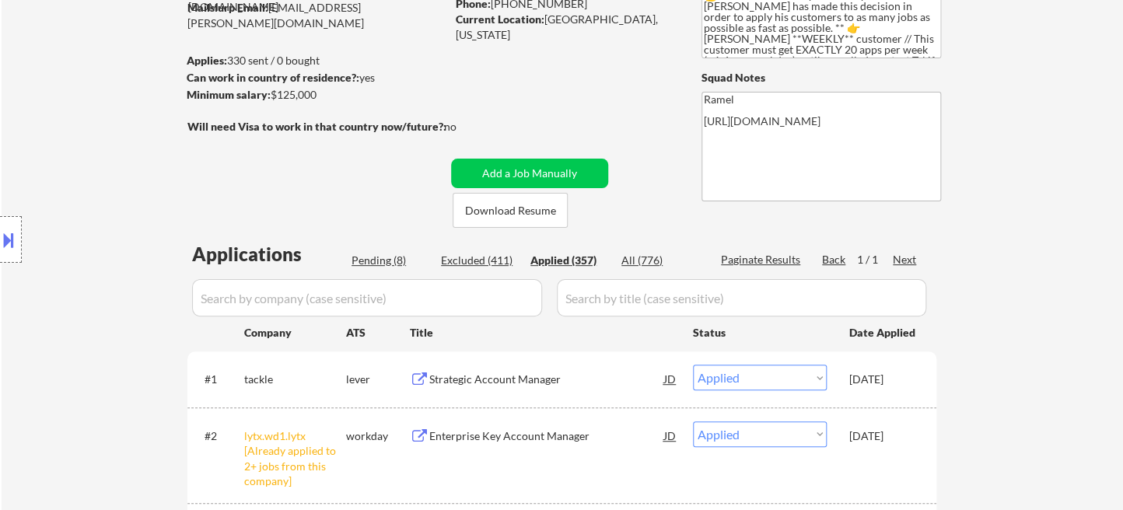
select select ""applied""
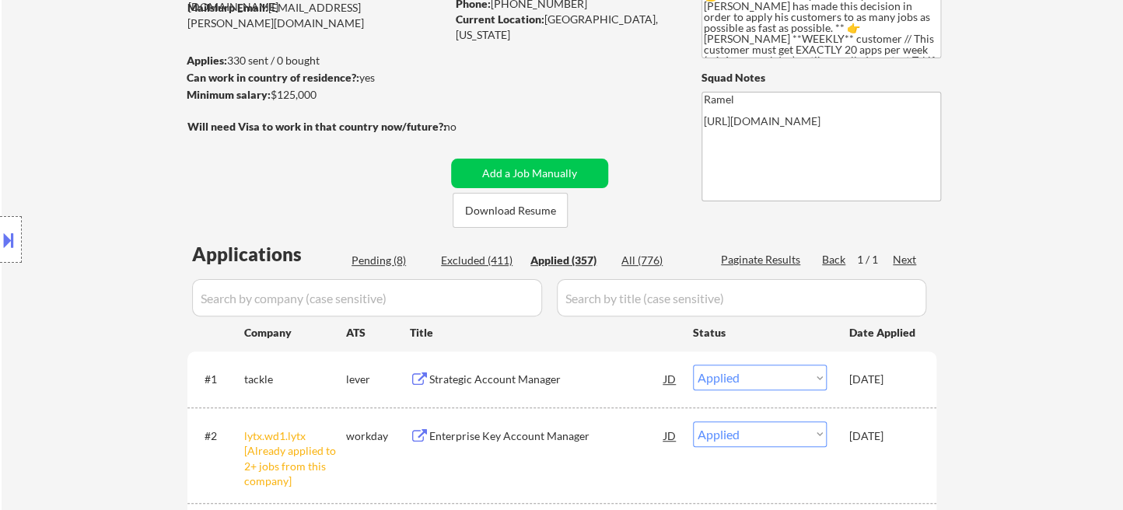
select select ""applied""
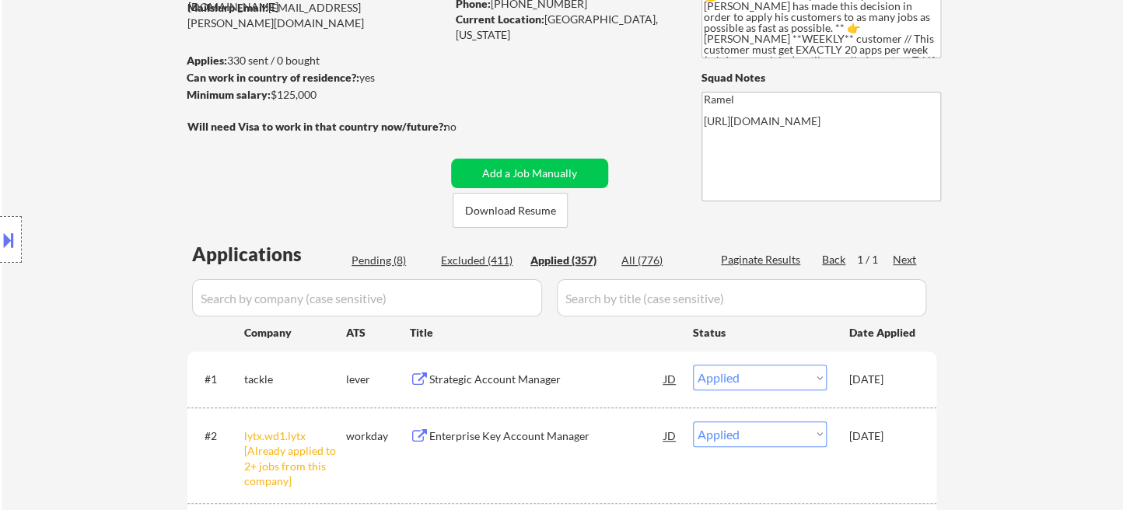
select select ""applied""
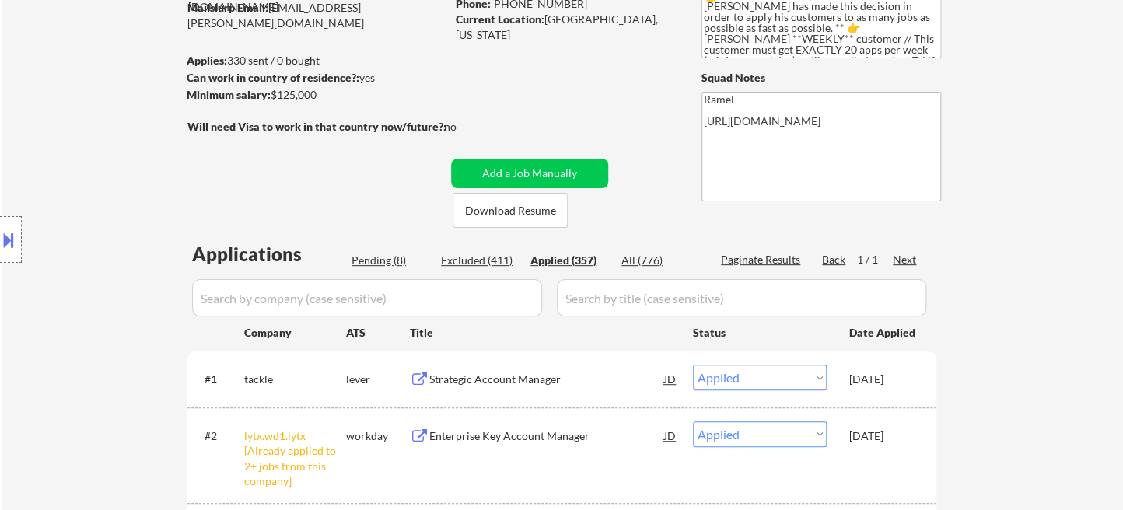
select select ""applied""
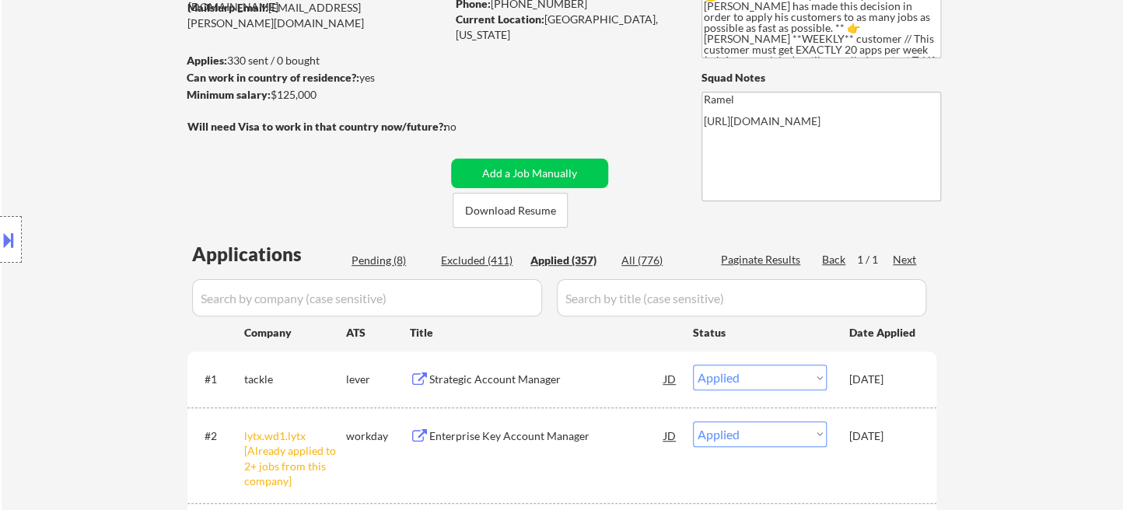
select select ""applied""
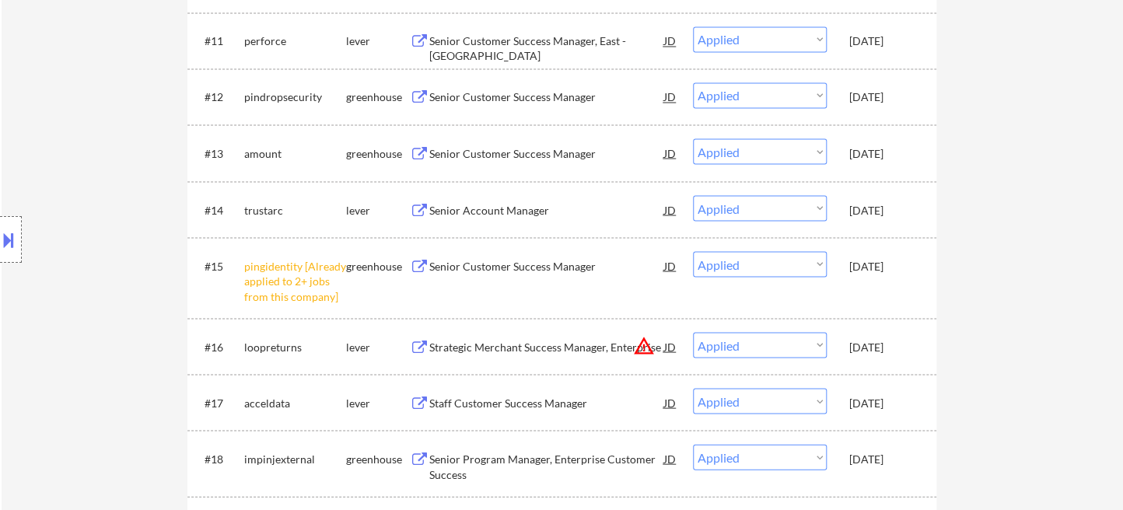
scroll to position [0, 0]
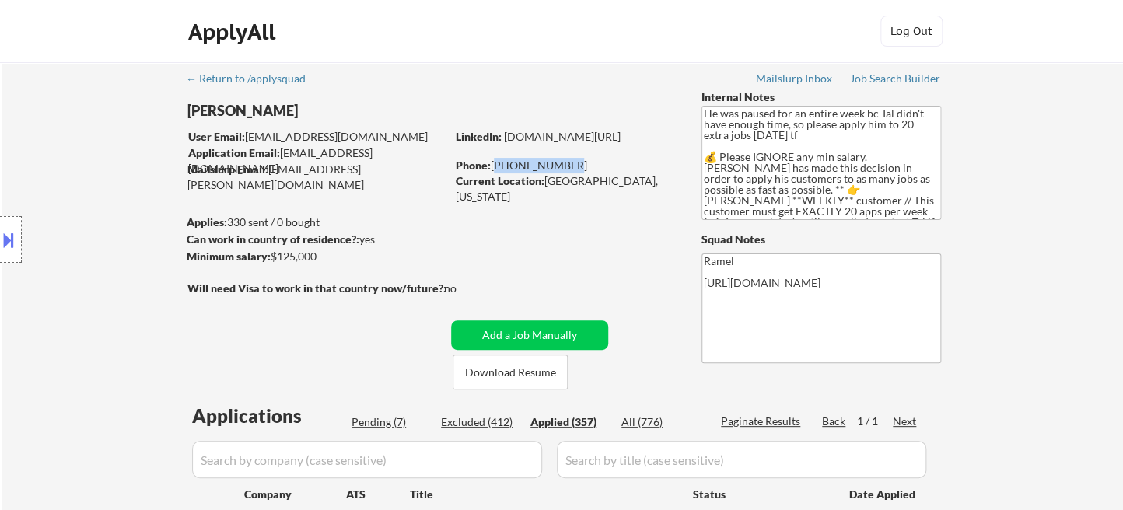
drag, startPoint x: 569, startPoint y: 166, endPoint x: 495, endPoint y: 166, distance: 73.9
click at [495, 160] on div "Phone: [PHONE_NUMBER]" at bounding box center [566, 166] width 220 height 16
copy div "[PHONE_NUMBER]"
